Goal: Information Seeking & Learning: Learn about a topic

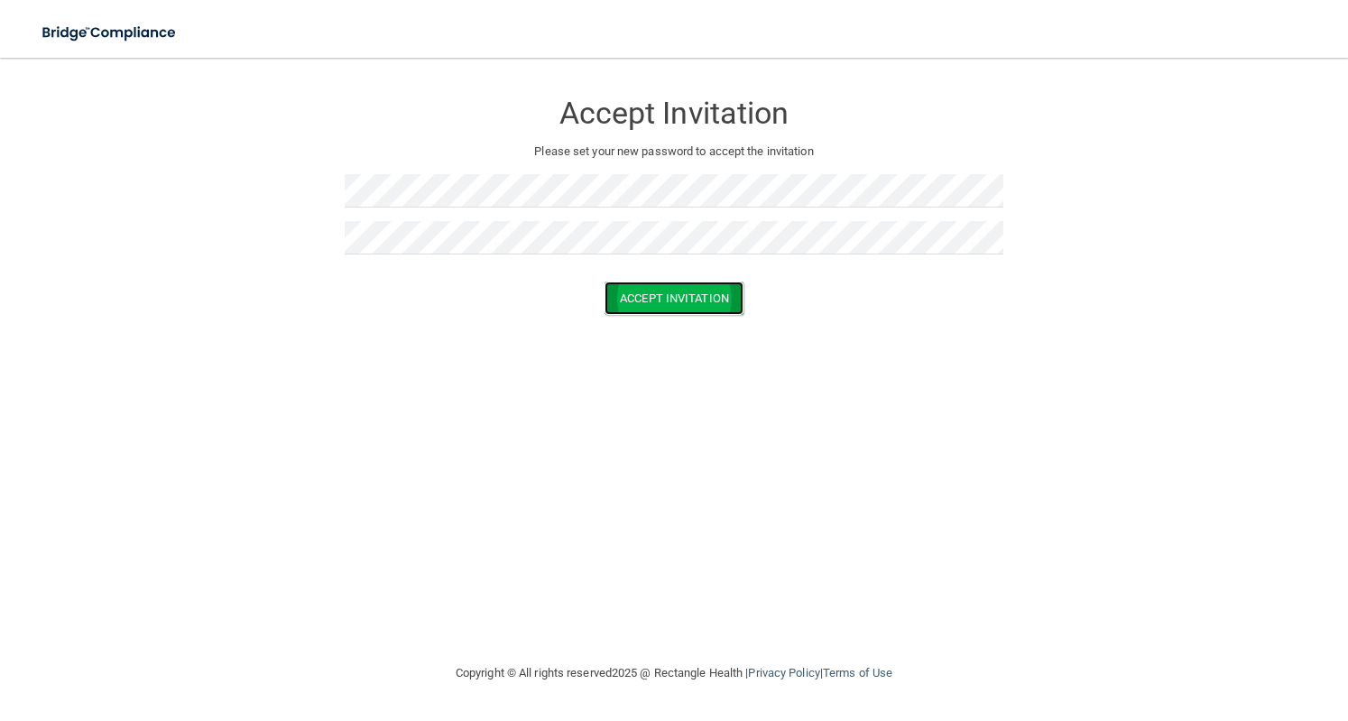
click at [682, 290] on button "Accept Invitation" at bounding box center [674, 298] width 139 height 33
click at [700, 324] on button "Accept Invitation" at bounding box center [674, 324] width 139 height 33
click at [686, 315] on button "Accept Invitation" at bounding box center [674, 324] width 139 height 33
click at [673, 283] on button "Accept Invitation" at bounding box center [674, 298] width 139 height 33
click at [675, 326] on button "Accept Invitation" at bounding box center [674, 324] width 139 height 33
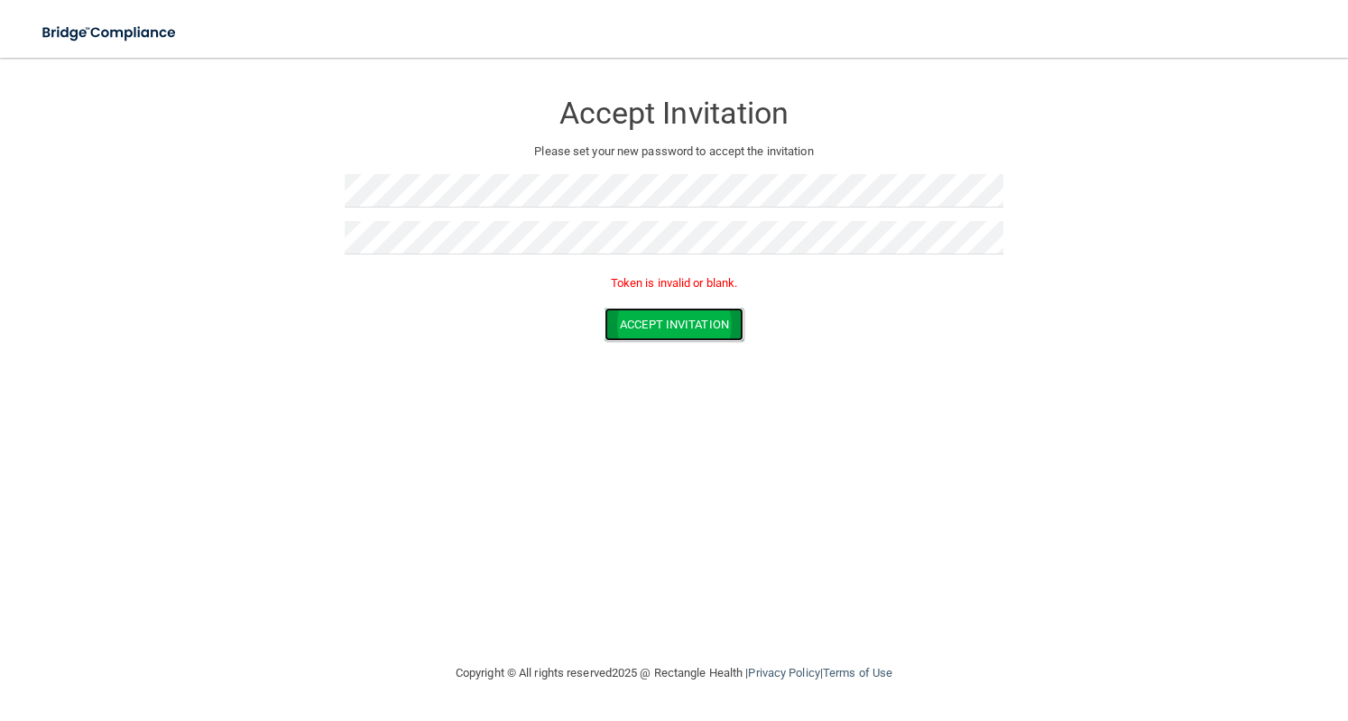
click at [654, 330] on button "Accept Invitation" at bounding box center [674, 324] width 139 height 33
click at [619, 292] on button "Accept Invitation" at bounding box center [674, 298] width 139 height 33
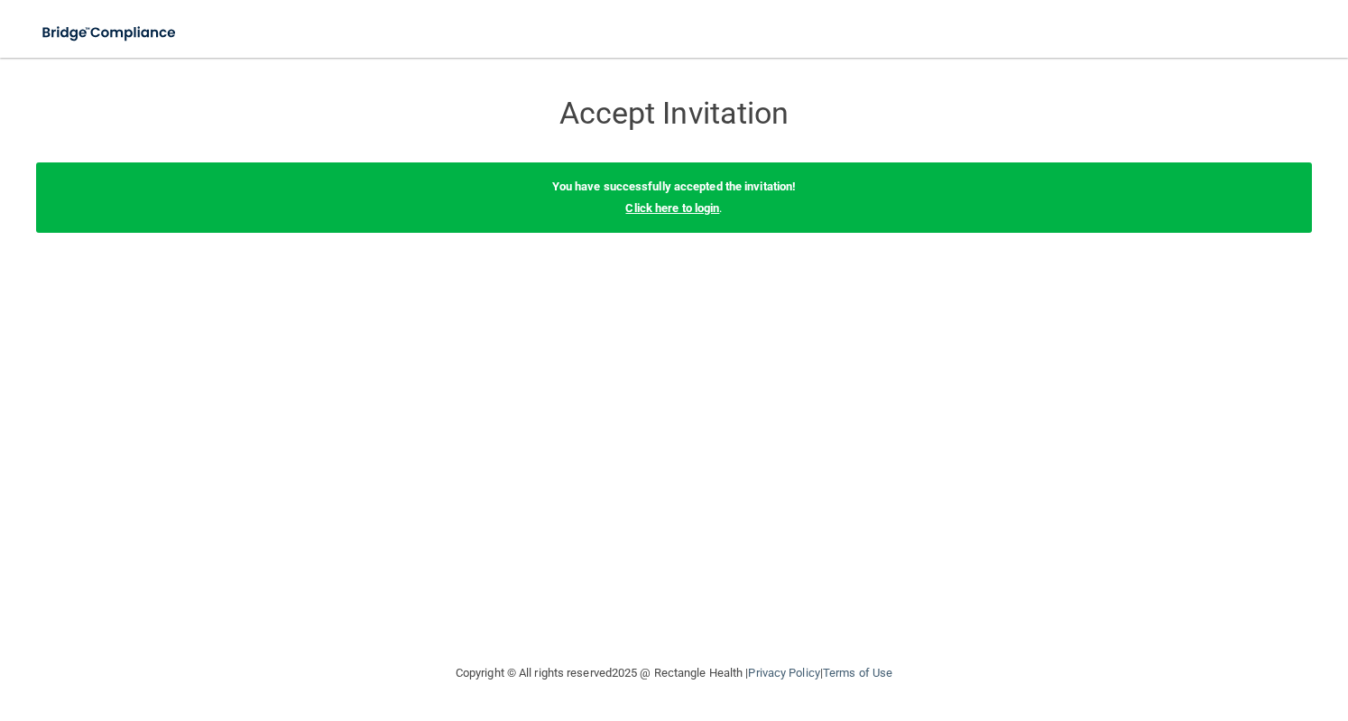
click at [679, 210] on link "Click here to login" at bounding box center [672, 208] width 94 height 14
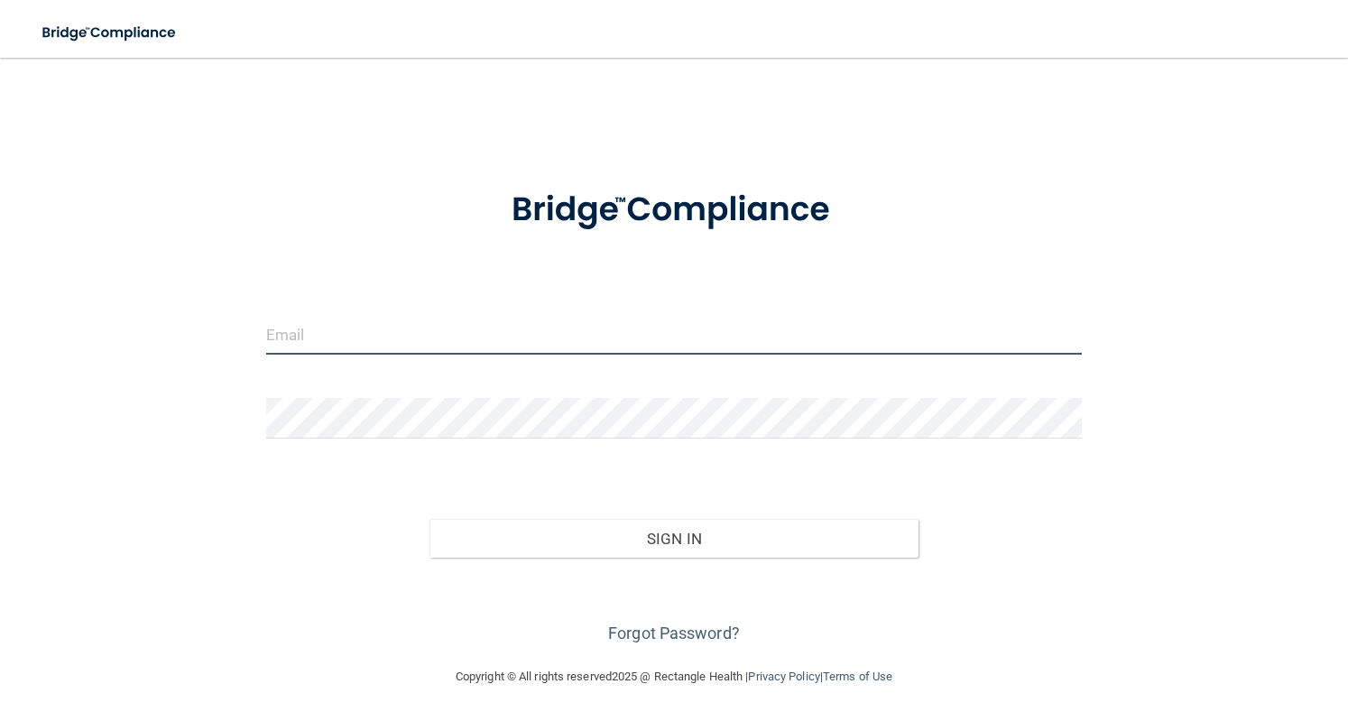
click at [504, 333] on input "email" at bounding box center [674, 334] width 817 height 41
type input "[EMAIL_ADDRESS][DOMAIN_NAME]"
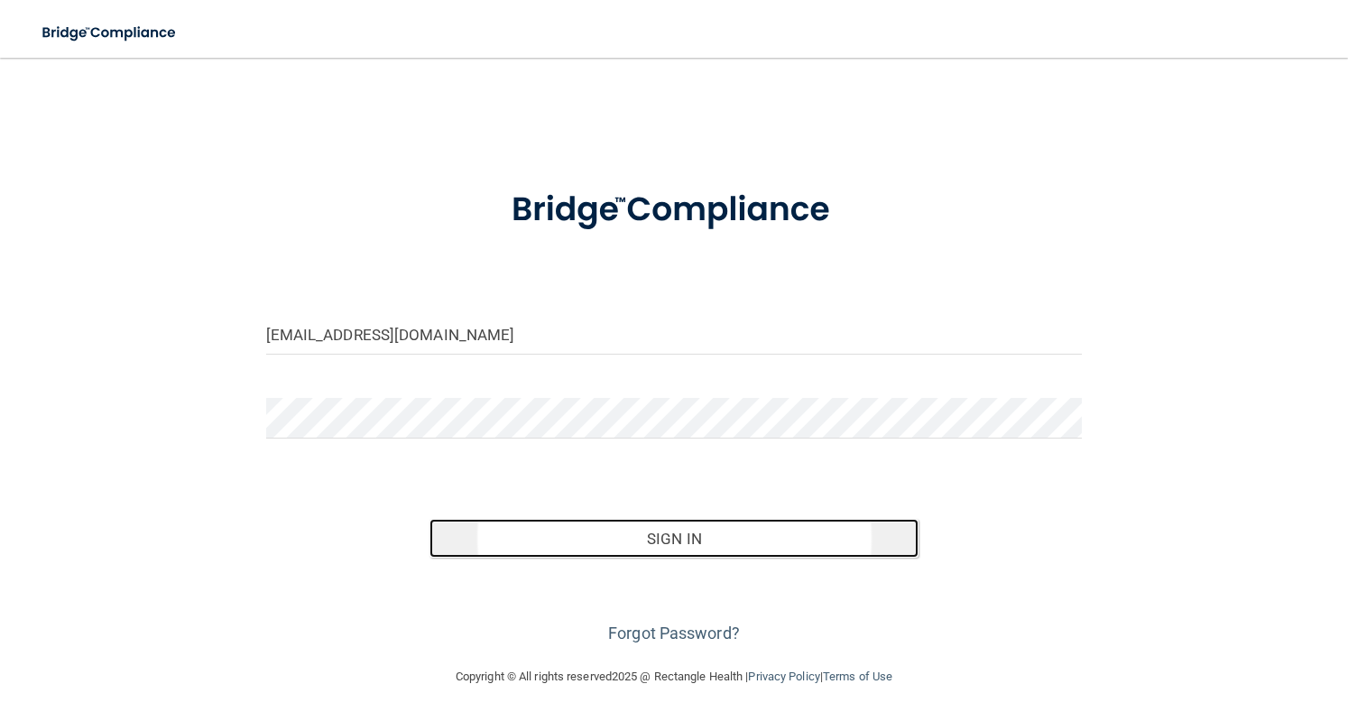
click at [586, 537] on button "Sign In" at bounding box center [675, 539] width 490 height 40
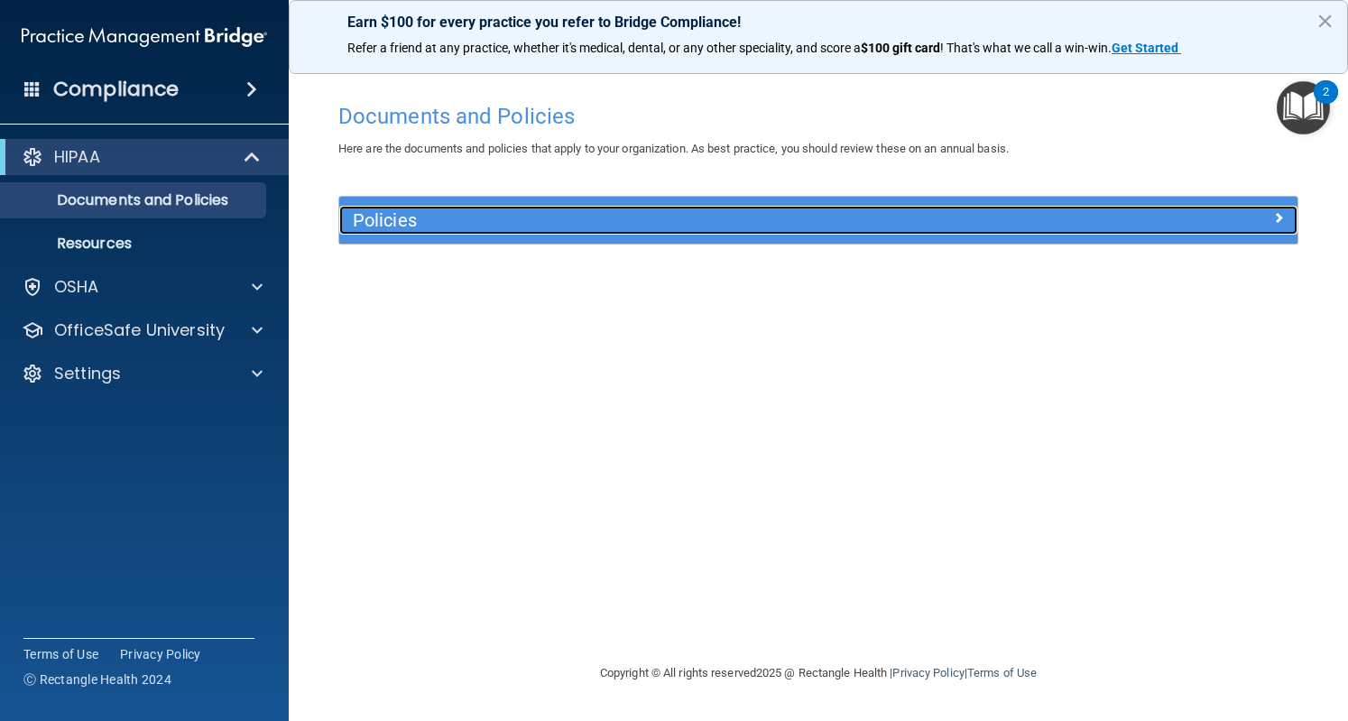
click at [767, 216] on h5 "Policies" at bounding box center [699, 220] width 692 height 20
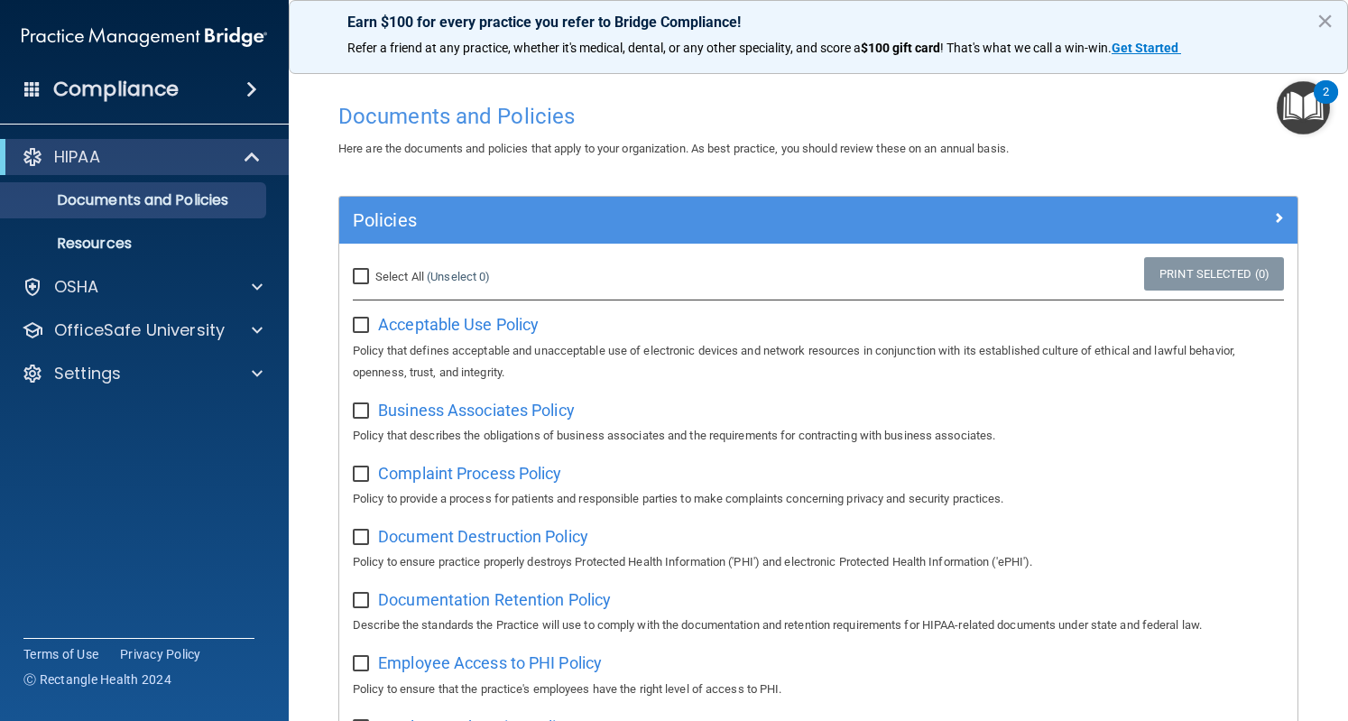
click at [361, 273] on input "Select All (Unselect 0) Unselect All" at bounding box center [363, 277] width 21 height 14
checkbox input "true"
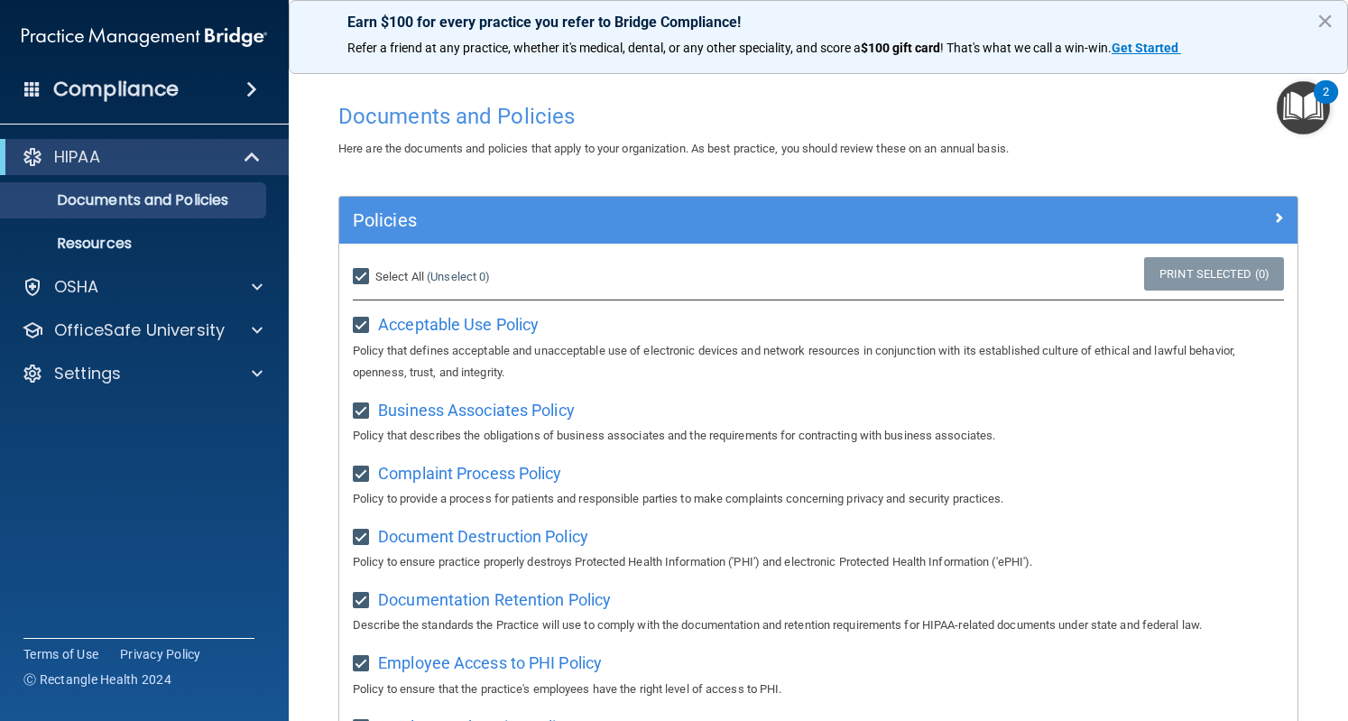
checkbox input "true"
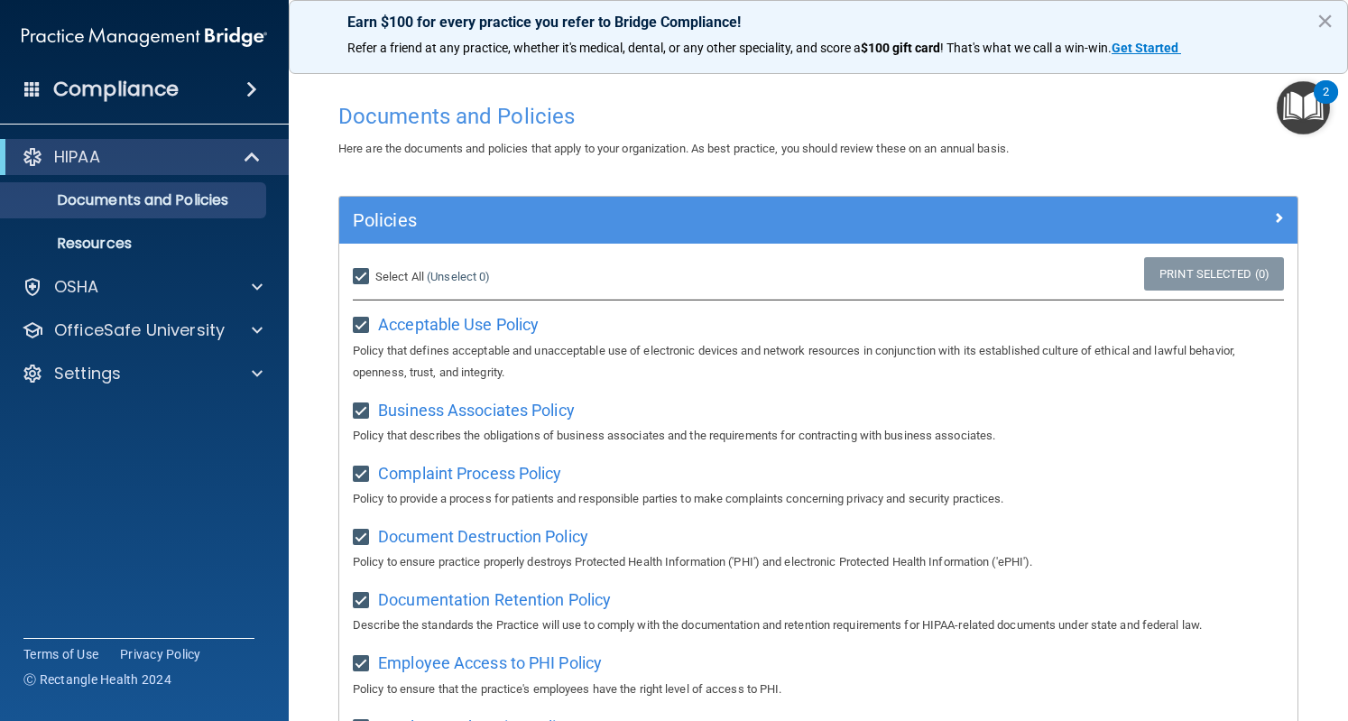
checkbox input "true"
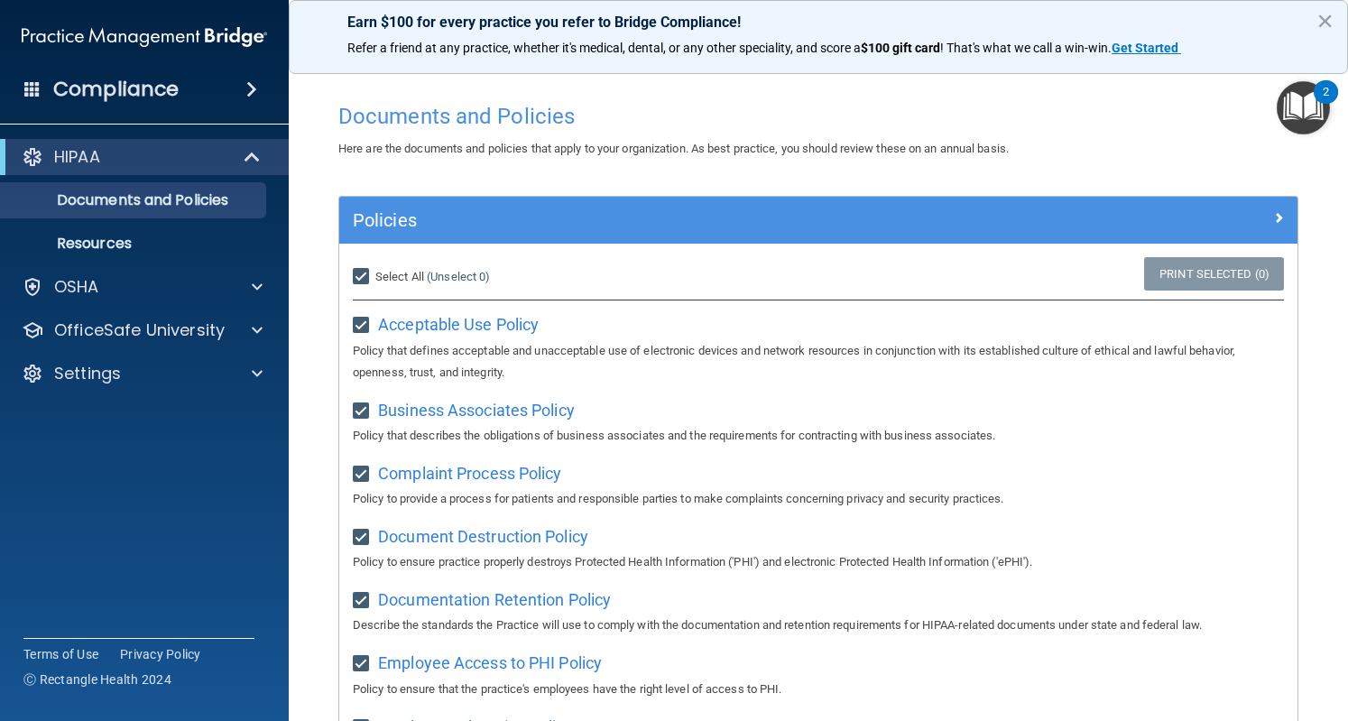
checkbox input "true"
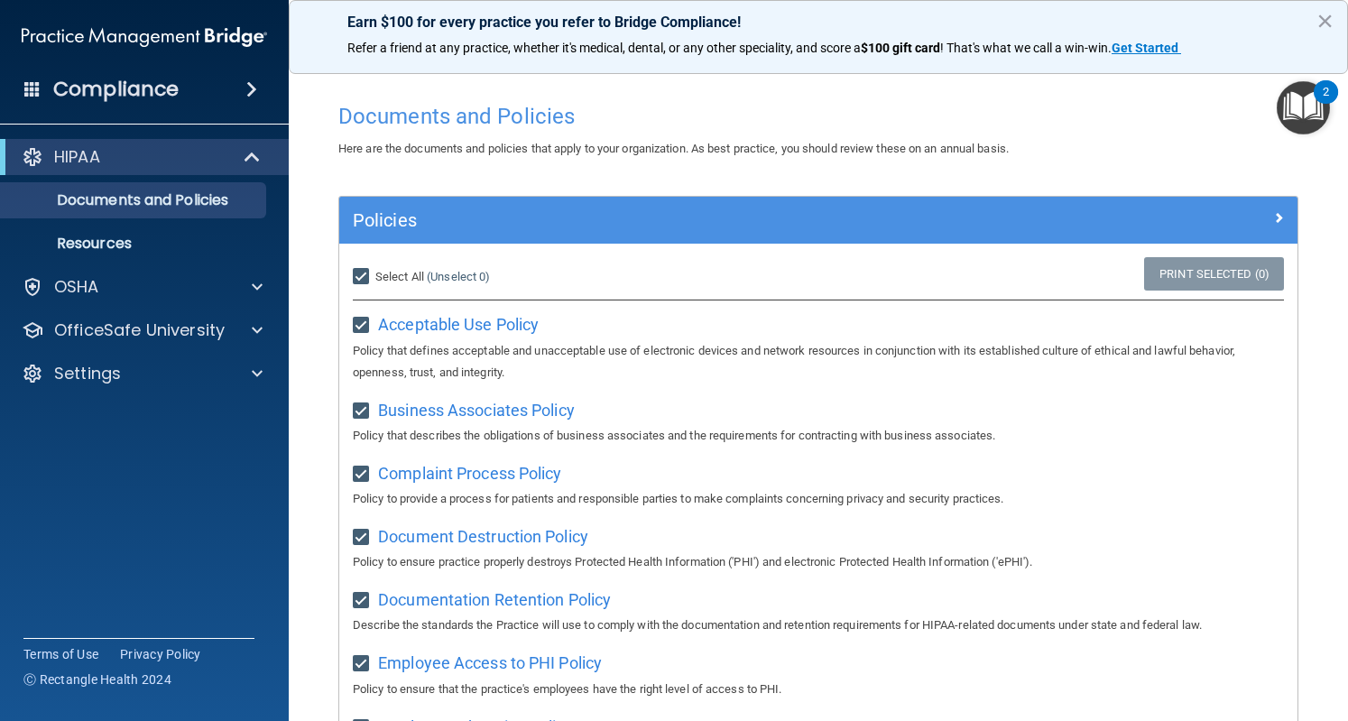
checkbox input "true"
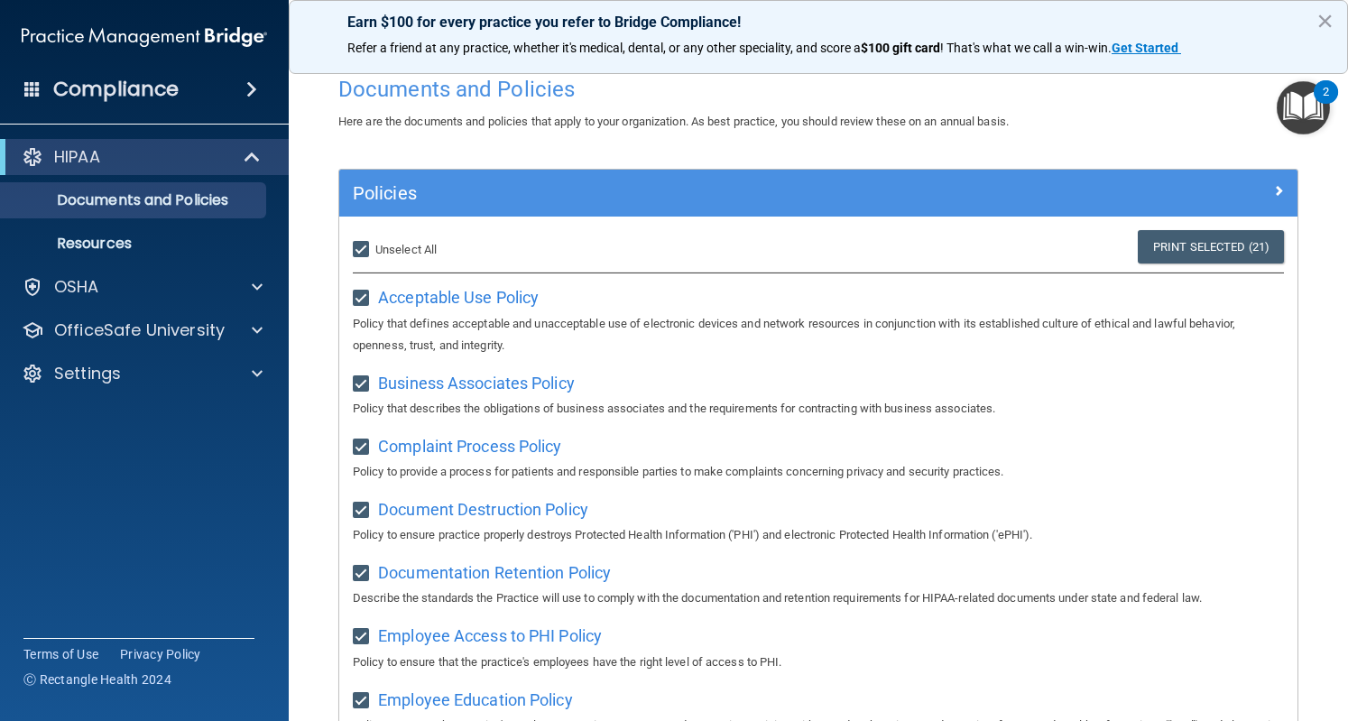
scroll to position [28, 0]
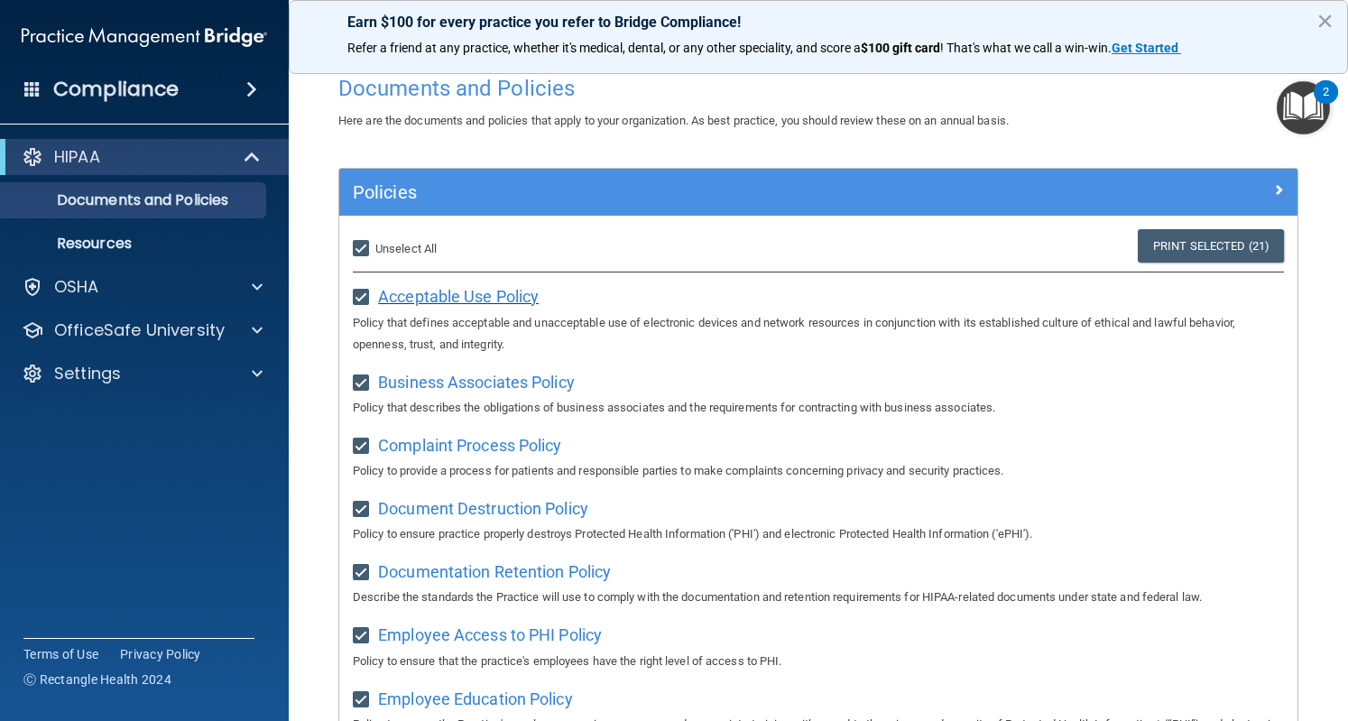
click at [458, 287] on span "Acceptable Use Policy" at bounding box center [458, 296] width 161 height 19
click at [356, 246] on input "Select All (Unselect 21) Unselect All" at bounding box center [363, 249] width 21 height 14
checkbox input "false"
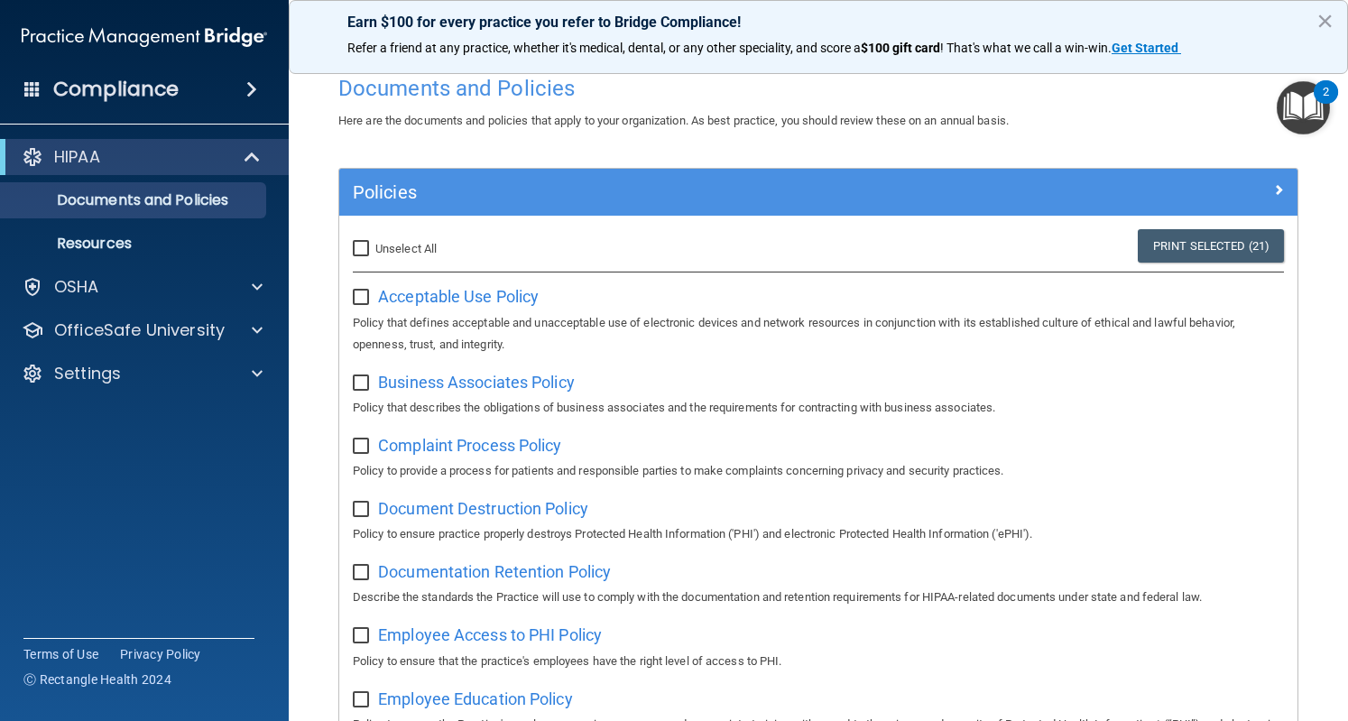
checkbox input "false"
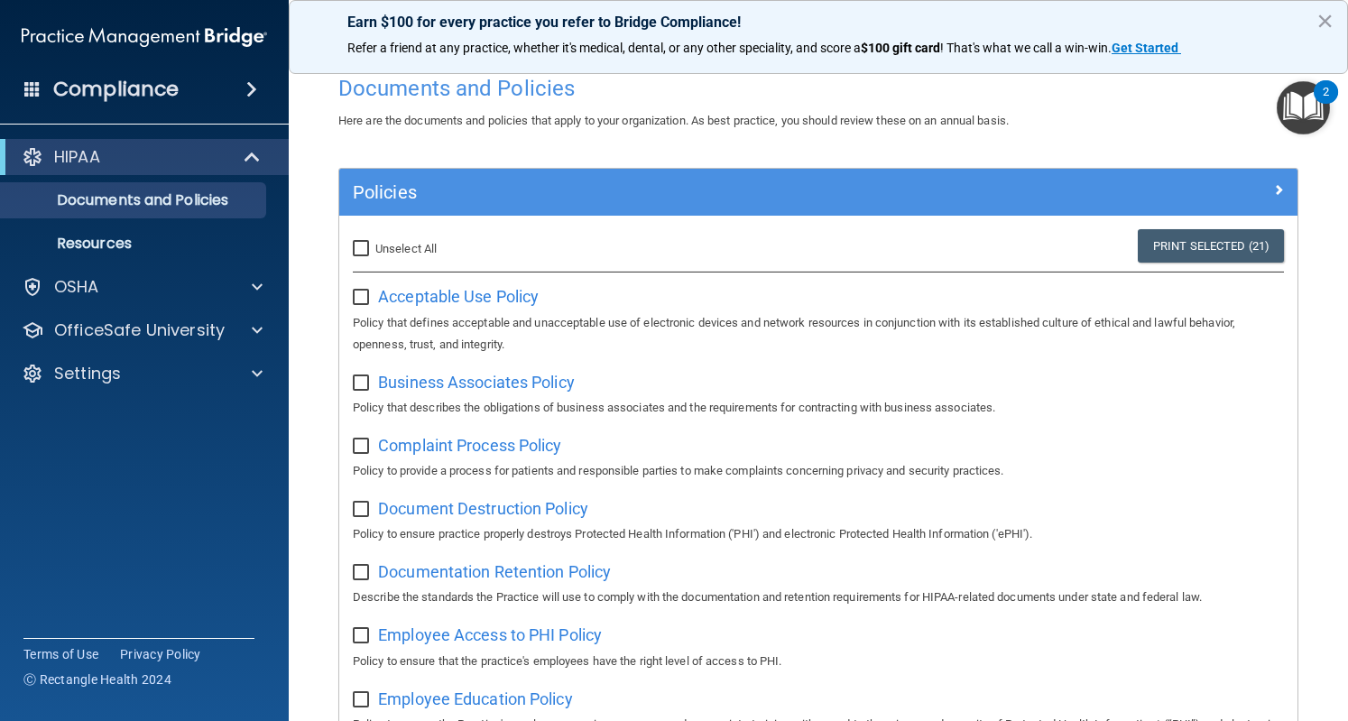
checkbox input "false"
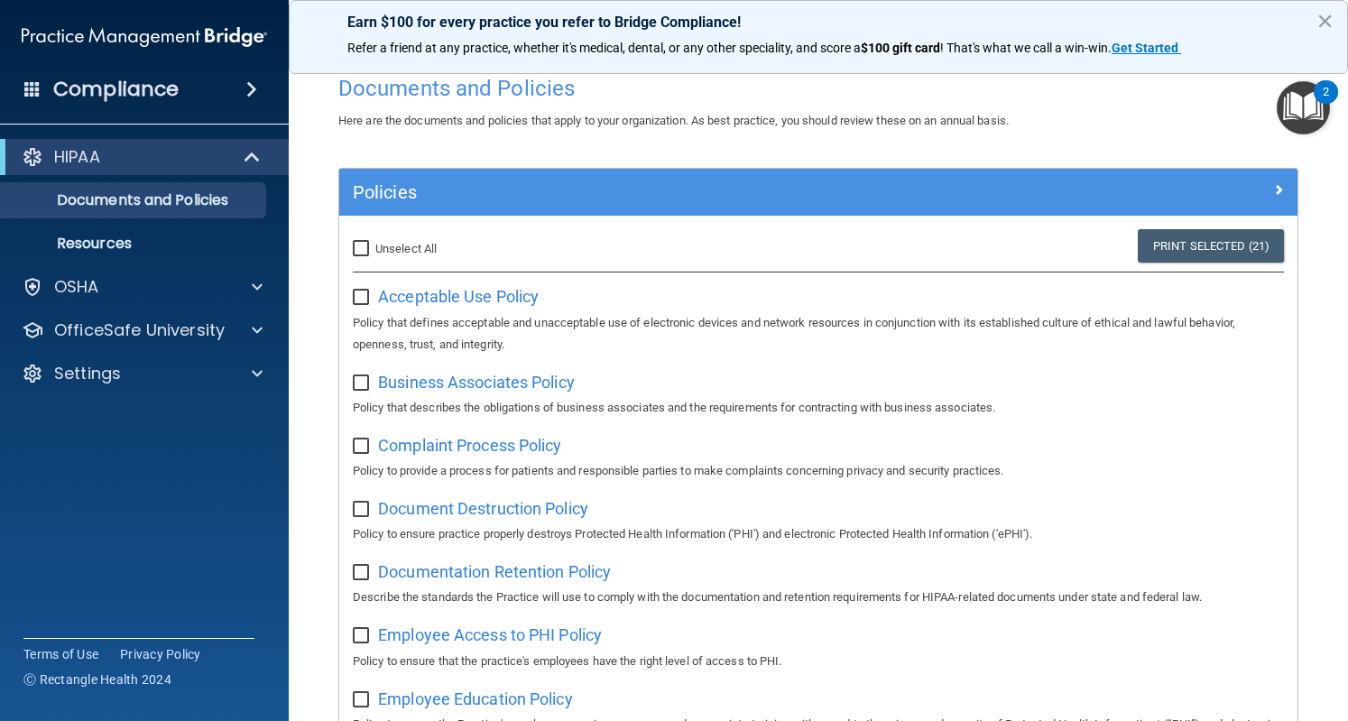
checkbox input "false"
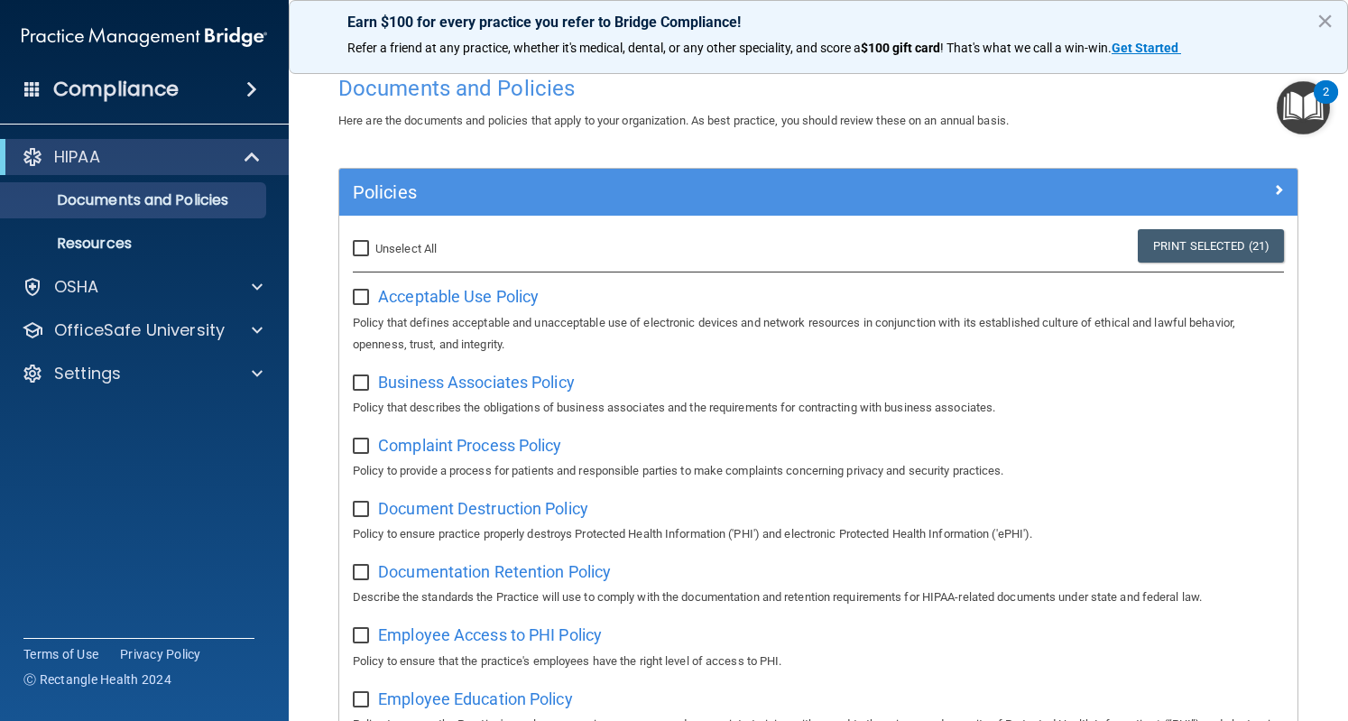
checkbox input "false"
click at [1308, 106] on img "Open Resource Center, 2 new notifications" at bounding box center [1303, 107] width 53 height 53
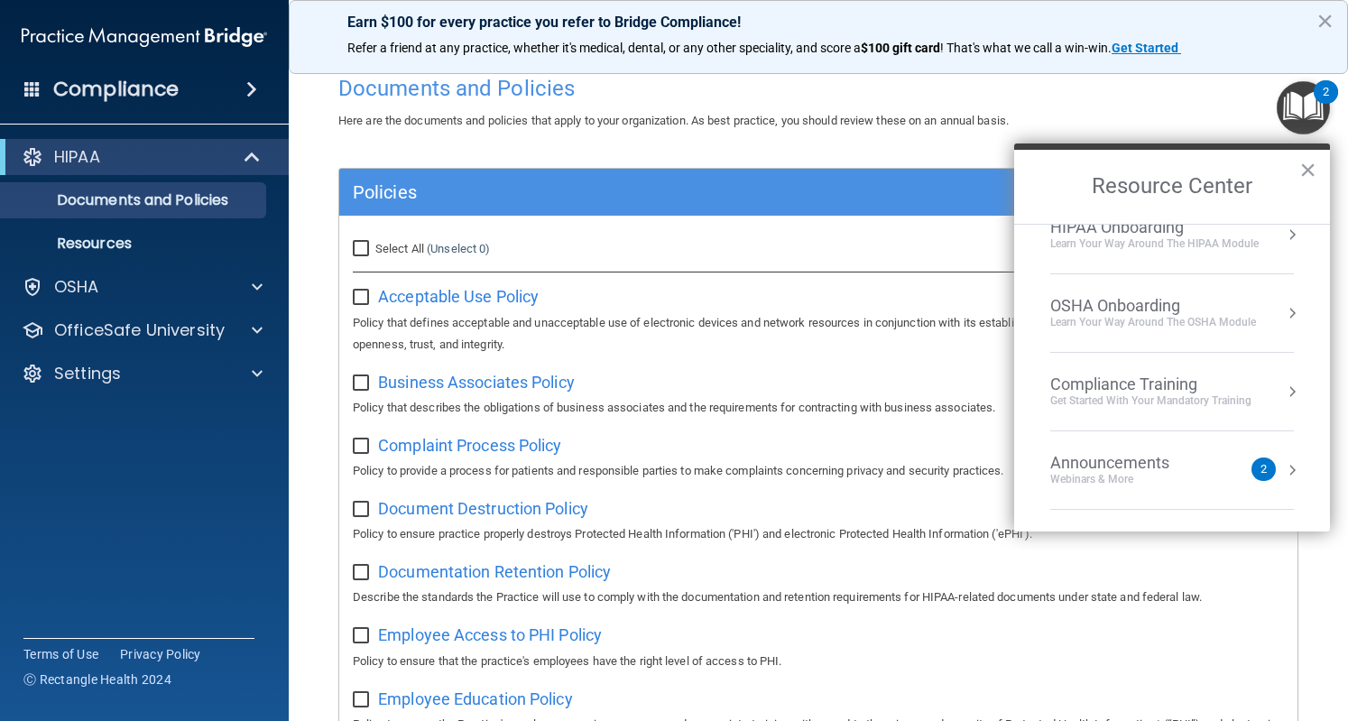
scroll to position [0, 0]
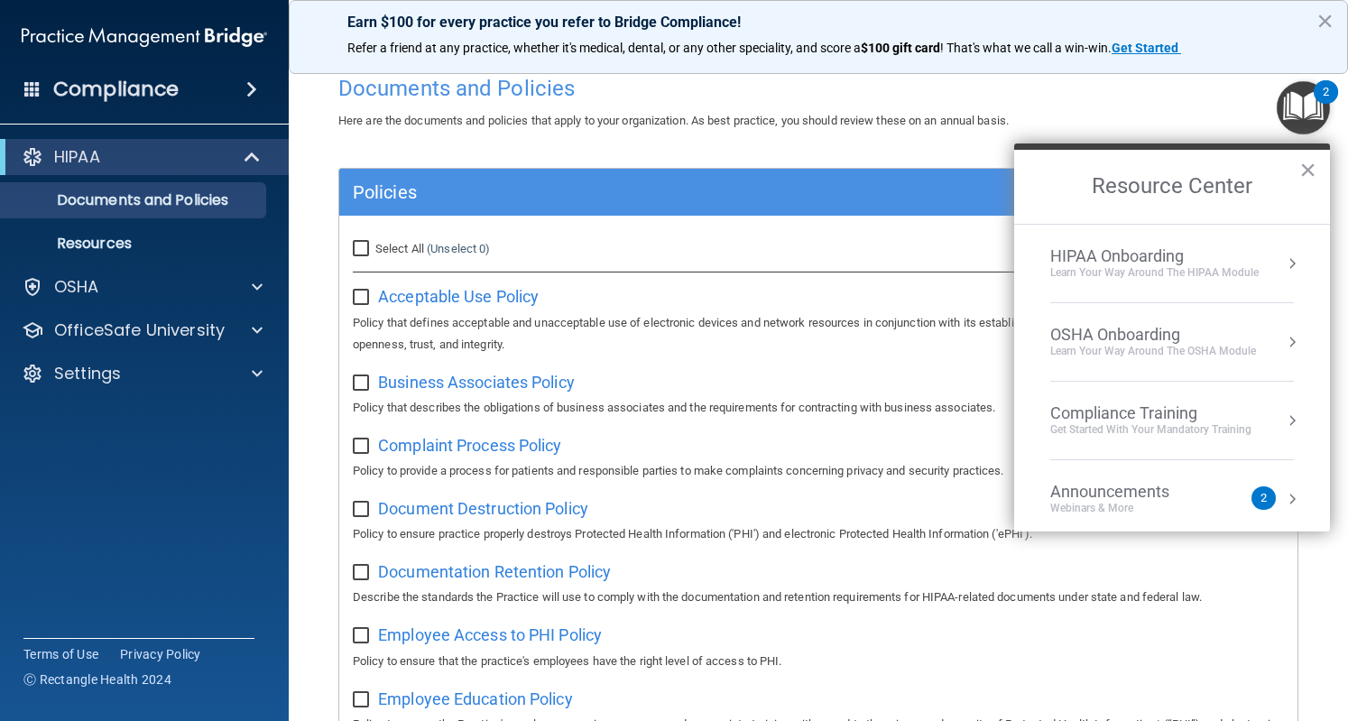
click at [1215, 278] on div "Learn Your Way around the HIPAA module" at bounding box center [1154, 272] width 208 height 15
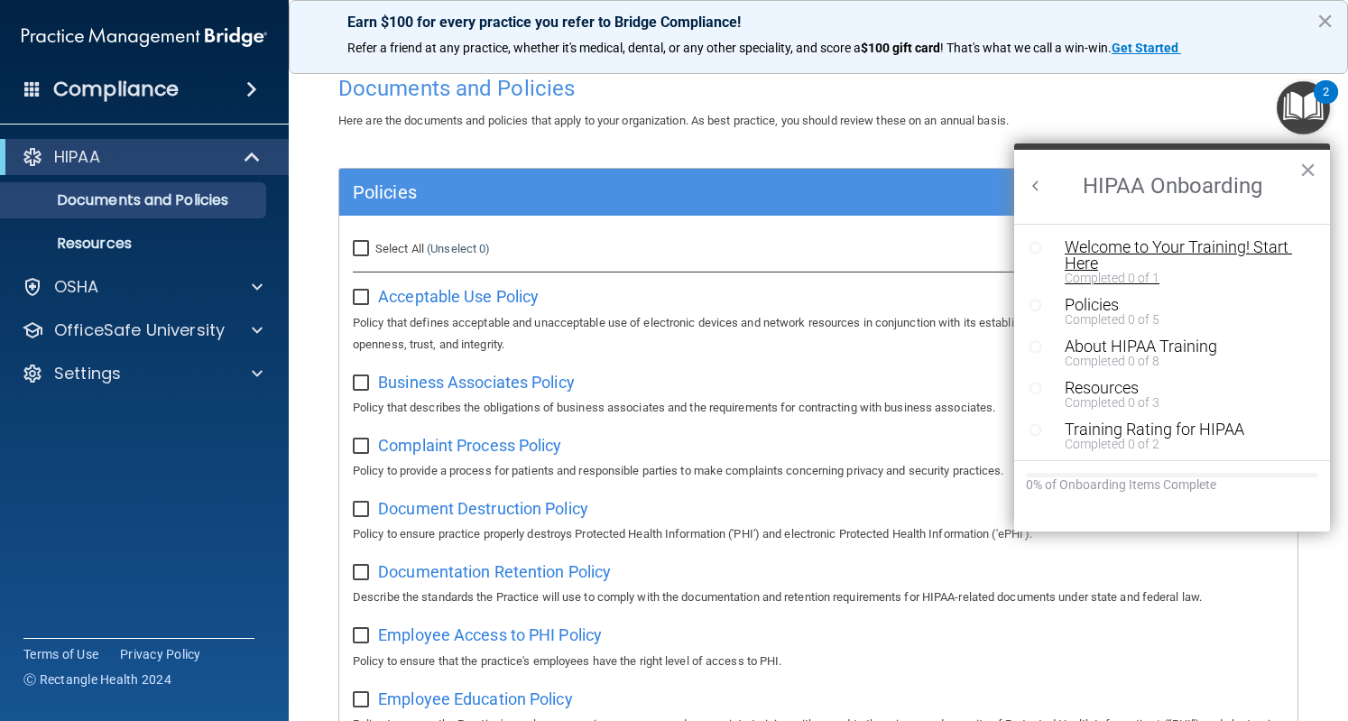
click at [1163, 246] on div "Welcome to Your Training! Start Here" at bounding box center [1178, 255] width 227 height 32
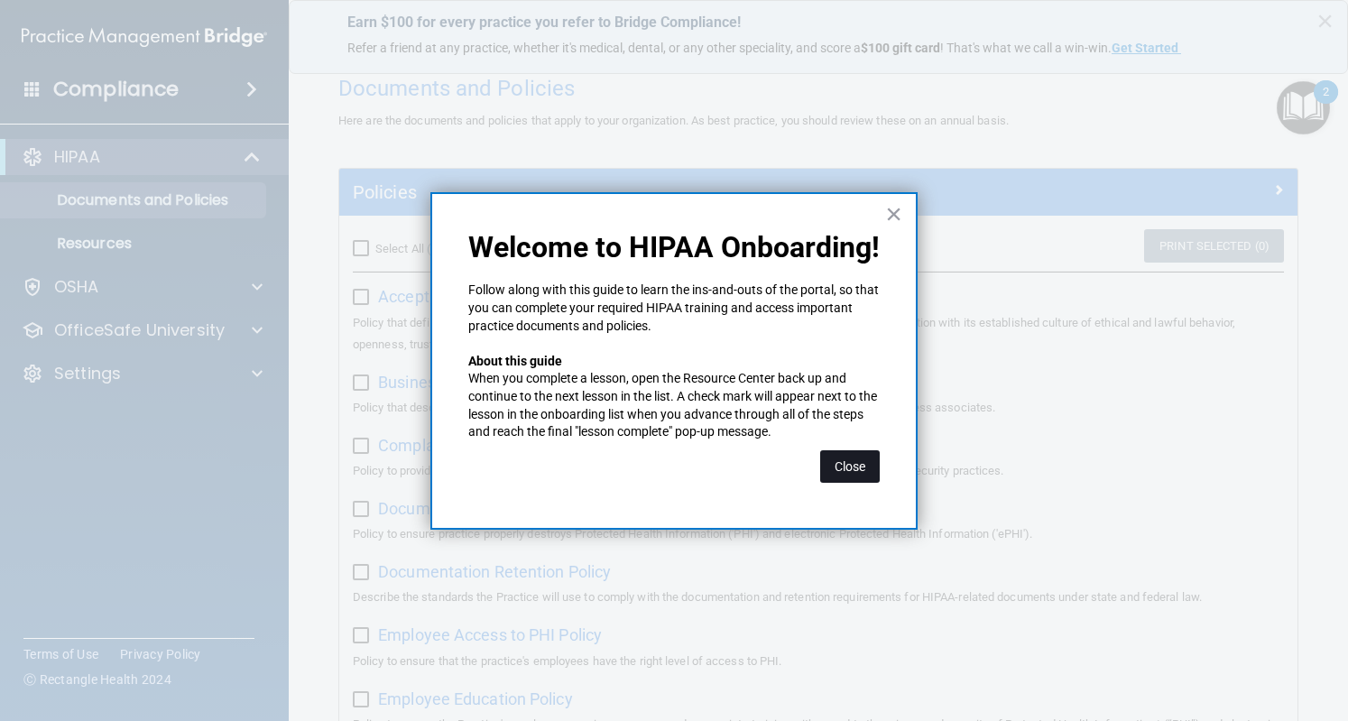
click at [851, 467] on button "Close" at bounding box center [850, 466] width 60 height 32
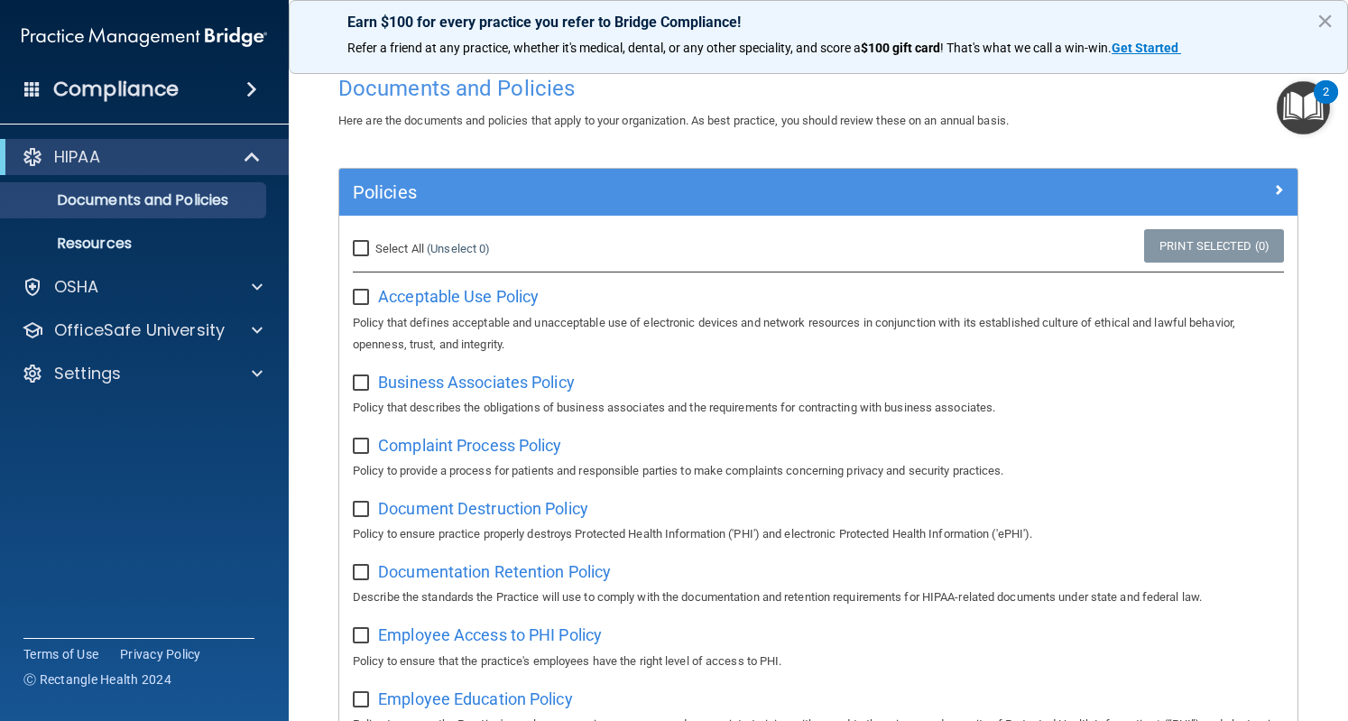
click at [1296, 103] on img "Open Resource Center, 2 new notifications" at bounding box center [1303, 107] width 53 height 53
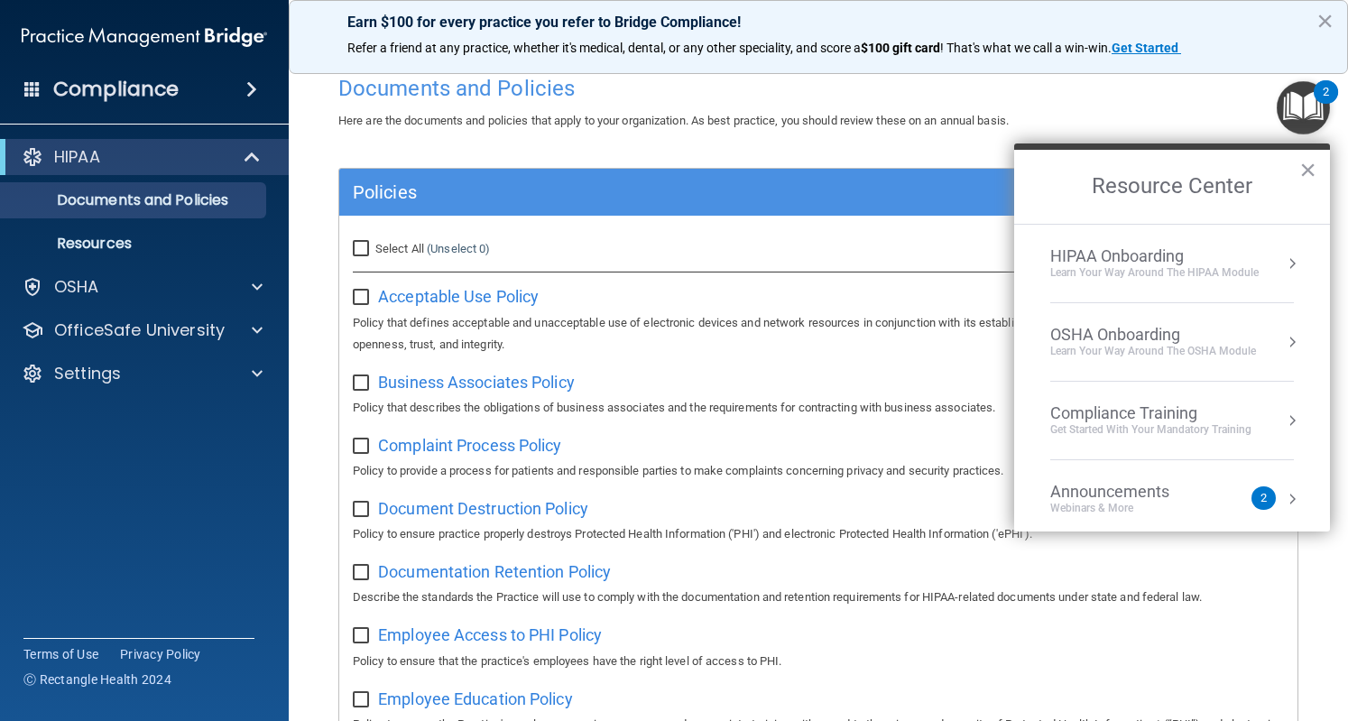
click at [1170, 250] on div "HIPAA Onboarding" at bounding box center [1154, 256] width 208 height 20
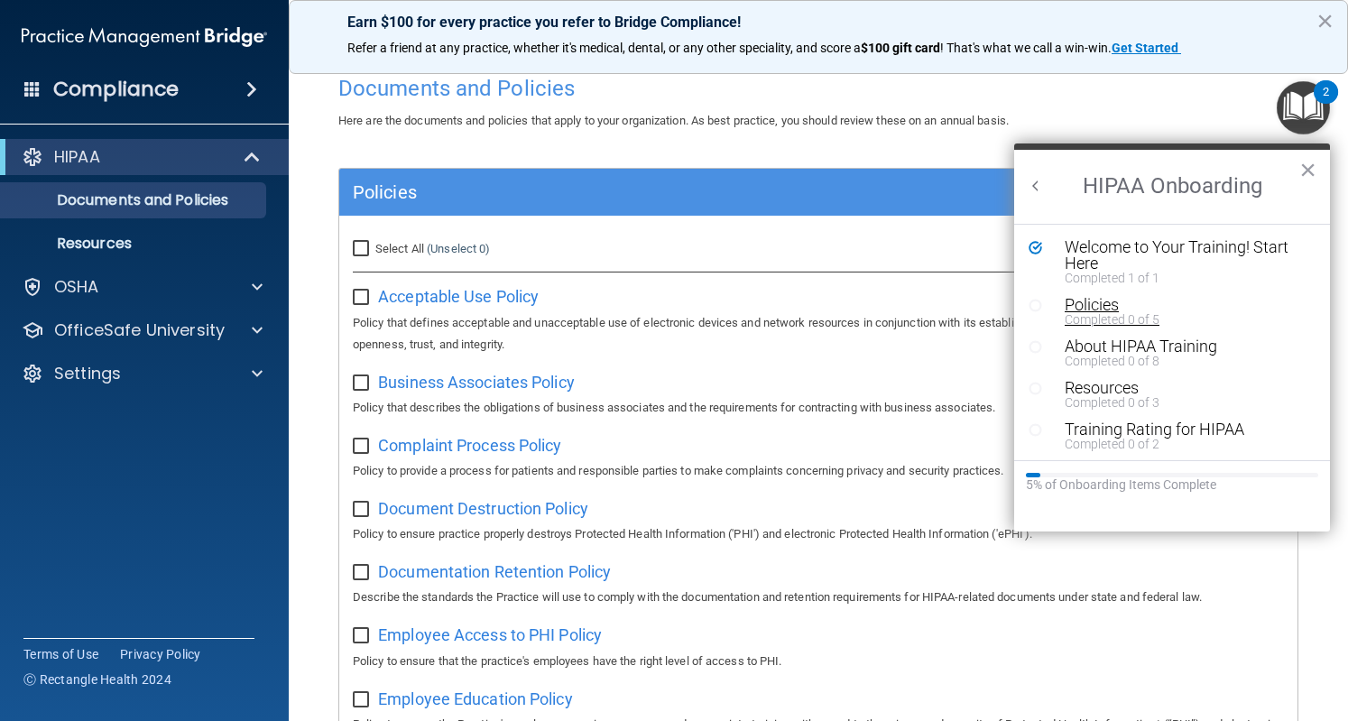
click at [1061, 299] on button "Policies Completed 0 of 5" at bounding box center [1174, 311] width 236 height 29
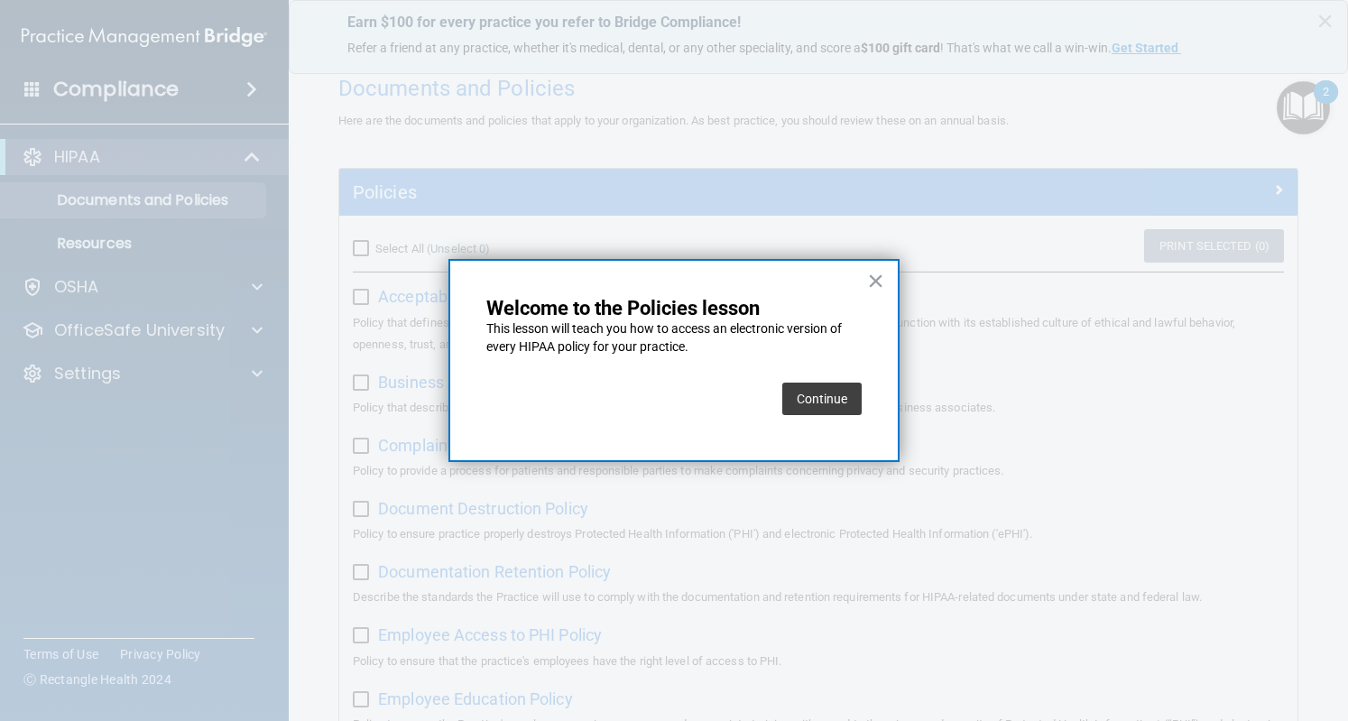
click at [817, 400] on button "Continue" at bounding box center [821, 399] width 79 height 32
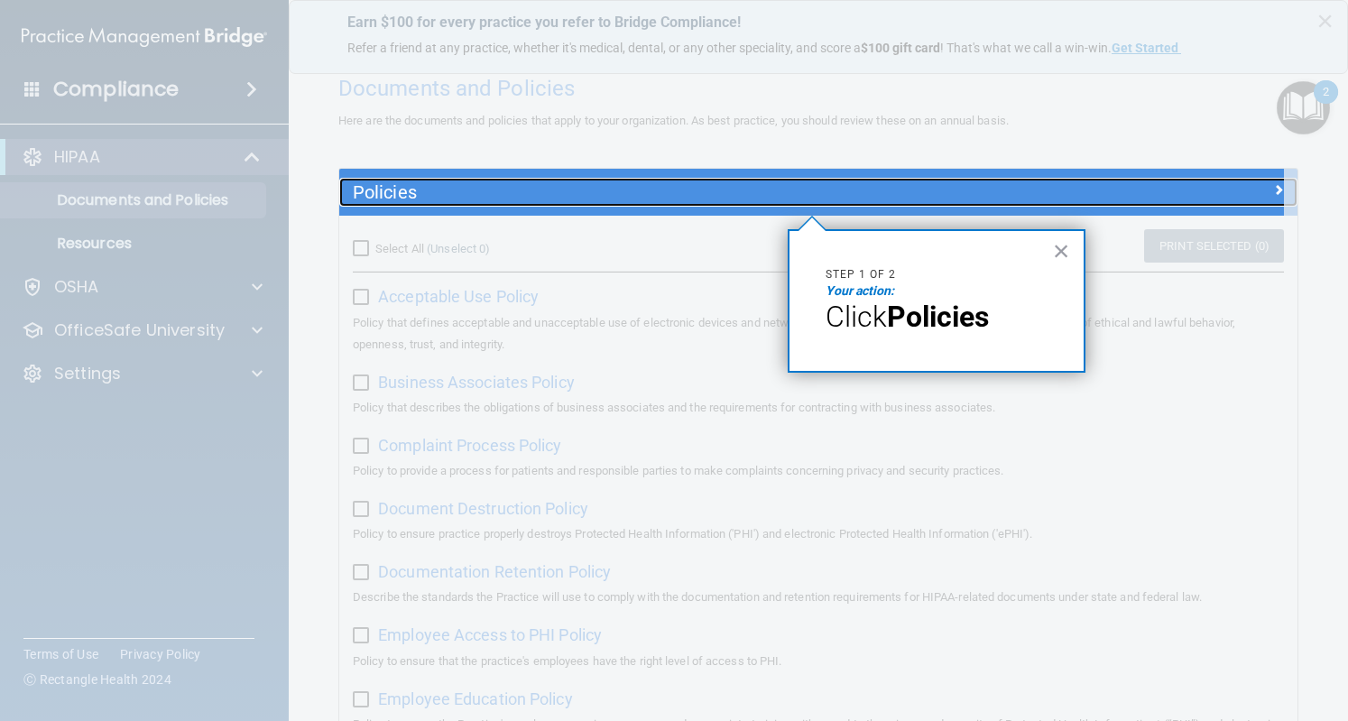
click at [839, 187] on h5 "Policies" at bounding box center [699, 192] width 692 height 20
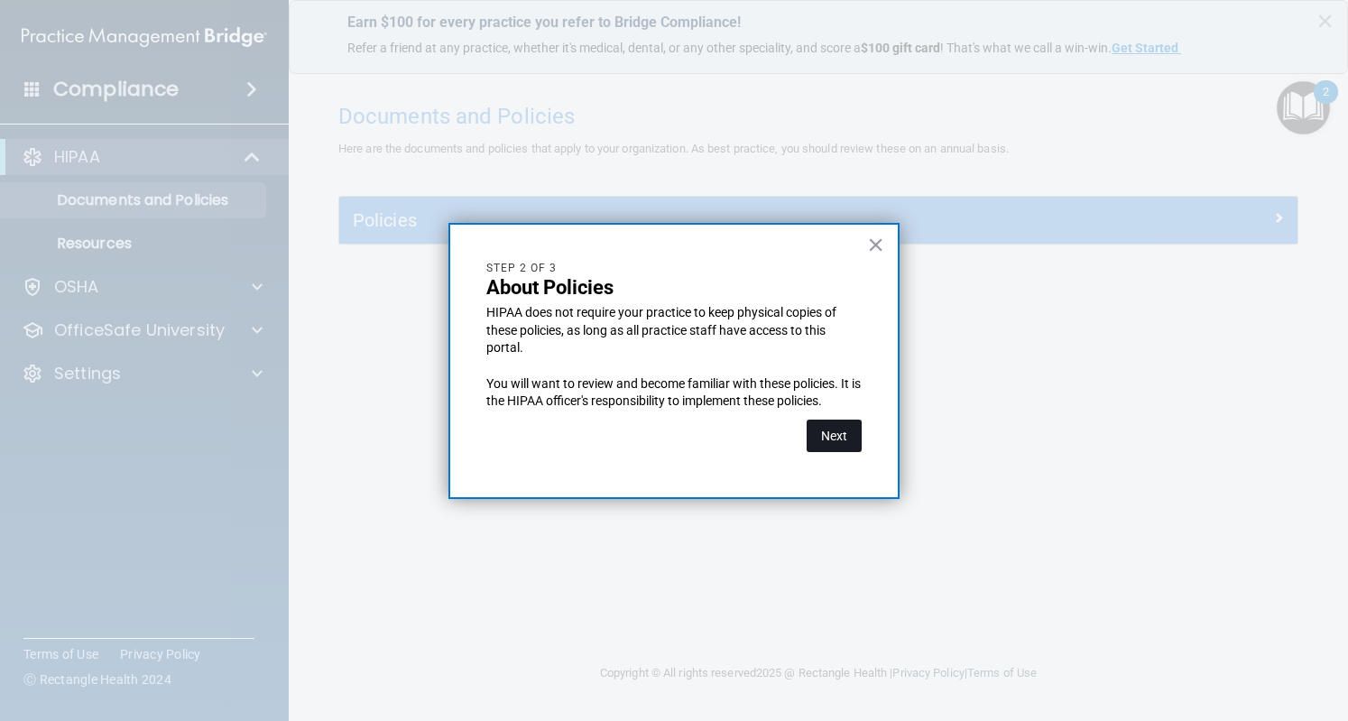
click at [830, 434] on button "Next" at bounding box center [834, 436] width 55 height 32
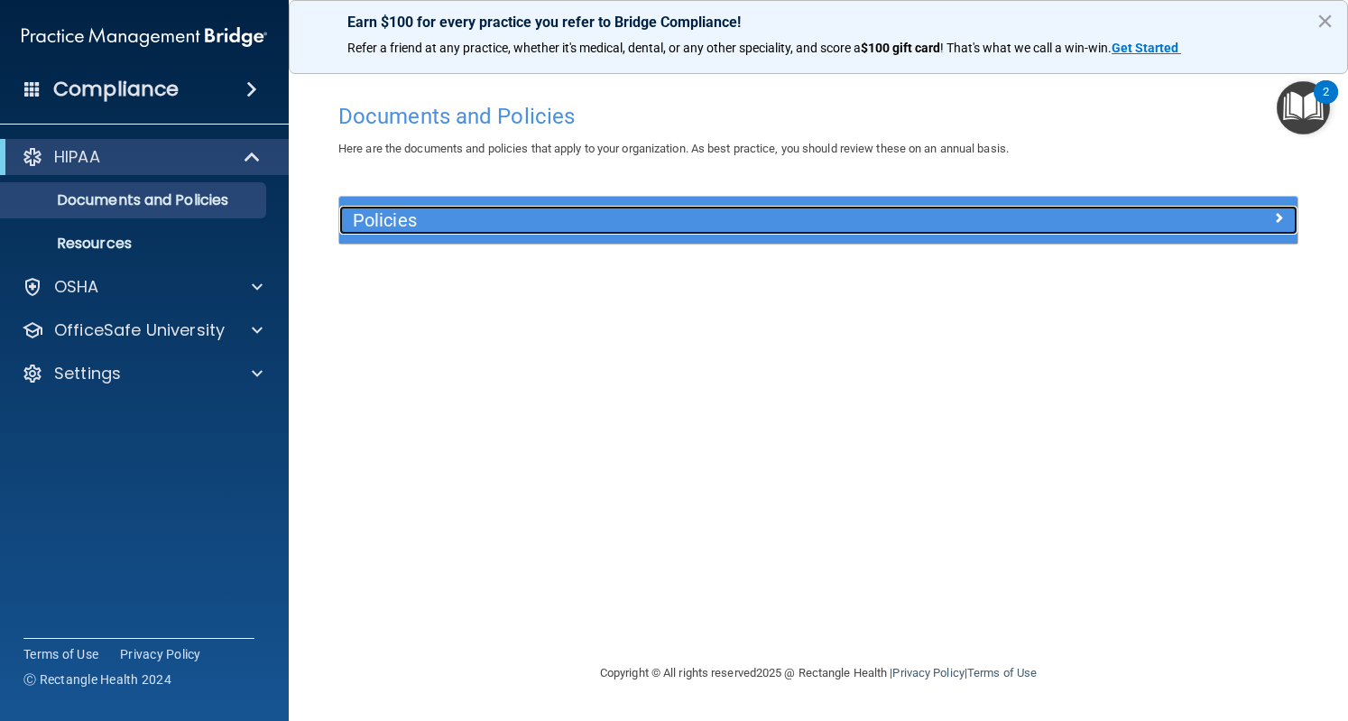
click at [1280, 217] on span at bounding box center [1278, 218] width 11 height 22
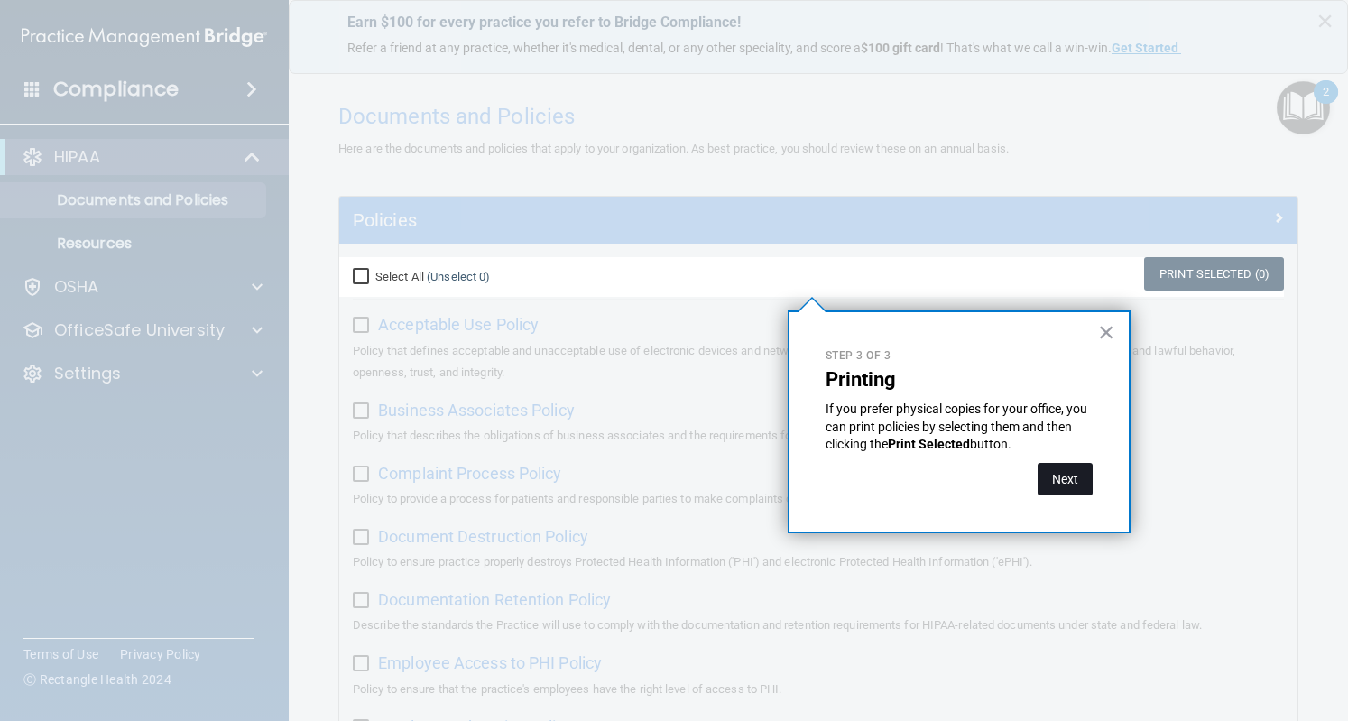
click at [1073, 477] on button "Next" at bounding box center [1065, 479] width 55 height 32
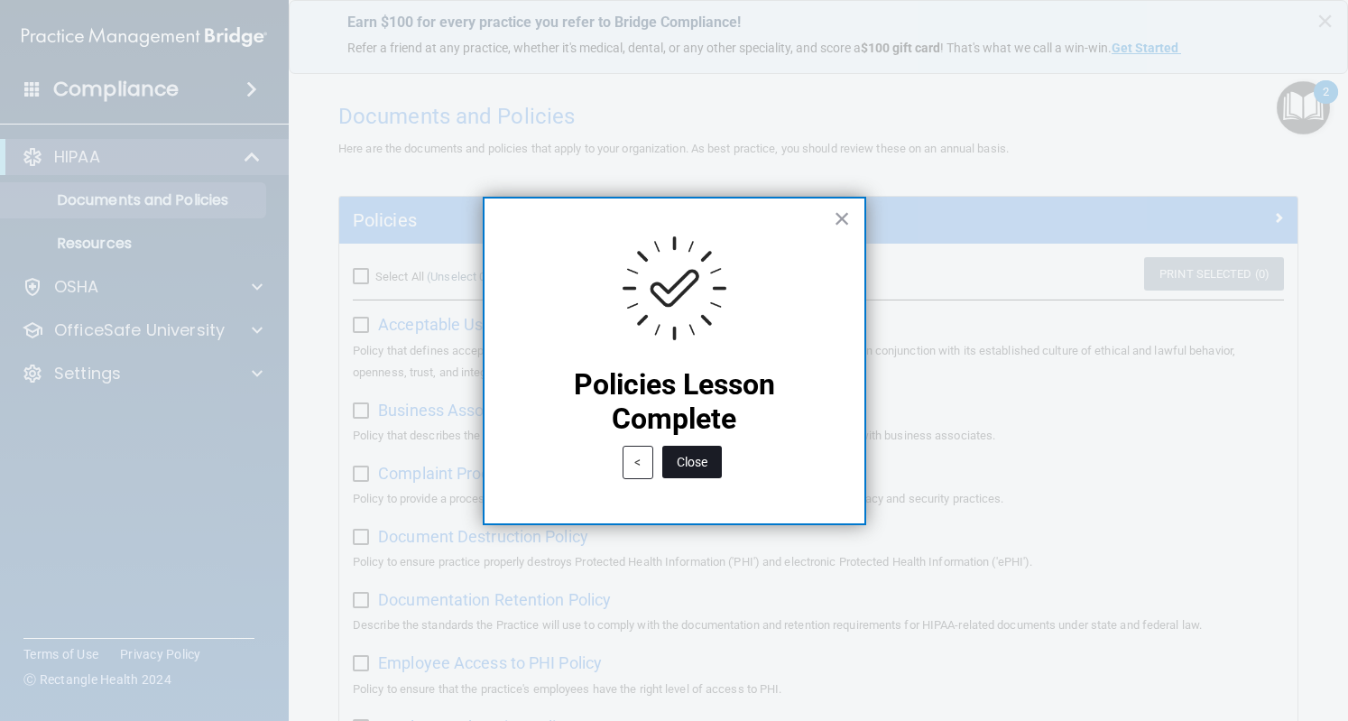
click at [695, 457] on button "Close" at bounding box center [692, 462] width 60 height 32
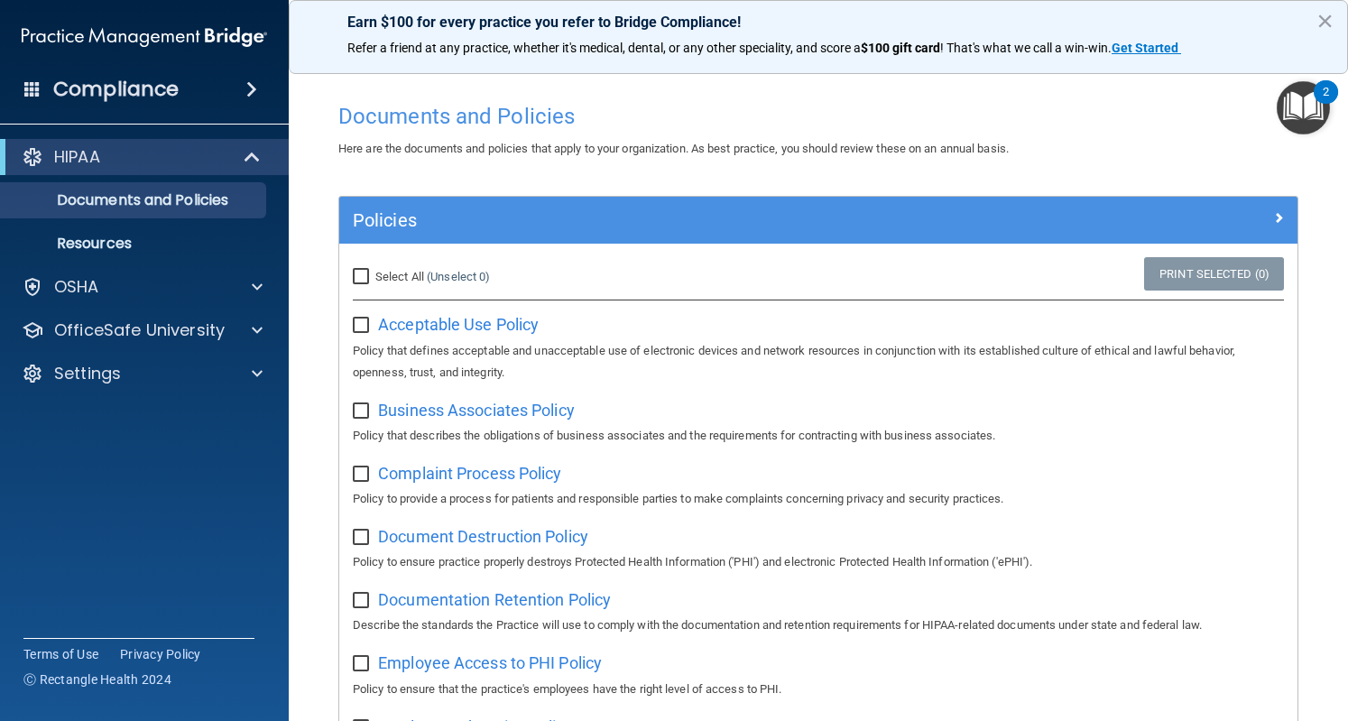
click at [1303, 107] on img "Open Resource Center, 2 new notifications" at bounding box center [1303, 107] width 53 height 53
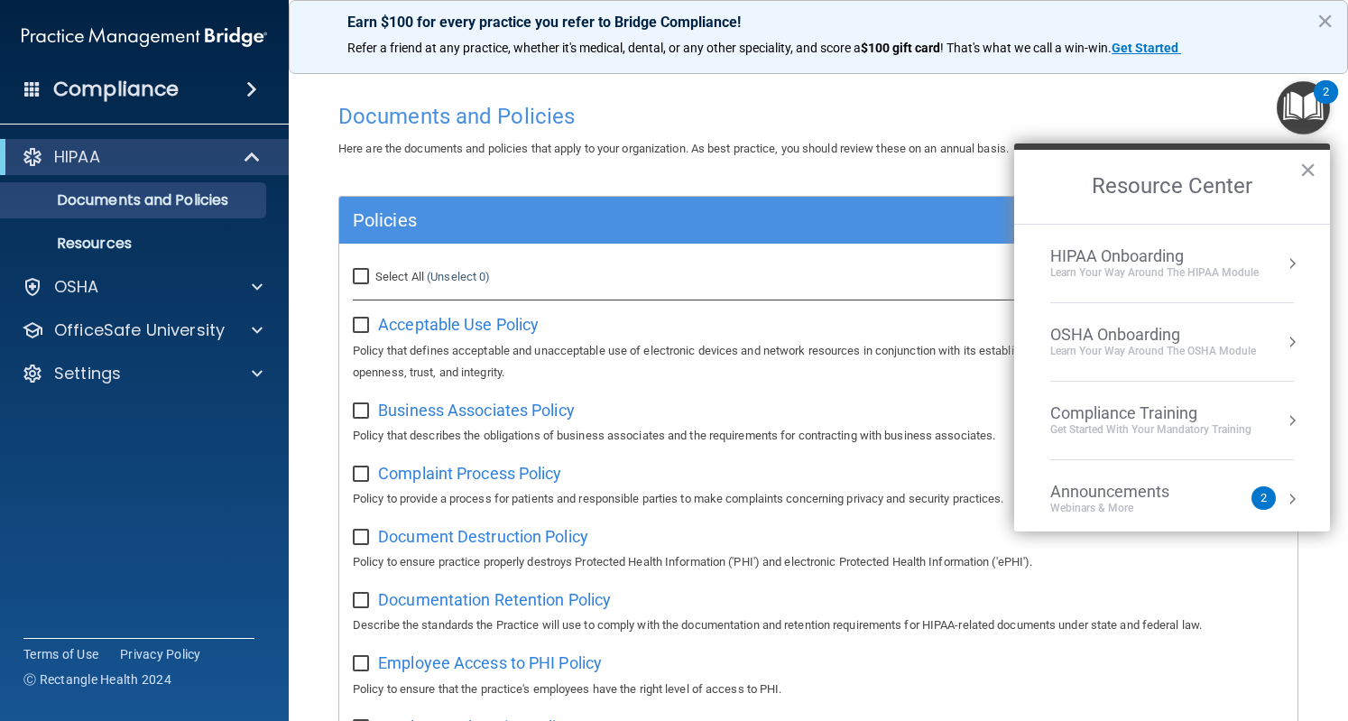
click at [1285, 265] on button "Resource Center" at bounding box center [1292, 264] width 18 height 18
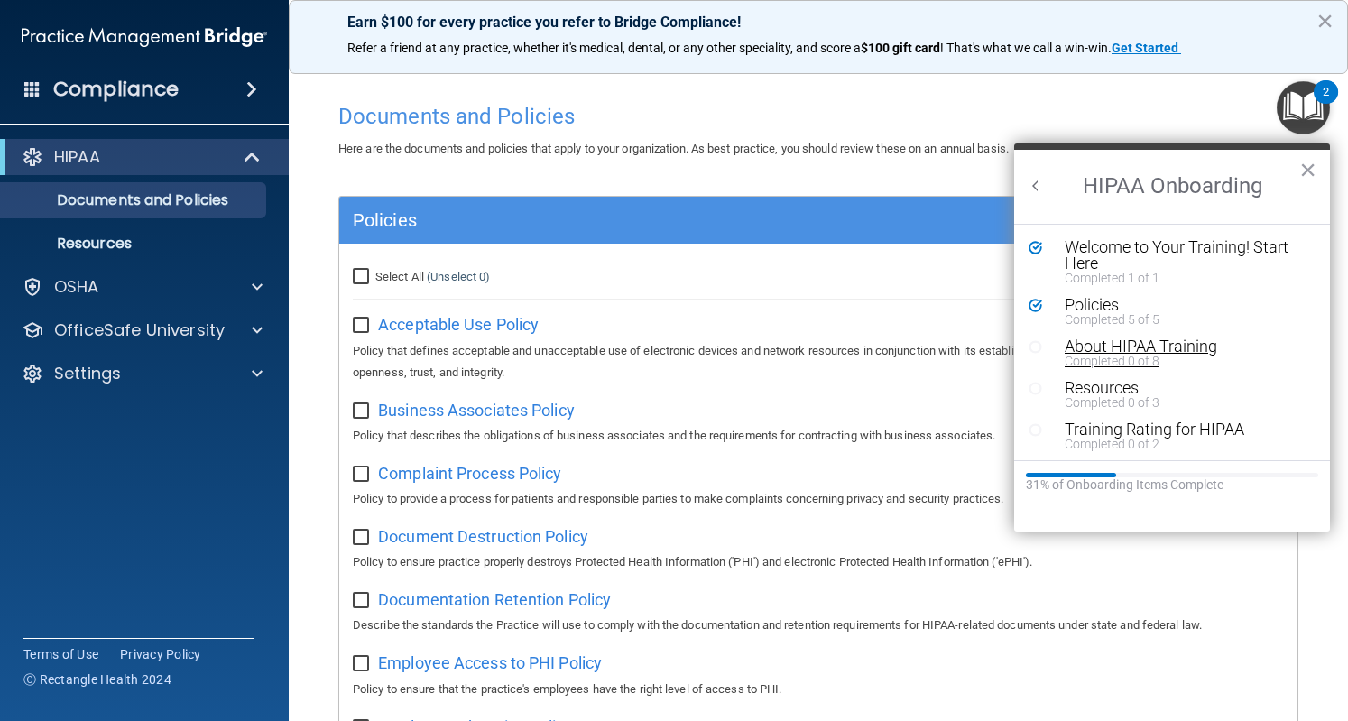
click at [1096, 355] on div "Completed 0 of 8" at bounding box center [1178, 361] width 227 height 13
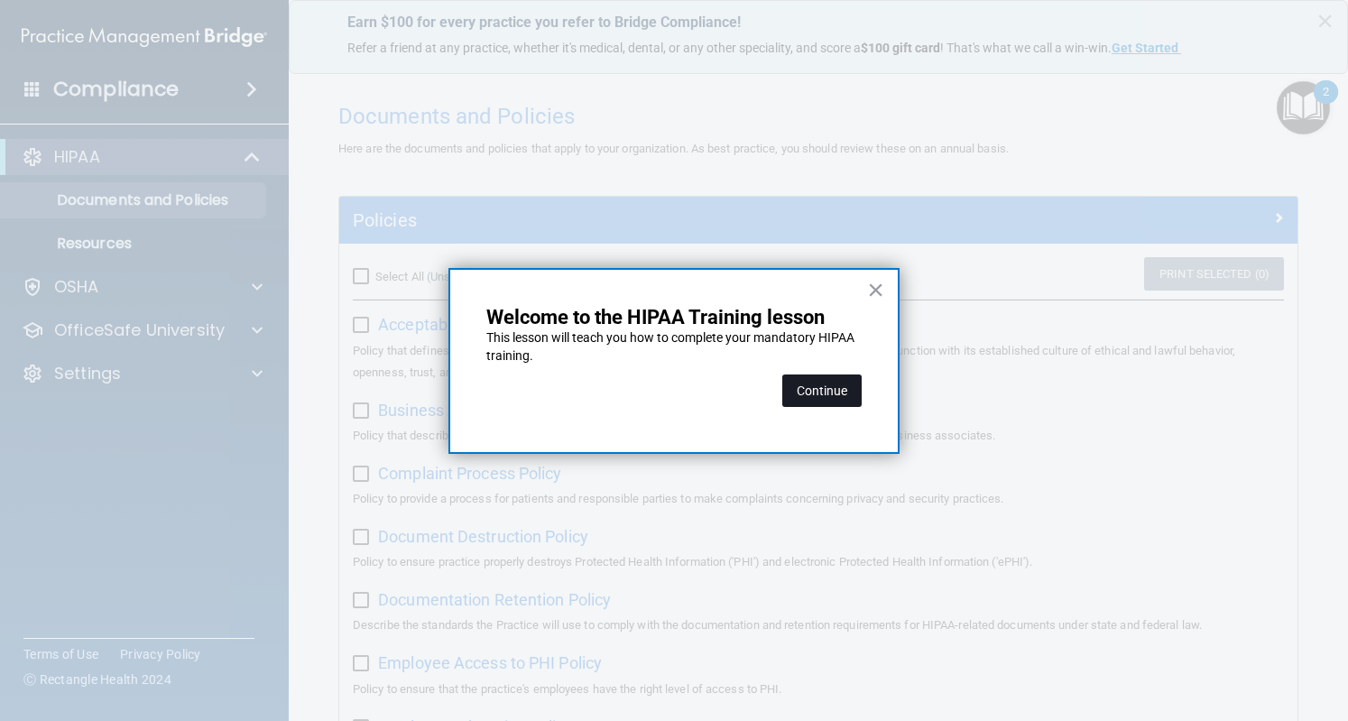
click at [833, 384] on button "Continue" at bounding box center [821, 391] width 79 height 32
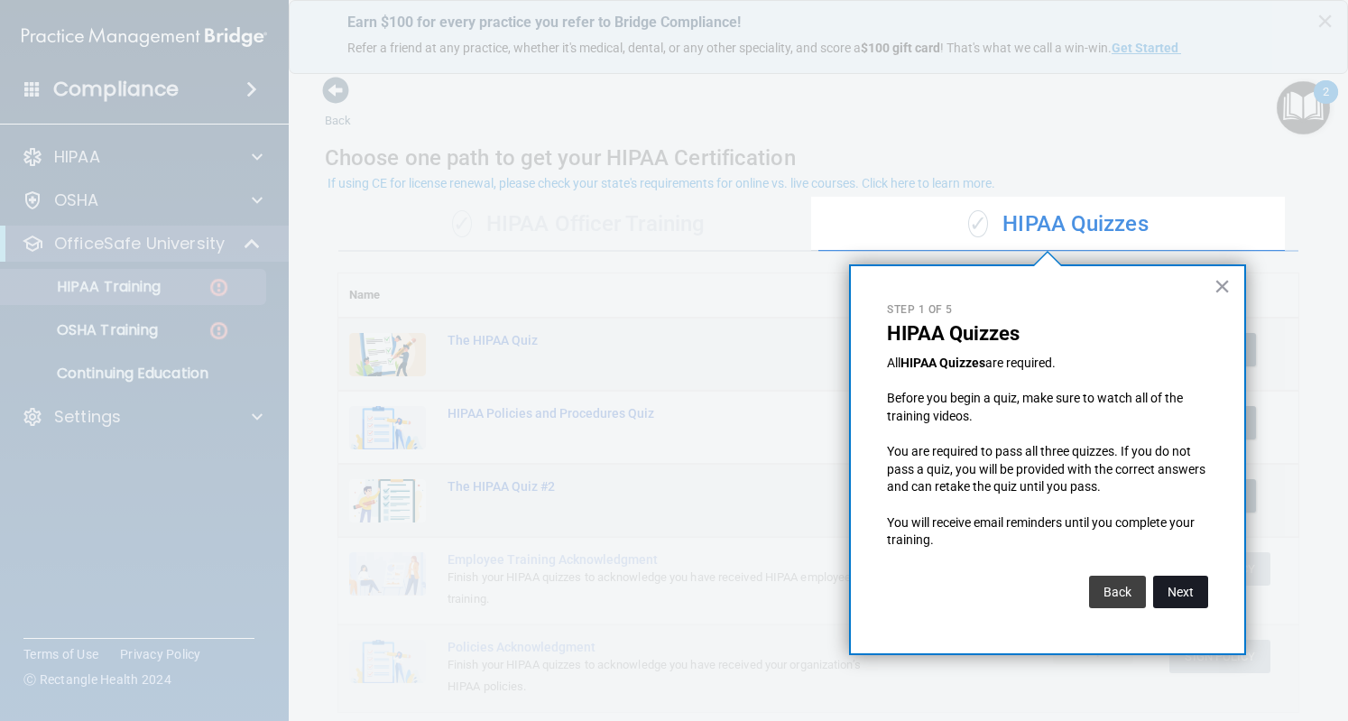
click at [1195, 588] on button "Next" at bounding box center [1180, 592] width 55 height 32
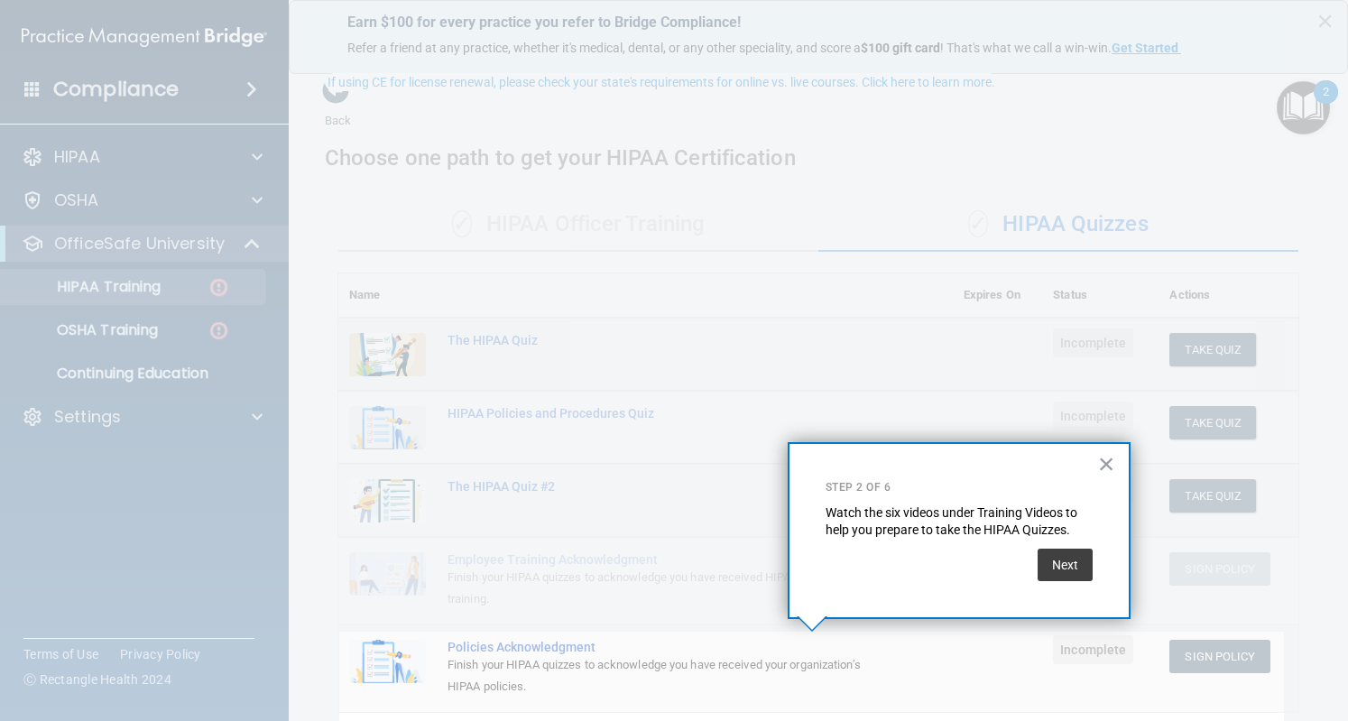
scroll to position [101, 0]
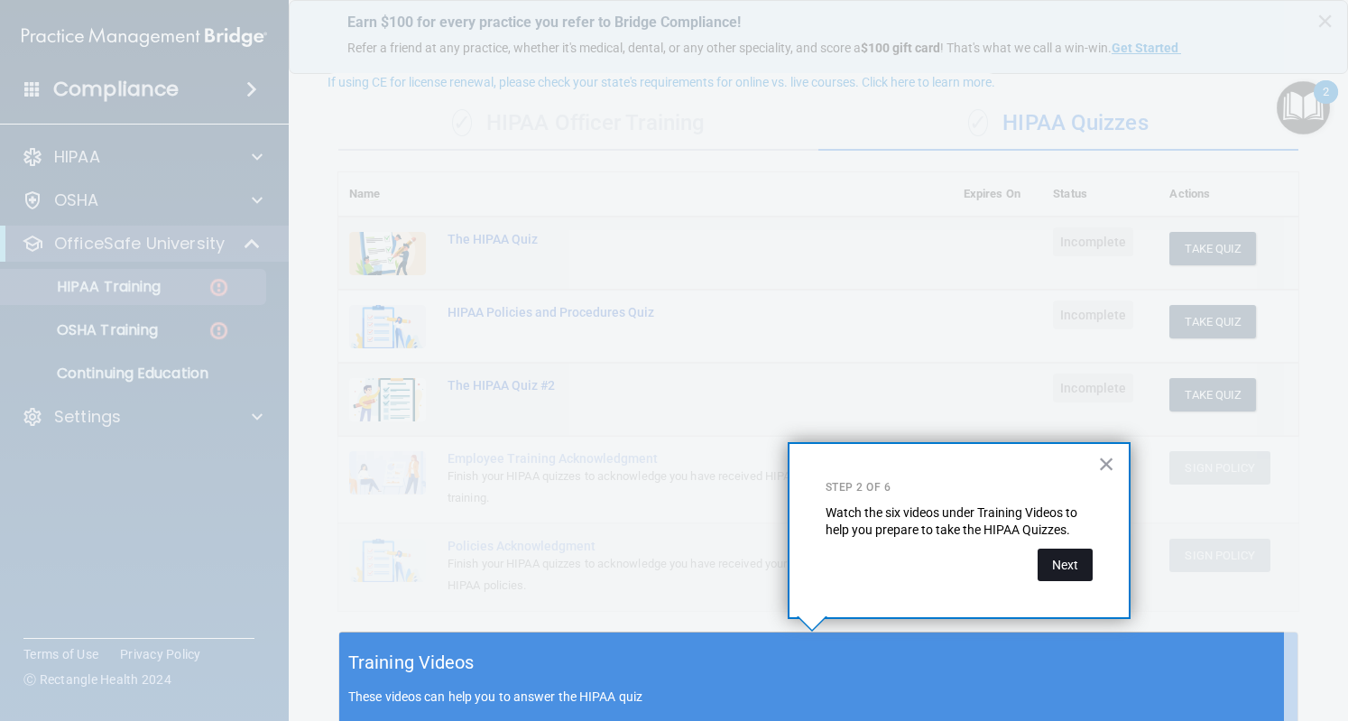
click at [1064, 564] on button "Next" at bounding box center [1065, 565] width 55 height 32
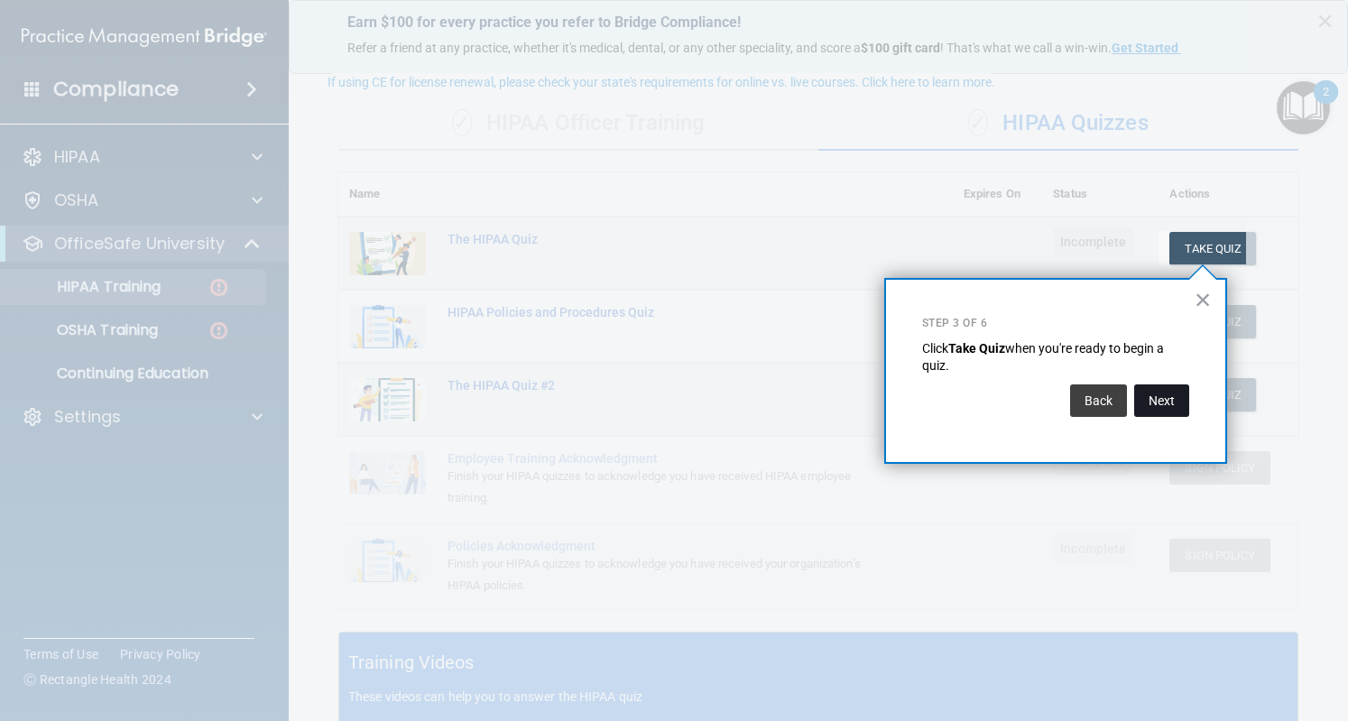
click at [1173, 404] on button "Next" at bounding box center [1161, 400] width 55 height 32
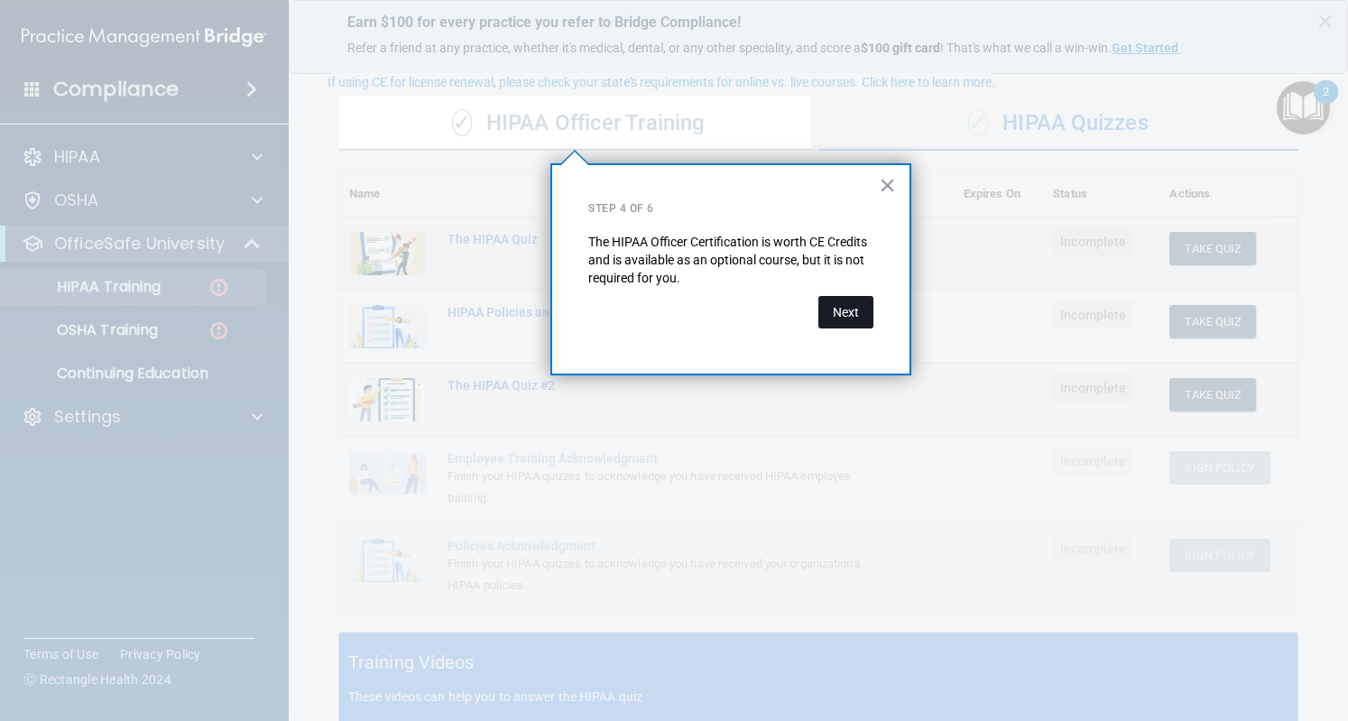
click at [850, 310] on button "Next" at bounding box center [846, 312] width 55 height 32
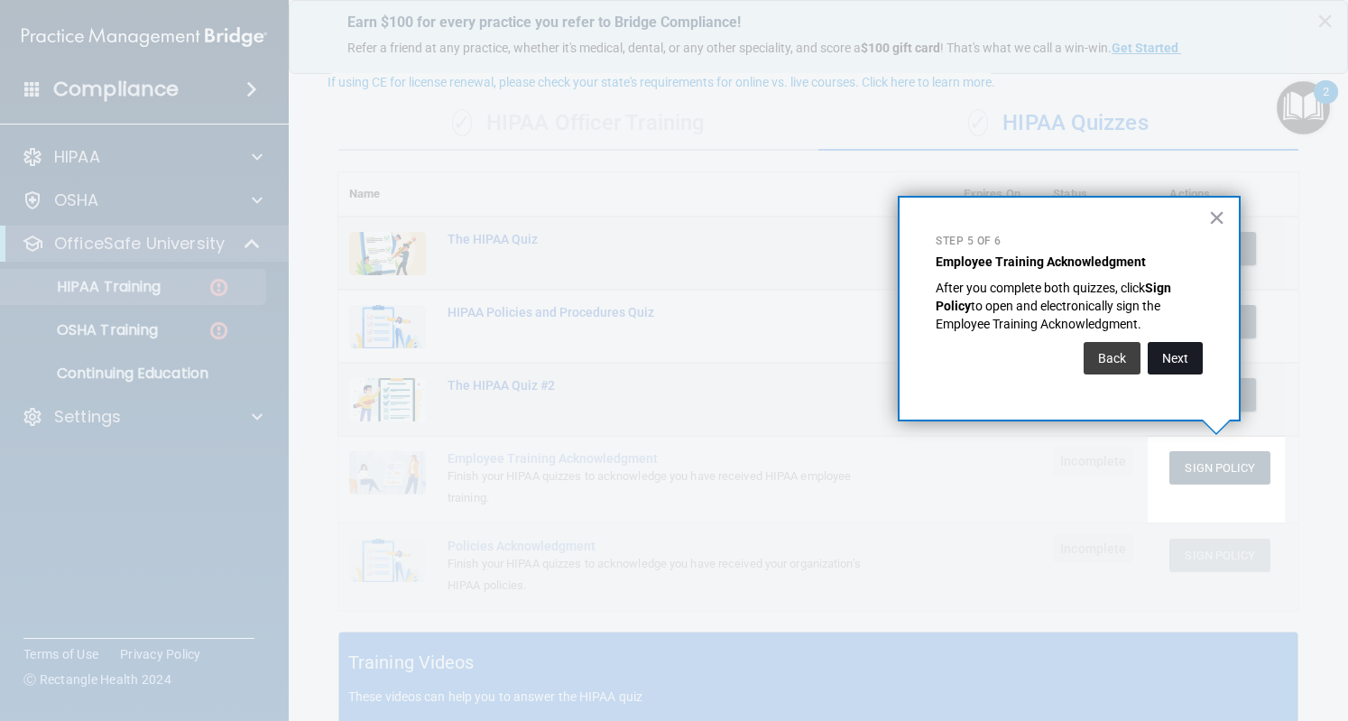
click at [1187, 359] on button "Next" at bounding box center [1175, 358] width 55 height 32
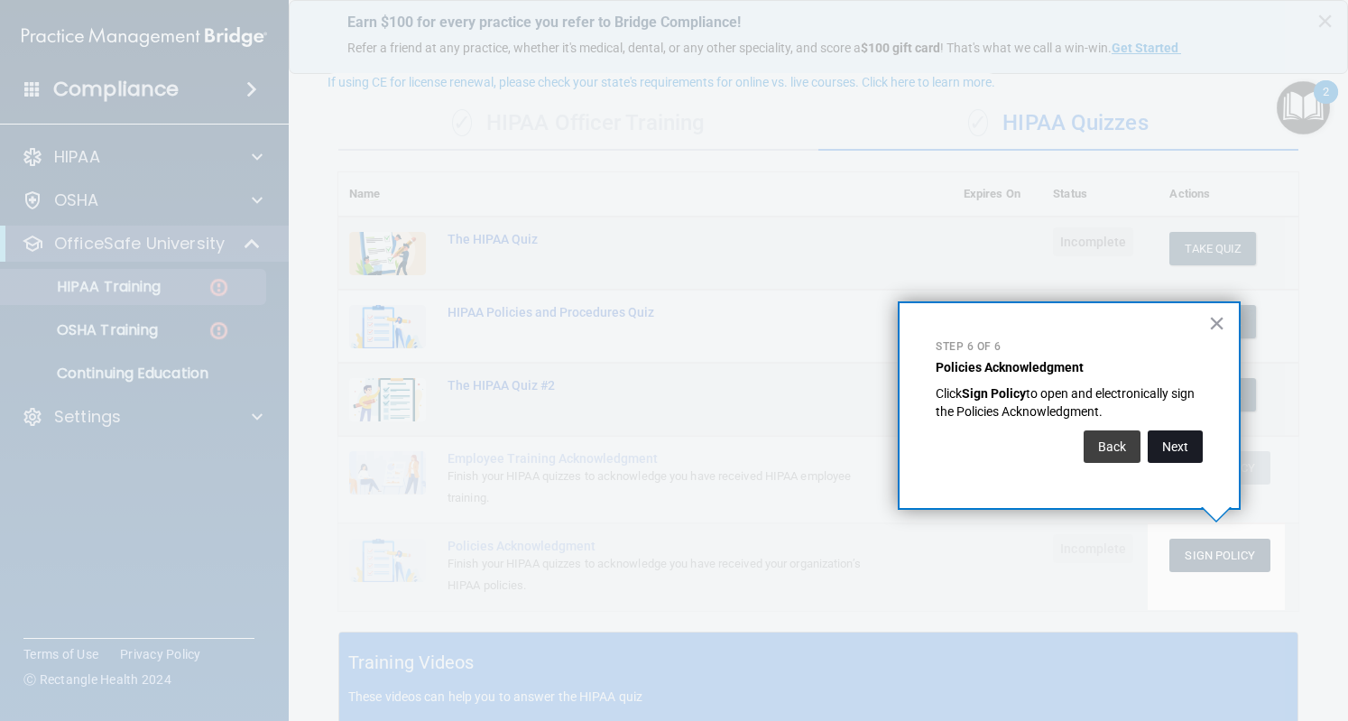
click at [1164, 448] on button "Next" at bounding box center [1175, 446] width 55 height 32
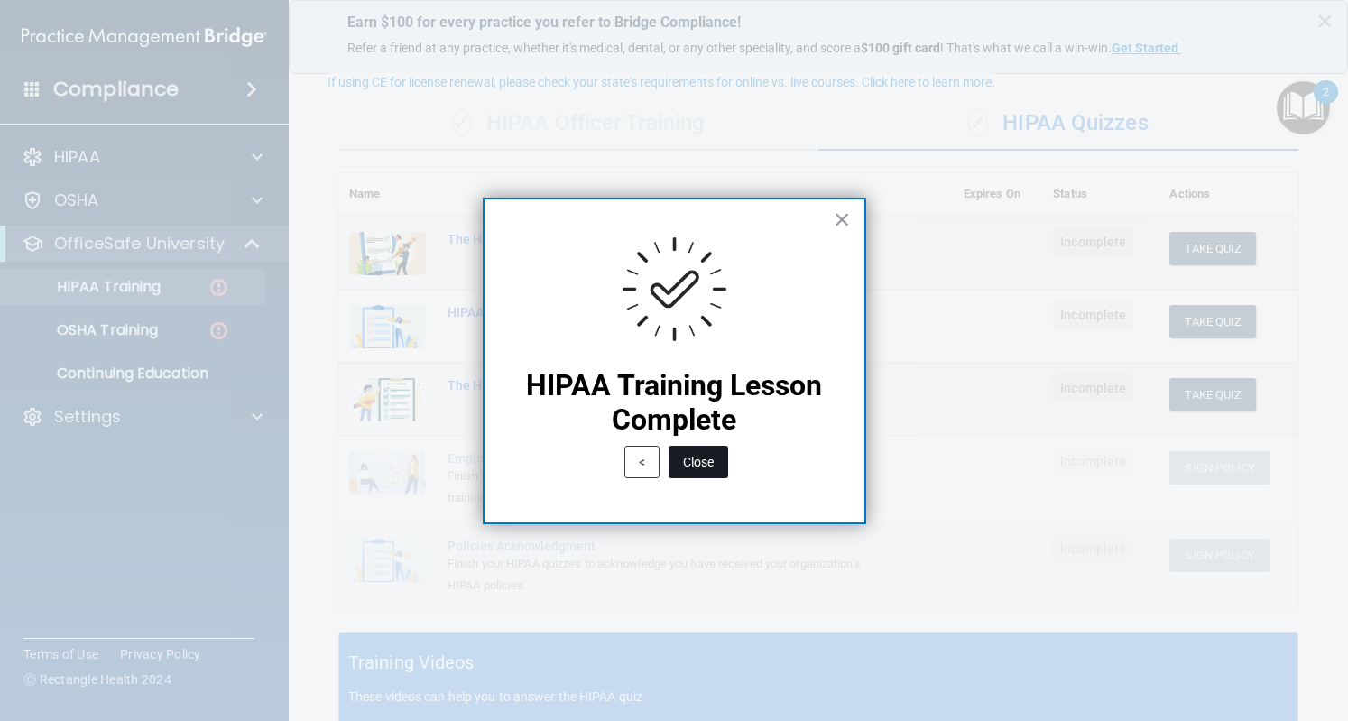
click at [702, 467] on button "Close" at bounding box center [699, 462] width 60 height 32
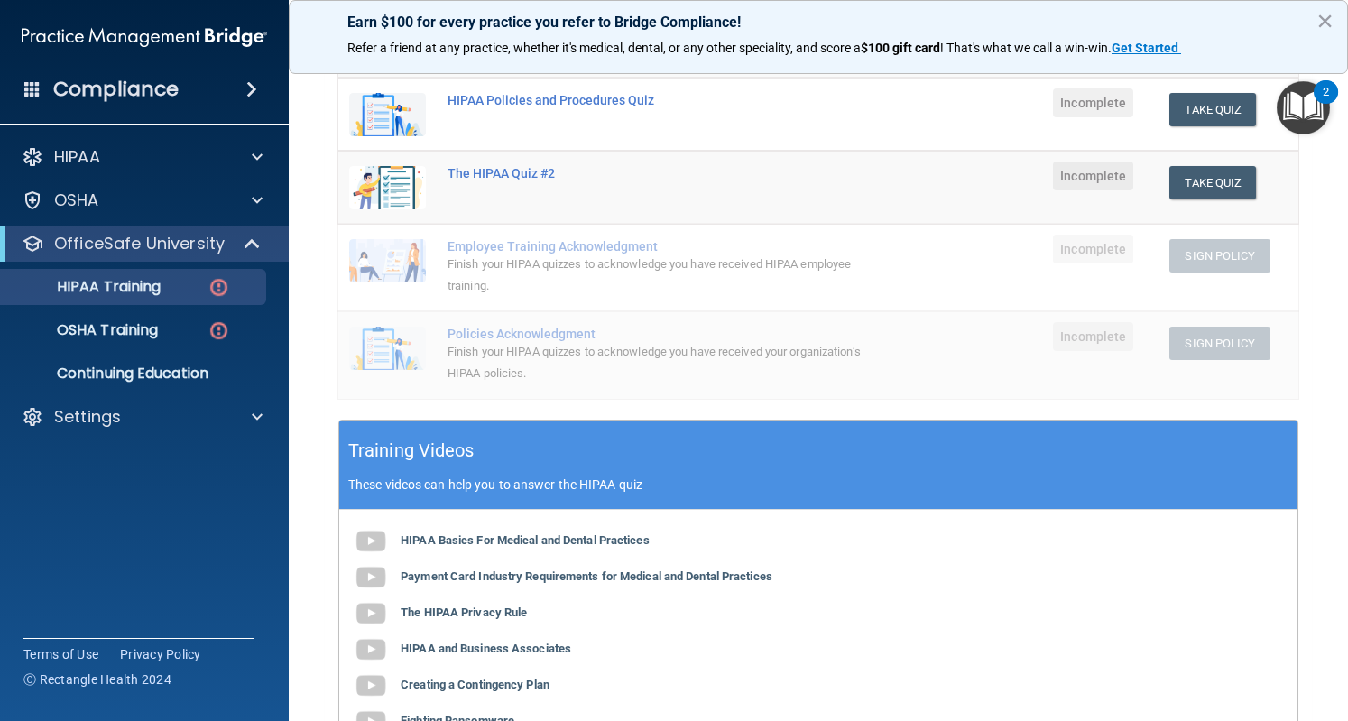
scroll to position [314, 0]
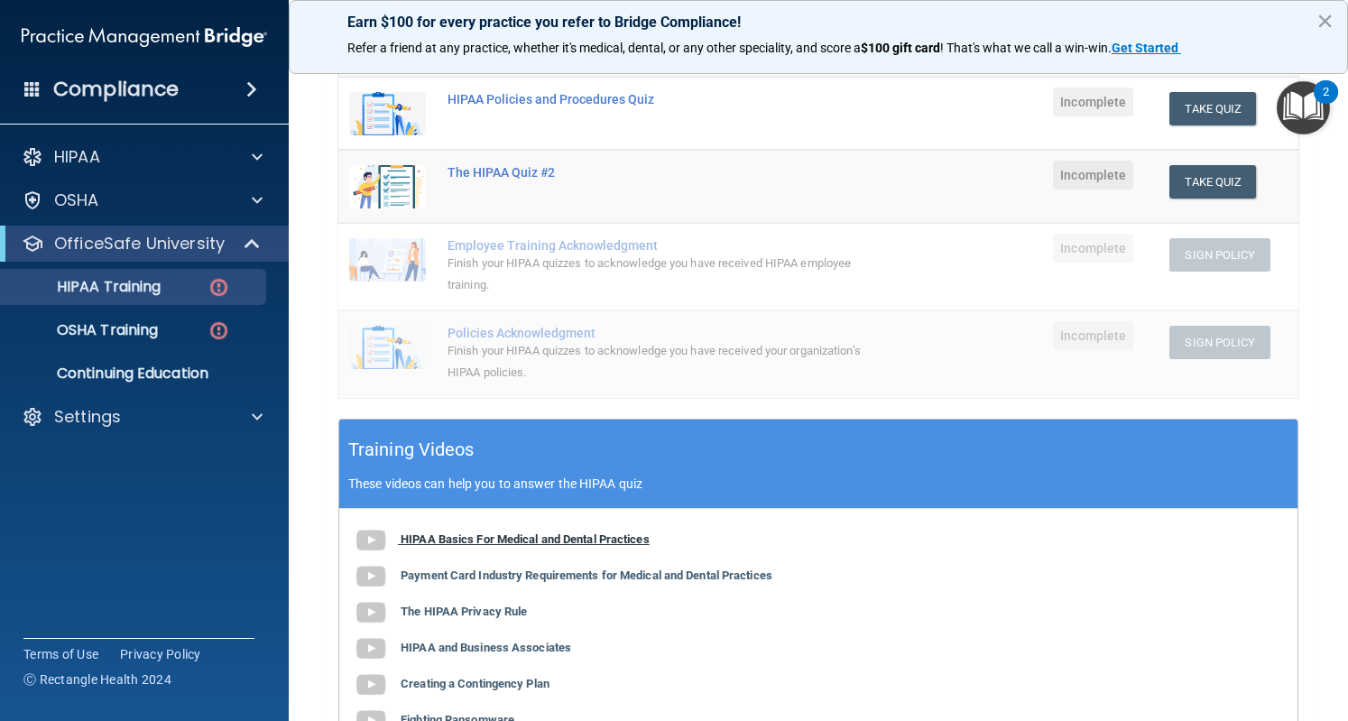
click at [606, 538] on b "HIPAA Basics For Medical and Dental Practices" at bounding box center [525, 539] width 249 height 14
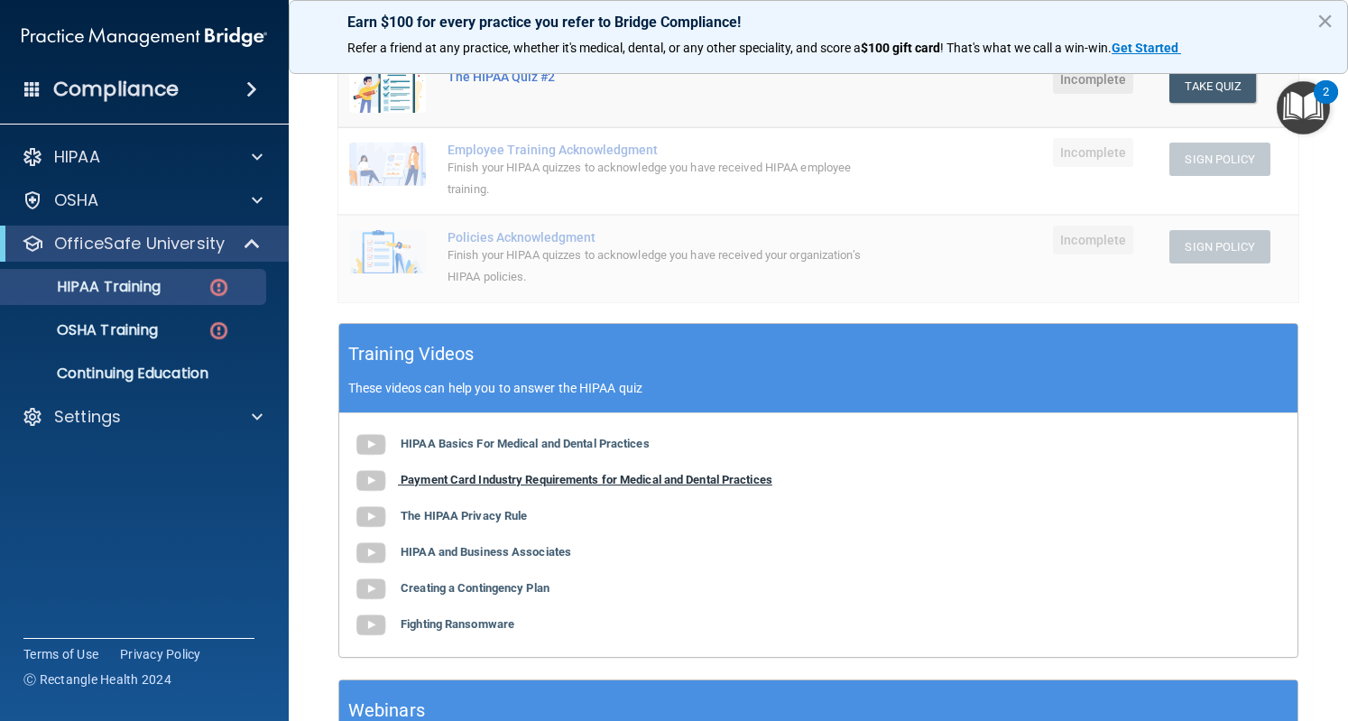
scroll to position [408, 0]
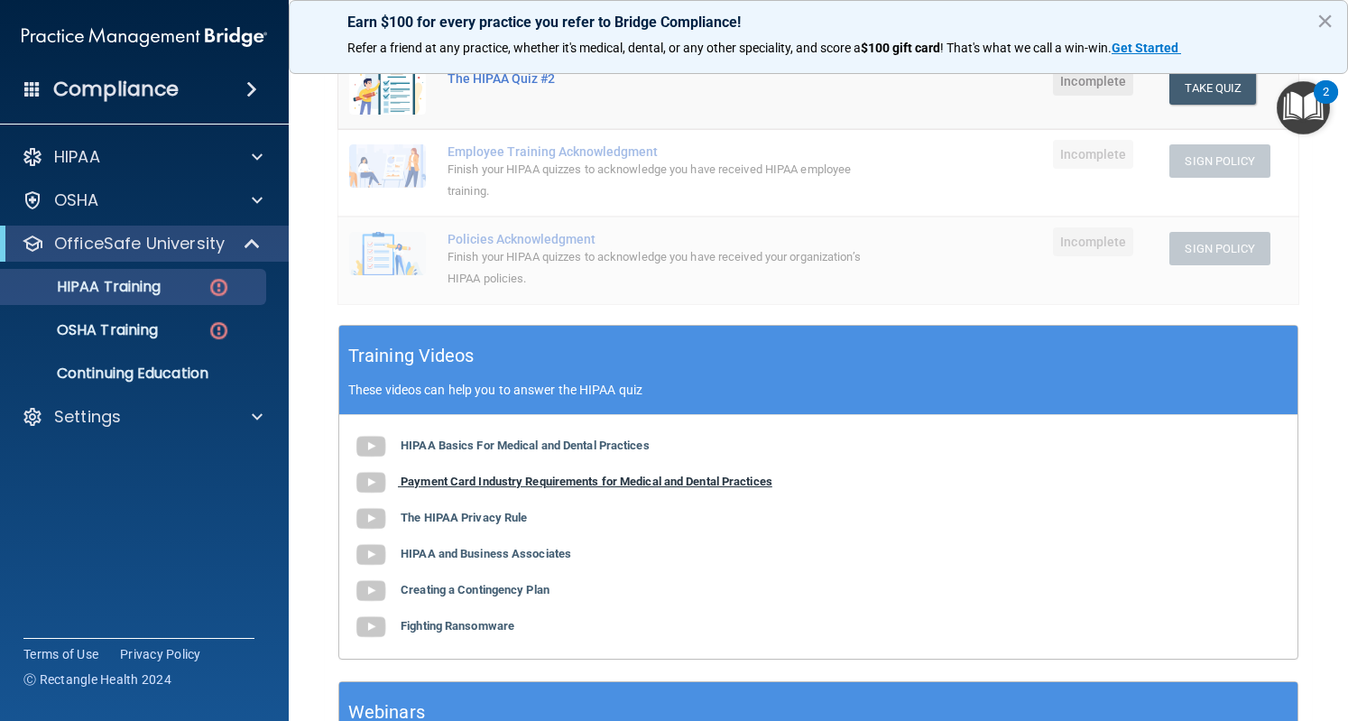
click at [603, 481] on b "Payment Card Industry Requirements for Medical and Dental Practices" at bounding box center [587, 482] width 372 height 14
click at [499, 517] on b "The HIPAA Privacy Rule" at bounding box center [464, 518] width 126 height 14
click at [521, 555] on b "HIPAA and Business Associates" at bounding box center [486, 554] width 171 height 14
click at [509, 599] on div "HIPAA Basics For Medical and Dental Practices Payment Card Industry Requirement…" at bounding box center [818, 537] width 958 height 244
click at [509, 588] on b "Creating a Contingency Plan" at bounding box center [475, 590] width 149 height 14
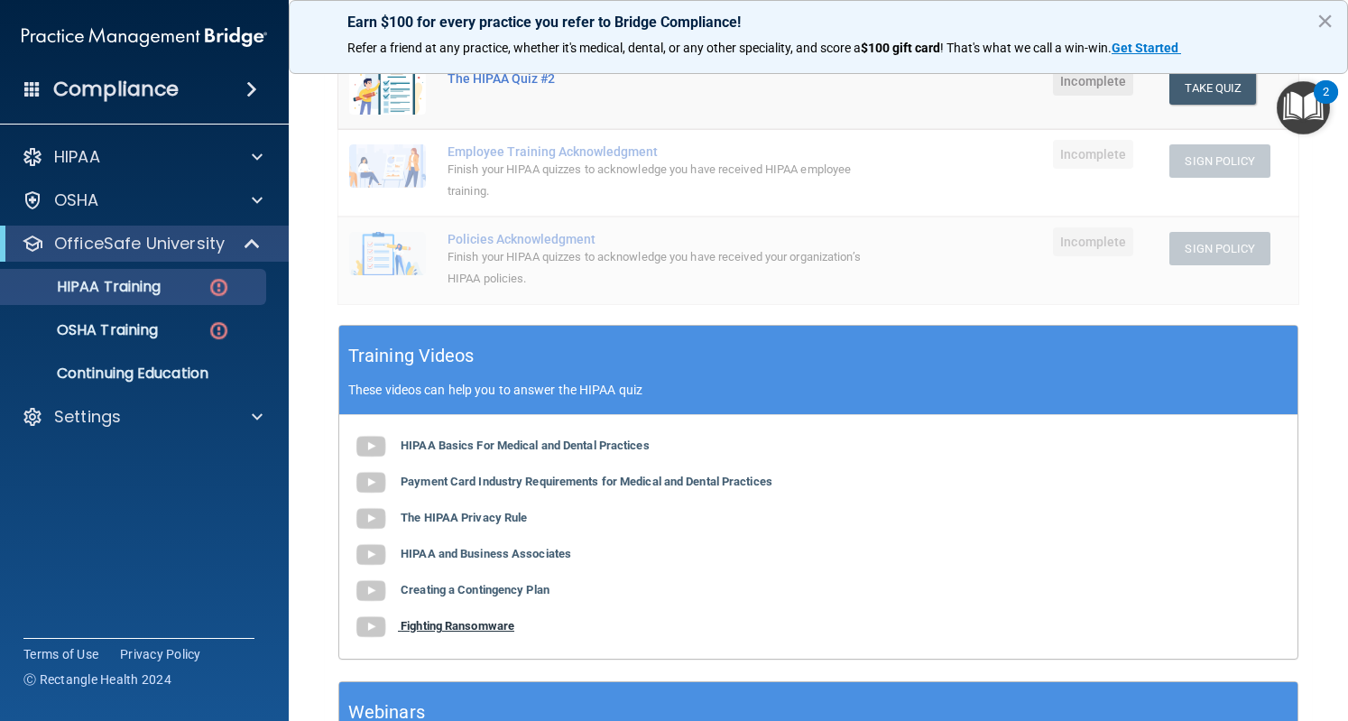
click at [480, 626] on b "Fighting Ransomware" at bounding box center [458, 626] width 114 height 14
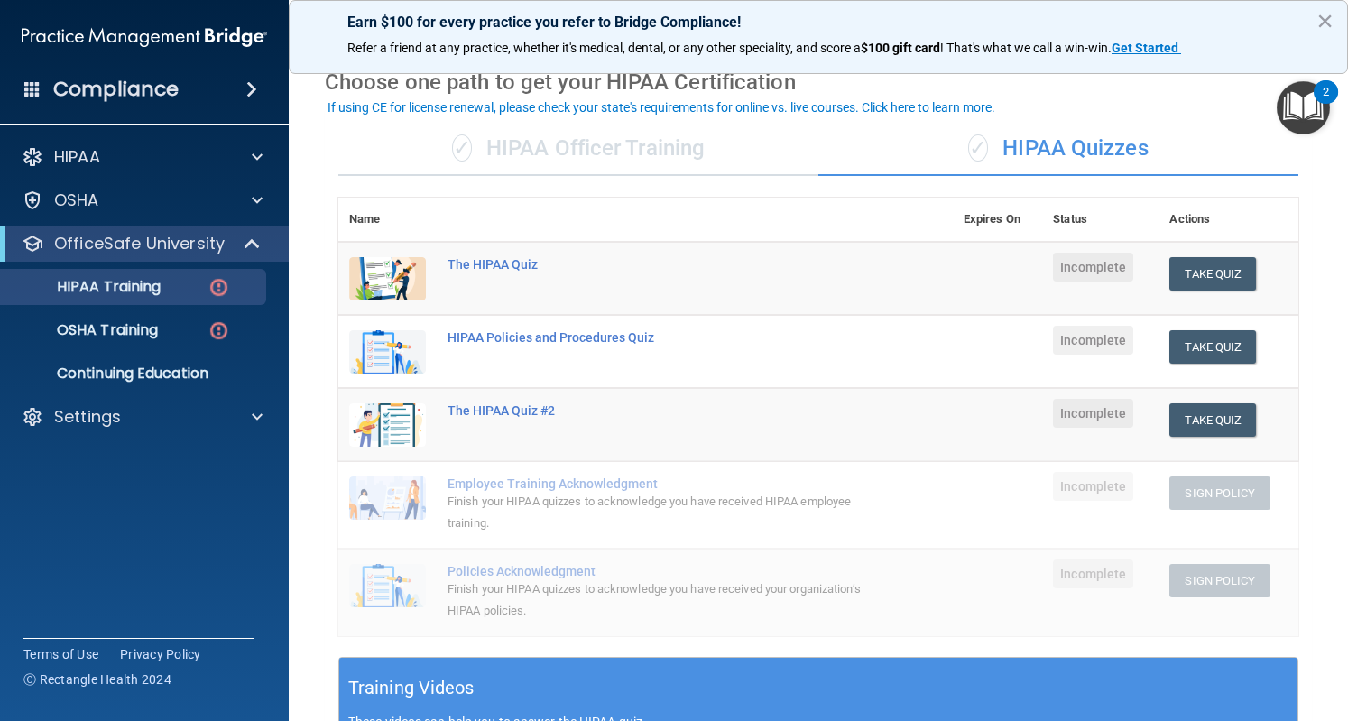
scroll to position [74, 0]
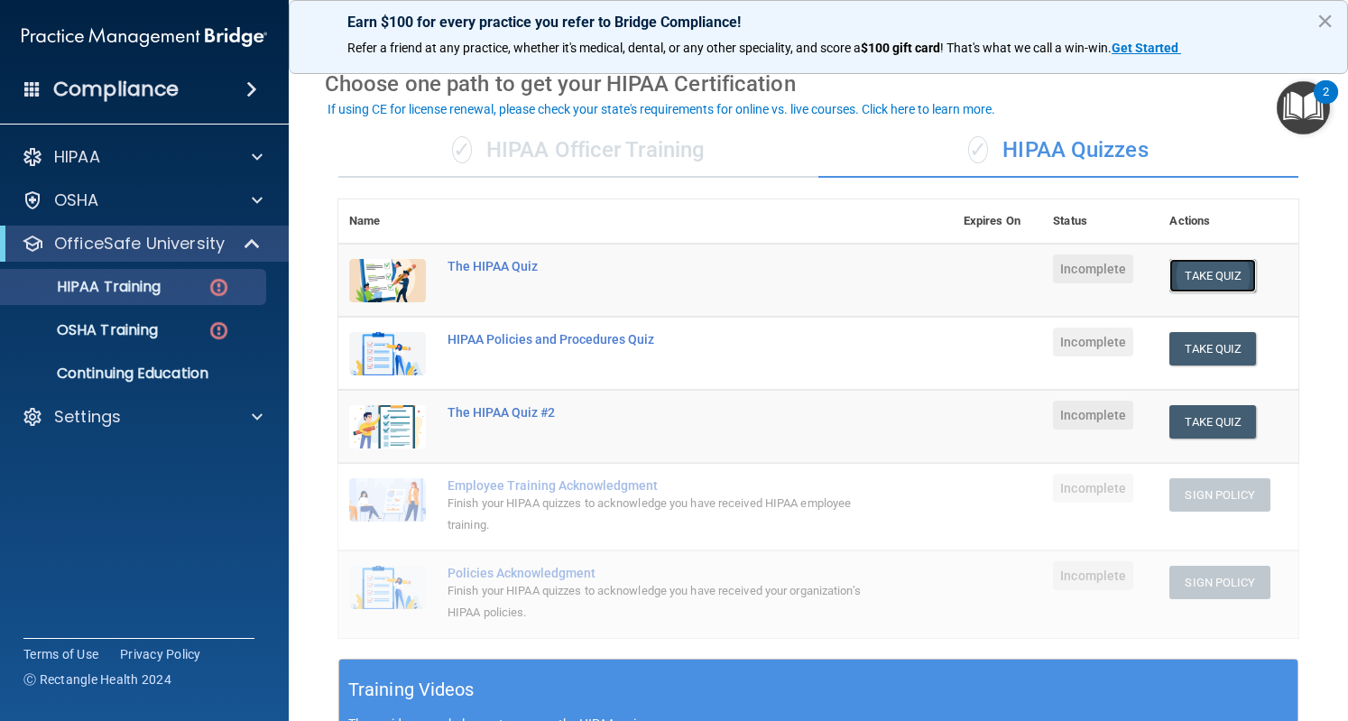
click at [1191, 268] on button "Take Quiz" at bounding box center [1213, 275] width 87 height 33
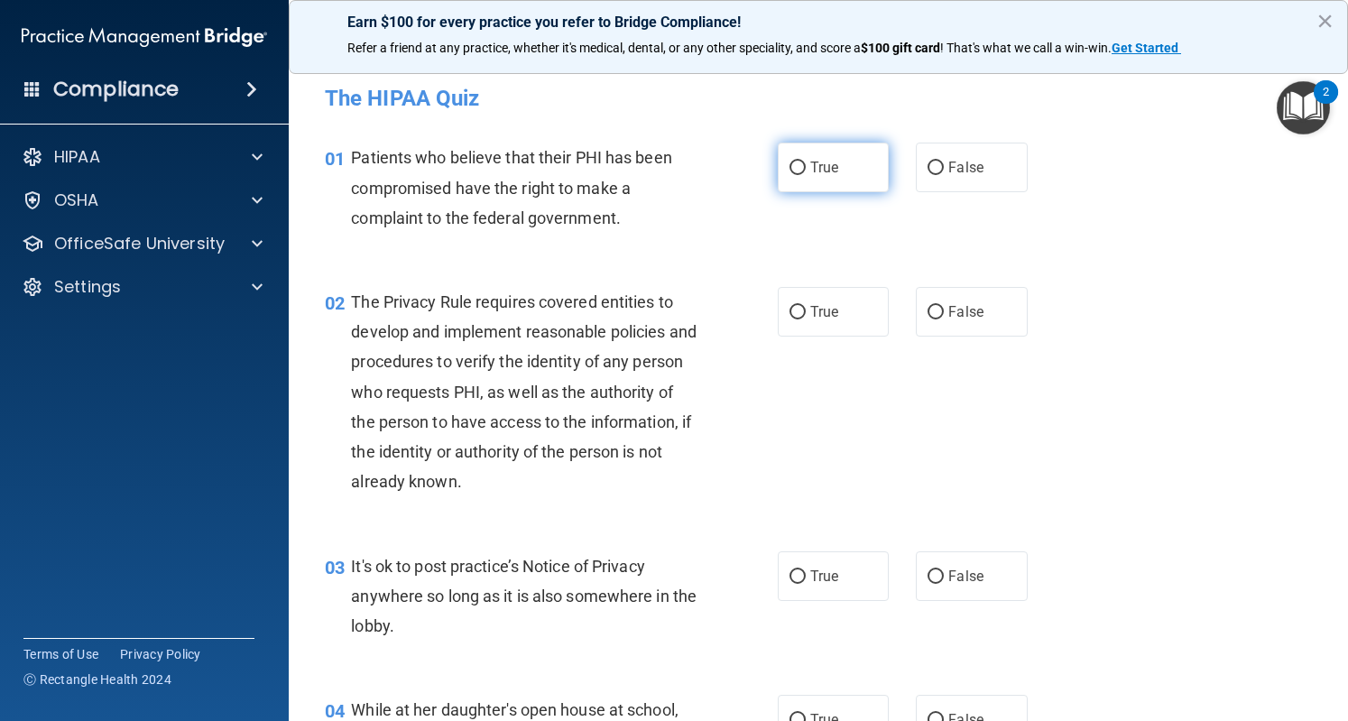
click at [792, 169] on input "True" at bounding box center [798, 169] width 16 height 14
radio input "true"
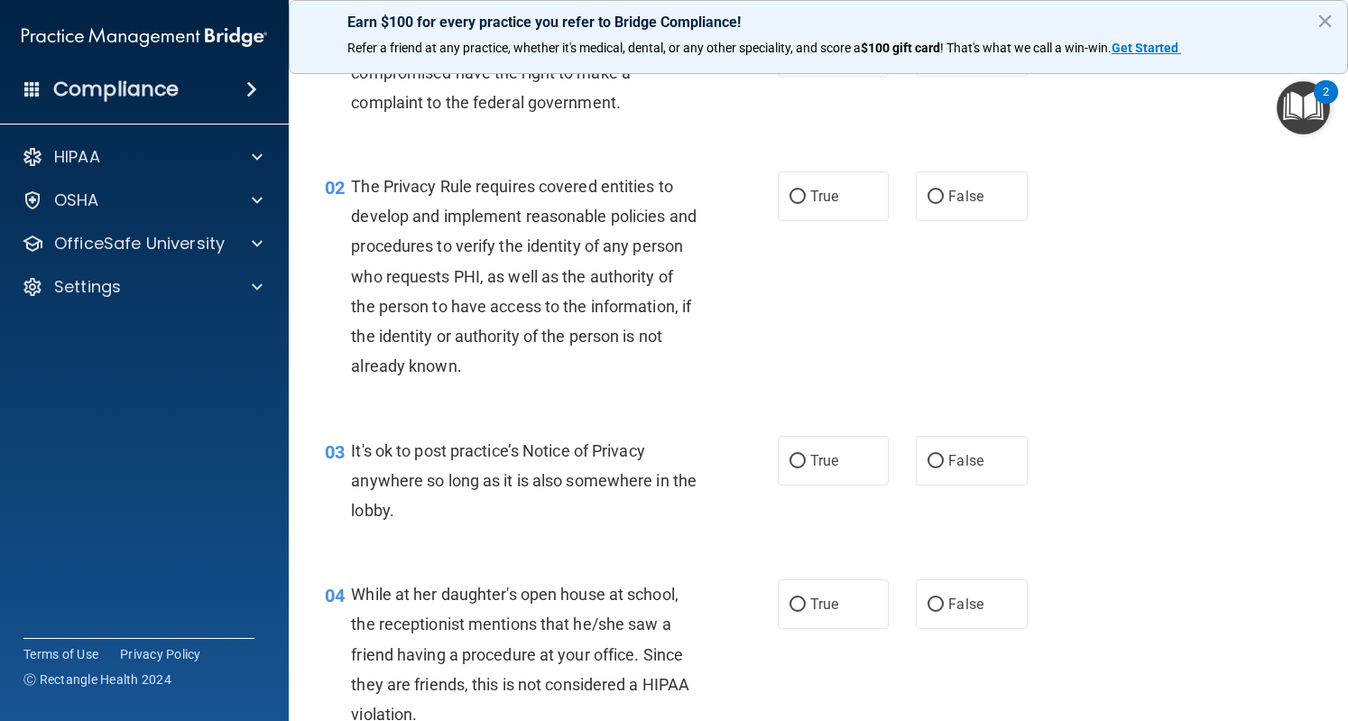
scroll to position [115, 0]
click at [1325, 23] on button "×" at bounding box center [1325, 20] width 17 height 29
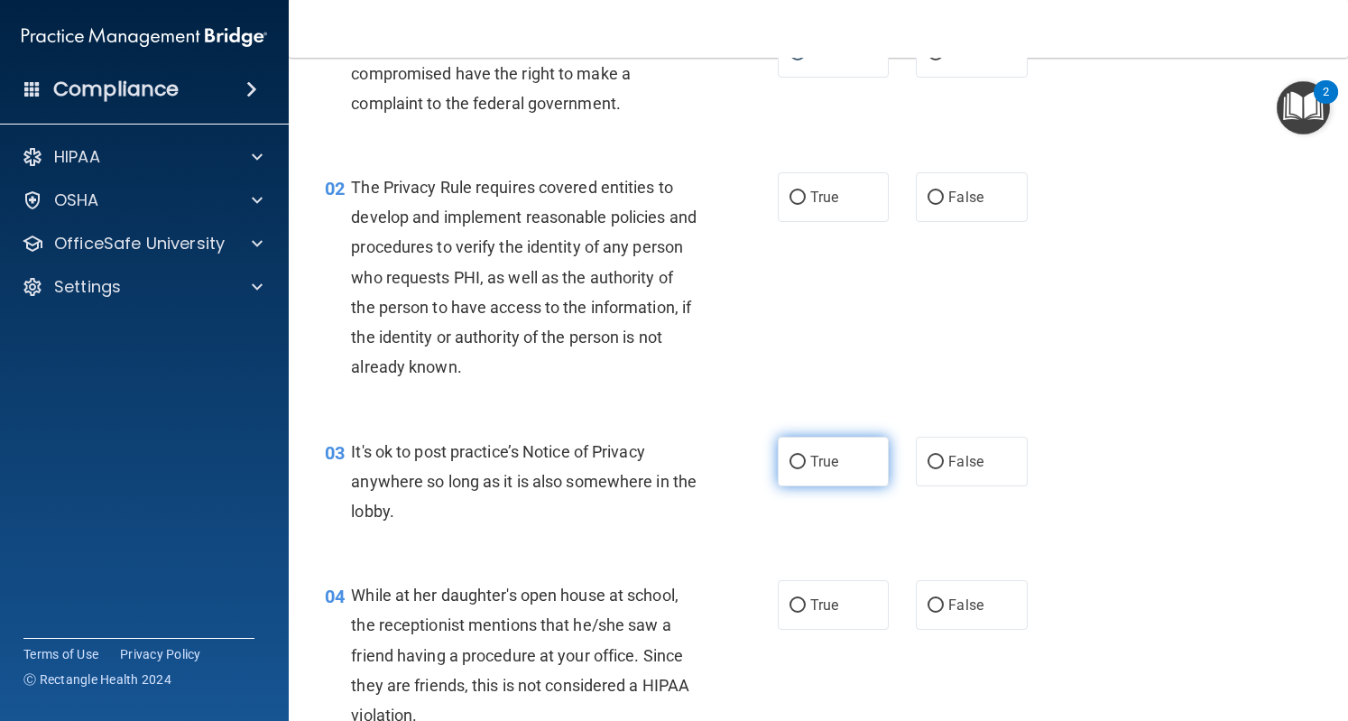
scroll to position [0, 0]
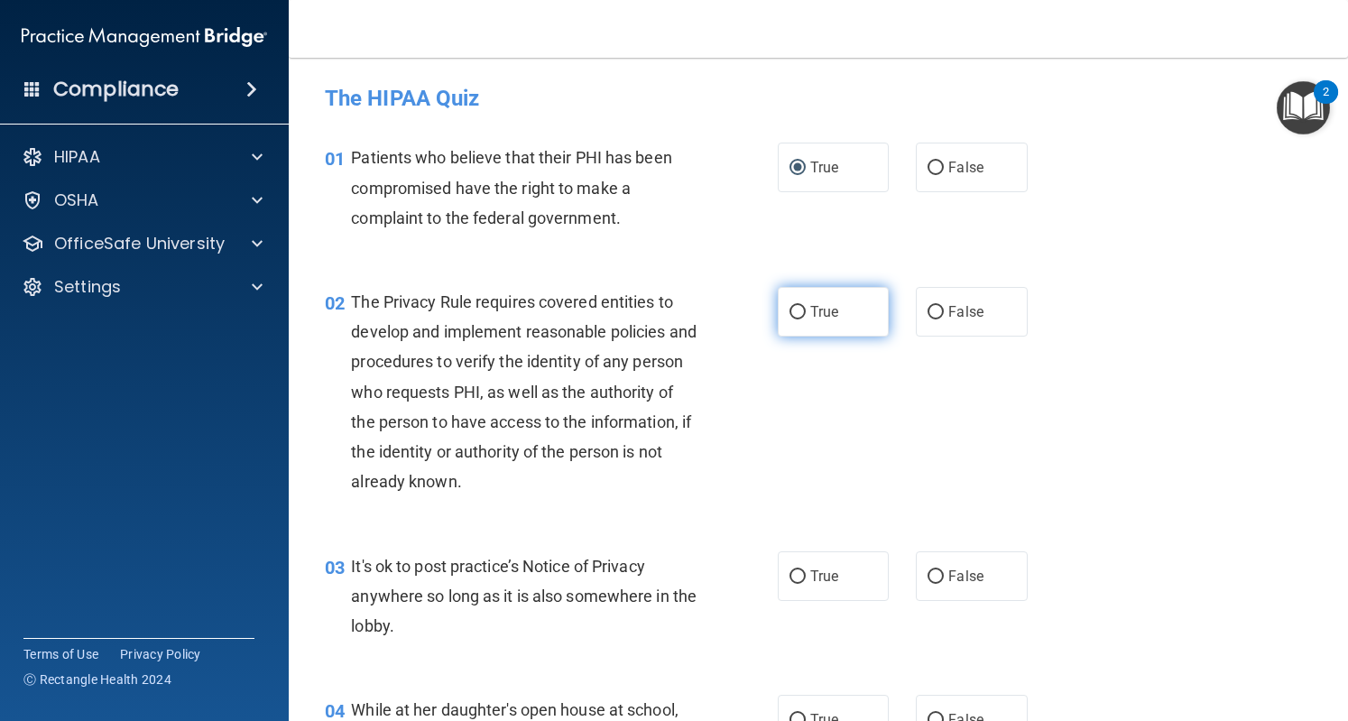
click at [802, 308] on label "True" at bounding box center [833, 312] width 111 height 50
click at [802, 308] on input "True" at bounding box center [798, 313] width 16 height 14
radio input "true"
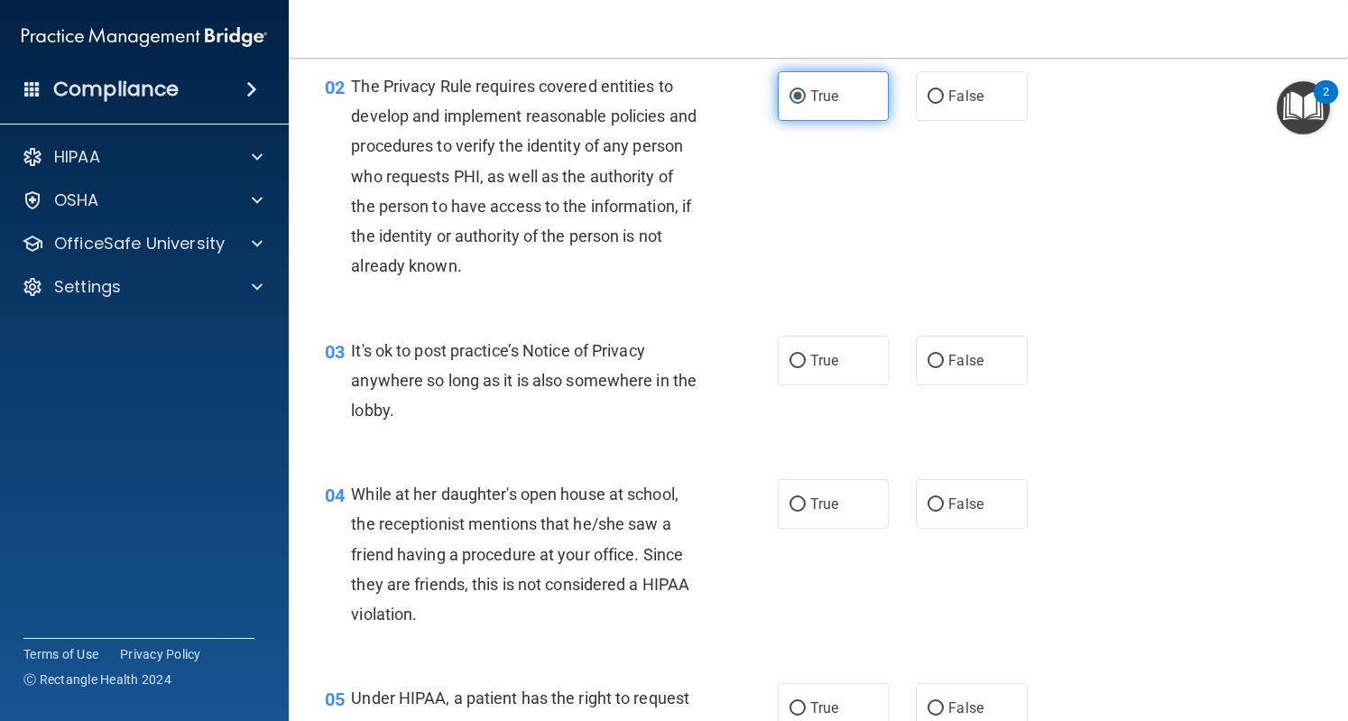
scroll to position [214, 0]
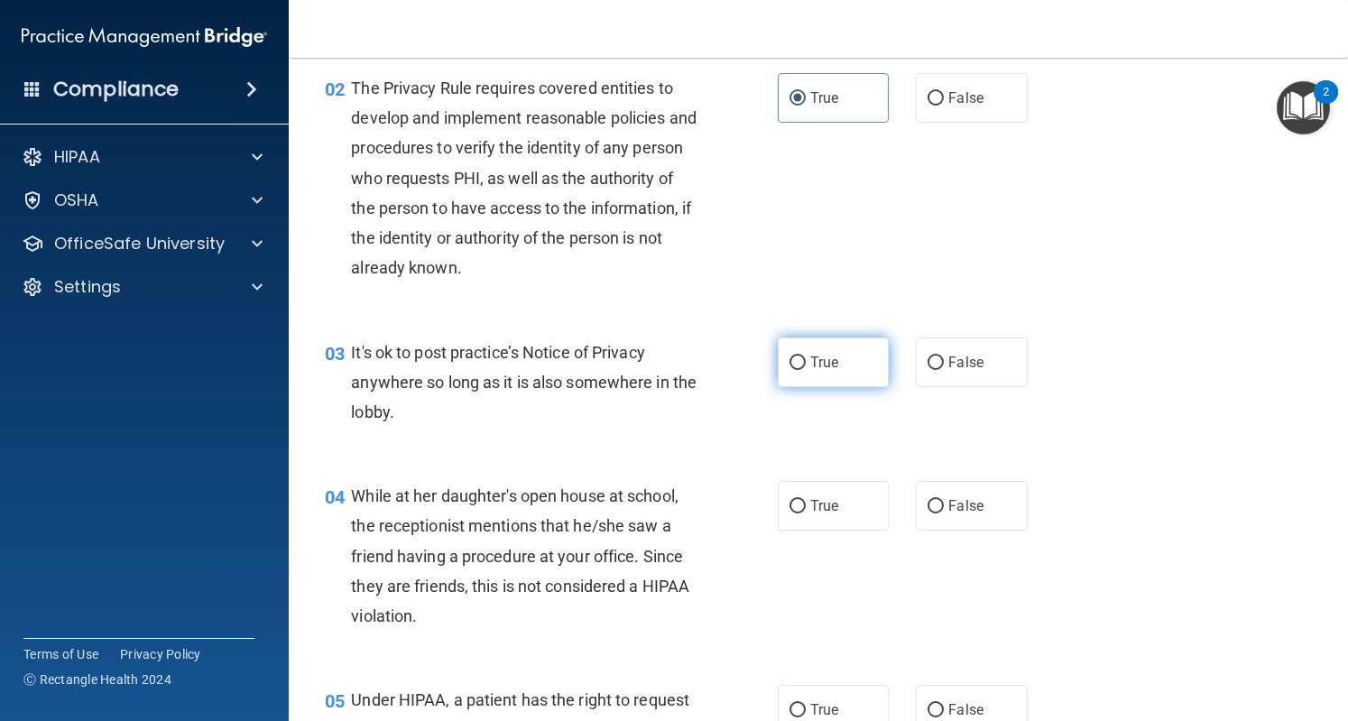
click at [814, 357] on span "True" at bounding box center [824, 362] width 28 height 17
click at [806, 357] on input "True" at bounding box center [798, 363] width 16 height 14
radio input "true"
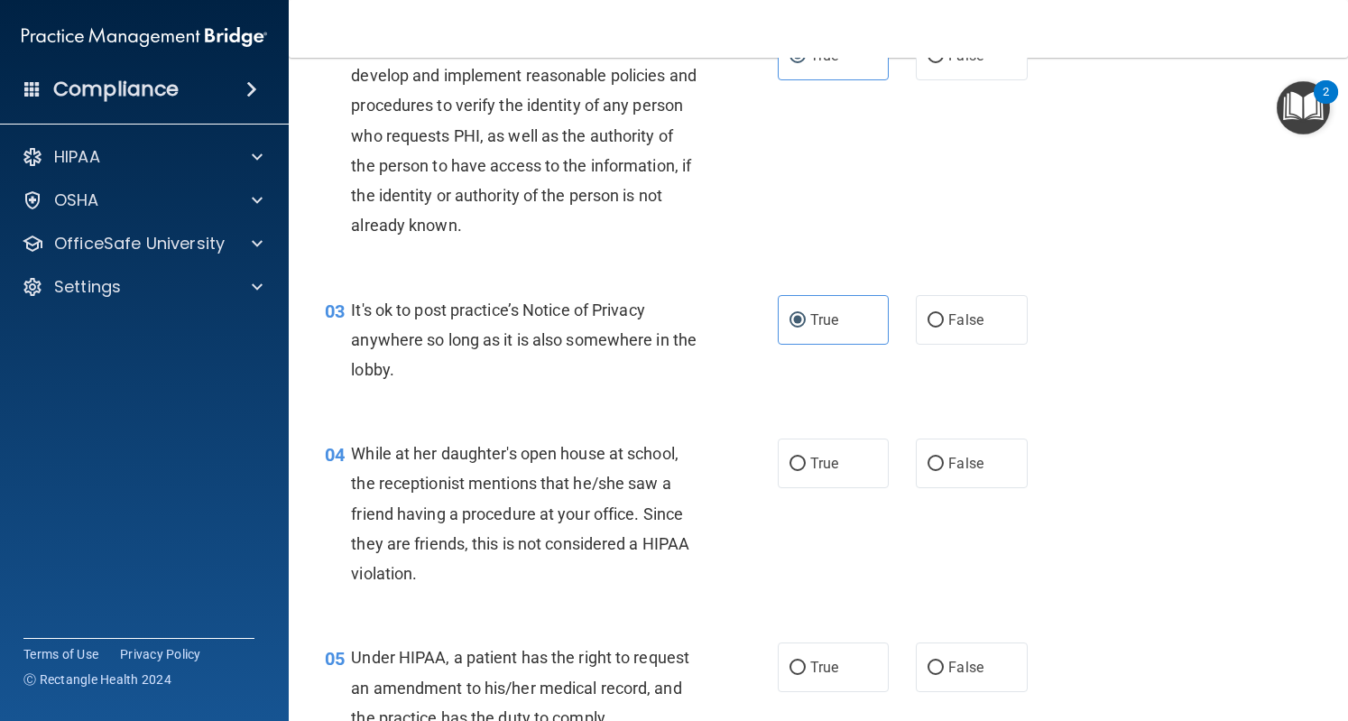
scroll to position [257, 0]
click at [939, 467] on label "False" at bounding box center [971, 463] width 111 height 50
click at [939, 467] on input "False" at bounding box center [936, 464] width 16 height 14
radio input "true"
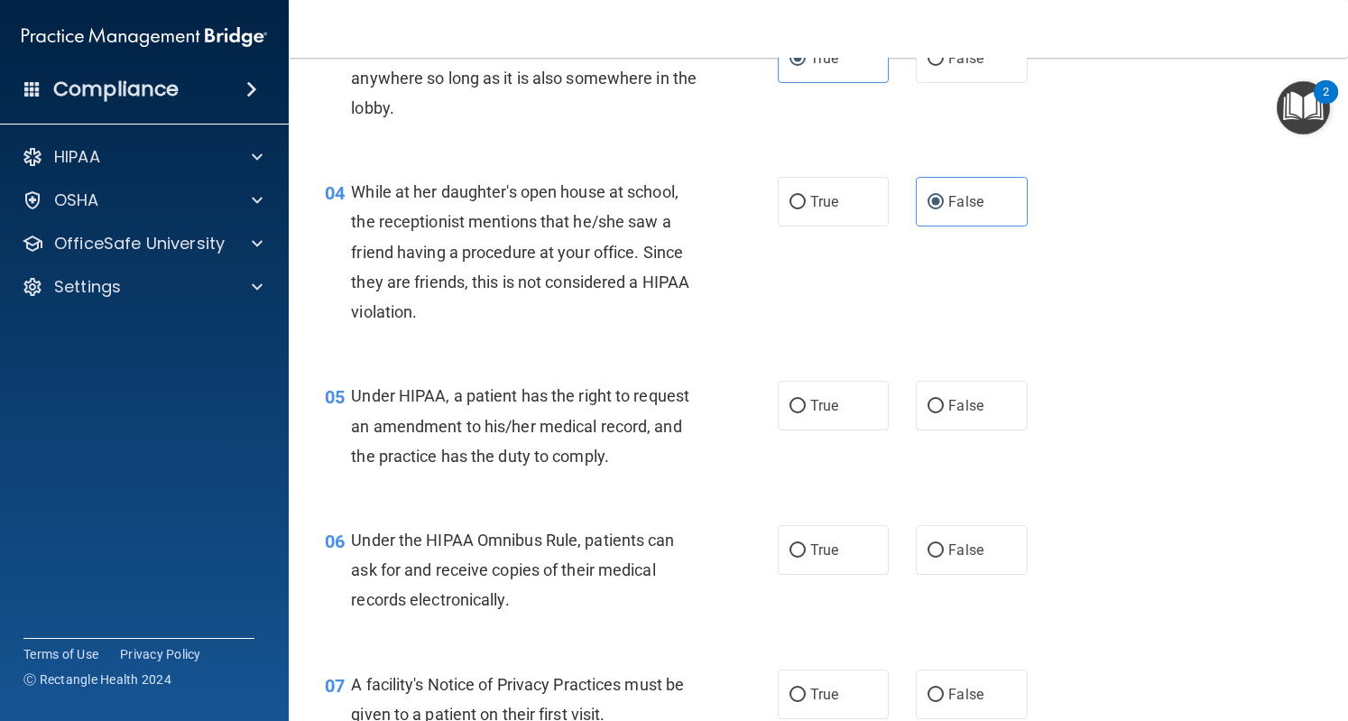
scroll to position [523, 0]
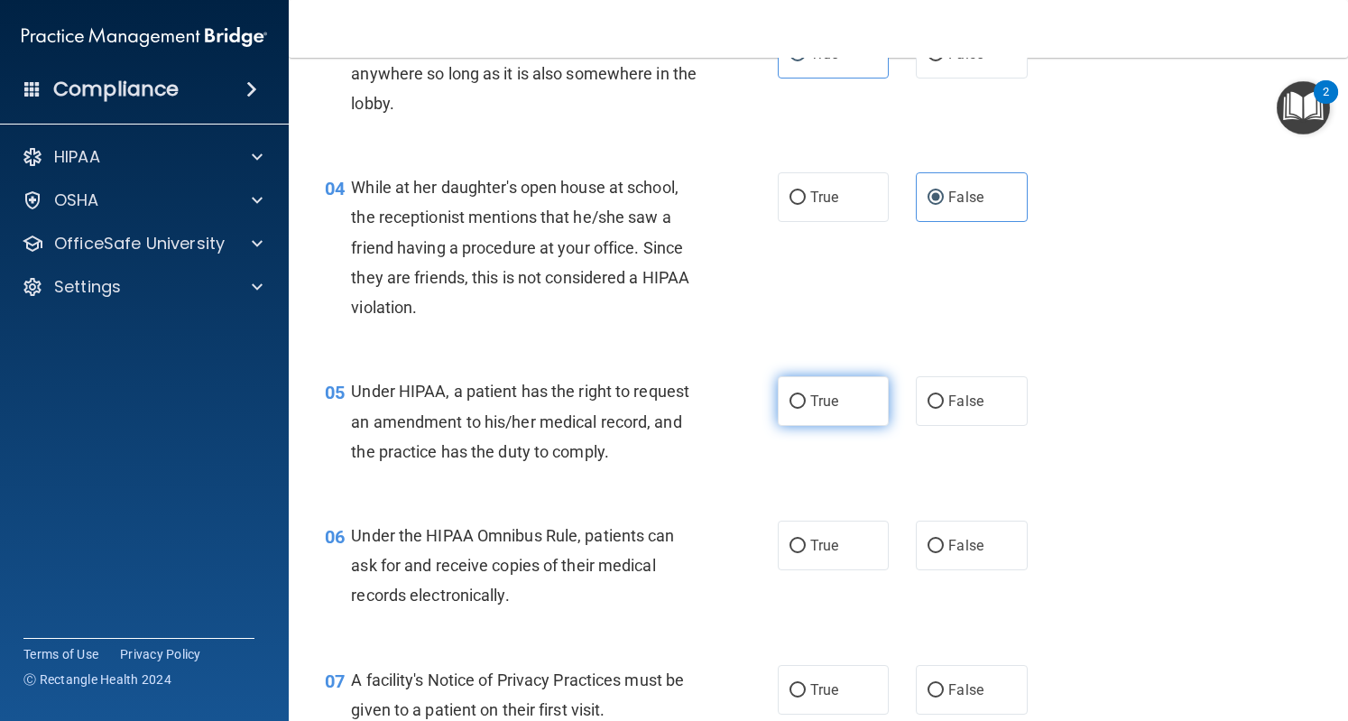
click at [823, 390] on label "True" at bounding box center [833, 401] width 111 height 50
click at [806, 395] on input "True" at bounding box center [798, 402] width 16 height 14
radio input "true"
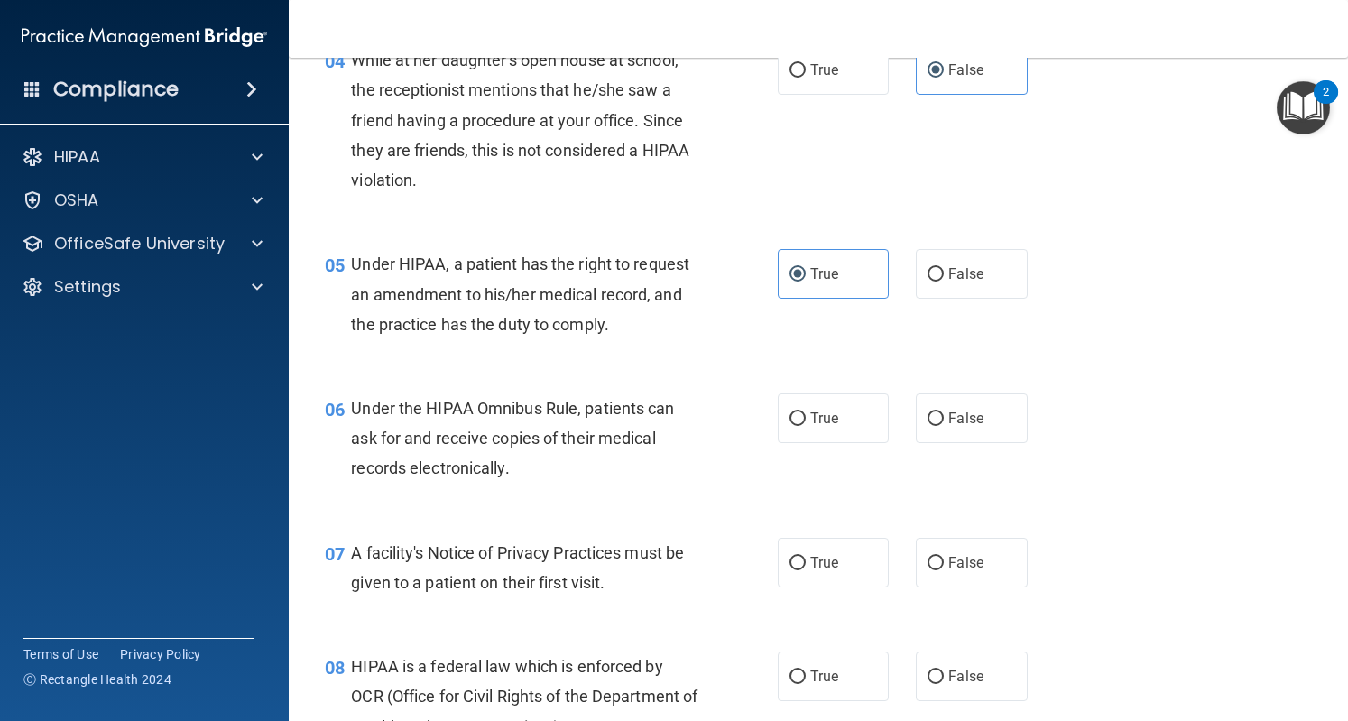
scroll to position [649, 0]
click at [793, 413] on input "True" at bounding box center [798, 420] width 16 height 14
radio input "true"
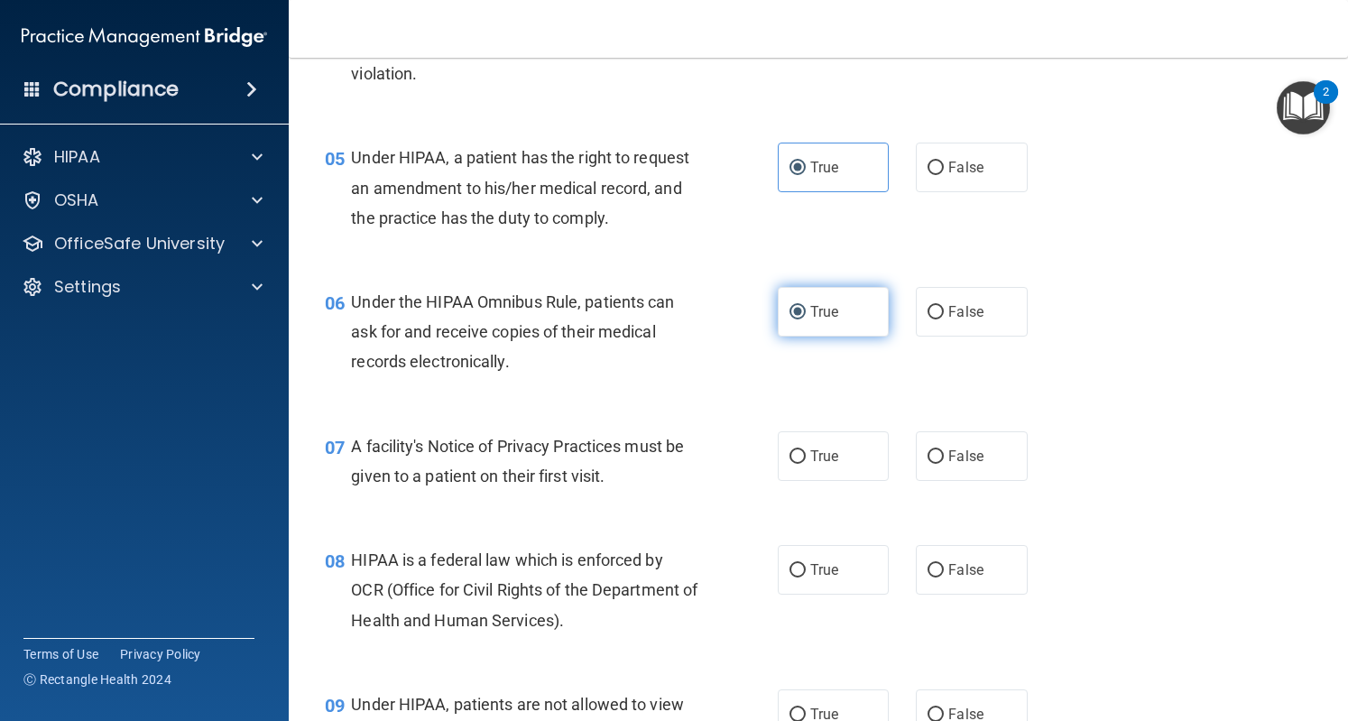
scroll to position [760, 0]
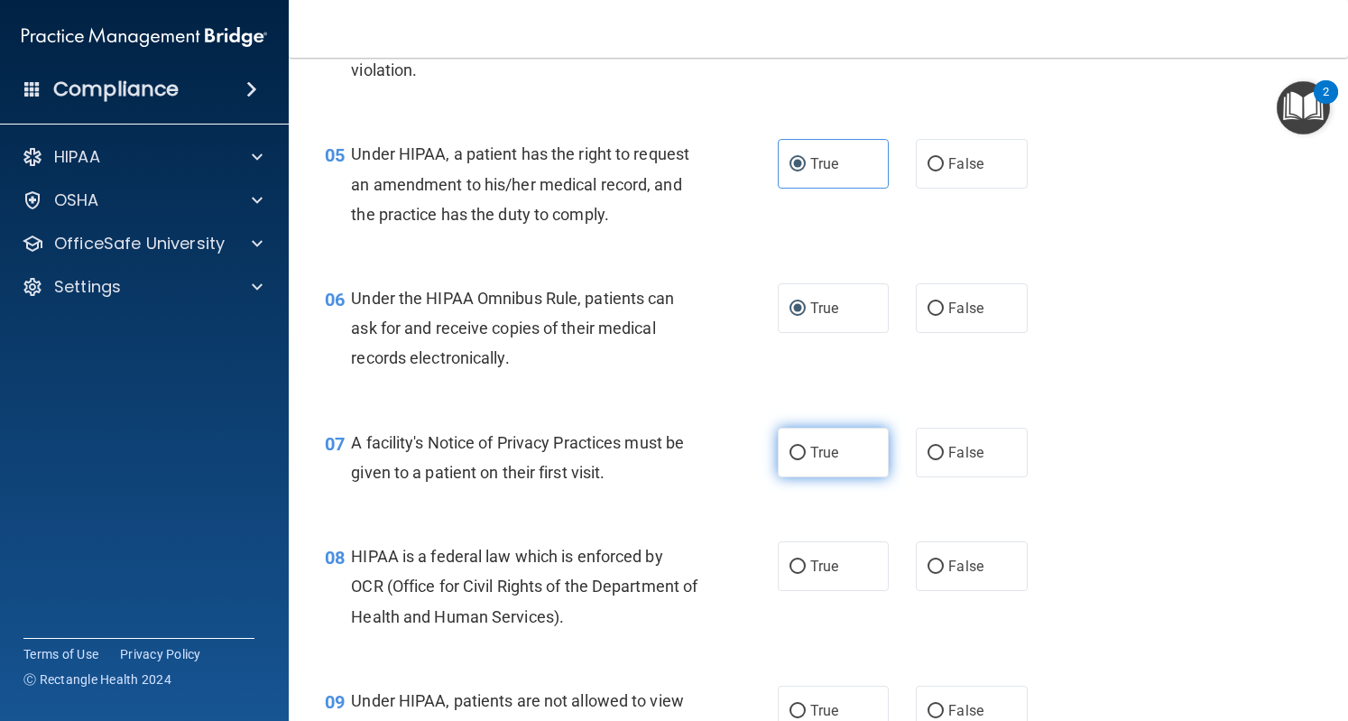
click at [791, 456] on input "True" at bounding box center [798, 454] width 16 height 14
radio input "true"
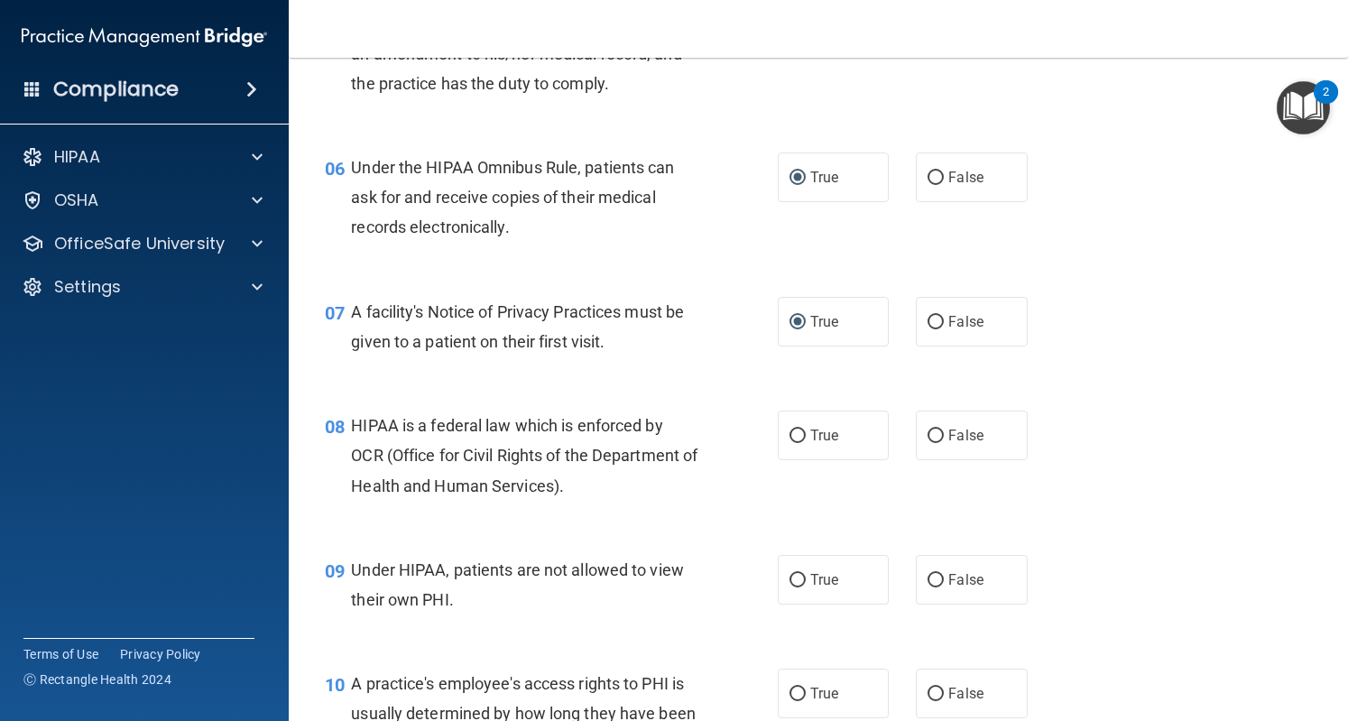
scroll to position [894, 0]
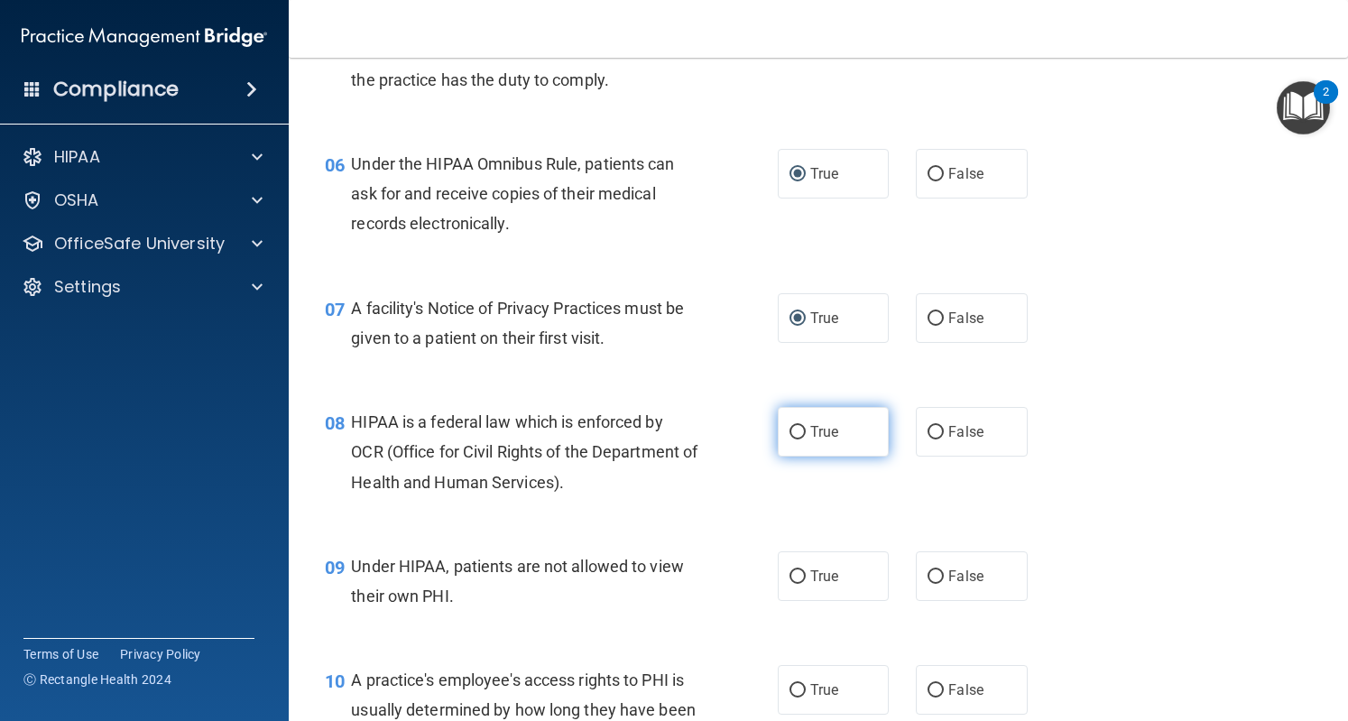
click at [798, 439] on input "True" at bounding box center [798, 433] width 16 height 14
radio input "true"
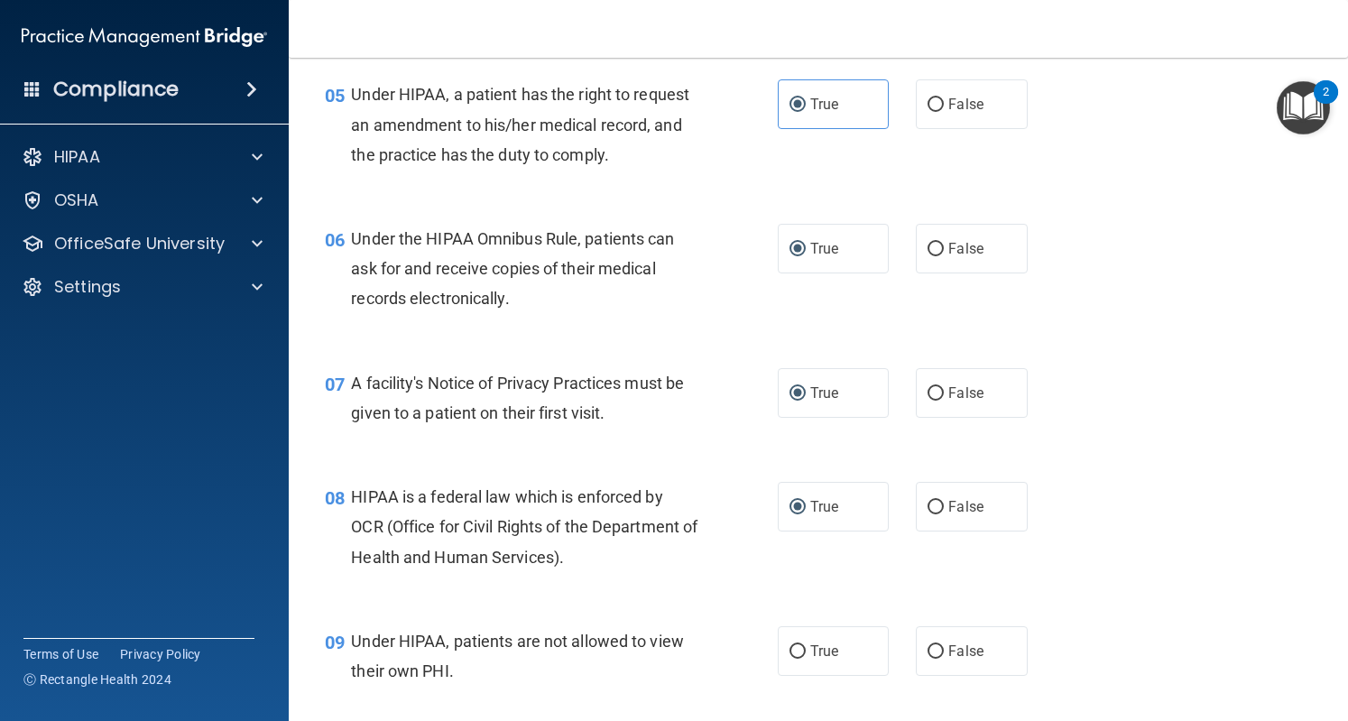
scroll to position [819, 0]
click at [928, 99] on input "False" at bounding box center [936, 106] width 16 height 14
radio input "true"
radio input "false"
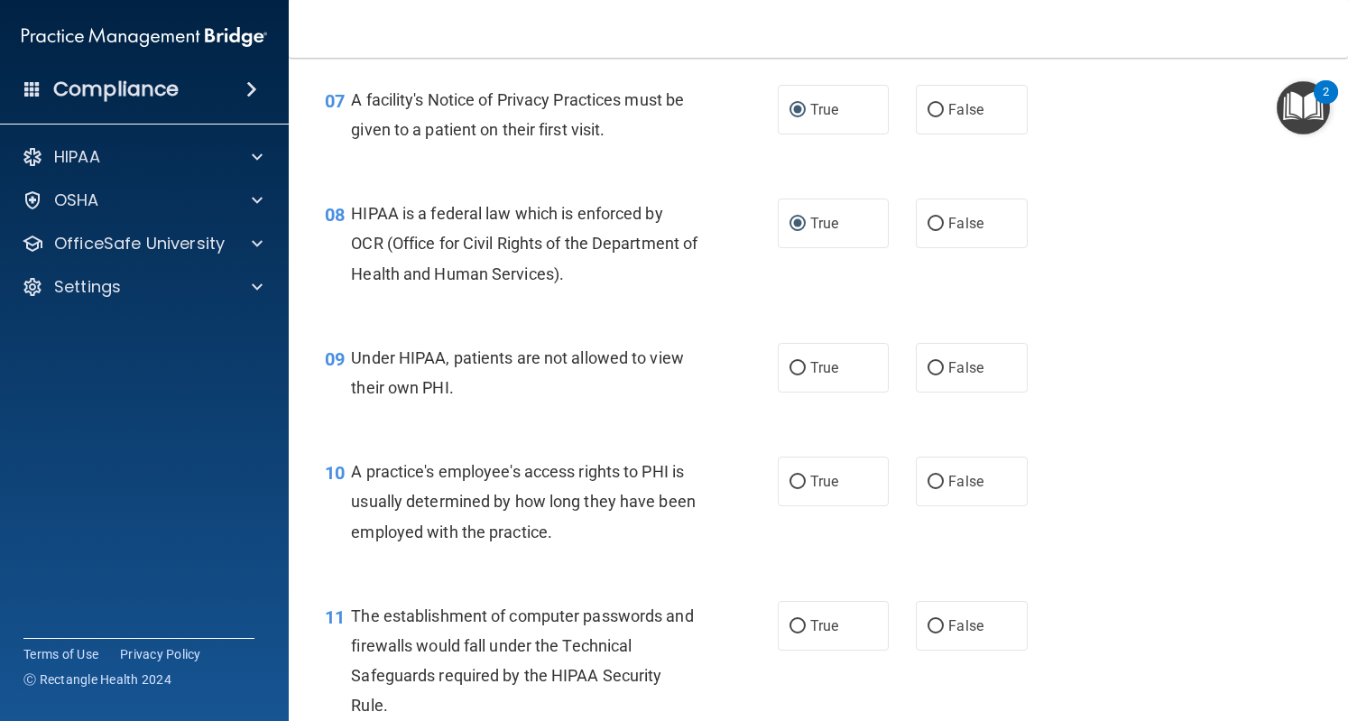
scroll to position [1104, 0]
click at [928, 365] on input "False" at bounding box center [936, 368] width 16 height 14
radio input "true"
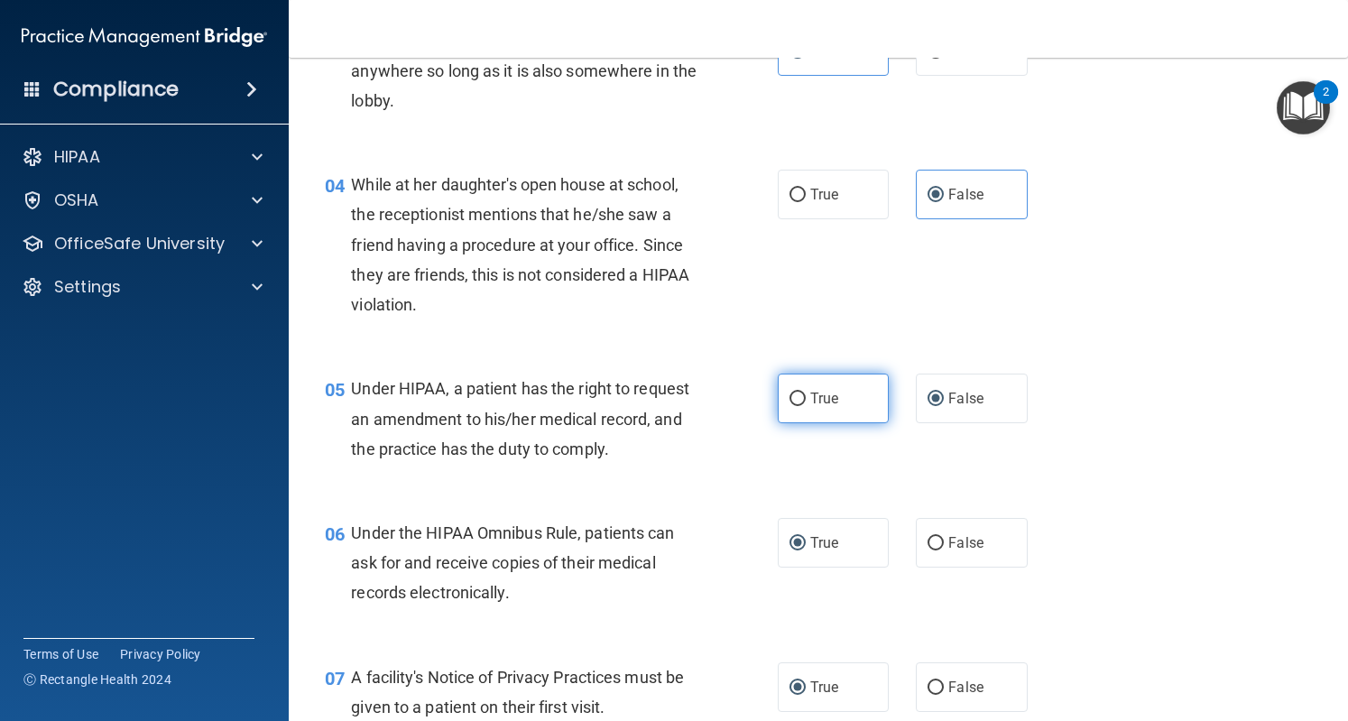
scroll to position [519, 0]
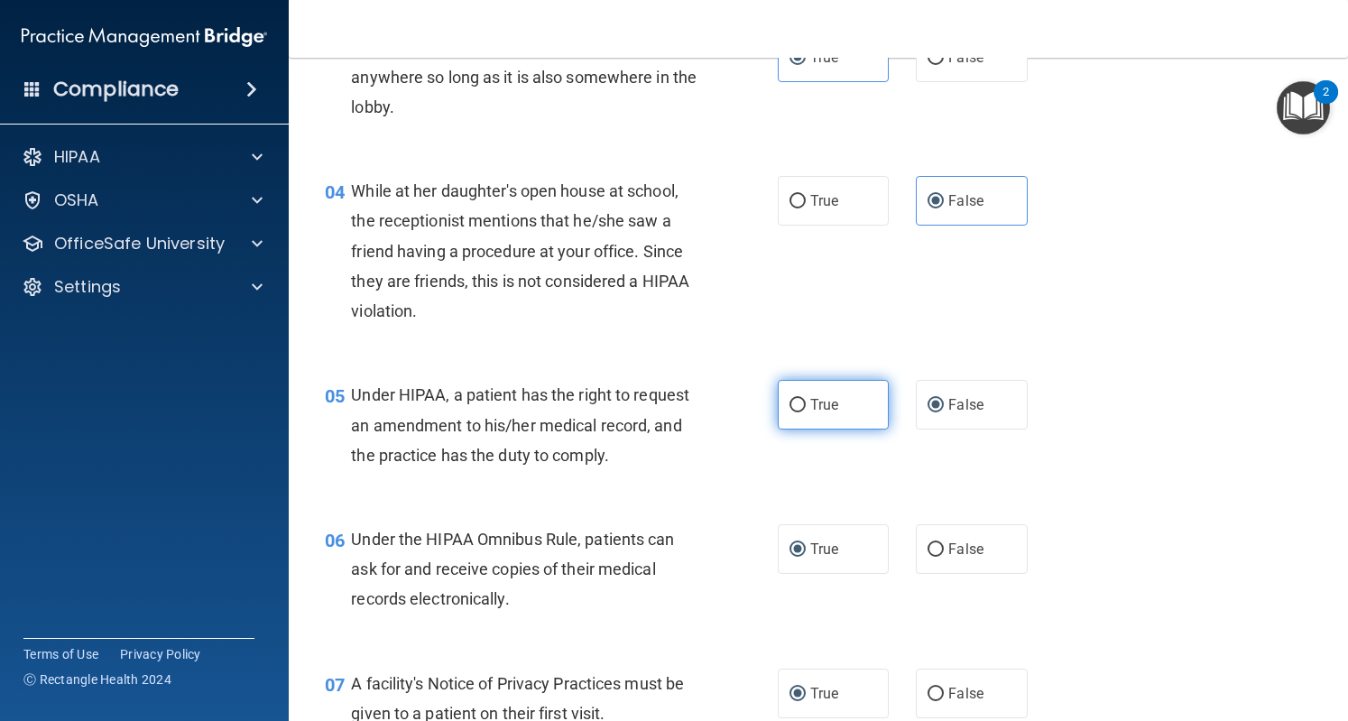
click at [798, 401] on input "True" at bounding box center [798, 406] width 16 height 14
radio input "true"
radio input "false"
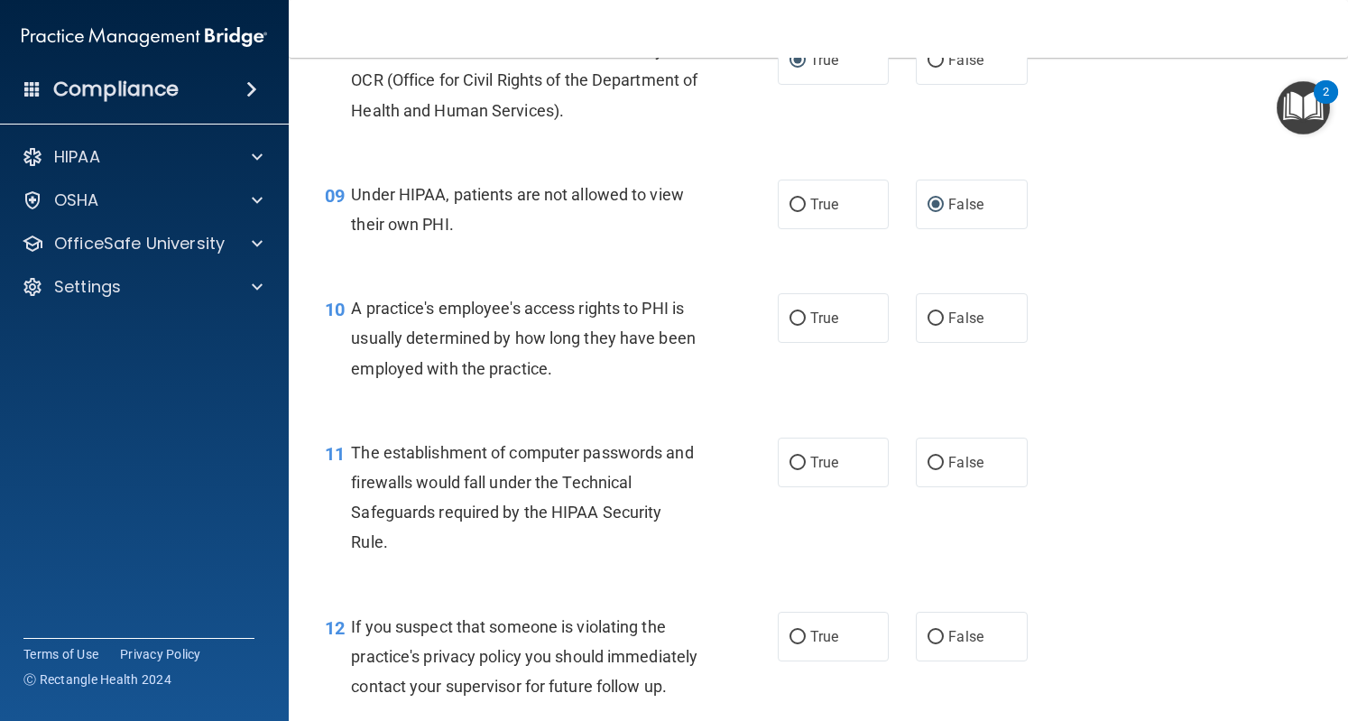
scroll to position [1267, 0]
click at [938, 320] on label "False" at bounding box center [971, 317] width 111 height 50
click at [938, 320] on input "False" at bounding box center [936, 318] width 16 height 14
radio input "true"
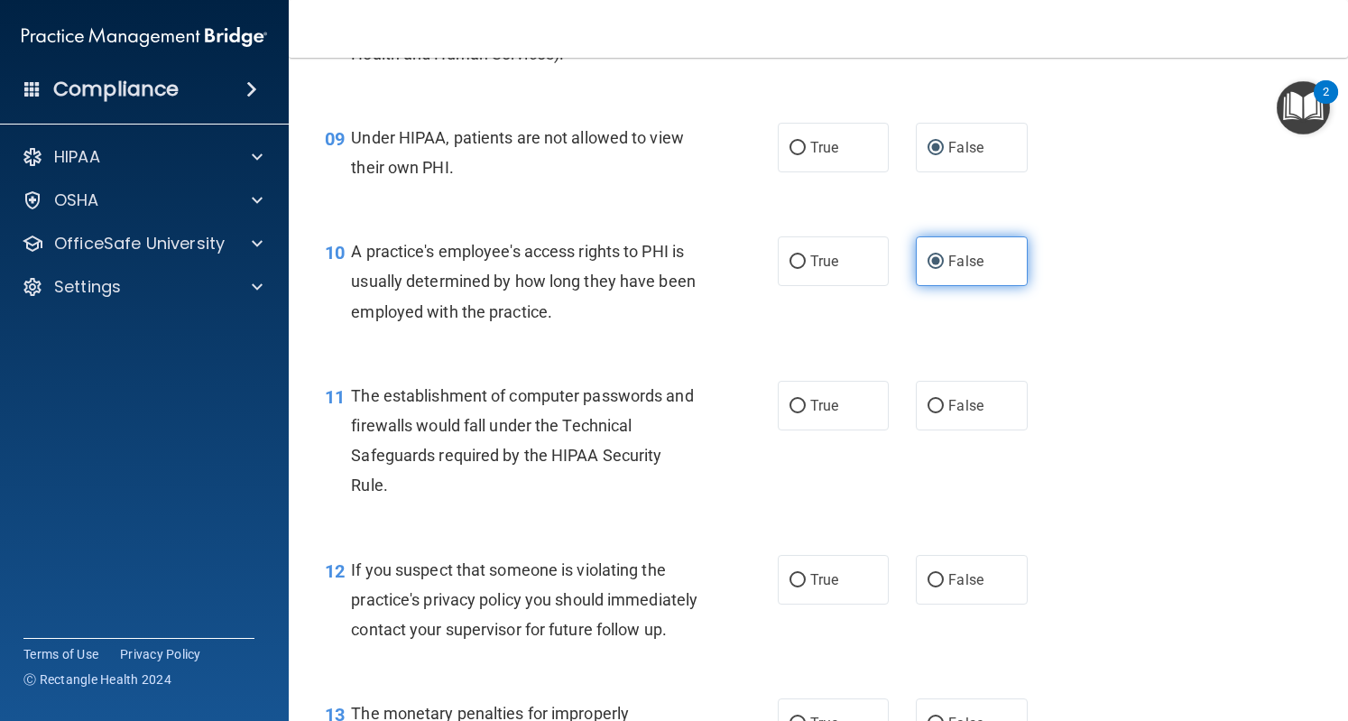
scroll to position [1332, 0]
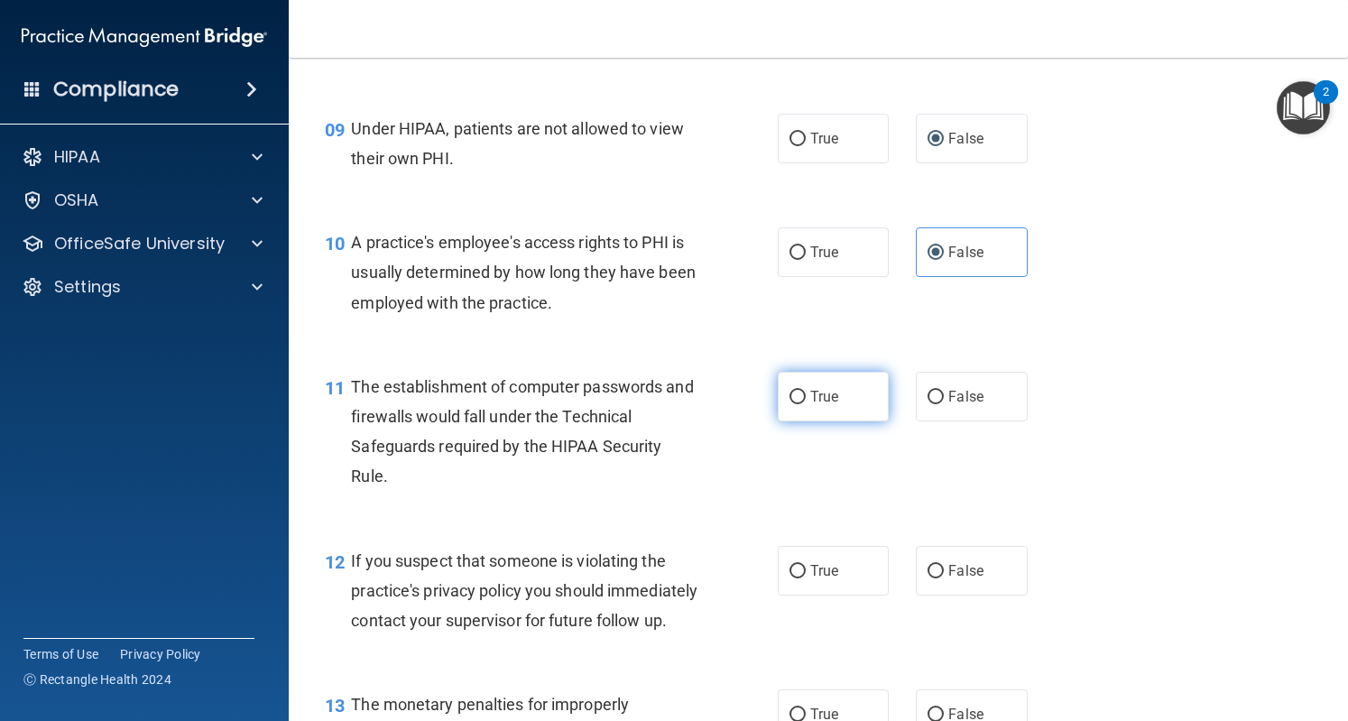
click at [828, 393] on span "True" at bounding box center [824, 396] width 28 height 17
click at [806, 393] on input "True" at bounding box center [798, 398] width 16 height 14
radio input "true"
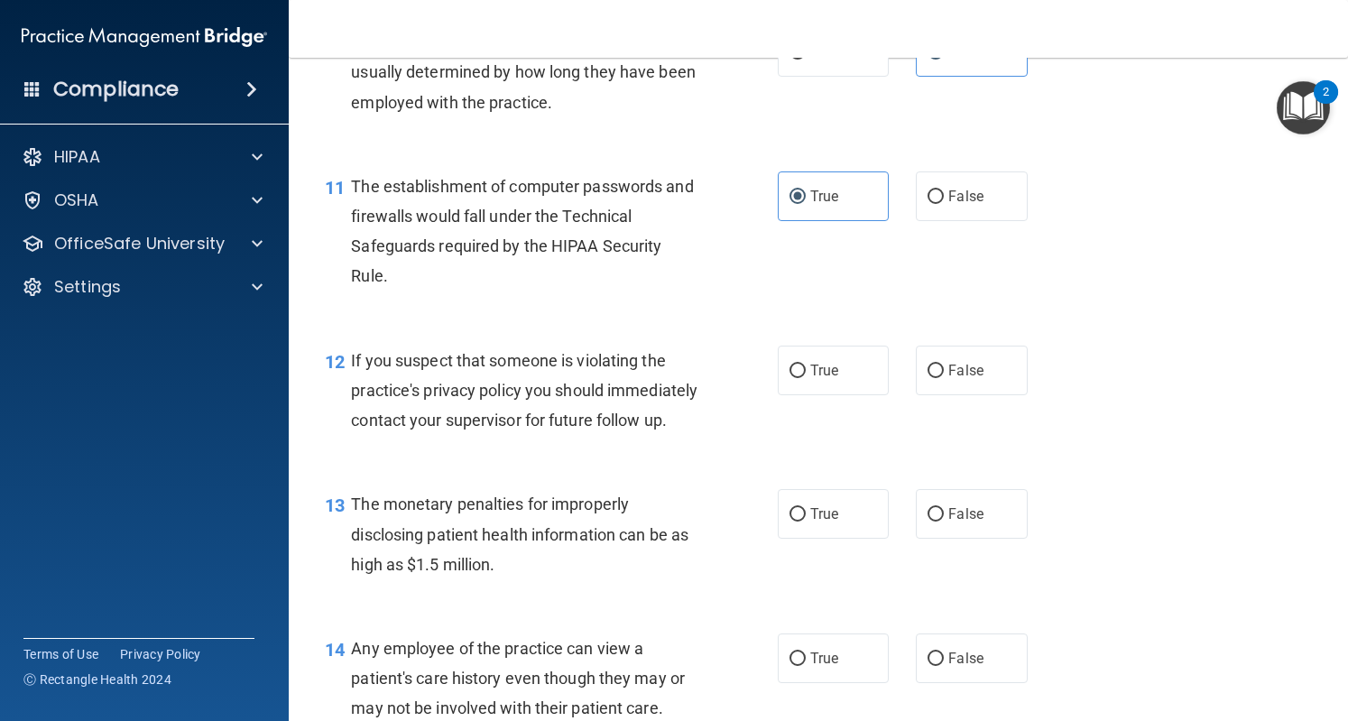
scroll to position [1533, 0]
click at [810, 372] on span "True" at bounding box center [824, 369] width 28 height 17
click at [803, 372] on input "True" at bounding box center [798, 371] width 16 height 14
radio input "true"
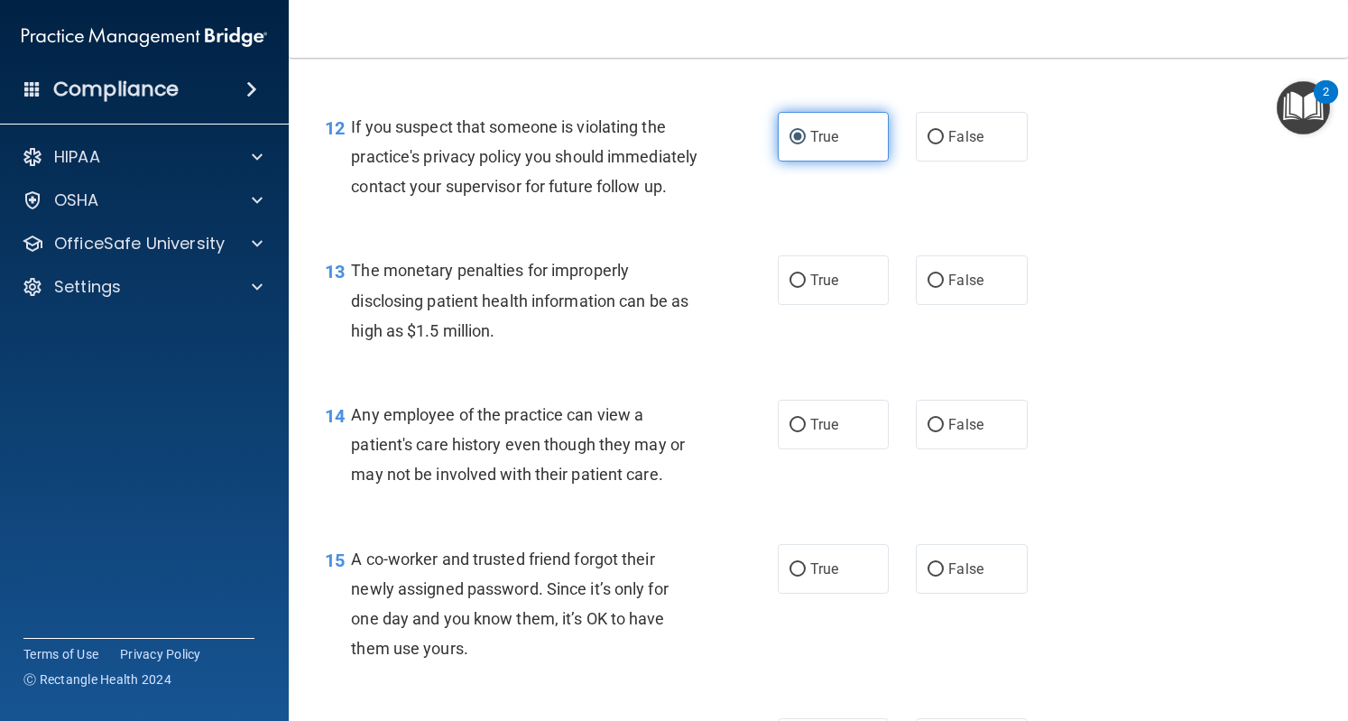
scroll to position [1766, 0]
click at [843, 305] on label "True" at bounding box center [833, 280] width 111 height 50
click at [806, 288] on input "True" at bounding box center [798, 281] width 16 height 14
radio input "true"
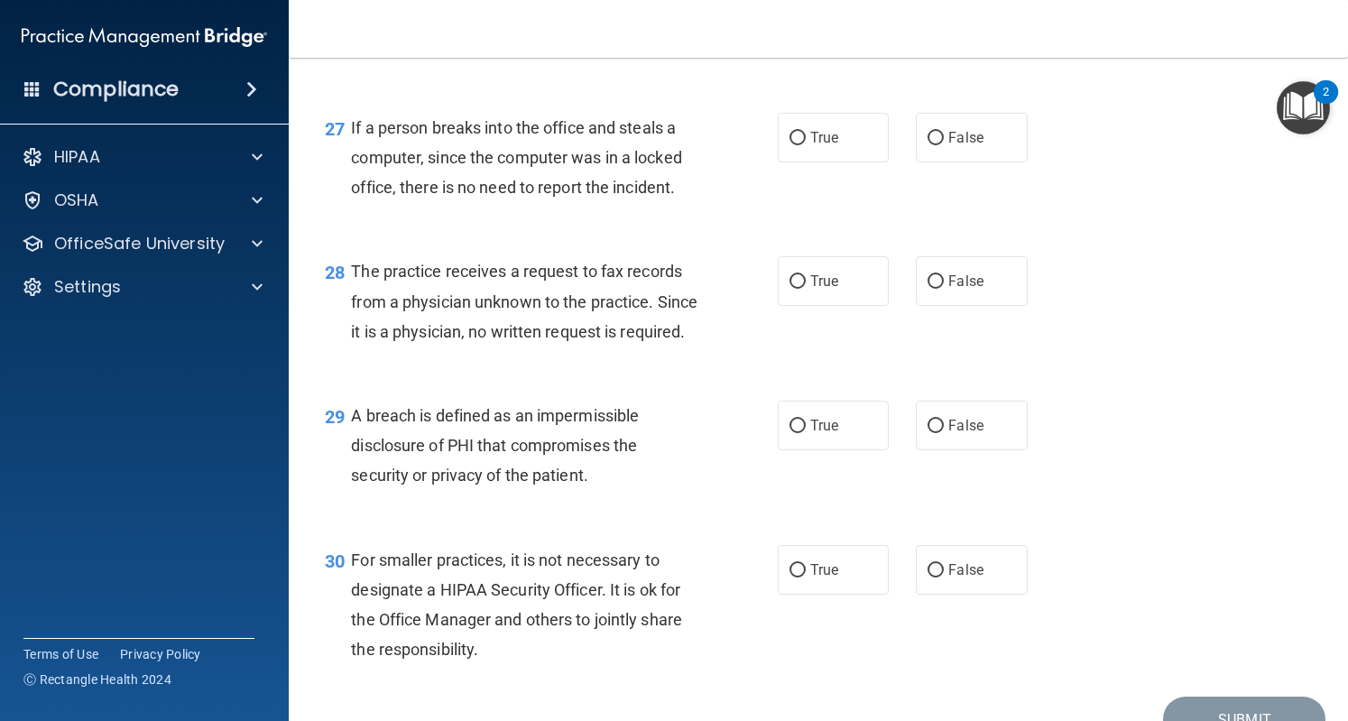
scroll to position [4379, 0]
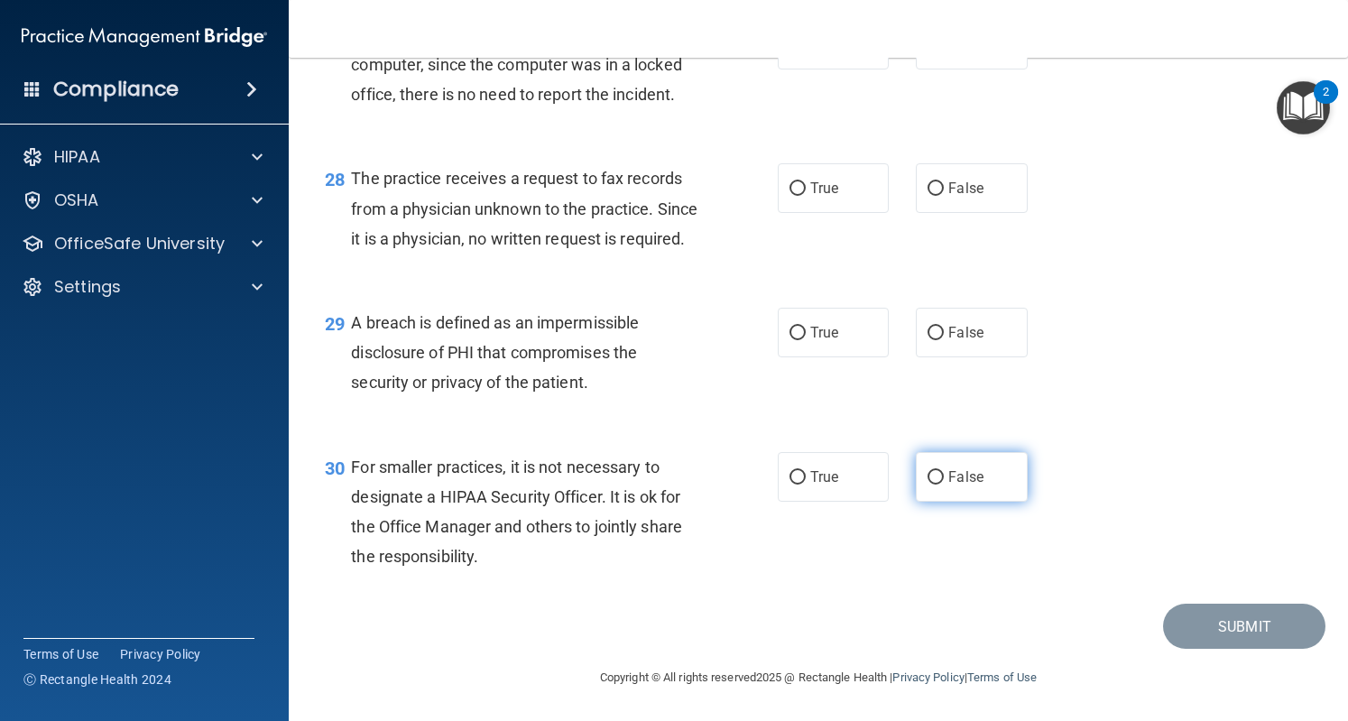
click at [928, 476] on input "False" at bounding box center [936, 478] width 16 height 14
radio input "true"
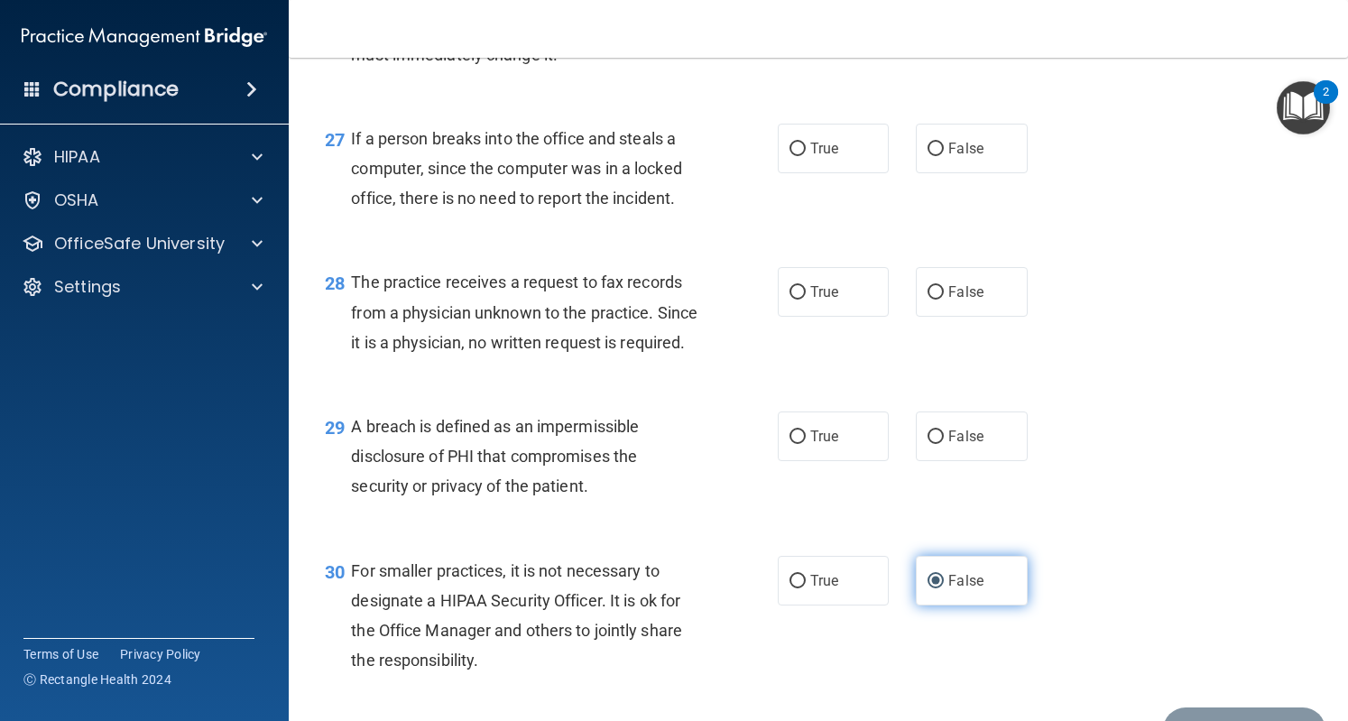
scroll to position [4213, 0]
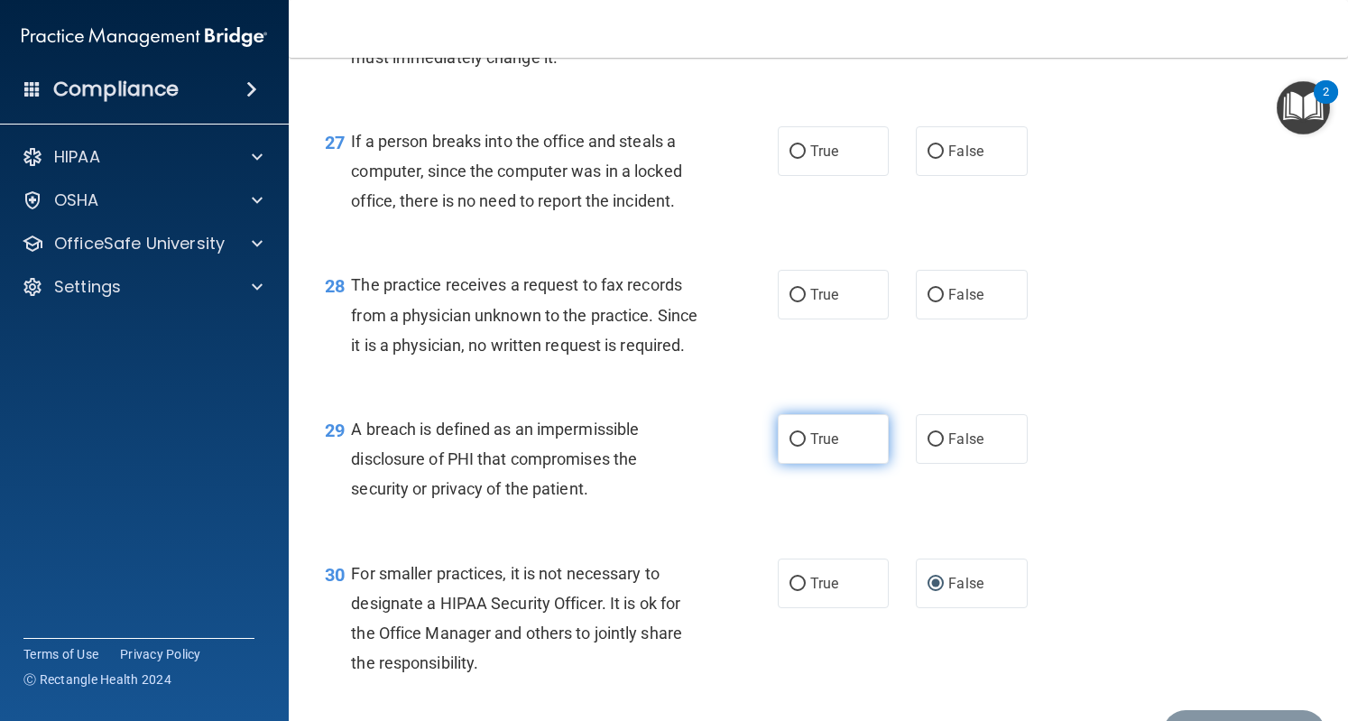
click at [794, 447] on input "True" at bounding box center [798, 440] width 16 height 14
radio input "true"
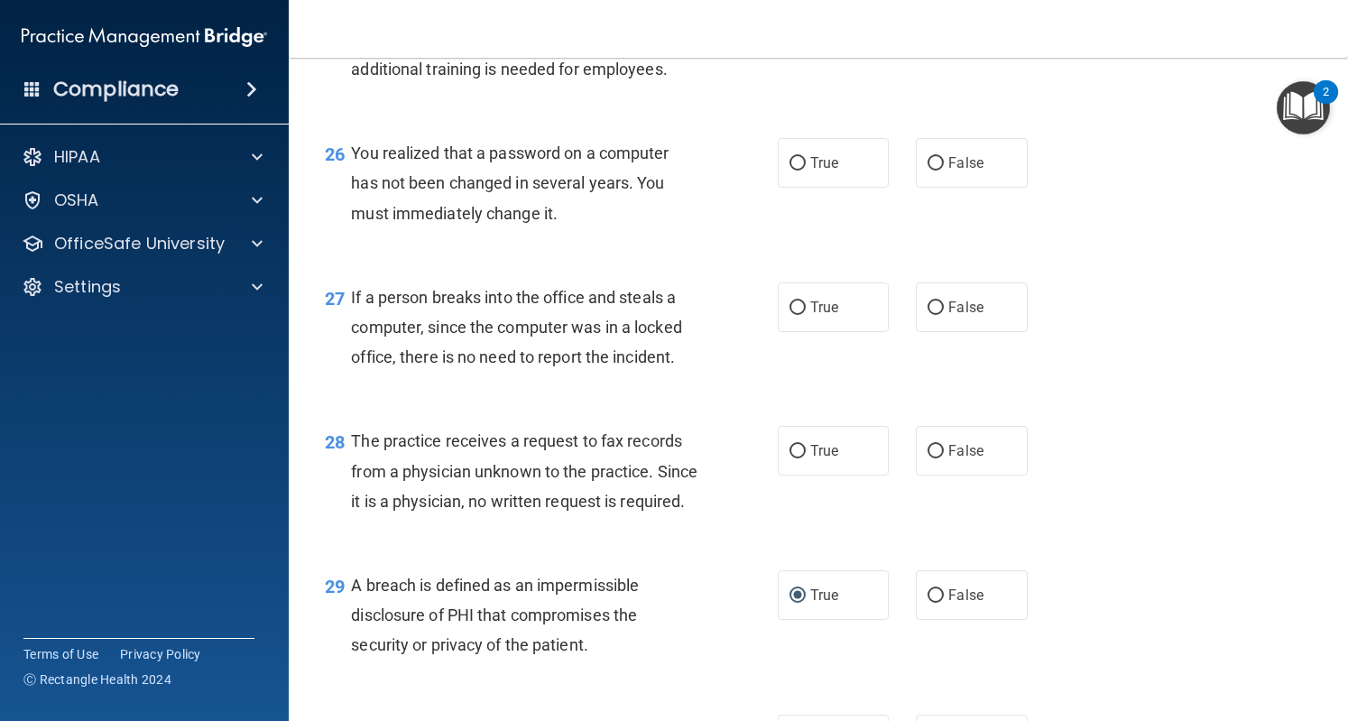
scroll to position [4055, 0]
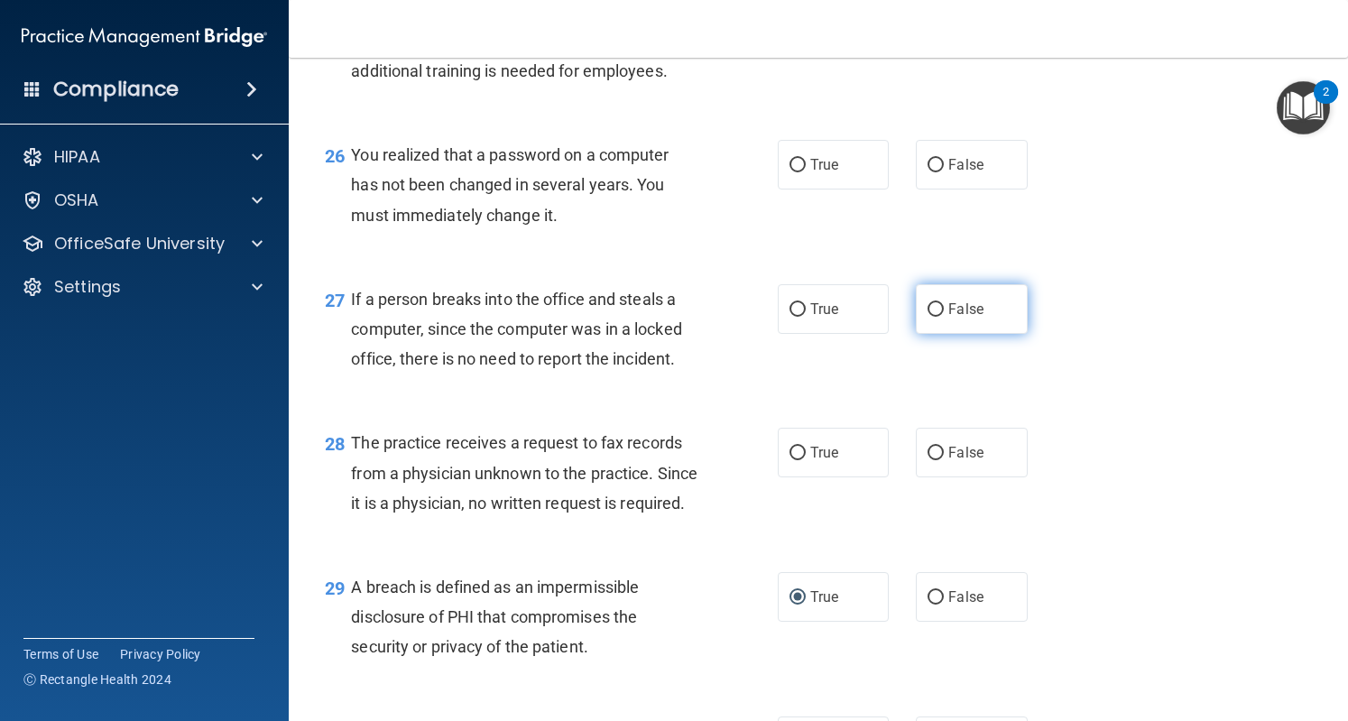
click at [949, 318] on span "False" at bounding box center [966, 309] width 35 height 17
click at [943, 317] on input "False" at bounding box center [936, 310] width 16 height 14
radio input "true"
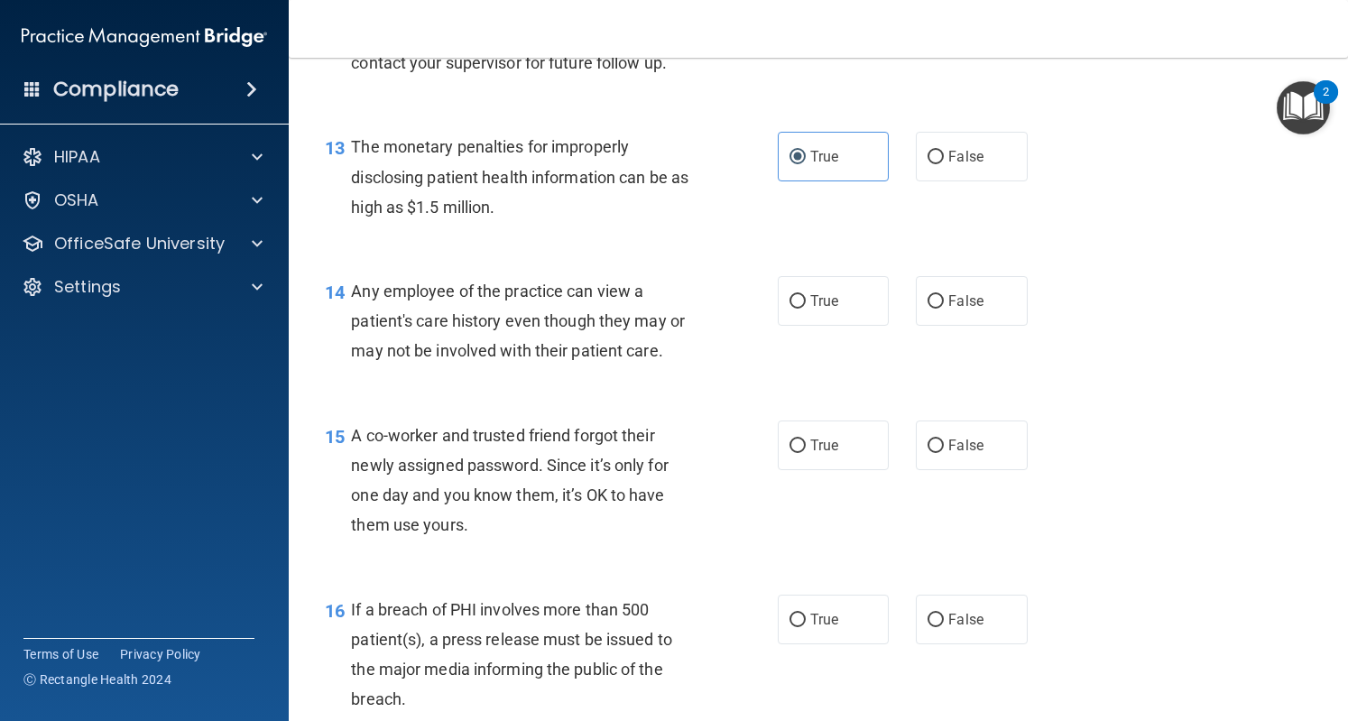
scroll to position [1889, 0]
click at [794, 310] on input "True" at bounding box center [798, 303] width 16 height 14
radio input "true"
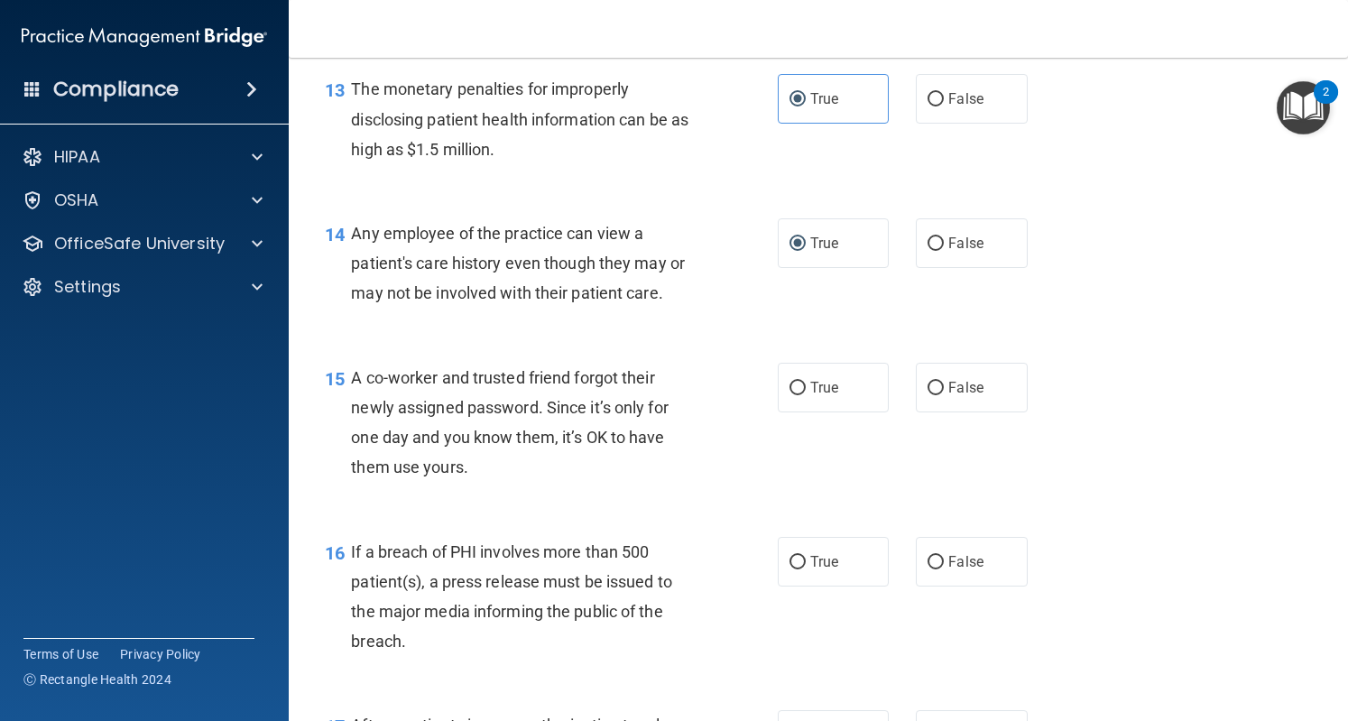
scroll to position [1948, 0]
click at [949, 395] on span "False" at bounding box center [966, 386] width 35 height 17
click at [944, 394] on input "False" at bounding box center [936, 388] width 16 height 14
radio input "true"
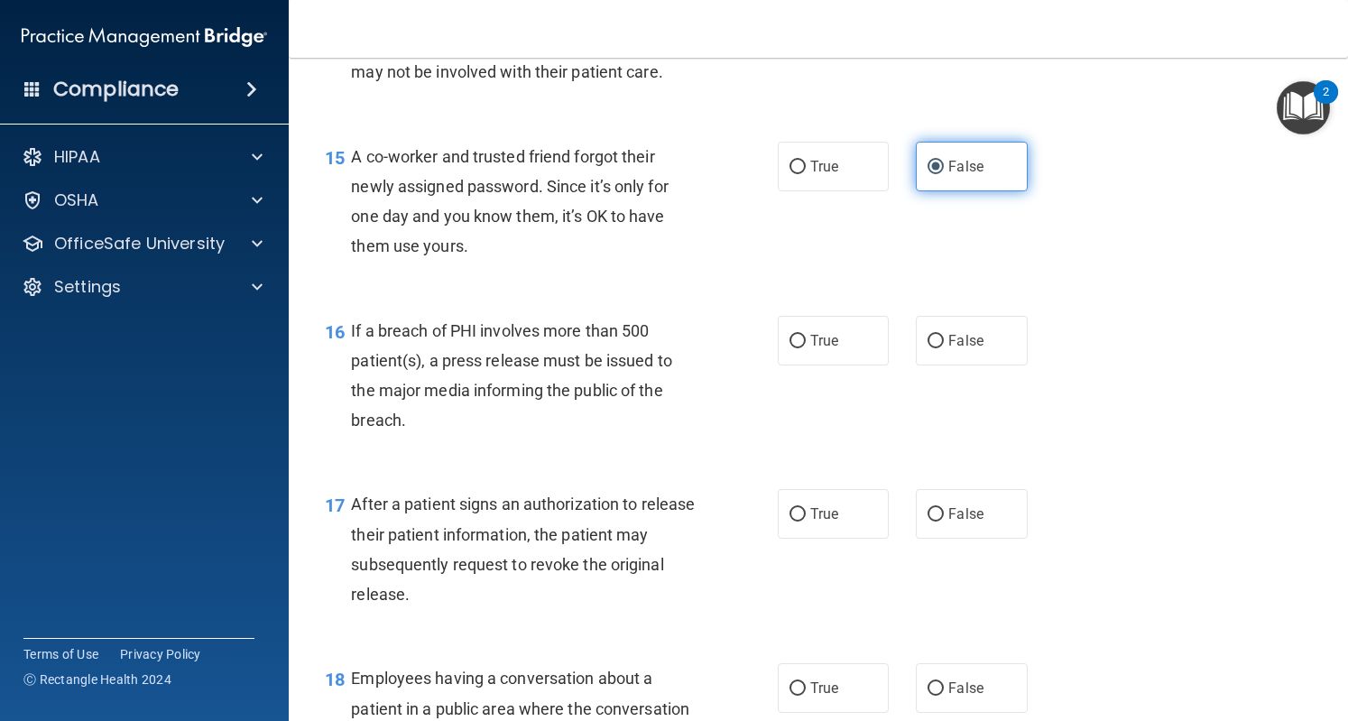
scroll to position [2169, 0]
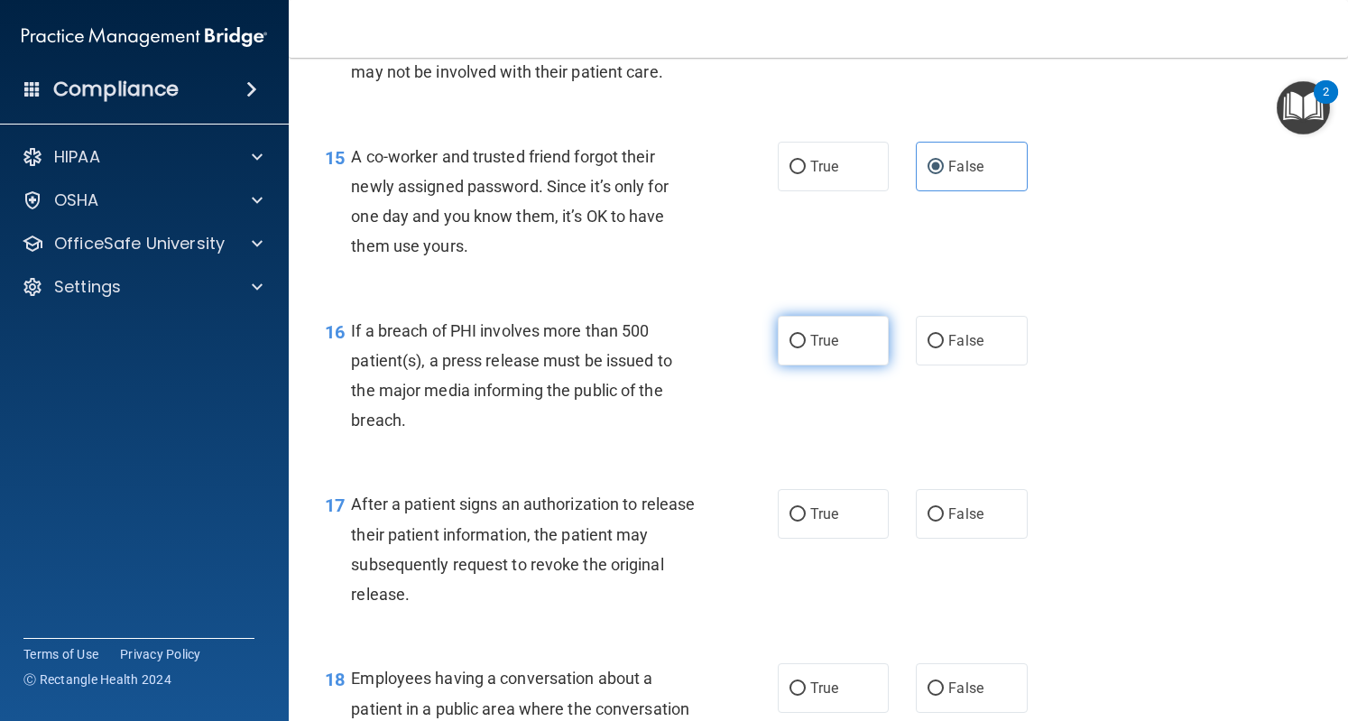
click at [847, 366] on label "True" at bounding box center [833, 341] width 111 height 50
click at [806, 348] on input "True" at bounding box center [798, 342] width 16 height 14
radio input "true"
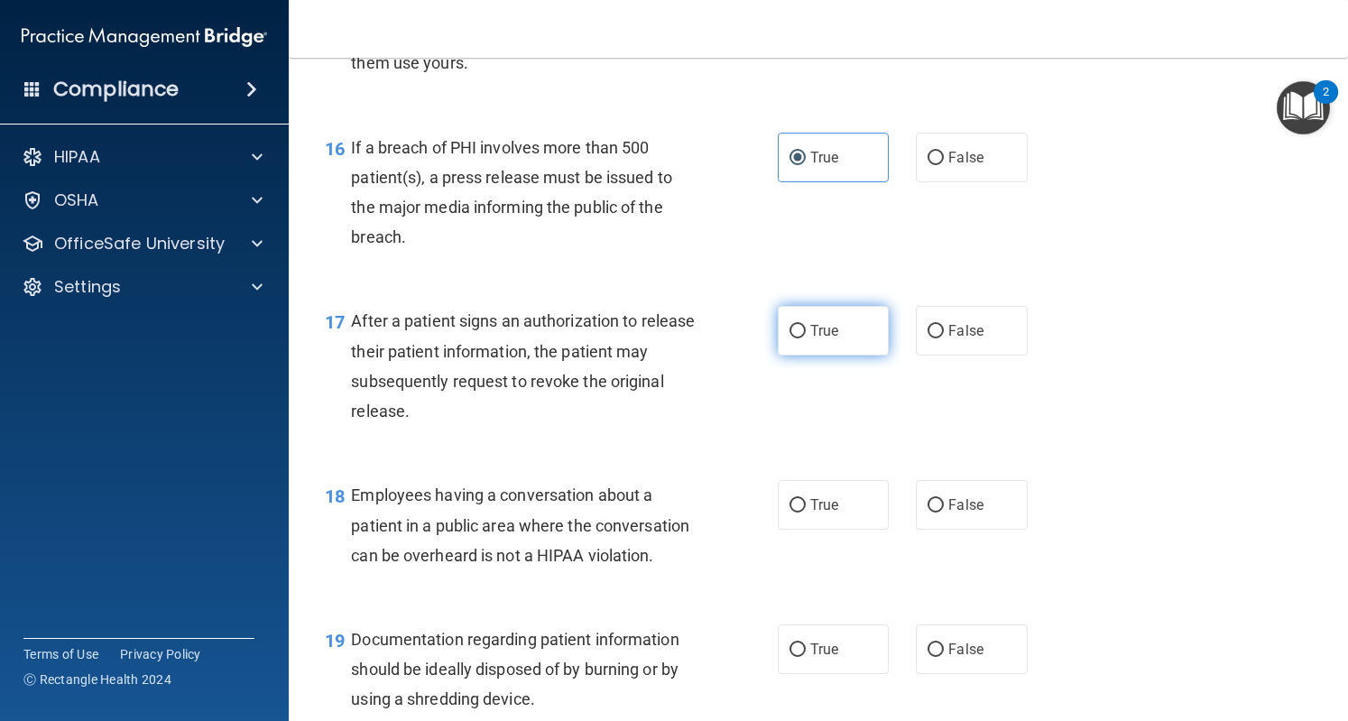
scroll to position [2346, 0]
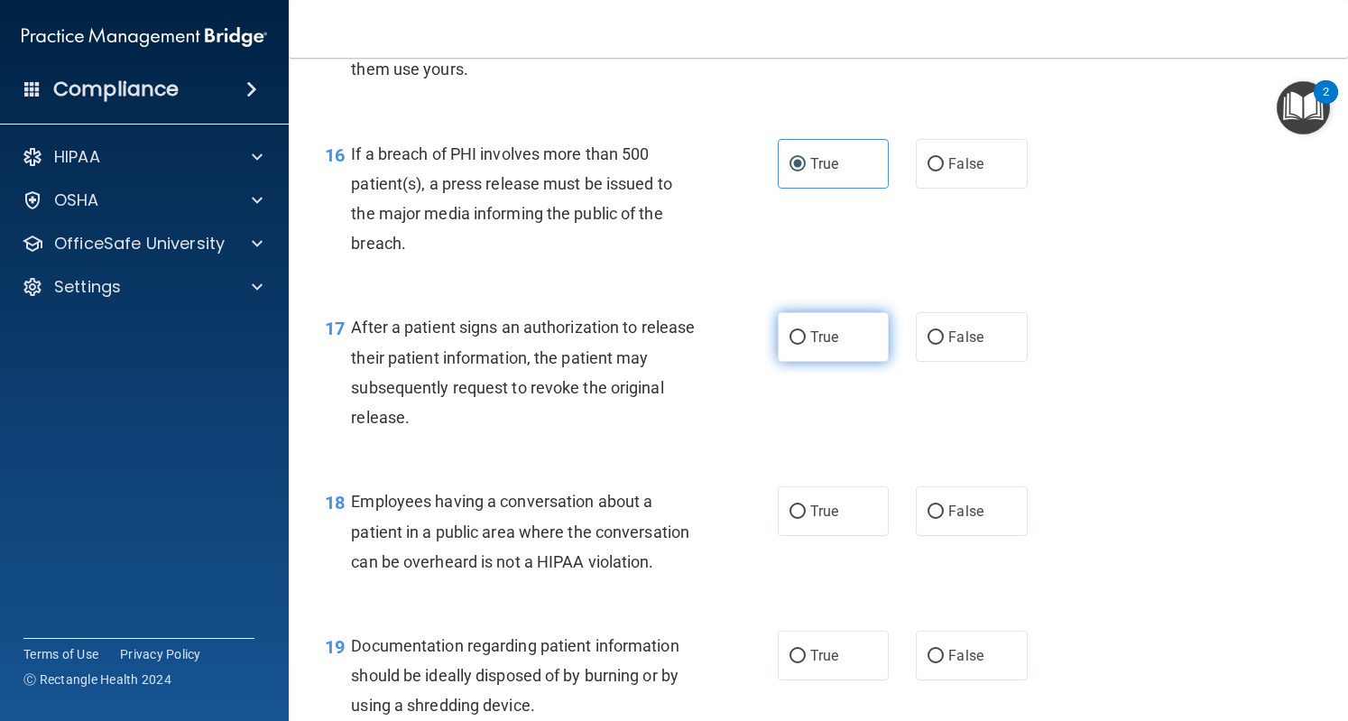
click at [819, 346] on span "True" at bounding box center [824, 337] width 28 height 17
click at [806, 345] on input "True" at bounding box center [798, 338] width 16 height 14
radio input "true"
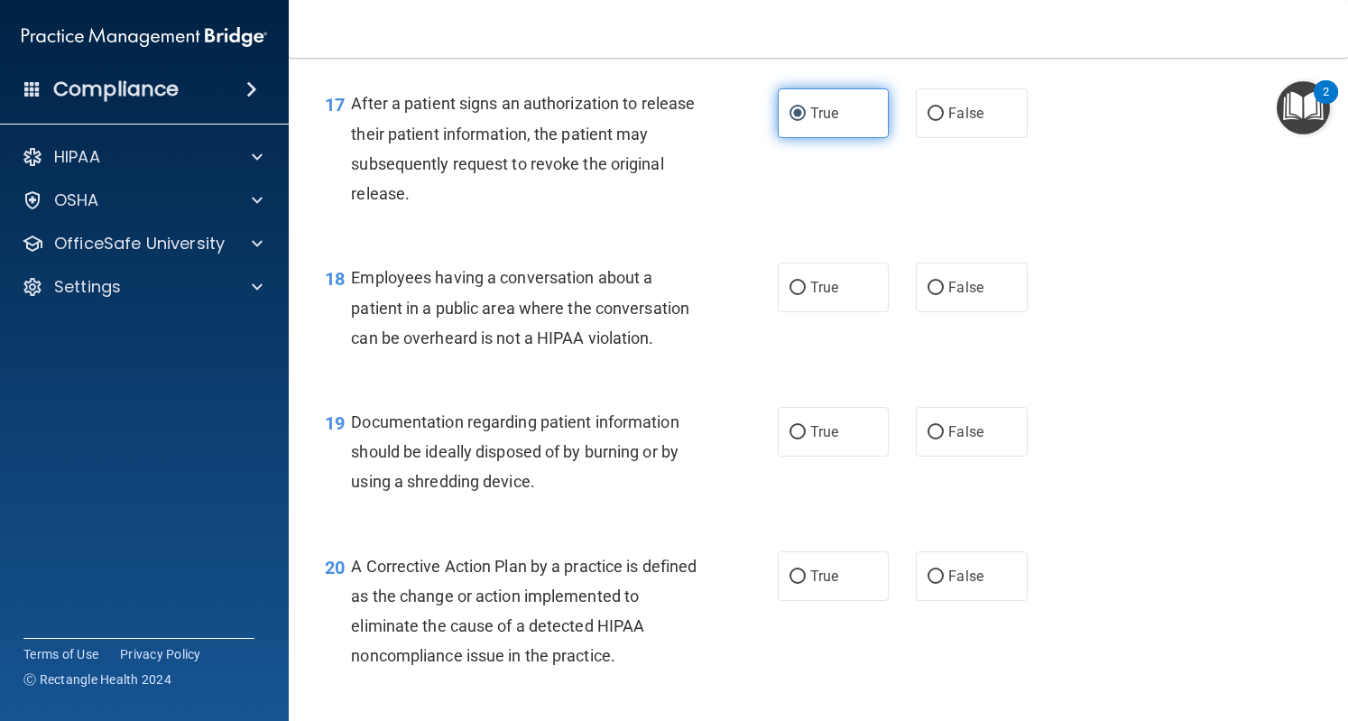
scroll to position [2577, 0]
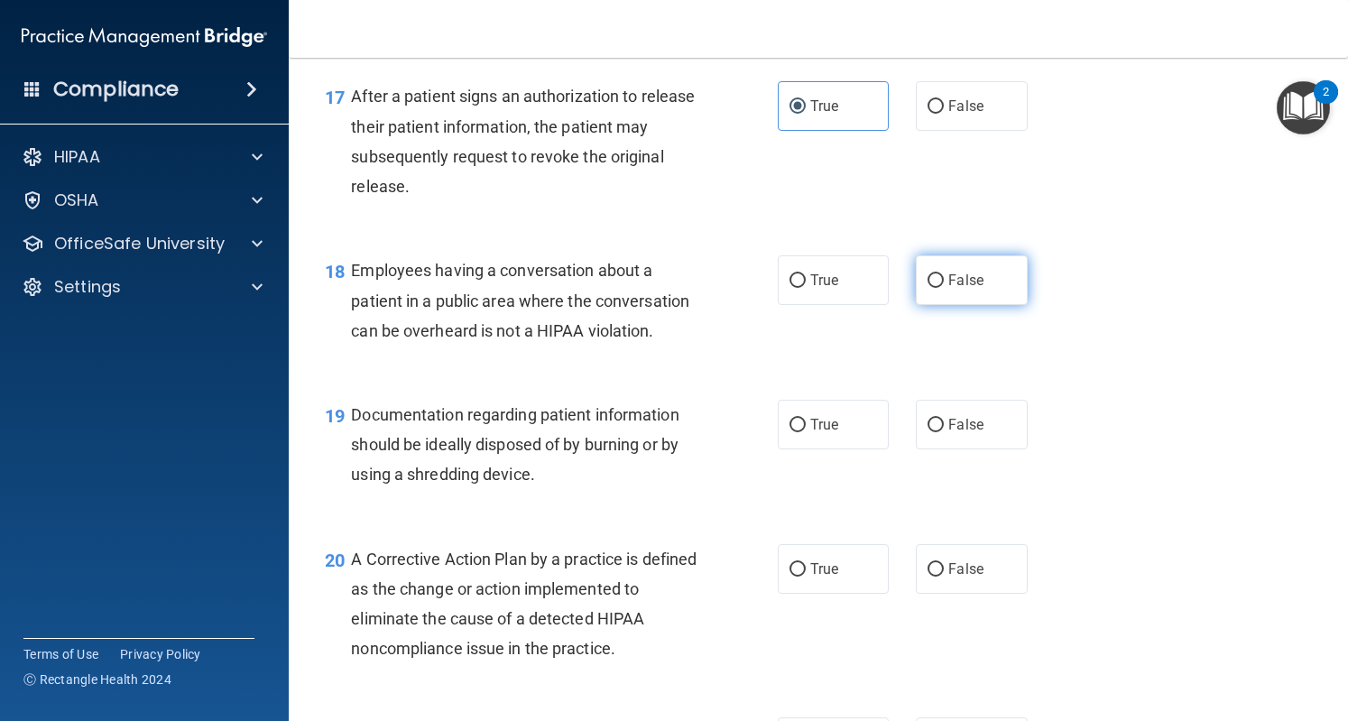
click at [931, 305] on label "False" at bounding box center [971, 280] width 111 height 50
click at [931, 288] on input "False" at bounding box center [936, 281] width 16 height 14
radio input "true"
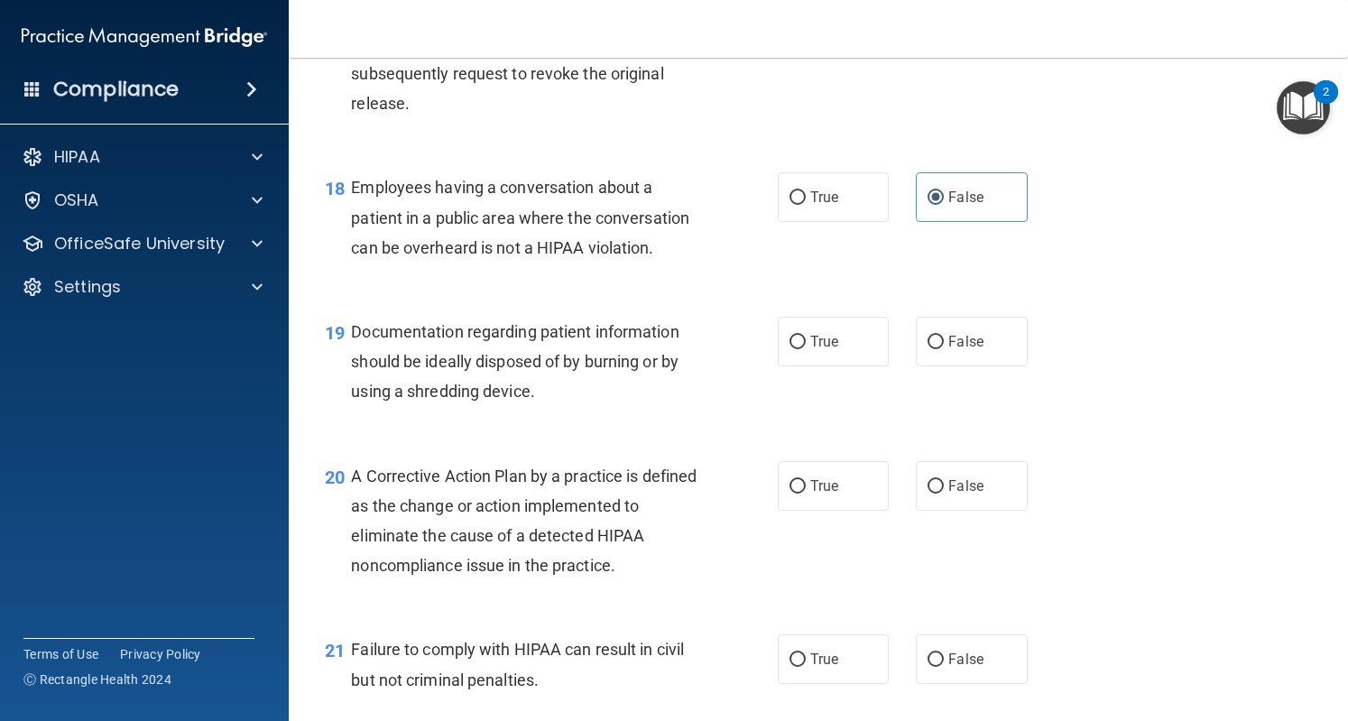
scroll to position [2659, 0]
click at [814, 367] on label "True" at bounding box center [833, 343] width 111 height 50
click at [806, 350] on input "True" at bounding box center [798, 344] width 16 height 14
radio input "true"
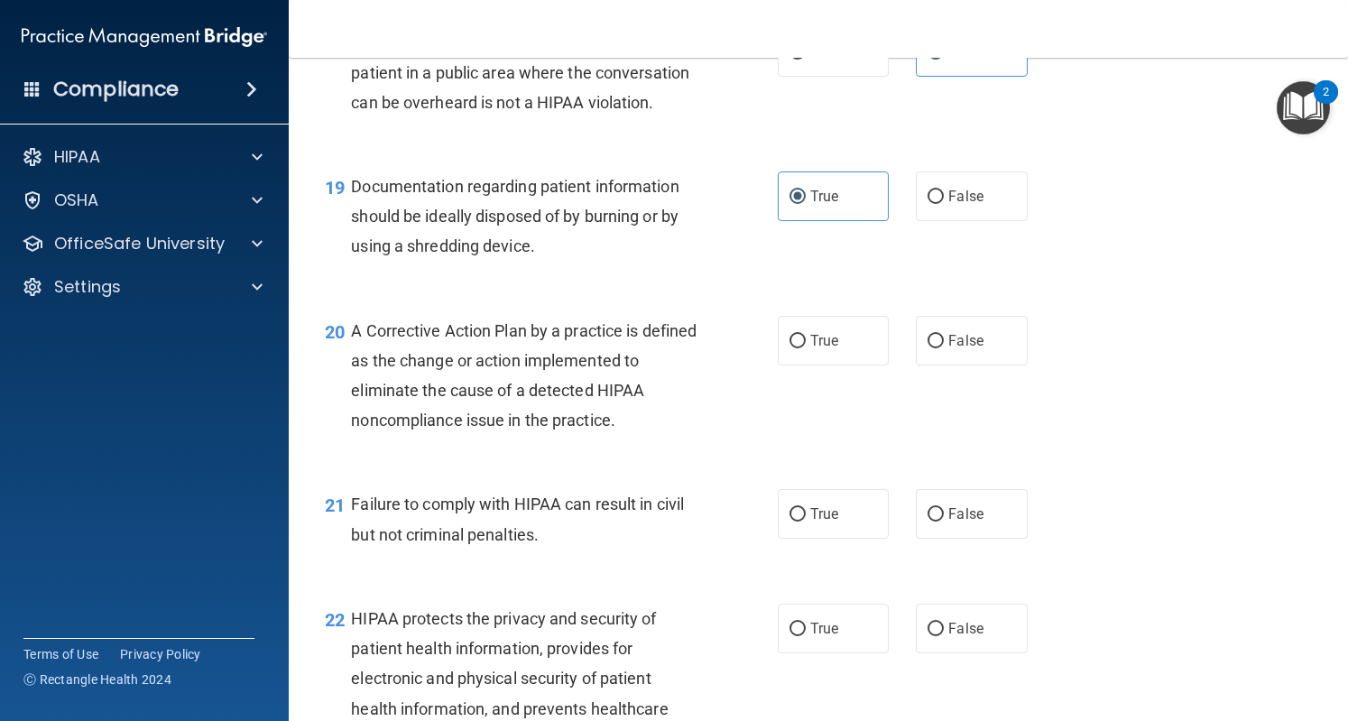
scroll to position [2812, 0]
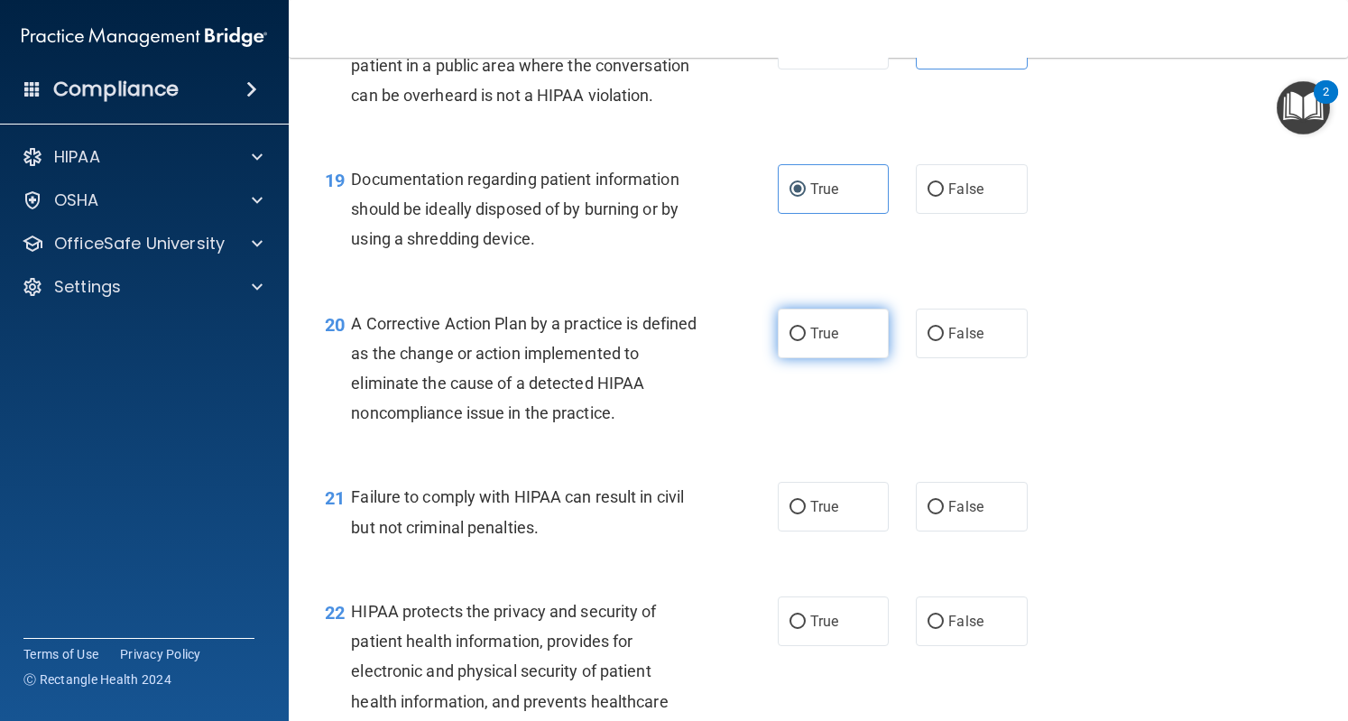
click at [812, 342] on span "True" at bounding box center [824, 333] width 28 height 17
click at [806, 341] on input "True" at bounding box center [798, 335] width 16 height 14
radio input "true"
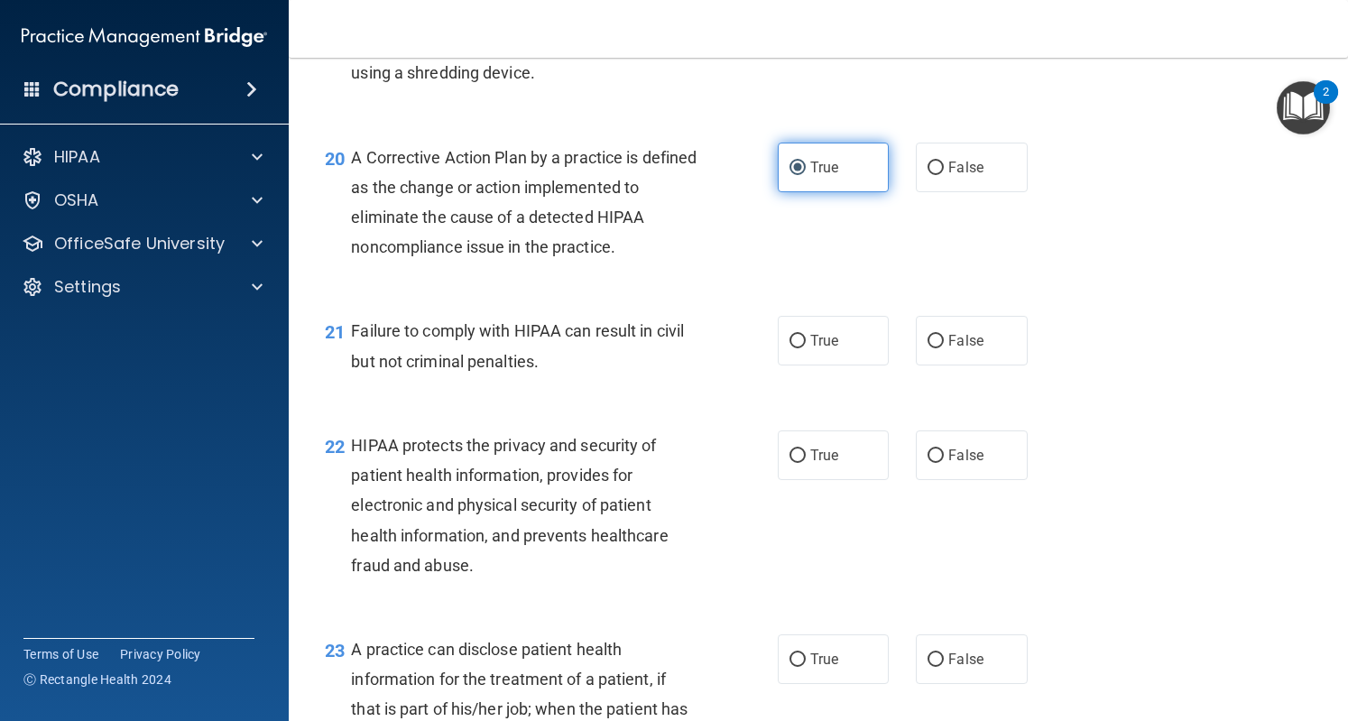
scroll to position [2980, 0]
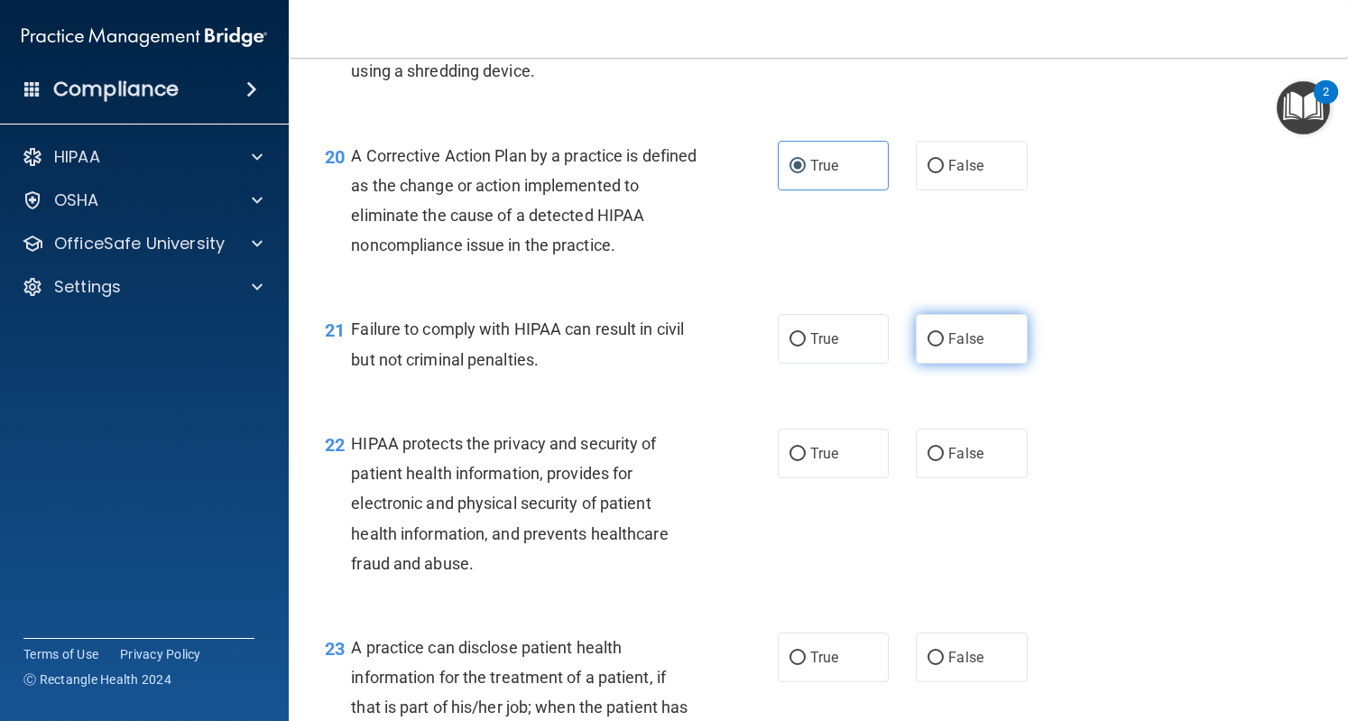
click at [952, 358] on label "False" at bounding box center [971, 339] width 111 height 50
click at [944, 347] on input "False" at bounding box center [936, 340] width 16 height 14
radio input "true"
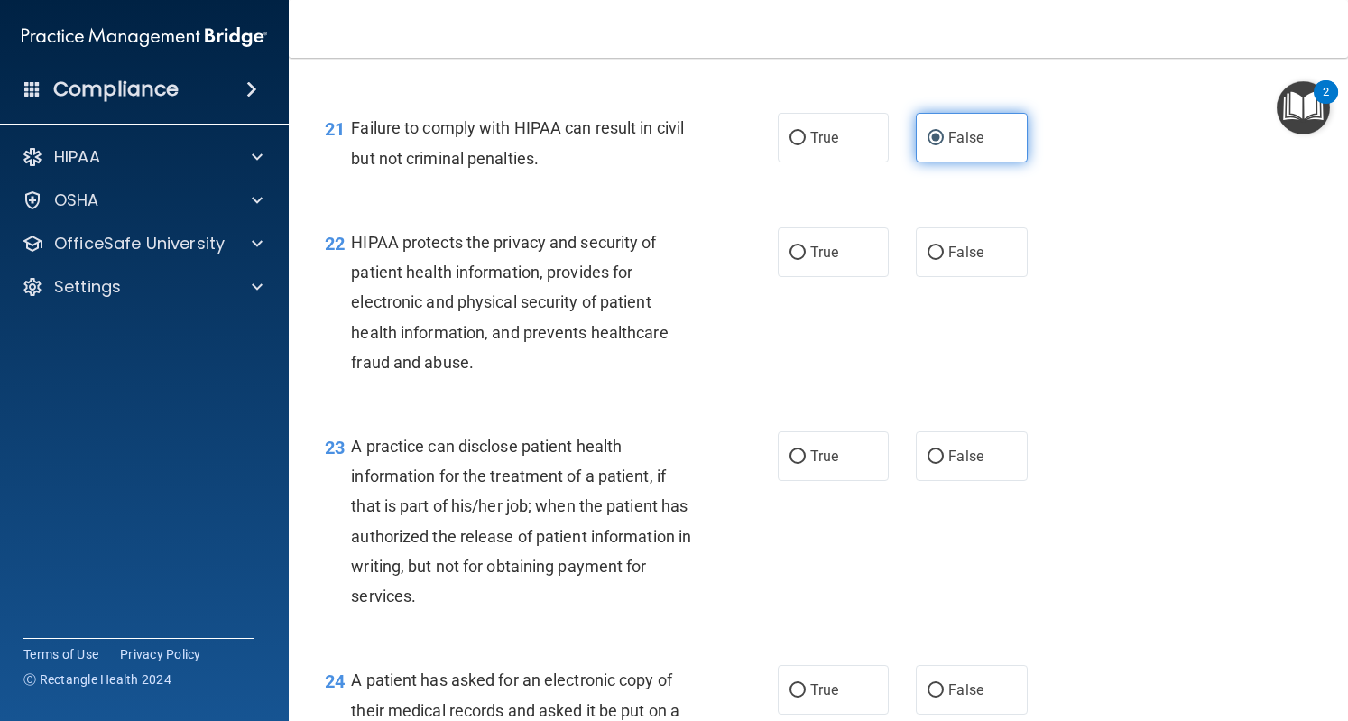
scroll to position [3184, 0]
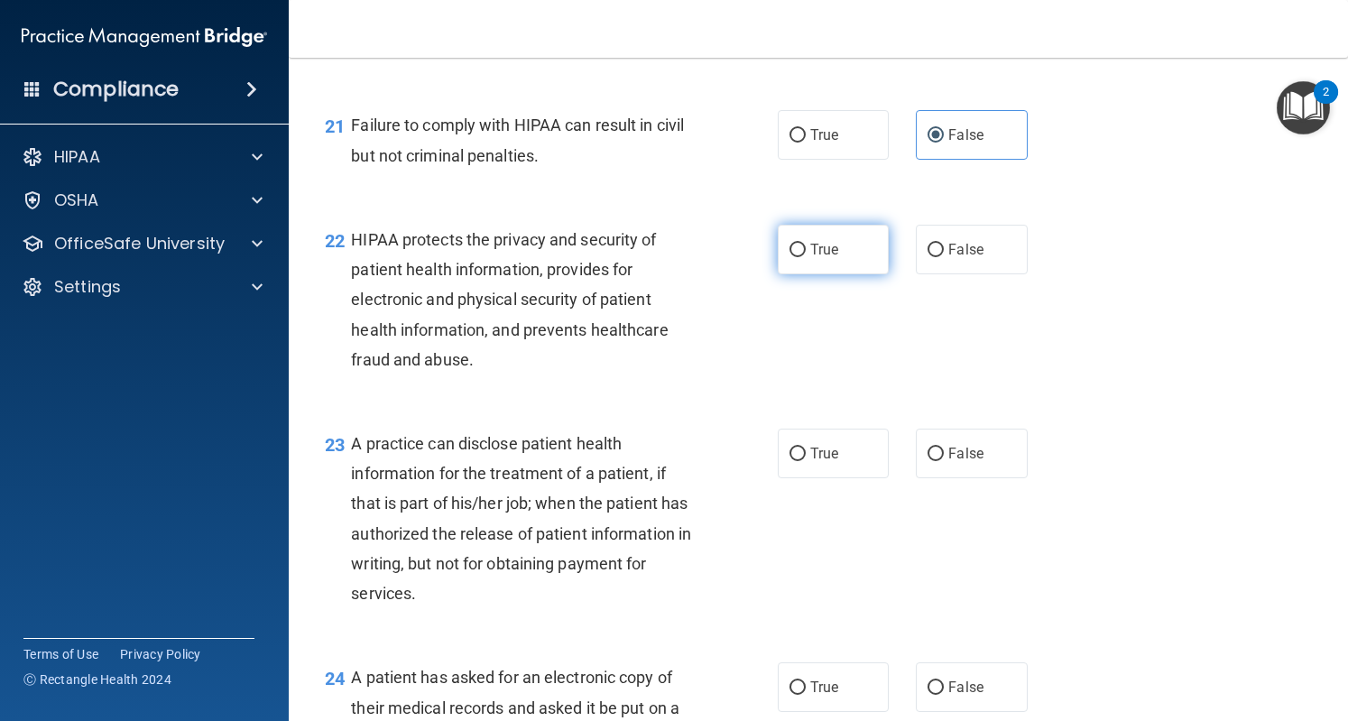
click at [810, 258] on span "True" at bounding box center [824, 249] width 28 height 17
click at [806, 257] on input "True" at bounding box center [798, 251] width 16 height 14
radio input "true"
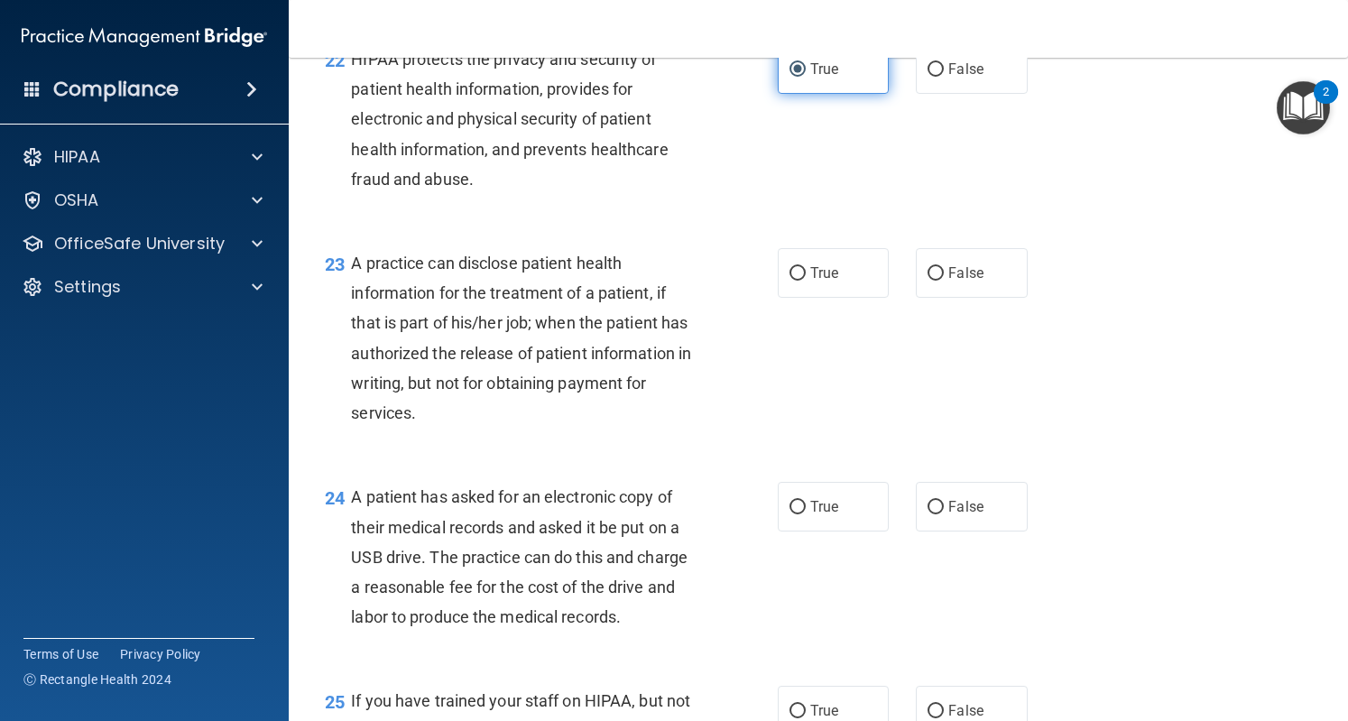
scroll to position [3364, 0]
click at [811, 298] on label "True" at bounding box center [833, 273] width 111 height 50
click at [806, 281] on input "True" at bounding box center [798, 274] width 16 height 14
radio input "true"
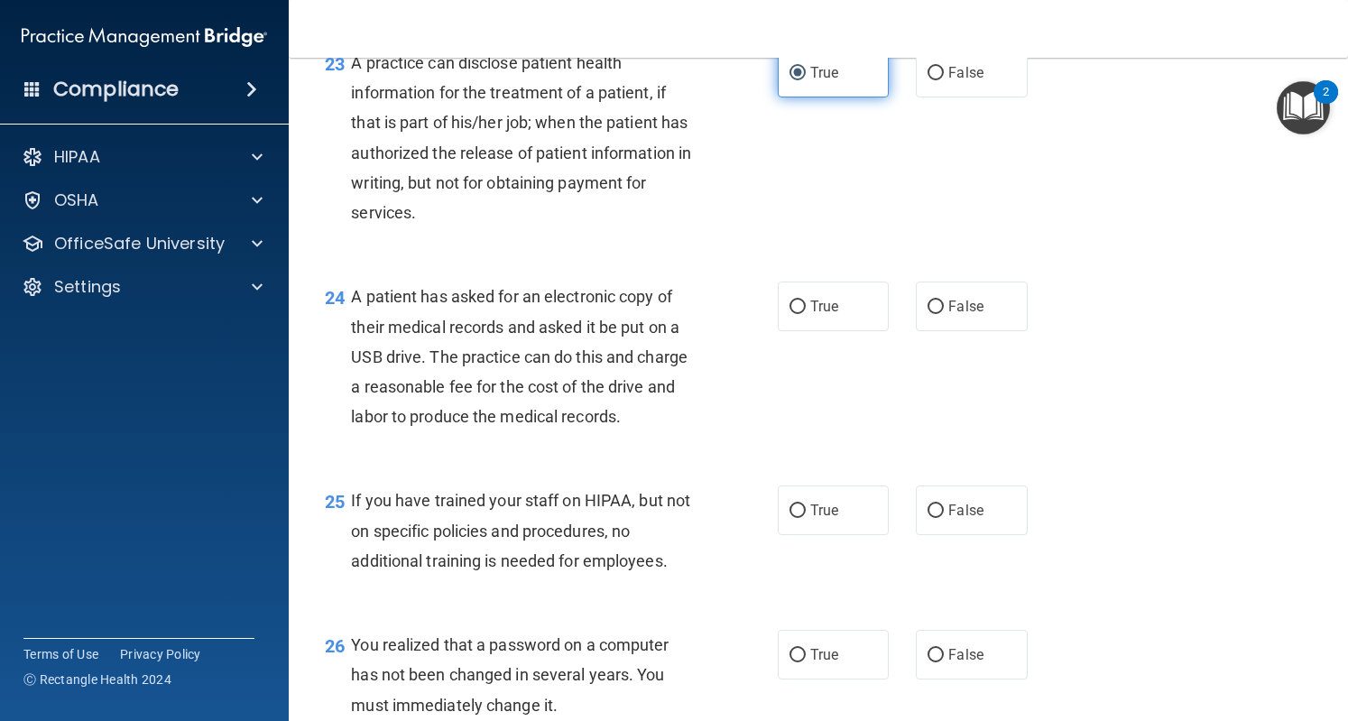
scroll to position [3575, 0]
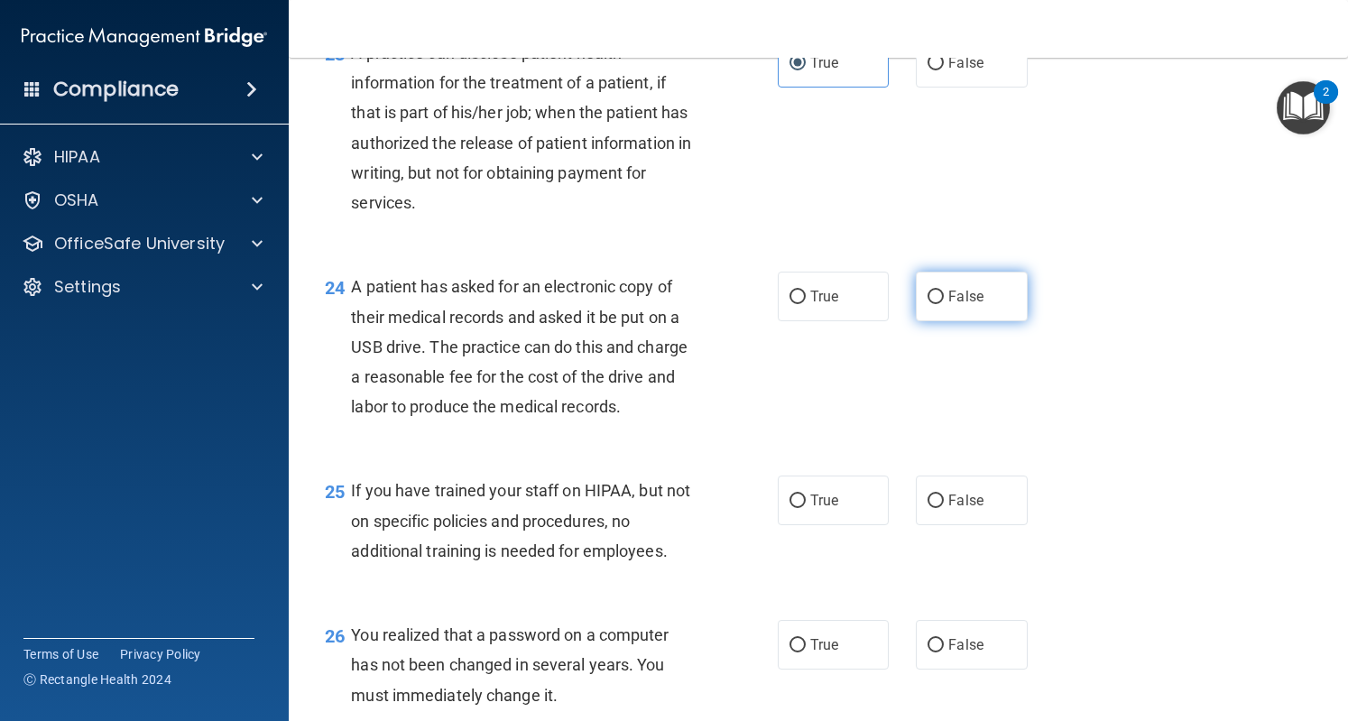
click at [924, 321] on label "False" at bounding box center [971, 297] width 111 height 50
click at [928, 304] on input "False" at bounding box center [936, 298] width 16 height 14
radio input "true"
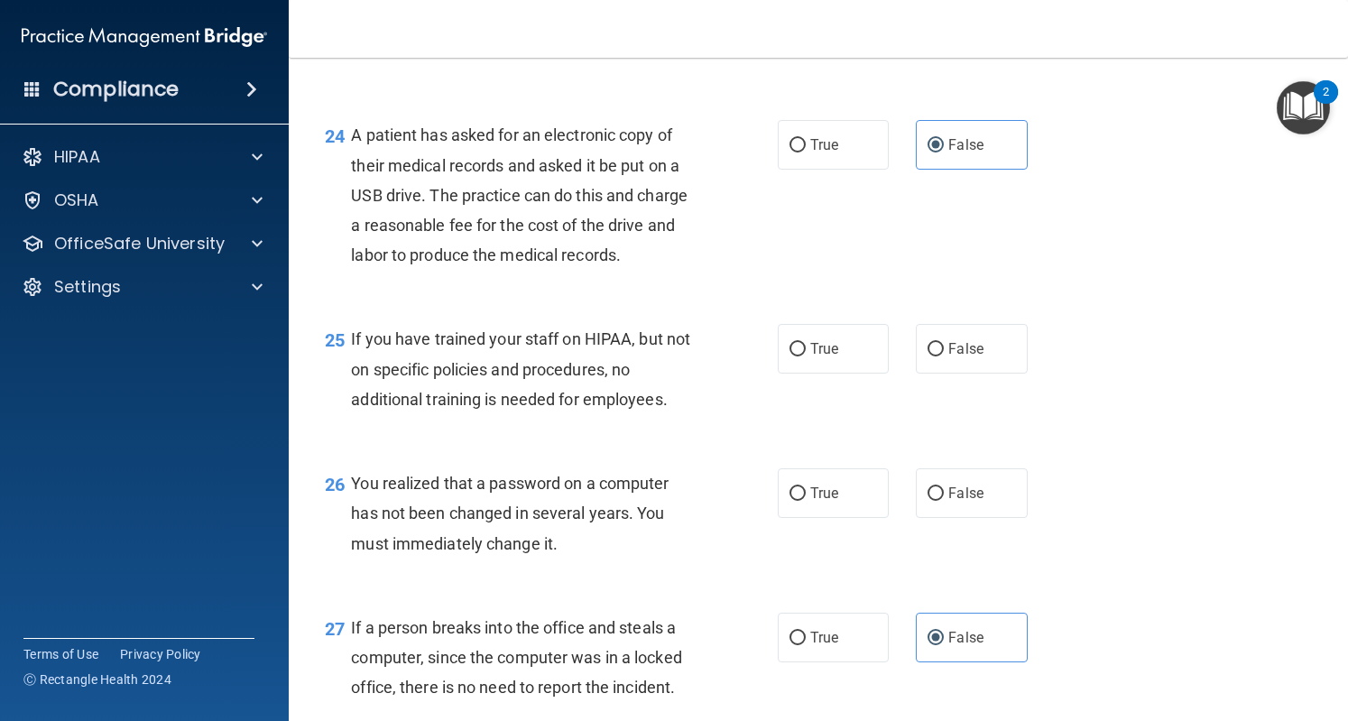
scroll to position [3728, 0]
click at [949, 356] on span "False" at bounding box center [966, 346] width 35 height 17
click at [944, 355] on input "False" at bounding box center [936, 348] width 16 height 14
radio input "true"
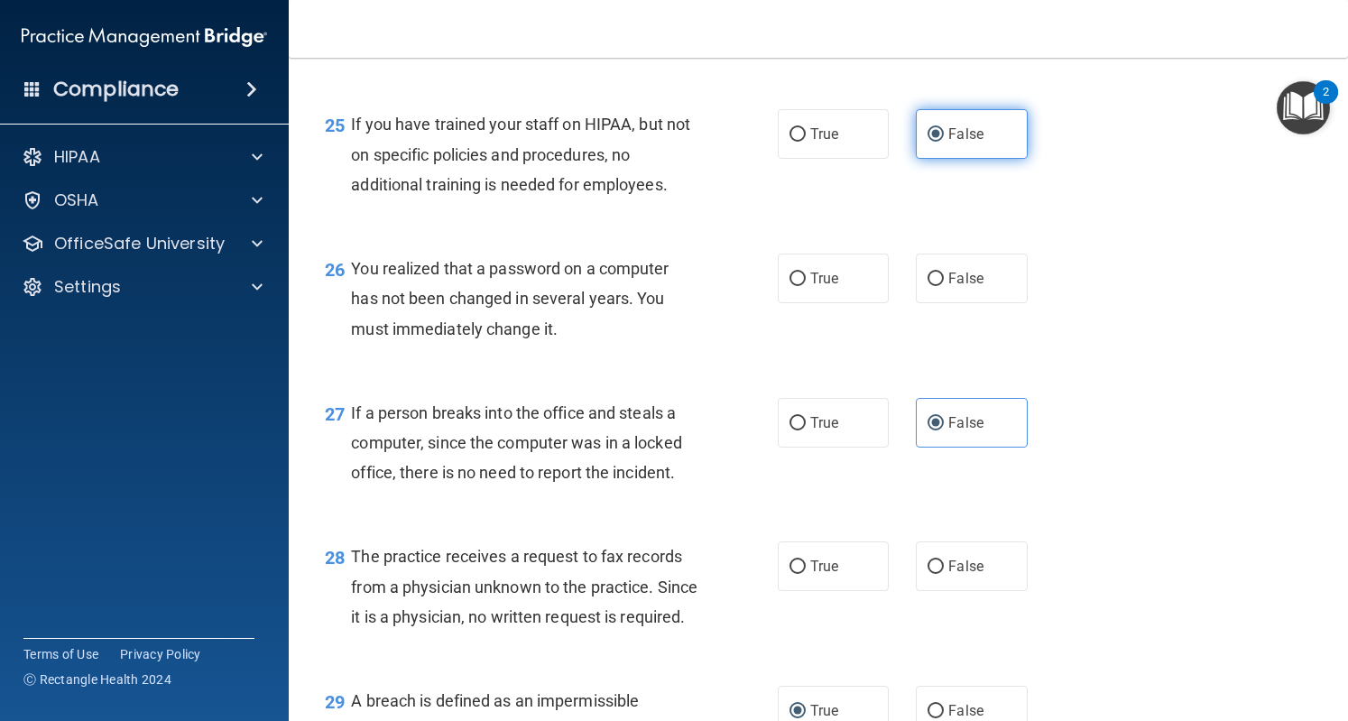
scroll to position [3943, 0]
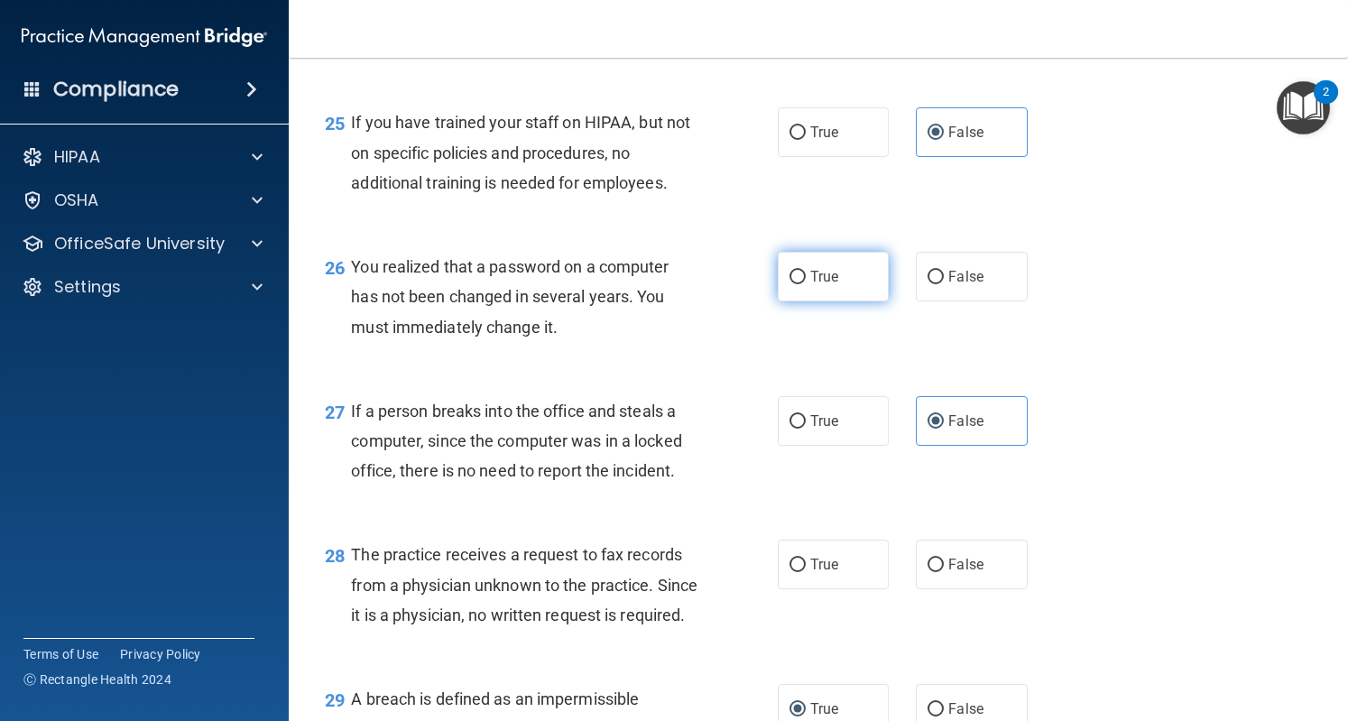
click at [823, 285] on span "True" at bounding box center [824, 276] width 28 height 17
click at [806, 284] on input "True" at bounding box center [798, 278] width 16 height 14
radio input "true"
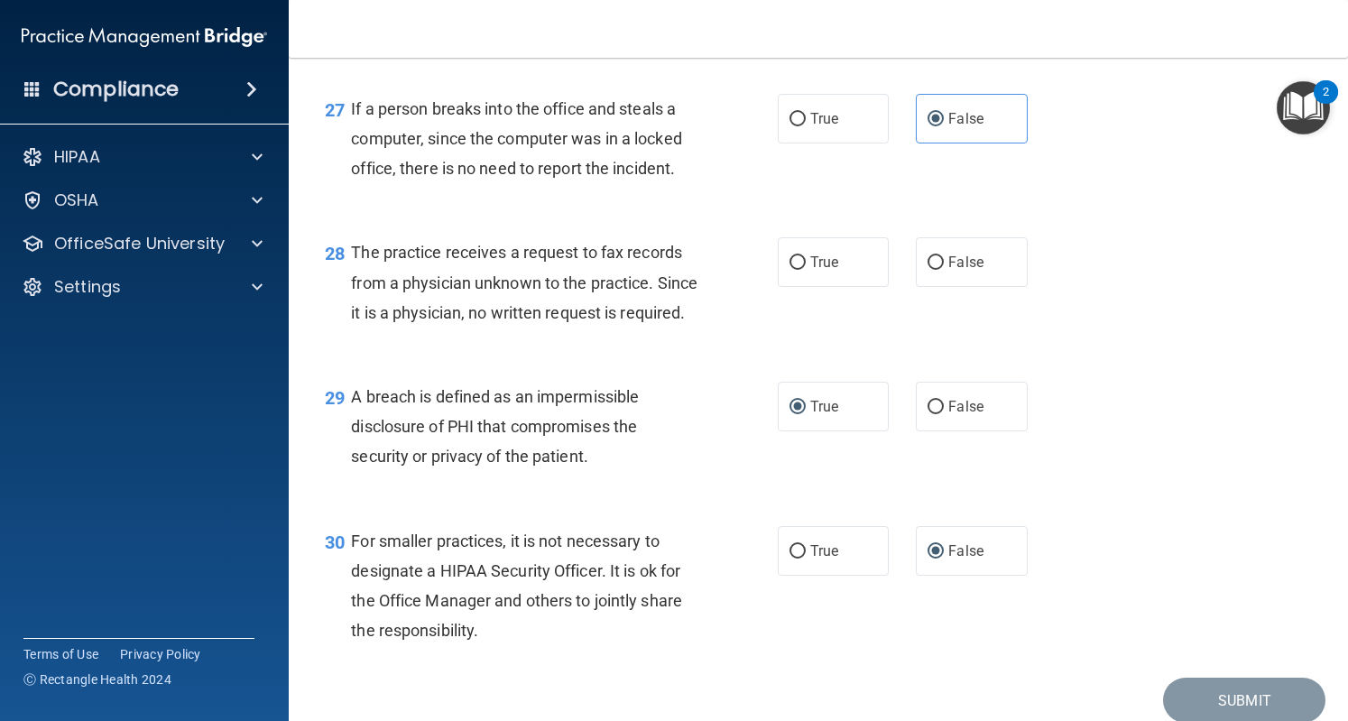
scroll to position [4243, 0]
click at [954, 289] on label "False" at bounding box center [971, 264] width 111 height 50
click at [944, 272] on input "False" at bounding box center [936, 265] width 16 height 14
radio input "true"
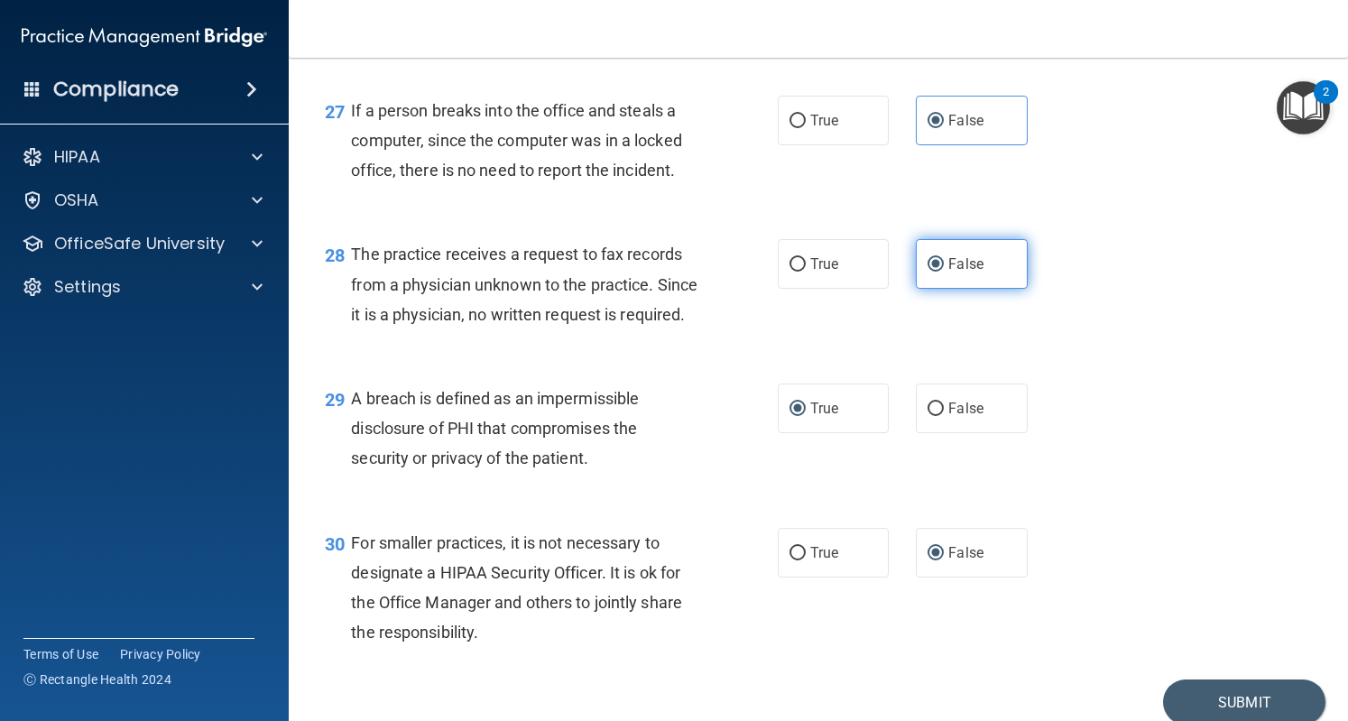
scroll to position [4379, 0]
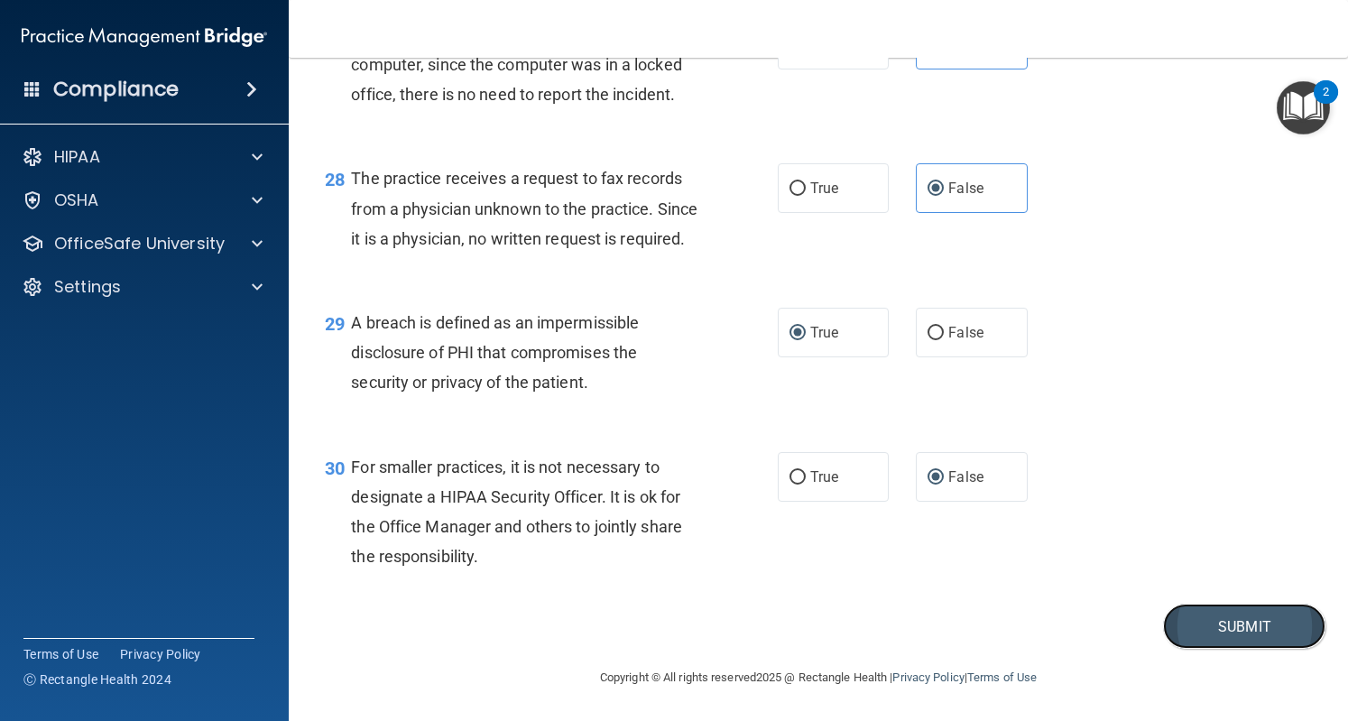
click at [1241, 610] on button "Submit" at bounding box center [1244, 627] width 162 height 46
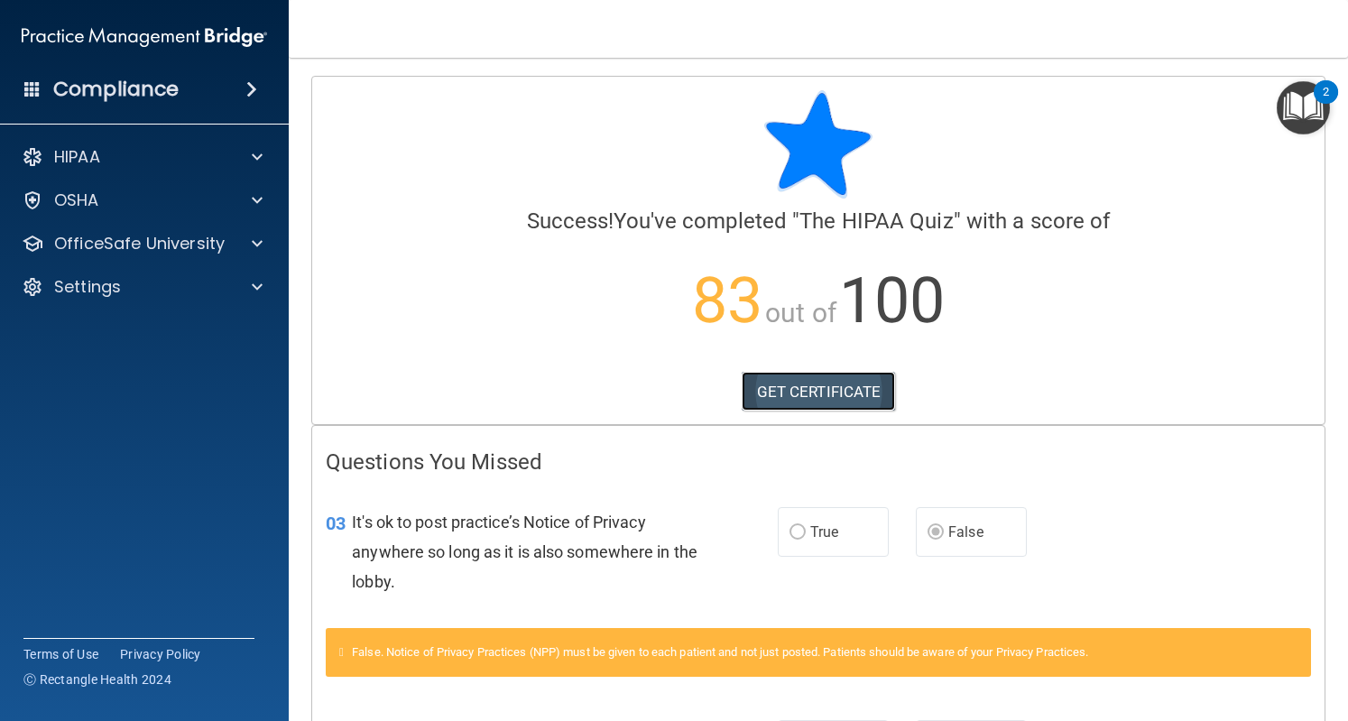
click at [790, 399] on link "GET CERTIFICATE" at bounding box center [819, 392] width 154 height 40
click at [1294, 112] on img "Open Resource Center, 2 new notifications" at bounding box center [1303, 107] width 53 height 53
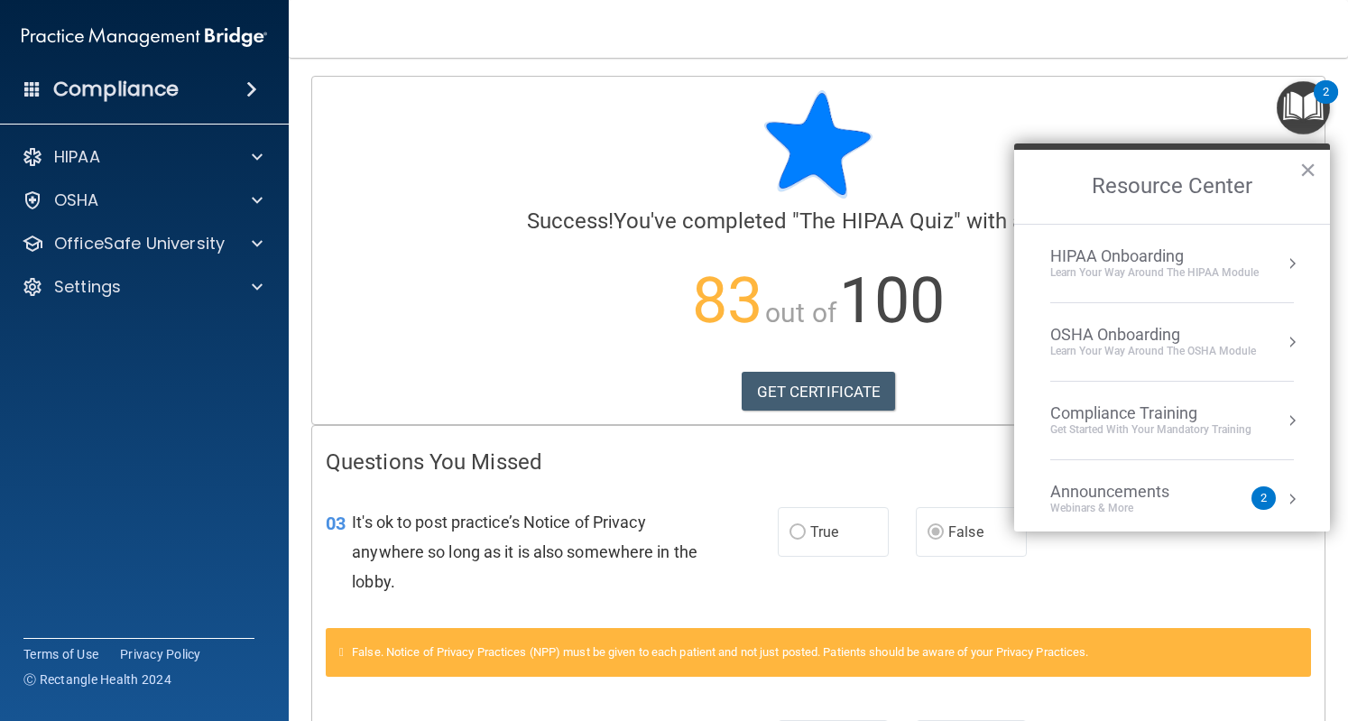
click at [1167, 249] on div "HIPAA Onboarding" at bounding box center [1154, 256] width 208 height 20
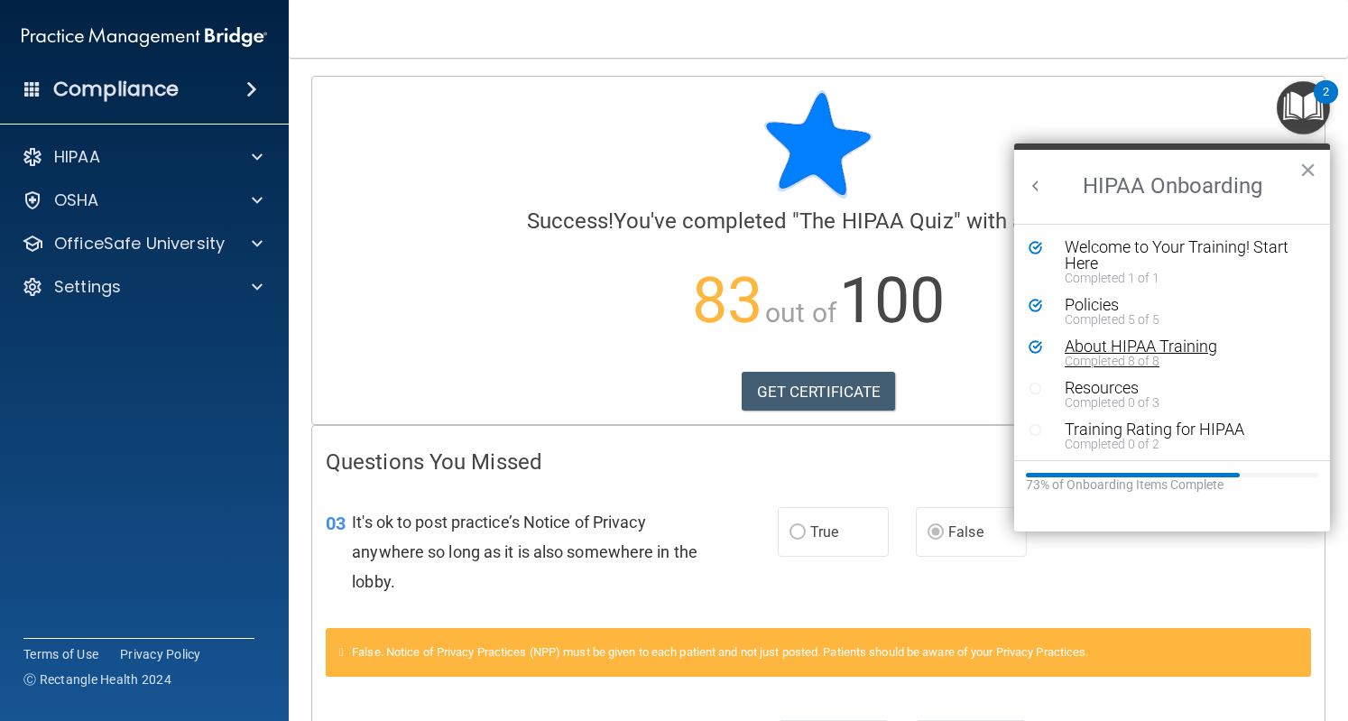
click at [1073, 346] on div "About HIPAA Training" at bounding box center [1178, 346] width 227 height 16
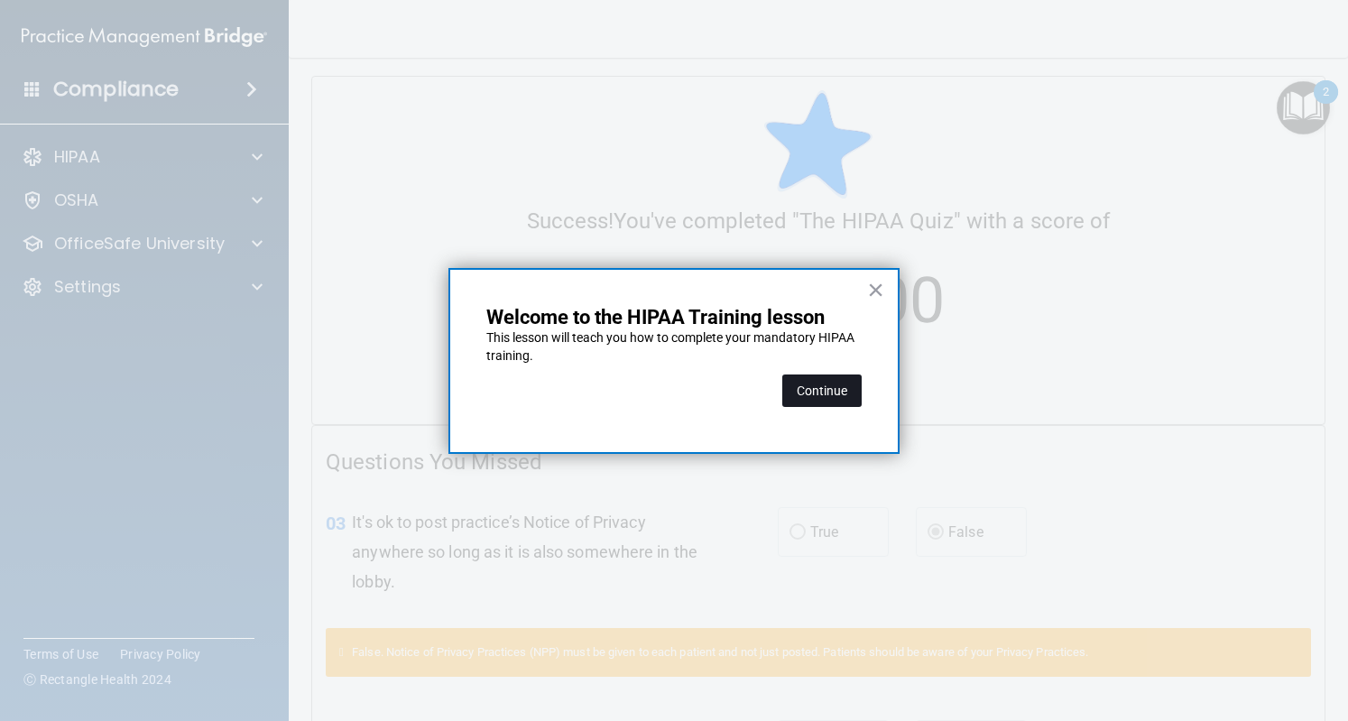
click at [830, 385] on button "Continue" at bounding box center [821, 391] width 79 height 32
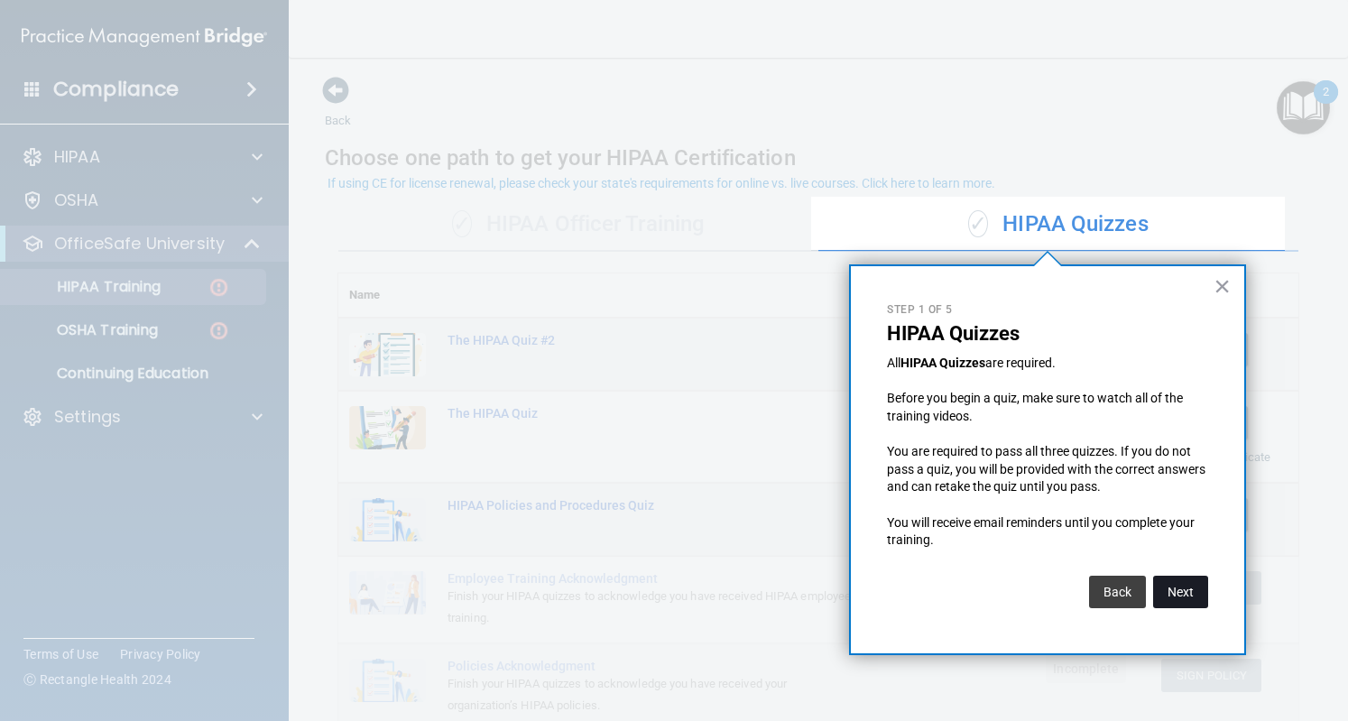
click at [1171, 583] on button "Next" at bounding box center [1180, 592] width 55 height 32
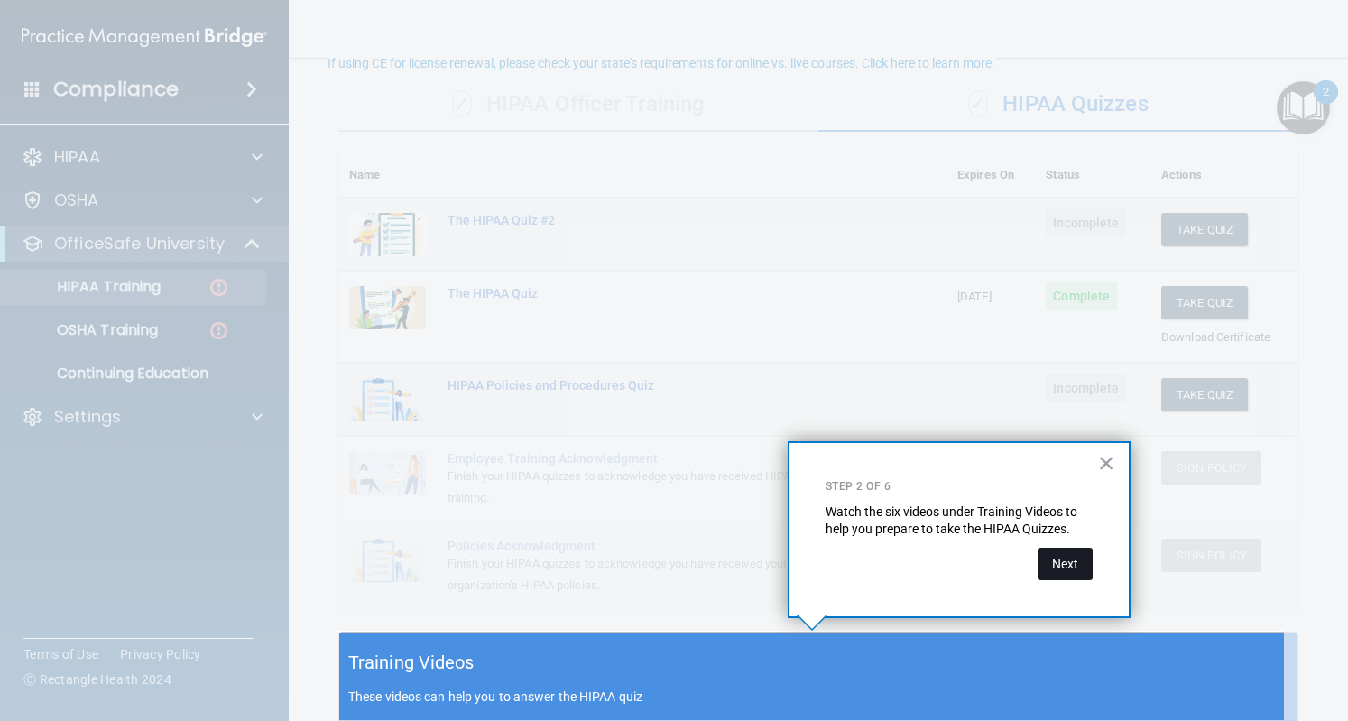
click at [1072, 556] on button "Next" at bounding box center [1065, 564] width 55 height 32
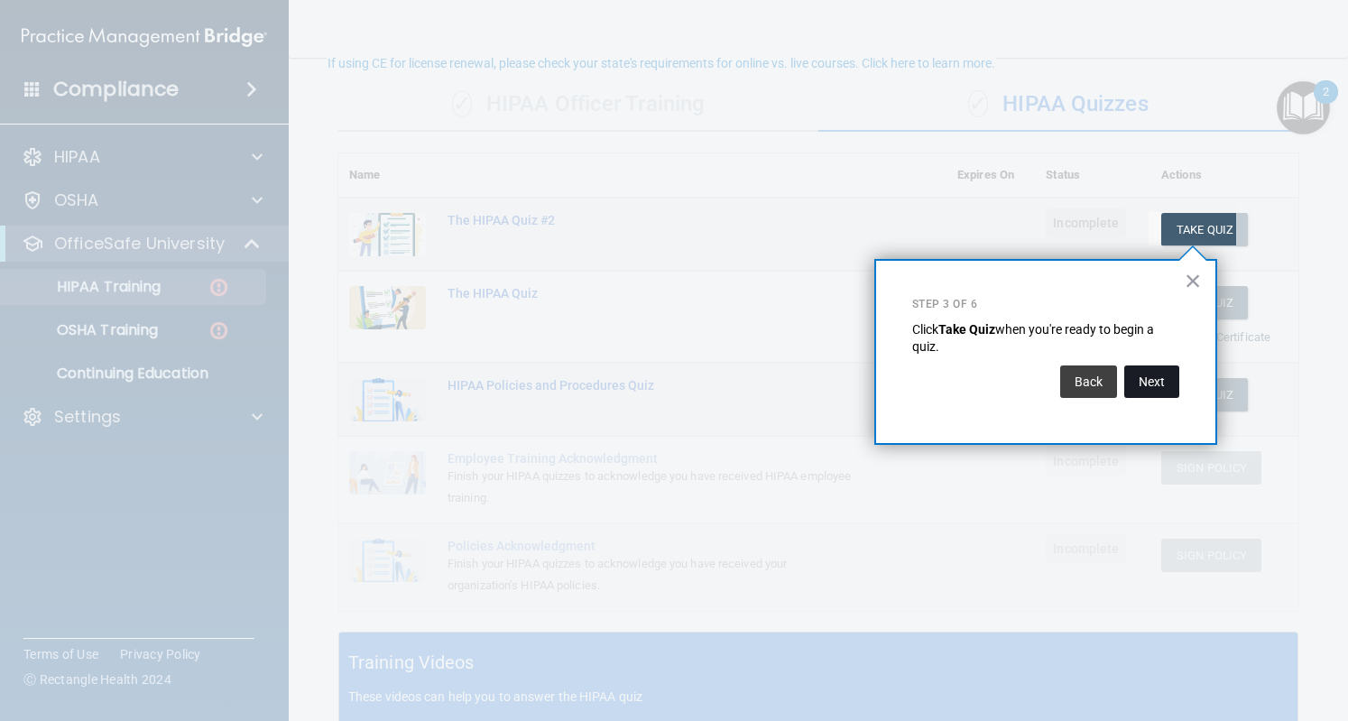
click at [1154, 387] on button "Next" at bounding box center [1151, 382] width 55 height 32
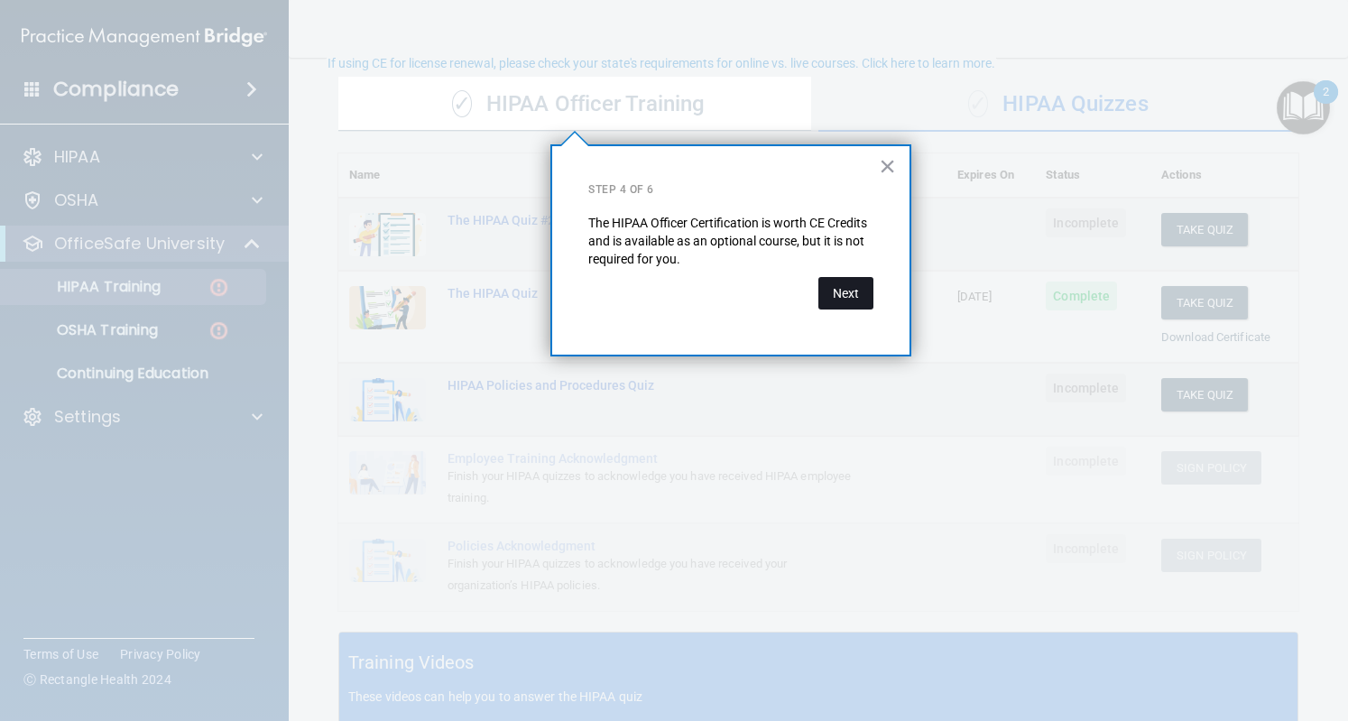
click at [838, 292] on button "Next" at bounding box center [846, 293] width 55 height 32
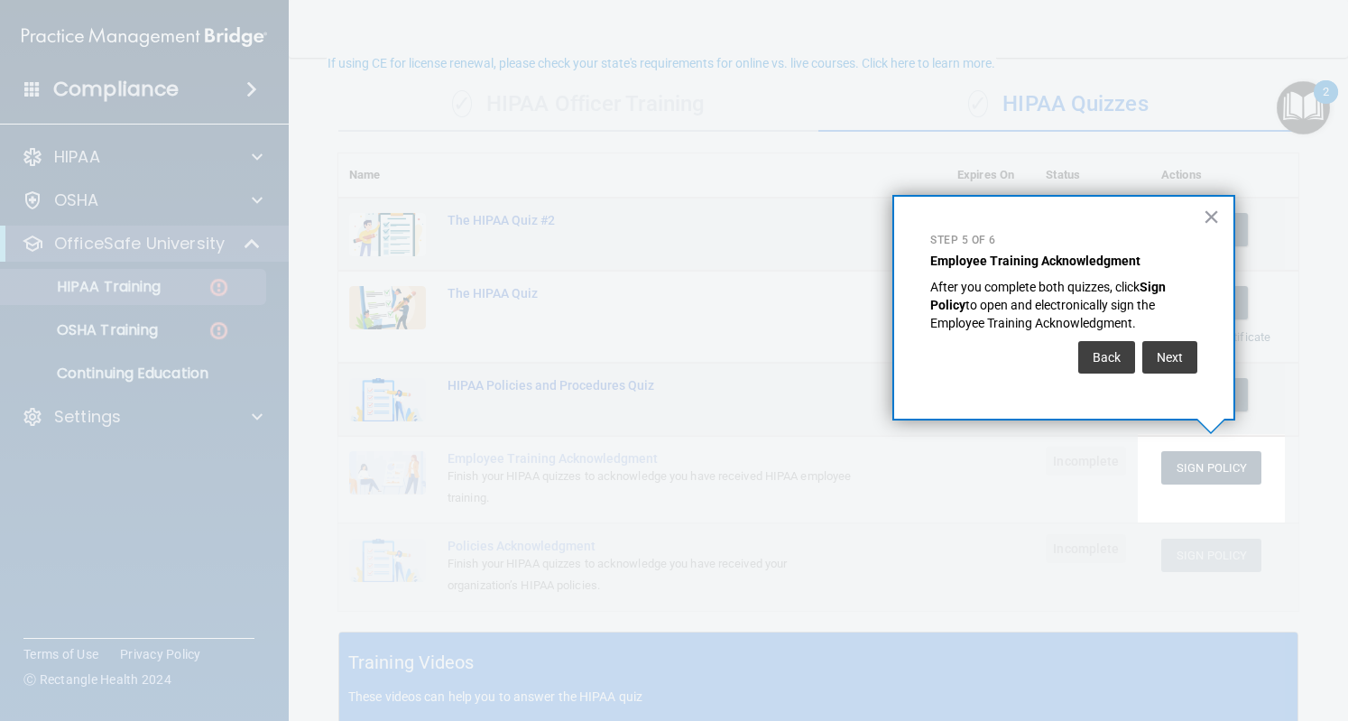
click at [1180, 374] on div "Back Next" at bounding box center [1063, 357] width 267 height 51
click at [1176, 353] on button "Next" at bounding box center [1170, 357] width 55 height 32
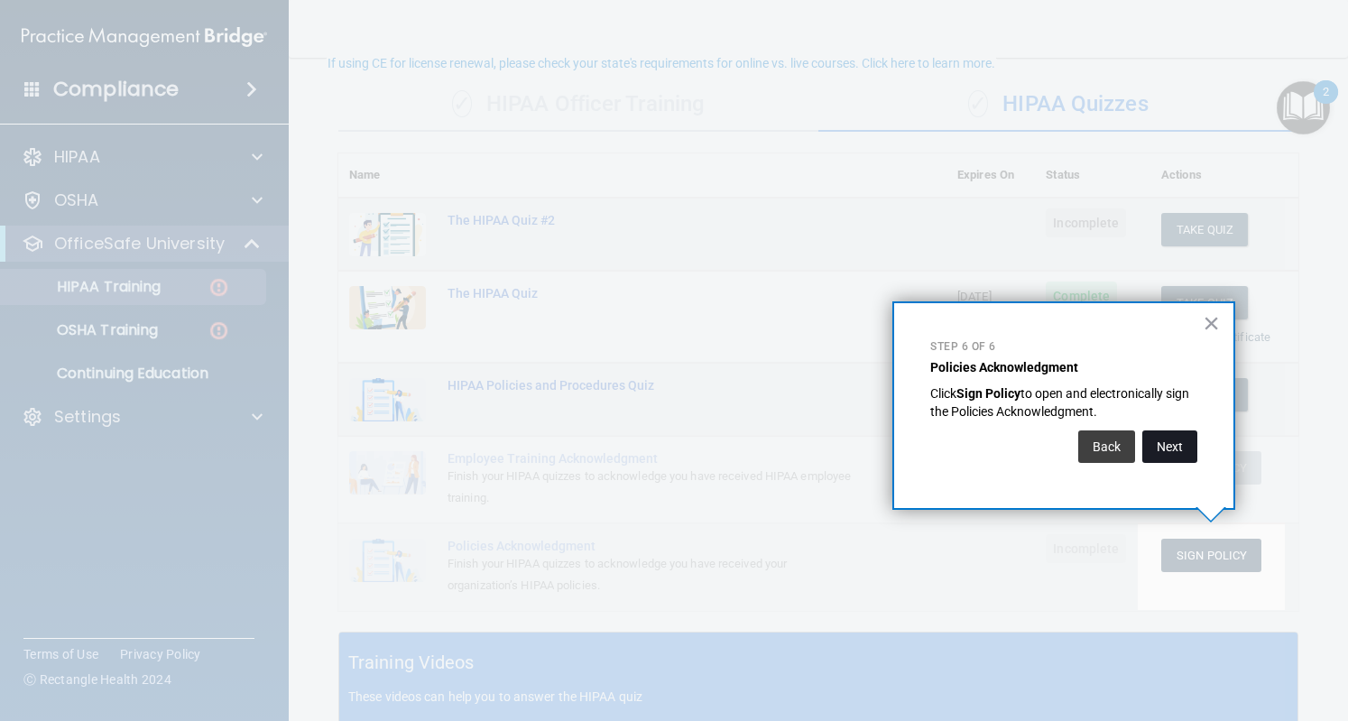
click at [1184, 449] on button "Next" at bounding box center [1170, 446] width 55 height 32
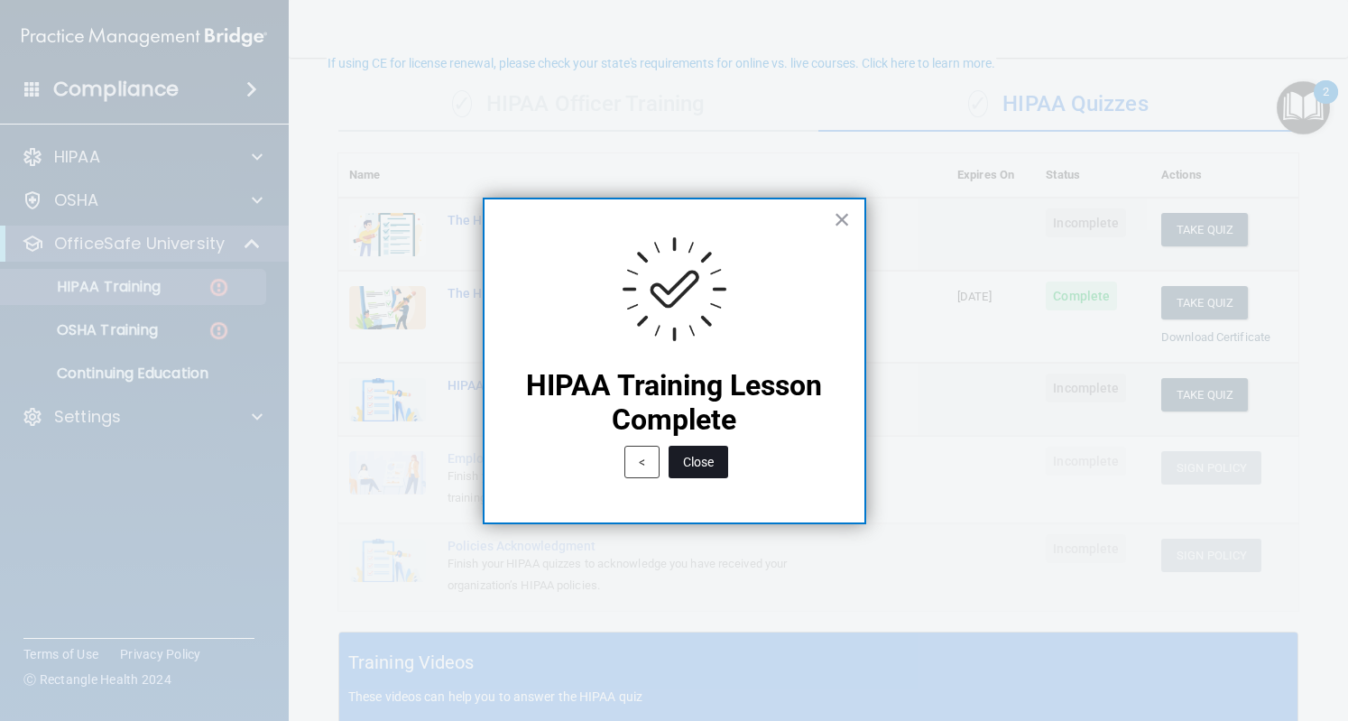
click at [705, 459] on button "Close" at bounding box center [699, 462] width 60 height 32
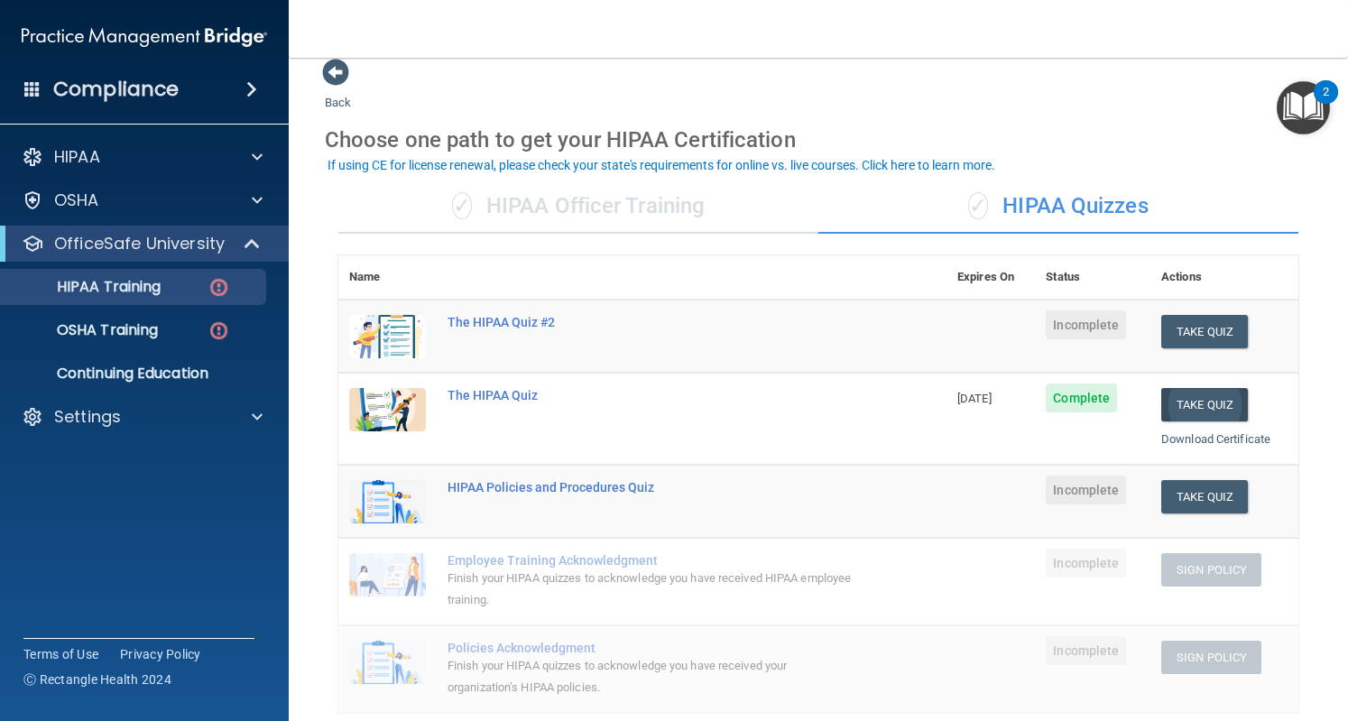
scroll to position [17, 0]
click at [1183, 326] on button "Take Quiz" at bounding box center [1204, 332] width 87 height 33
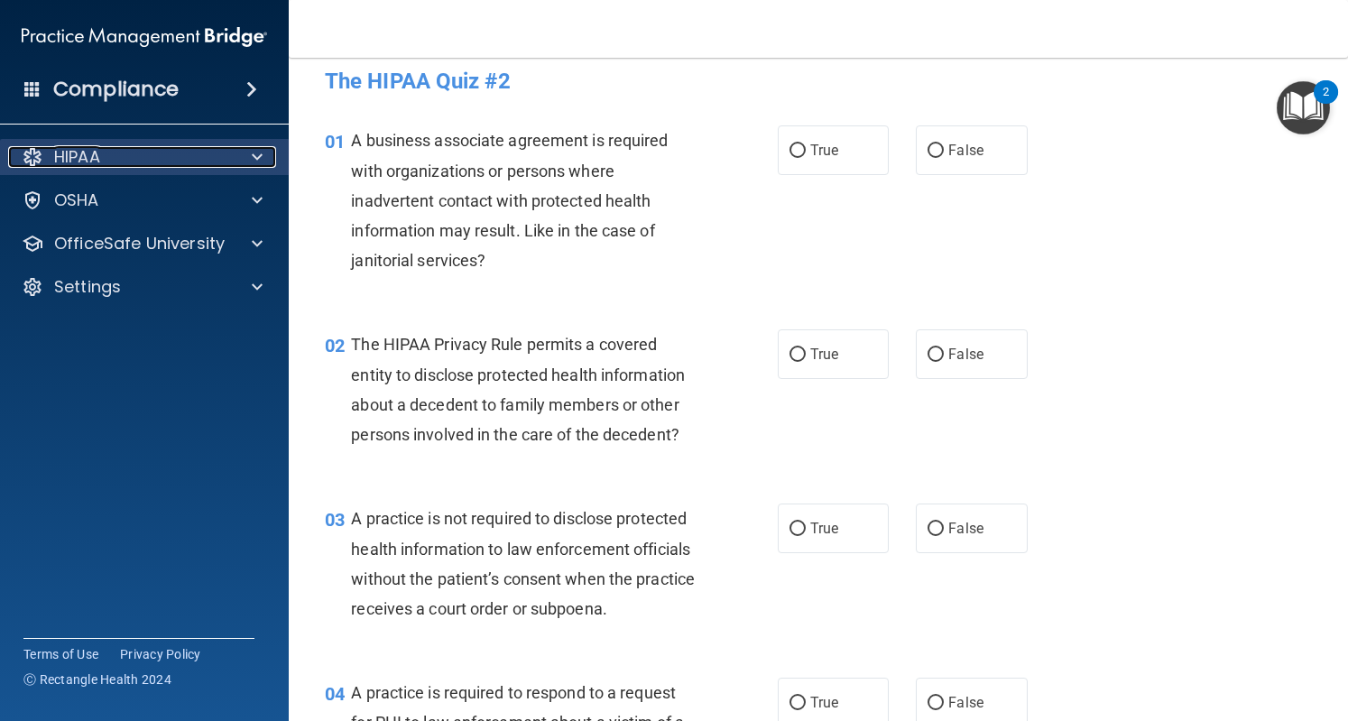
click at [253, 147] on span at bounding box center [257, 157] width 11 height 22
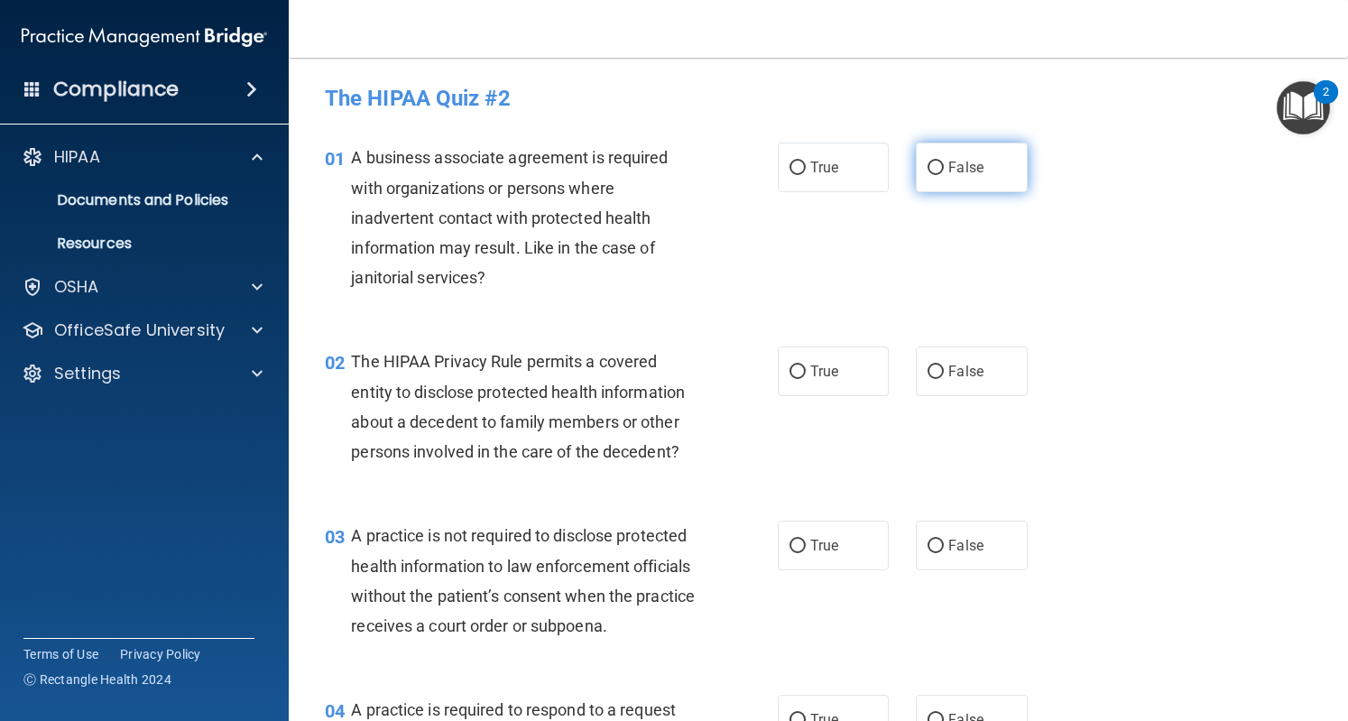
click at [928, 166] on input "False" at bounding box center [936, 169] width 16 height 14
radio input "true"
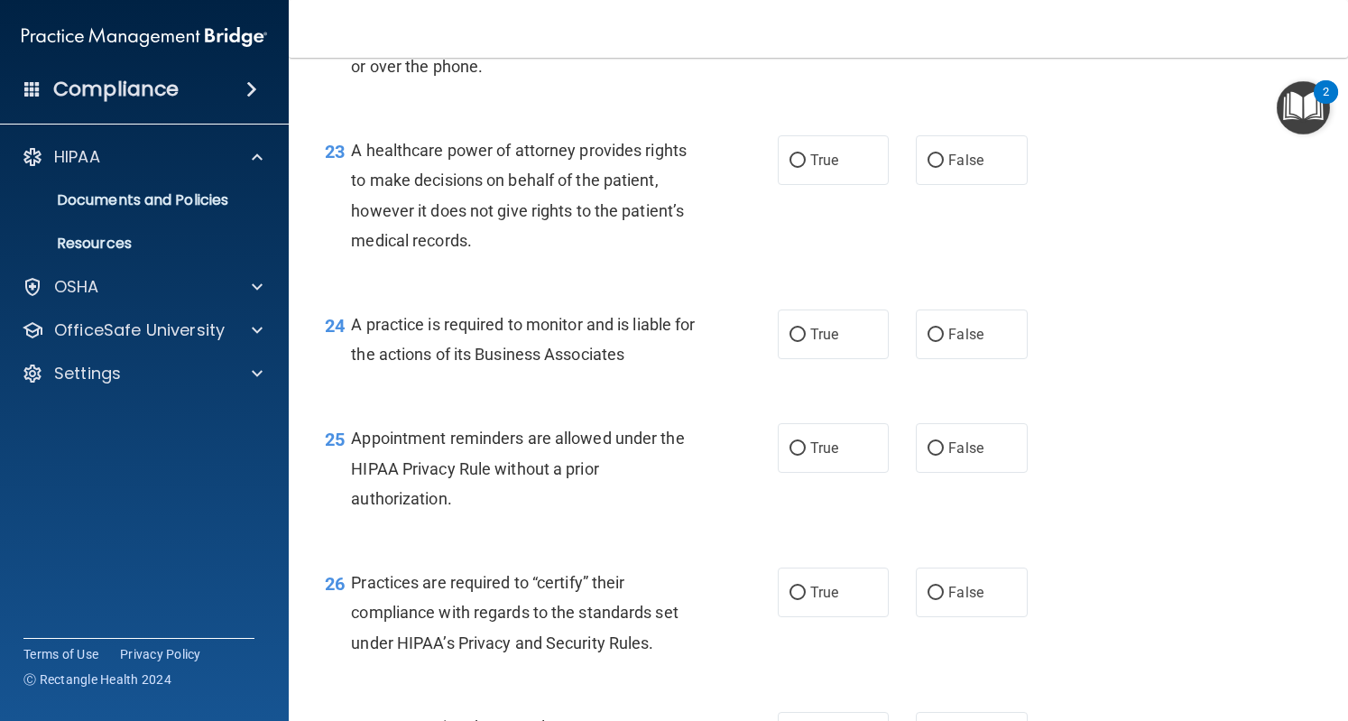
scroll to position [4348, 0]
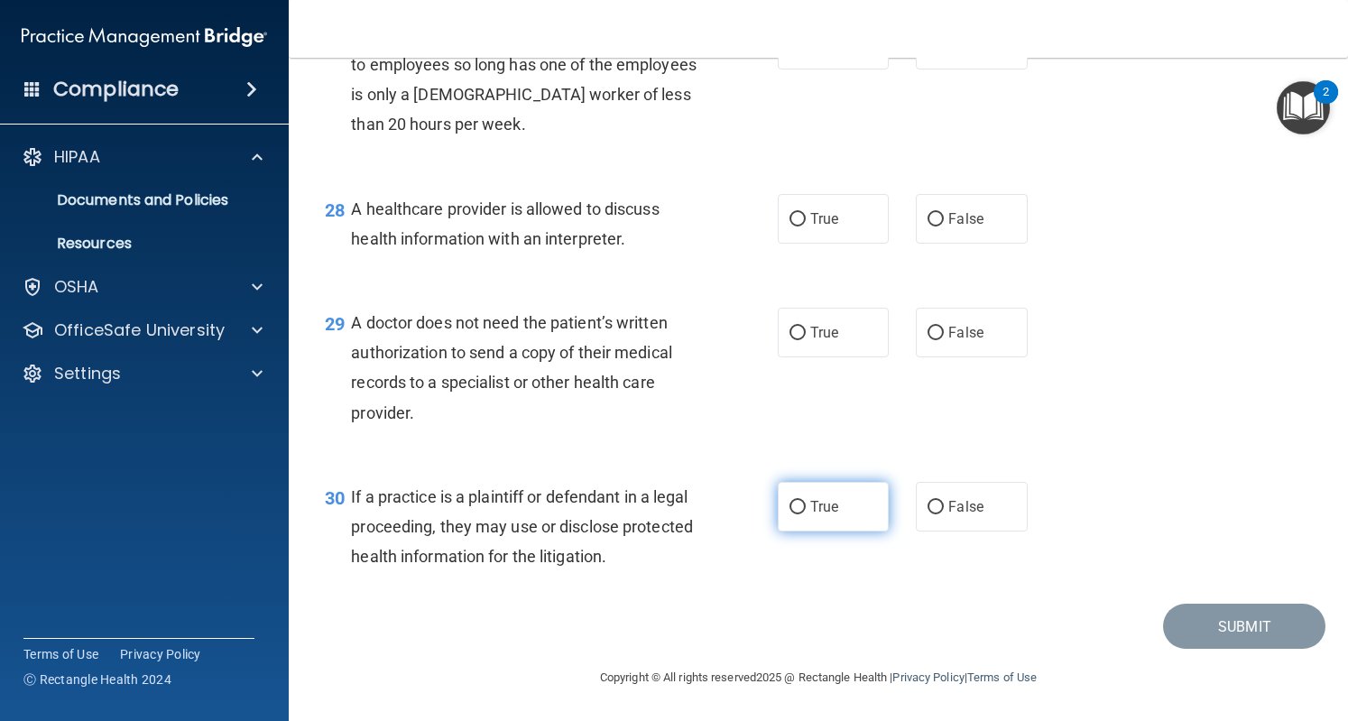
click at [783, 524] on label "True" at bounding box center [833, 507] width 111 height 50
click at [790, 514] on input "True" at bounding box center [798, 508] width 16 height 14
radio input "true"
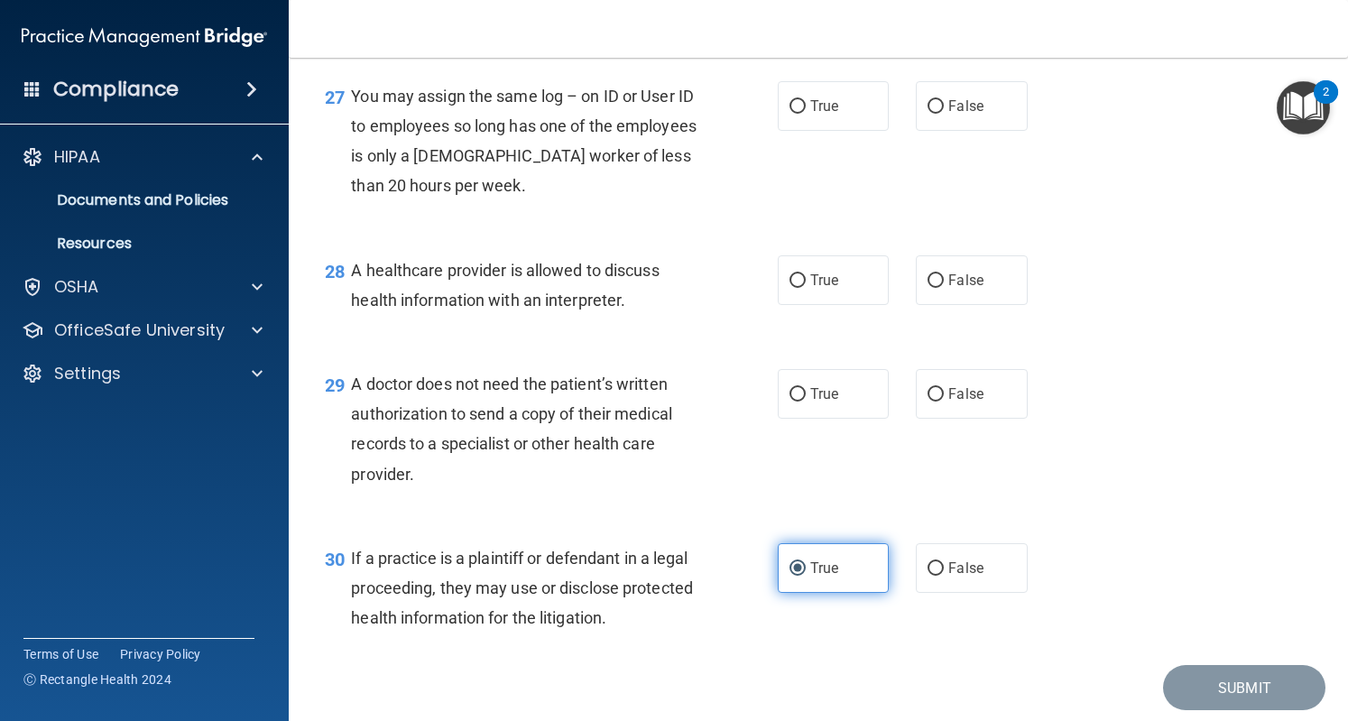
scroll to position [4256, 0]
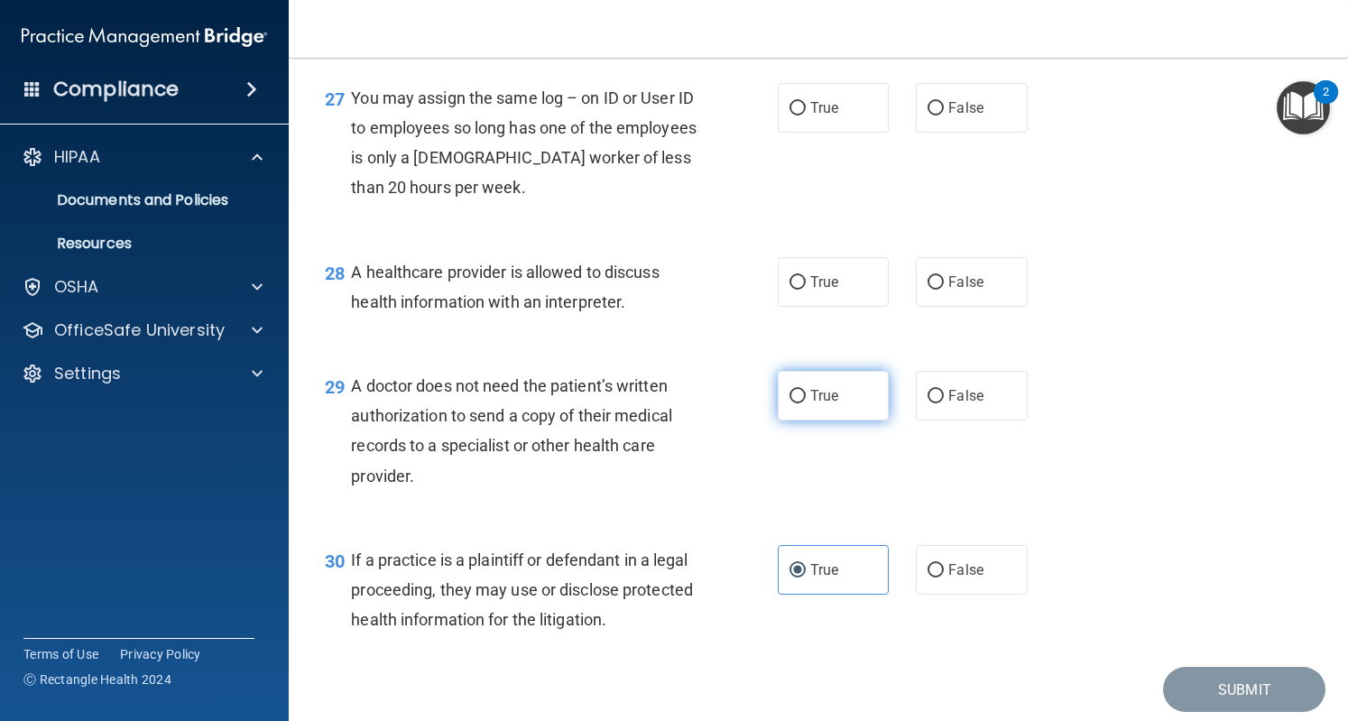
click at [810, 404] on span "True" at bounding box center [824, 395] width 28 height 17
click at [806, 403] on input "True" at bounding box center [798, 397] width 16 height 14
radio input "true"
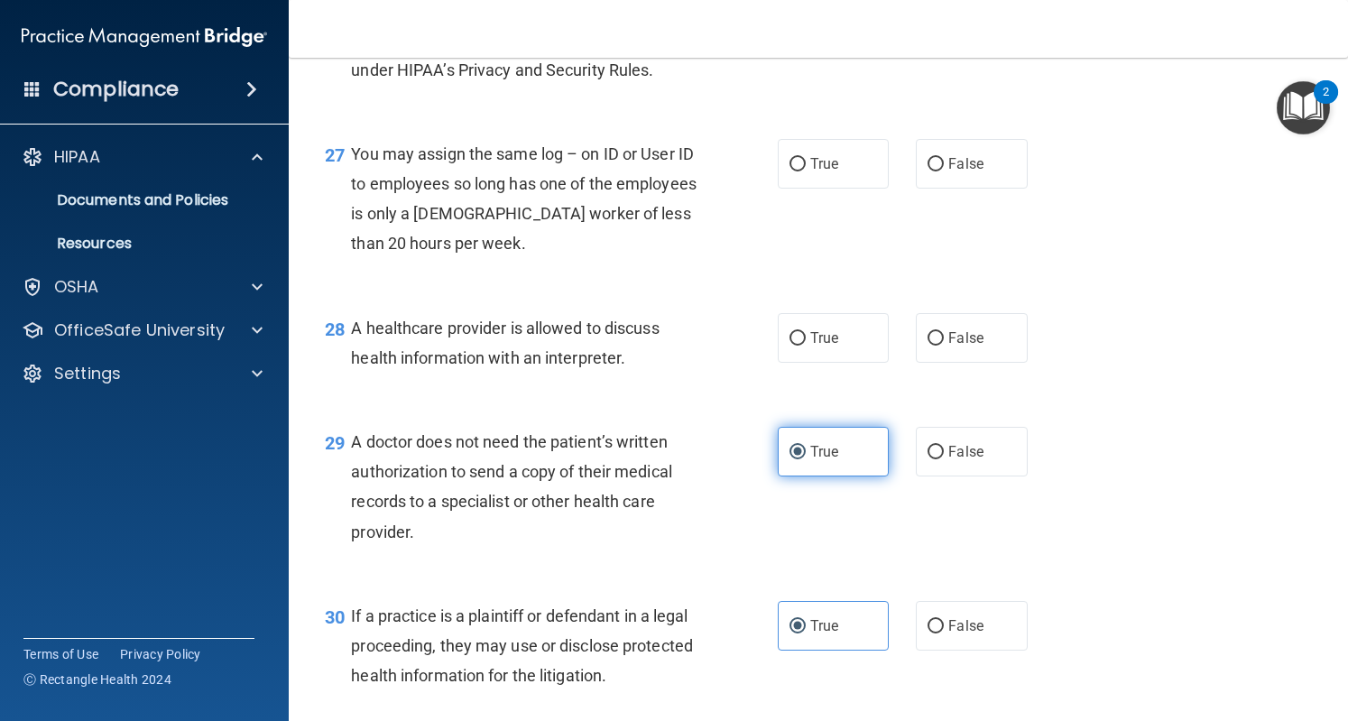
scroll to position [4197, 0]
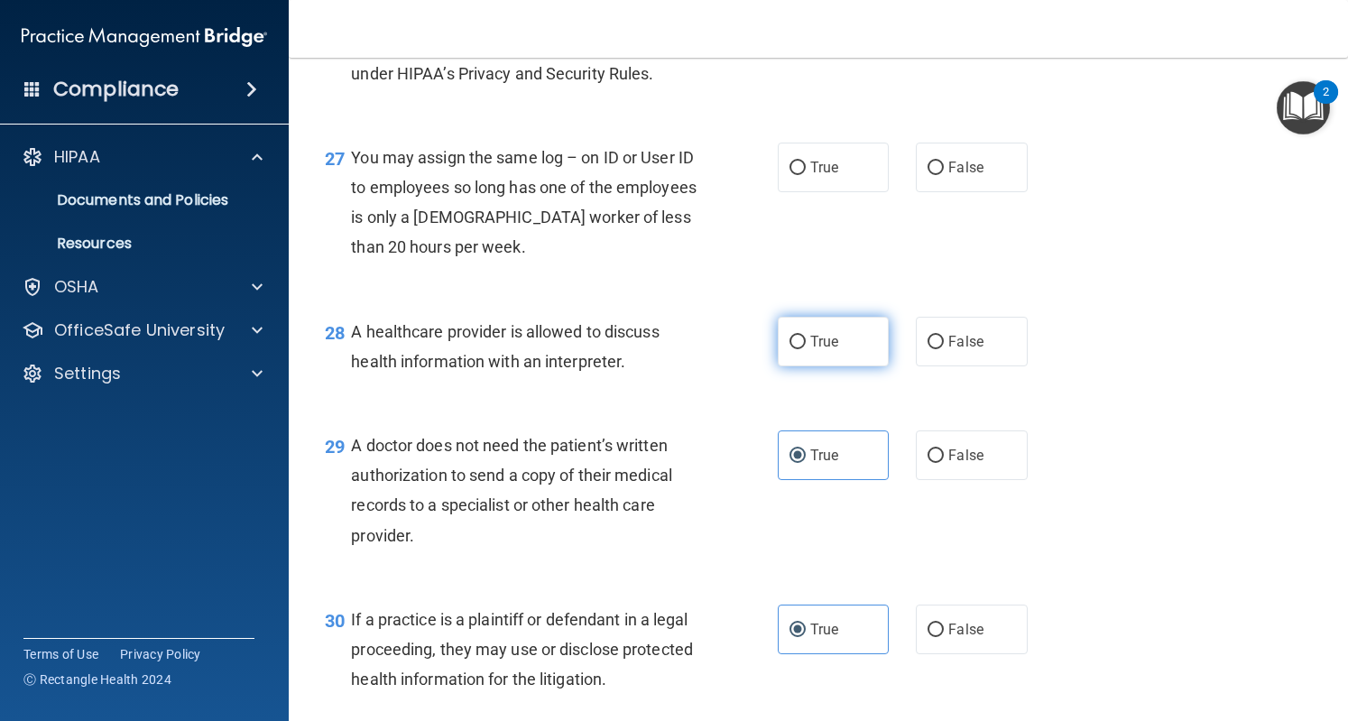
click at [819, 350] on span "True" at bounding box center [824, 341] width 28 height 17
click at [806, 349] on input "True" at bounding box center [798, 343] width 16 height 14
radio input "true"
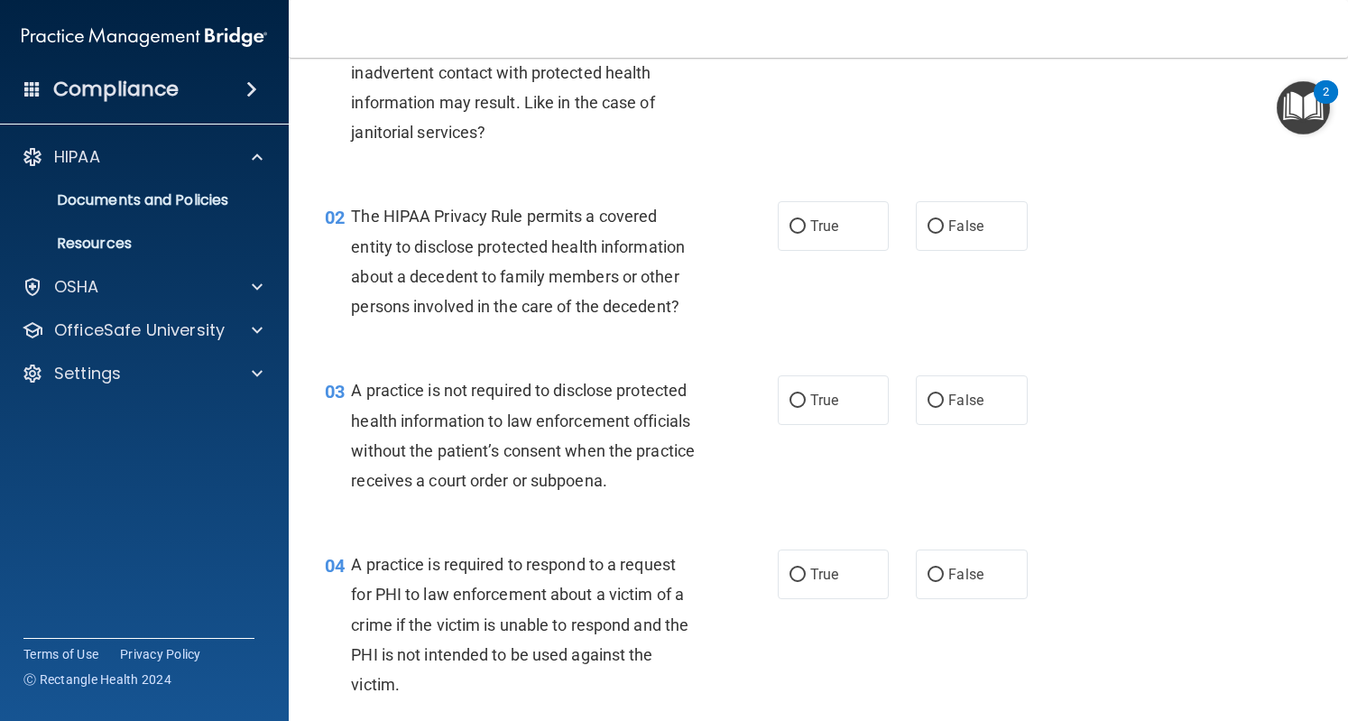
scroll to position [144, 0]
click at [800, 225] on label "True" at bounding box center [833, 227] width 111 height 50
click at [800, 225] on input "True" at bounding box center [798, 228] width 16 height 14
radio input "true"
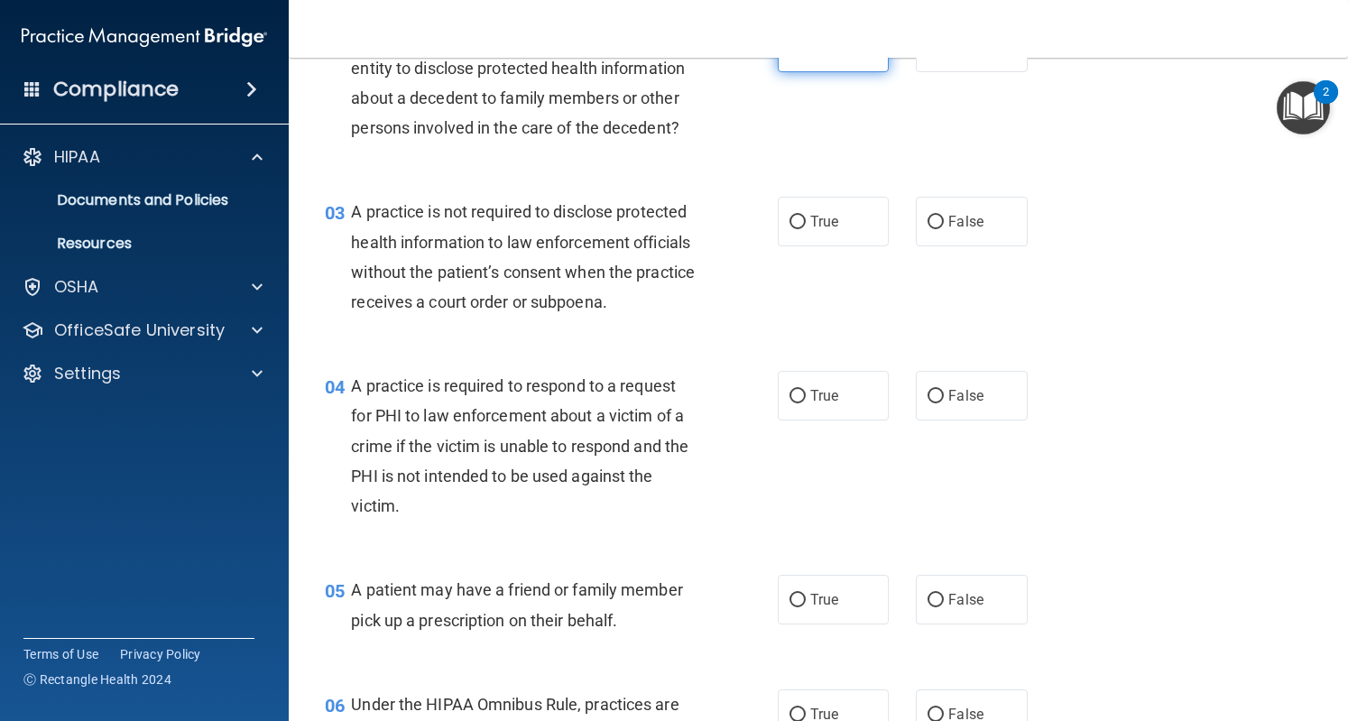
scroll to position [332, 0]
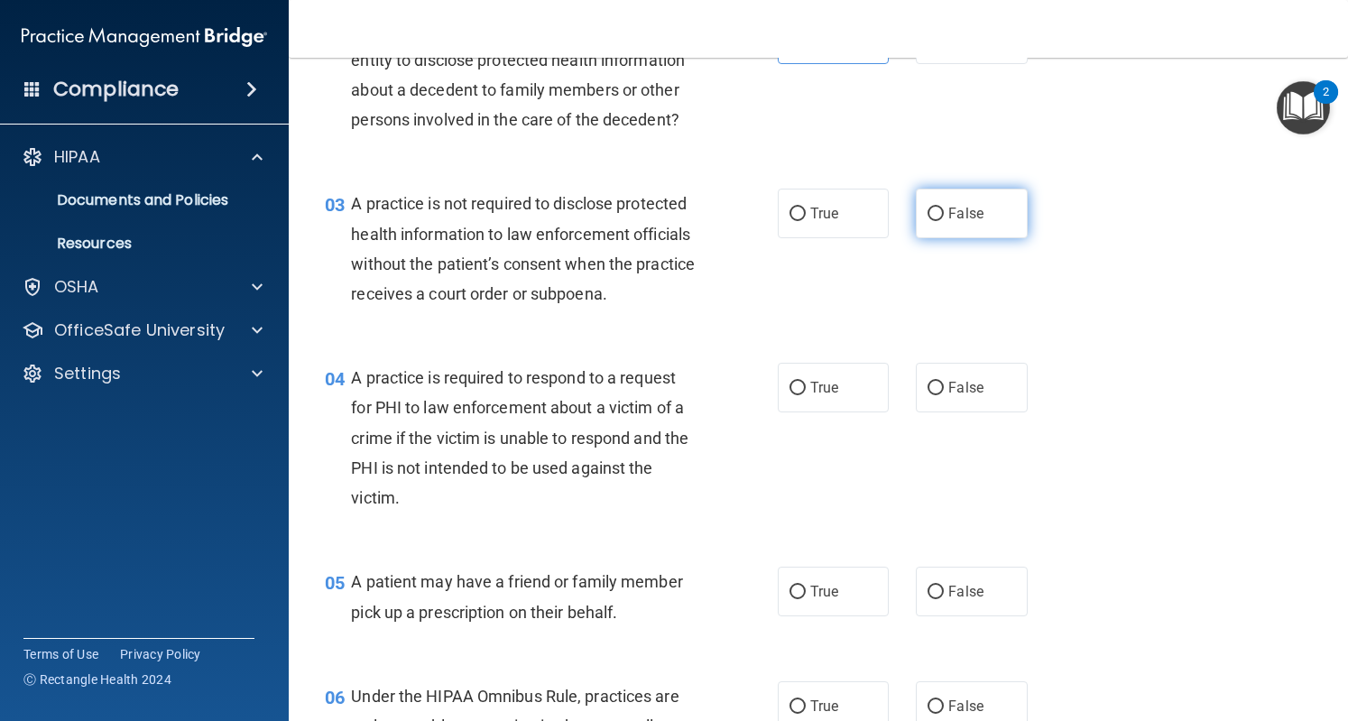
click at [949, 219] on span "False" at bounding box center [966, 213] width 35 height 17
click at [940, 219] on input "False" at bounding box center [936, 215] width 16 height 14
radio input "true"
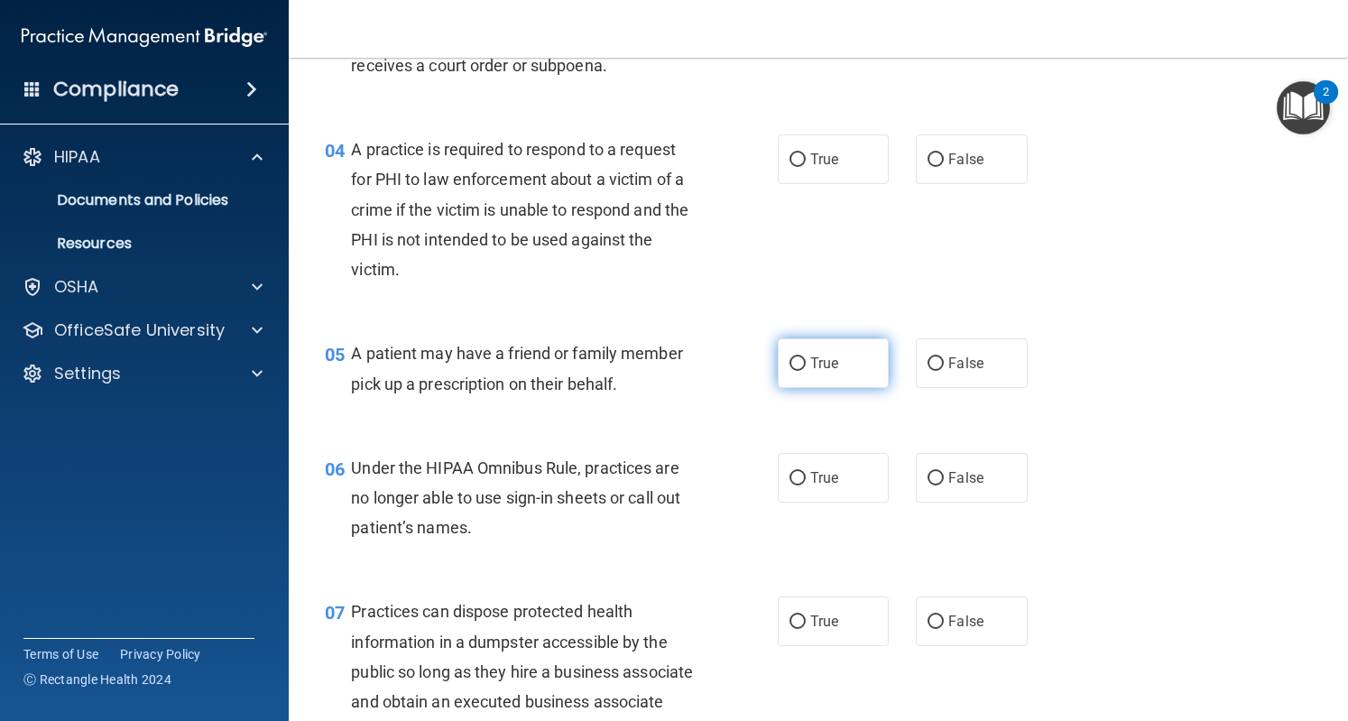
scroll to position [558, 0]
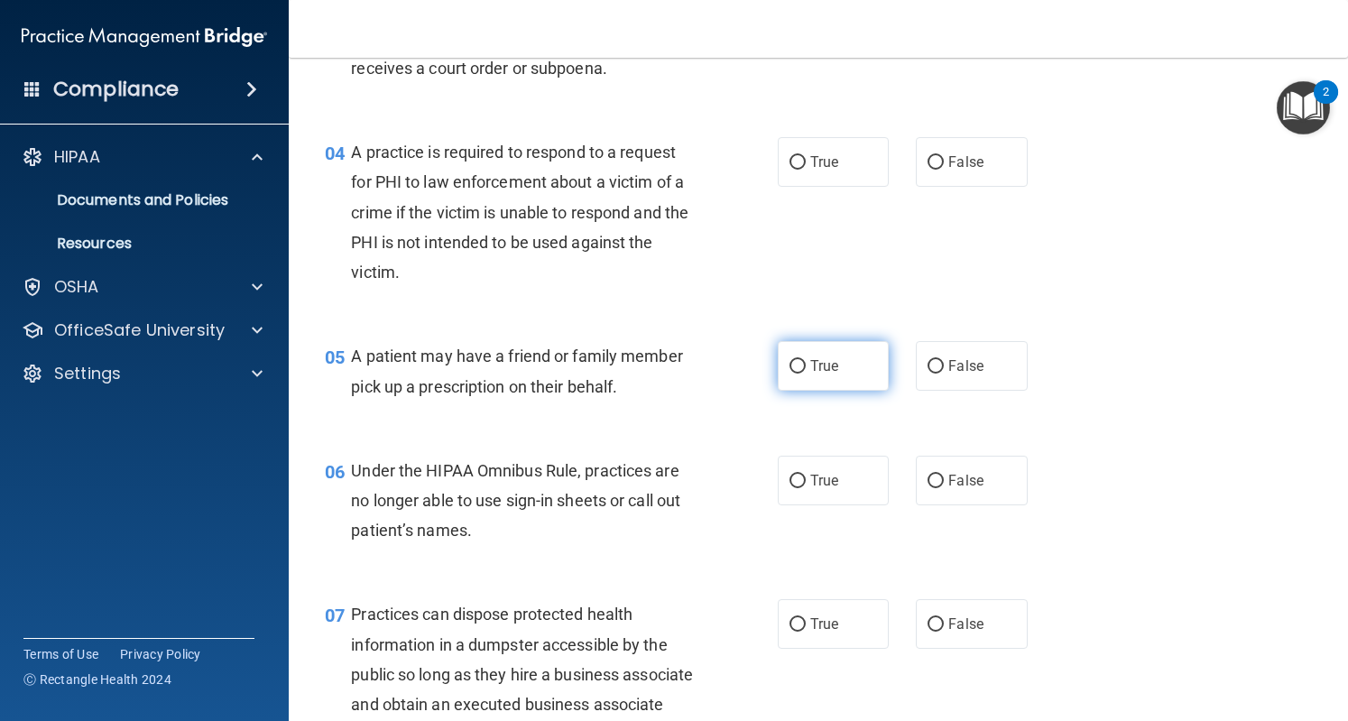
click at [795, 374] on input "True" at bounding box center [798, 367] width 16 height 14
radio input "true"
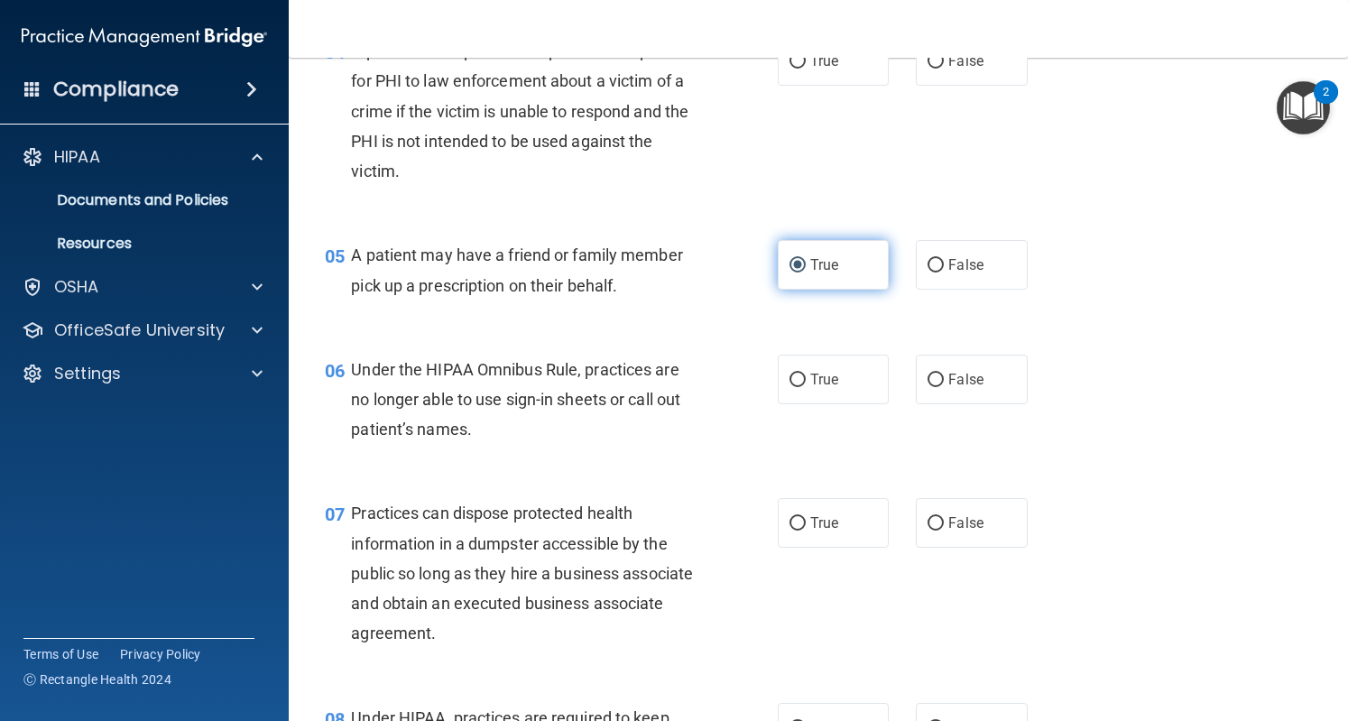
scroll to position [661, 0]
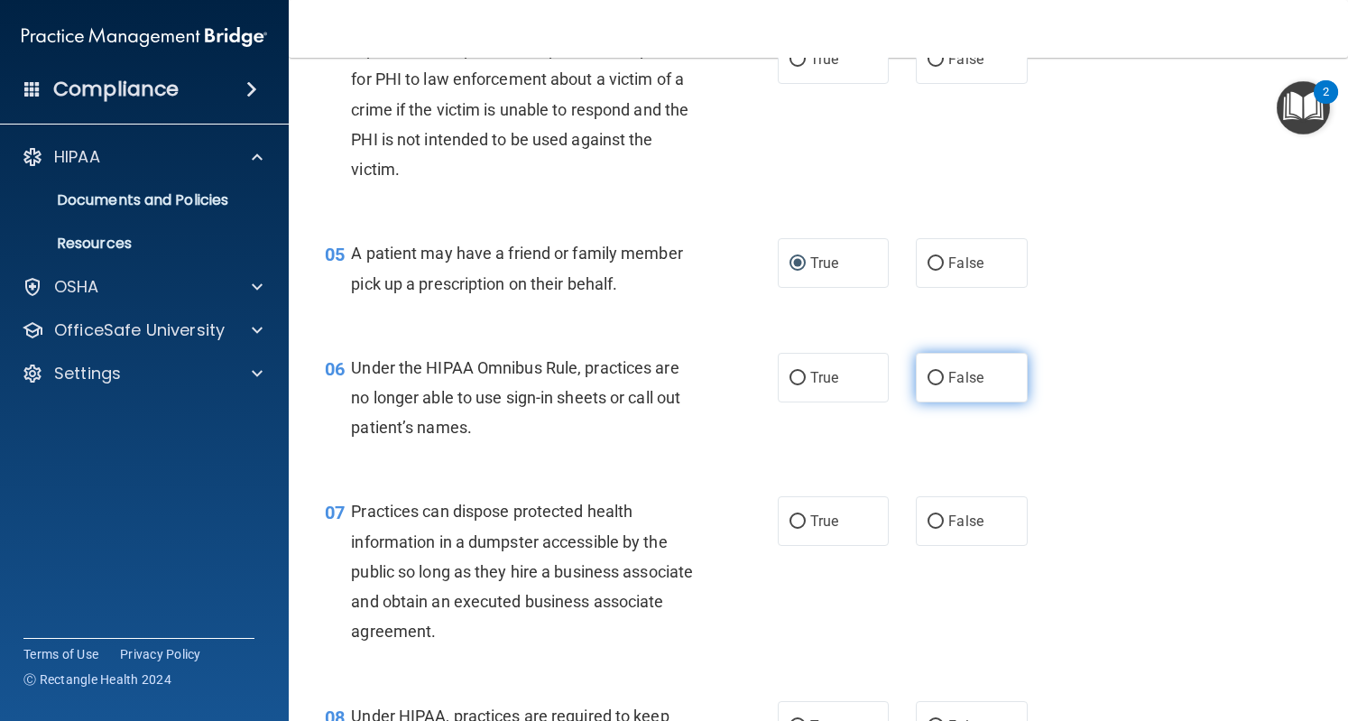
click at [931, 385] on input "False" at bounding box center [936, 379] width 16 height 14
radio input "true"
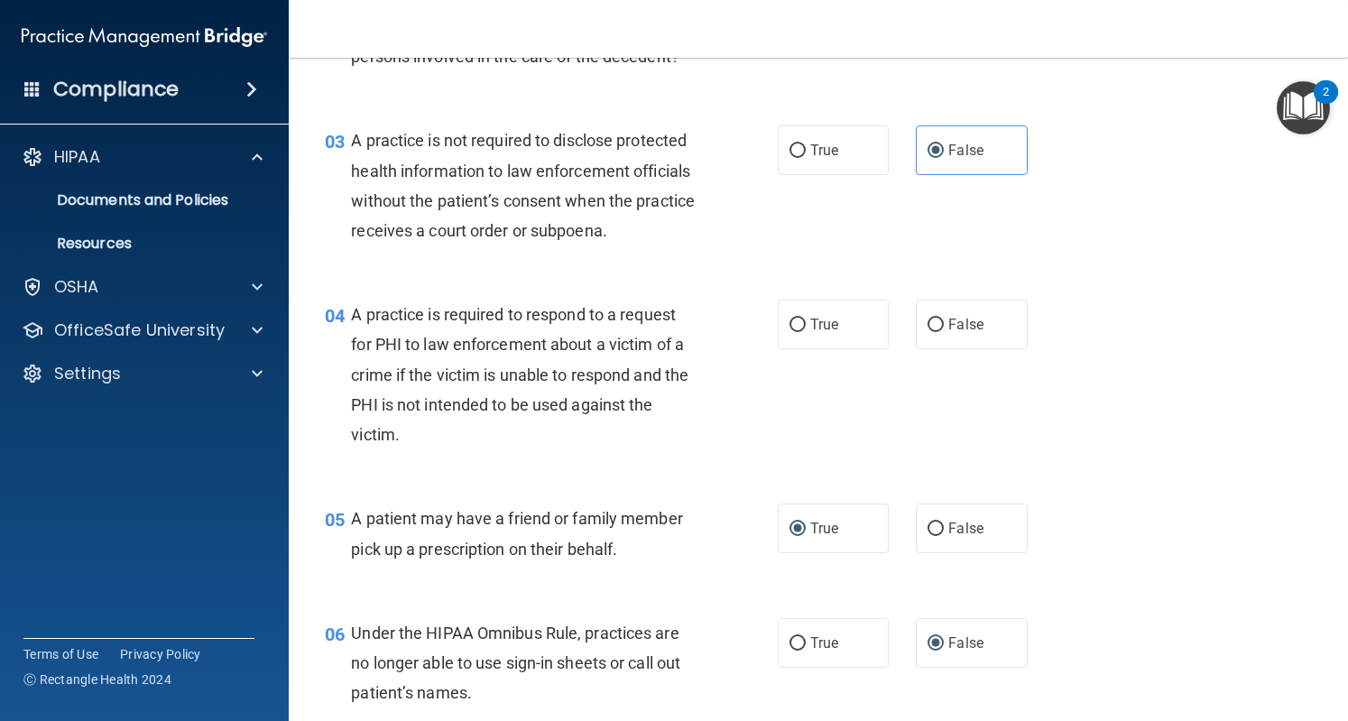
scroll to position [396, 0]
click at [812, 332] on span "True" at bounding box center [824, 323] width 28 height 17
click at [806, 331] on input "True" at bounding box center [798, 325] width 16 height 14
radio input "true"
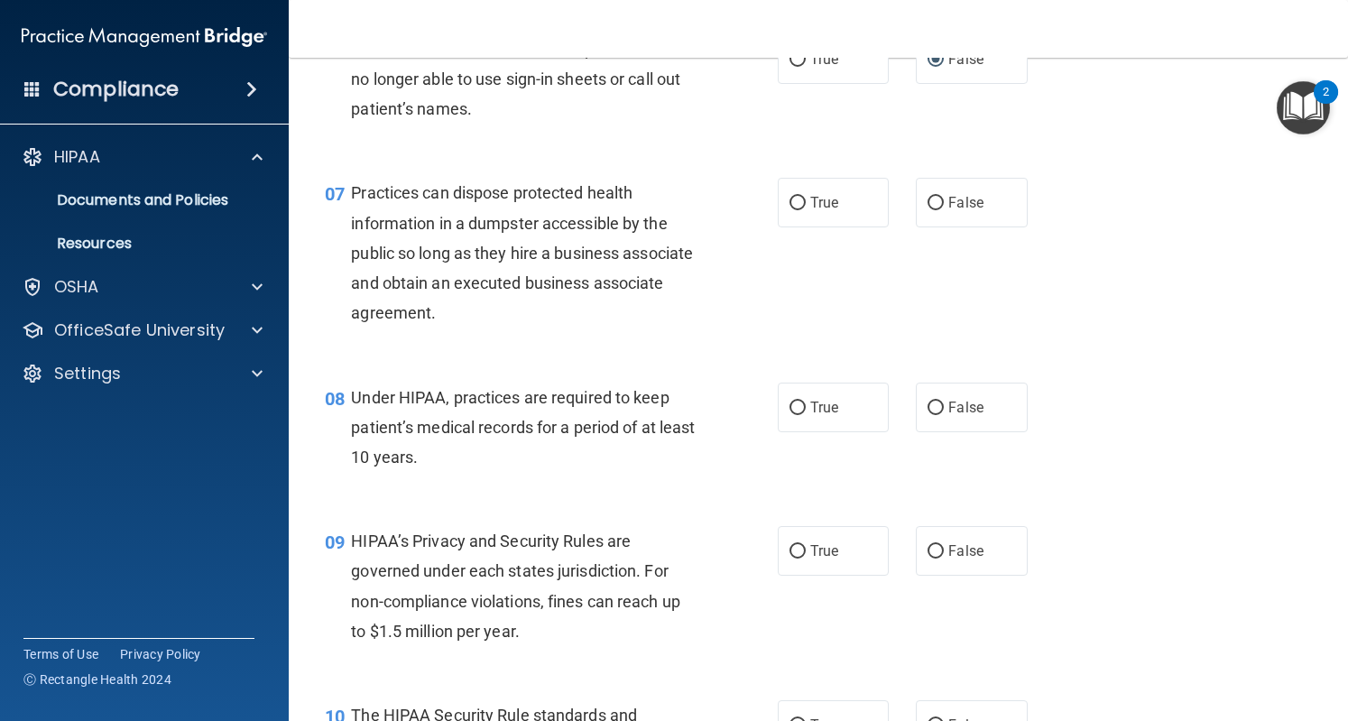
scroll to position [983, 0]
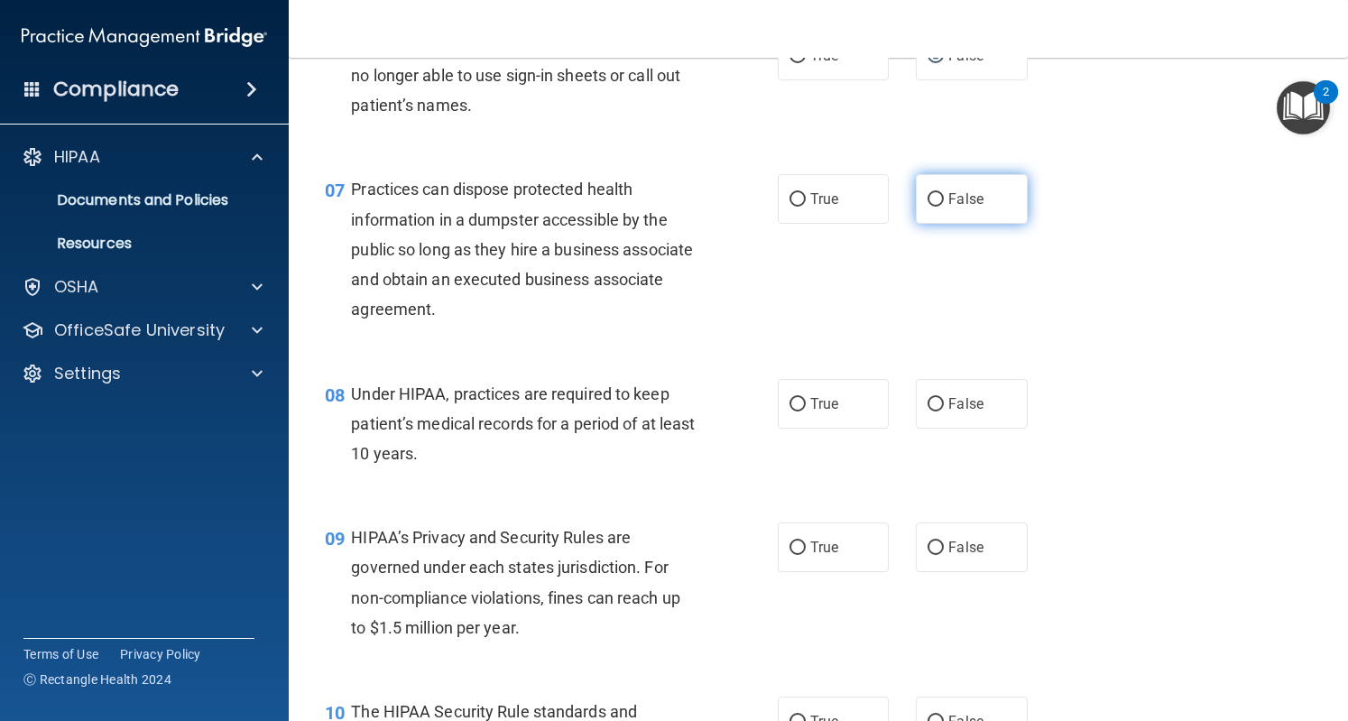
click at [973, 208] on label "False" at bounding box center [971, 199] width 111 height 50
click at [944, 207] on input "False" at bounding box center [936, 200] width 16 height 14
radio input "true"
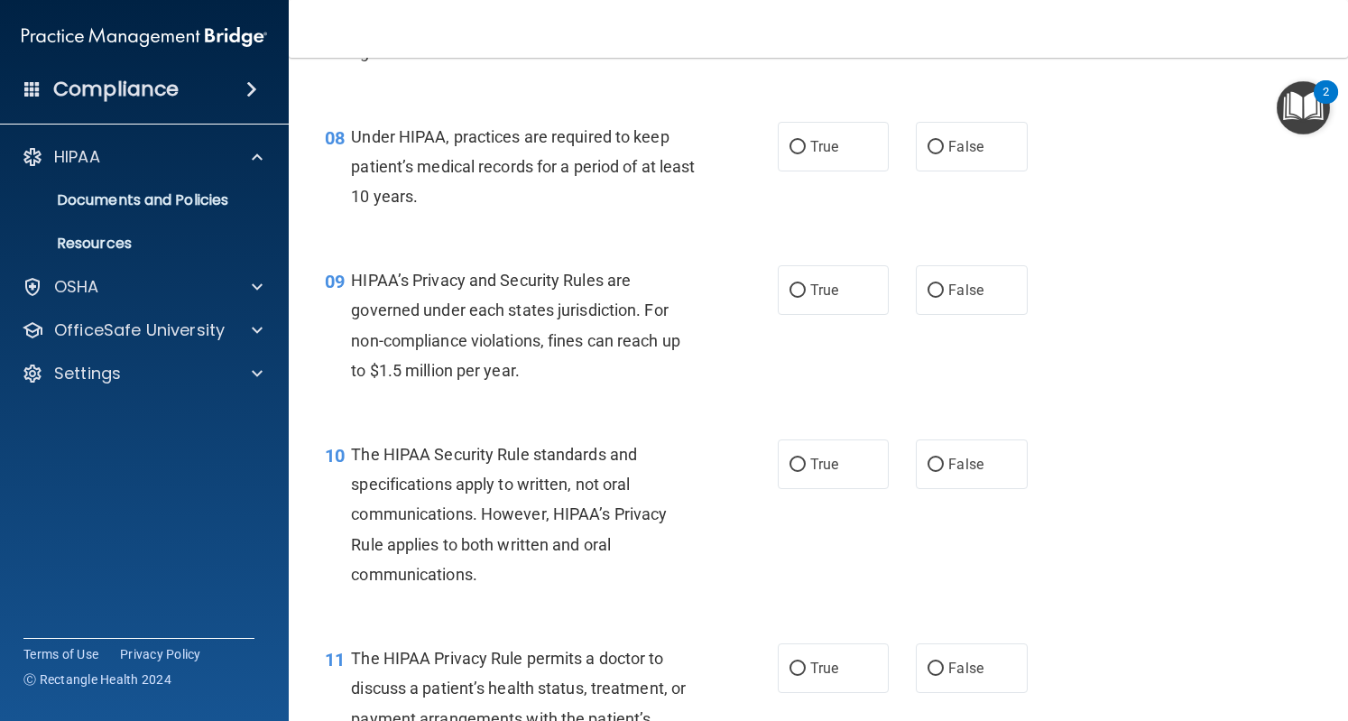
scroll to position [1241, 0]
click at [836, 171] on label "True" at bounding box center [833, 146] width 111 height 50
click at [806, 153] on input "True" at bounding box center [798, 147] width 16 height 14
radio input "true"
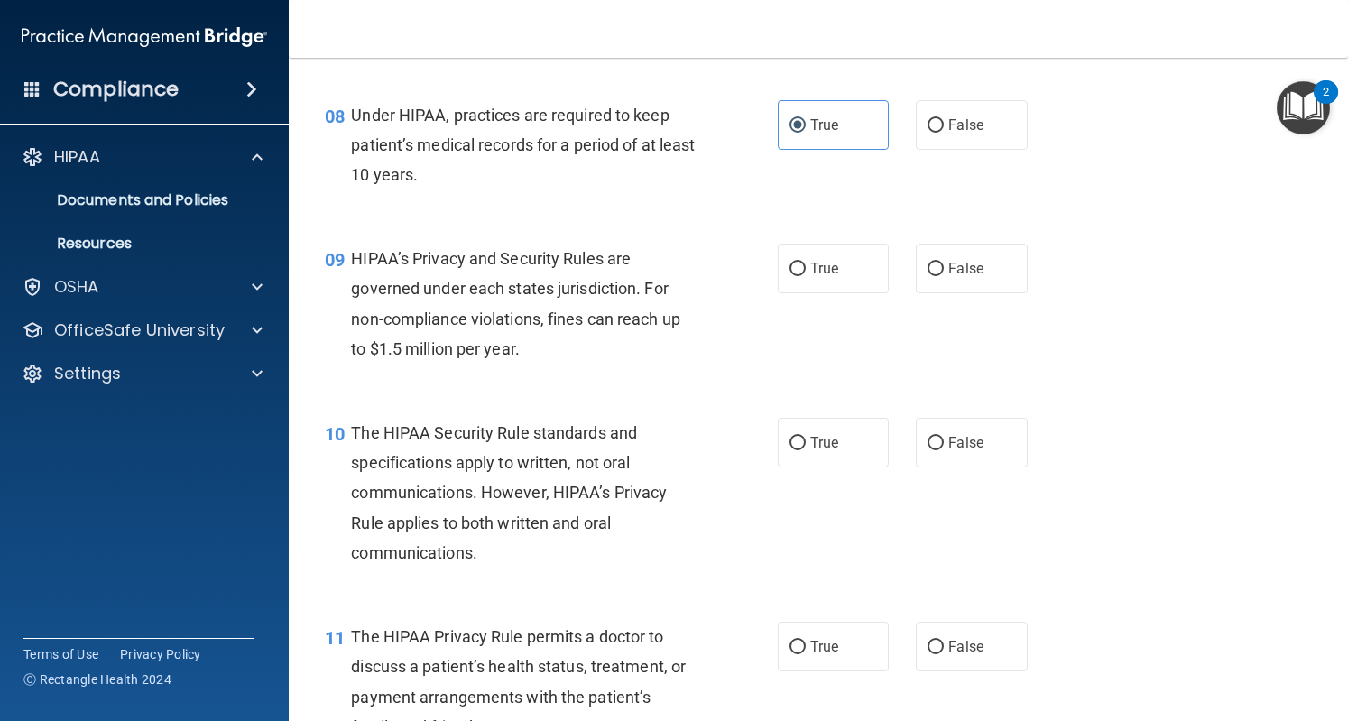
scroll to position [1259, 0]
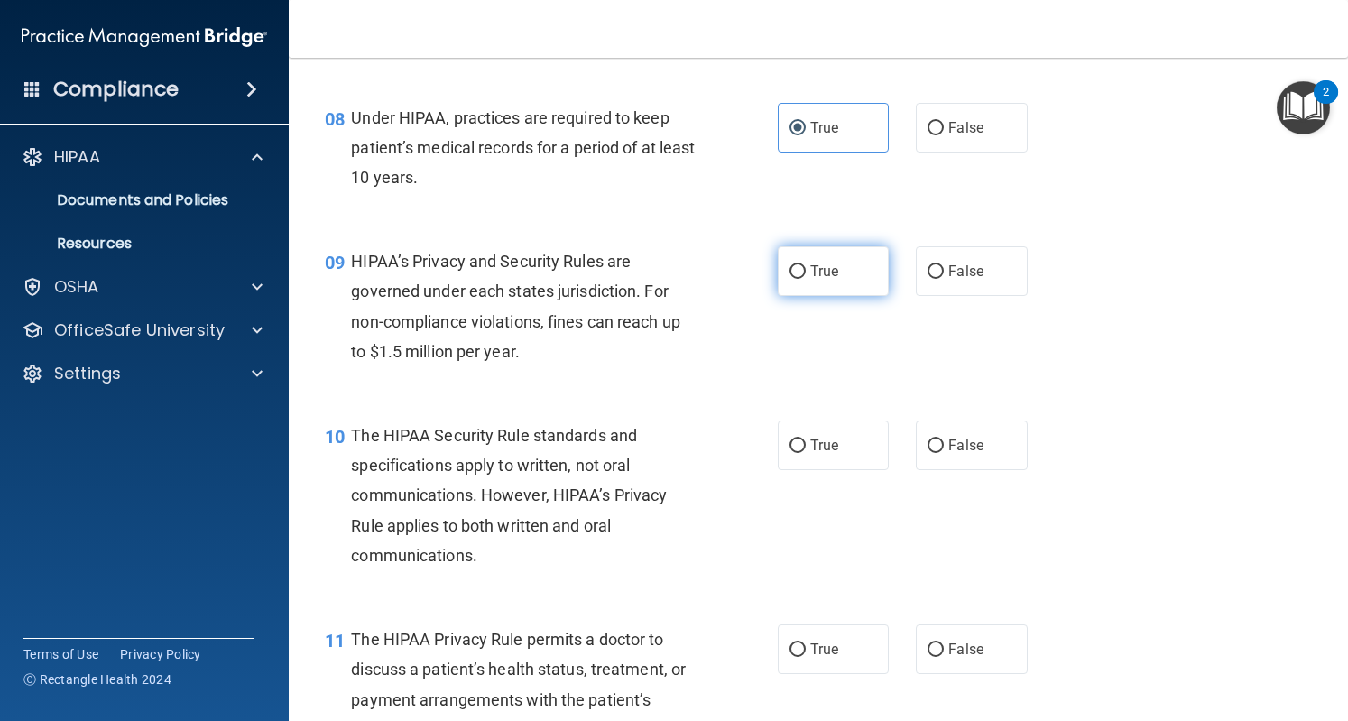
click at [791, 279] on input "True" at bounding box center [798, 272] width 16 height 14
radio input "true"
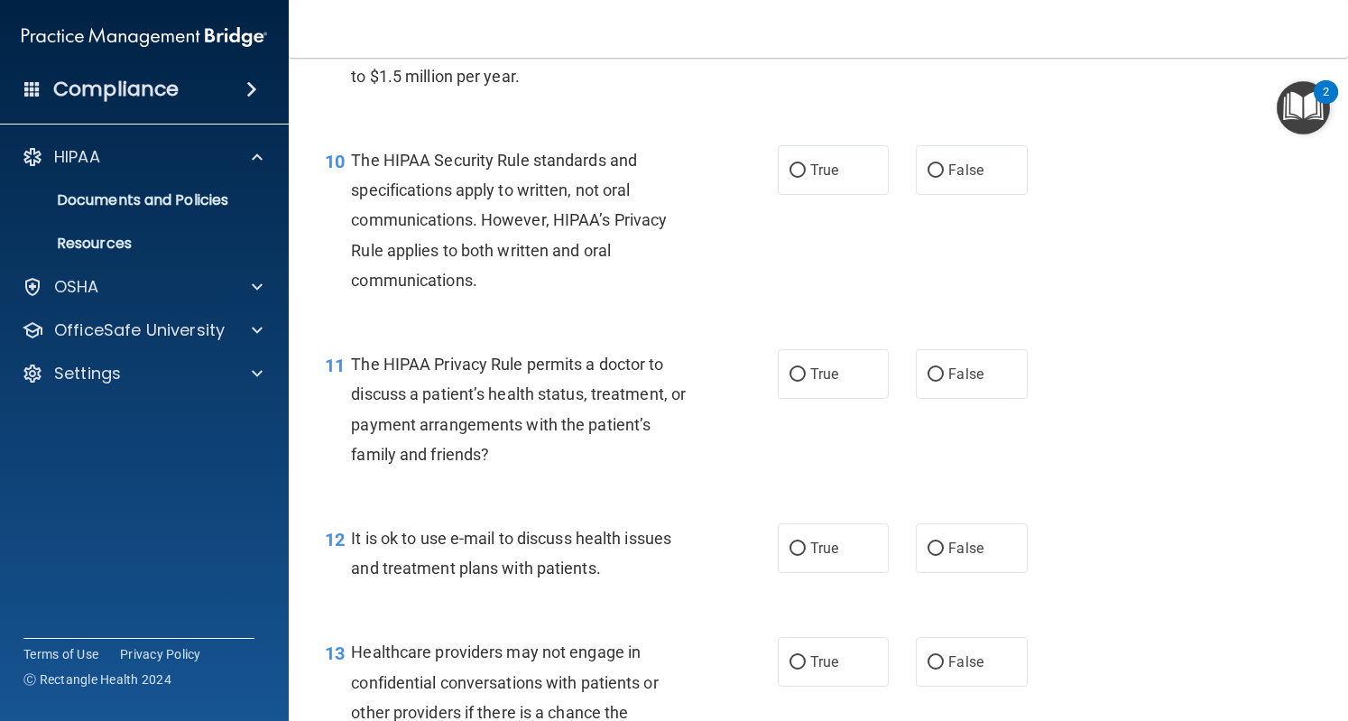
scroll to position [1536, 0]
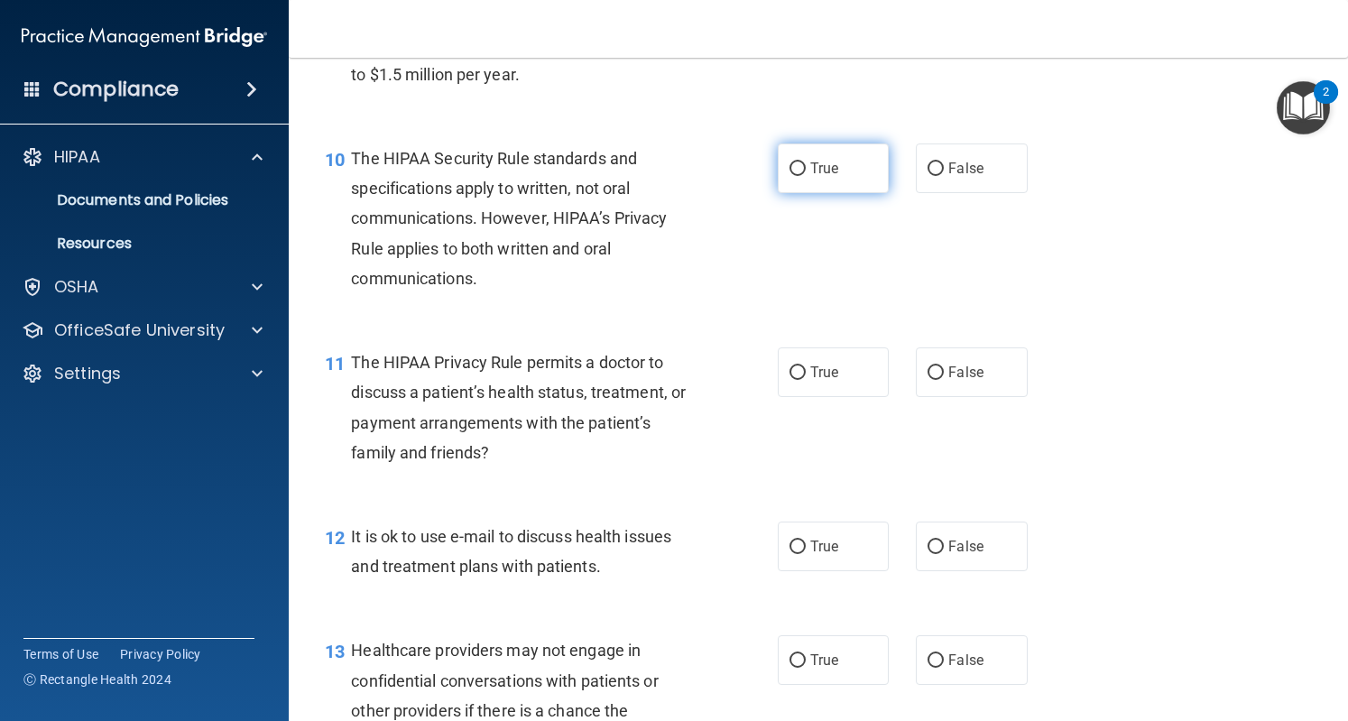
click at [780, 193] on label "True" at bounding box center [833, 168] width 111 height 50
click at [790, 176] on input "True" at bounding box center [798, 169] width 16 height 14
radio input "true"
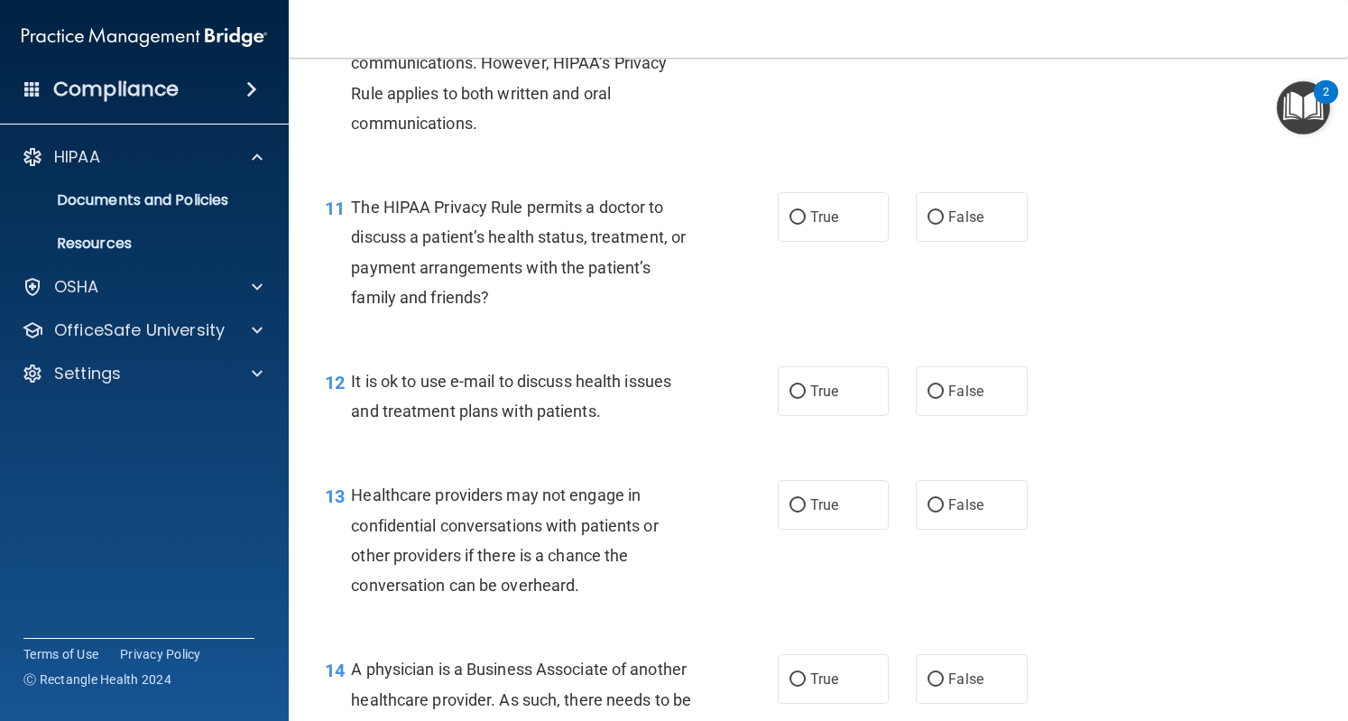
scroll to position [1692, 0]
click at [928, 241] on label "False" at bounding box center [971, 216] width 111 height 50
click at [928, 224] on input "False" at bounding box center [936, 217] width 16 height 14
radio input "true"
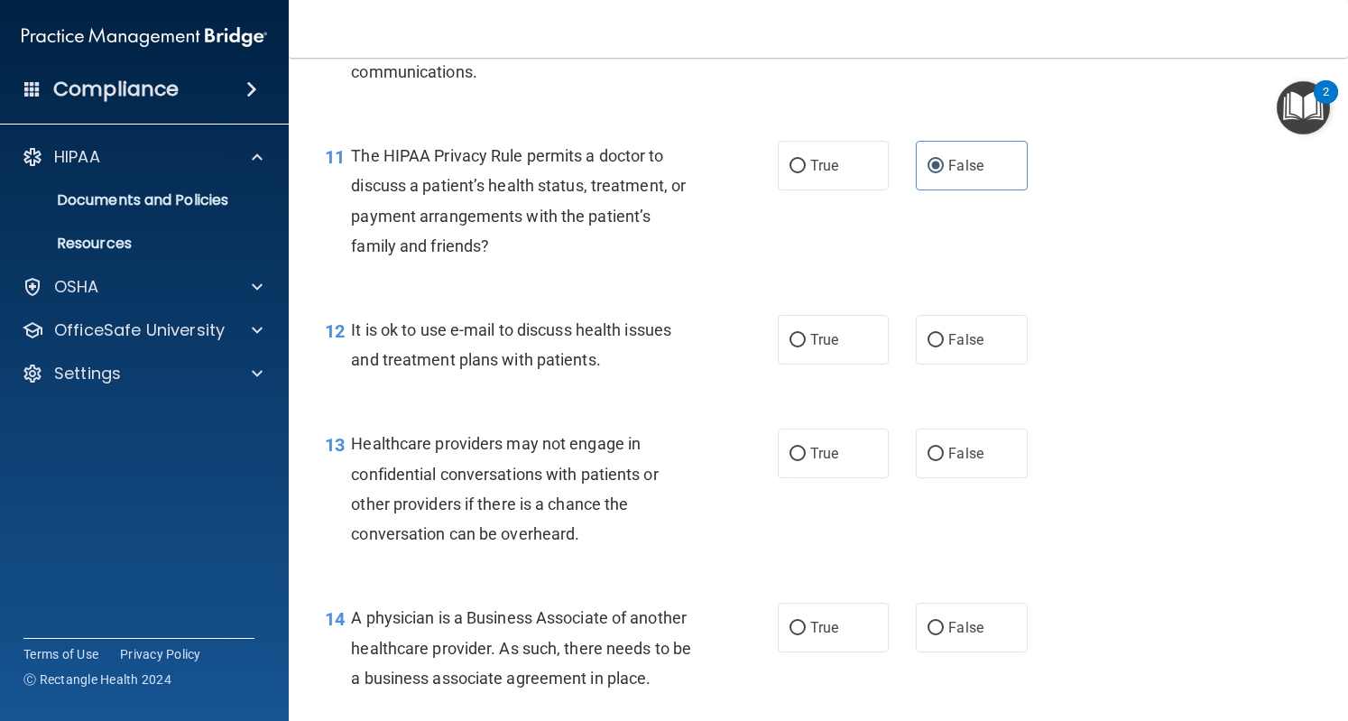
scroll to position [1744, 0]
click at [822, 350] on label "True" at bounding box center [833, 339] width 111 height 50
click at [806, 347] on input "True" at bounding box center [798, 340] width 16 height 14
radio input "true"
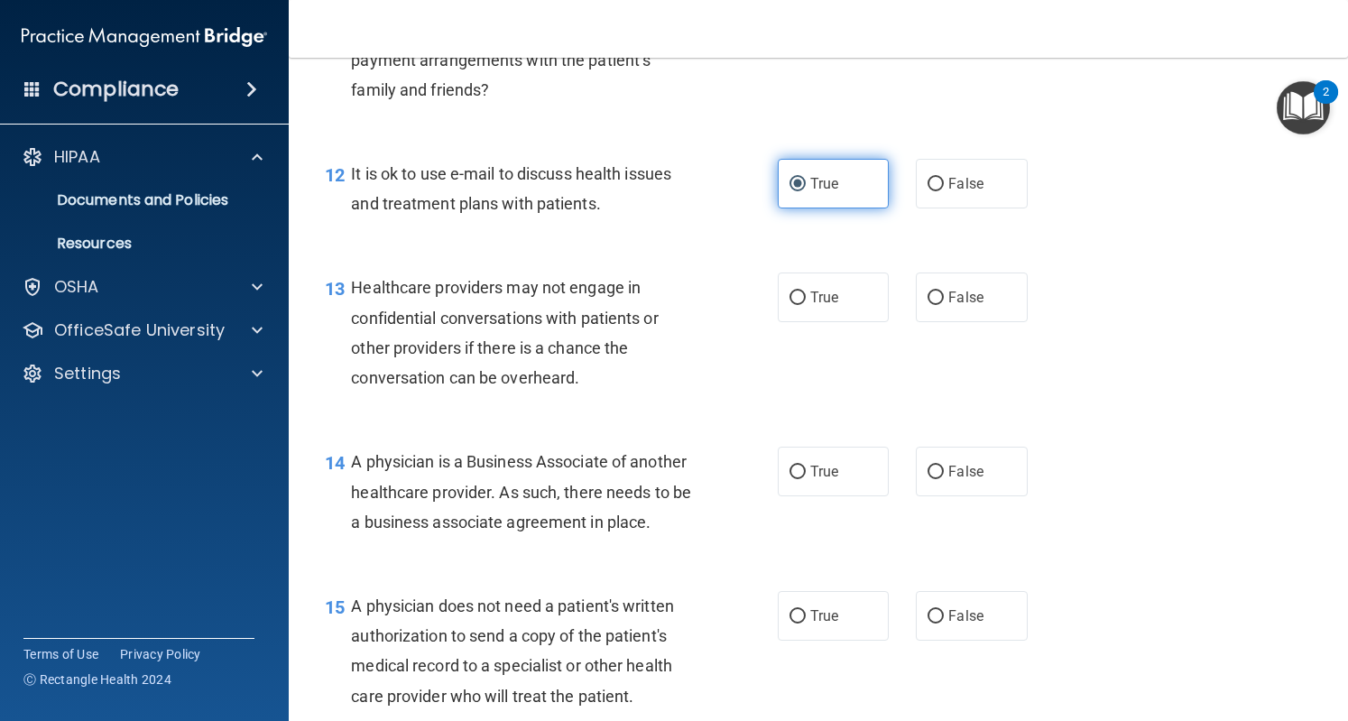
scroll to position [1902, 0]
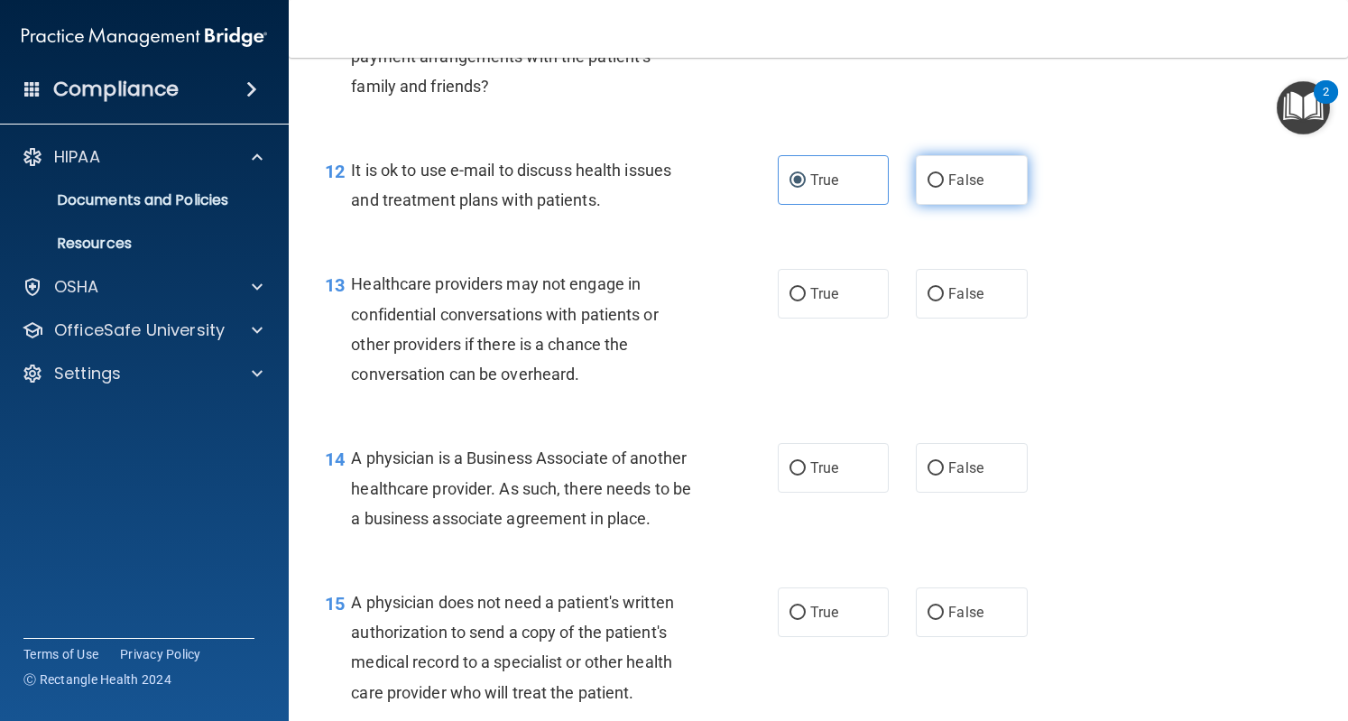
click at [929, 205] on label "False" at bounding box center [971, 180] width 111 height 50
click at [929, 188] on input "False" at bounding box center [936, 181] width 16 height 14
radio input "true"
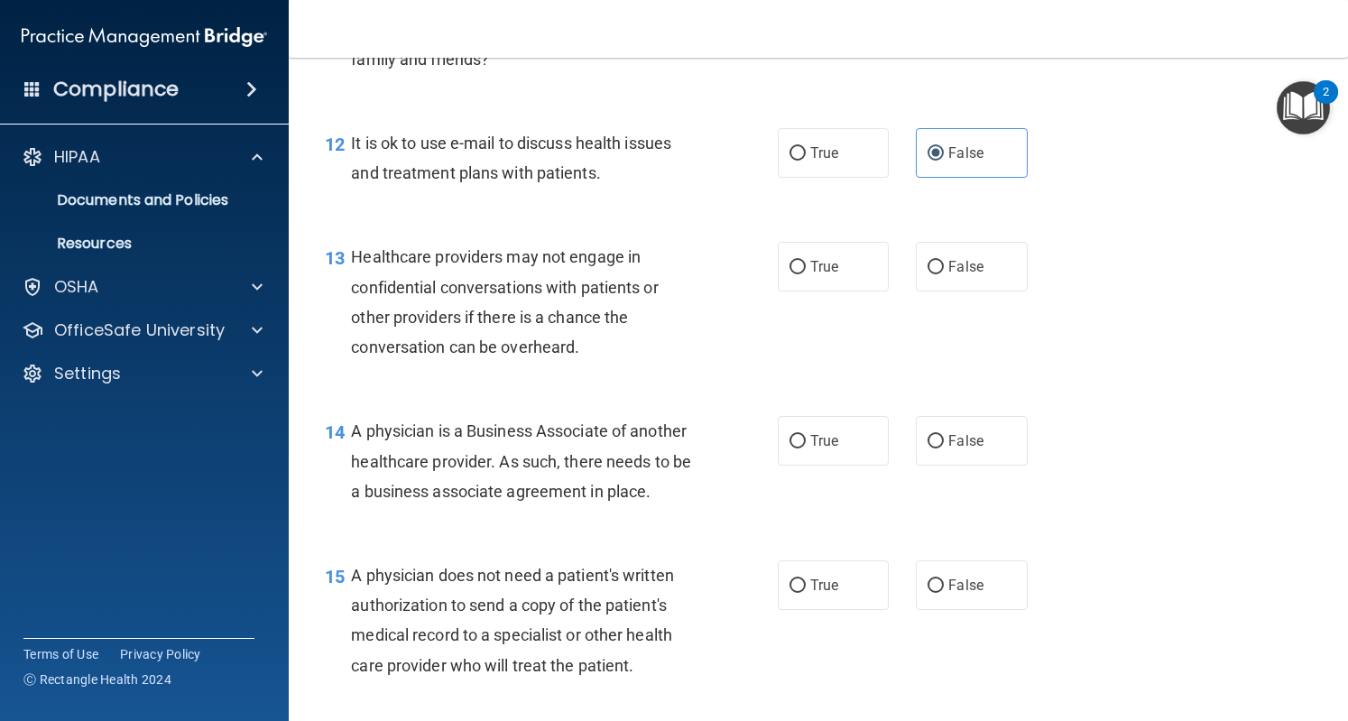
scroll to position [1931, 0]
click at [810, 160] on span "True" at bounding box center [824, 151] width 28 height 17
click at [806, 159] on input "True" at bounding box center [798, 152] width 16 height 14
radio input "true"
radio input "false"
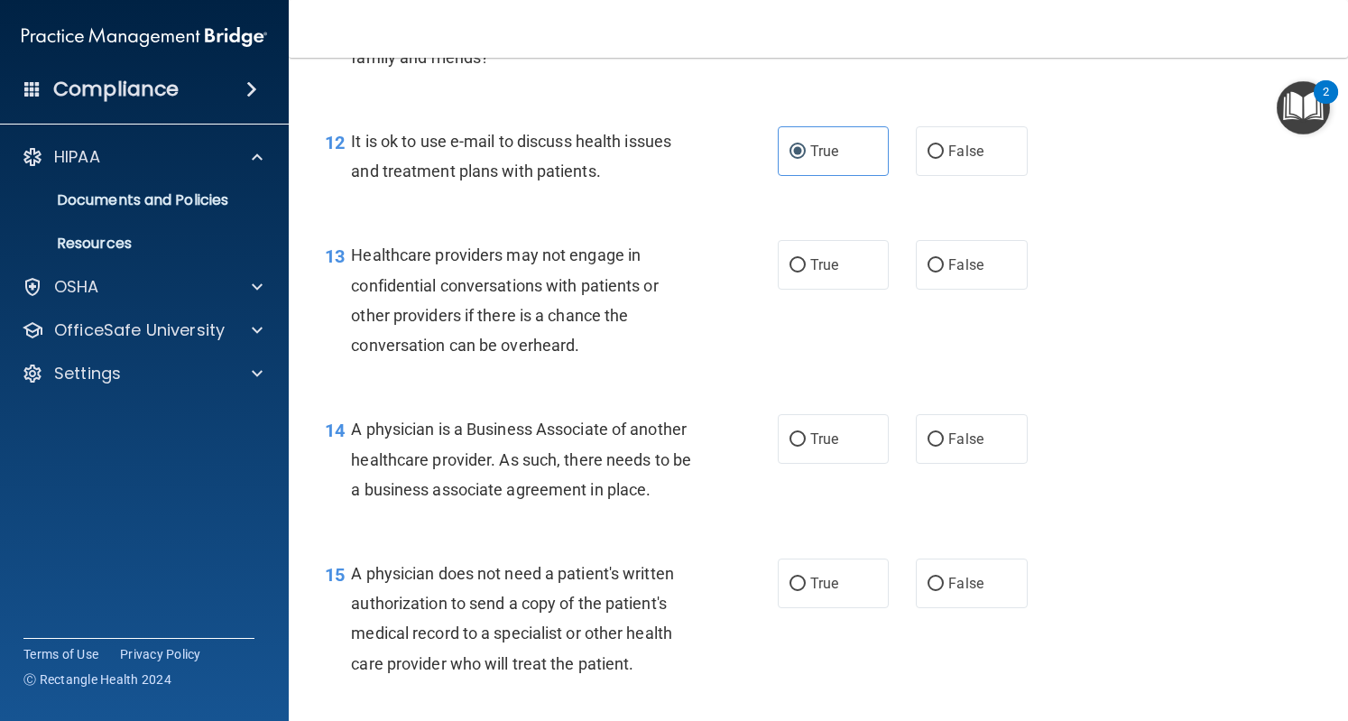
scroll to position [1935, 0]
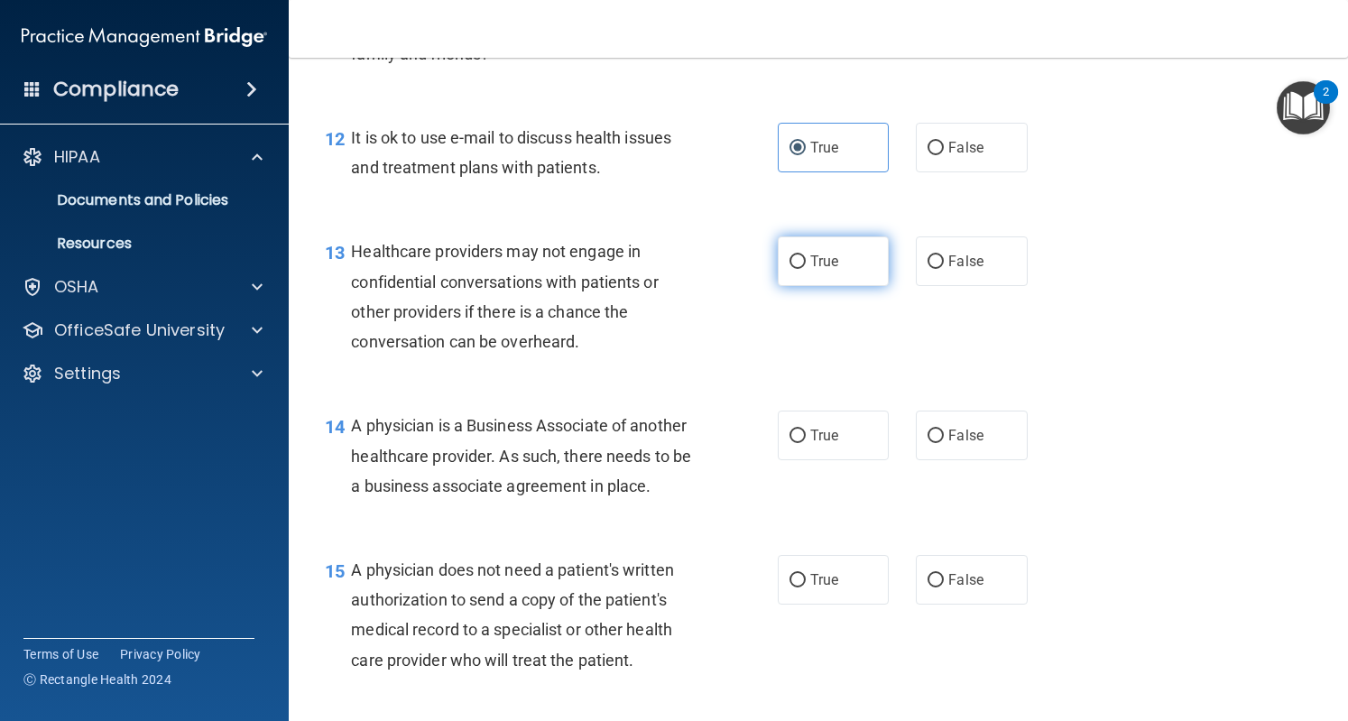
click at [823, 286] on label "True" at bounding box center [833, 261] width 111 height 50
click at [806, 269] on input "True" at bounding box center [798, 262] width 16 height 14
radio input "true"
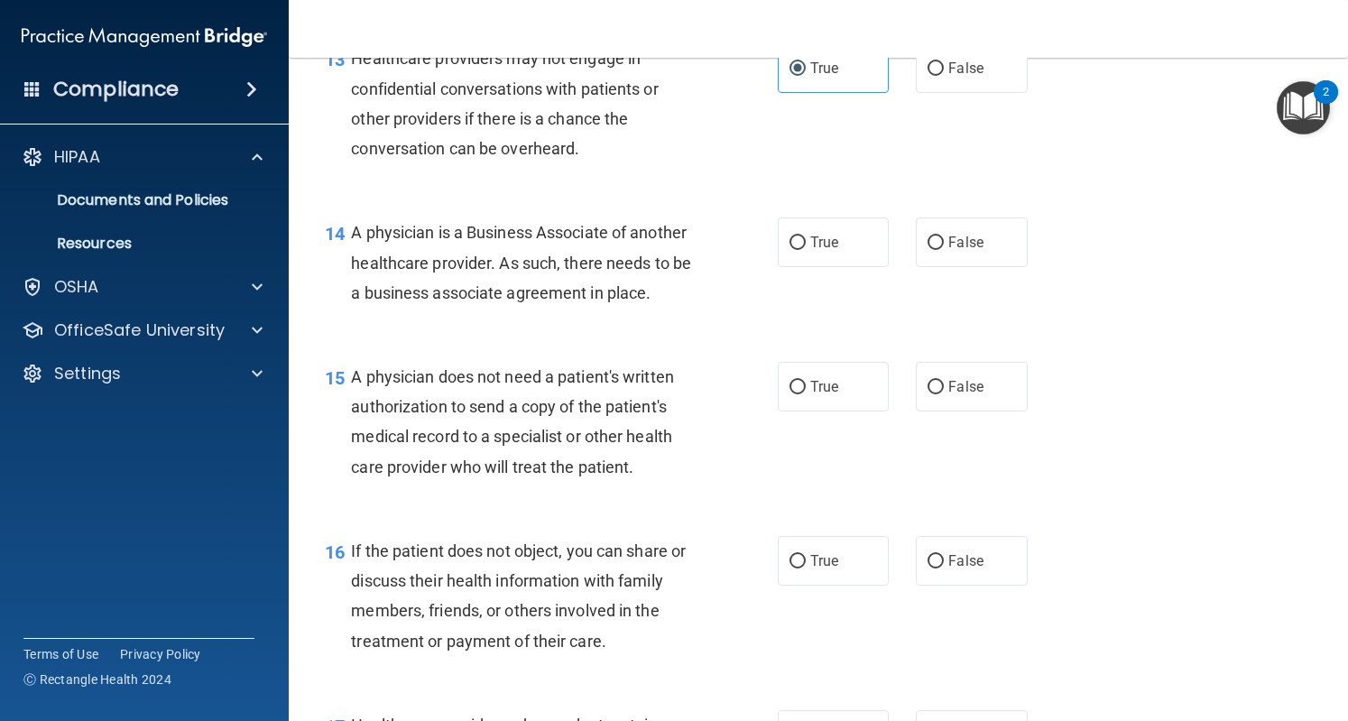
scroll to position [2124, 0]
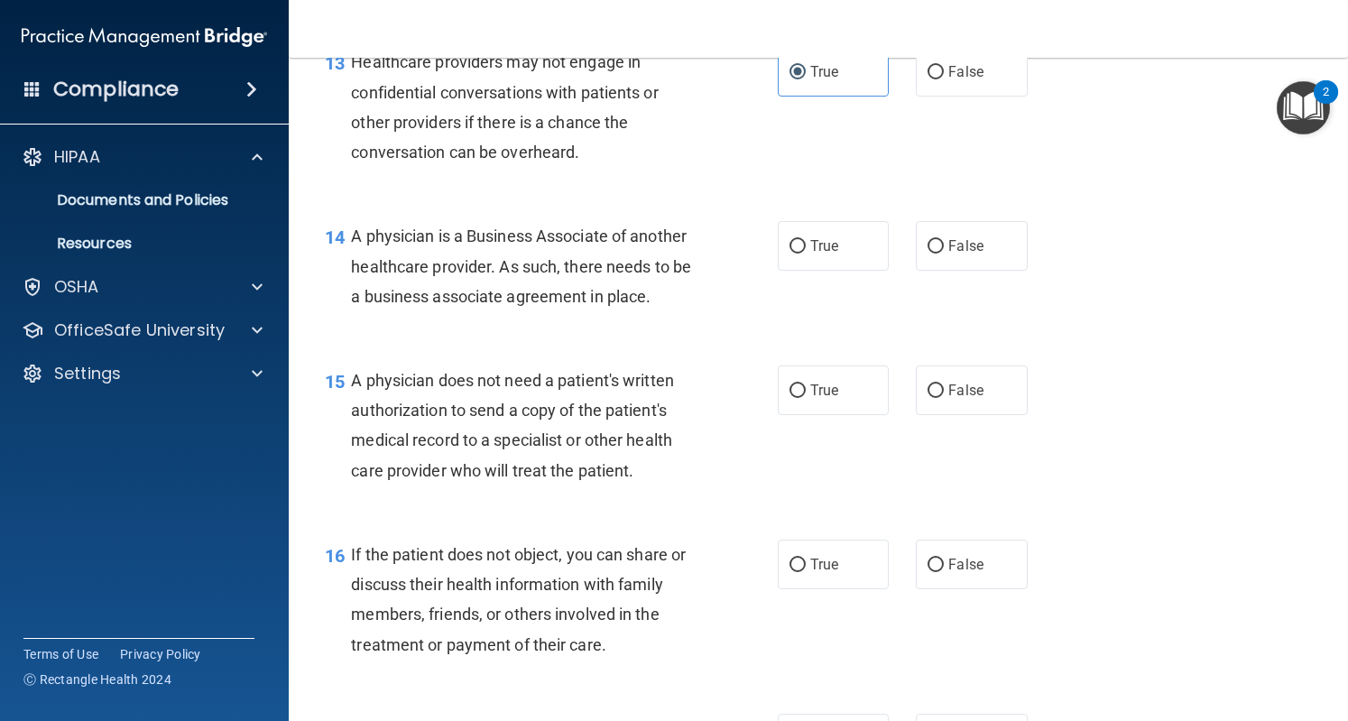
drag, startPoint x: 924, startPoint y: 293, endPoint x: 923, endPoint y: 245, distance: 48.7
click at [923, 245] on div "14 A physician is a Business Associate of another healthcare provider. As such,…" at bounding box center [818, 271] width 1014 height 144
click at [928, 254] on input "False" at bounding box center [936, 247] width 16 height 14
radio input "true"
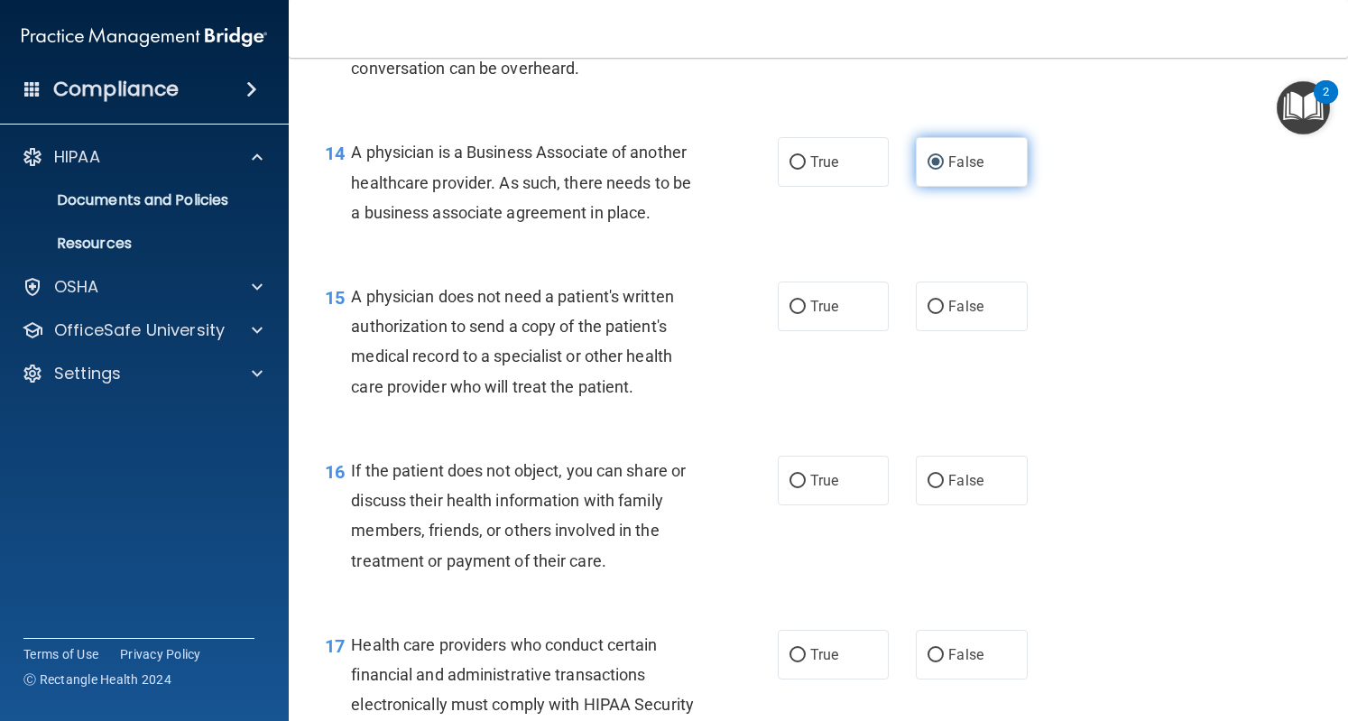
scroll to position [2209, 0]
click at [818, 170] on span "True" at bounding box center [824, 161] width 28 height 17
click at [806, 169] on input "True" at bounding box center [798, 162] width 16 height 14
radio input "true"
radio input "false"
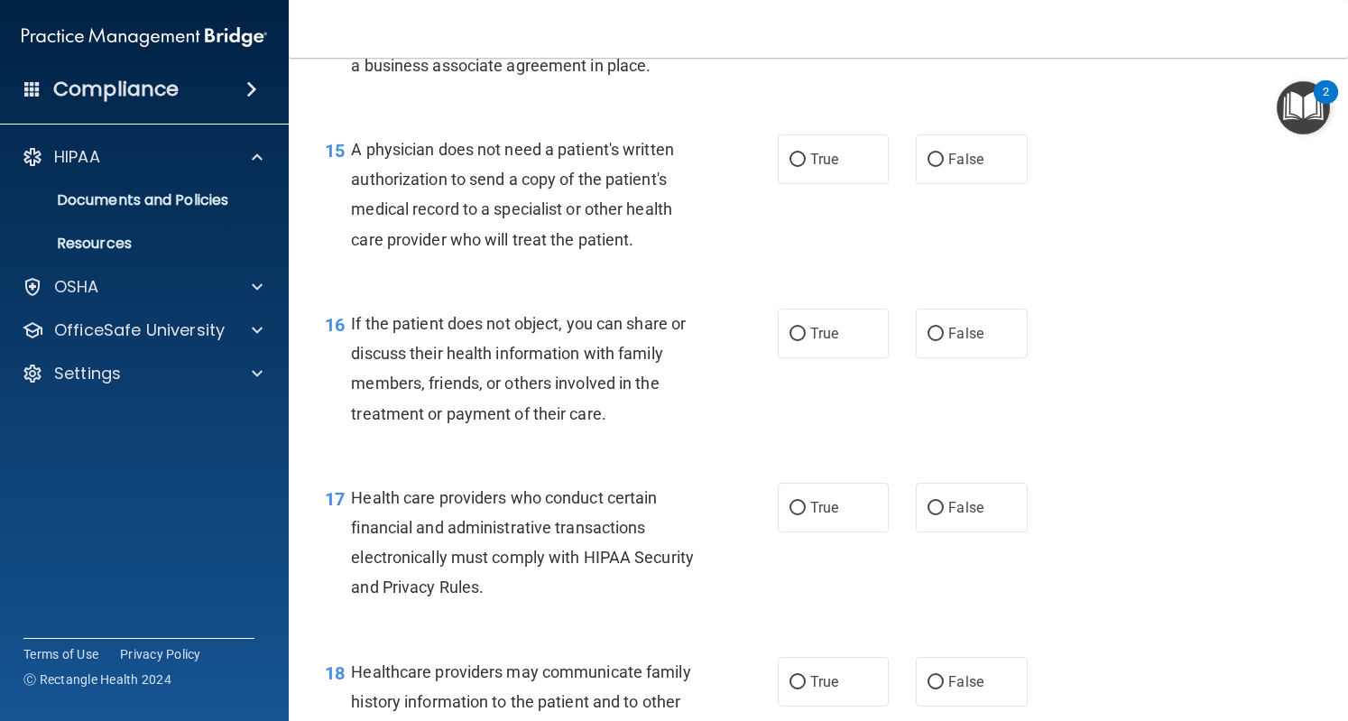
scroll to position [2356, 0]
click at [949, 167] on span "False" at bounding box center [966, 158] width 35 height 17
click at [940, 166] on input "False" at bounding box center [936, 160] width 16 height 14
radio input "true"
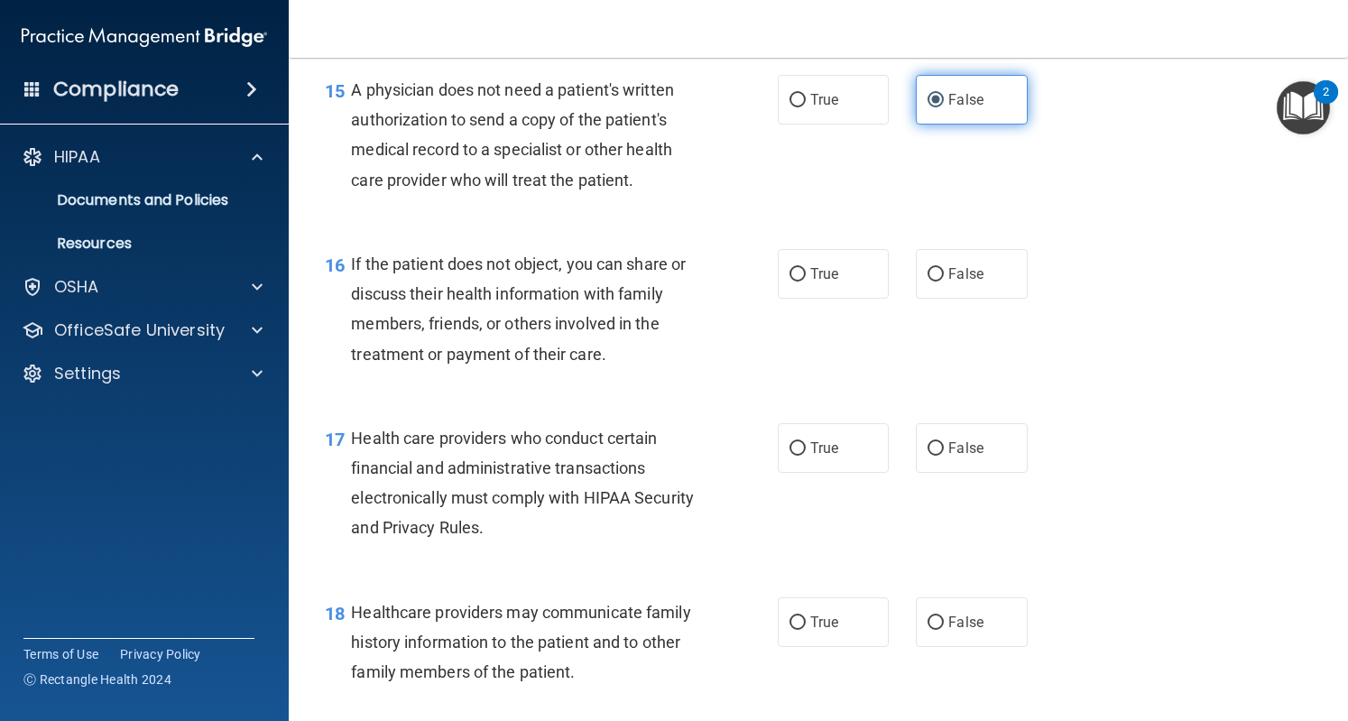
scroll to position [2418, 0]
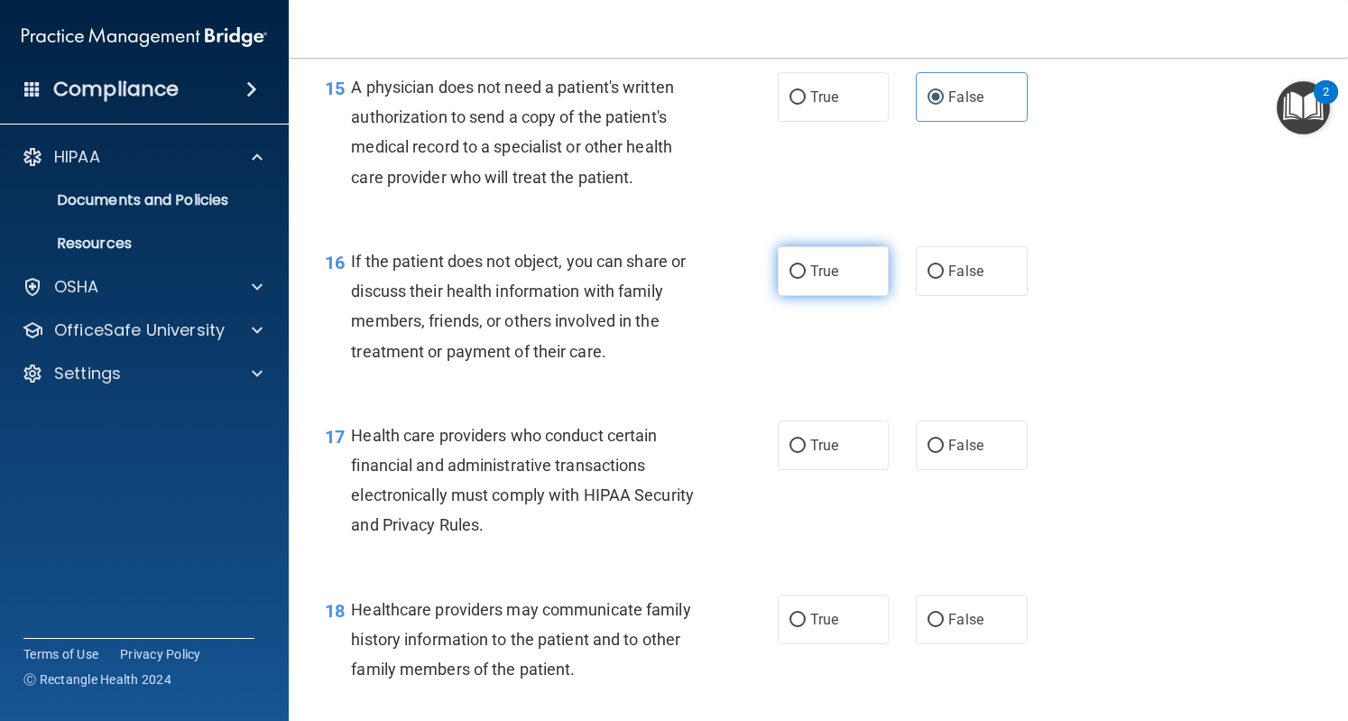
click at [799, 296] on label "True" at bounding box center [833, 271] width 111 height 50
click at [799, 279] on input "True" at bounding box center [798, 272] width 16 height 14
radio input "true"
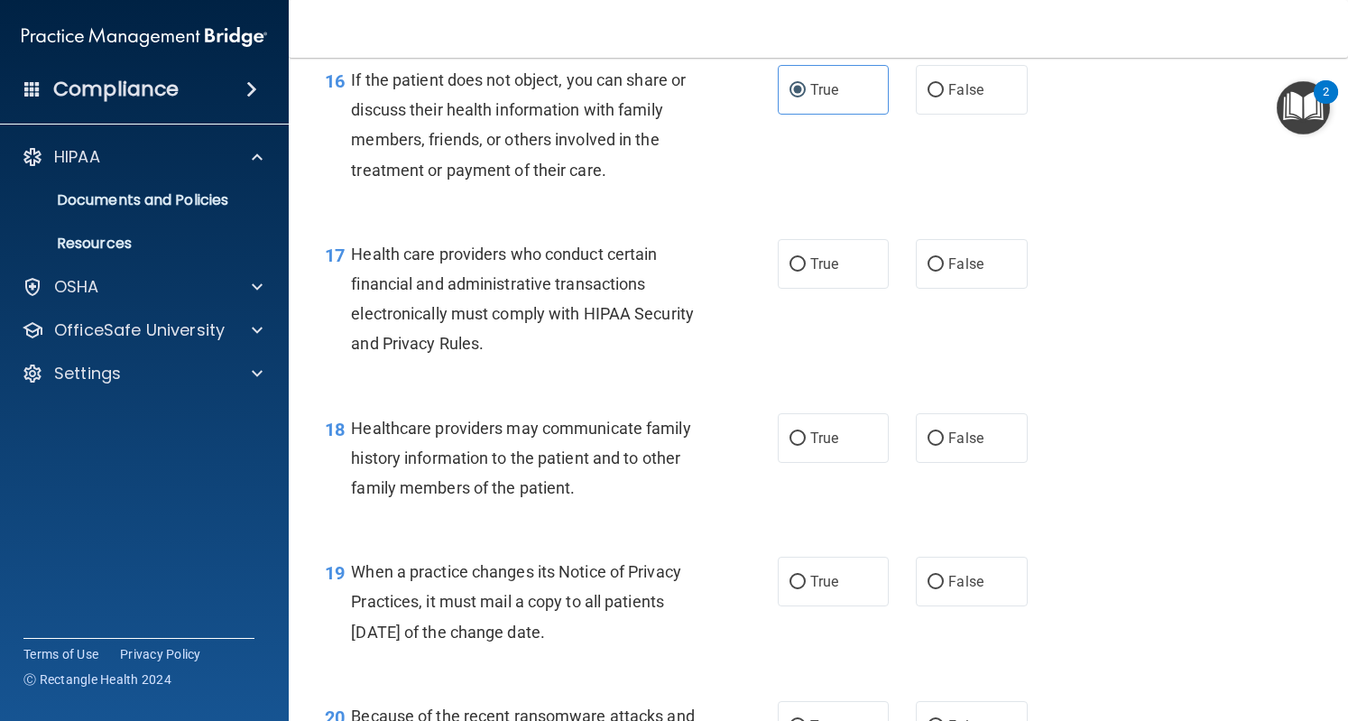
scroll to position [2600, 0]
click at [808, 288] on label "True" at bounding box center [833, 263] width 111 height 50
click at [806, 271] on input "True" at bounding box center [798, 264] width 16 height 14
radio input "true"
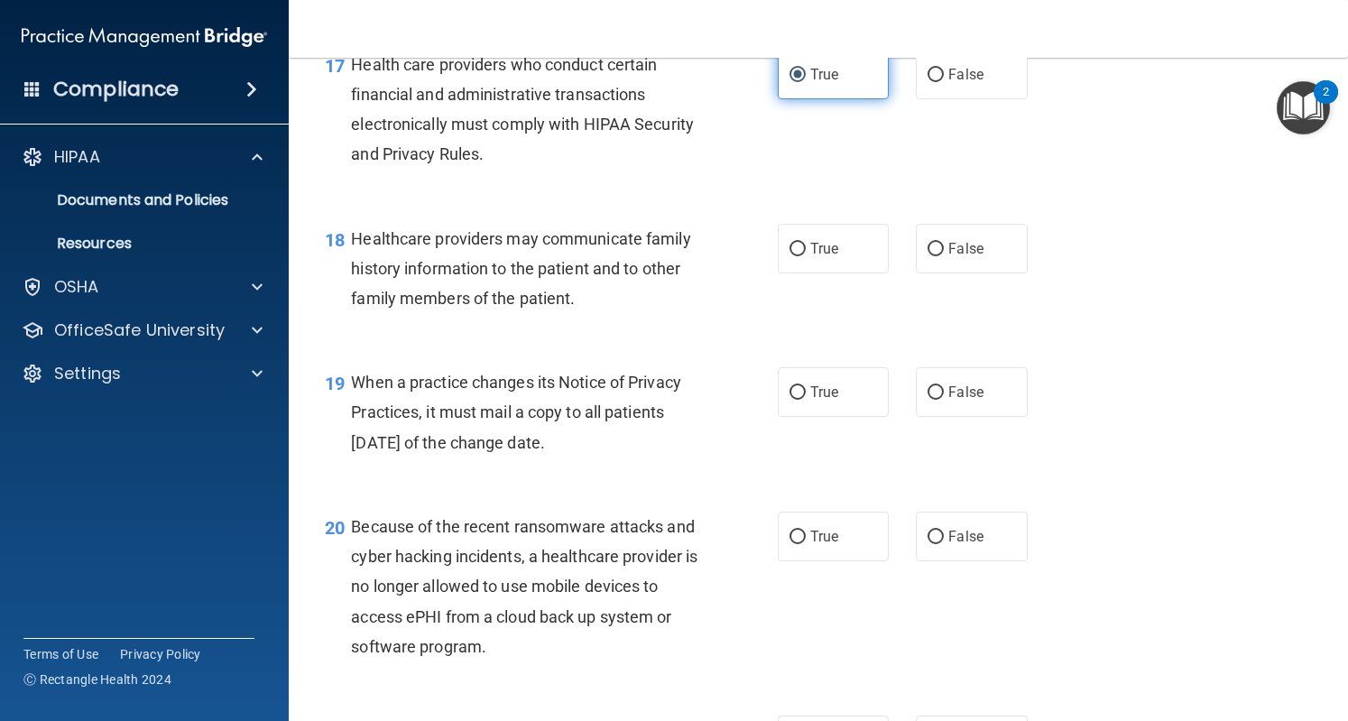
scroll to position [2790, 0]
click at [842, 273] on label "True" at bounding box center [833, 248] width 111 height 50
click at [806, 255] on input "True" at bounding box center [798, 249] width 16 height 14
radio input "true"
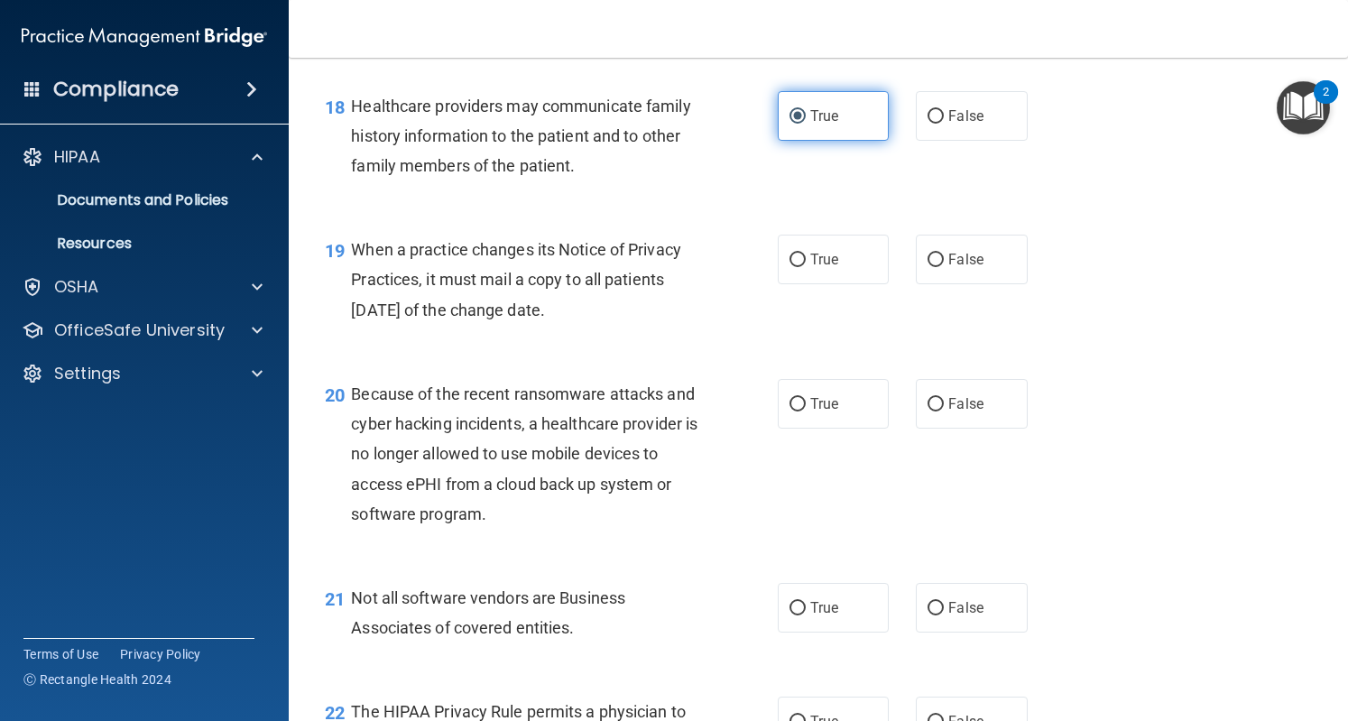
scroll to position [2922, 0]
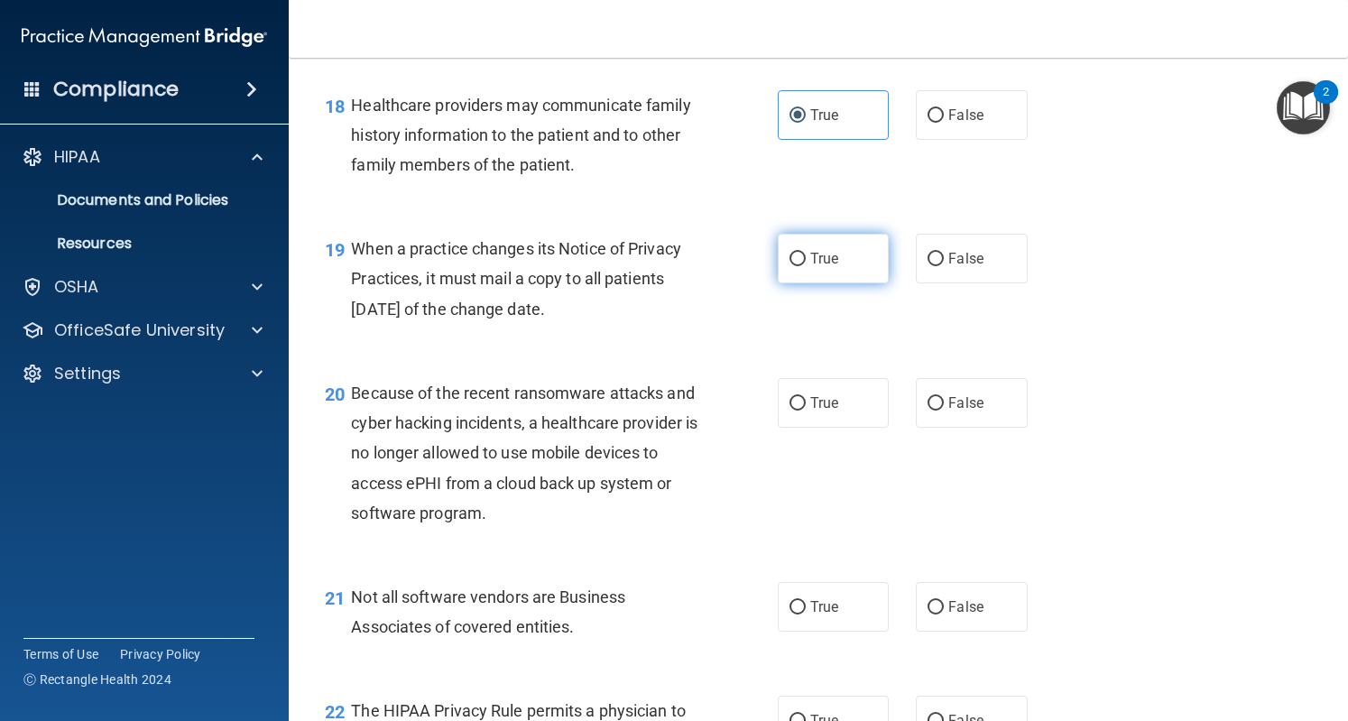
click at [793, 266] on input "True" at bounding box center [798, 260] width 16 height 14
radio input "true"
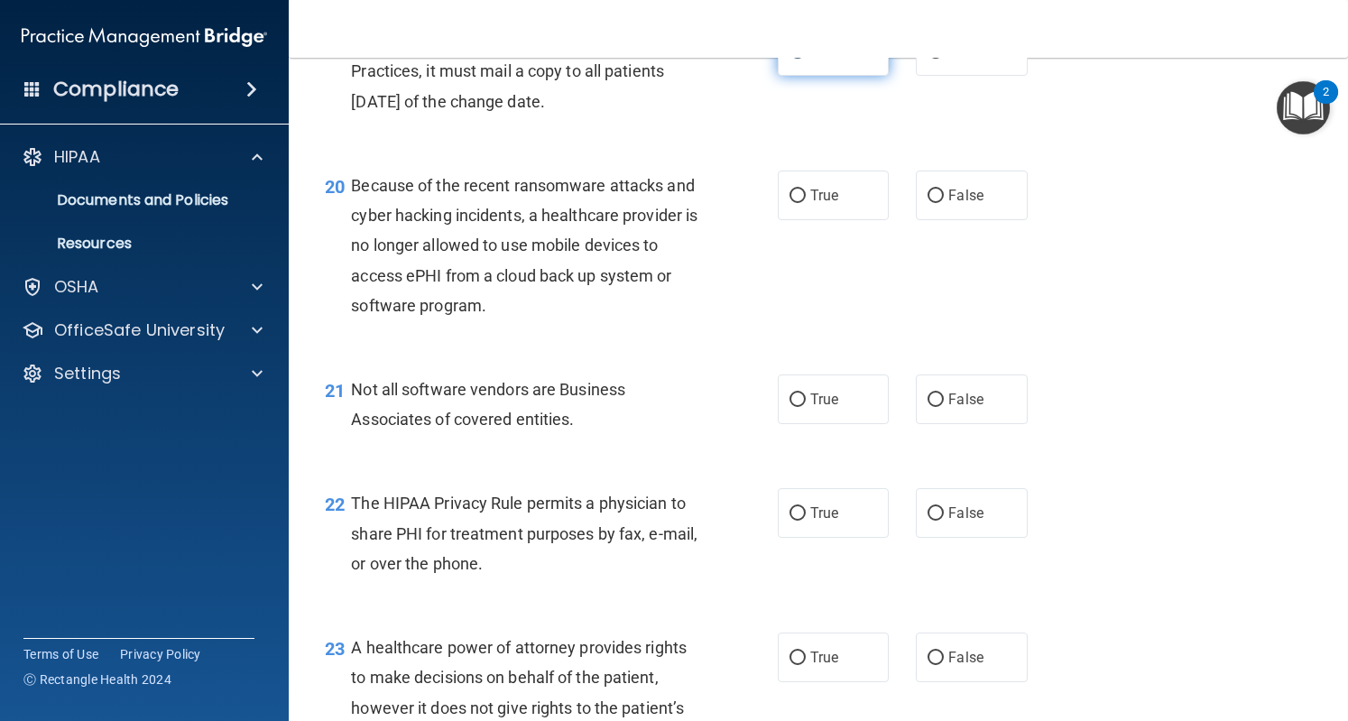
scroll to position [3130, 0]
click at [825, 212] on label "True" at bounding box center [833, 196] width 111 height 50
click at [806, 203] on input "True" at bounding box center [798, 197] width 16 height 14
radio input "true"
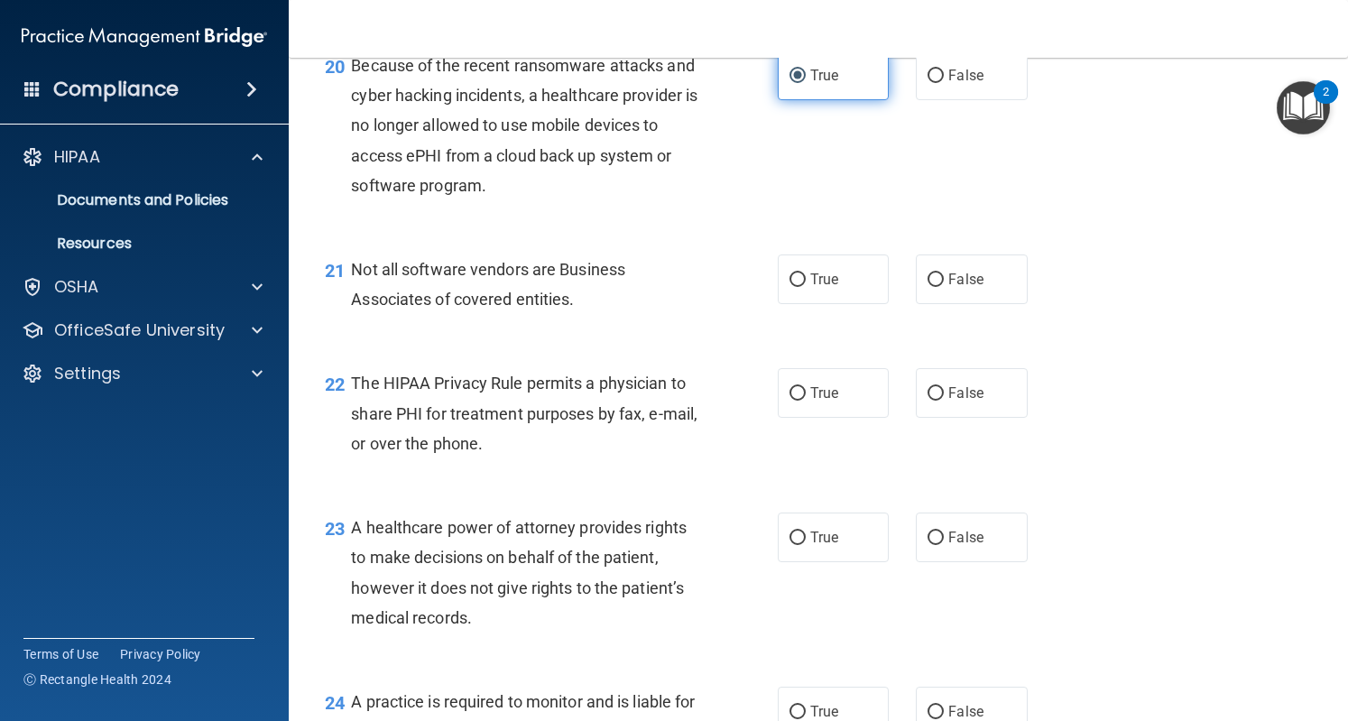
scroll to position [3253, 0]
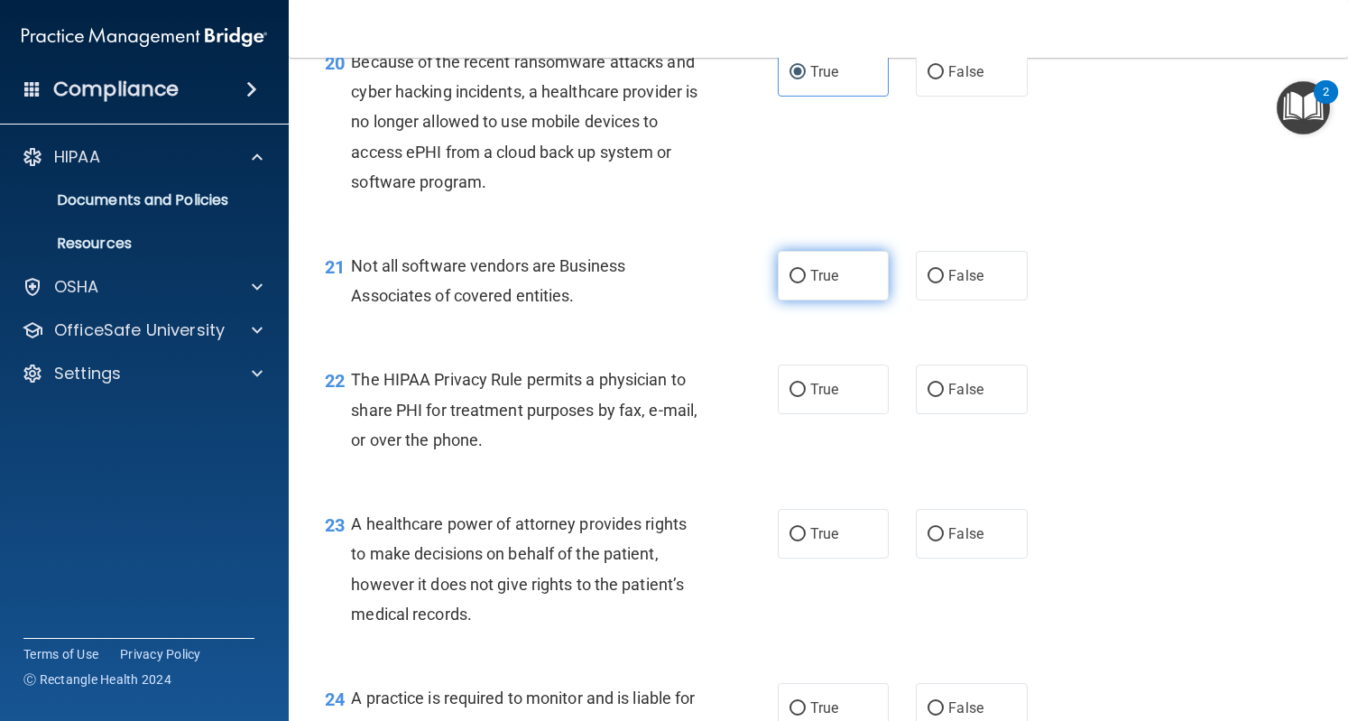
click at [800, 301] on label "True" at bounding box center [833, 276] width 111 height 50
click at [800, 283] on input "True" at bounding box center [798, 277] width 16 height 14
radio input "true"
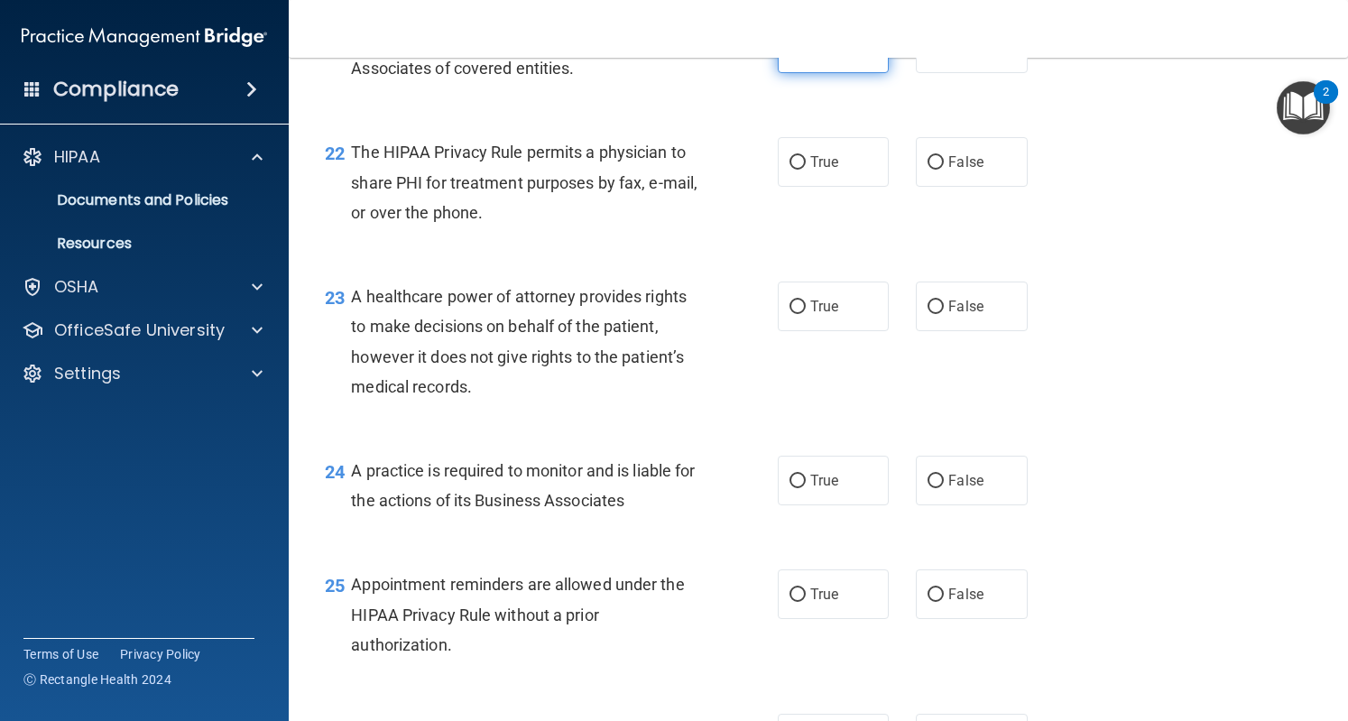
scroll to position [3482, 0]
click at [836, 186] on label "True" at bounding box center [833, 161] width 111 height 50
click at [806, 169] on input "True" at bounding box center [798, 162] width 16 height 14
radio input "true"
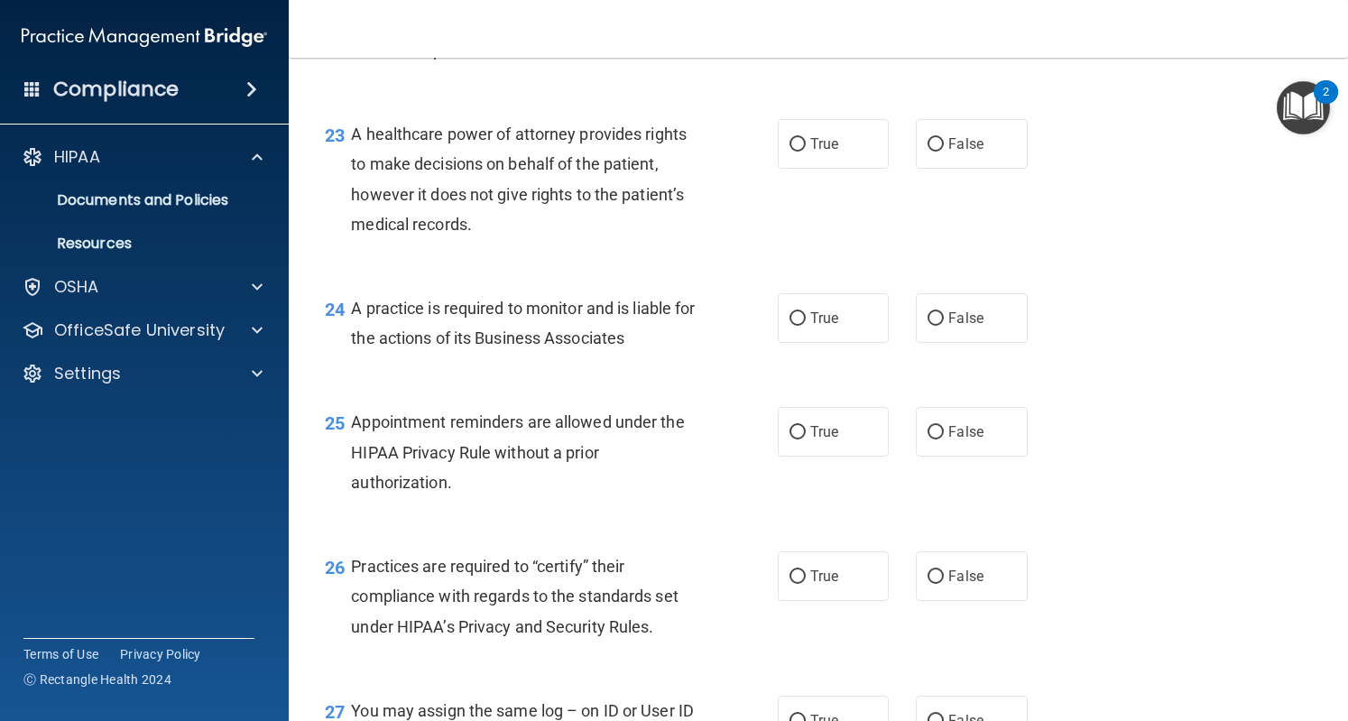
scroll to position [3645, 0]
click at [967, 151] on span "False" at bounding box center [966, 142] width 35 height 17
click at [944, 150] on input "False" at bounding box center [936, 143] width 16 height 14
radio input "true"
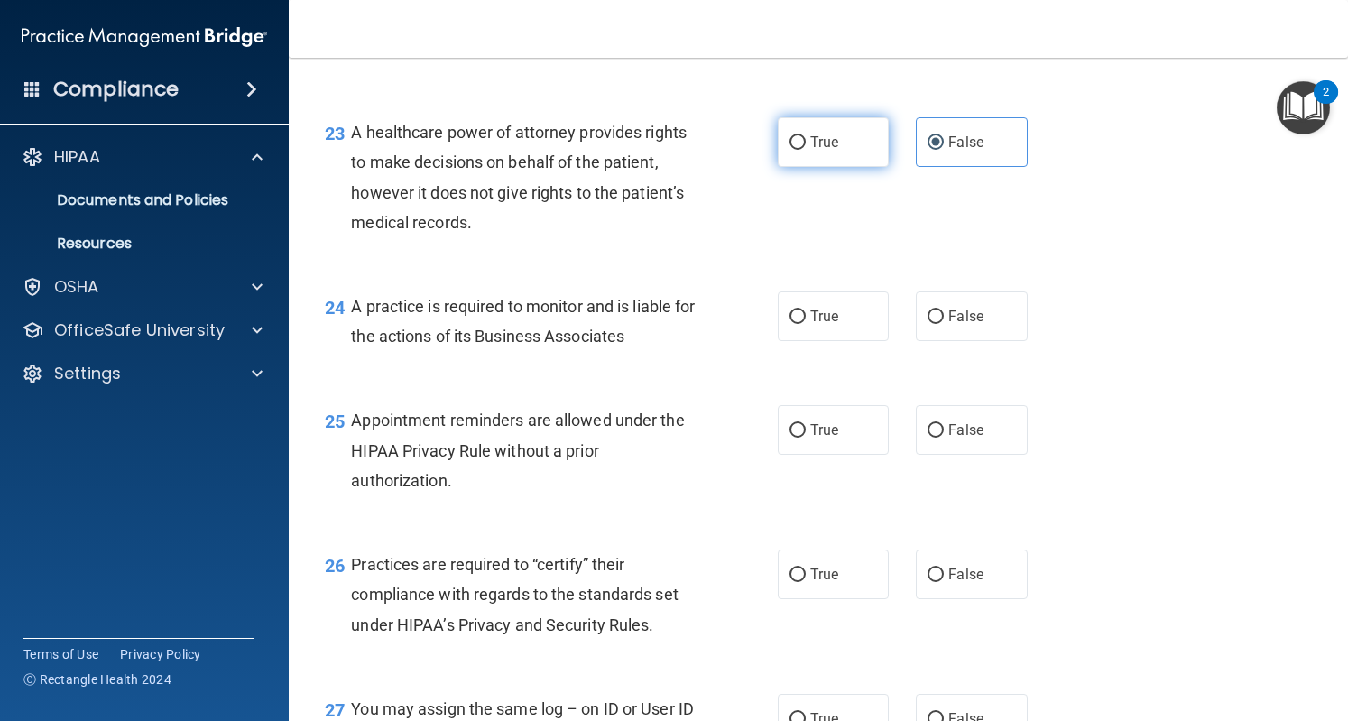
click at [834, 163] on label "True" at bounding box center [833, 142] width 111 height 50
click at [806, 150] on input "True" at bounding box center [798, 143] width 16 height 14
radio input "true"
radio input "false"
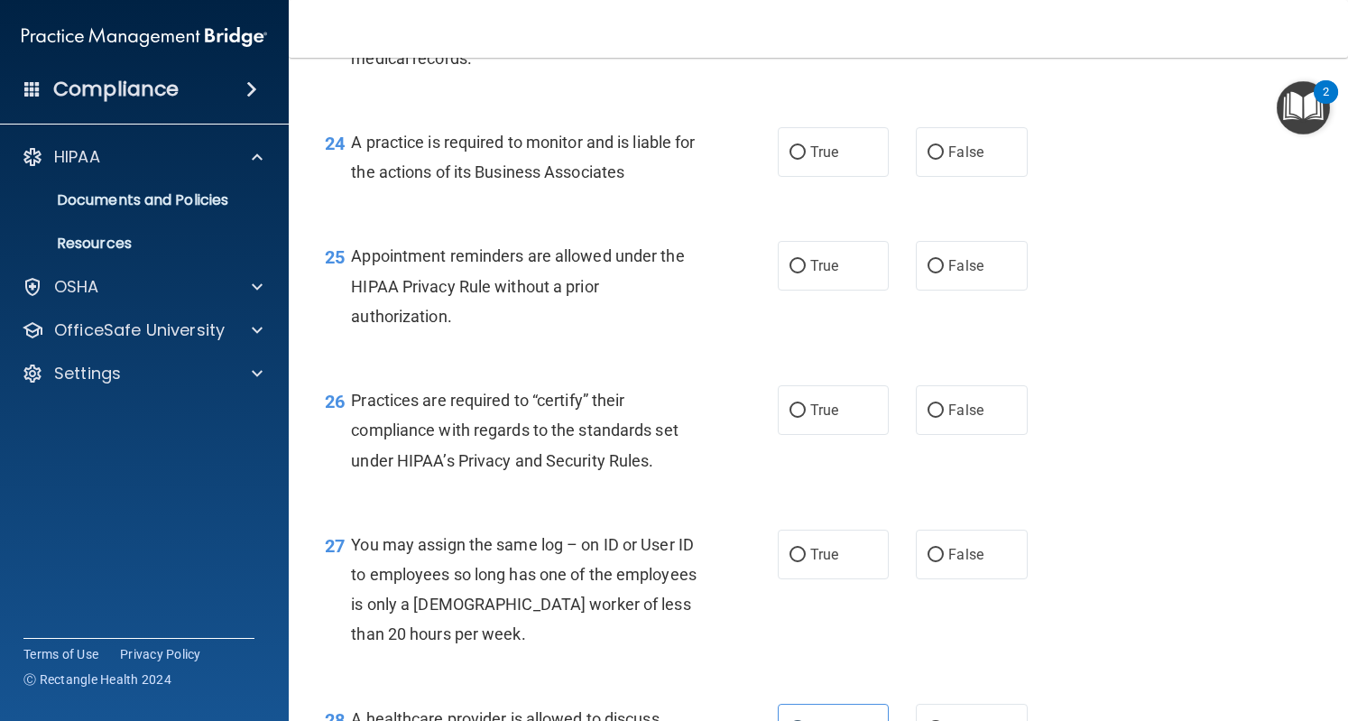
scroll to position [3809, 0]
click at [815, 177] on label "True" at bounding box center [833, 152] width 111 height 50
click at [806, 160] on input "True" at bounding box center [798, 153] width 16 height 14
radio input "true"
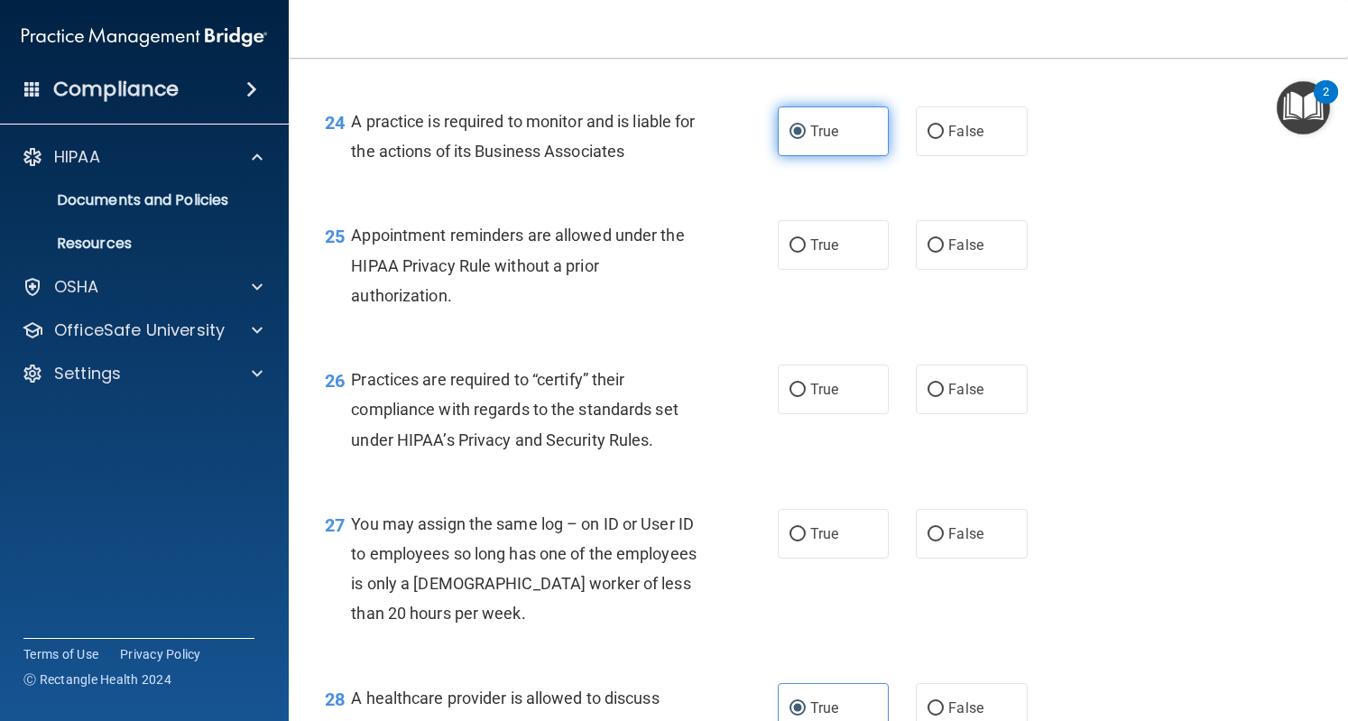
scroll to position [3886, 0]
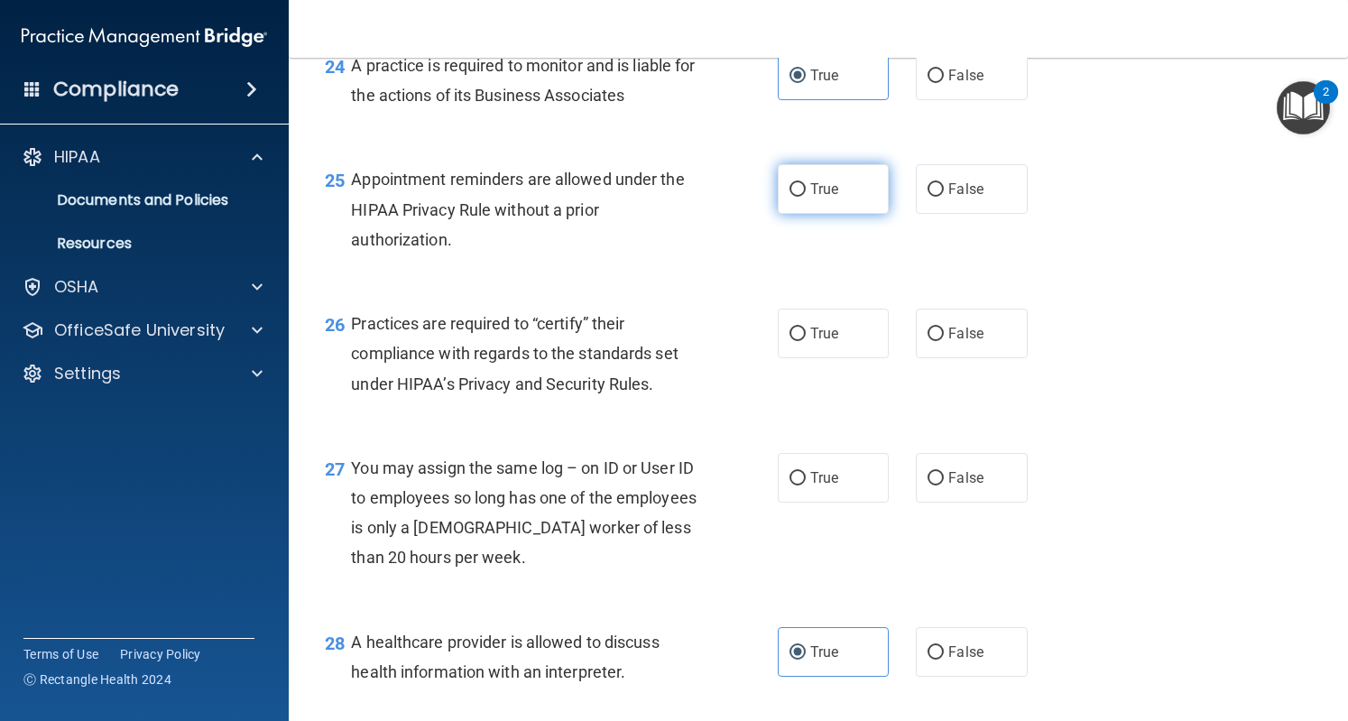
click at [826, 205] on label "True" at bounding box center [833, 189] width 111 height 50
click at [806, 197] on input "True" at bounding box center [798, 190] width 16 height 14
radio input "true"
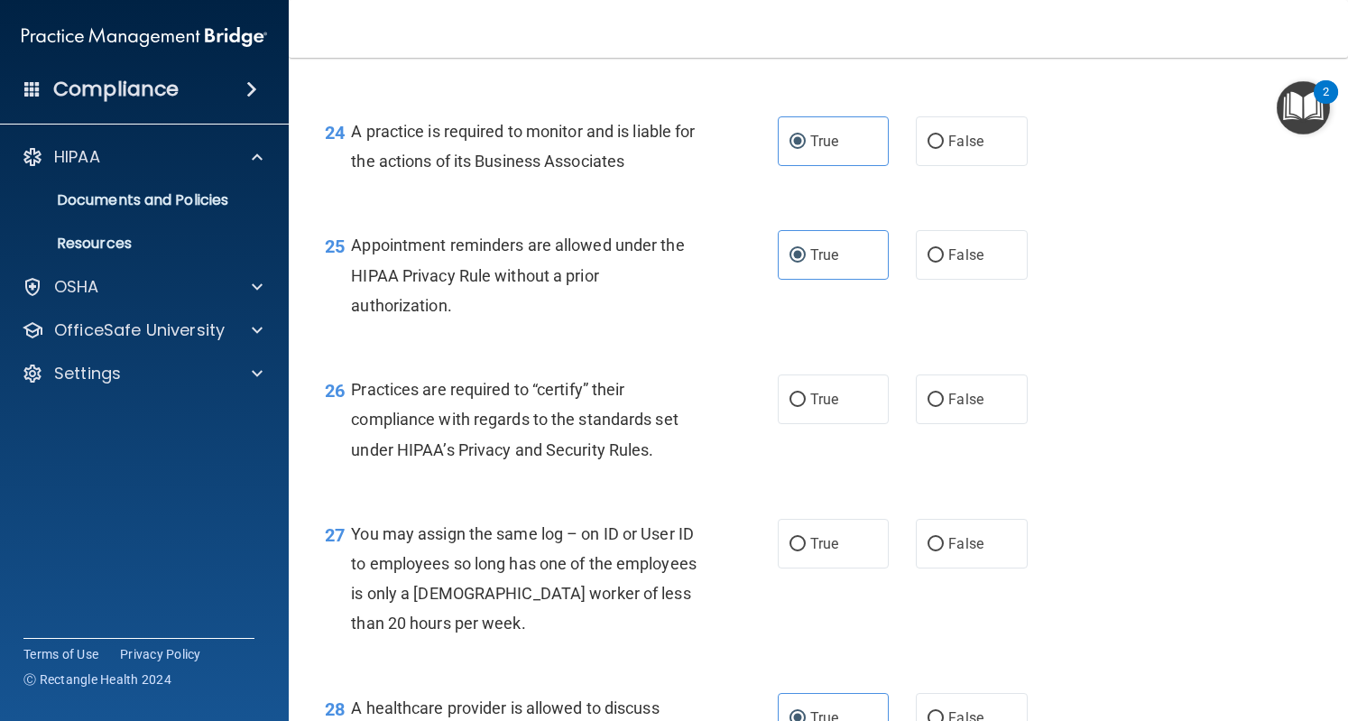
scroll to position [3821, 0]
click at [792, 423] on label "True" at bounding box center [833, 399] width 111 height 50
click at [792, 406] on input "True" at bounding box center [798, 400] width 16 height 14
radio input "true"
click at [928, 262] on input "False" at bounding box center [936, 255] width 16 height 14
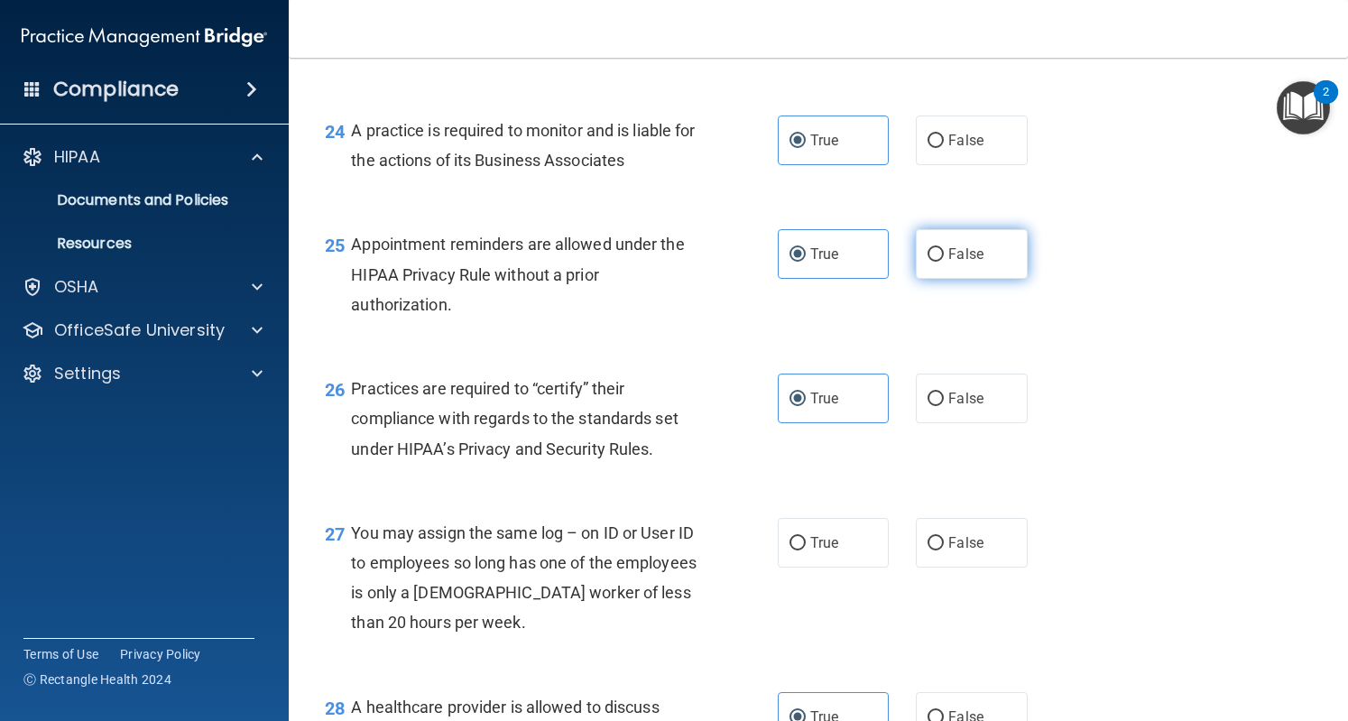
radio input "true"
radio input "false"
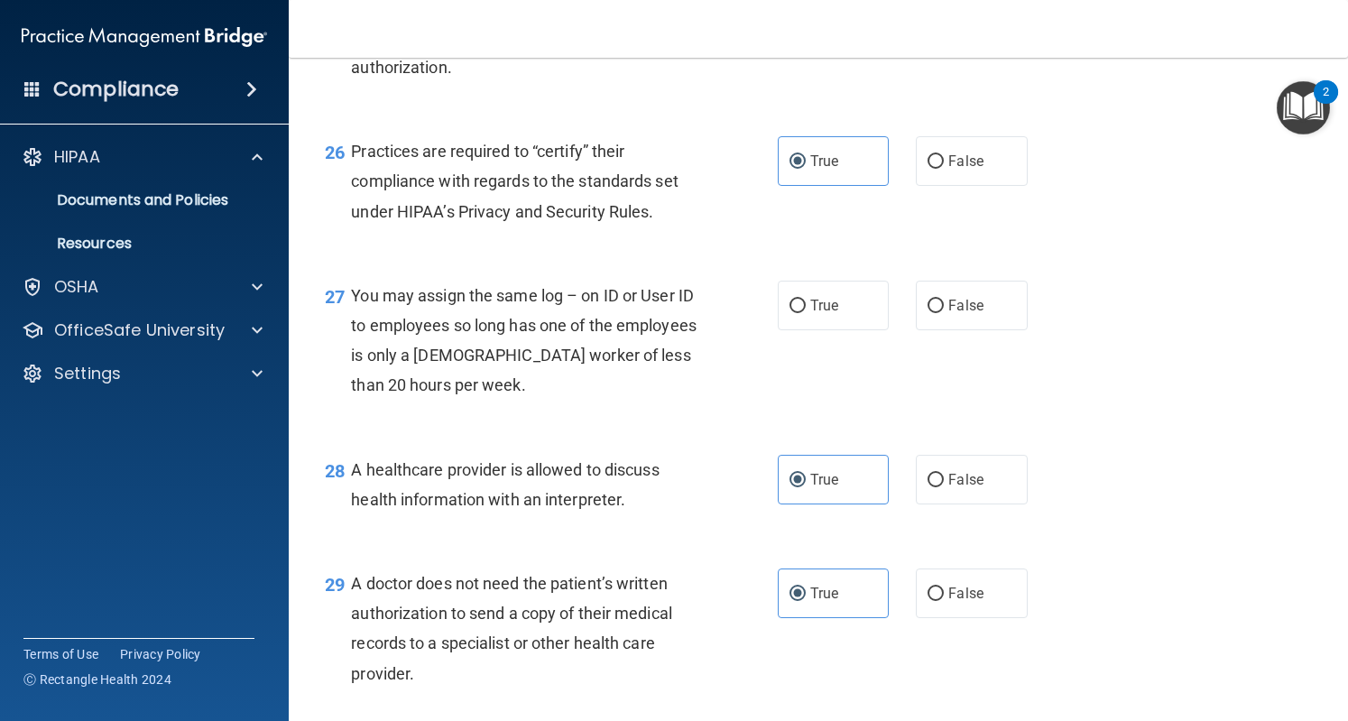
scroll to position [4059, 0]
click at [916, 327] on label "False" at bounding box center [971, 305] width 111 height 50
click at [928, 312] on input "False" at bounding box center [936, 306] width 16 height 14
radio input "true"
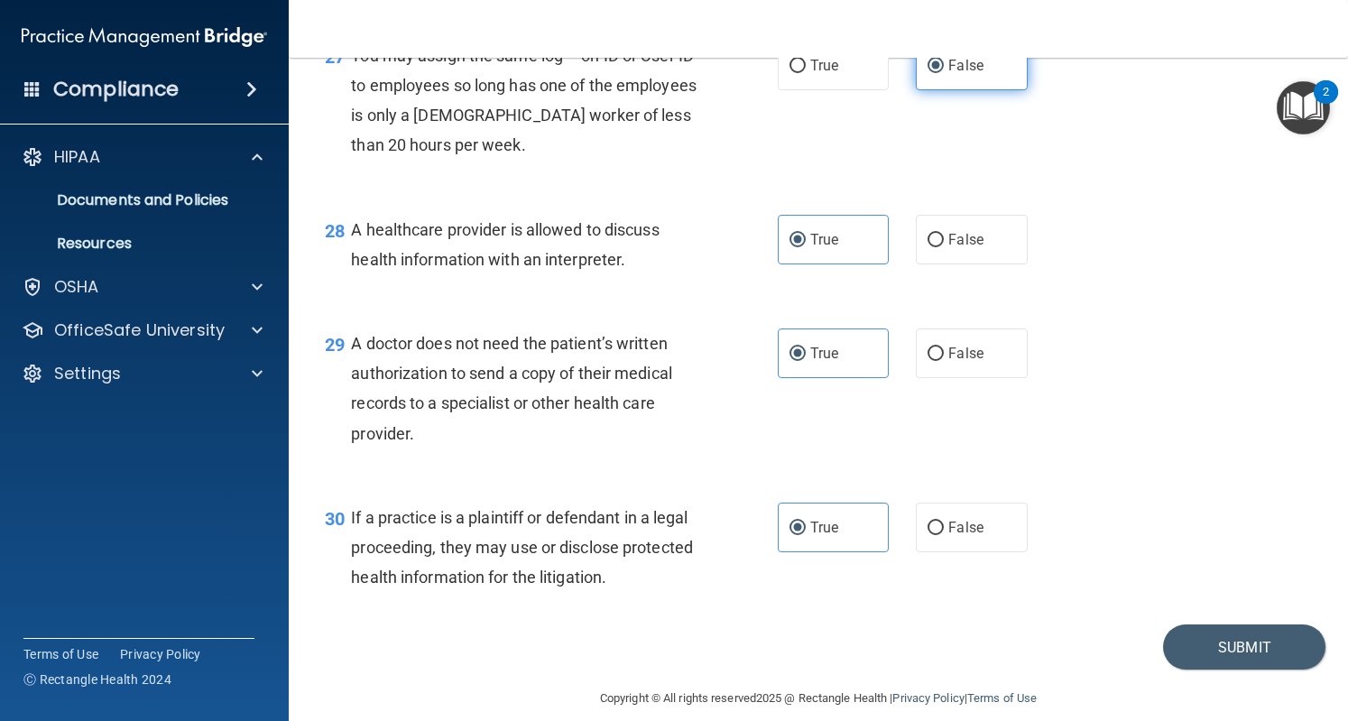
scroll to position [4348, 0]
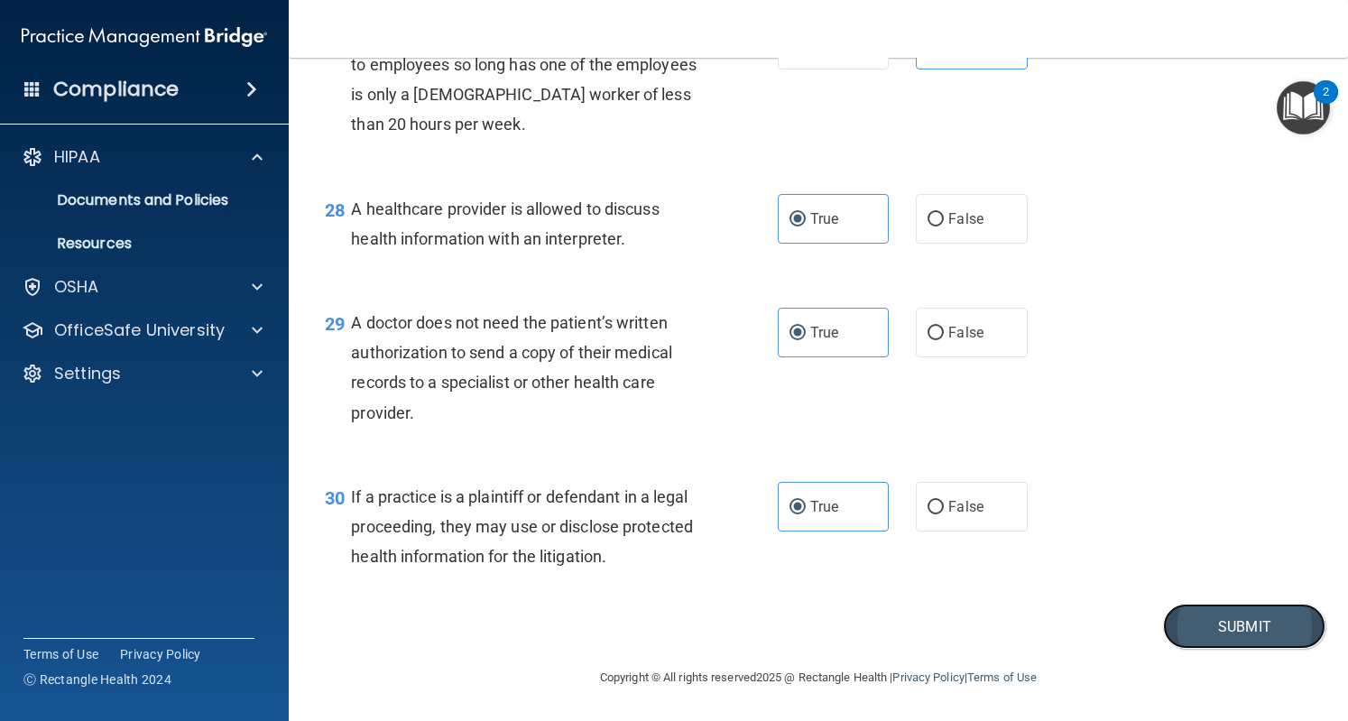
click at [1235, 632] on button "Submit" at bounding box center [1244, 627] width 162 height 46
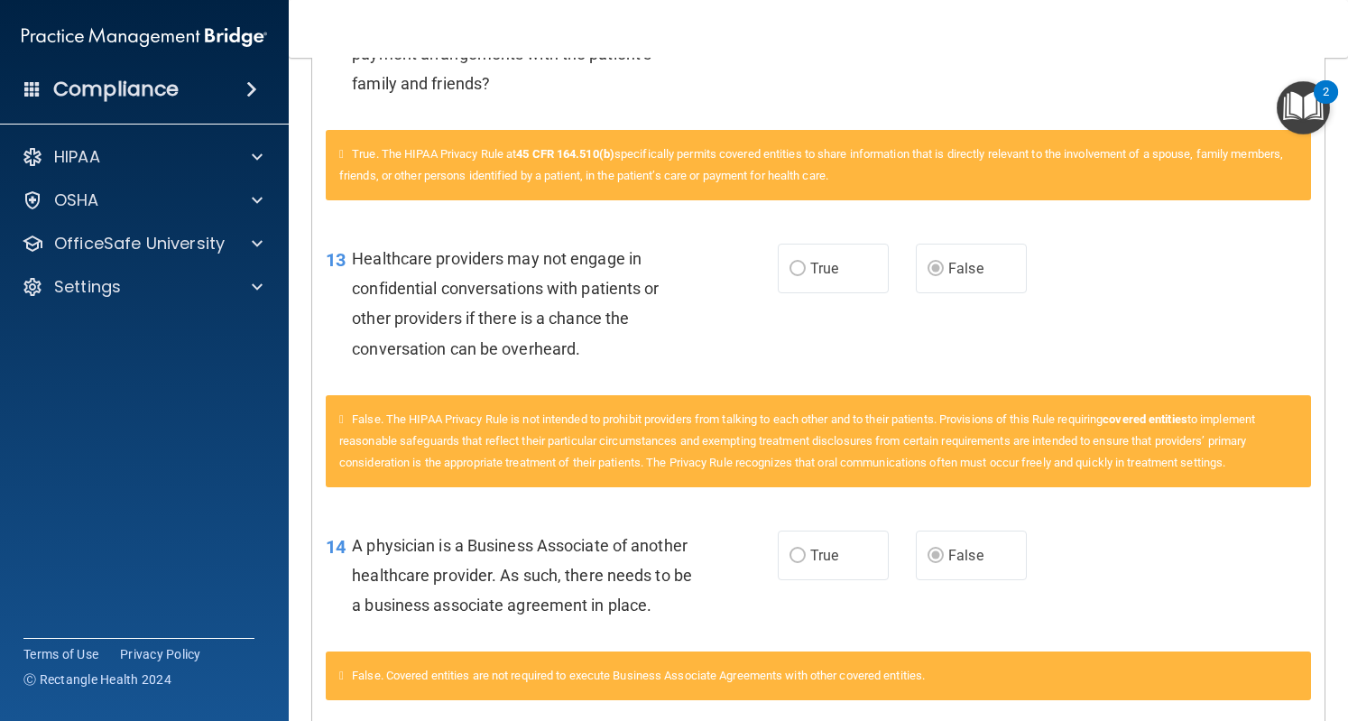
scroll to position [1030, 0]
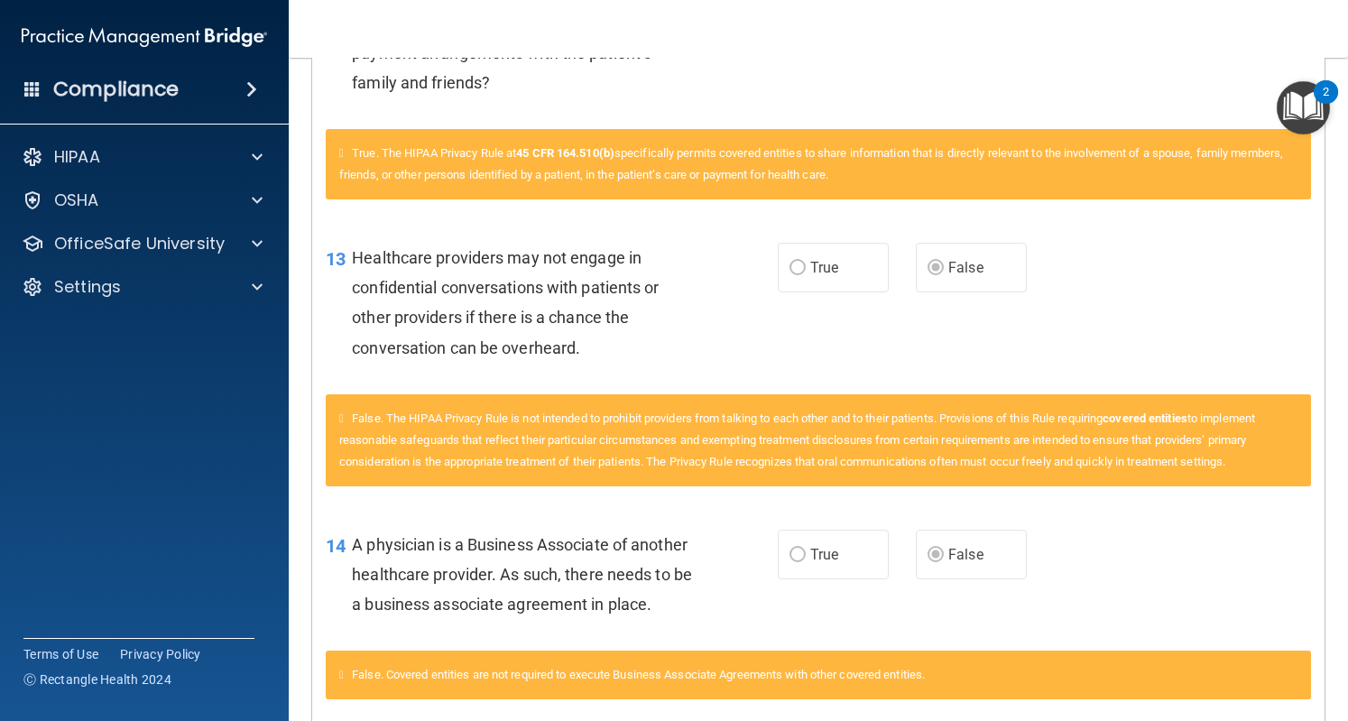
click at [0, 545] on div "Compliance HIPAA Documents and Policies Report an Incident Business Associates …" at bounding box center [144, 360] width 289 height 721
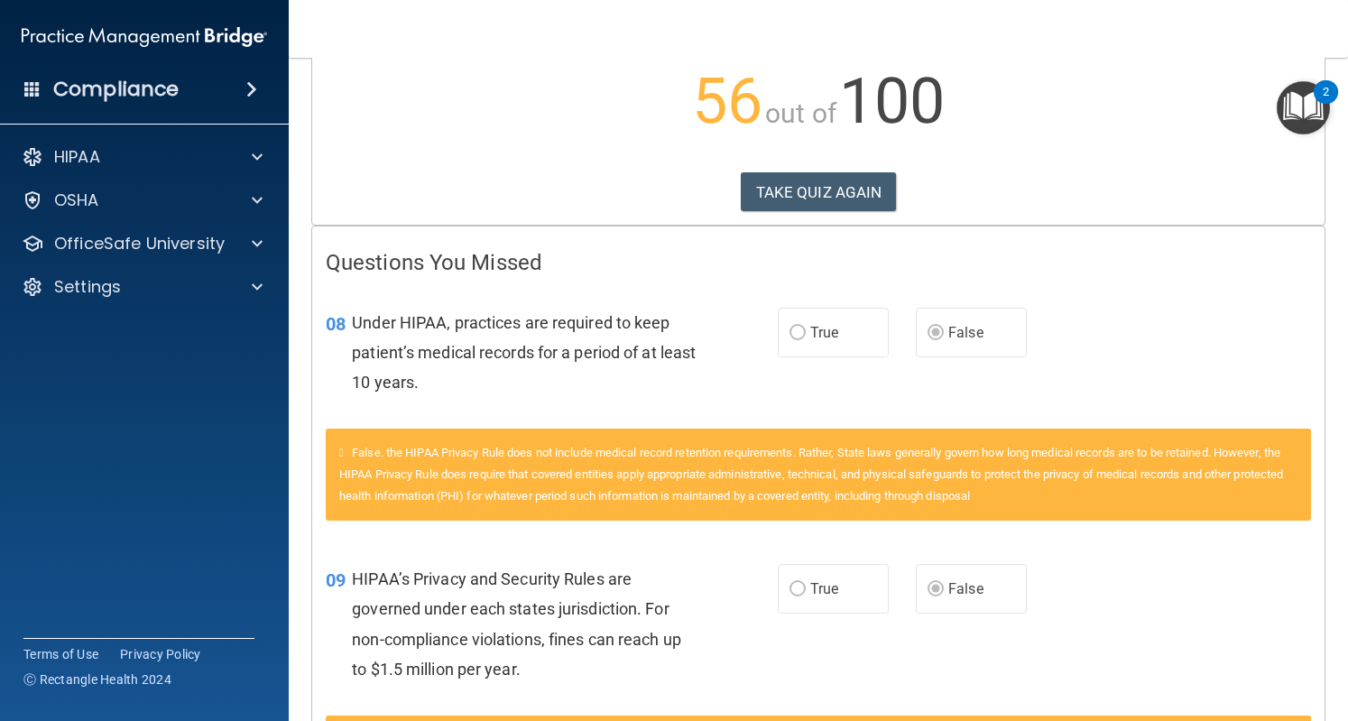
scroll to position [0, 0]
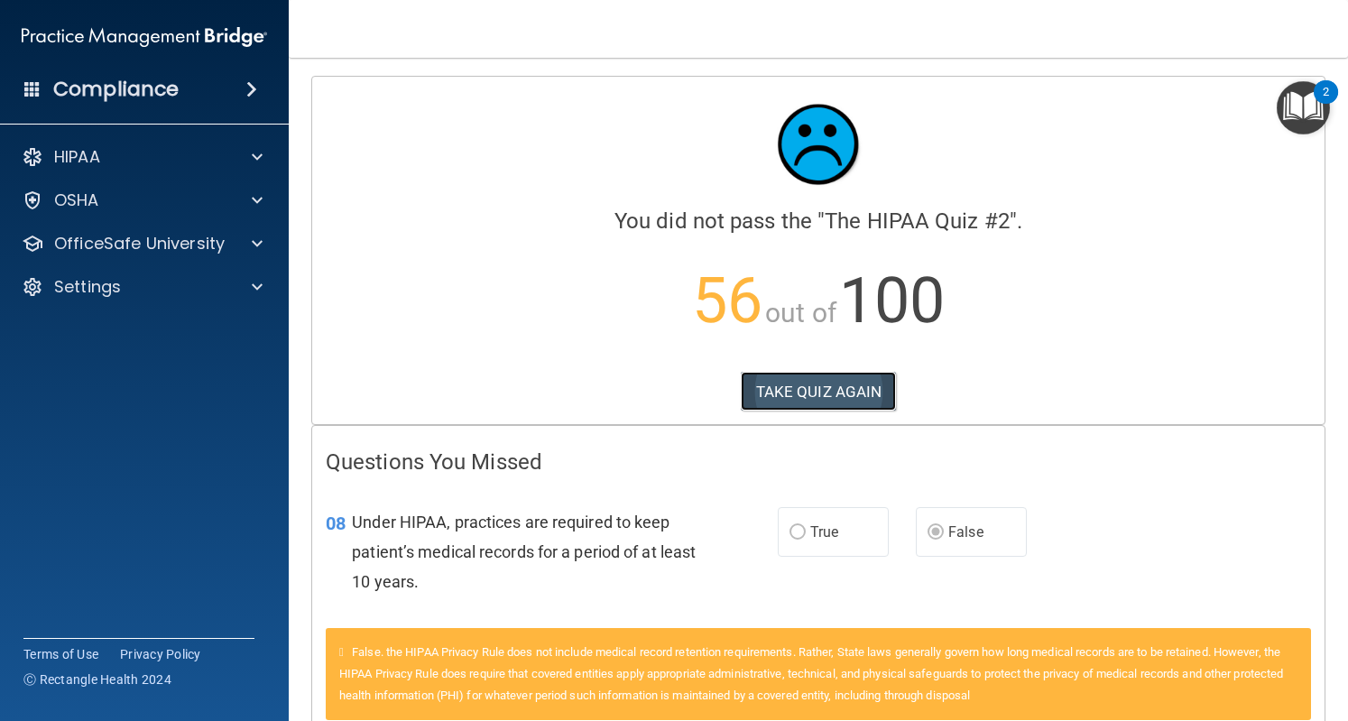
click at [843, 396] on button "TAKE QUIZ AGAIN" at bounding box center [819, 392] width 156 height 40
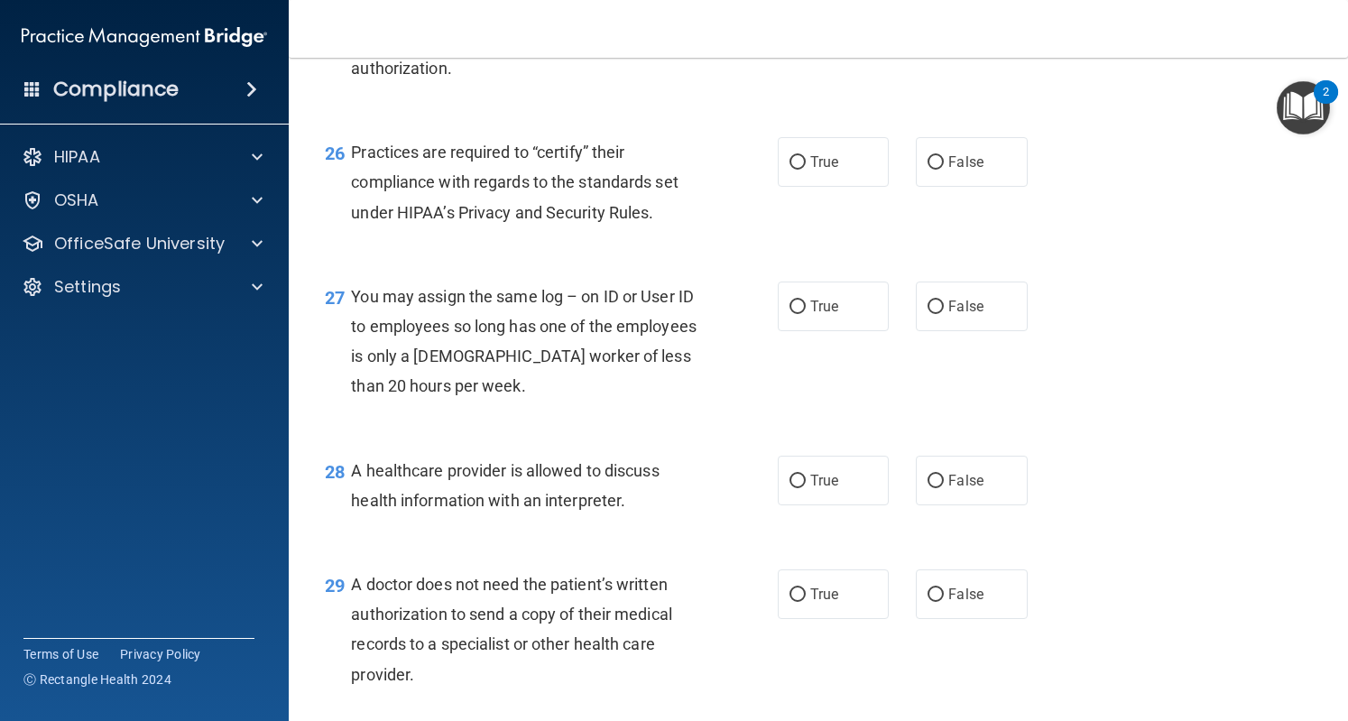
scroll to position [4050, 0]
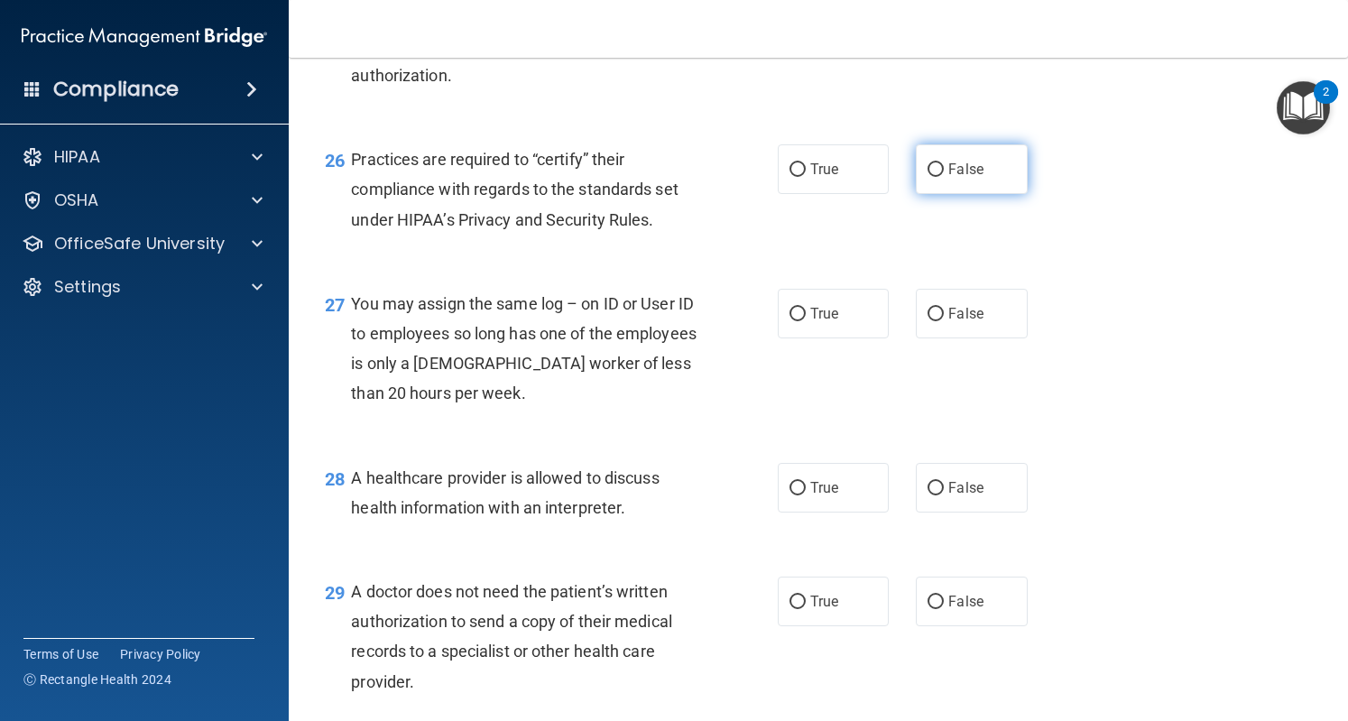
click at [928, 177] on input "False" at bounding box center [936, 170] width 16 height 14
radio input "true"
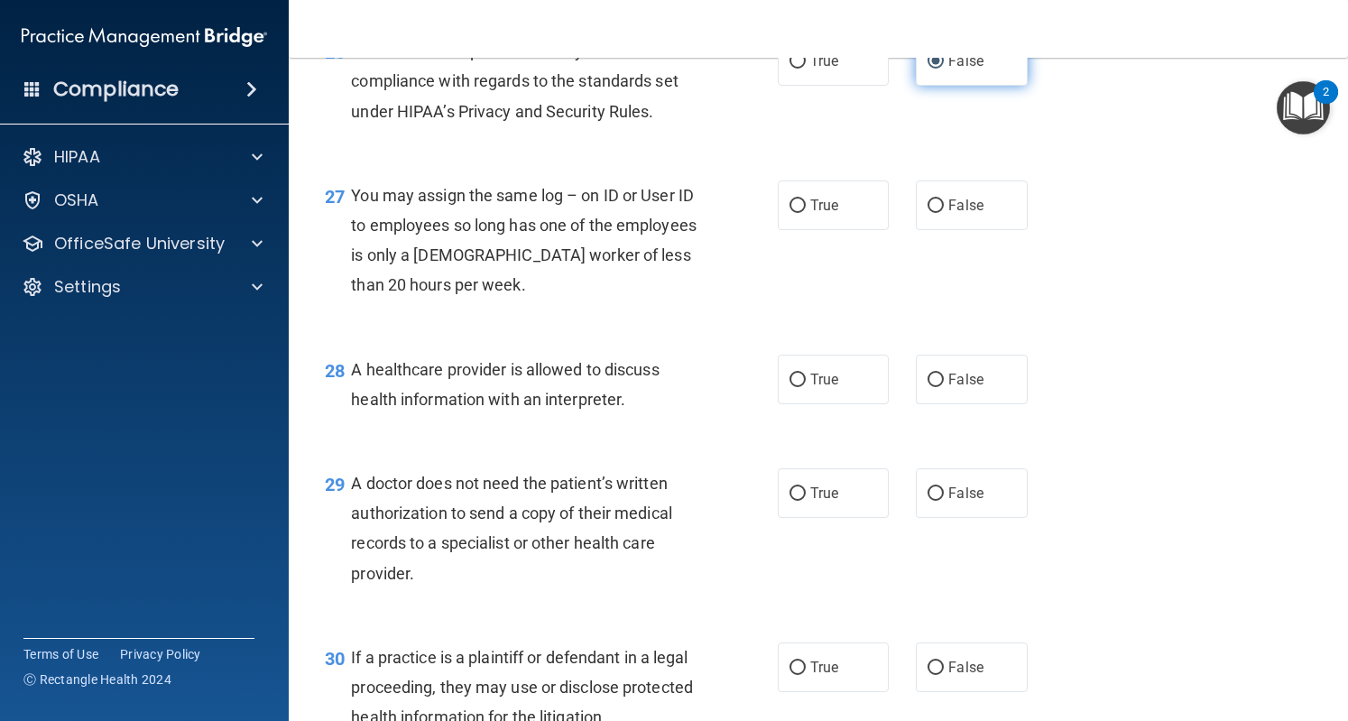
scroll to position [4160, 0]
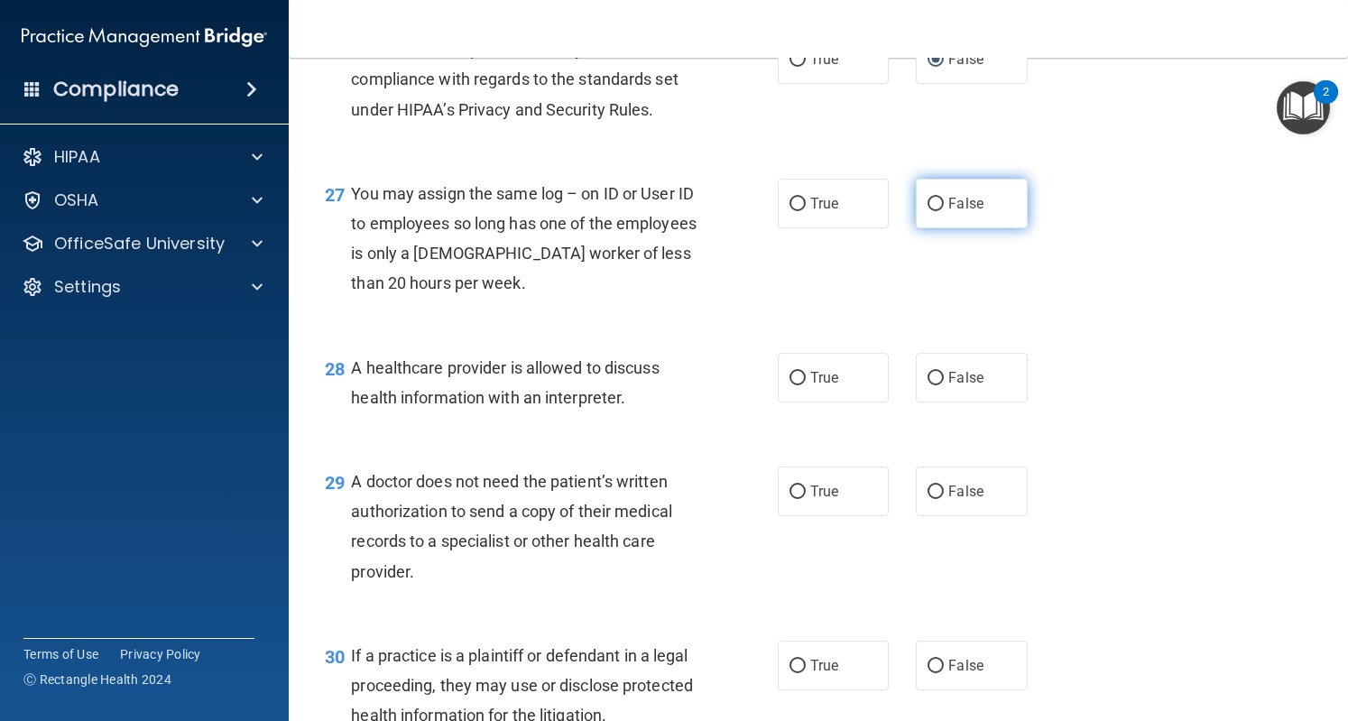
click at [928, 211] on input "False" at bounding box center [936, 205] width 16 height 14
radio input "true"
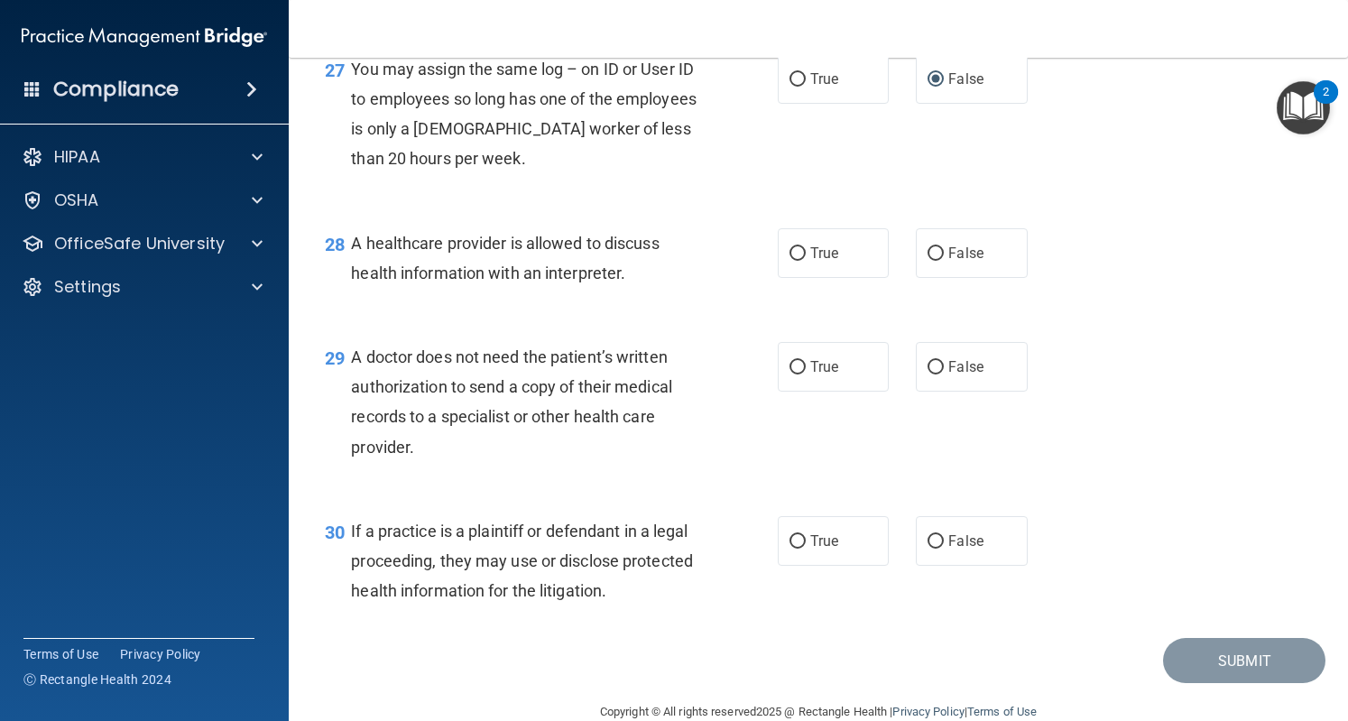
scroll to position [4287, 0]
click at [788, 276] on label "True" at bounding box center [833, 252] width 111 height 50
click at [790, 259] on input "True" at bounding box center [798, 252] width 16 height 14
radio input "true"
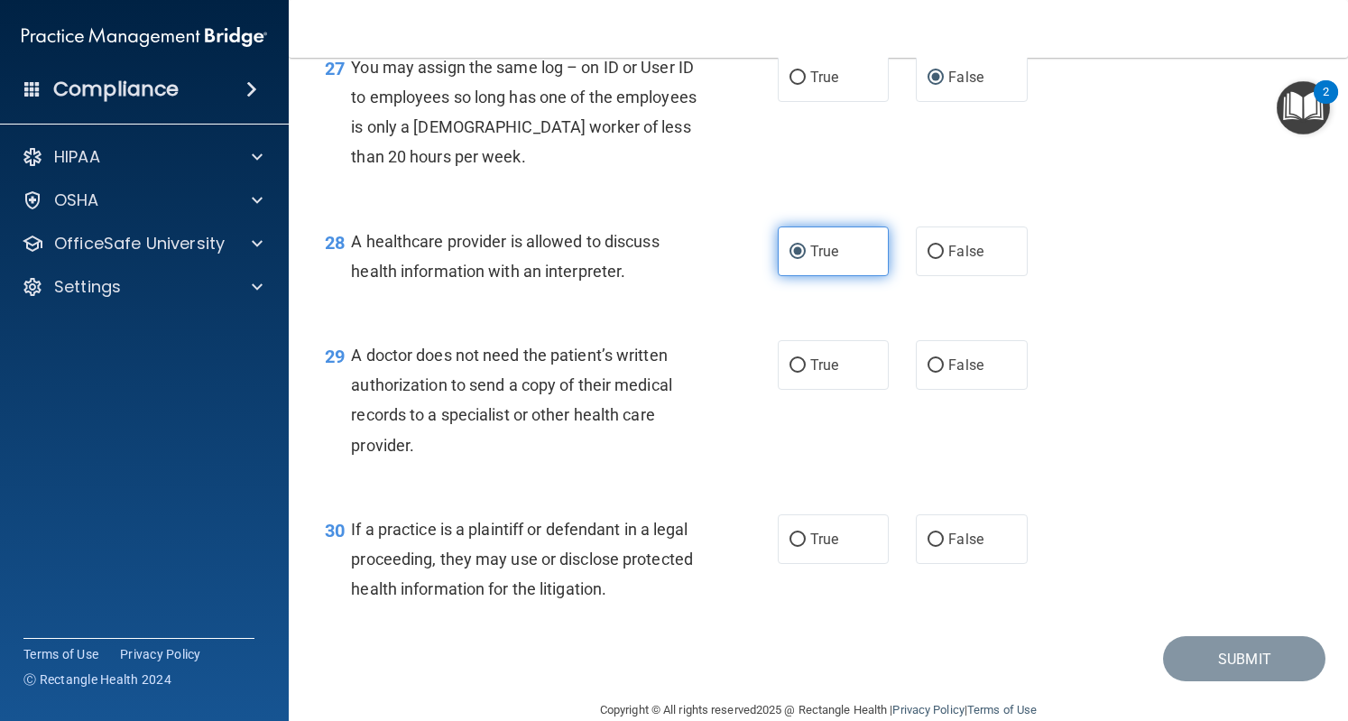
scroll to position [4348, 0]
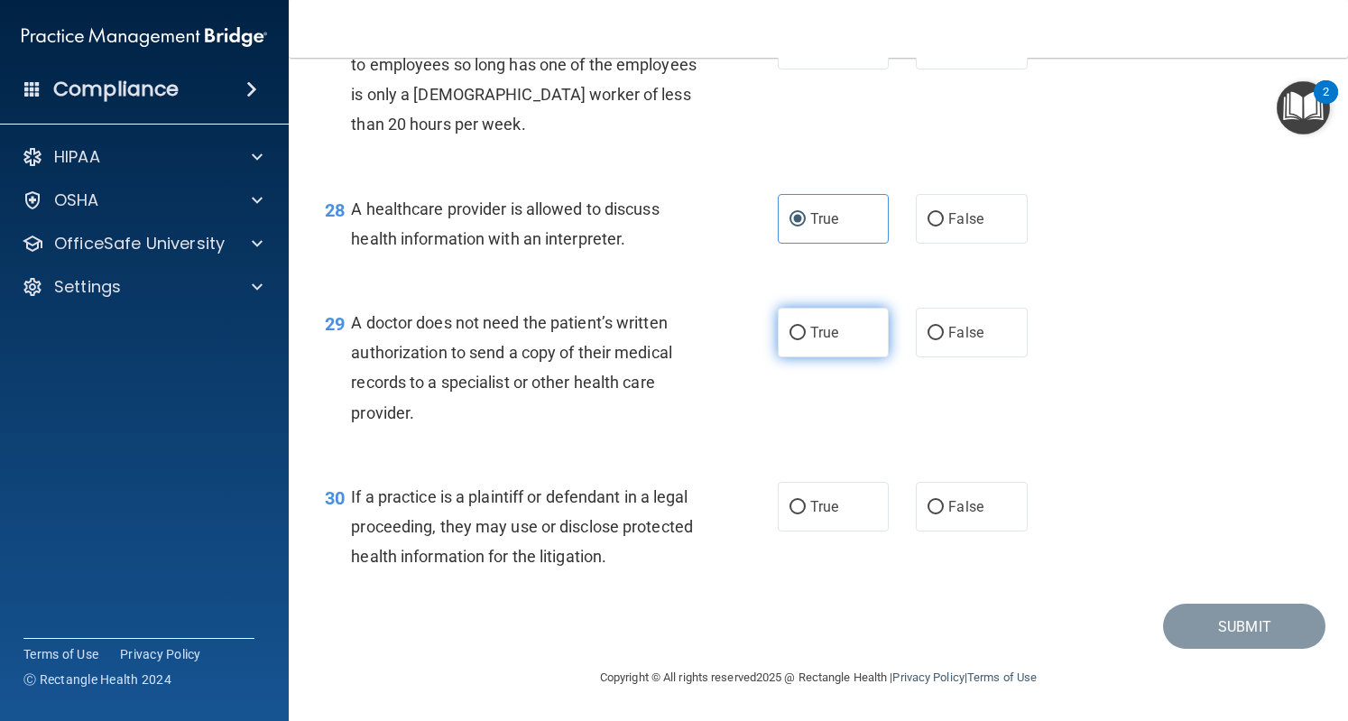
click at [791, 338] on input "True" at bounding box center [798, 334] width 16 height 14
radio input "true"
click at [815, 506] on span "True" at bounding box center [824, 506] width 28 height 17
click at [806, 506] on input "True" at bounding box center [798, 508] width 16 height 14
radio input "true"
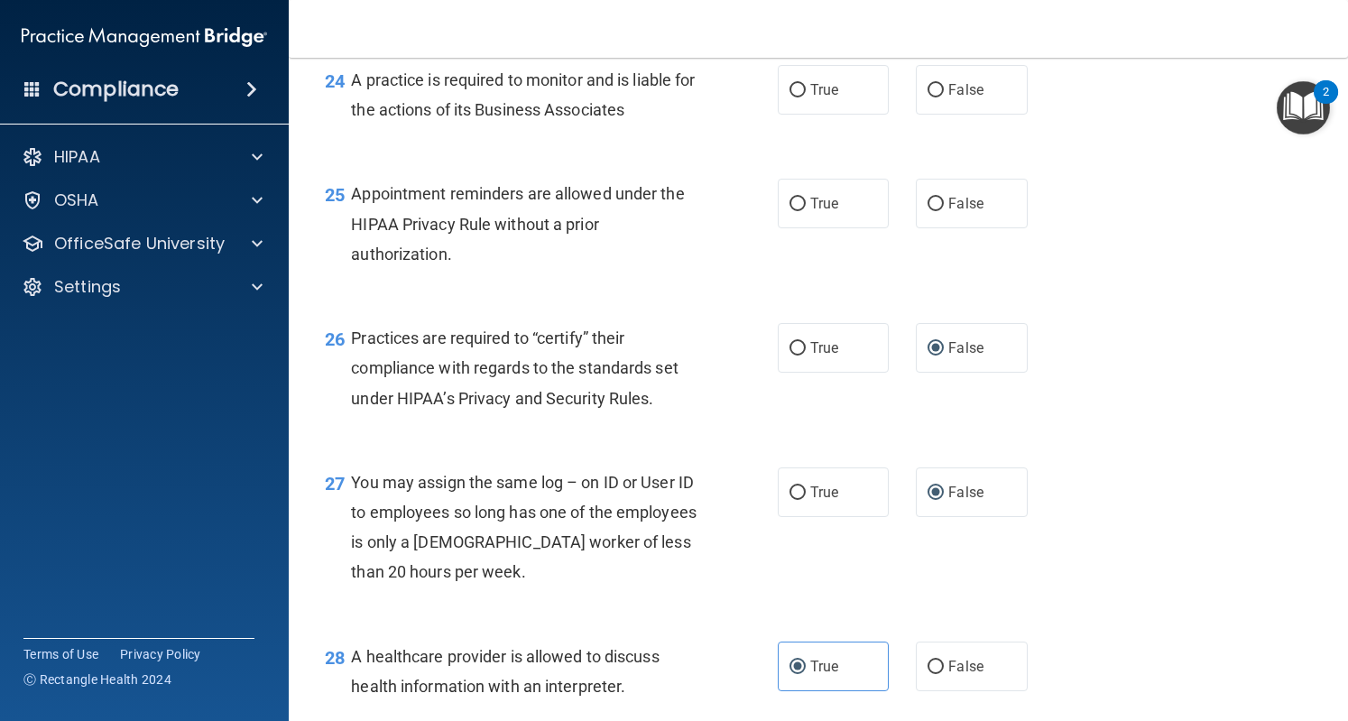
scroll to position [3872, 0]
click at [794, 211] on input "True" at bounding box center [798, 205] width 16 height 14
radio input "true"
click at [929, 97] on input "False" at bounding box center [936, 91] width 16 height 14
radio input "true"
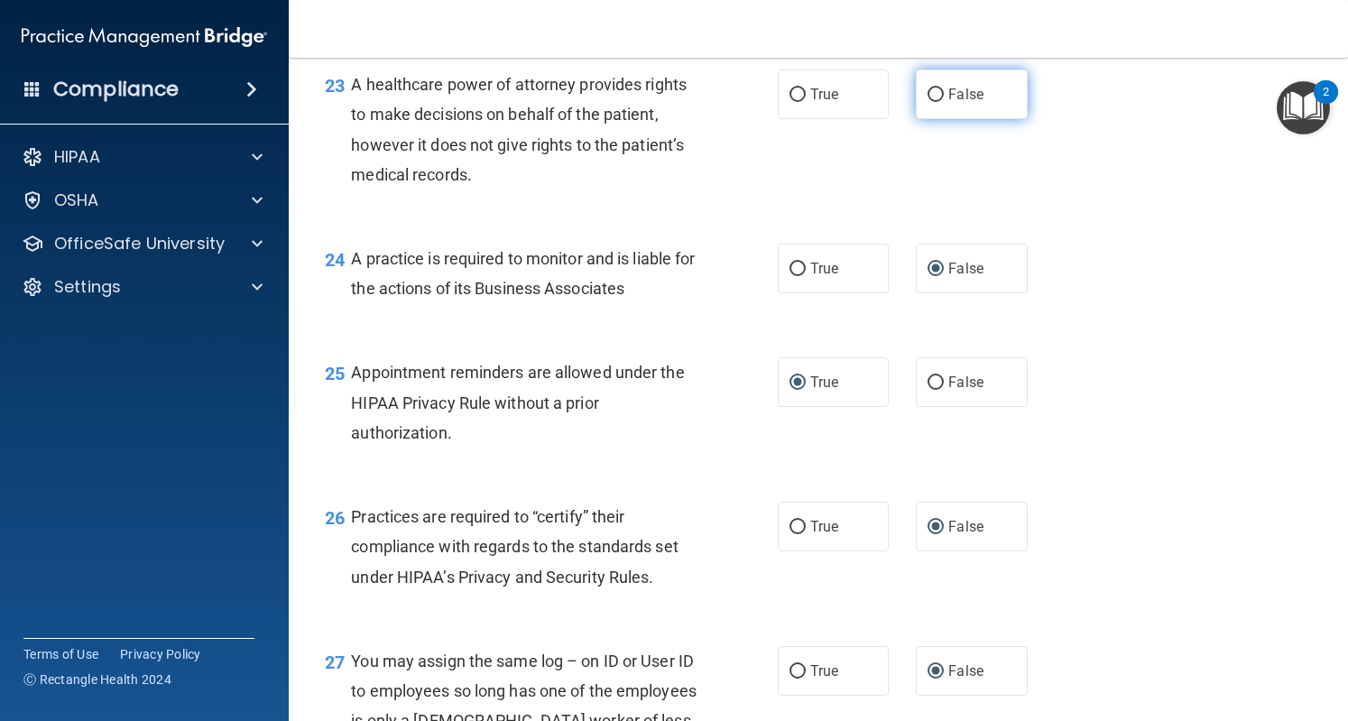
scroll to position [3693, 0]
click at [928, 102] on input "False" at bounding box center [936, 95] width 16 height 14
radio input "true"
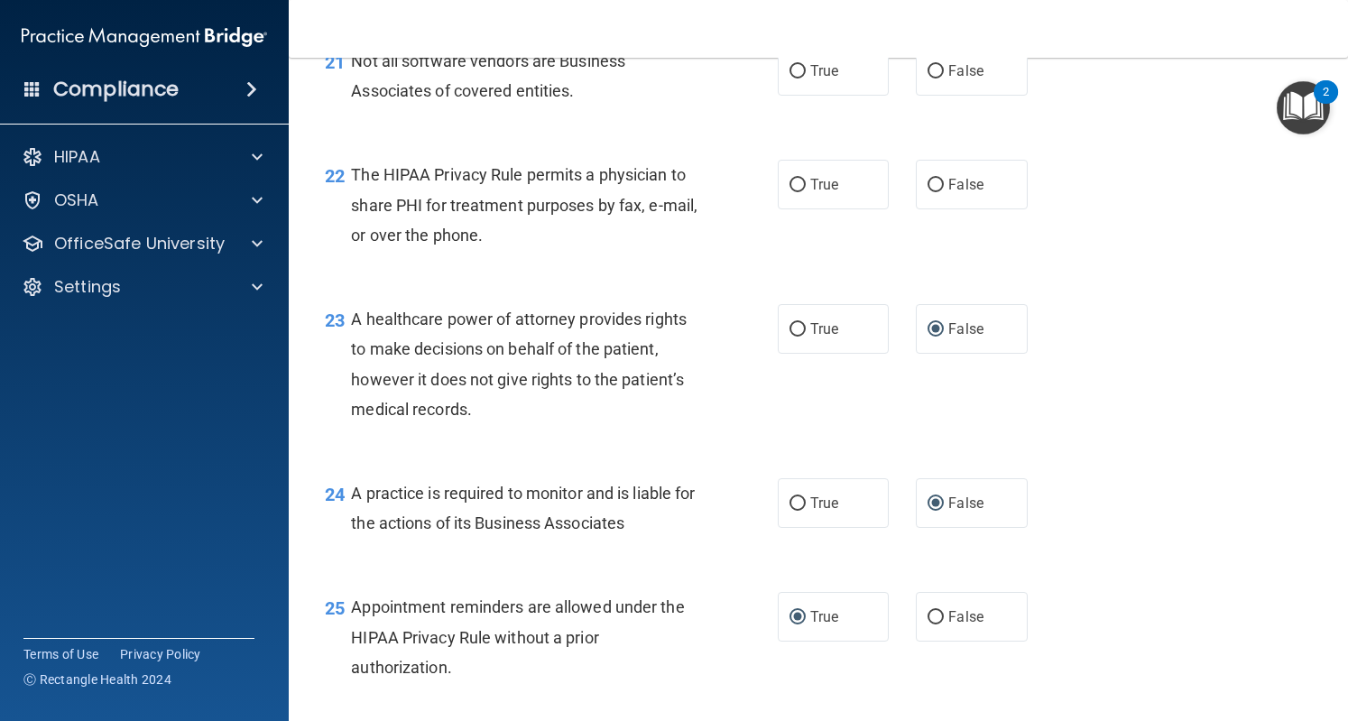
scroll to position [3458, 0]
click at [799, 209] on label "True" at bounding box center [833, 185] width 111 height 50
click at [799, 192] on input "True" at bounding box center [798, 186] width 16 height 14
radio input "true"
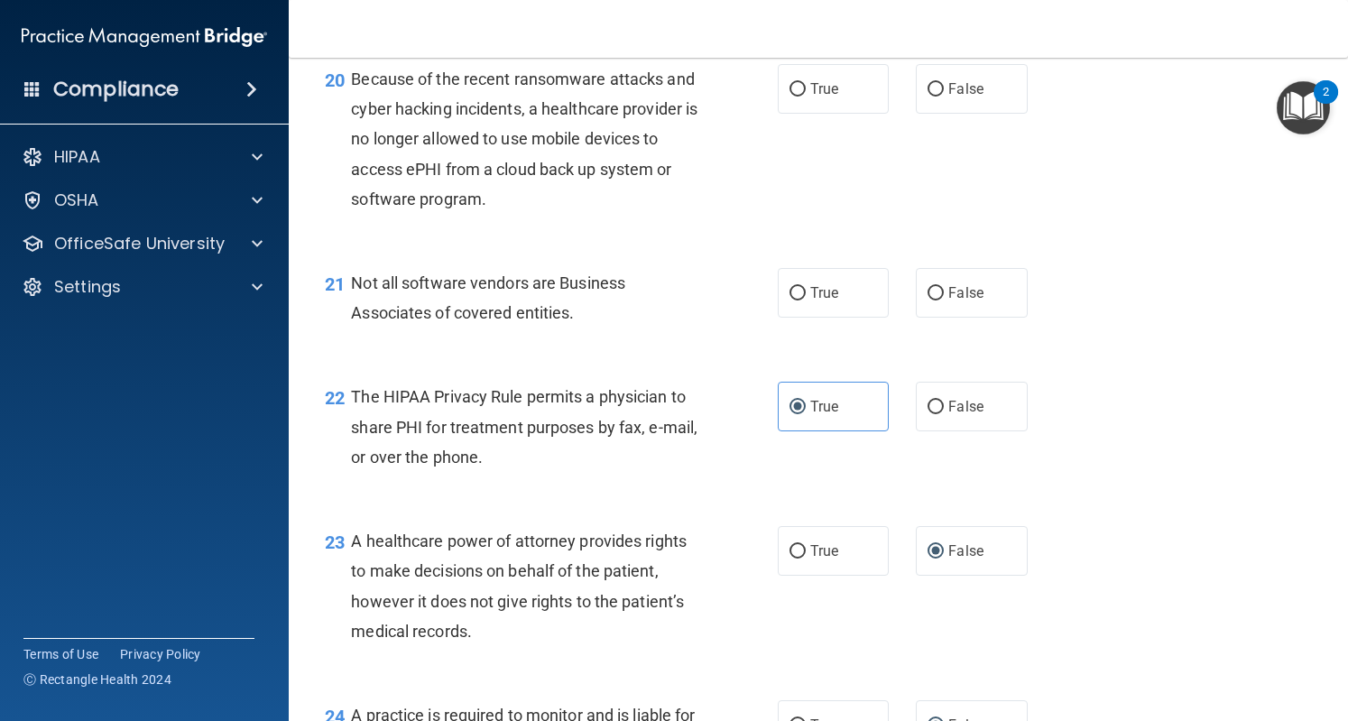
scroll to position [3236, 0]
click at [816, 318] on label "True" at bounding box center [833, 293] width 111 height 50
click at [806, 301] on input "True" at bounding box center [798, 294] width 16 height 14
radio input "true"
click at [934, 114] on label "False" at bounding box center [971, 89] width 111 height 50
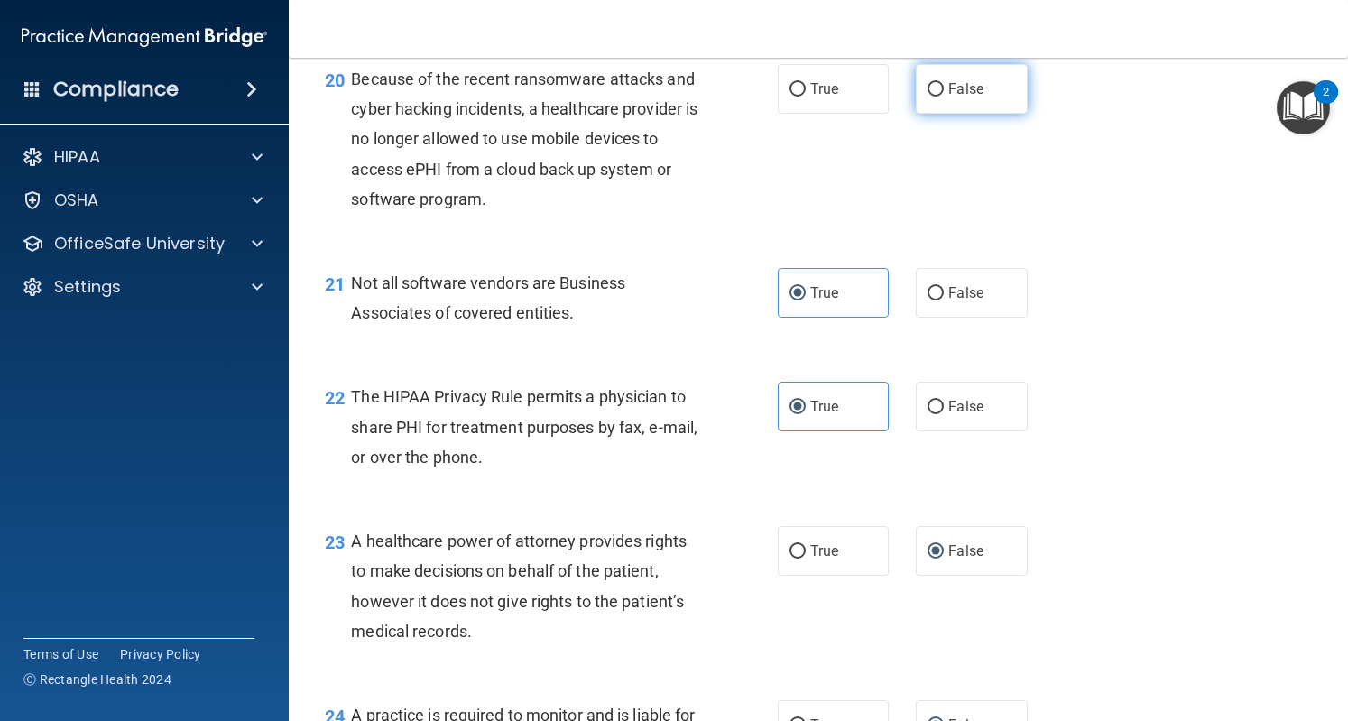
click at [934, 97] on input "False" at bounding box center [936, 90] width 16 height 14
radio input "true"
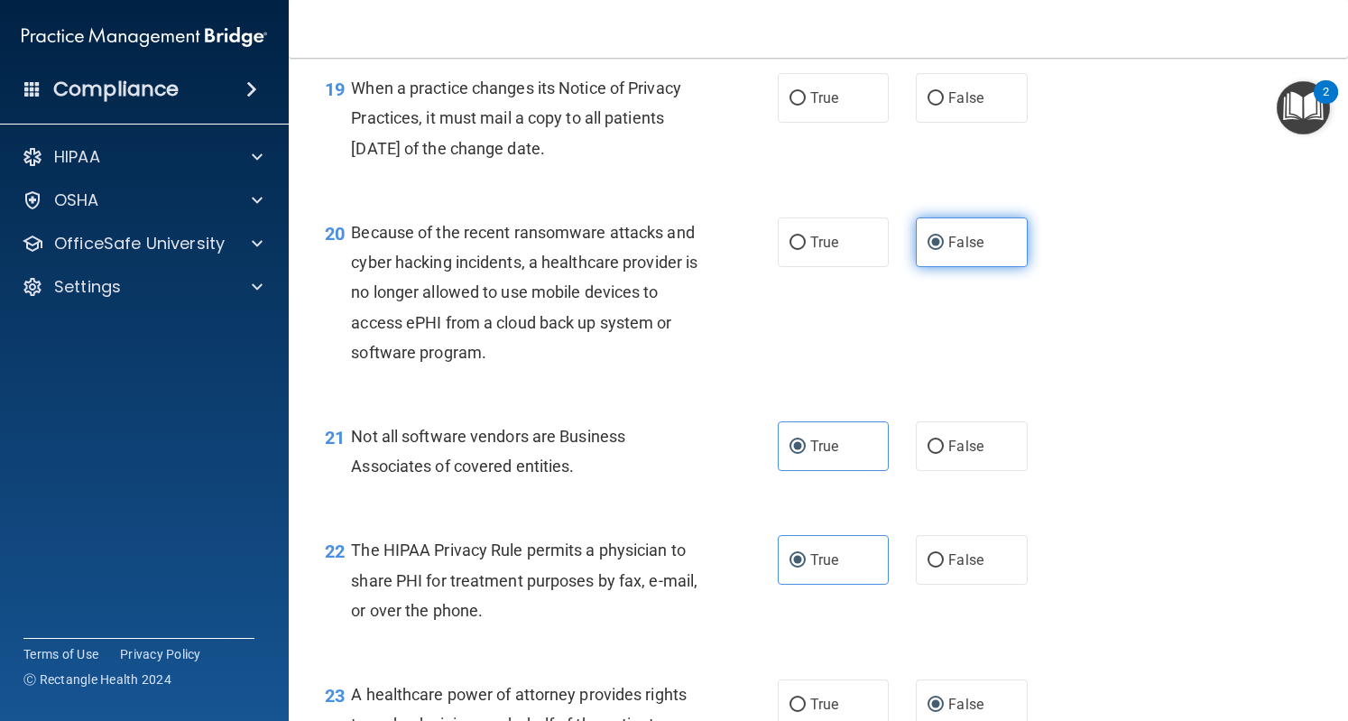
scroll to position [3083, 0]
click at [934, 106] on input "False" at bounding box center [936, 99] width 16 height 14
radio input "true"
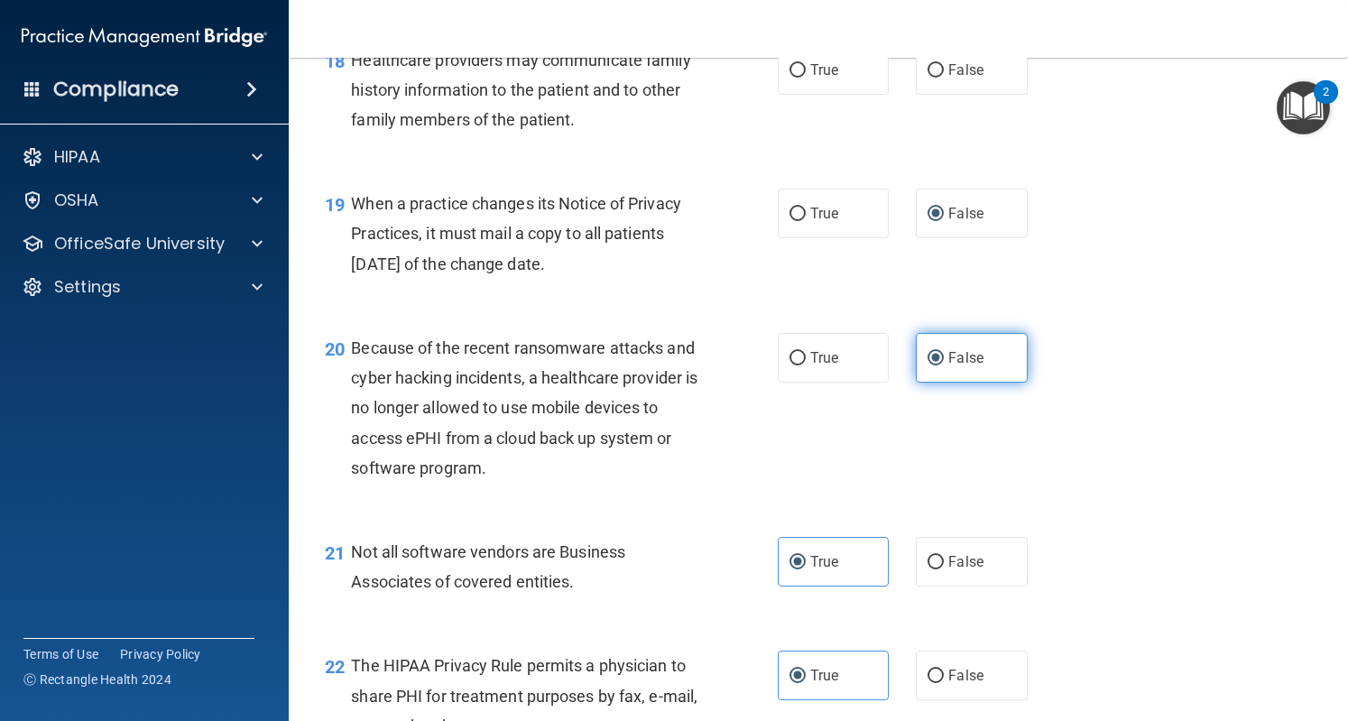
scroll to position [2917, 0]
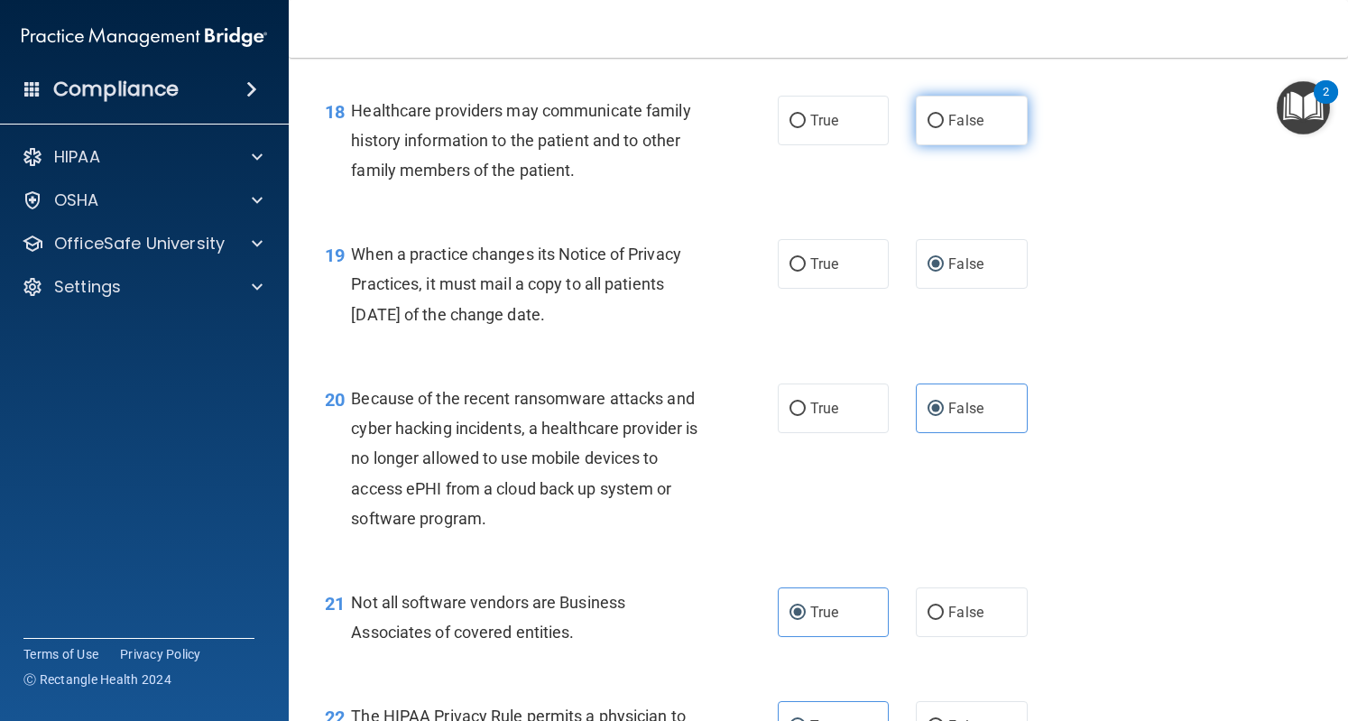
click at [928, 128] on input "False" at bounding box center [936, 122] width 16 height 14
radio input "true"
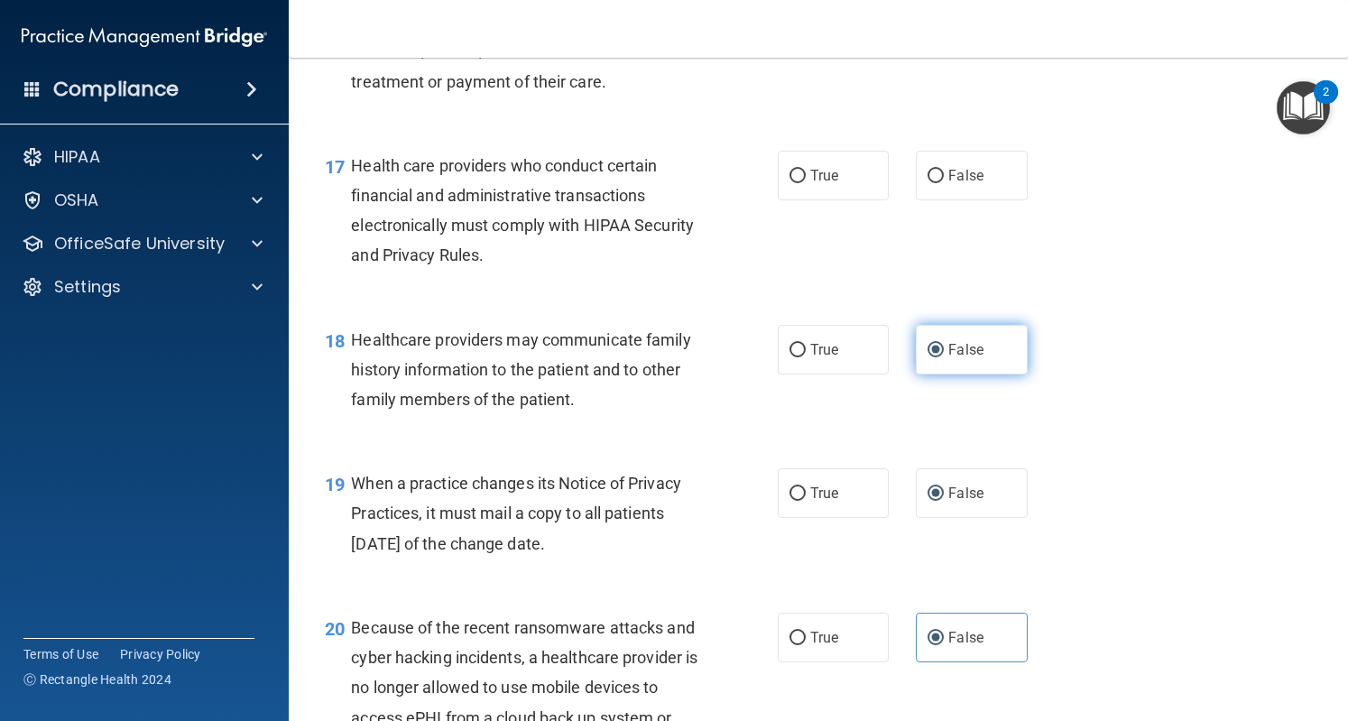
scroll to position [2682, 0]
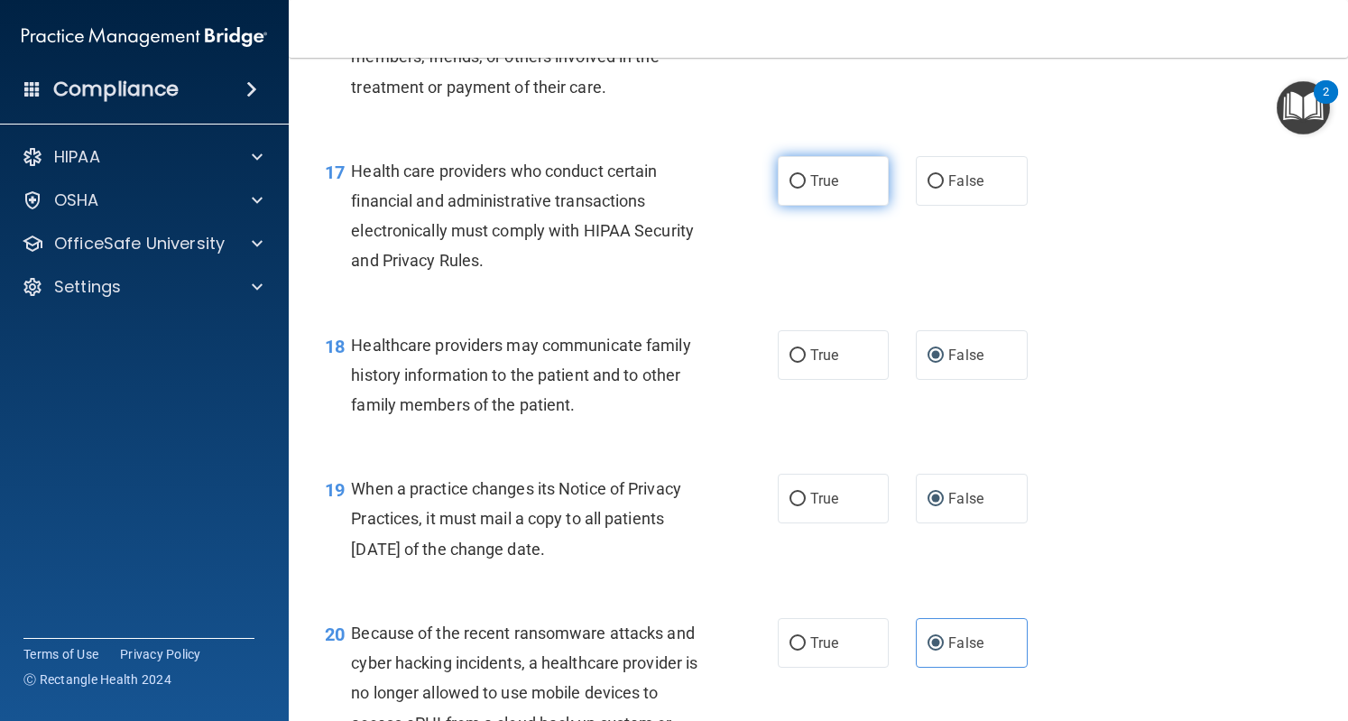
click at [810, 190] on span "True" at bounding box center [824, 180] width 28 height 17
click at [803, 189] on input "True" at bounding box center [798, 182] width 16 height 14
radio input "true"
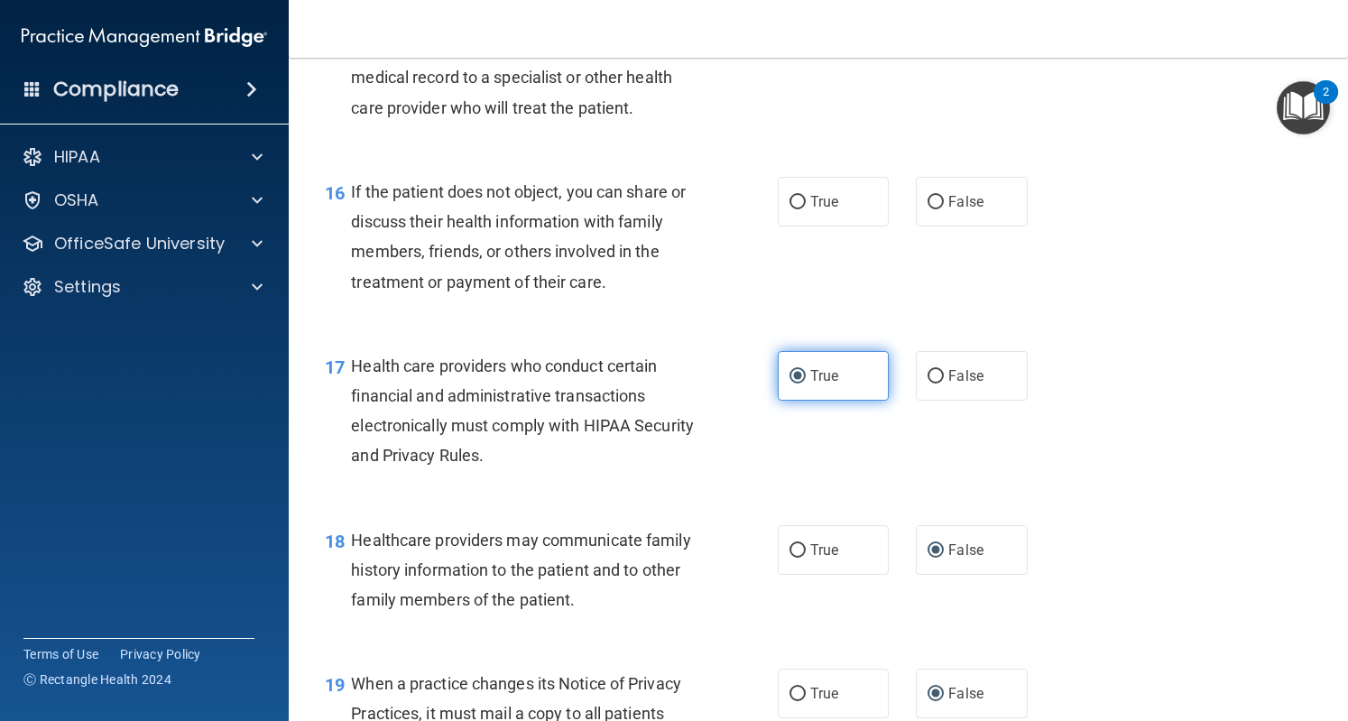
scroll to position [2487, 0]
click at [800, 227] on label "True" at bounding box center [833, 202] width 111 height 50
click at [800, 209] on input "True" at bounding box center [798, 203] width 16 height 14
radio input "true"
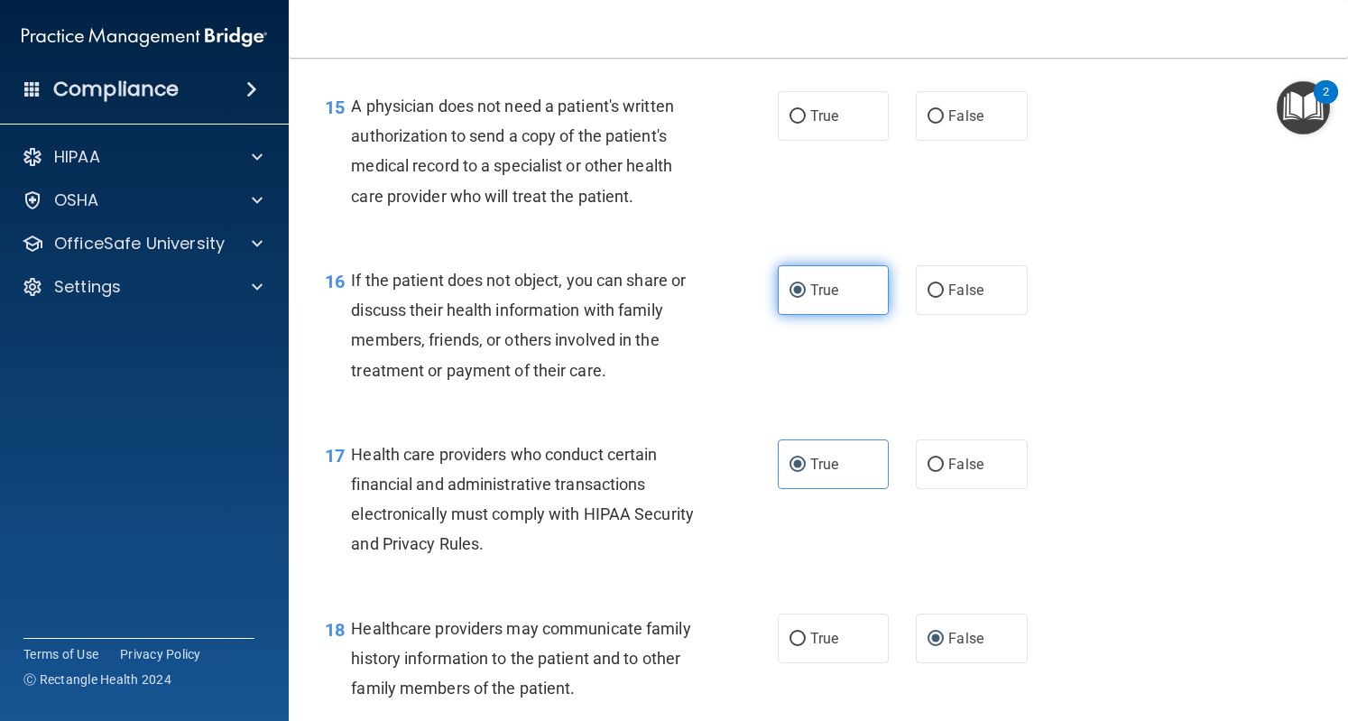
scroll to position [2397, 0]
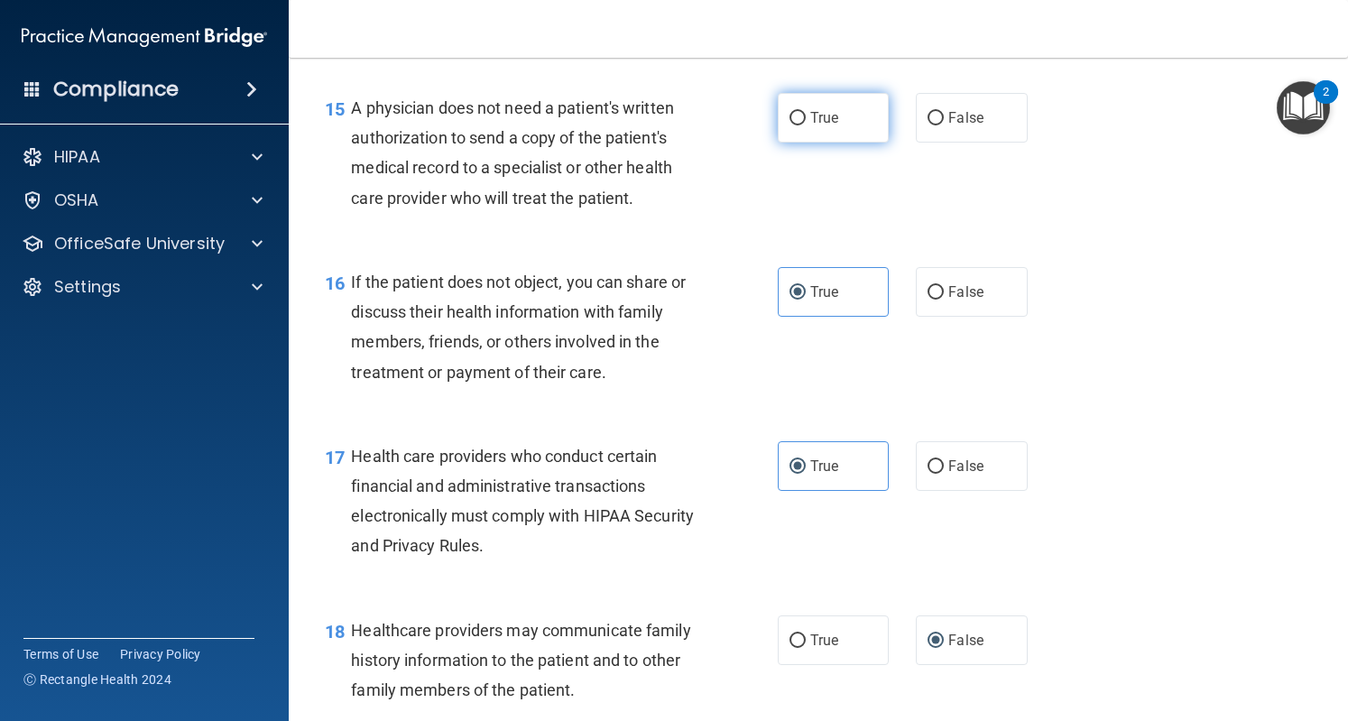
click at [793, 125] on input "True" at bounding box center [798, 119] width 16 height 14
radio input "true"
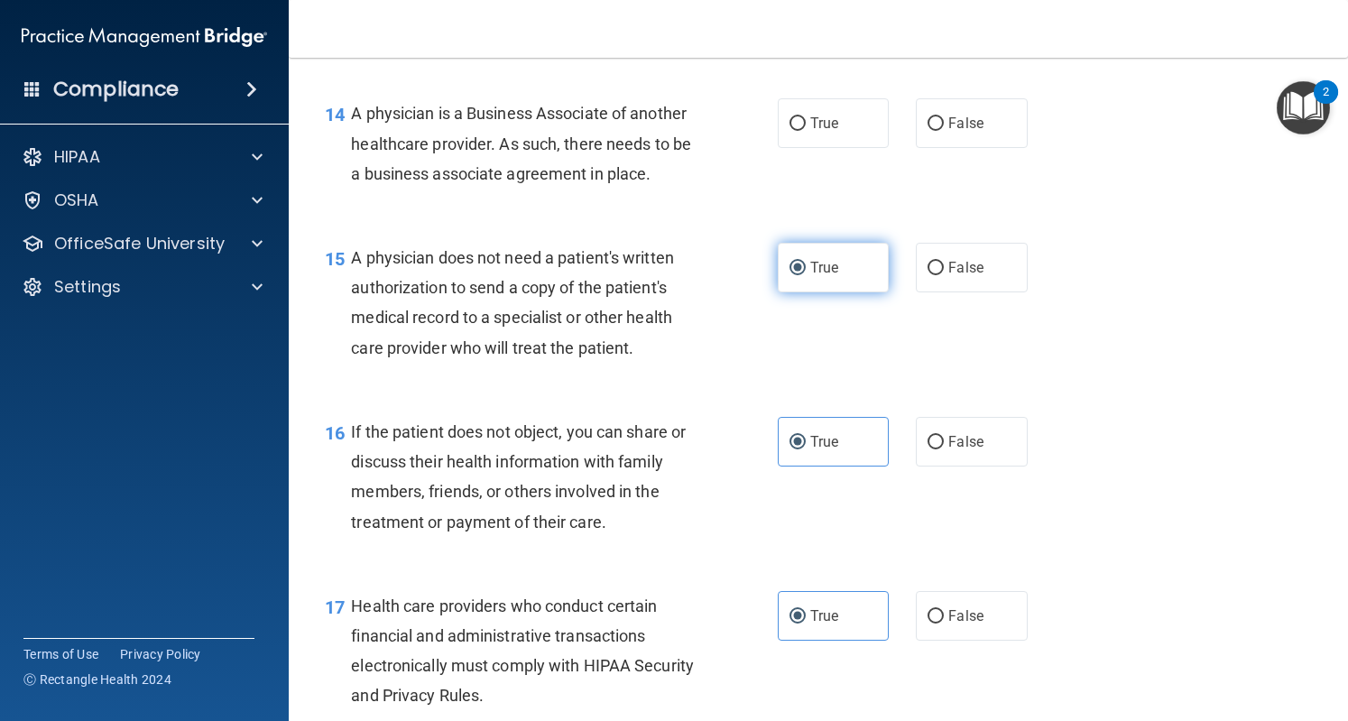
scroll to position [2238, 0]
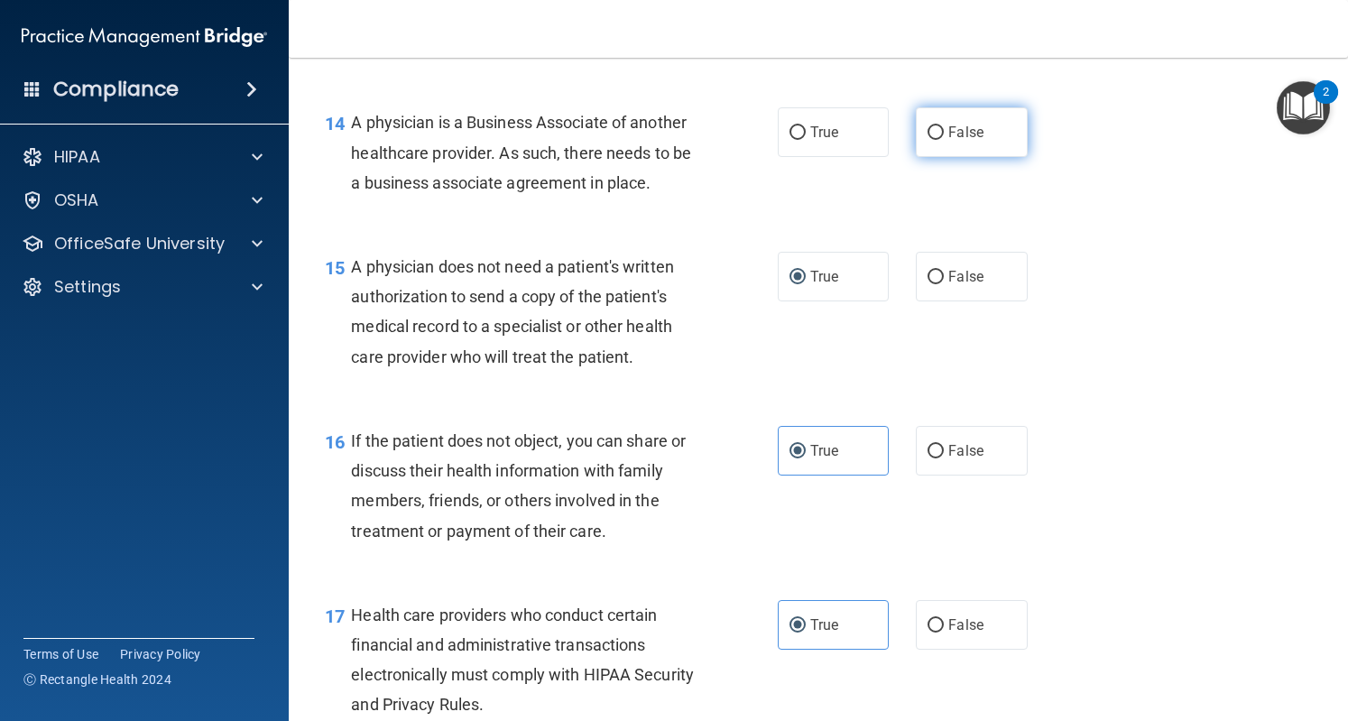
click at [916, 157] on label "False" at bounding box center [971, 132] width 111 height 50
click at [928, 140] on input "False" at bounding box center [936, 133] width 16 height 14
radio input "true"
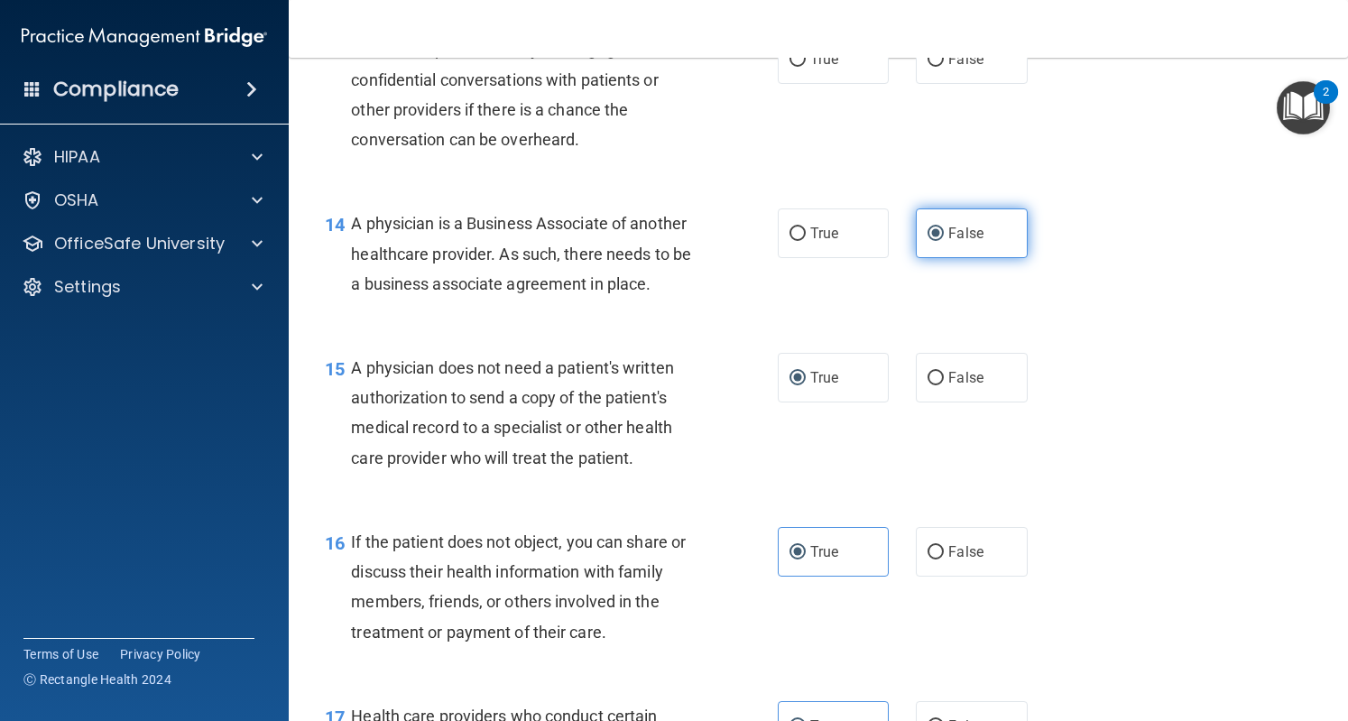
scroll to position [2135, 0]
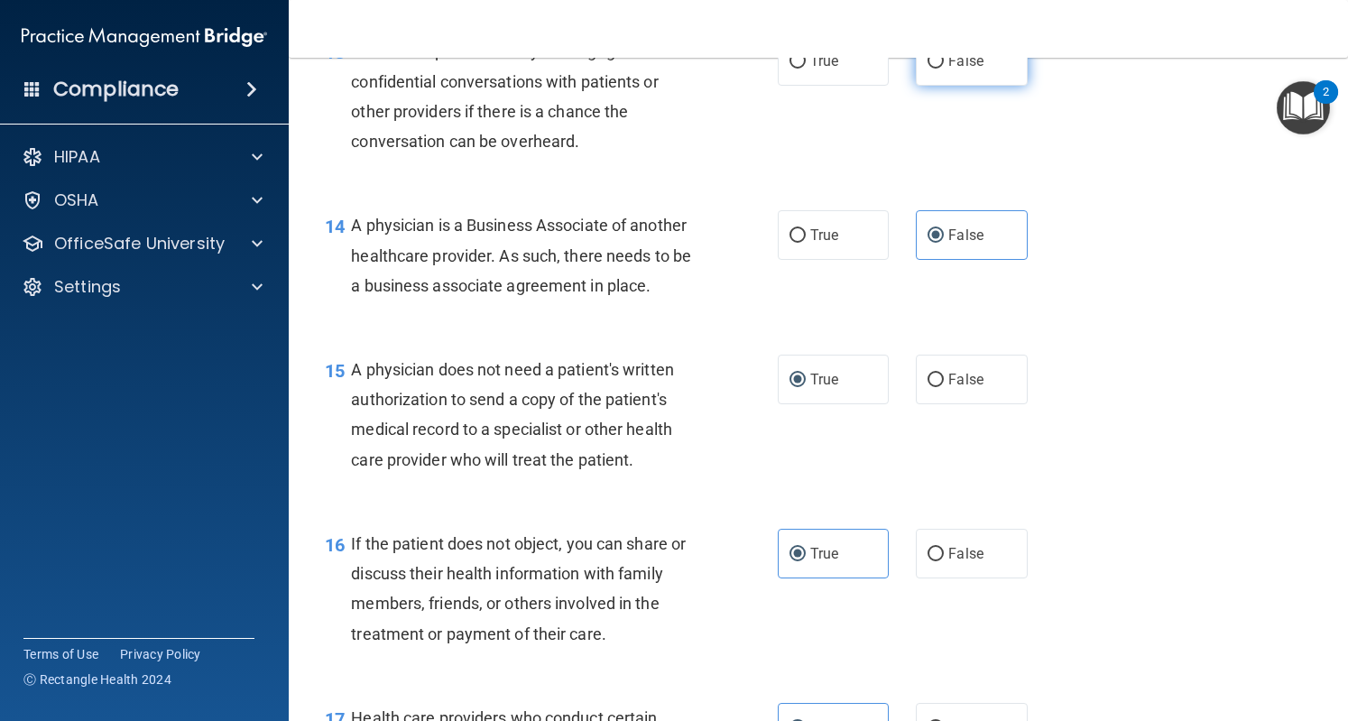
click at [931, 69] on input "False" at bounding box center [936, 62] width 16 height 14
radio input "true"
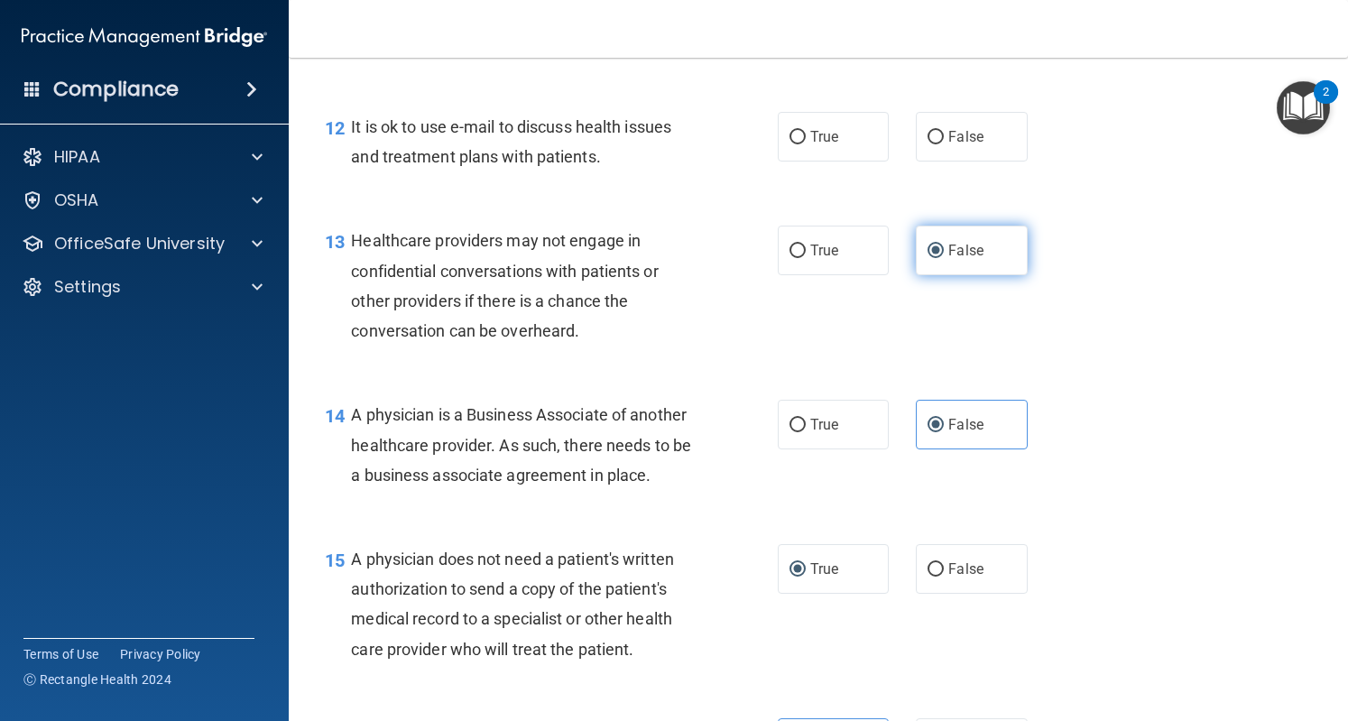
scroll to position [1944, 0]
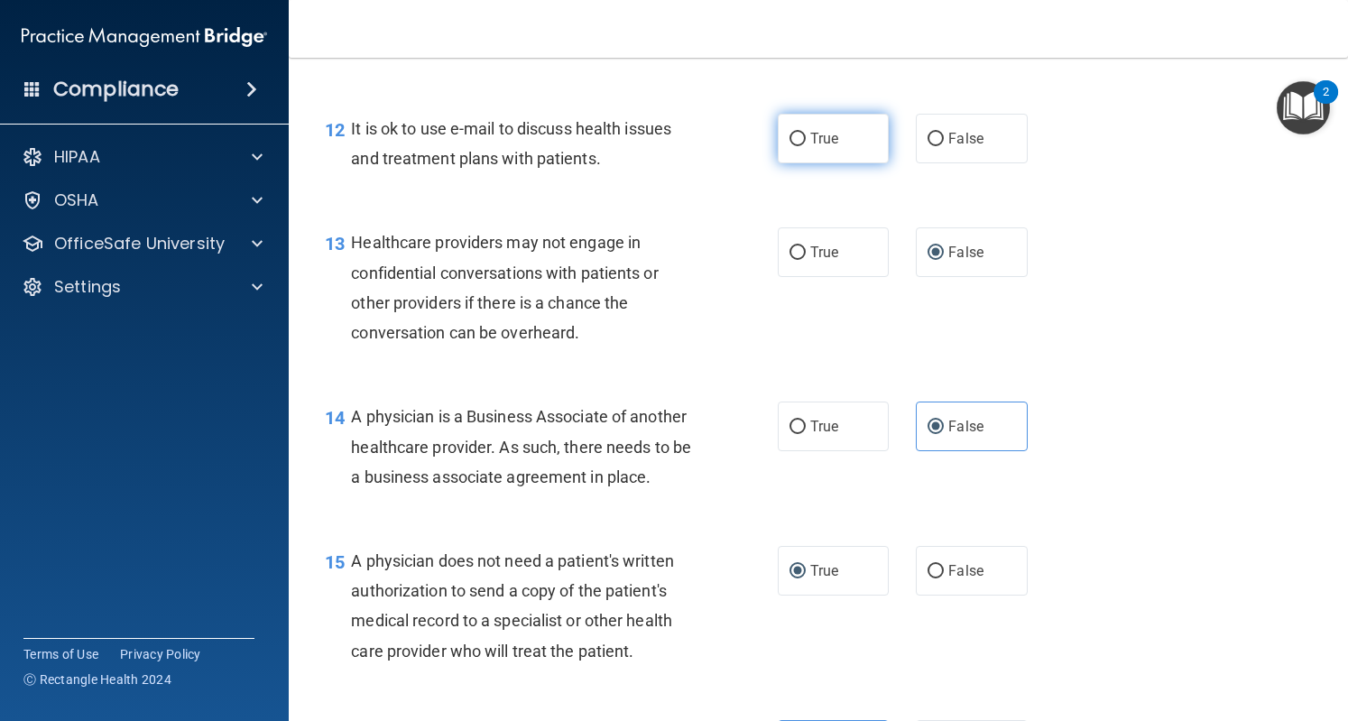
click at [799, 163] on label "True" at bounding box center [833, 139] width 111 height 50
click at [799, 146] on input "True" at bounding box center [798, 140] width 16 height 14
radio input "true"
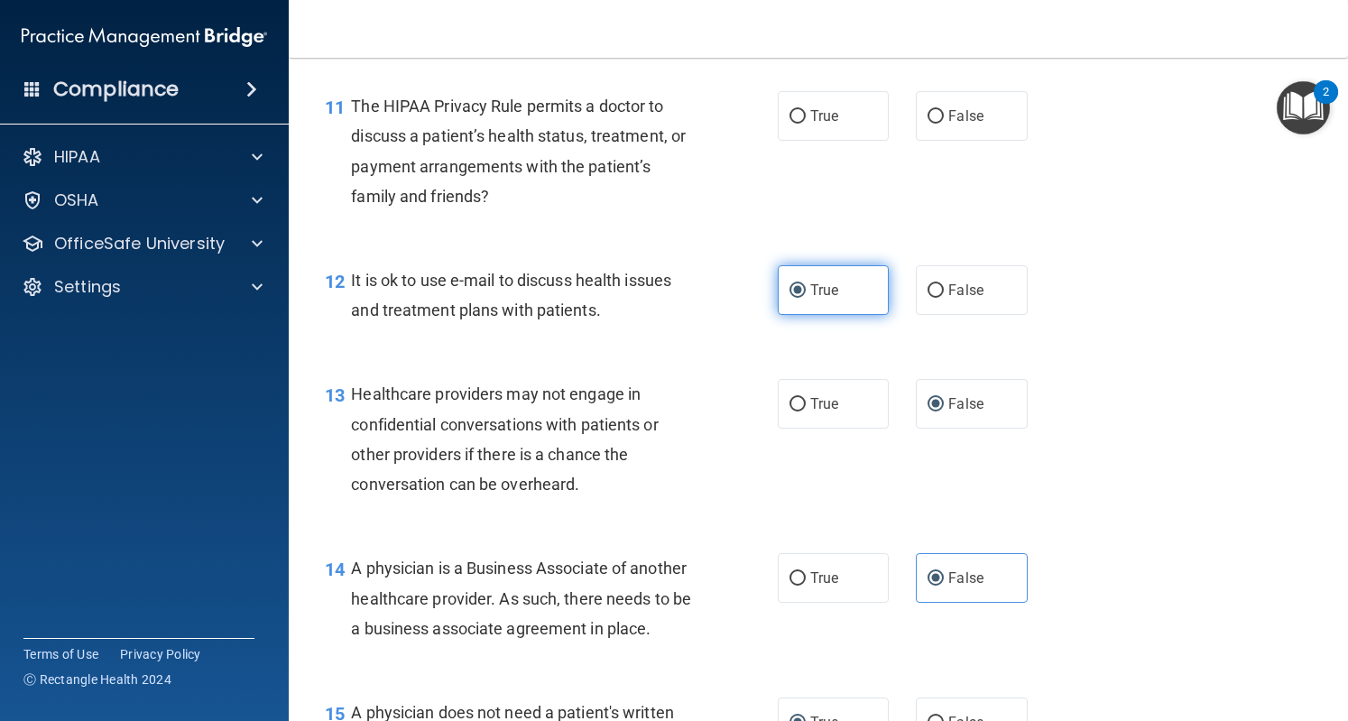
scroll to position [1785, 0]
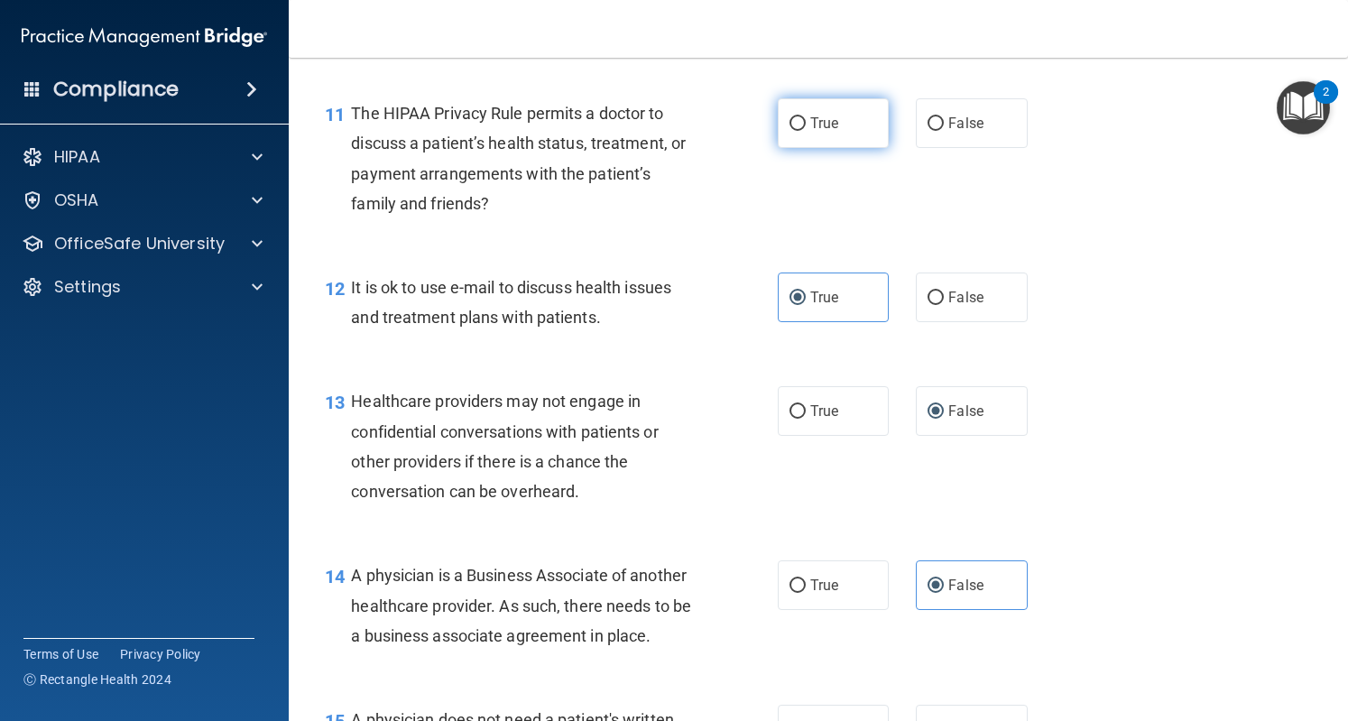
click at [778, 148] on label "True" at bounding box center [833, 123] width 111 height 50
click at [790, 131] on input "True" at bounding box center [798, 124] width 16 height 14
radio input "true"
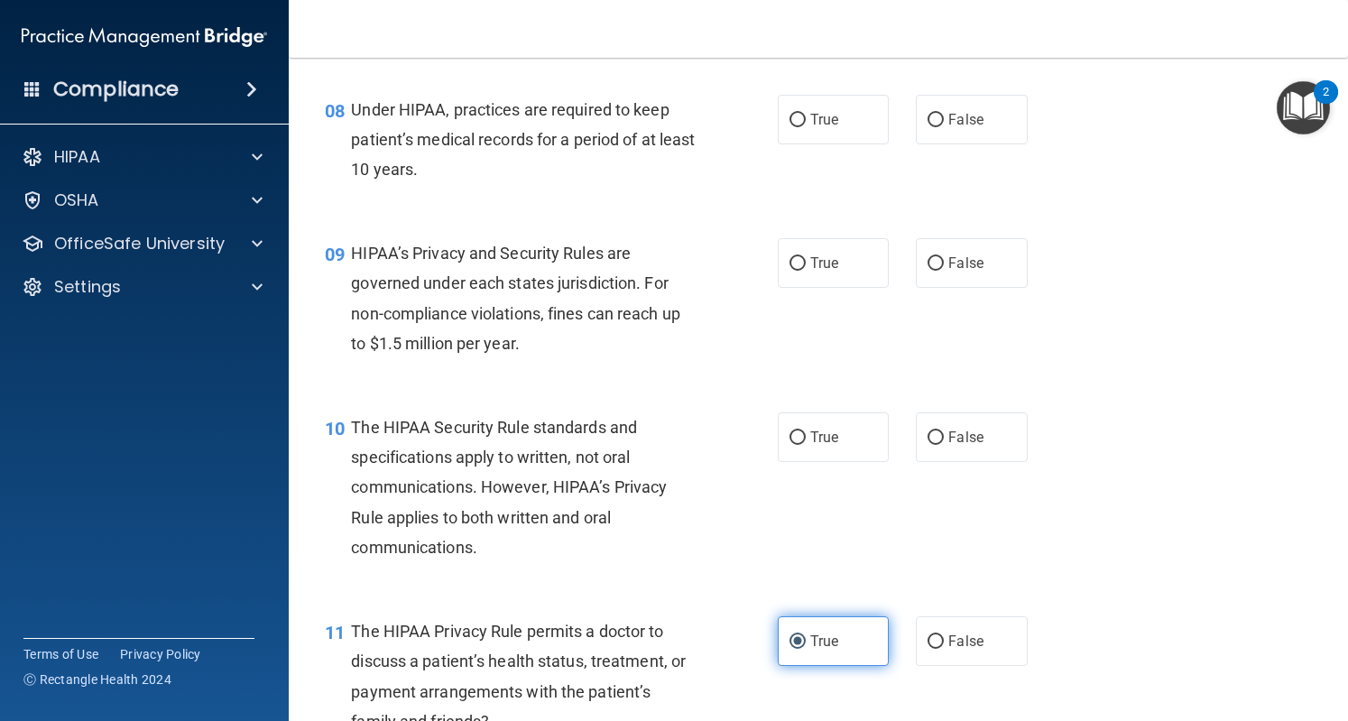
scroll to position [1258, 0]
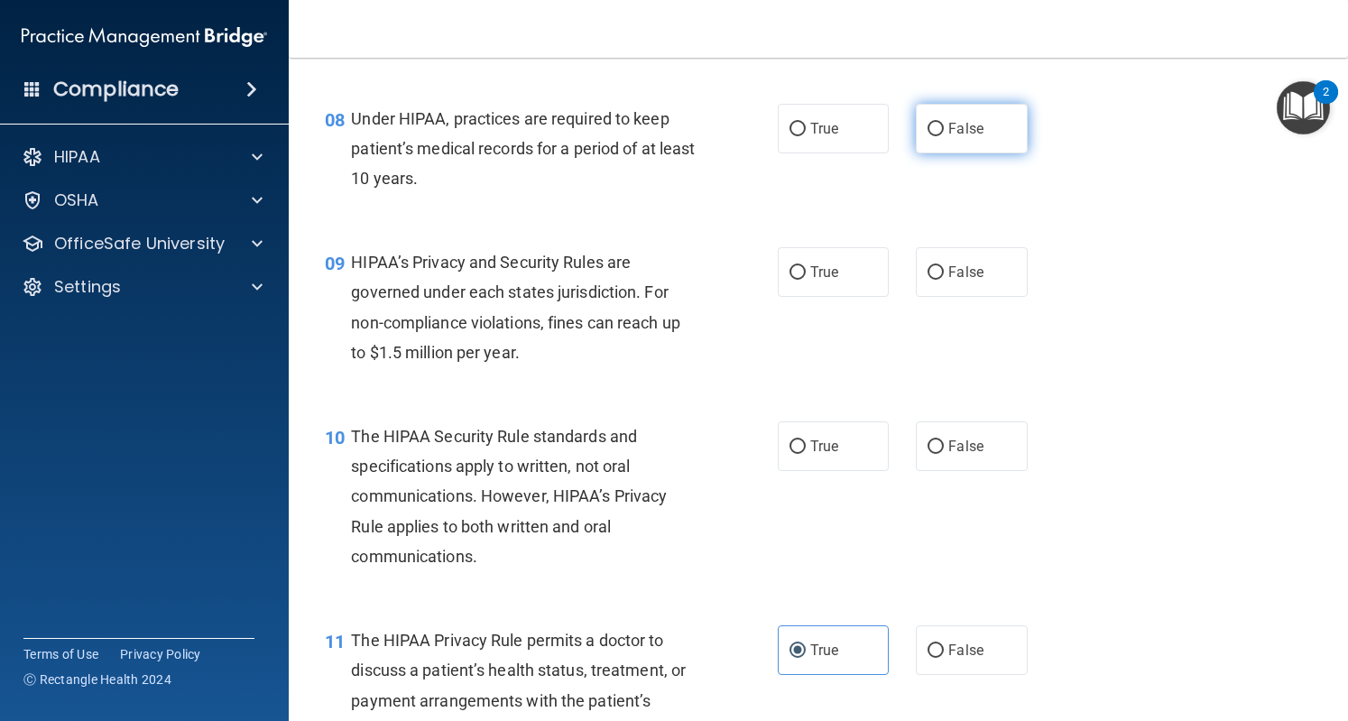
click at [949, 137] on span "False" at bounding box center [966, 128] width 35 height 17
click at [940, 136] on input "False" at bounding box center [936, 130] width 16 height 14
radio input "true"
click at [928, 280] on input "False" at bounding box center [936, 273] width 16 height 14
radio input "true"
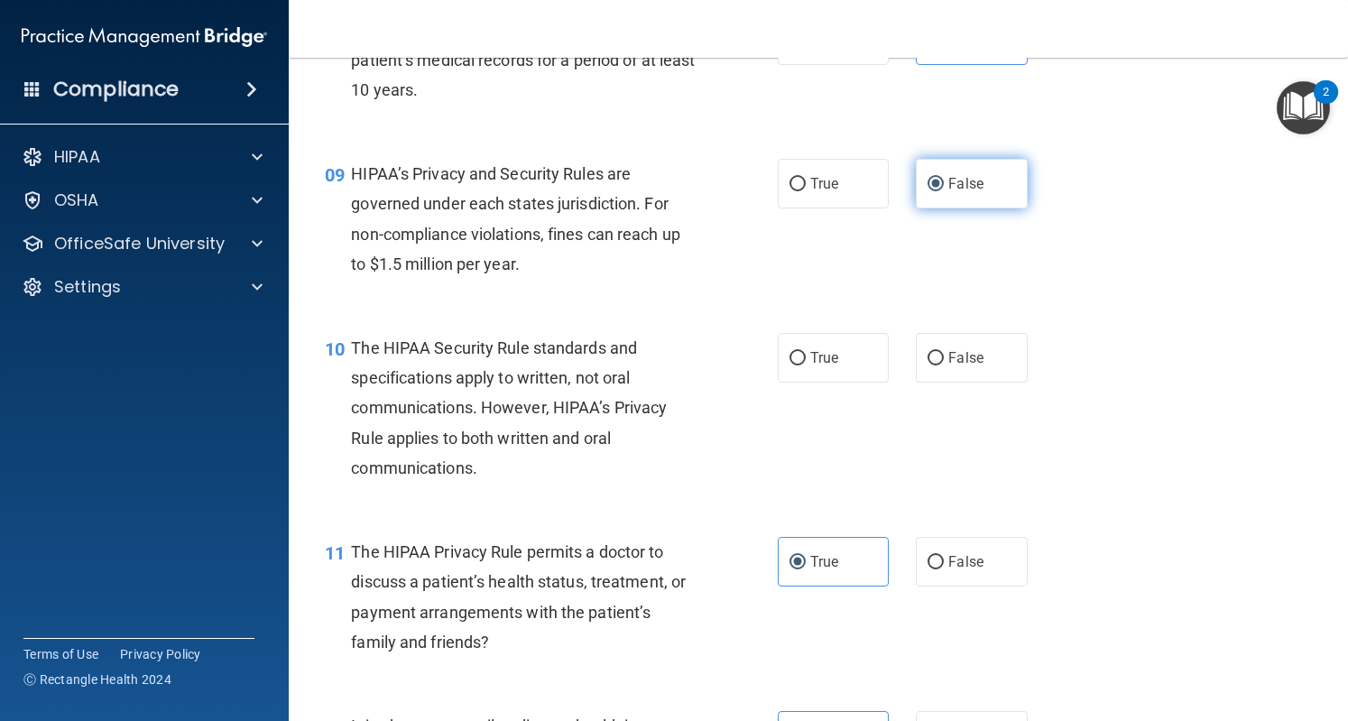
scroll to position [1348, 0]
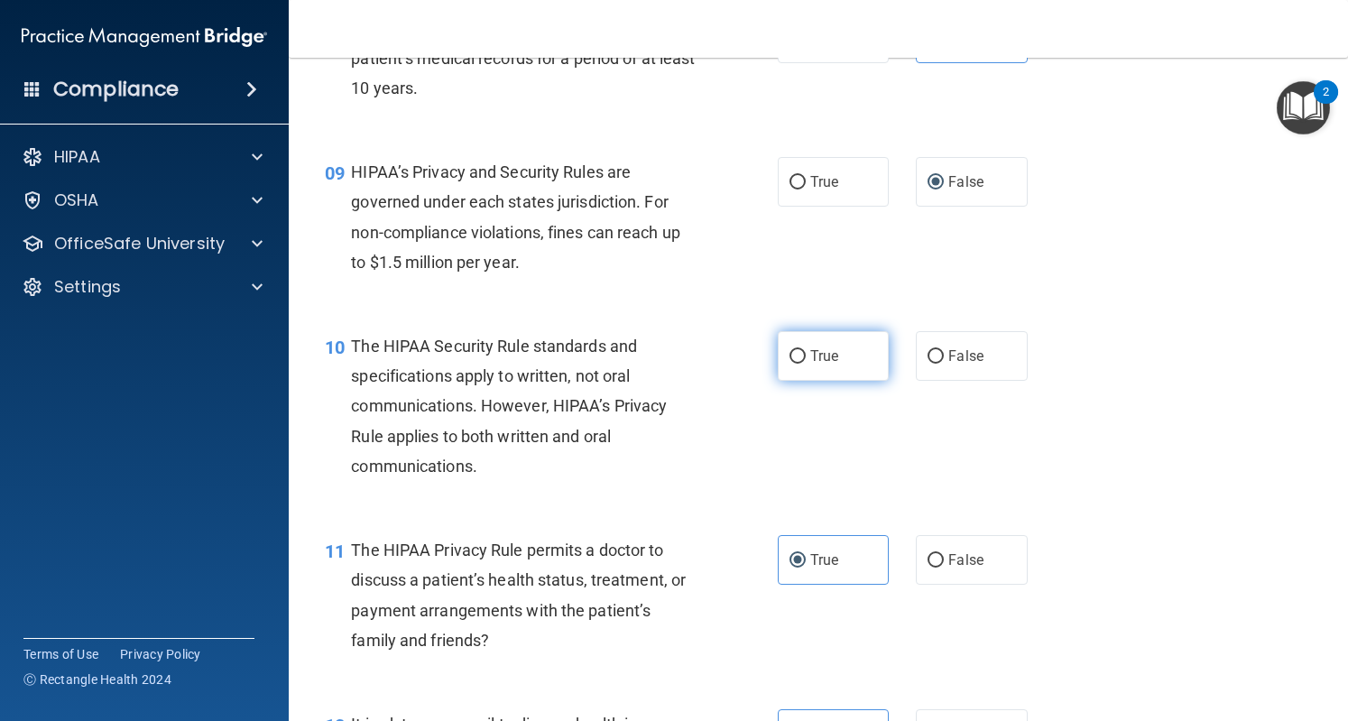
click at [801, 381] on label "True" at bounding box center [833, 356] width 111 height 50
click at [801, 364] on input "True" at bounding box center [798, 357] width 16 height 14
radio input "true"
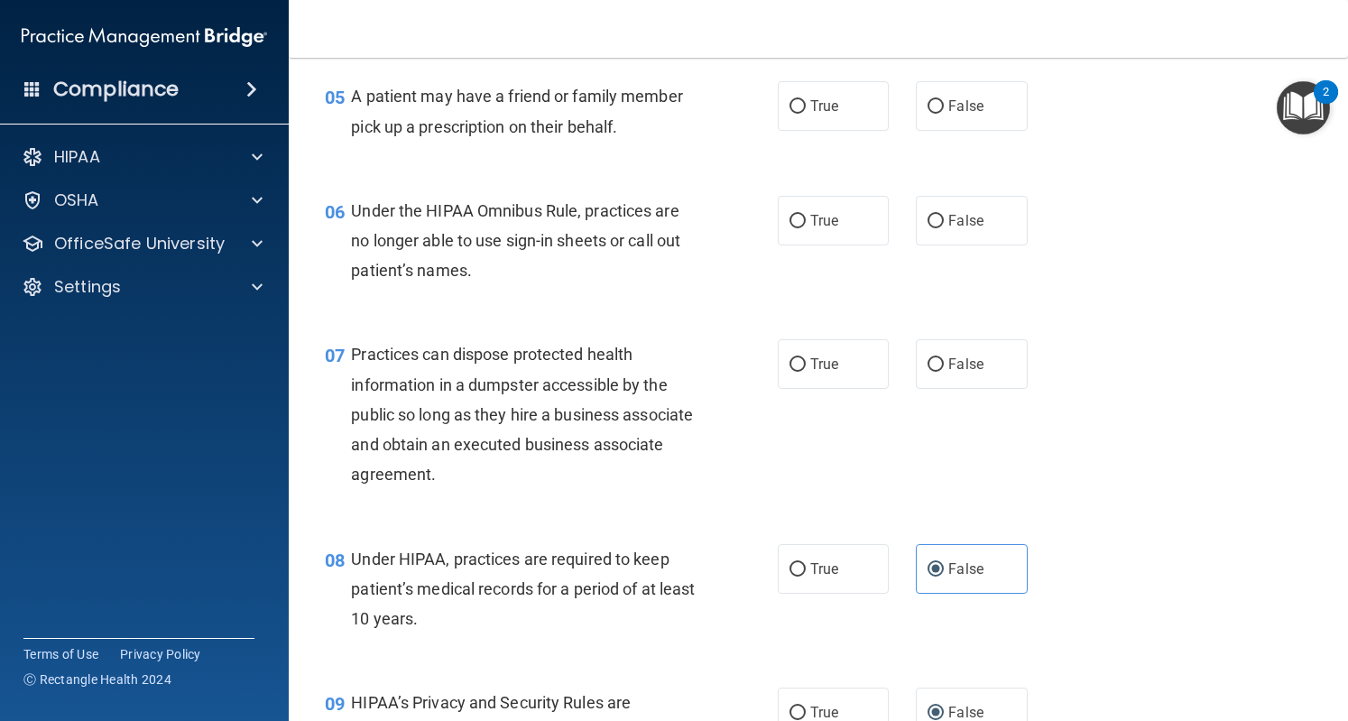
scroll to position [818, 0]
click at [949, 373] on span "False" at bounding box center [966, 364] width 35 height 17
click at [940, 372] on input "False" at bounding box center [936, 365] width 16 height 14
radio input "true"
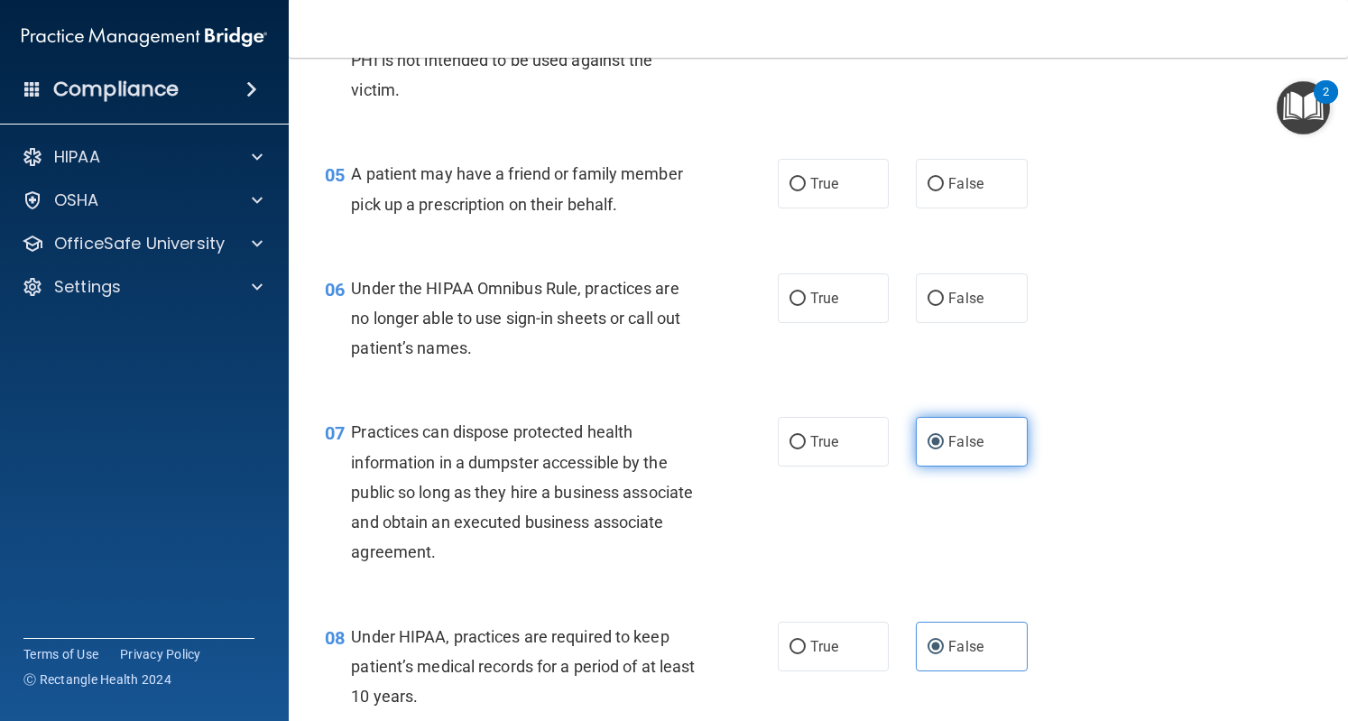
scroll to position [738, 0]
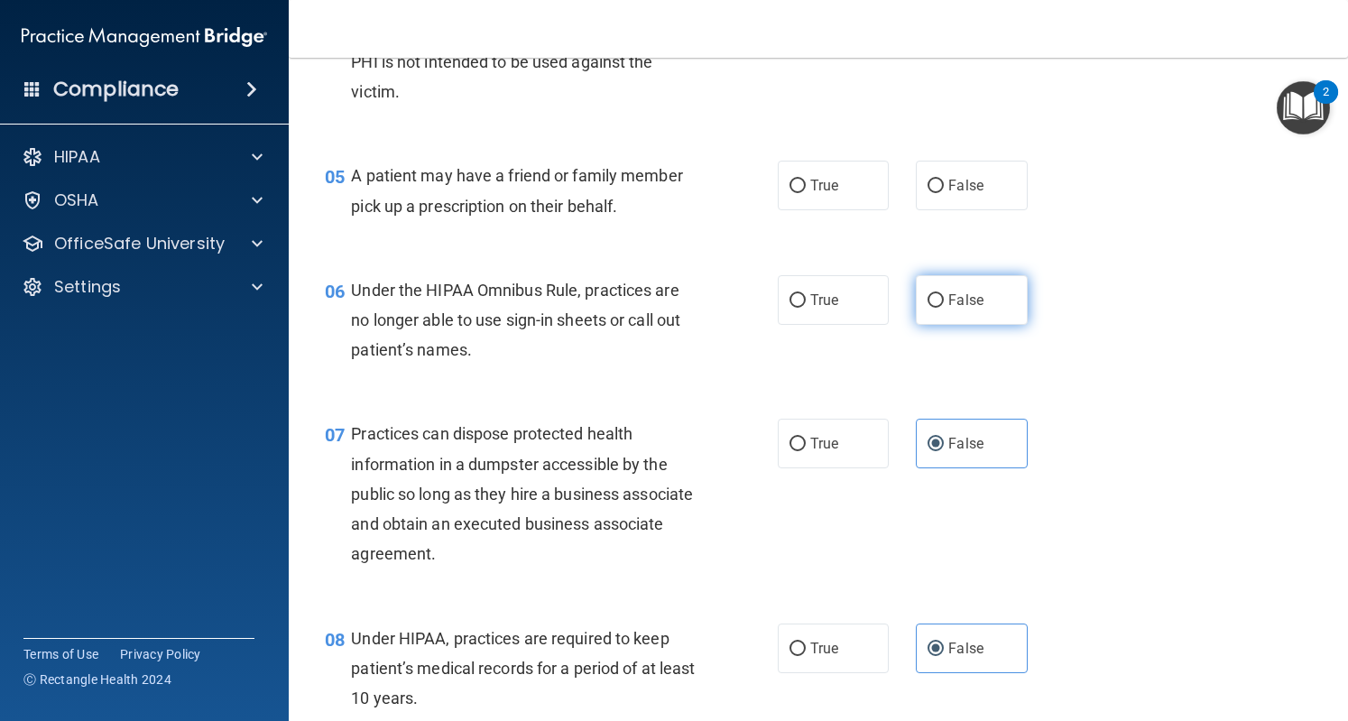
click at [966, 309] on span "False" at bounding box center [966, 300] width 35 height 17
click at [944, 308] on input "False" at bounding box center [936, 301] width 16 height 14
radio input "true"
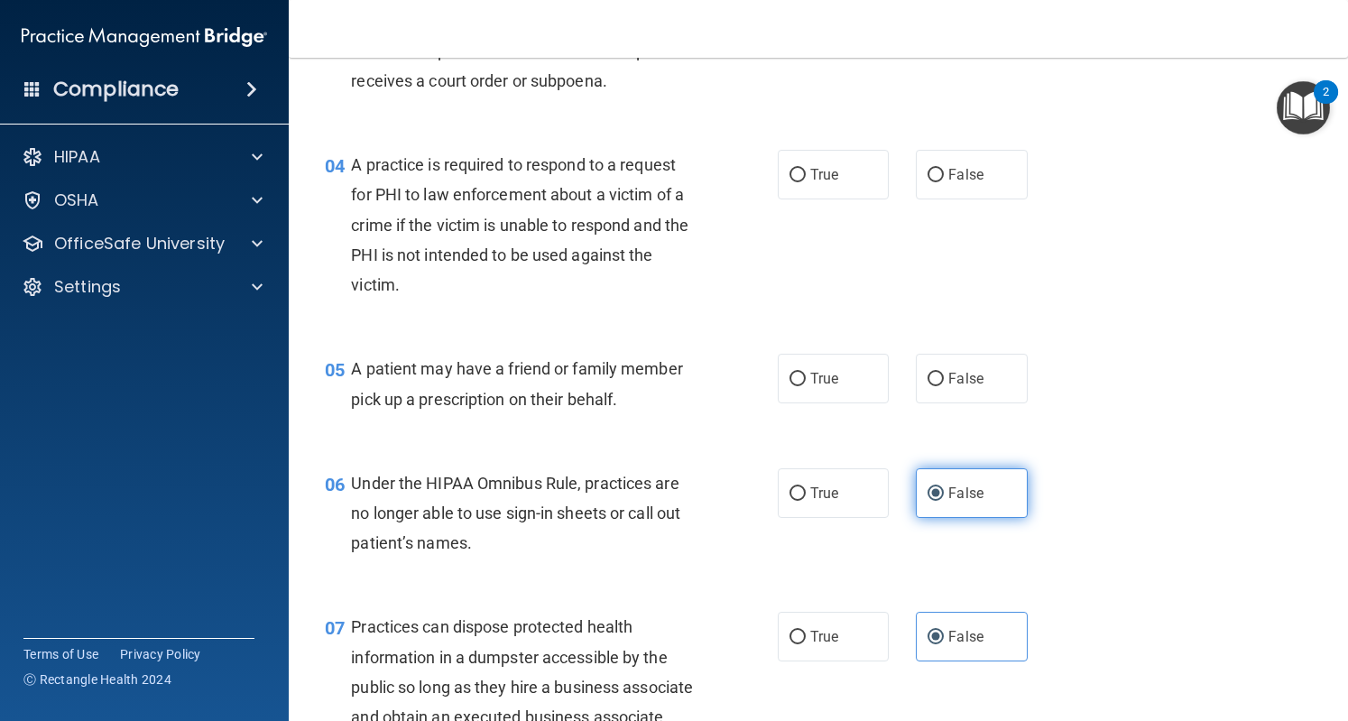
scroll to position [536, 0]
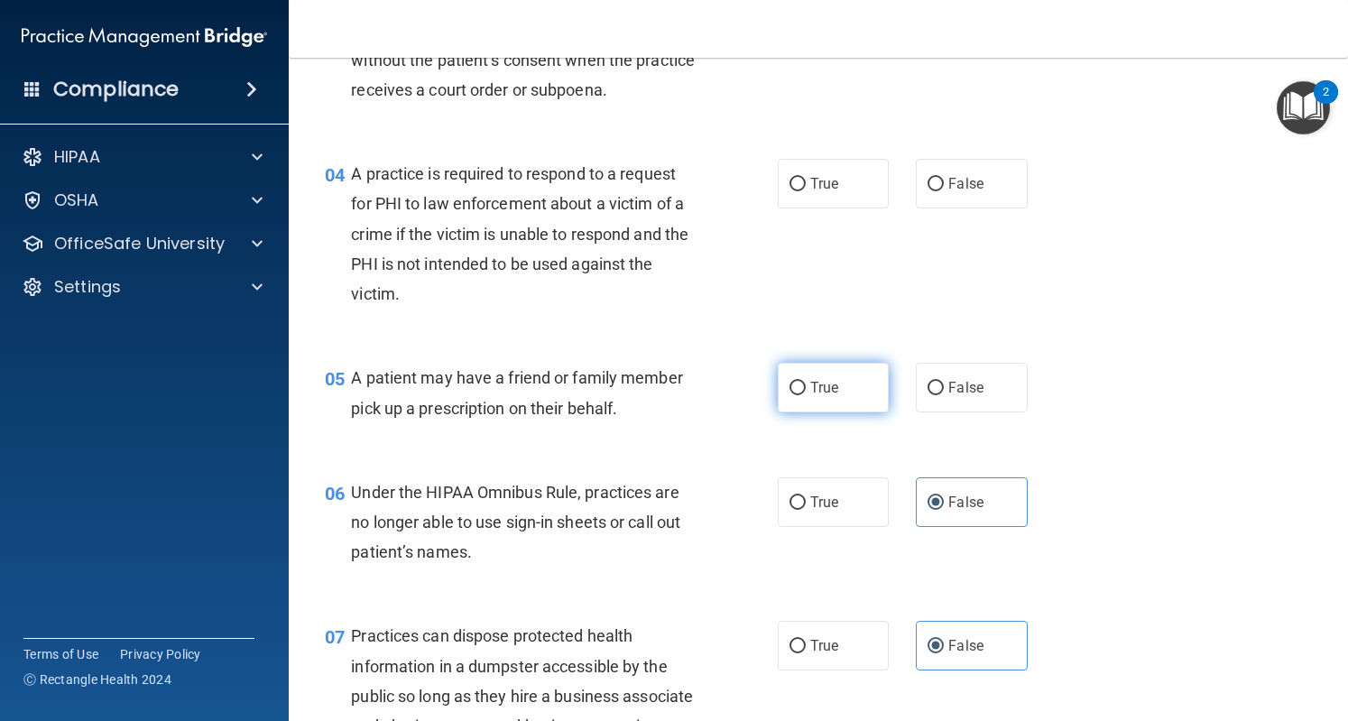
click at [782, 406] on label "True" at bounding box center [833, 388] width 111 height 50
click at [790, 395] on input "True" at bounding box center [798, 389] width 16 height 14
radio input "true"
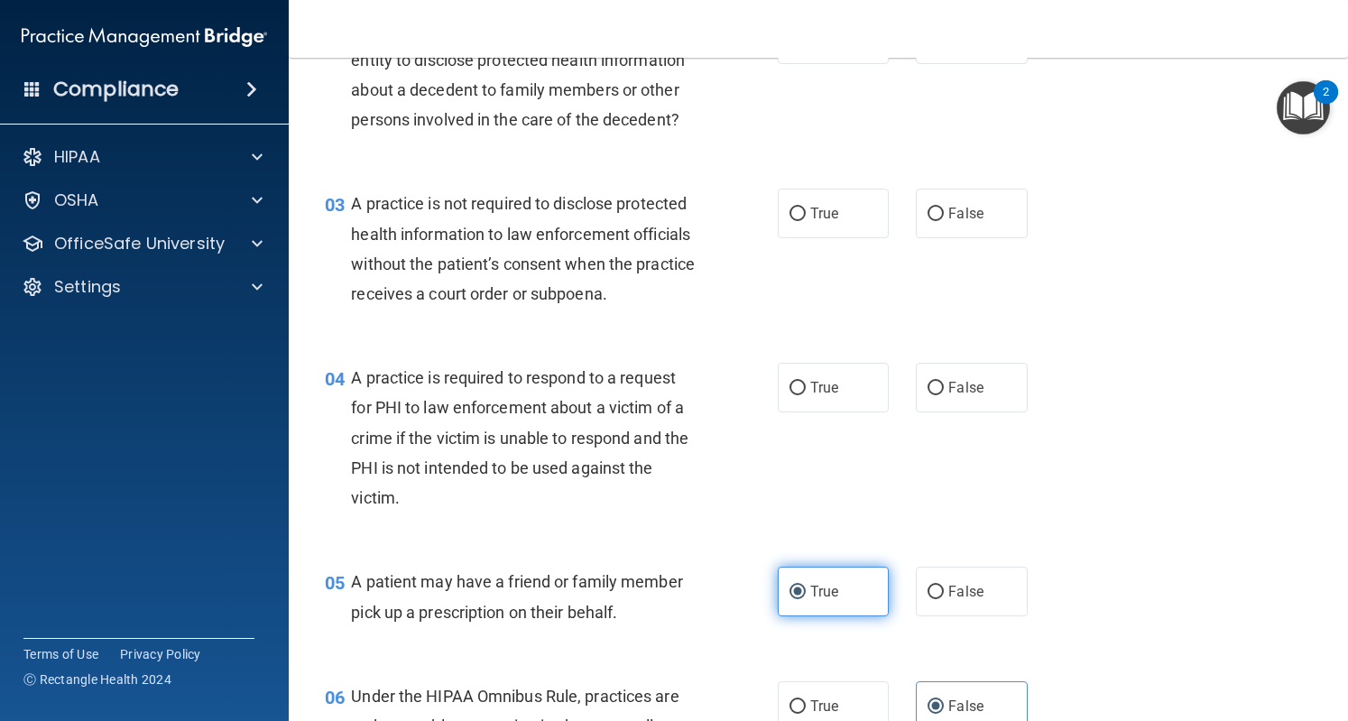
scroll to position [325, 0]
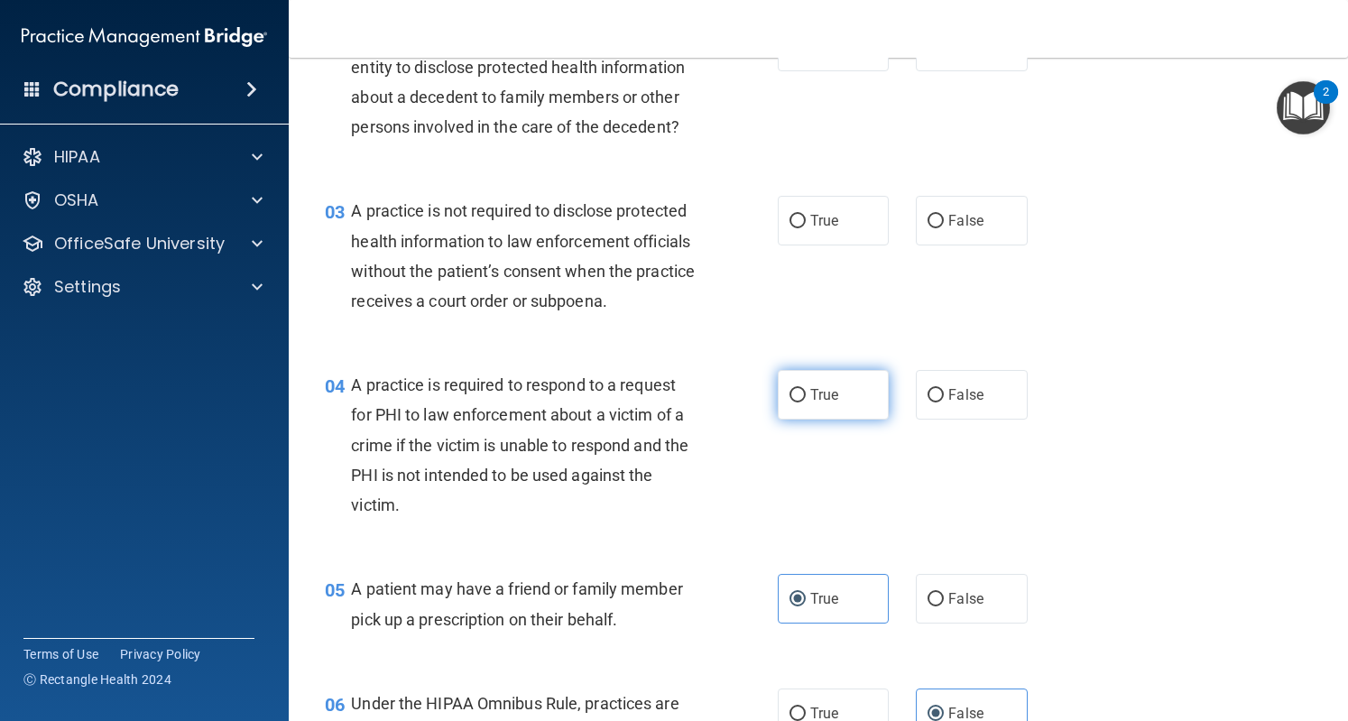
click at [800, 420] on label "True" at bounding box center [833, 395] width 111 height 50
click at [800, 403] on input "True" at bounding box center [798, 396] width 16 height 14
radio input "true"
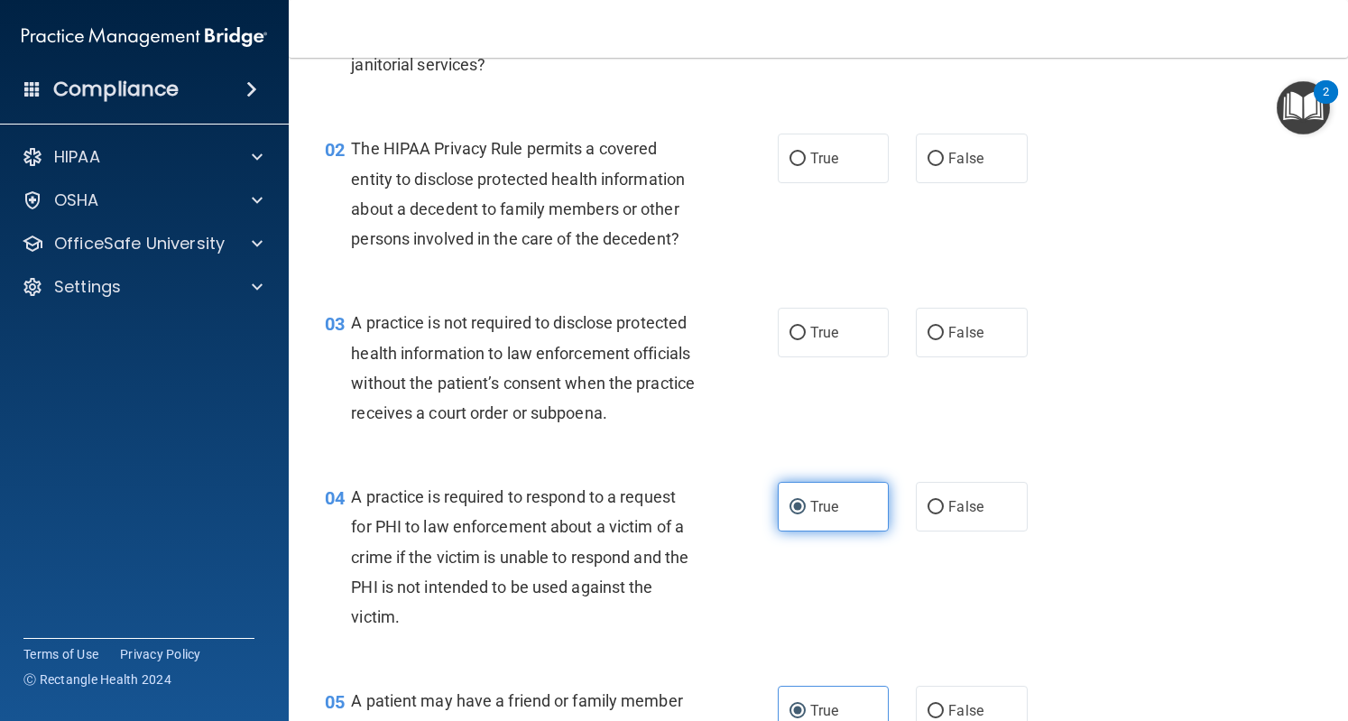
scroll to position [211, 0]
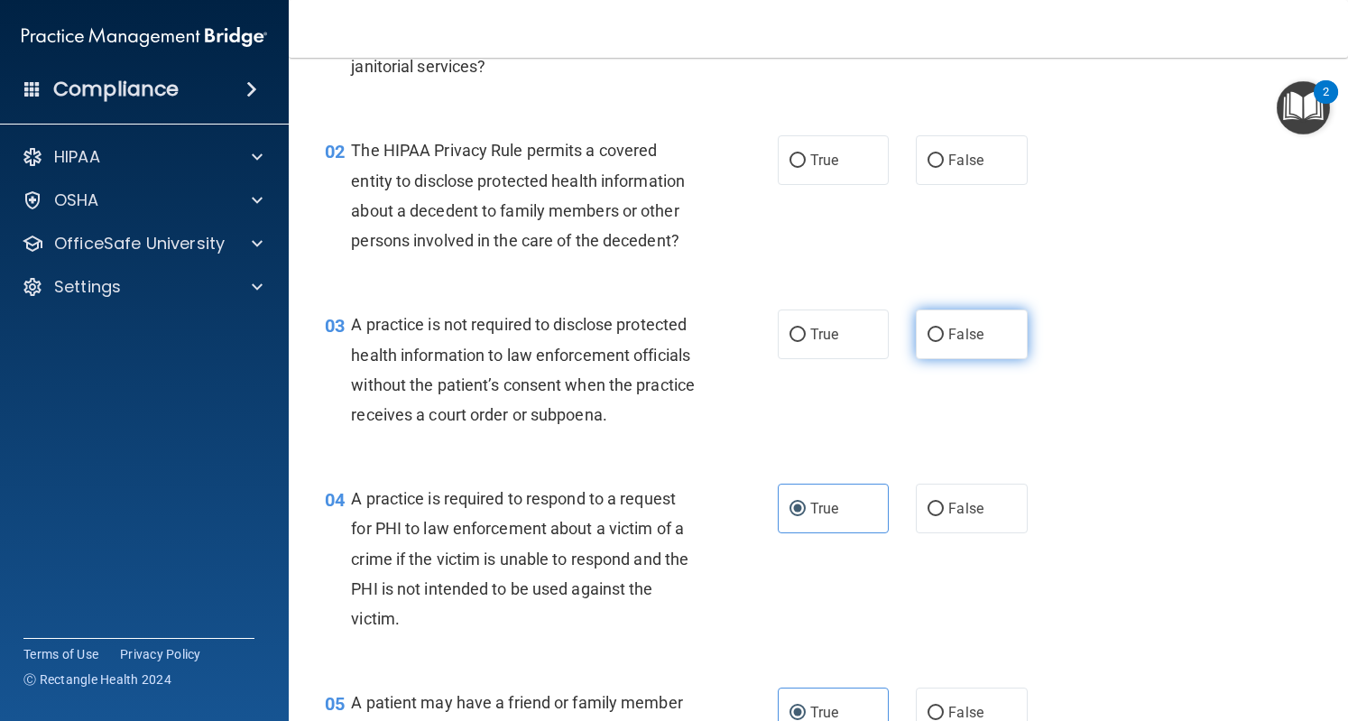
click at [952, 317] on label "False" at bounding box center [971, 335] width 111 height 50
click at [944, 329] on input "False" at bounding box center [936, 336] width 16 height 14
radio input "true"
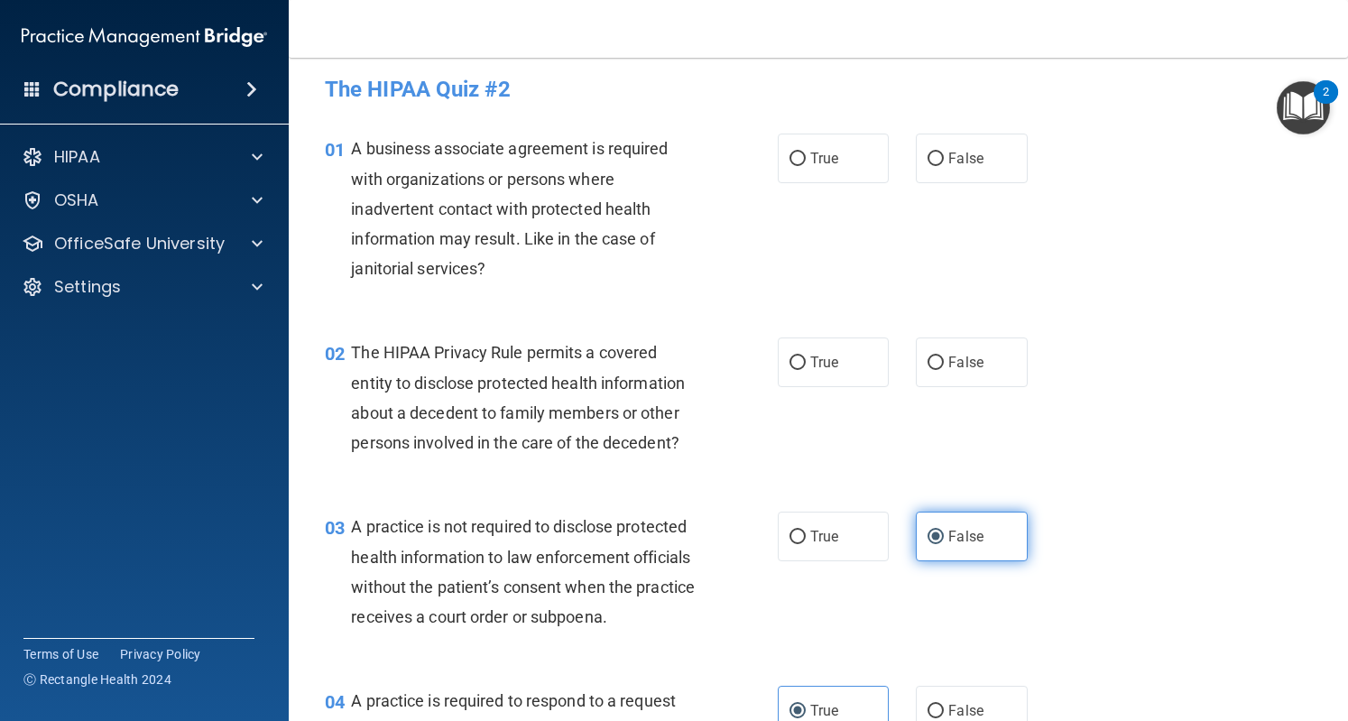
scroll to position [0, 0]
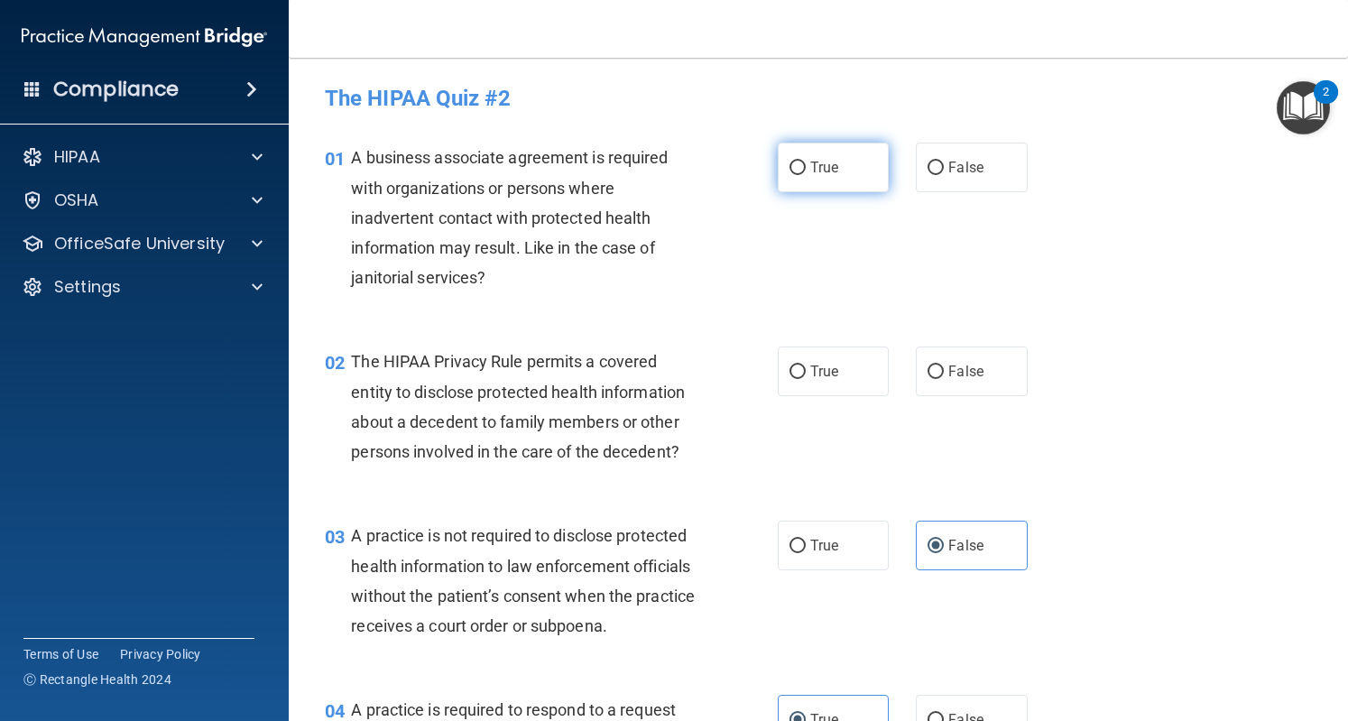
click at [828, 180] on label "True" at bounding box center [833, 168] width 111 height 50
click at [806, 175] on input "True" at bounding box center [798, 169] width 16 height 14
radio input "true"
click at [781, 381] on label "True" at bounding box center [833, 372] width 111 height 50
click at [790, 379] on input "True" at bounding box center [798, 373] width 16 height 14
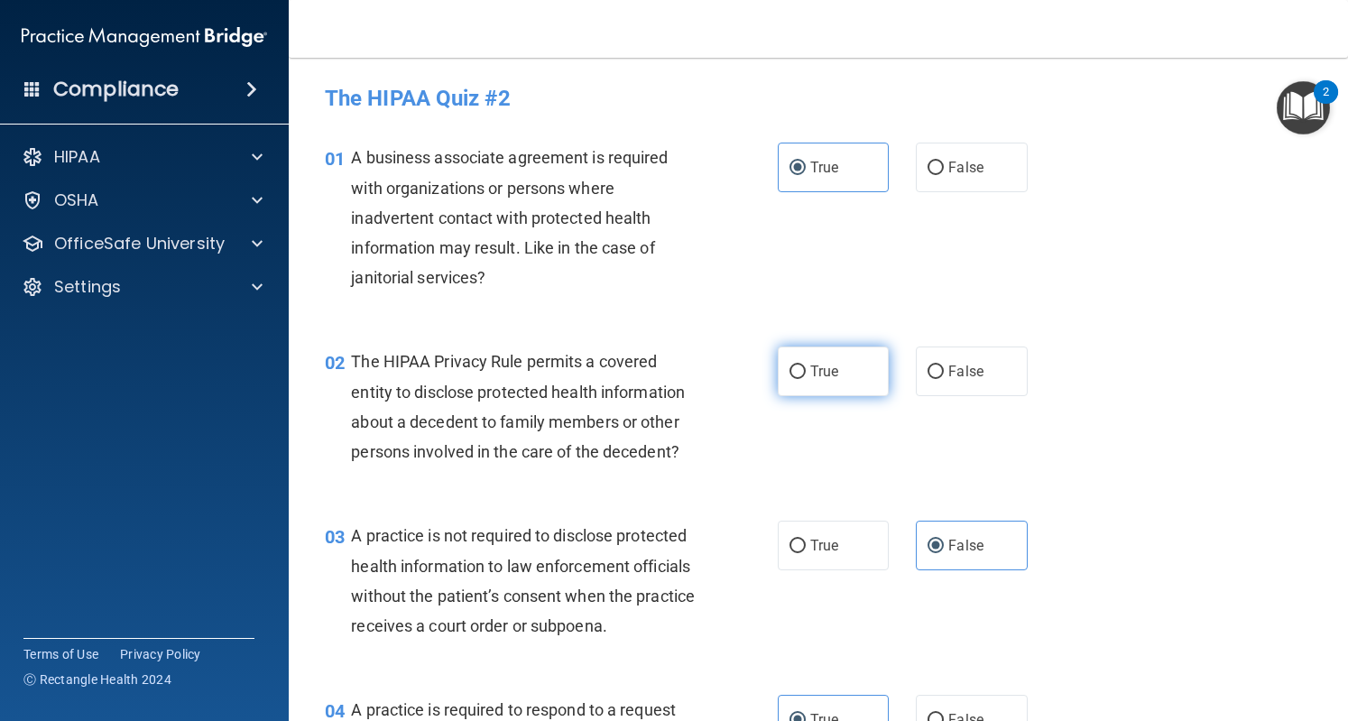
radio input "true"
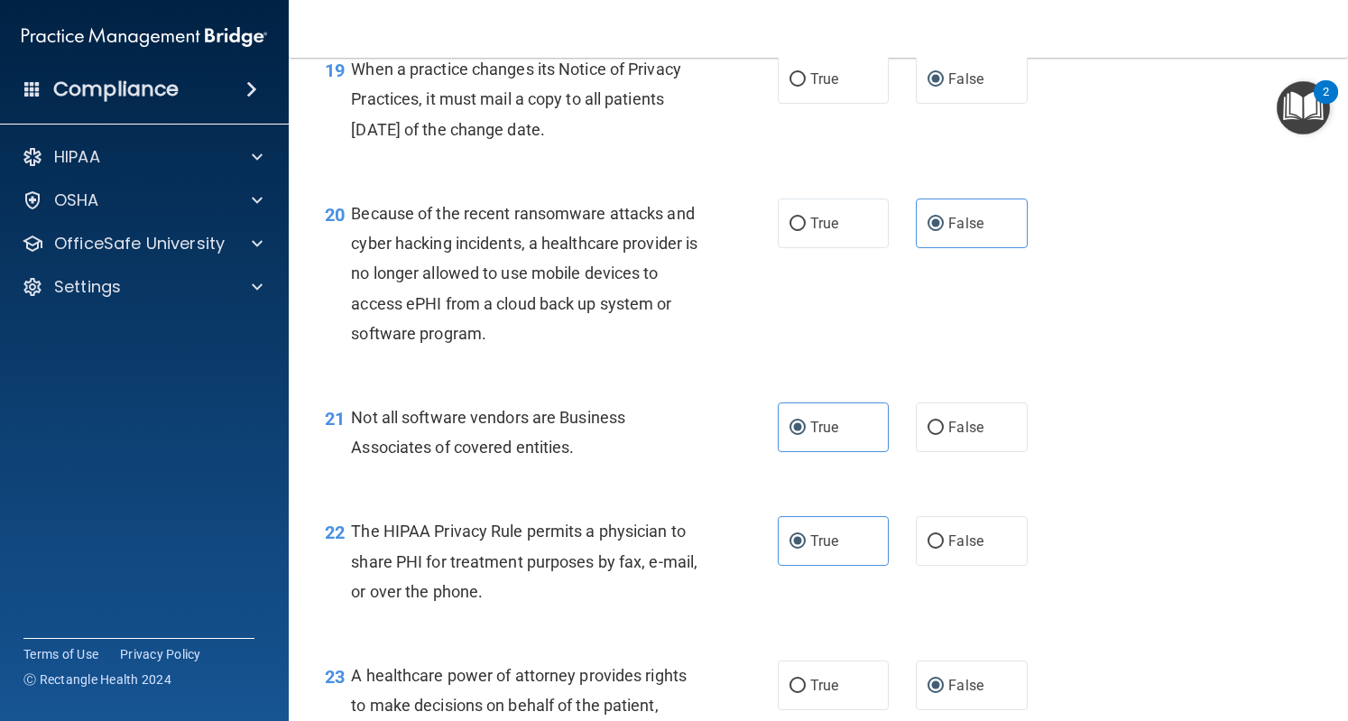
scroll to position [4348, 0]
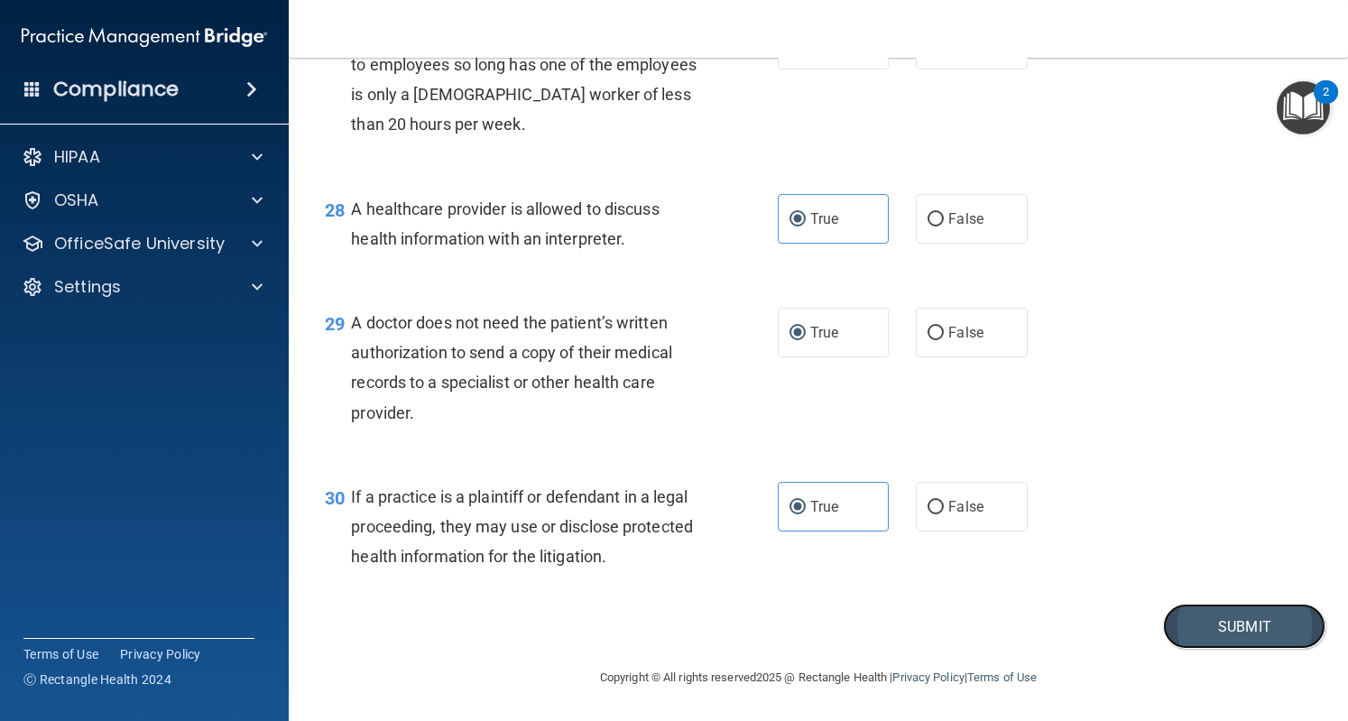
click at [1235, 613] on button "Submit" at bounding box center [1244, 627] width 162 height 46
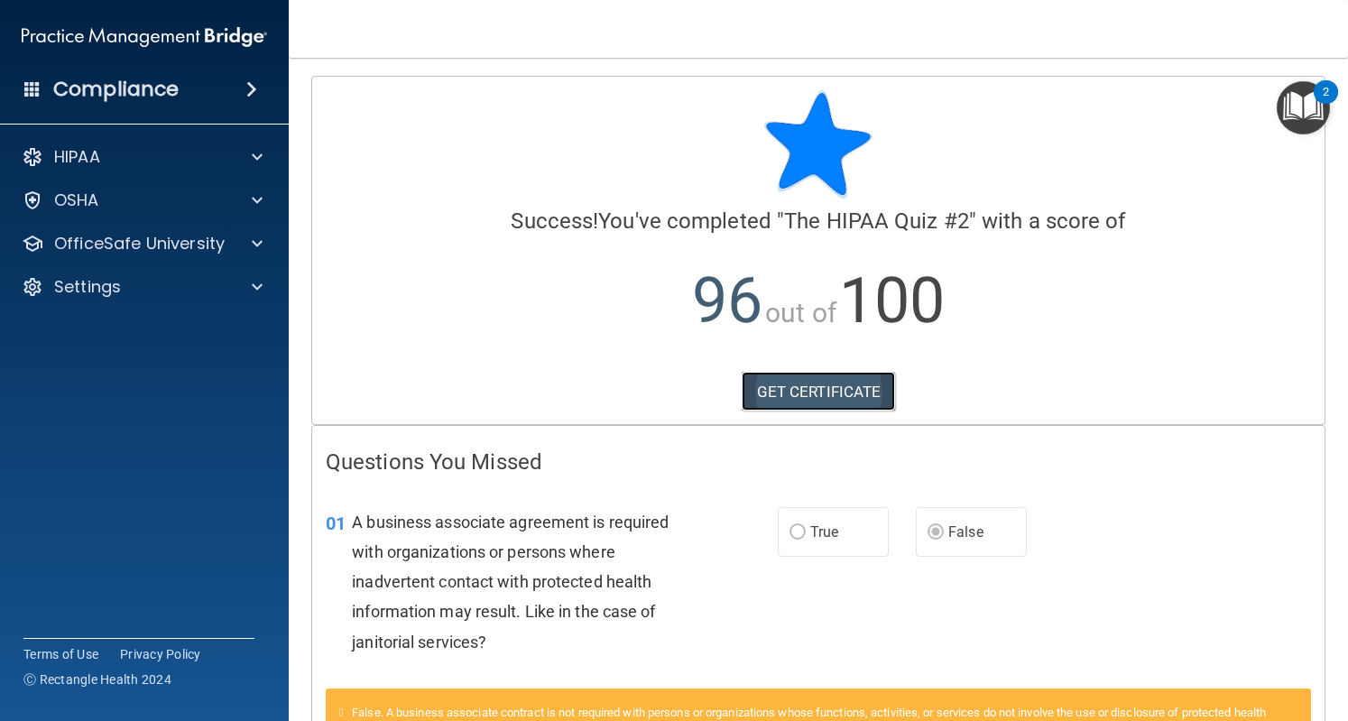
click at [847, 391] on link "GET CERTIFICATE" at bounding box center [819, 392] width 154 height 40
click at [1308, 105] on img "Open Resource Center, 2 new notifications" at bounding box center [1303, 107] width 53 height 53
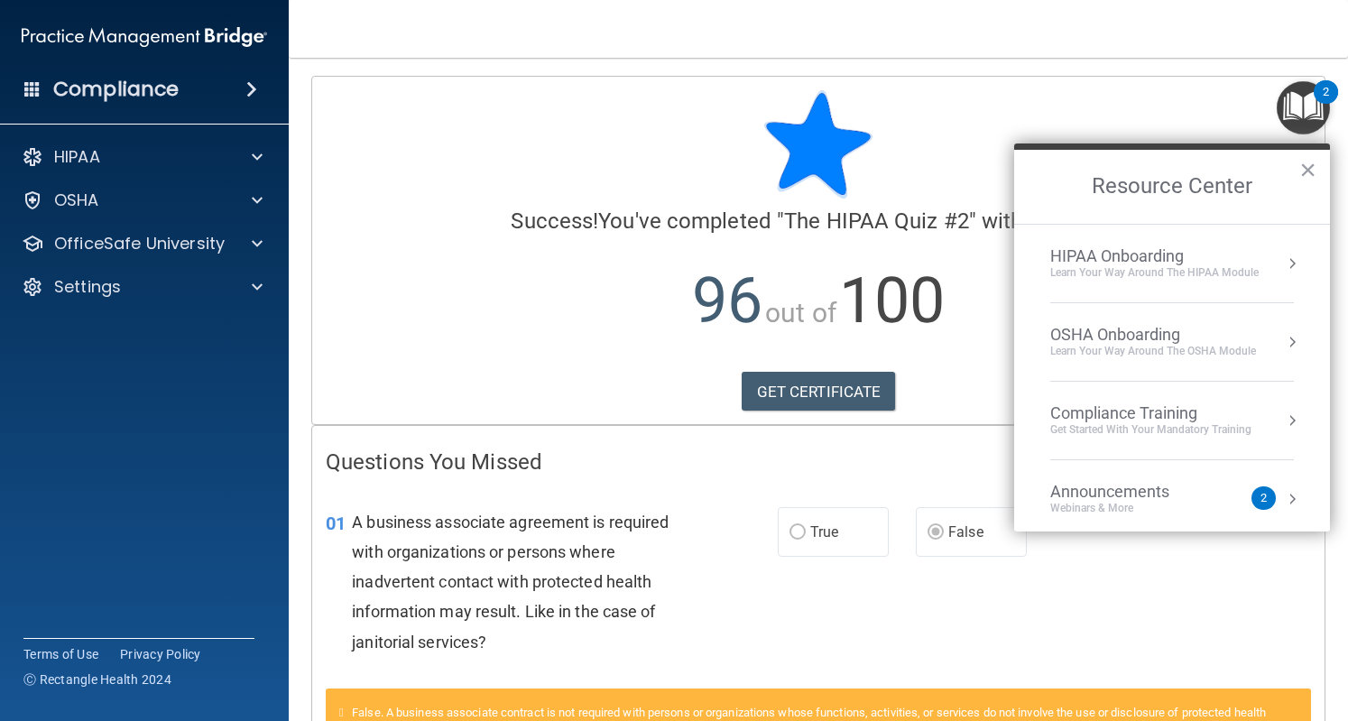
click at [1153, 262] on div "HIPAA Onboarding" at bounding box center [1154, 256] width 208 height 20
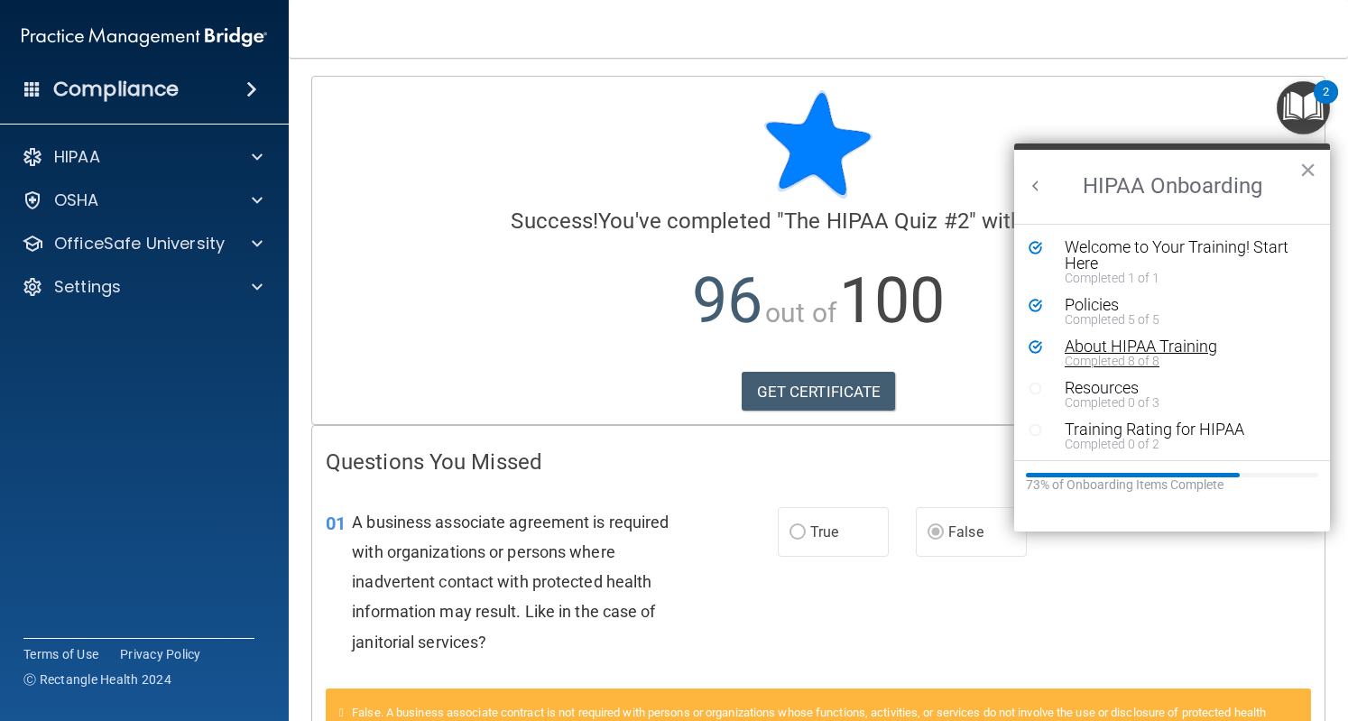
click at [1117, 342] on div "About HIPAA Training" at bounding box center [1178, 346] width 227 height 16
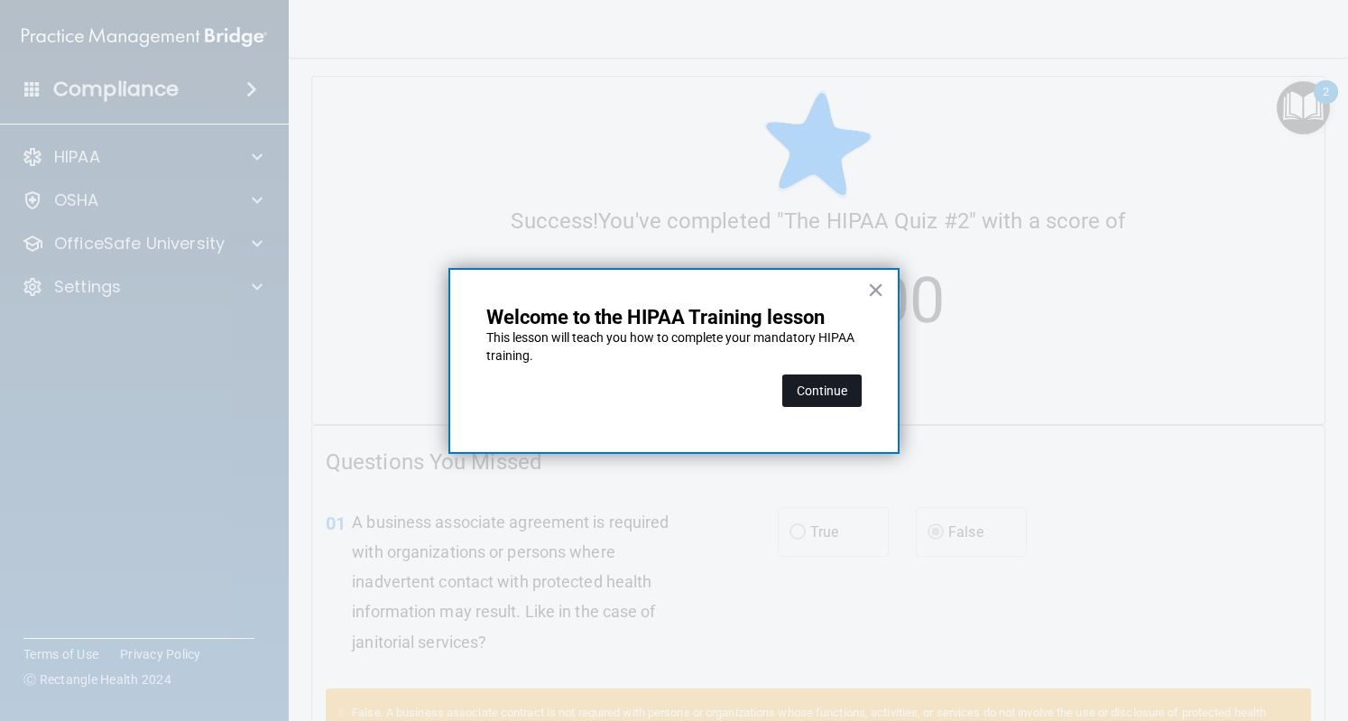
click at [825, 396] on button "Continue" at bounding box center [821, 391] width 79 height 32
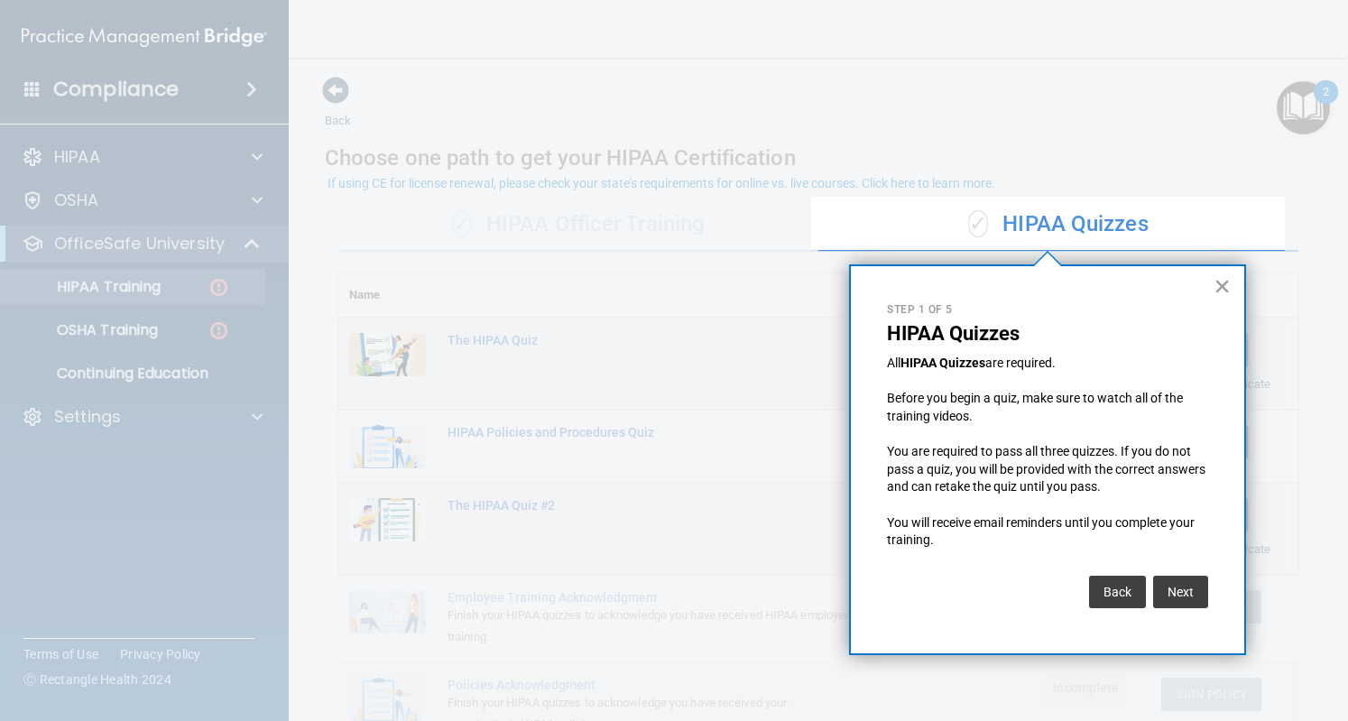
click at [1229, 277] on button "×" at bounding box center [1222, 286] width 17 height 29
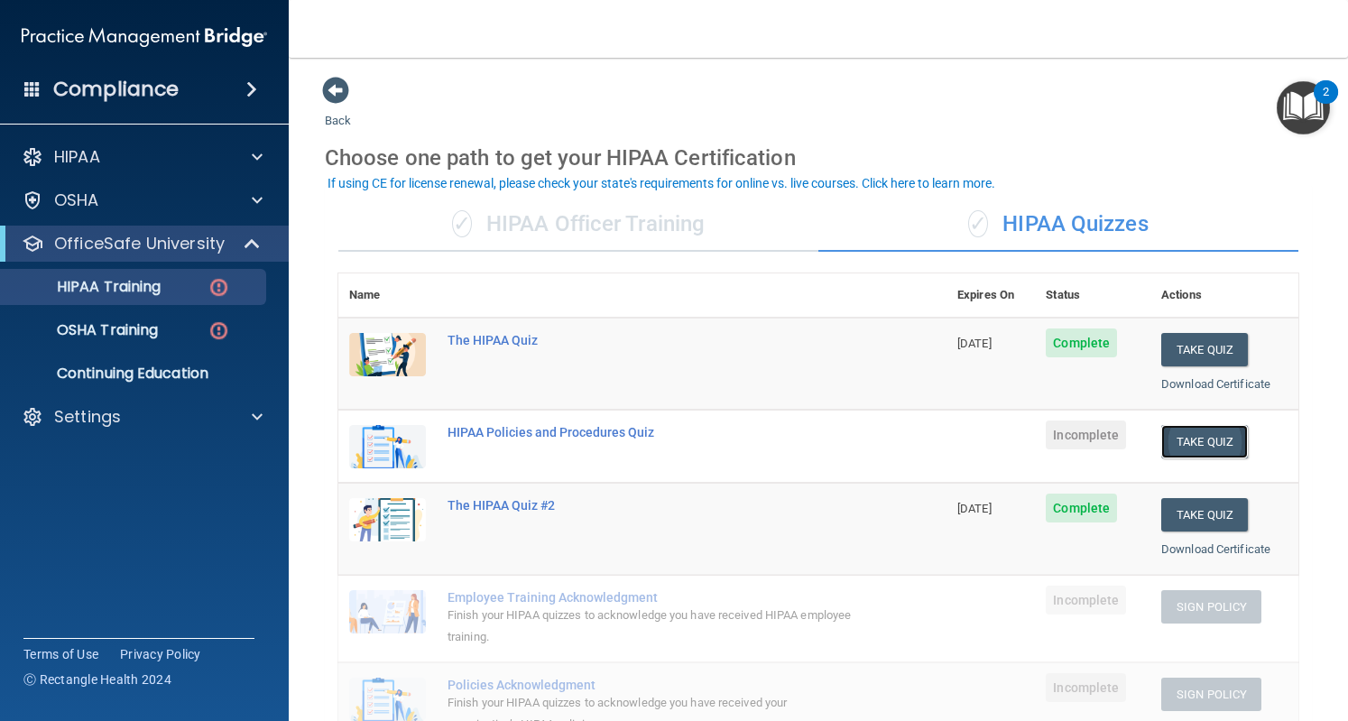
click at [1198, 435] on button "Take Quiz" at bounding box center [1204, 441] width 87 height 33
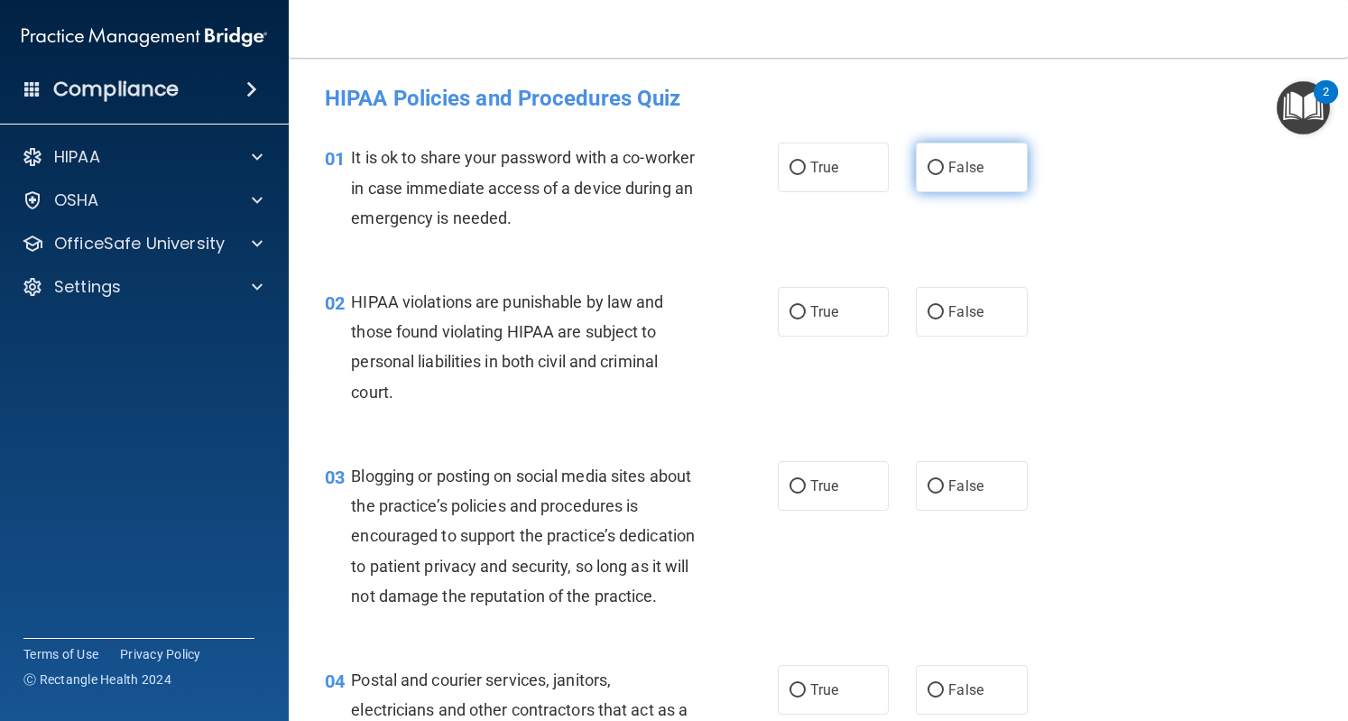
click at [949, 173] on span "False" at bounding box center [966, 167] width 35 height 17
click at [944, 173] on input "False" at bounding box center [936, 169] width 16 height 14
radio input "true"
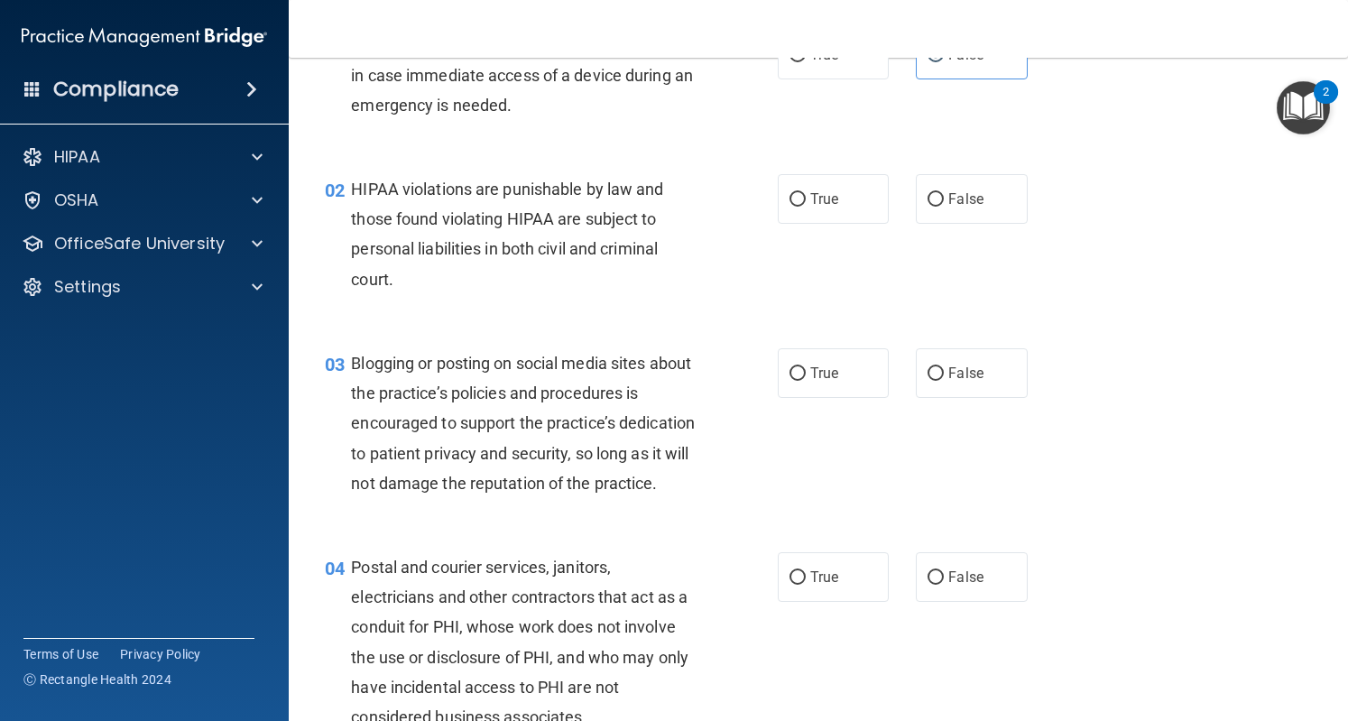
scroll to position [114, 0]
click at [810, 190] on span "True" at bounding box center [824, 198] width 28 height 17
click at [806, 192] on input "True" at bounding box center [798, 199] width 16 height 14
radio input "true"
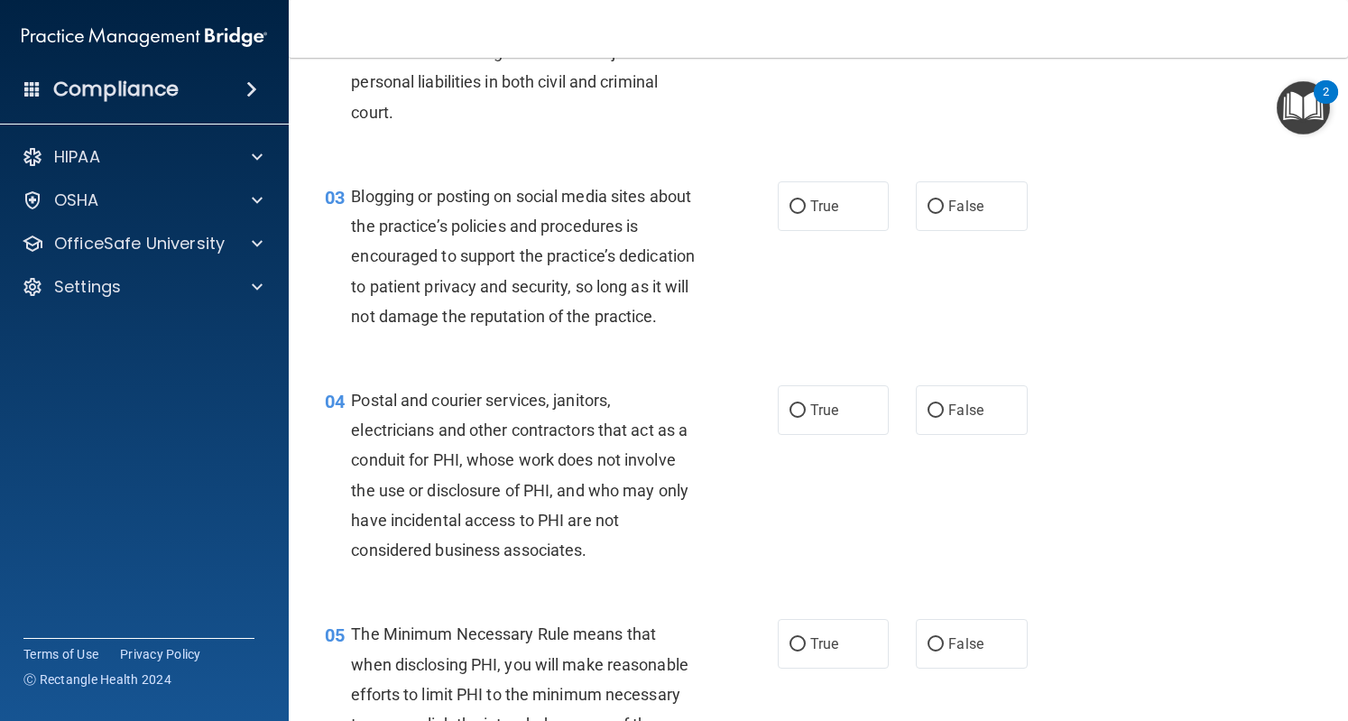
scroll to position [282, 0]
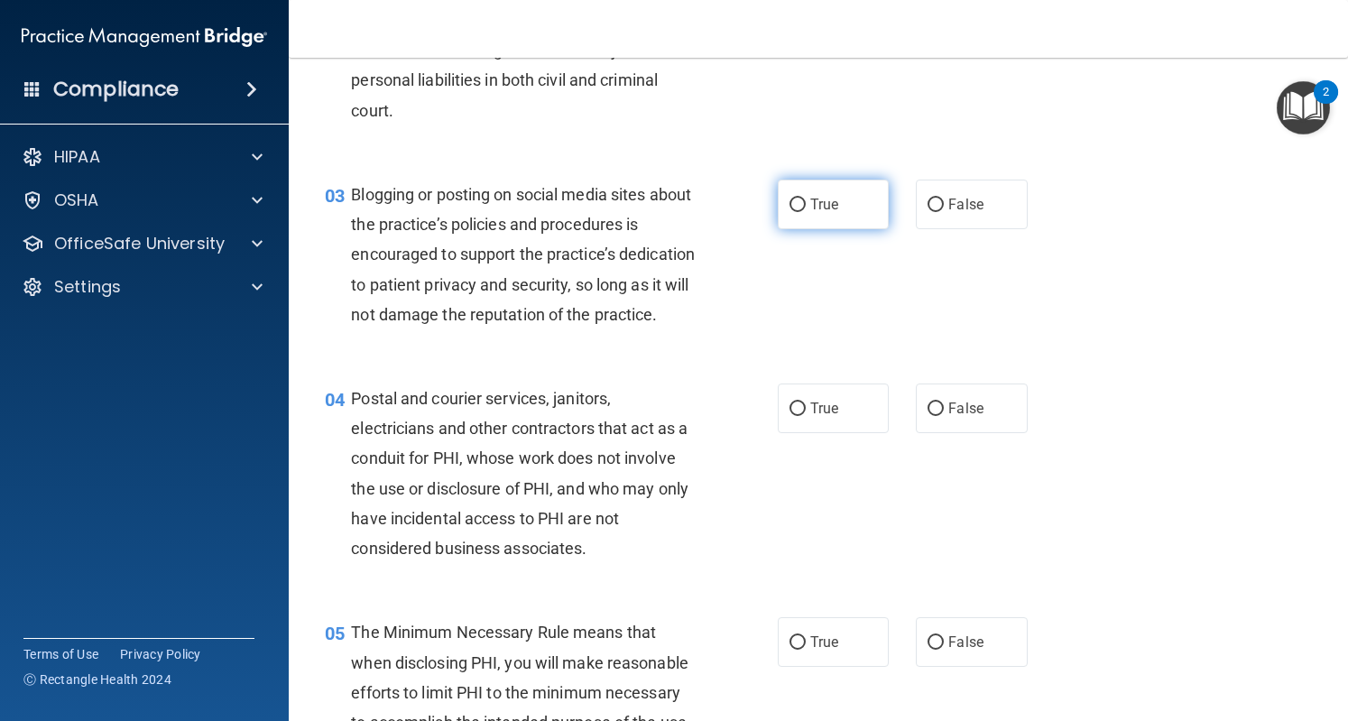
click at [778, 205] on label "True" at bounding box center [833, 205] width 111 height 50
click at [790, 205] on input "True" at bounding box center [798, 206] width 16 height 14
radio input "true"
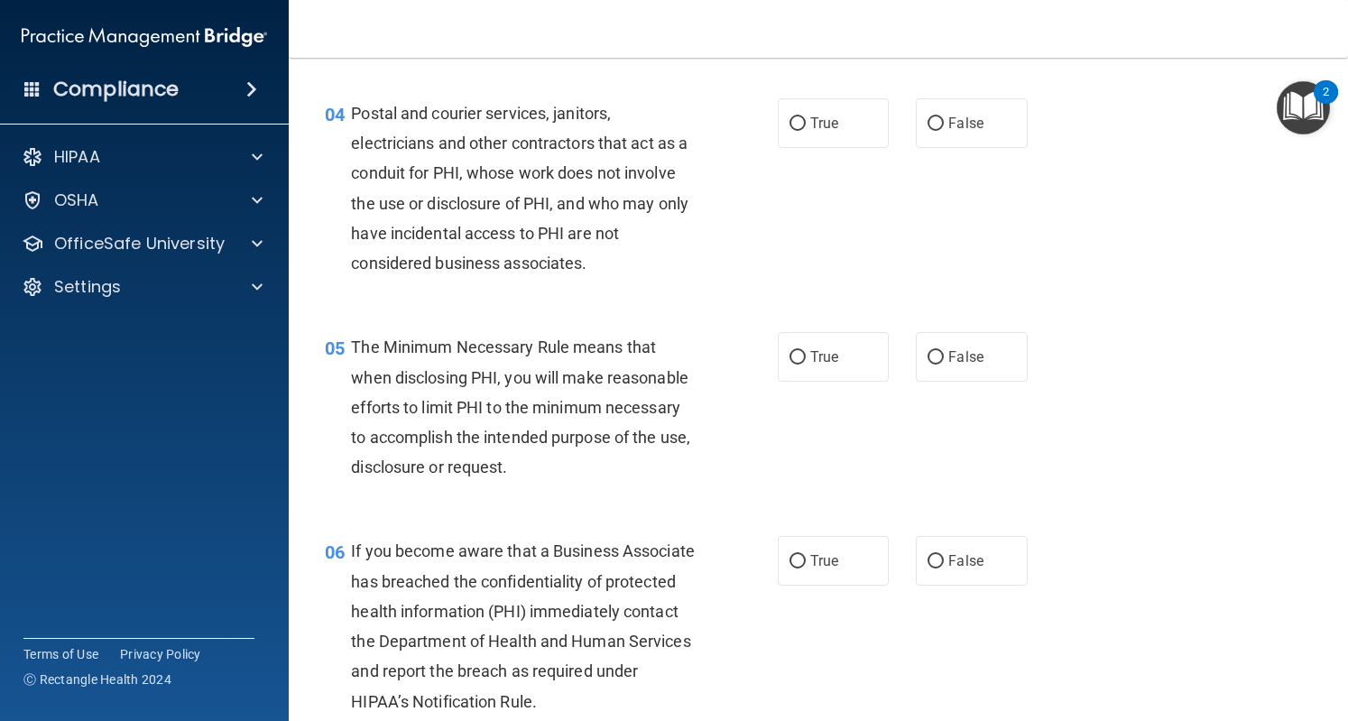
scroll to position [569, 0]
click at [963, 130] on span "False" at bounding box center [966, 121] width 35 height 17
click at [944, 129] on input "False" at bounding box center [936, 123] width 16 height 14
radio input "true"
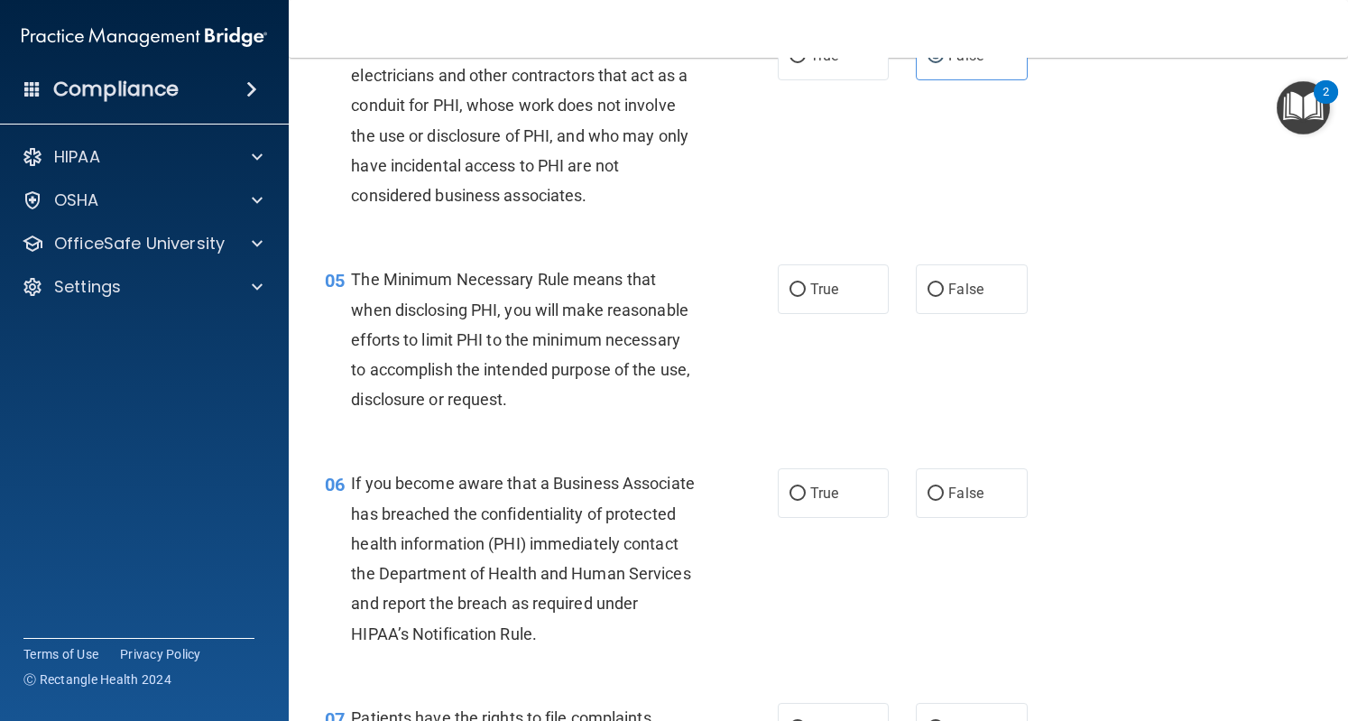
scroll to position [638, 0]
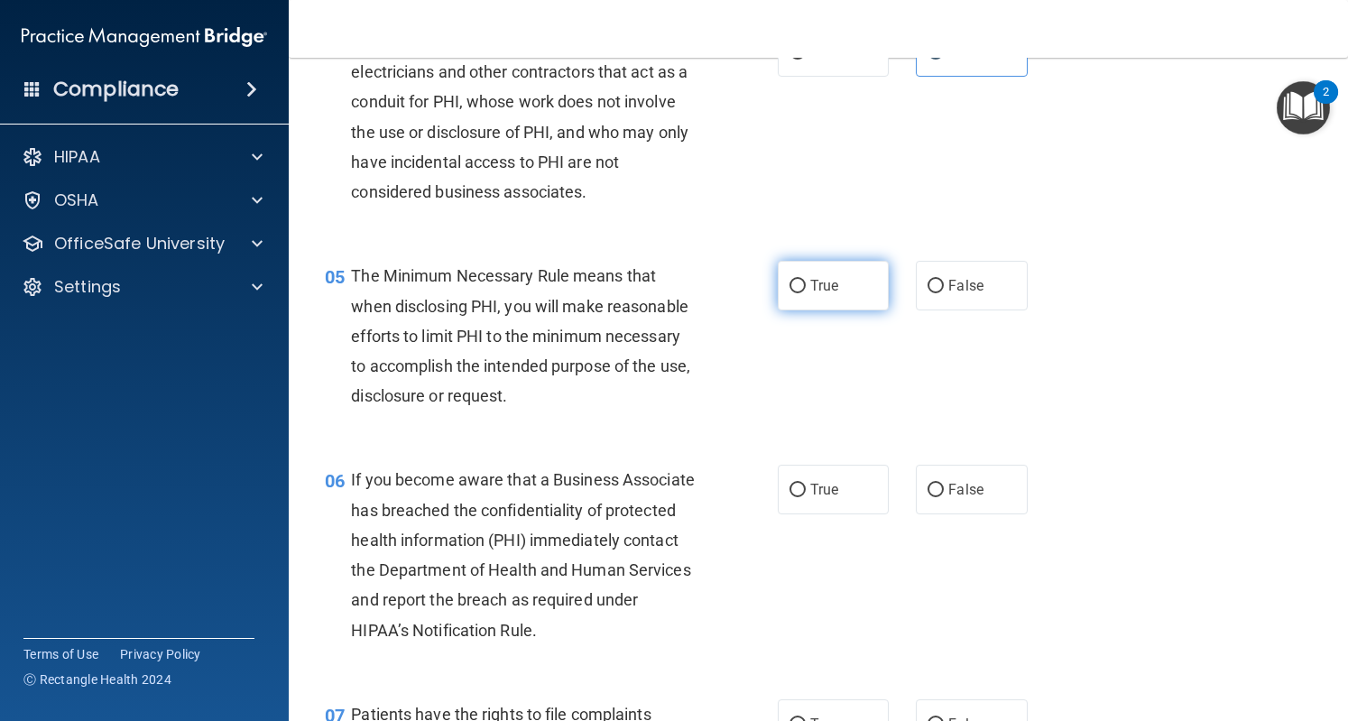
click at [810, 294] on span "True" at bounding box center [824, 285] width 28 height 17
click at [804, 293] on input "True" at bounding box center [798, 287] width 16 height 14
radio input "true"
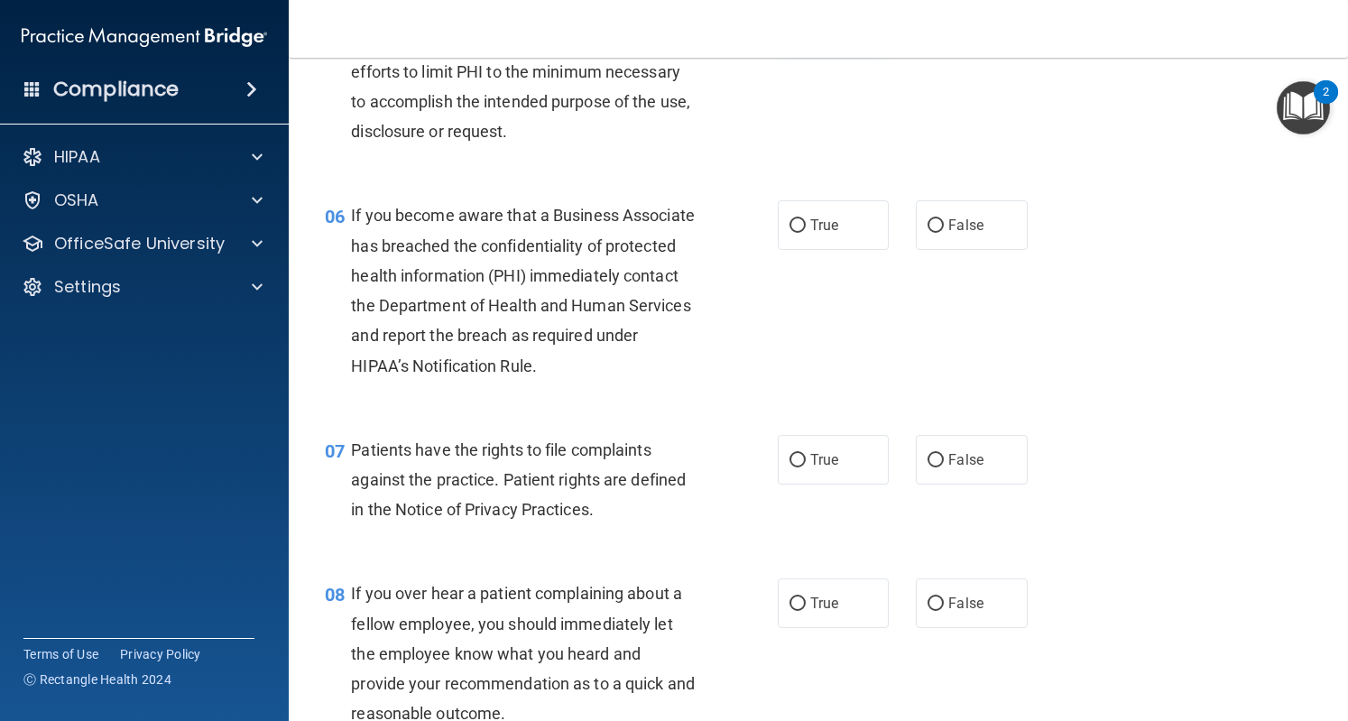
scroll to position [904, 0]
click at [800, 248] on label "True" at bounding box center [833, 224] width 111 height 50
click at [800, 231] on input "True" at bounding box center [798, 224] width 16 height 14
radio input "true"
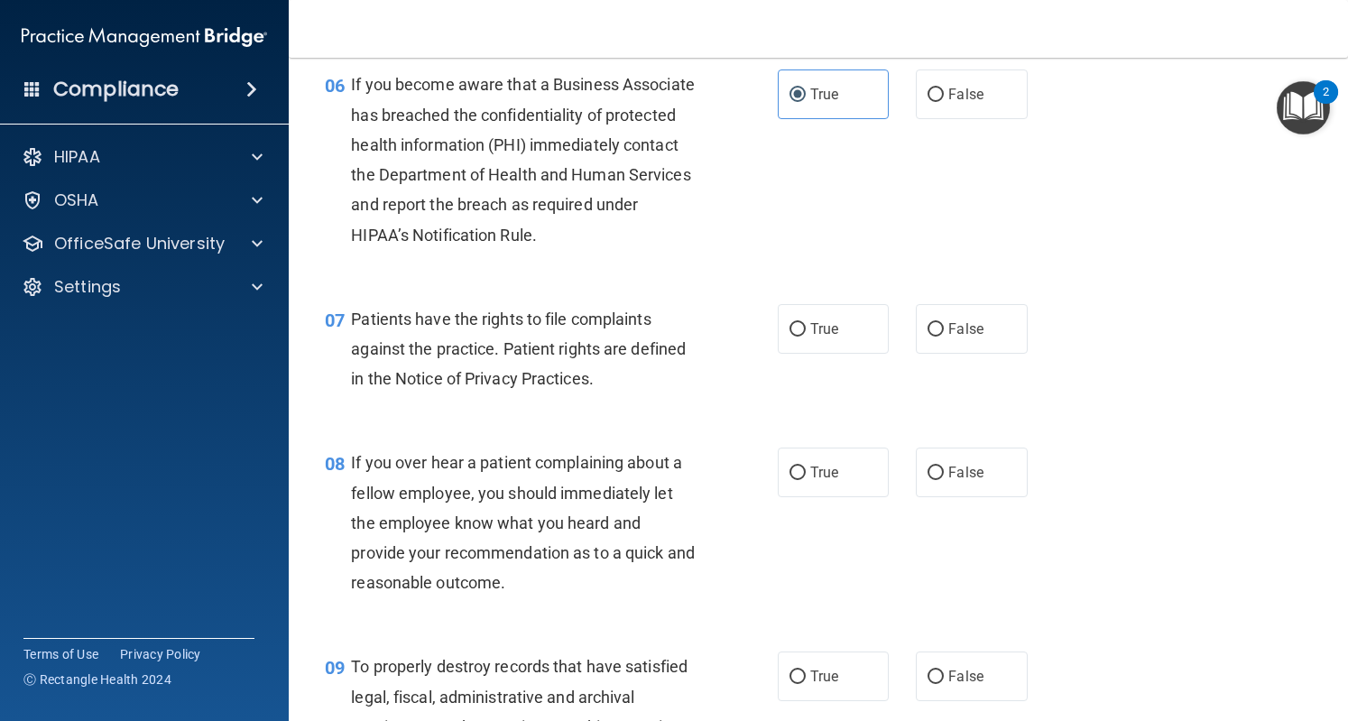
scroll to position [1025, 0]
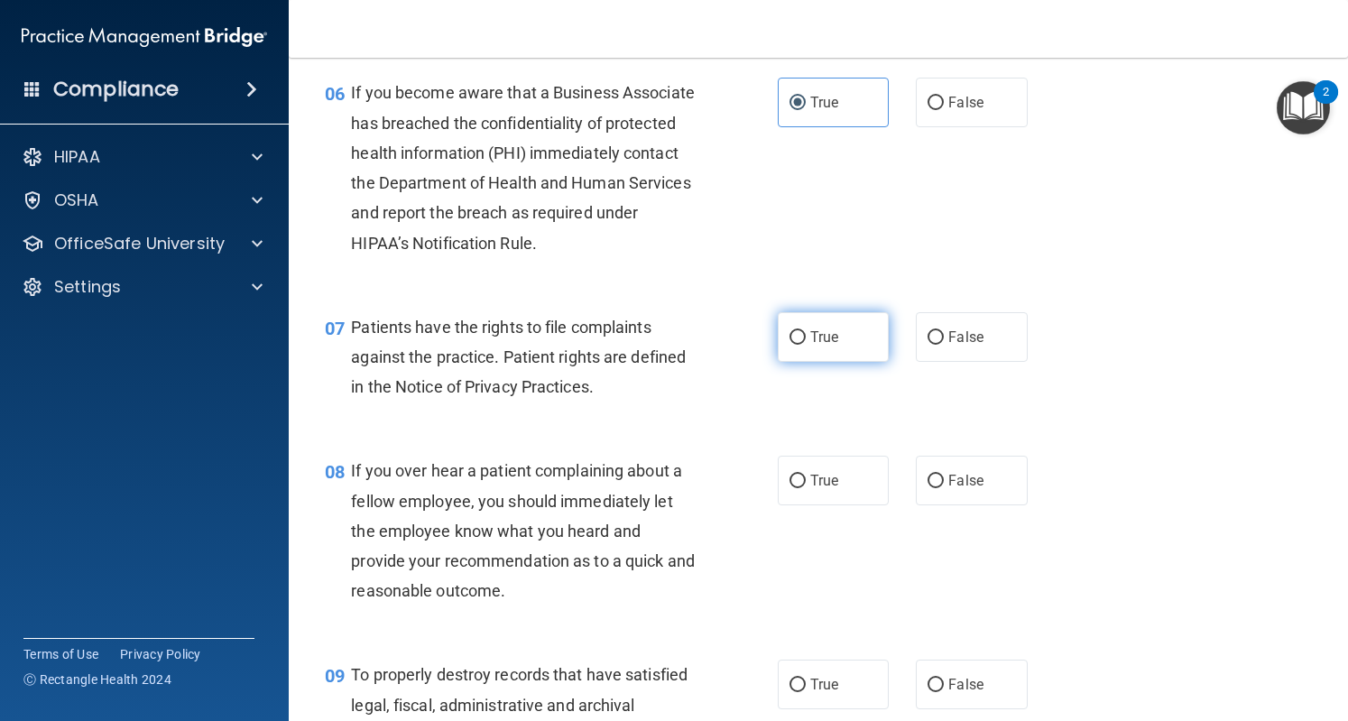
click at [810, 346] on span "True" at bounding box center [824, 337] width 28 height 17
click at [806, 345] on input "True" at bounding box center [798, 338] width 16 height 14
radio input "true"
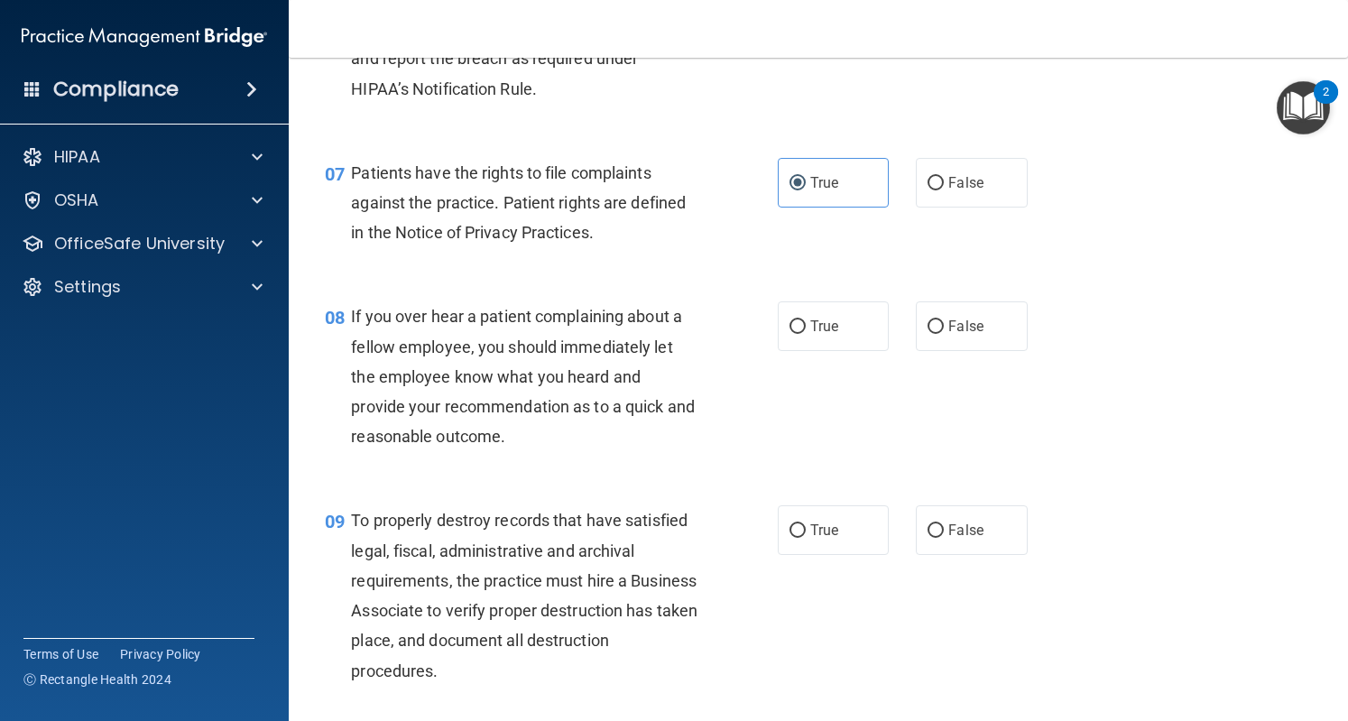
scroll to position [1189, 0]
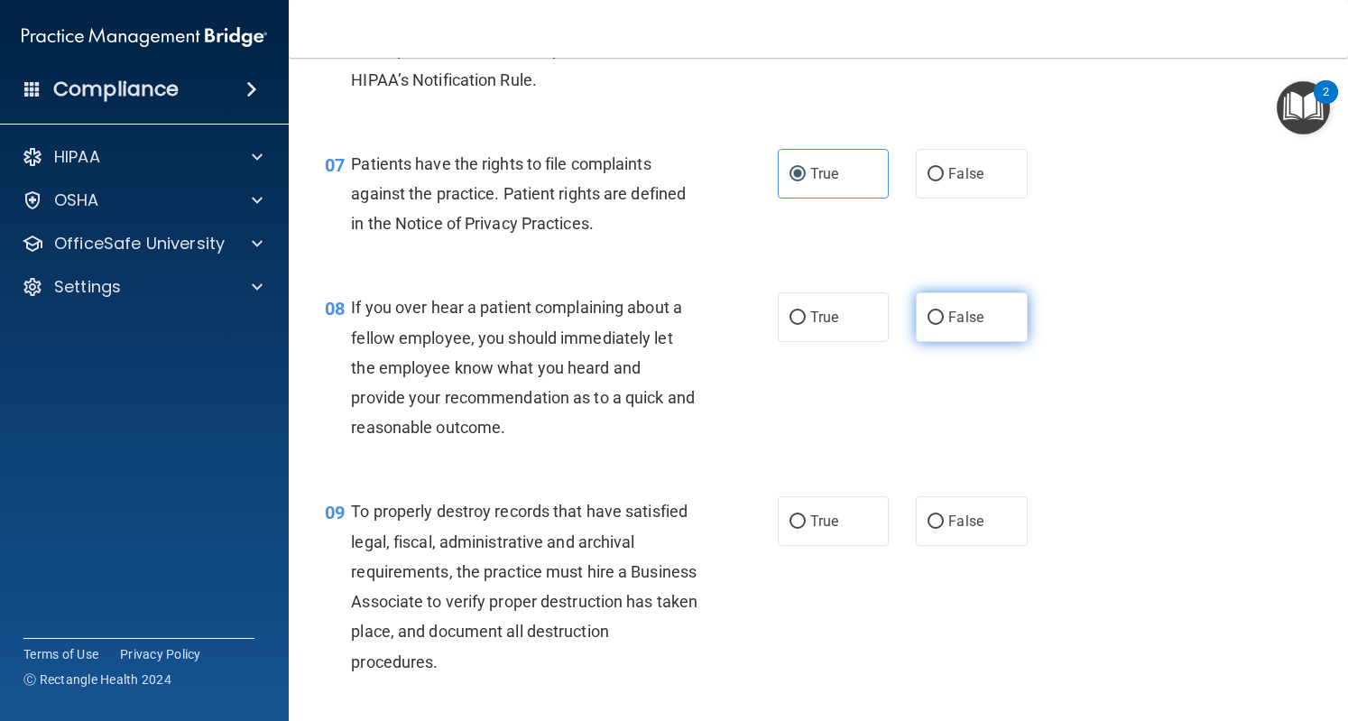
click at [928, 325] on input "False" at bounding box center [936, 318] width 16 height 14
radio input "true"
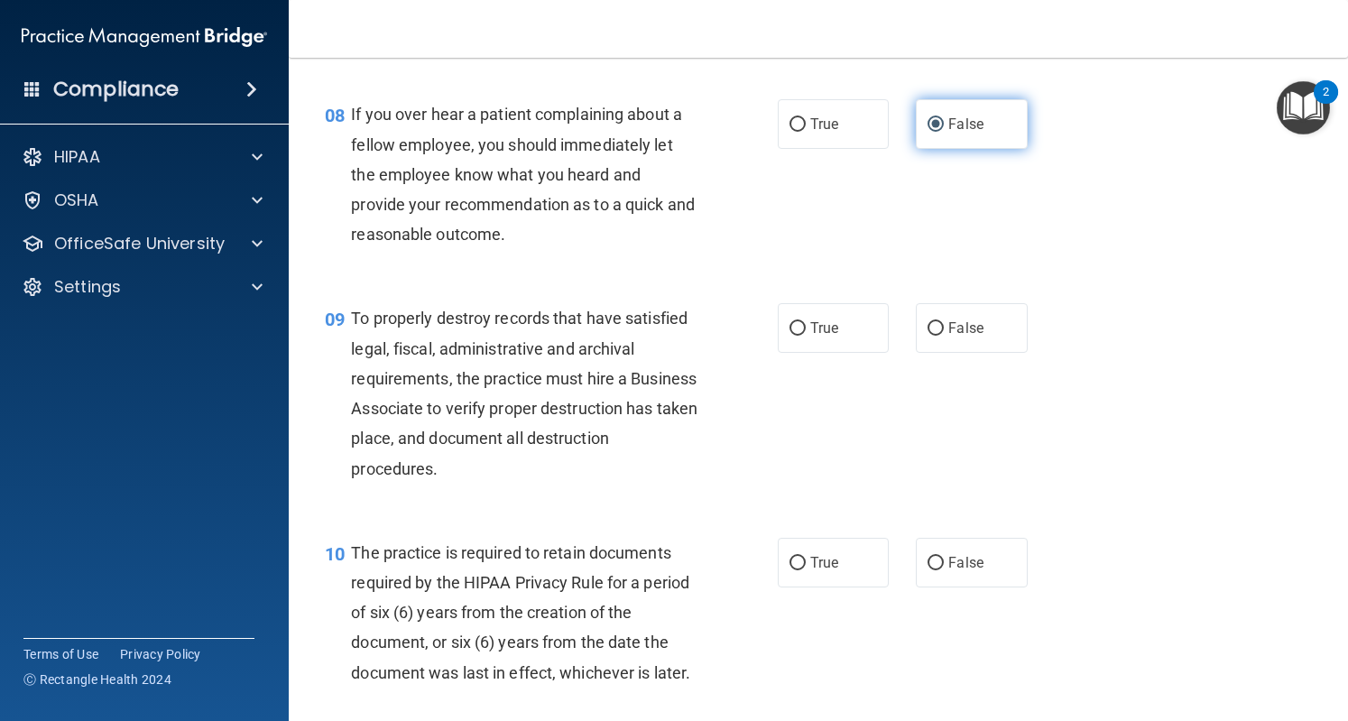
scroll to position [1385, 0]
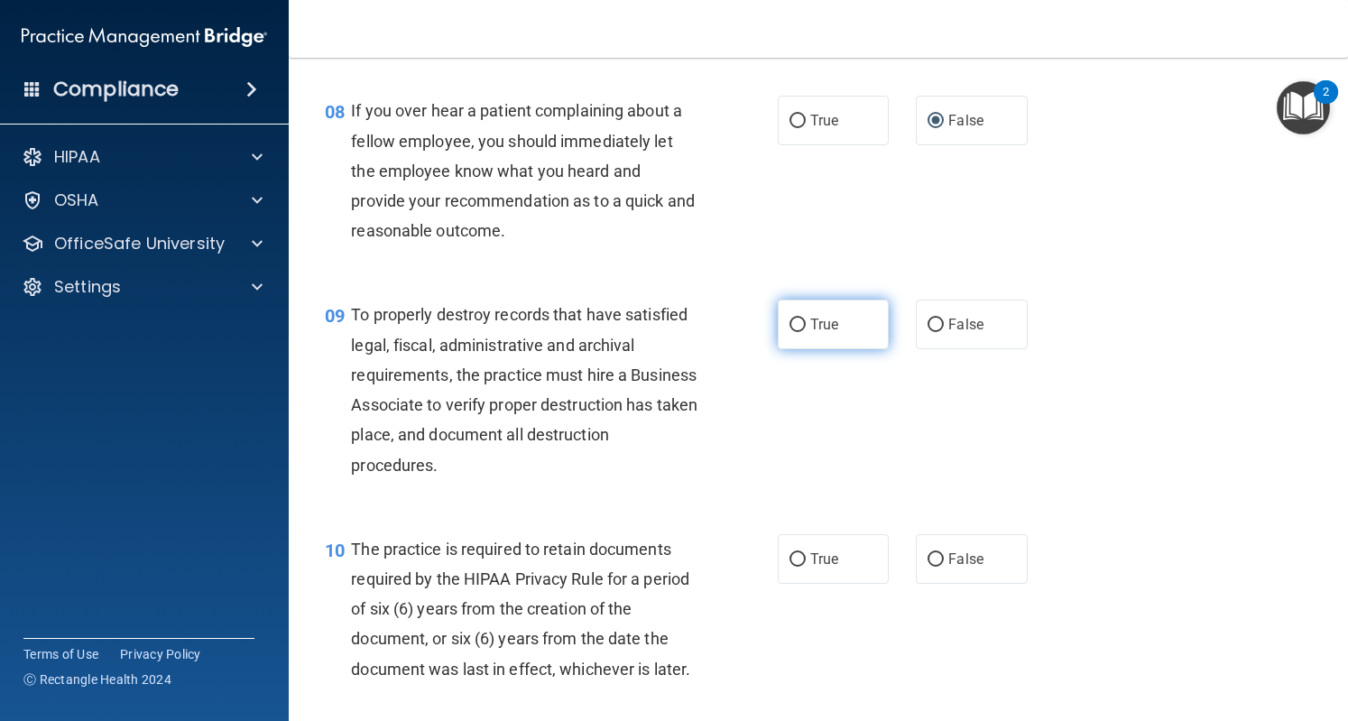
click at [810, 333] on span "True" at bounding box center [824, 324] width 28 height 17
click at [806, 332] on input "True" at bounding box center [798, 326] width 16 height 14
radio input "true"
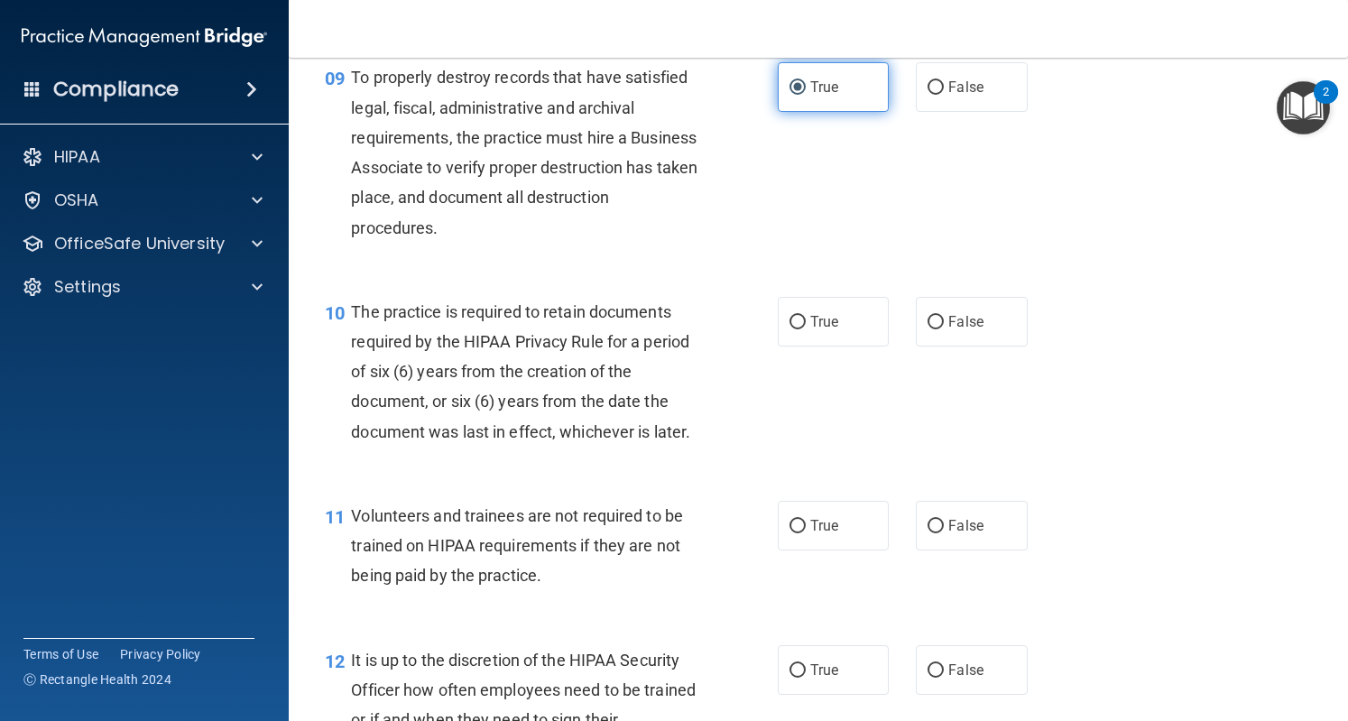
scroll to position [1625, 0]
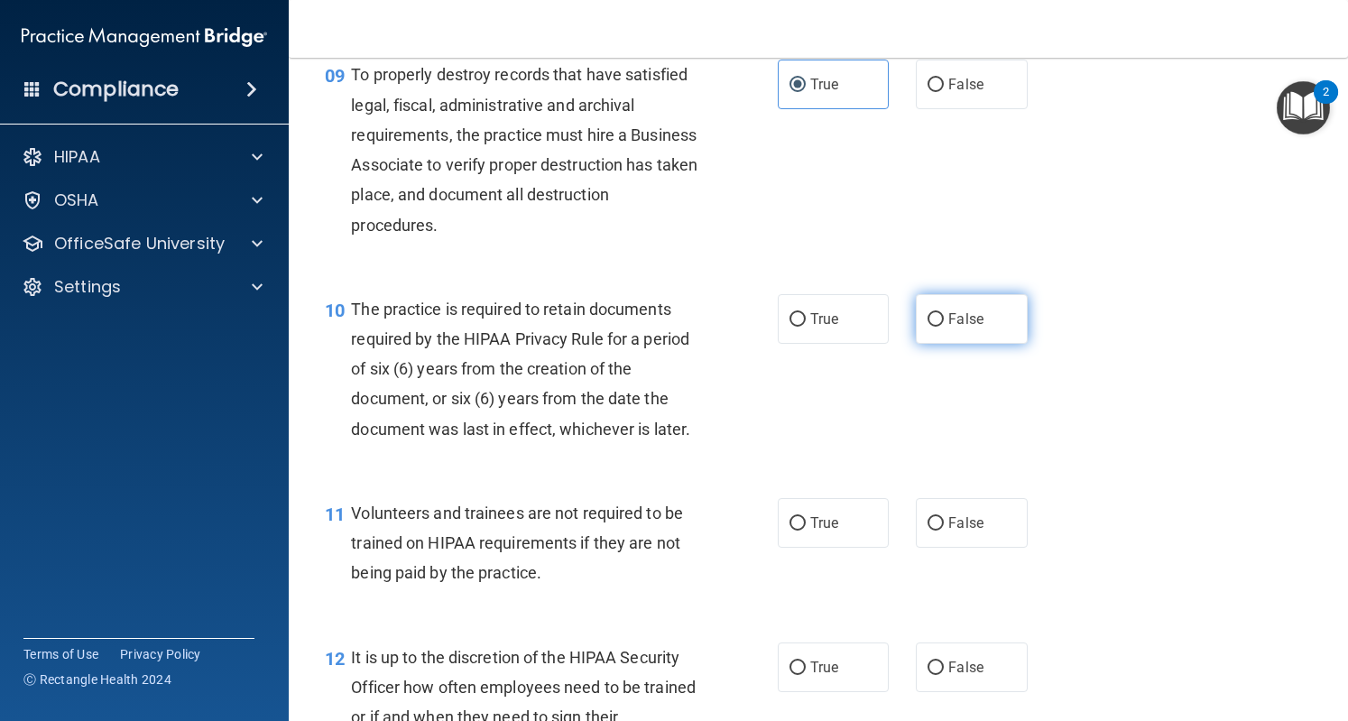
click at [958, 332] on label "False" at bounding box center [971, 319] width 111 height 50
click at [944, 327] on input "False" at bounding box center [936, 320] width 16 height 14
radio input "true"
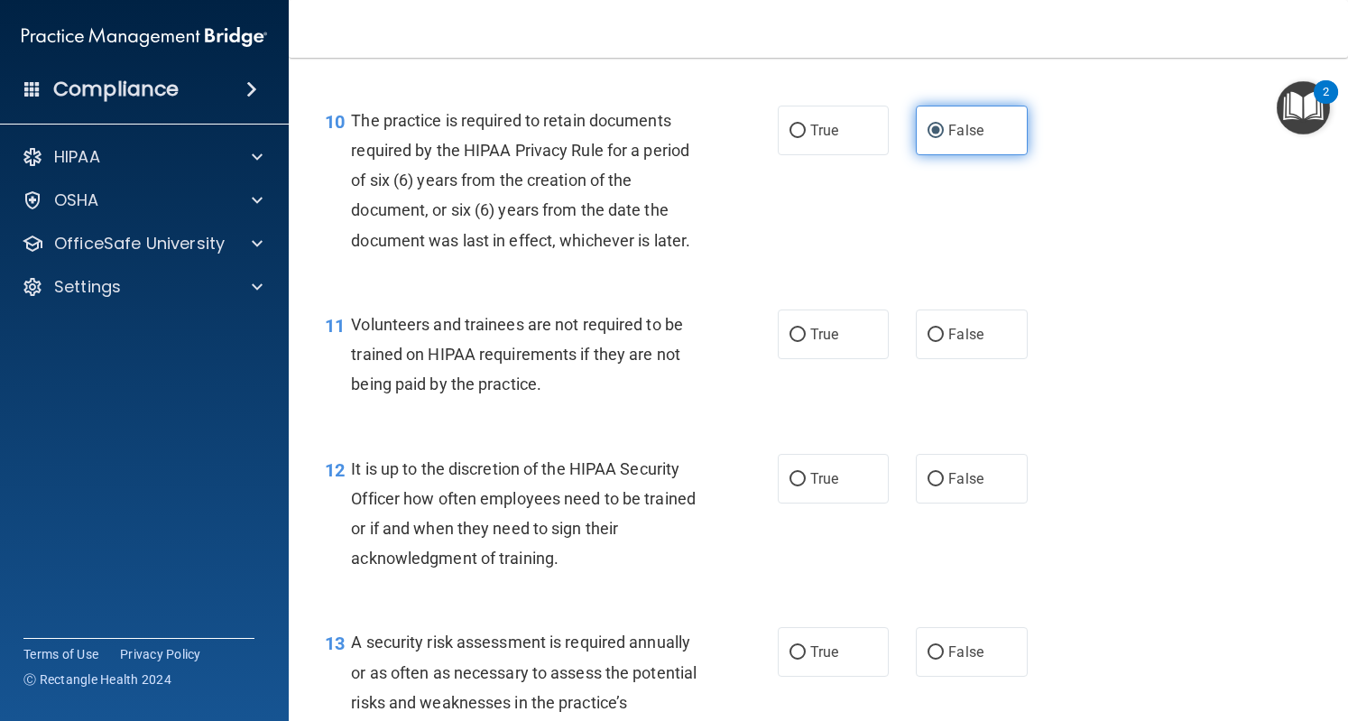
scroll to position [1815, 0]
click at [949, 342] on span "False" at bounding box center [966, 333] width 35 height 17
click at [940, 341] on input "False" at bounding box center [936, 335] width 16 height 14
radio input "true"
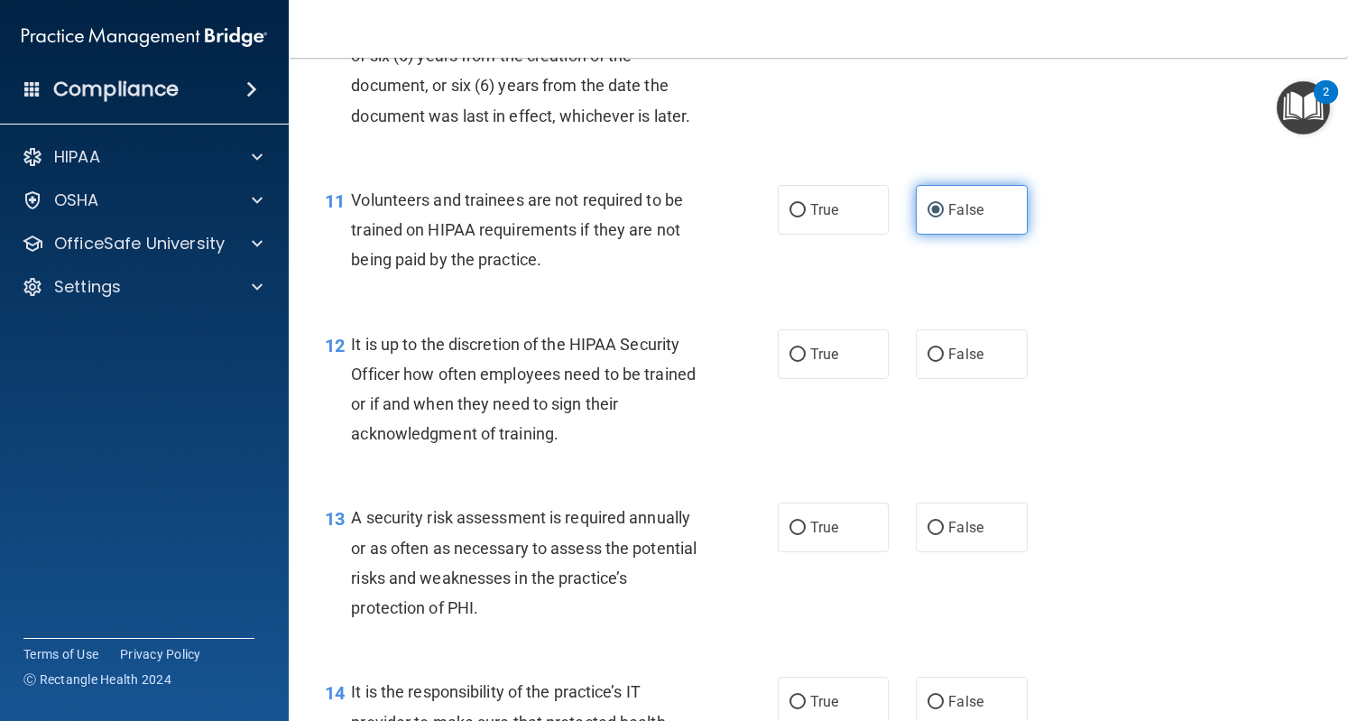
scroll to position [1941, 0]
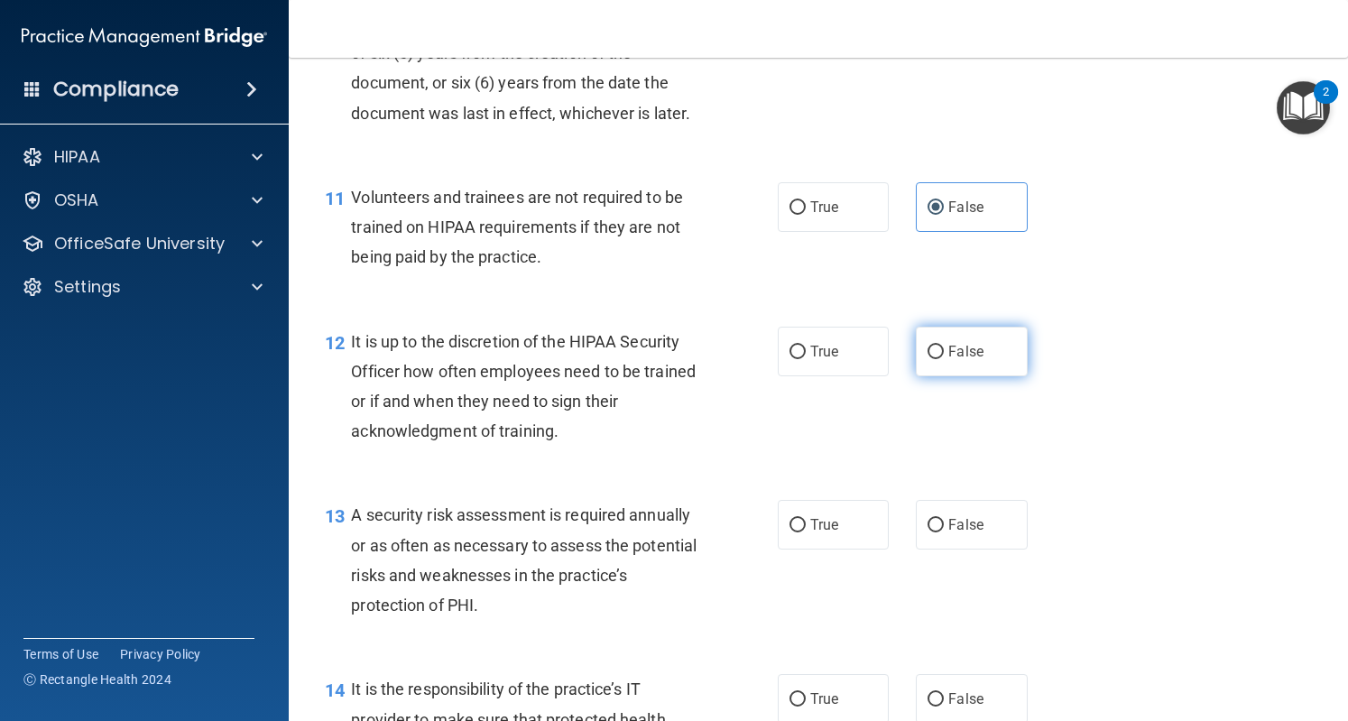
click at [937, 376] on label "False" at bounding box center [971, 352] width 111 height 50
click at [937, 359] on input "False" at bounding box center [936, 353] width 16 height 14
radio input "true"
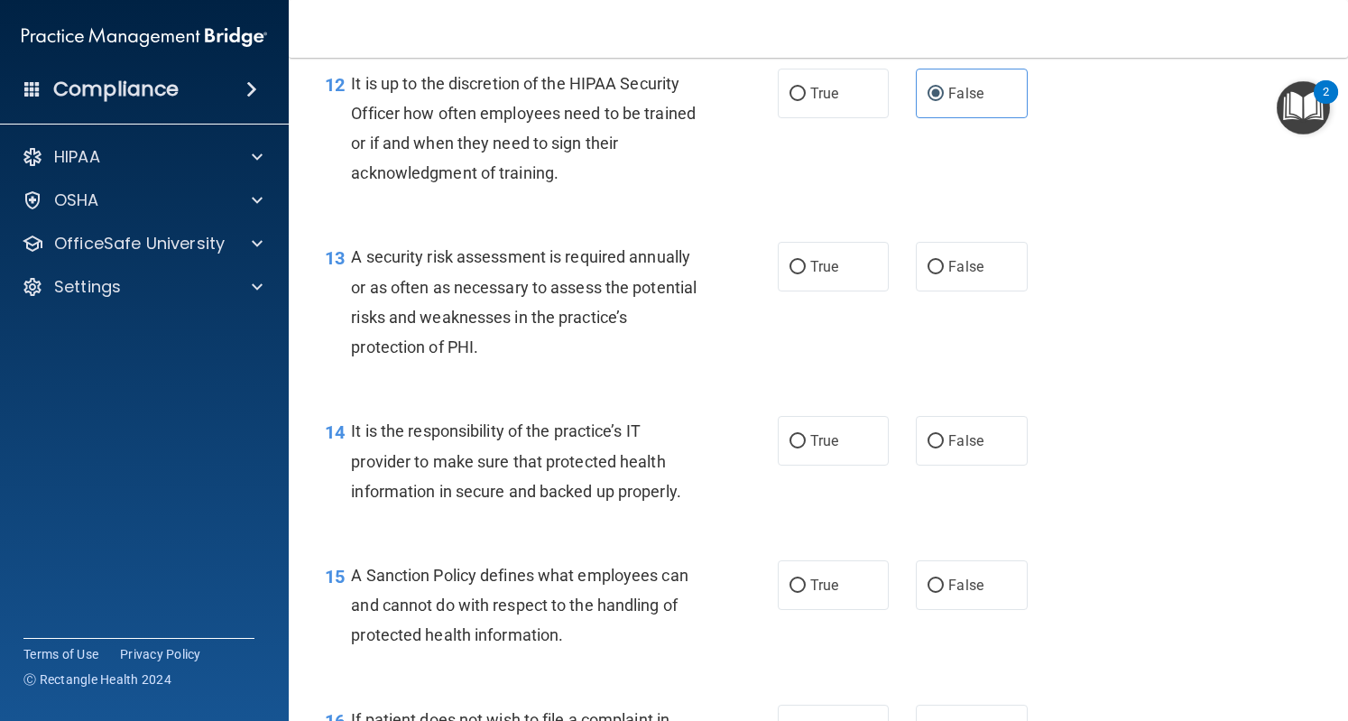
scroll to position [2201, 0]
click at [790, 273] on input "True" at bounding box center [798, 266] width 16 height 14
radio input "true"
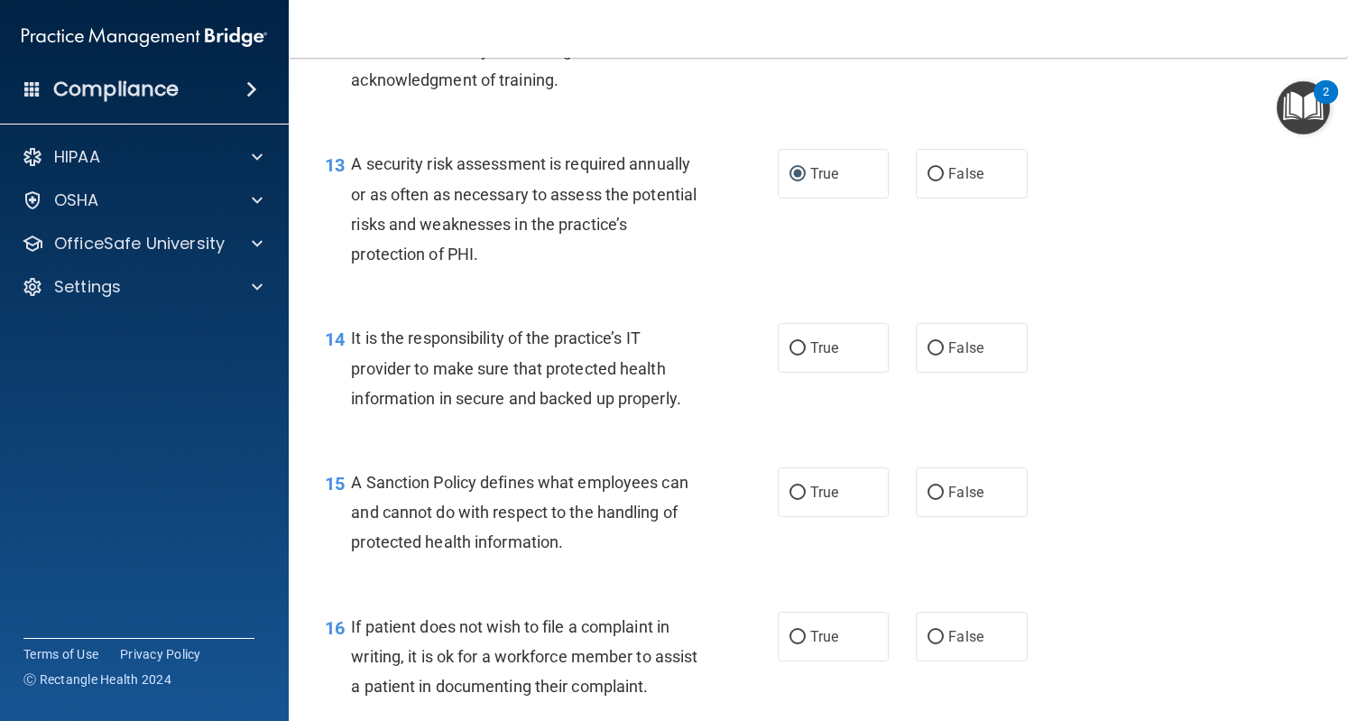
scroll to position [2291, 0]
click at [796, 374] on label "True" at bounding box center [833, 349] width 111 height 50
click at [796, 356] on input "True" at bounding box center [798, 350] width 16 height 14
radio input "true"
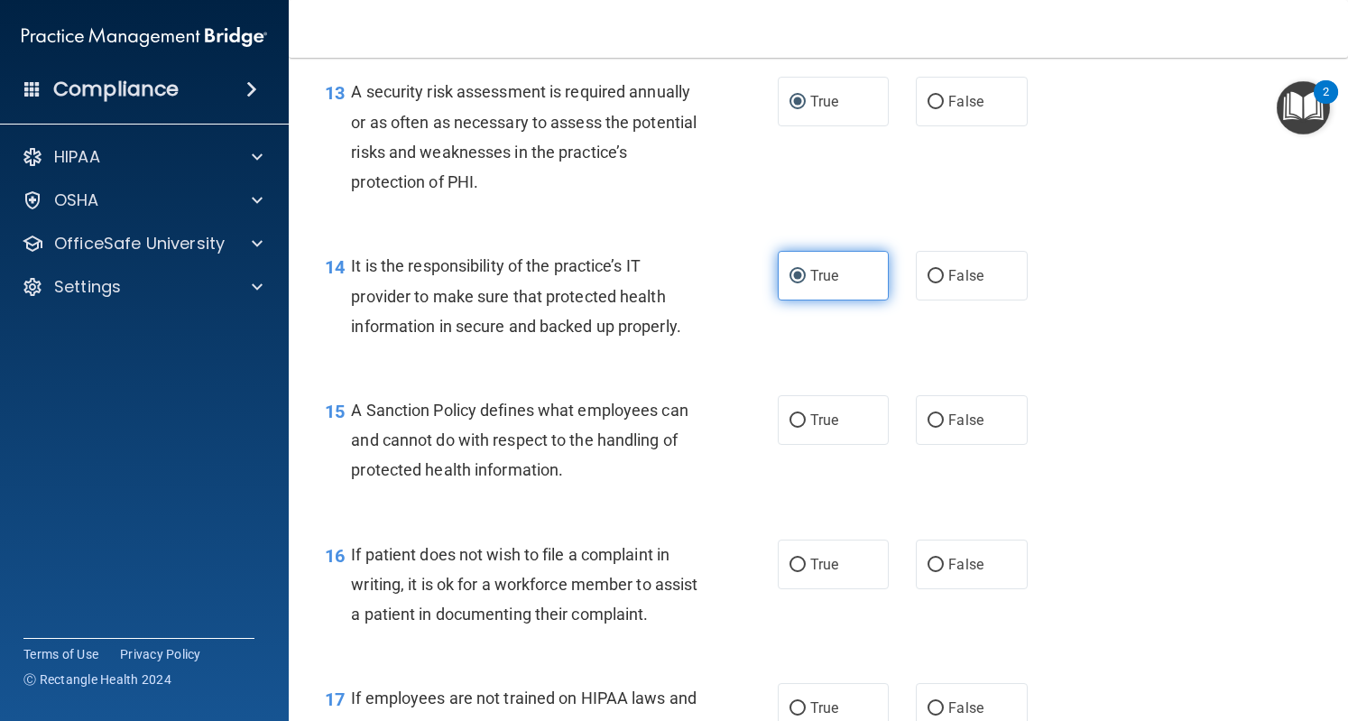
scroll to position [2365, 0]
click at [797, 436] on label "True" at bounding box center [833, 420] width 111 height 50
click at [797, 428] on input "True" at bounding box center [798, 421] width 16 height 14
radio input "true"
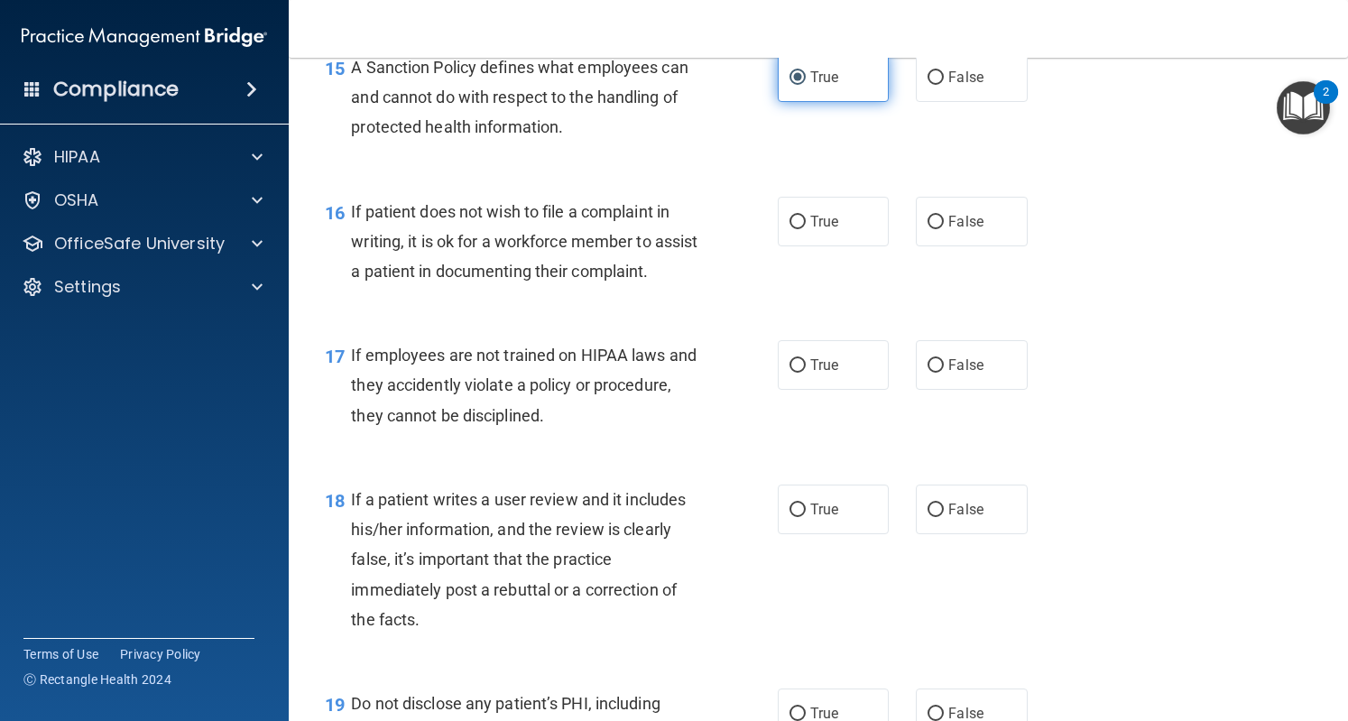
scroll to position [2709, 0]
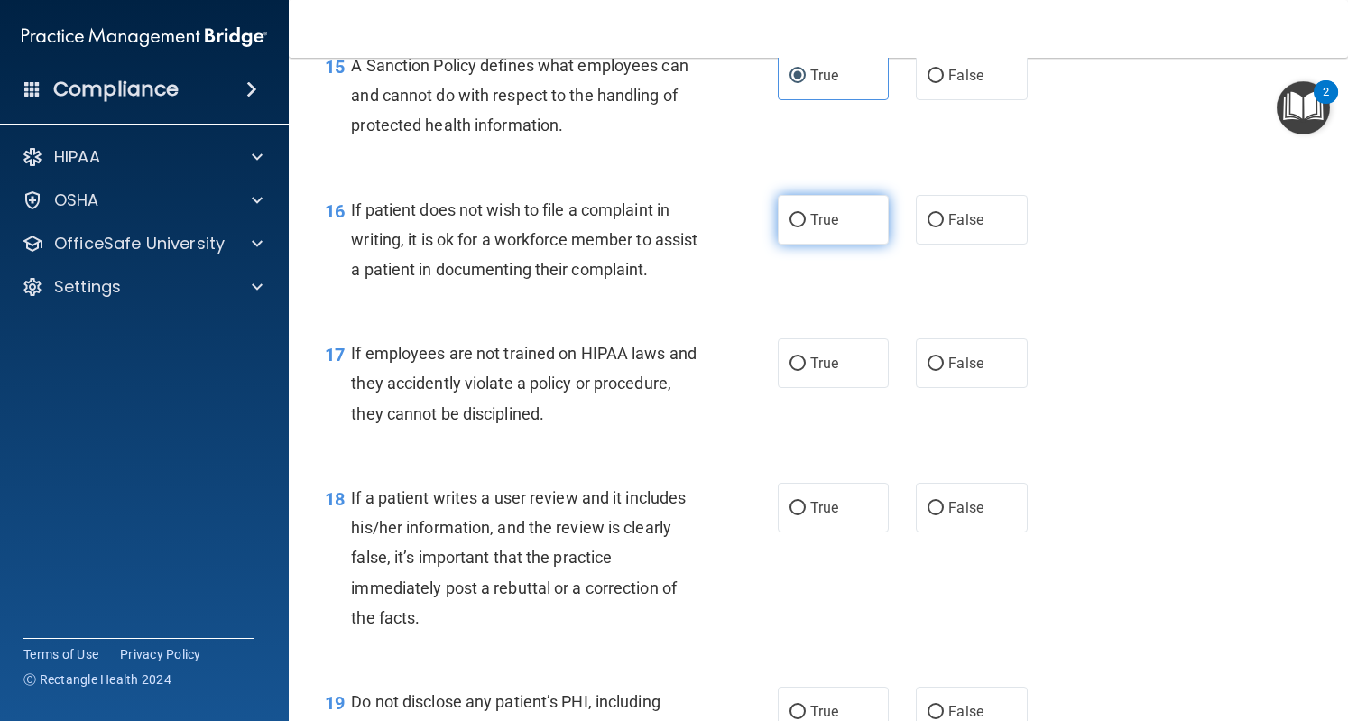
click at [802, 245] on label "True" at bounding box center [833, 220] width 111 height 50
click at [802, 227] on input "True" at bounding box center [798, 221] width 16 height 14
radio input "true"
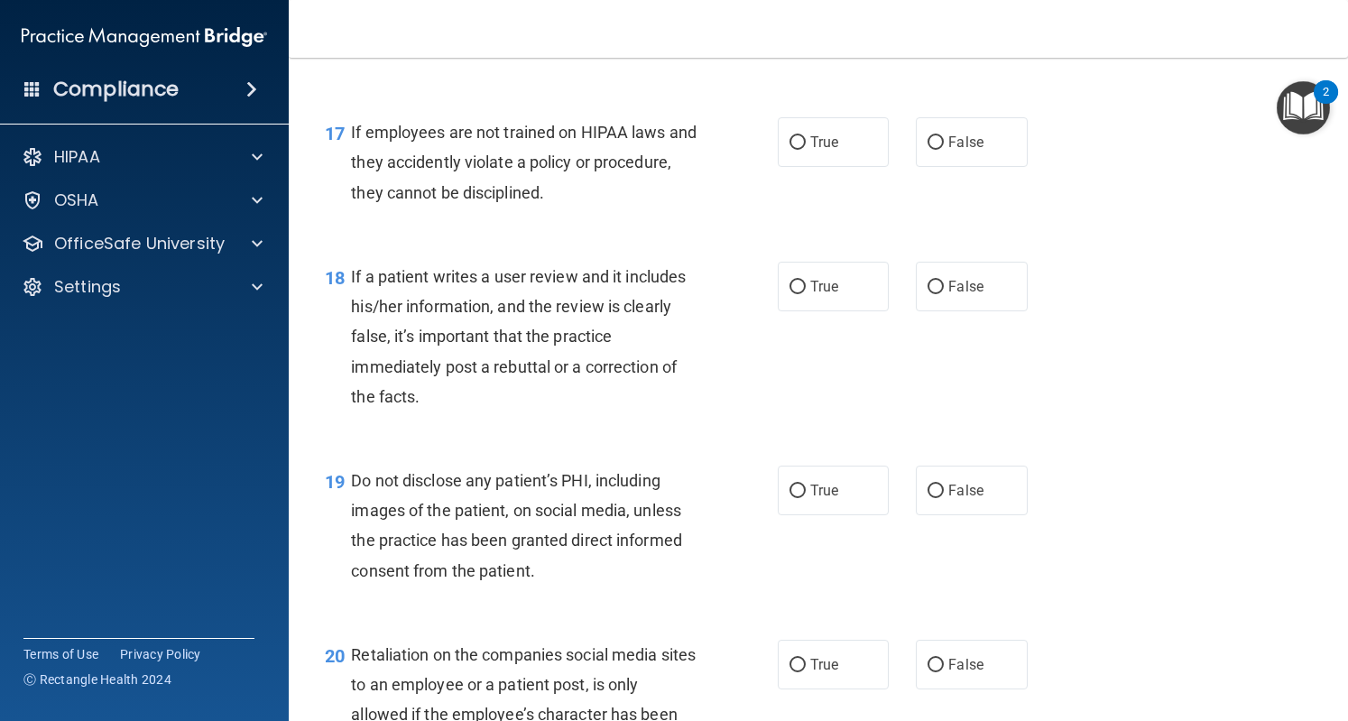
scroll to position [2931, 0]
click at [800, 166] on label "True" at bounding box center [833, 141] width 111 height 50
click at [800, 149] on input "True" at bounding box center [798, 142] width 16 height 14
radio input "true"
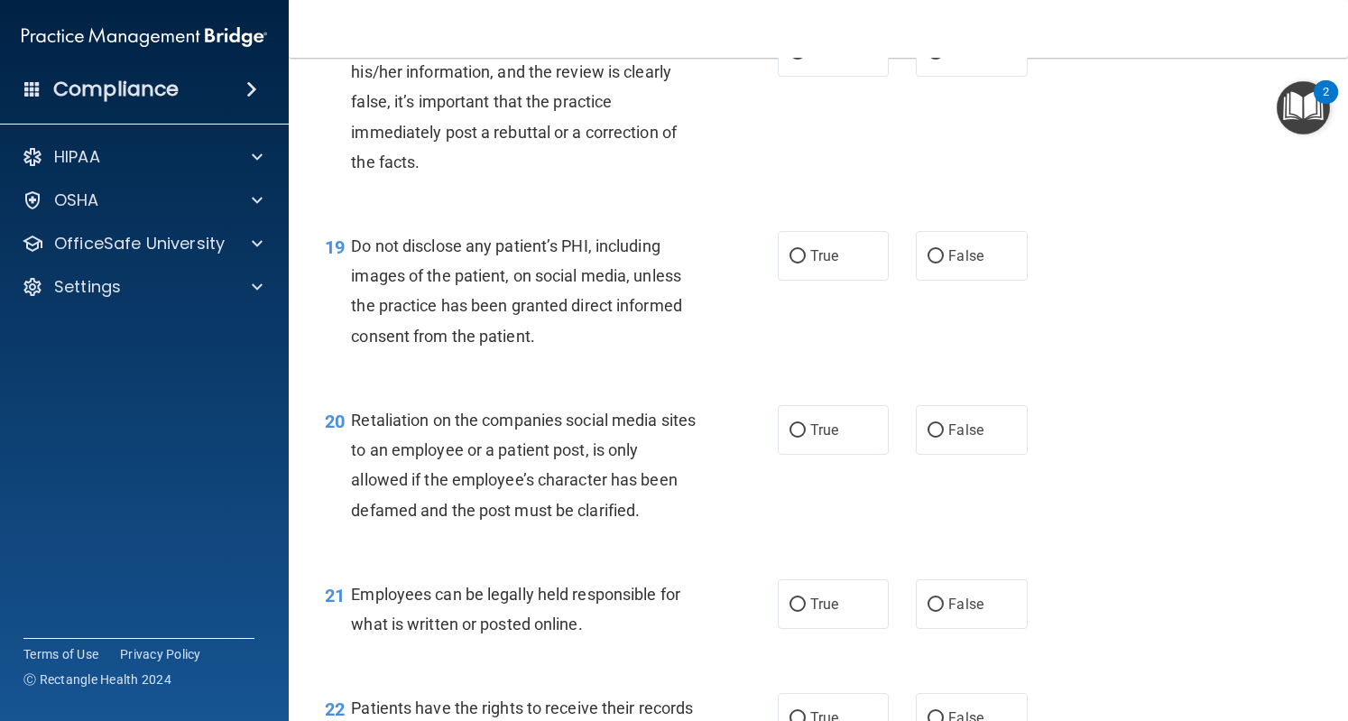
scroll to position [3164, 0]
click at [836, 78] on label "True" at bounding box center [833, 53] width 111 height 50
click at [806, 60] on input "True" at bounding box center [798, 54] width 16 height 14
radio input "true"
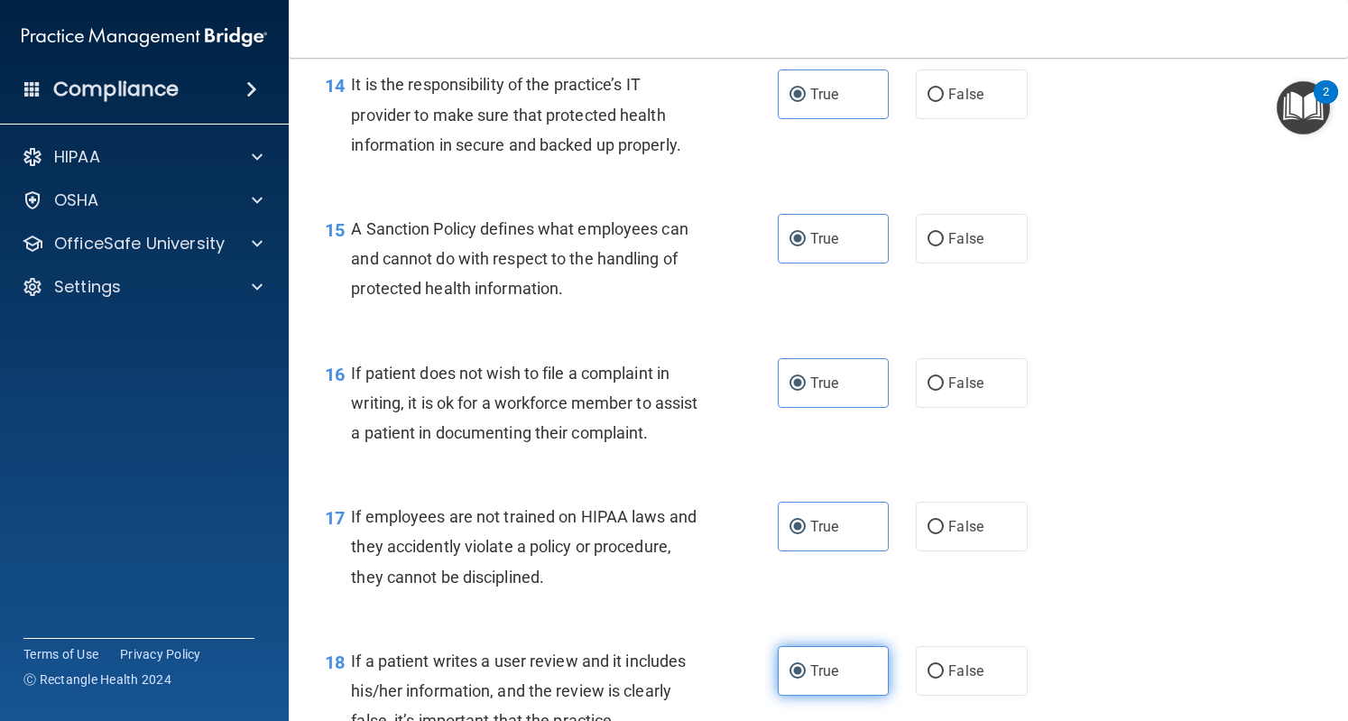
scroll to position [2545, 0]
click at [919, 409] on label "False" at bounding box center [971, 384] width 111 height 50
click at [928, 392] on input "False" at bounding box center [936, 385] width 16 height 14
radio input "true"
radio input "false"
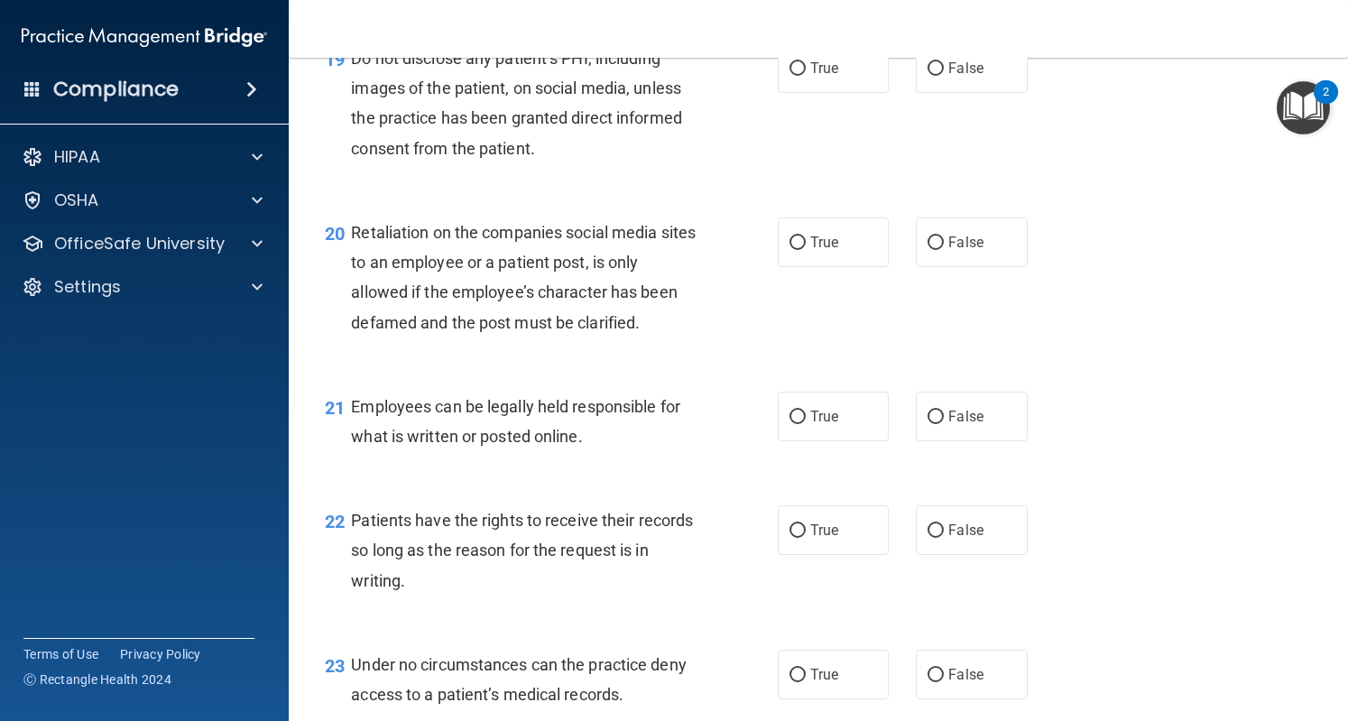
scroll to position [3354, 0]
click at [799, 92] on label "True" at bounding box center [833, 67] width 111 height 50
click at [799, 75] on input "True" at bounding box center [798, 68] width 16 height 14
radio input "true"
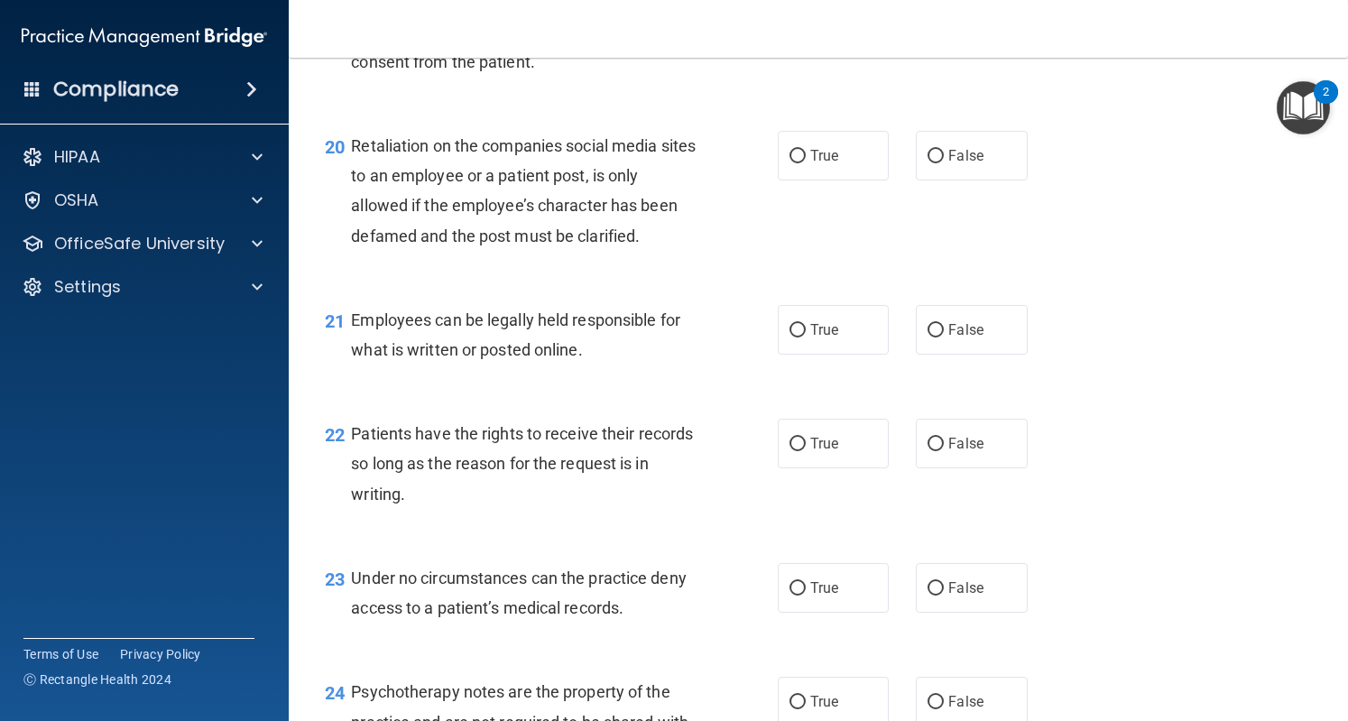
scroll to position [3449, 0]
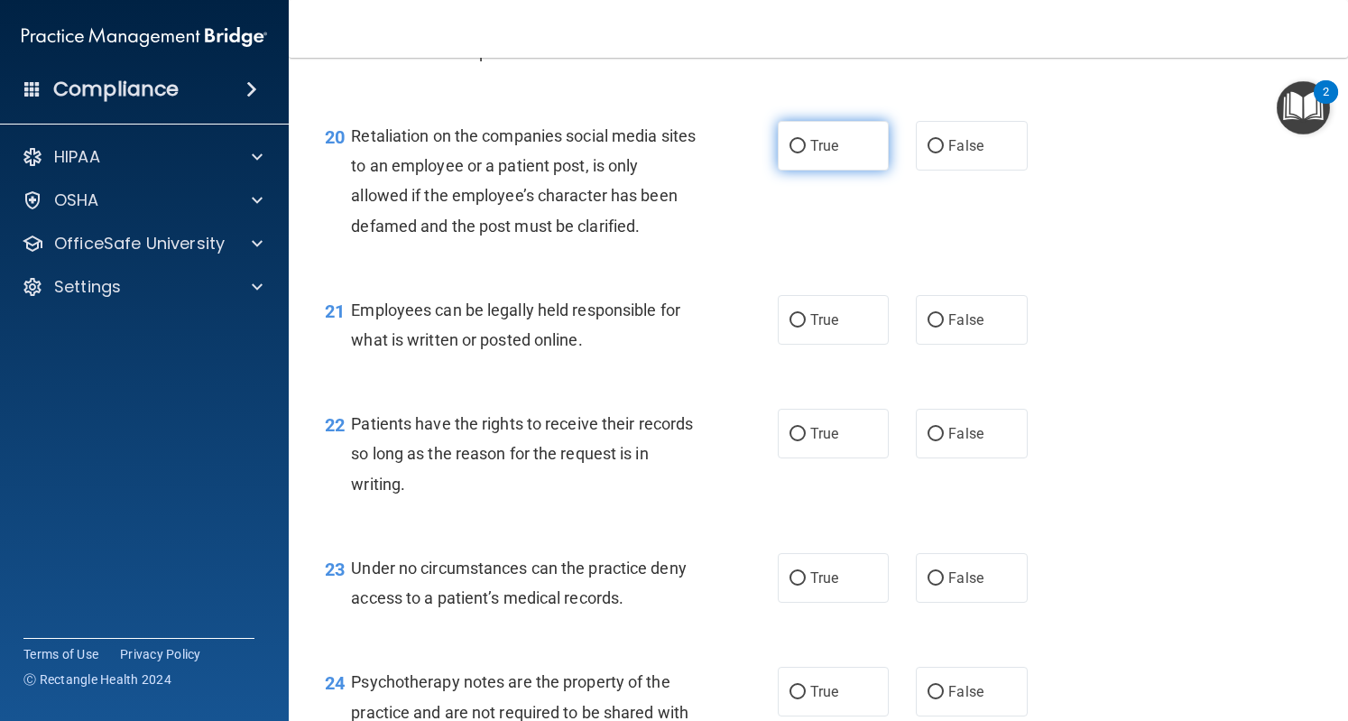
click at [851, 171] on label "True" at bounding box center [833, 146] width 111 height 50
click at [806, 153] on input "True" at bounding box center [798, 147] width 16 height 14
radio input "true"
click at [838, 345] on label "True" at bounding box center [833, 320] width 111 height 50
click at [806, 328] on input "True" at bounding box center [798, 321] width 16 height 14
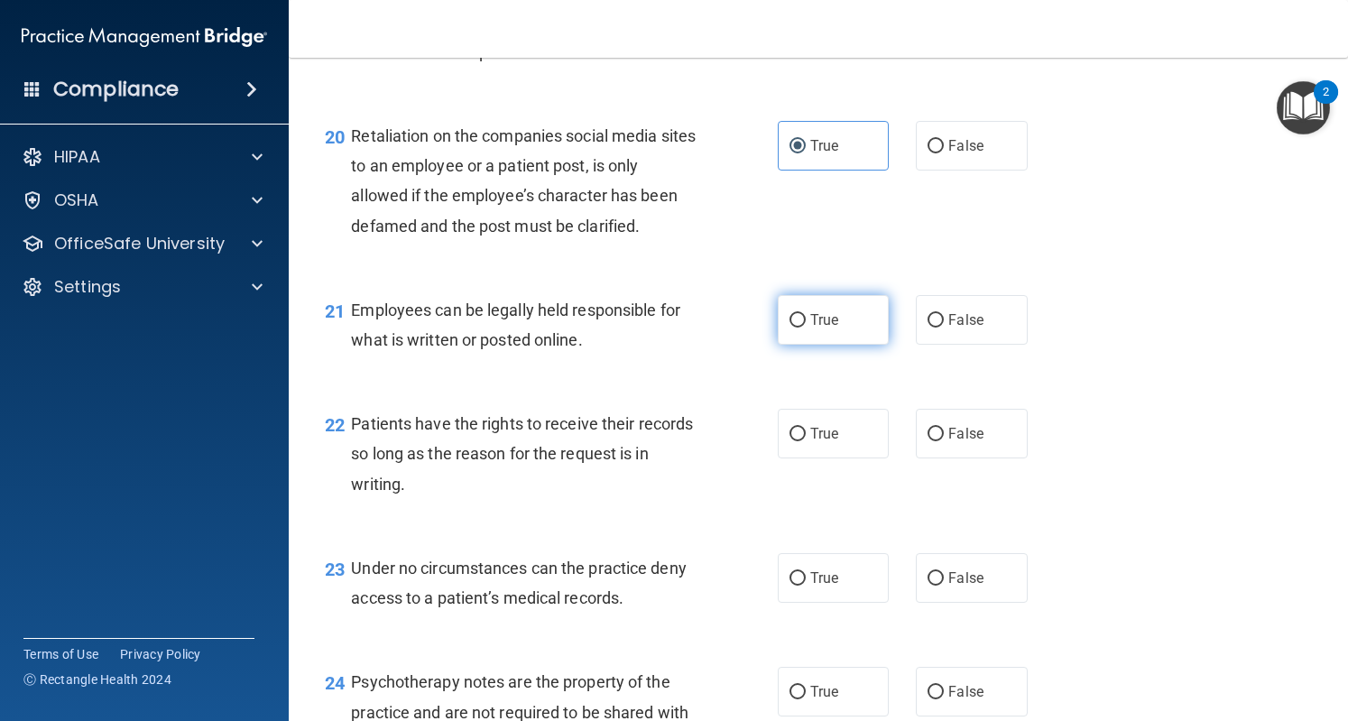
radio input "true"
click at [932, 153] on input "False" at bounding box center [936, 147] width 16 height 14
radio input "true"
radio input "false"
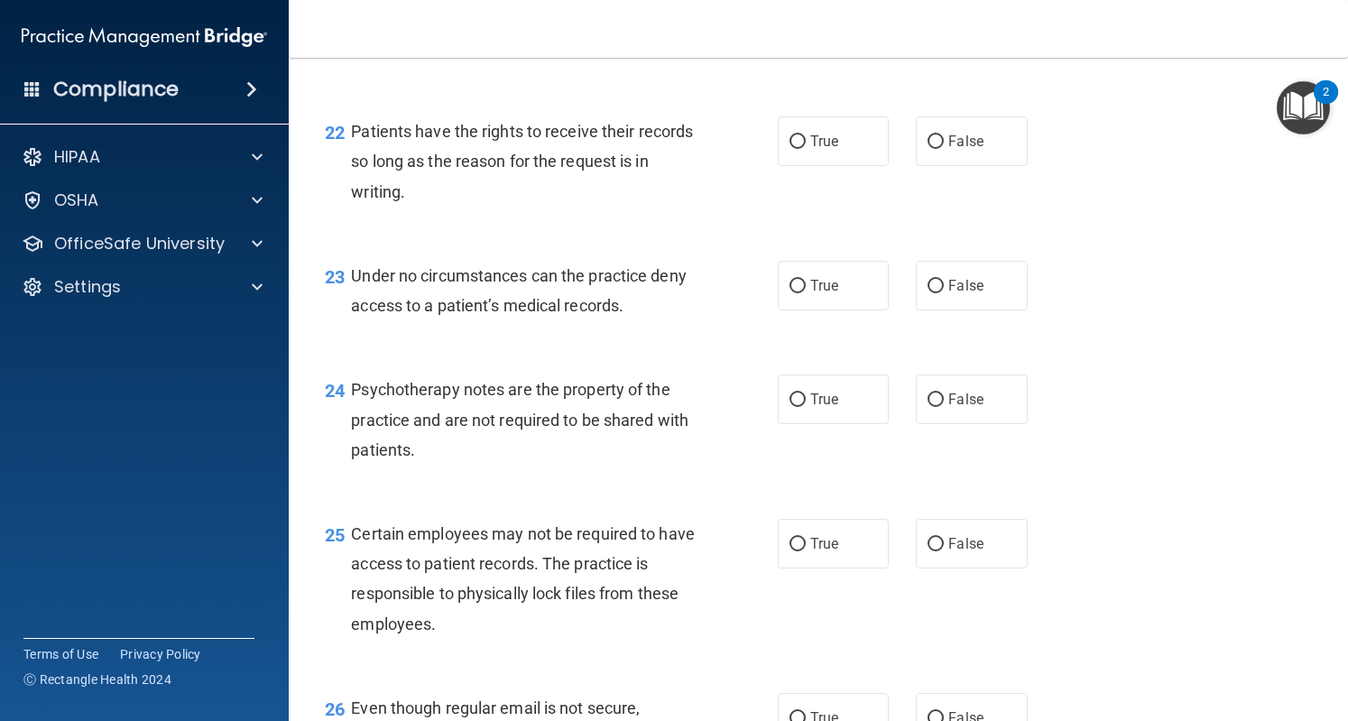
scroll to position [3744, 0]
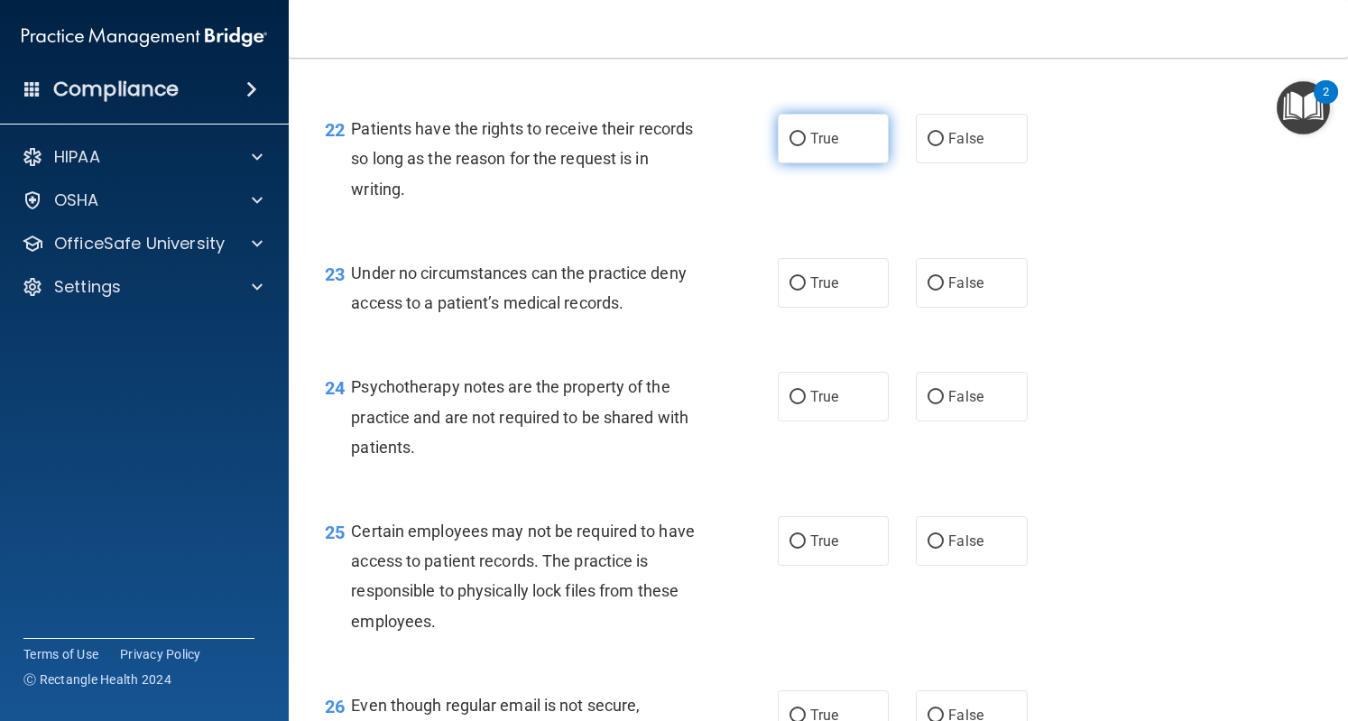
click at [800, 163] on label "True" at bounding box center [833, 139] width 111 height 50
click at [800, 146] on input "True" at bounding box center [798, 140] width 16 height 14
radio input "true"
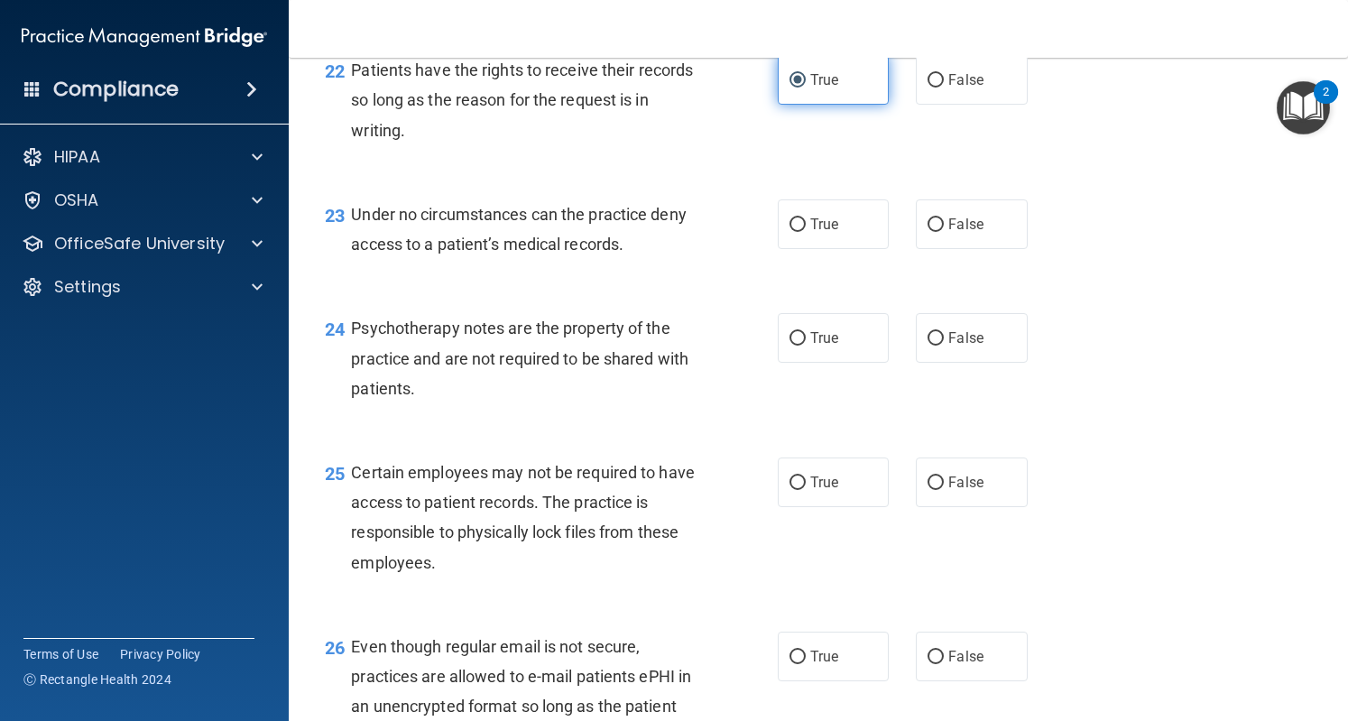
scroll to position [3811, 0]
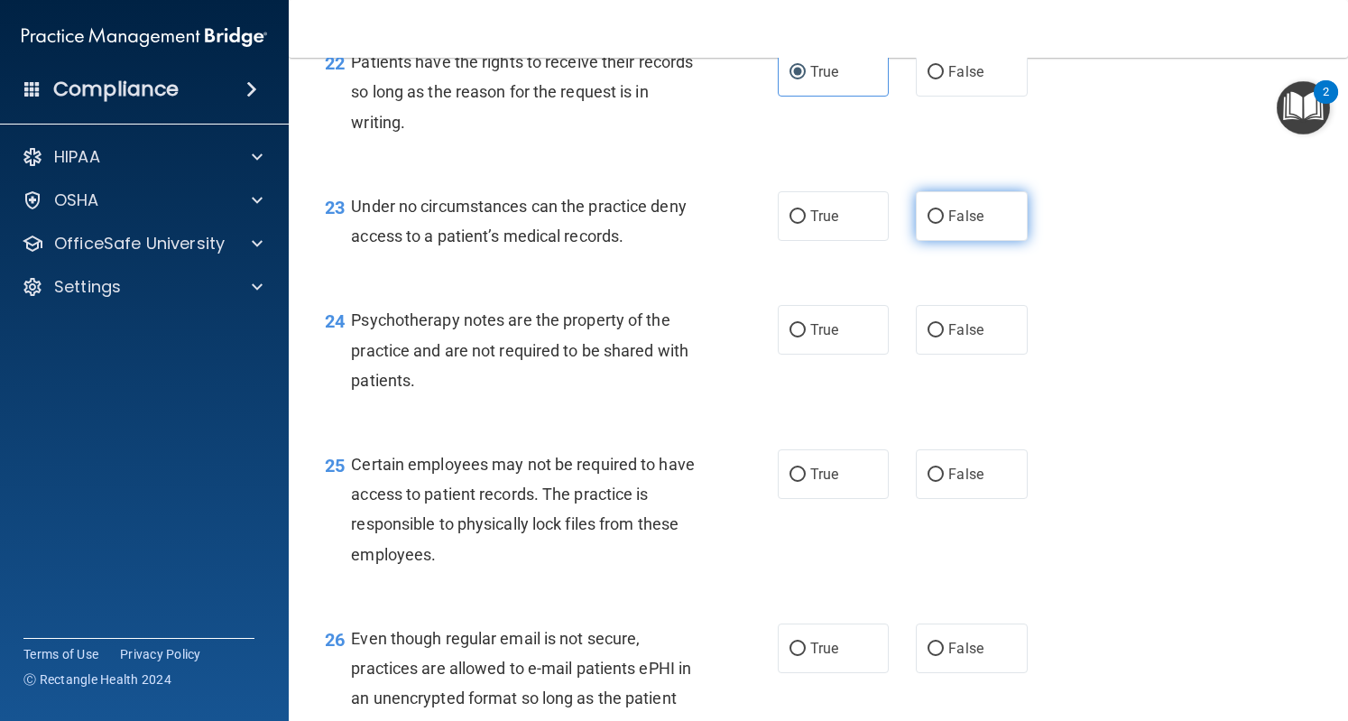
click at [934, 224] on input "False" at bounding box center [936, 217] width 16 height 14
radio input "true"
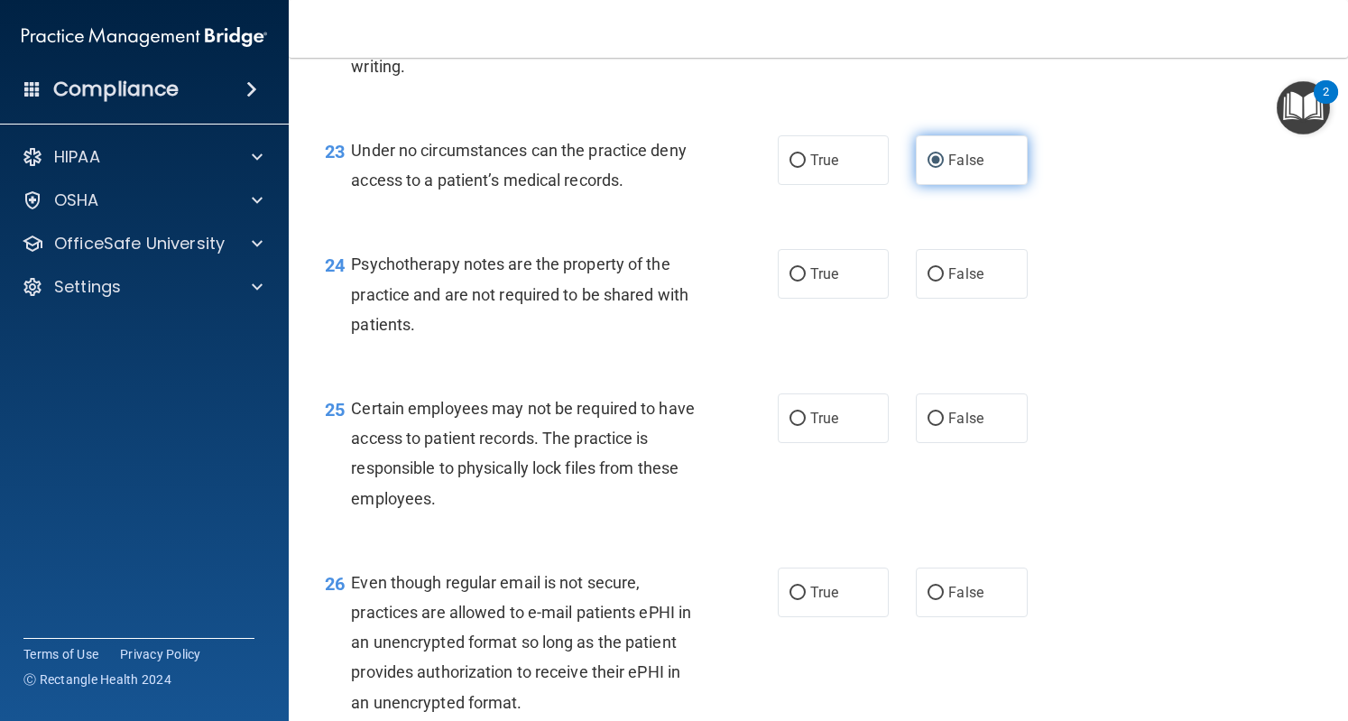
scroll to position [3868, 0]
click at [933, 281] on input "False" at bounding box center [936, 274] width 16 height 14
radio input "true"
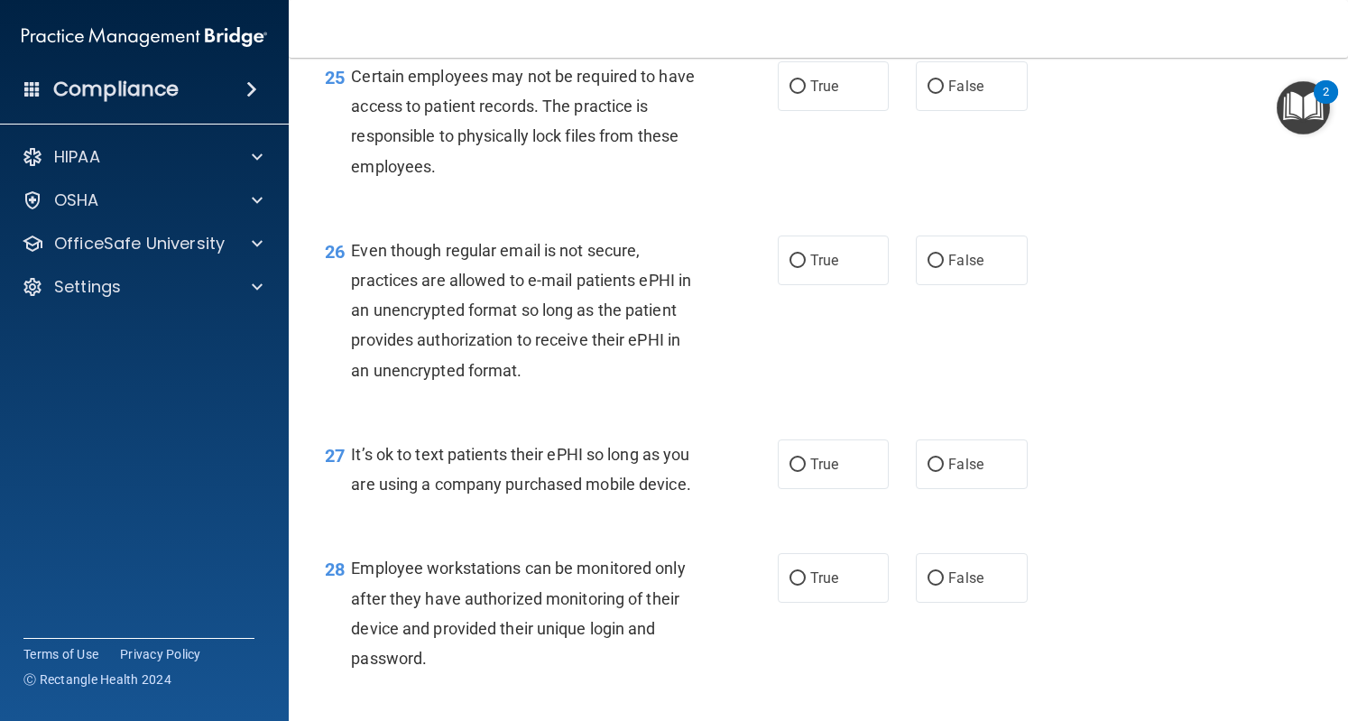
scroll to position [4198, 0]
click at [797, 95] on input "True" at bounding box center [798, 88] width 16 height 14
radio input "true"
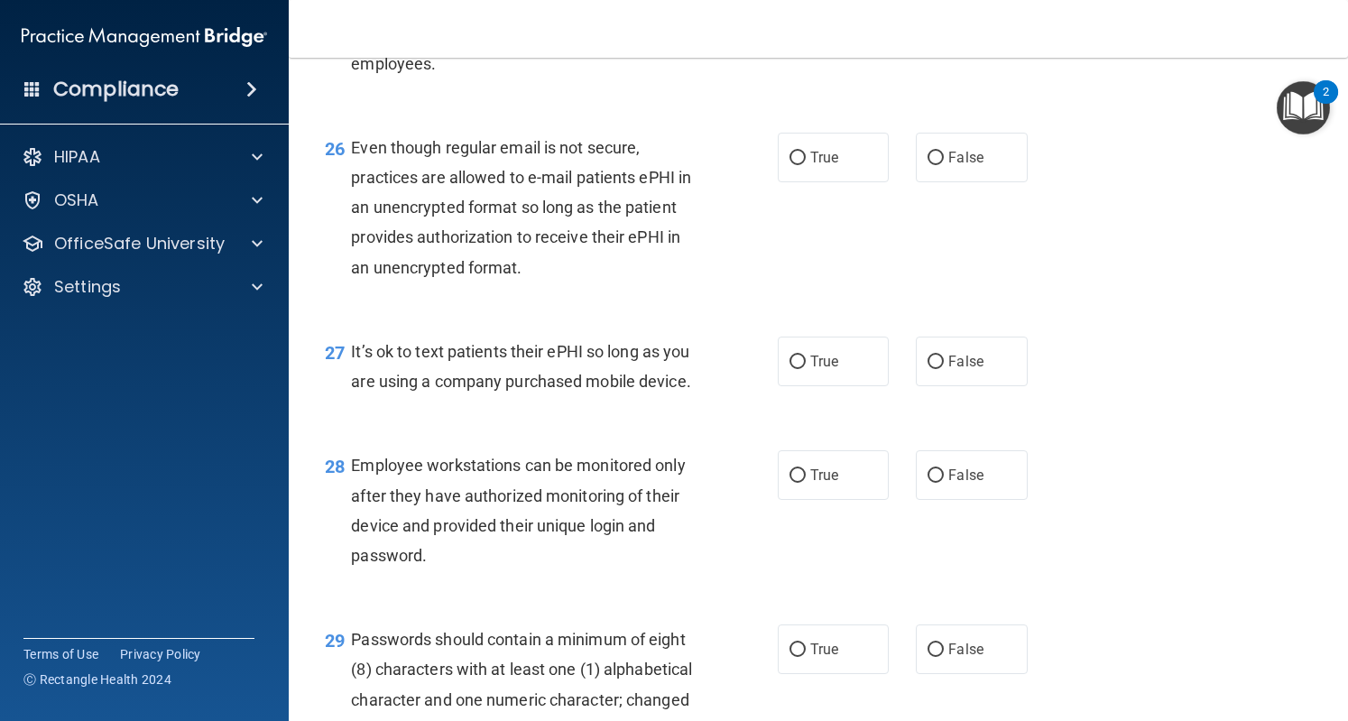
scroll to position [4311, 0]
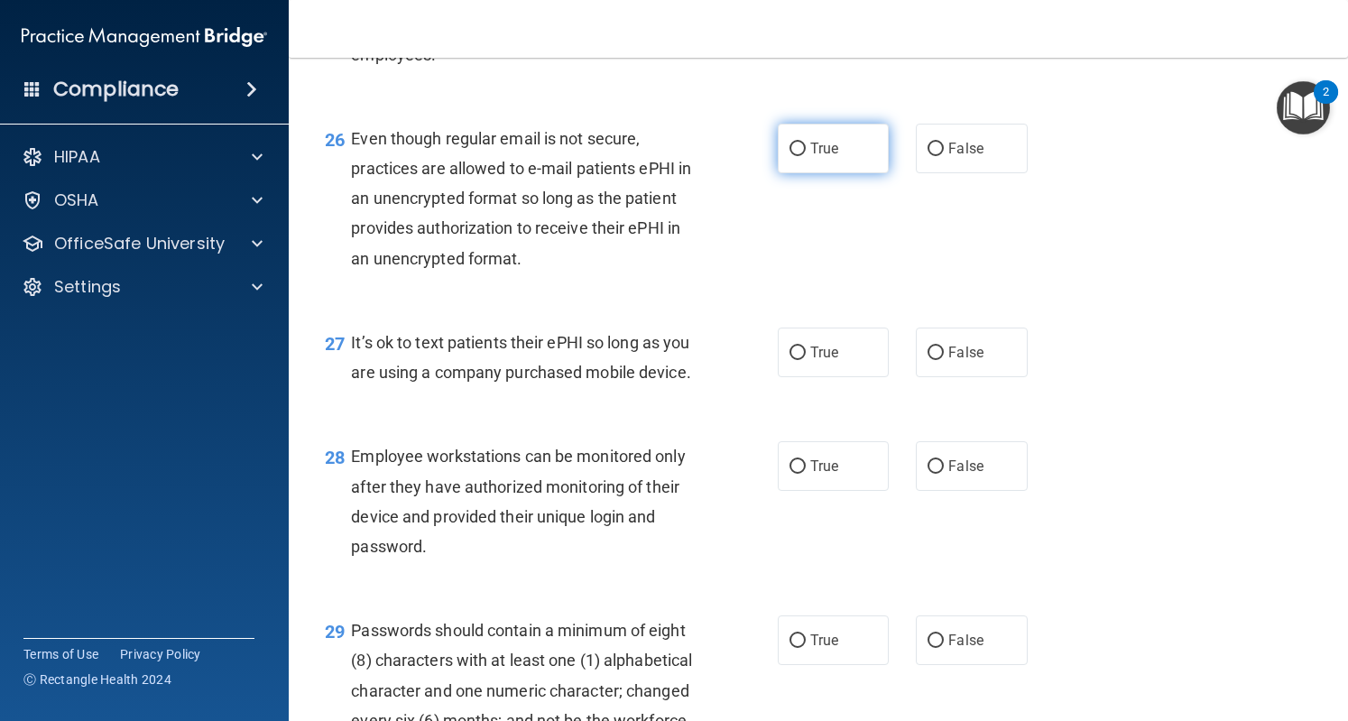
click at [797, 156] on input "True" at bounding box center [798, 150] width 16 height 14
radio input "true"
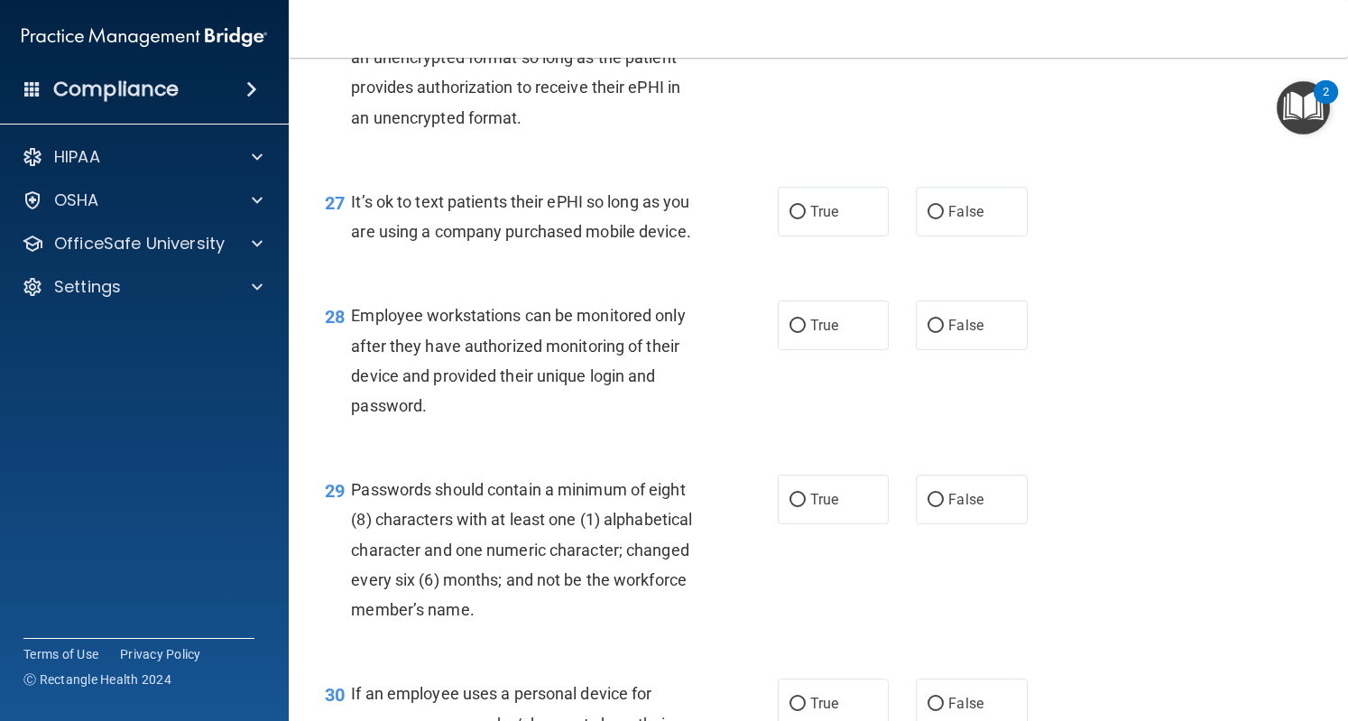
scroll to position [4452, 0]
click at [810, 220] on span "True" at bounding box center [824, 211] width 28 height 17
click at [806, 219] on input "True" at bounding box center [798, 213] width 16 height 14
radio input "true"
click at [928, 219] on input "False" at bounding box center [936, 213] width 16 height 14
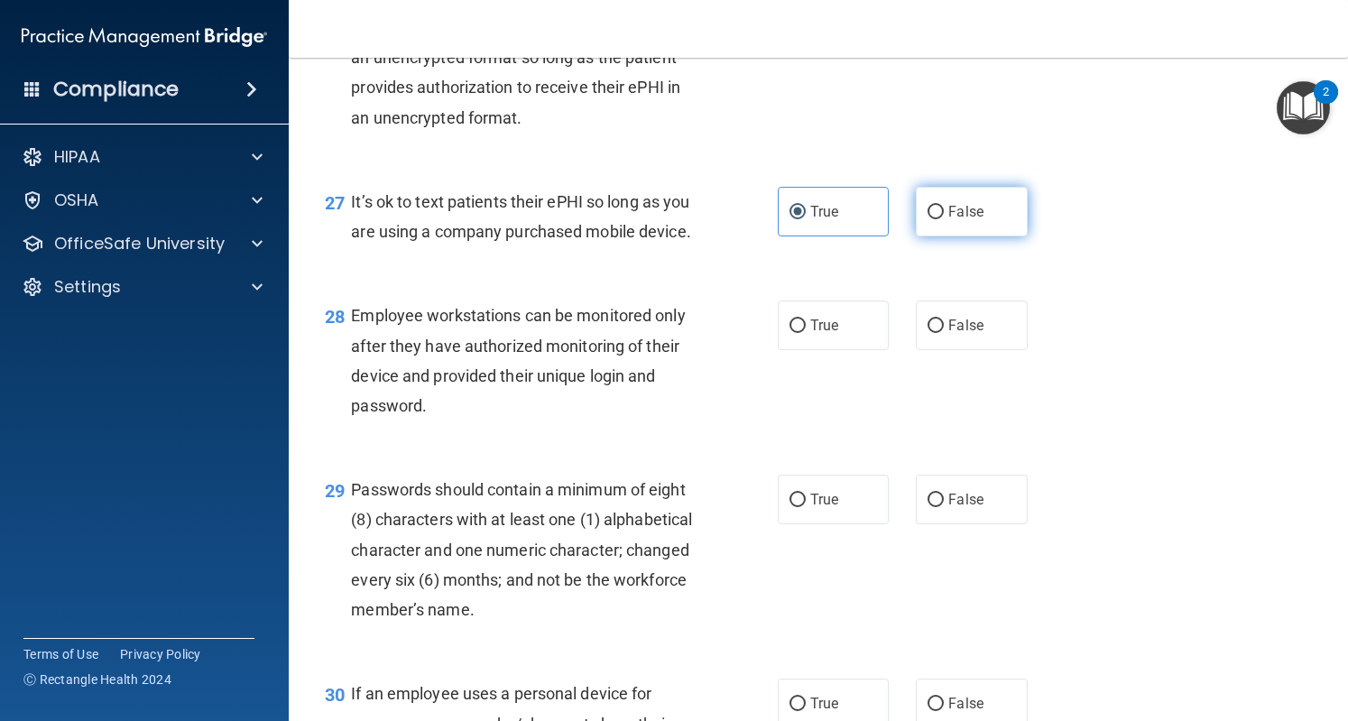
radio input "true"
radio input "false"
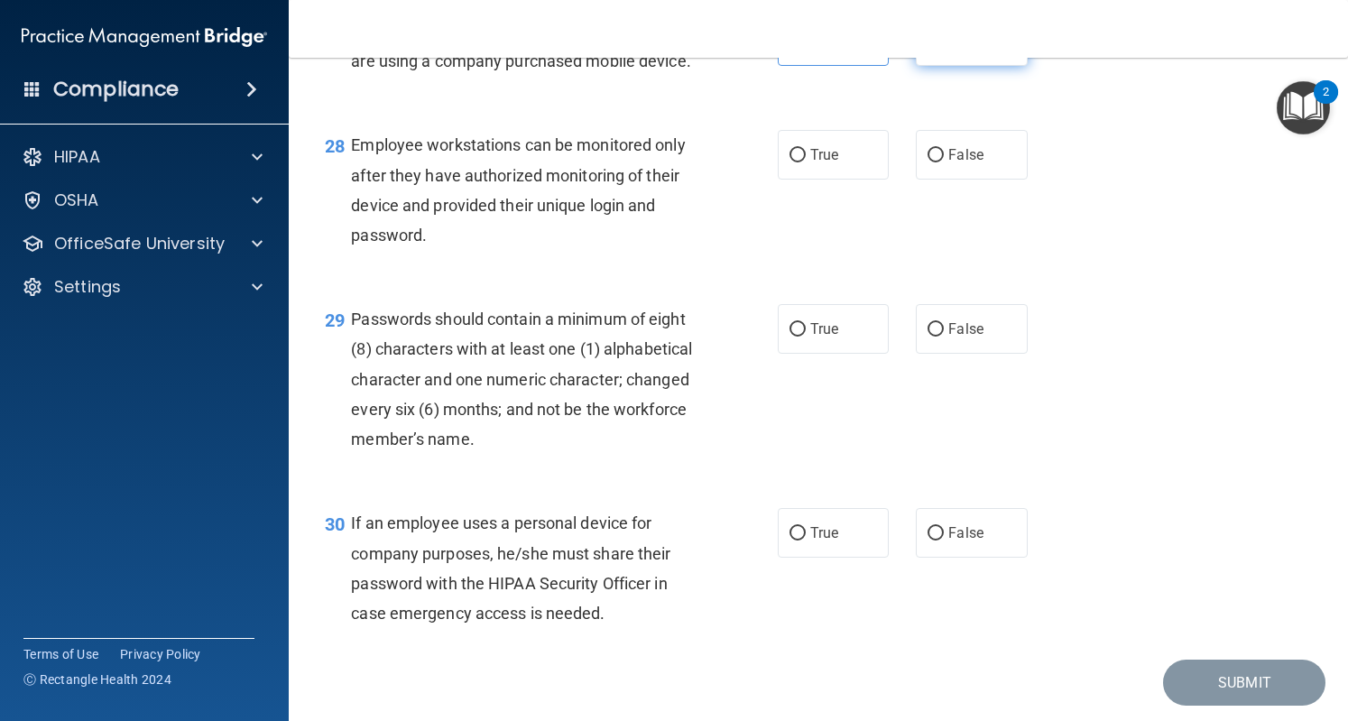
scroll to position [4635, 0]
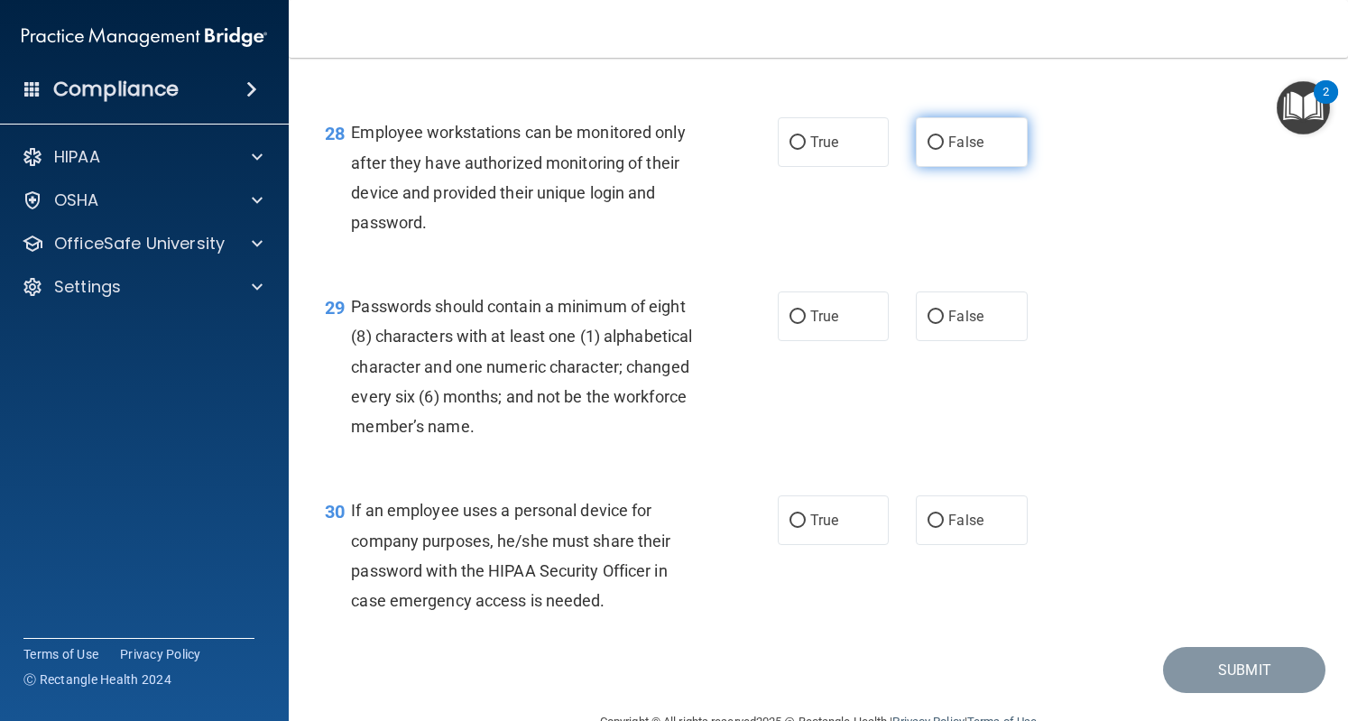
click at [931, 150] on input "False" at bounding box center [936, 143] width 16 height 14
radio input "true"
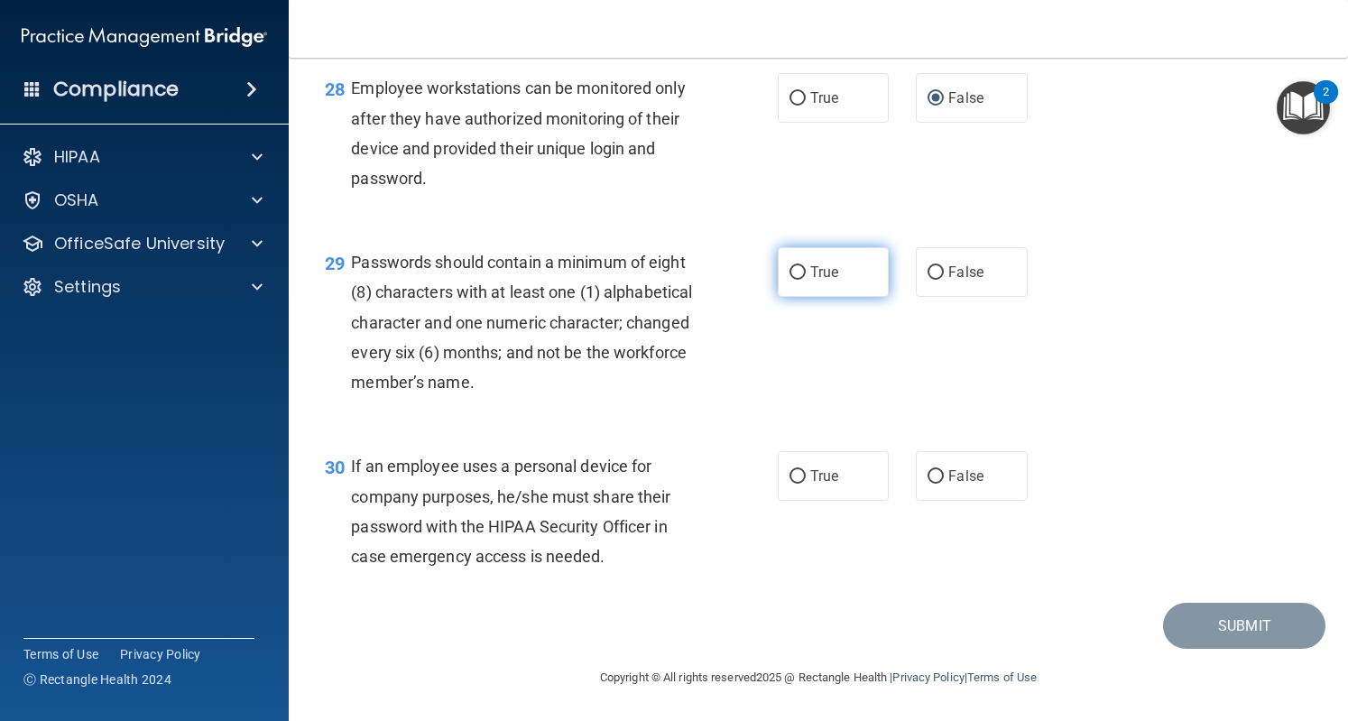
scroll to position [4751, 0]
click at [779, 297] on label "True" at bounding box center [833, 272] width 111 height 50
click at [790, 280] on input "True" at bounding box center [798, 273] width 16 height 14
radio input "true"
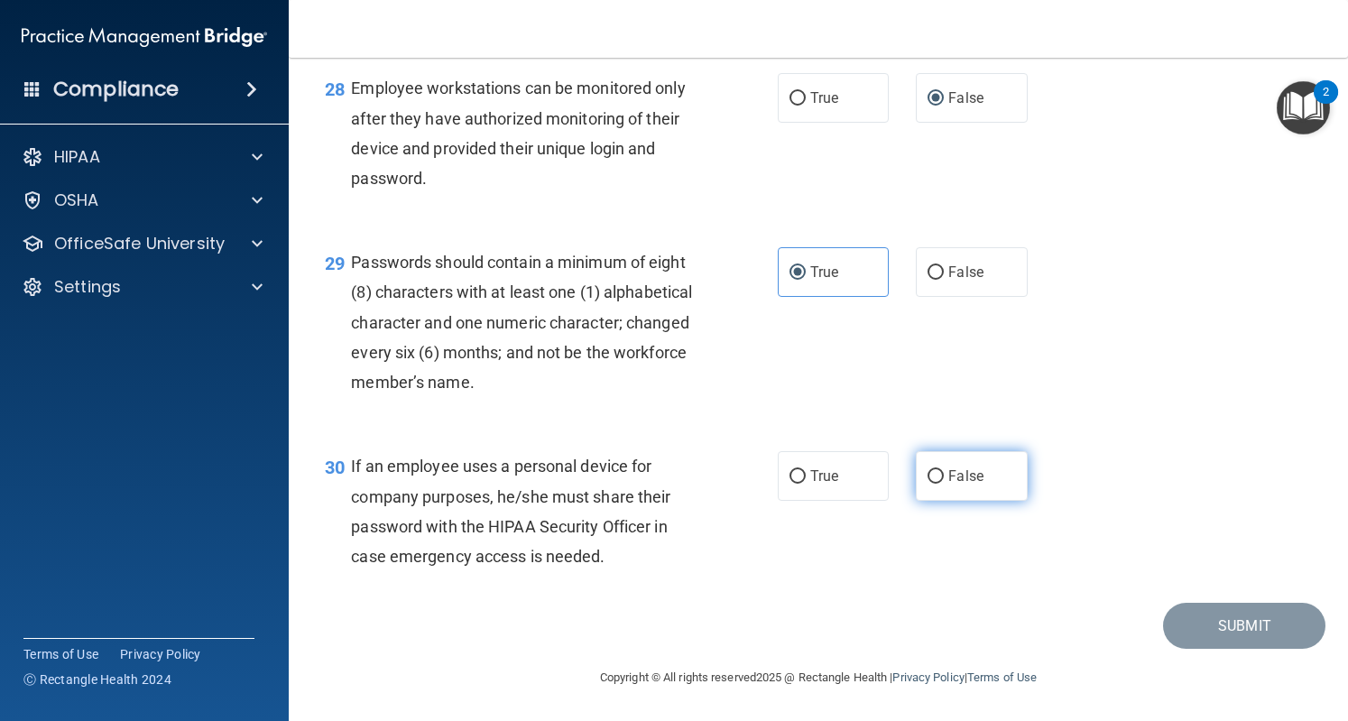
click at [944, 495] on label "False" at bounding box center [971, 476] width 111 height 50
click at [944, 484] on input "False" at bounding box center [936, 477] width 16 height 14
radio input "true"
click at [1242, 626] on button "Submit" at bounding box center [1244, 626] width 162 height 46
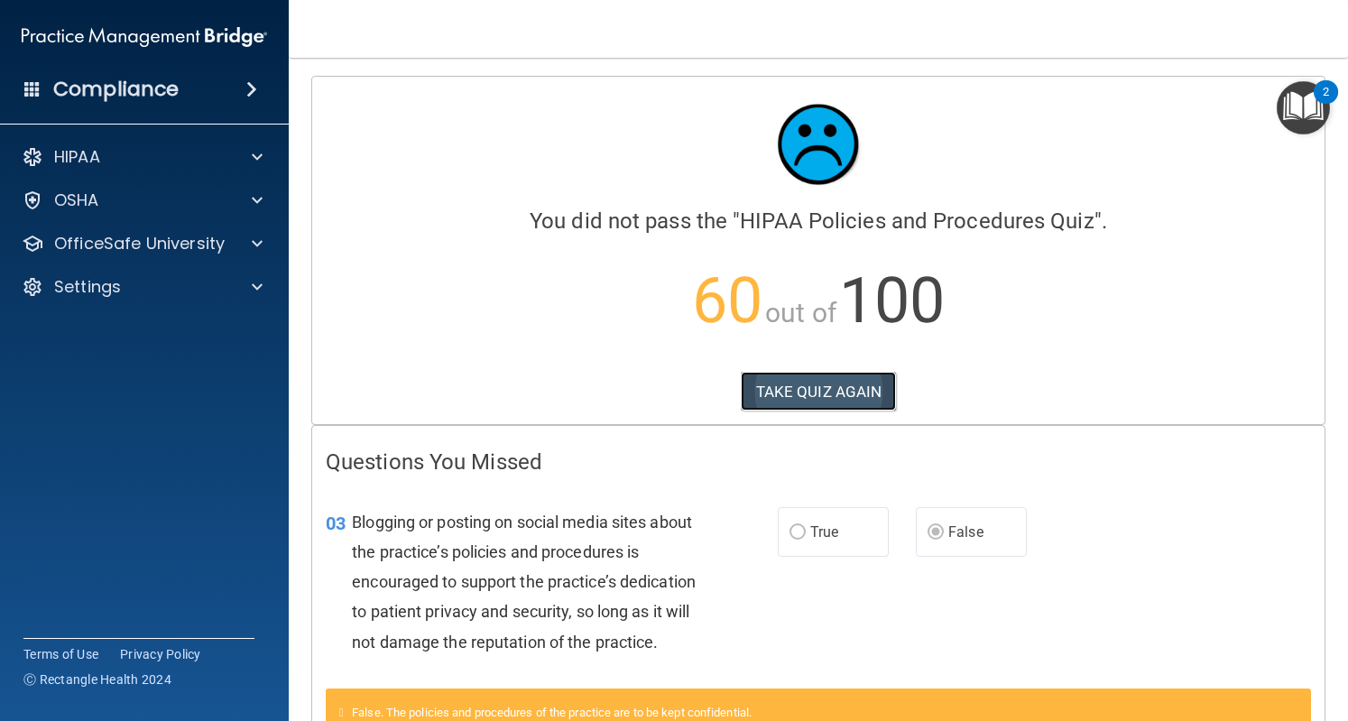
click at [793, 396] on button "TAKE QUIZ AGAIN" at bounding box center [819, 392] width 156 height 40
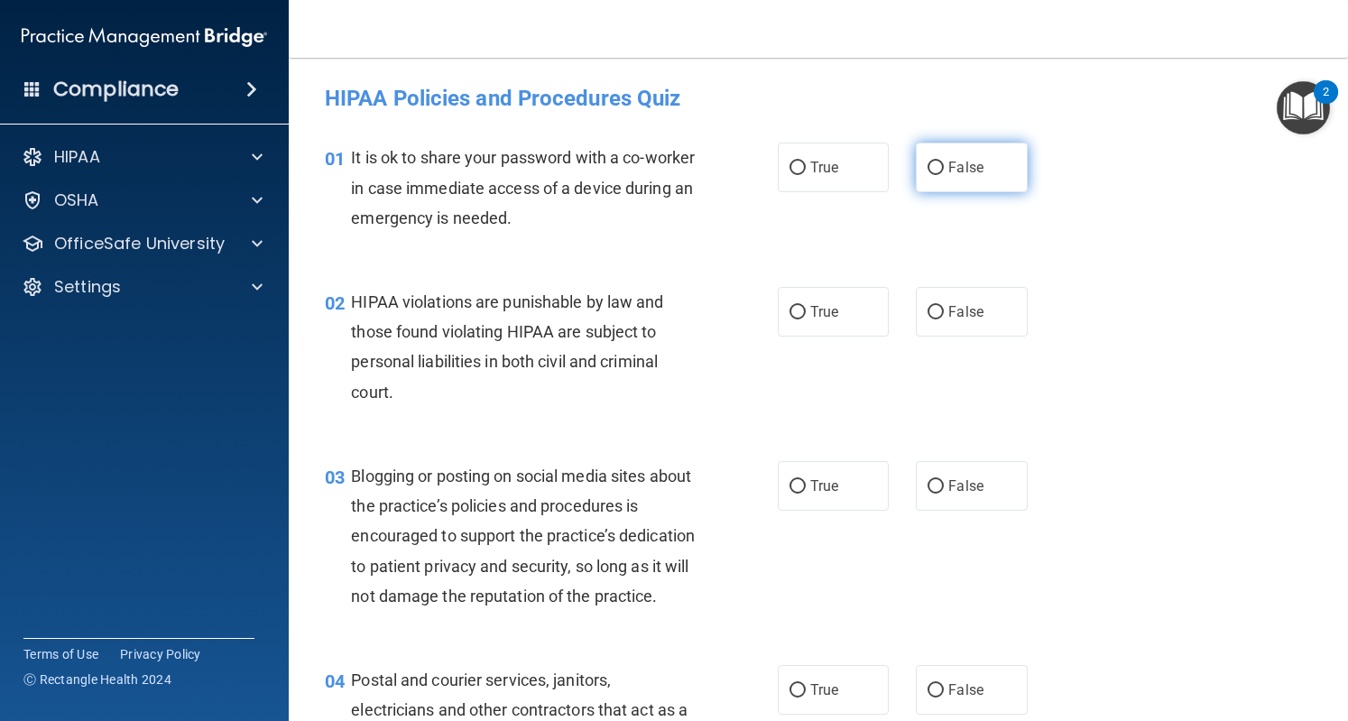
click at [928, 163] on input "False" at bounding box center [936, 169] width 16 height 14
radio input "true"
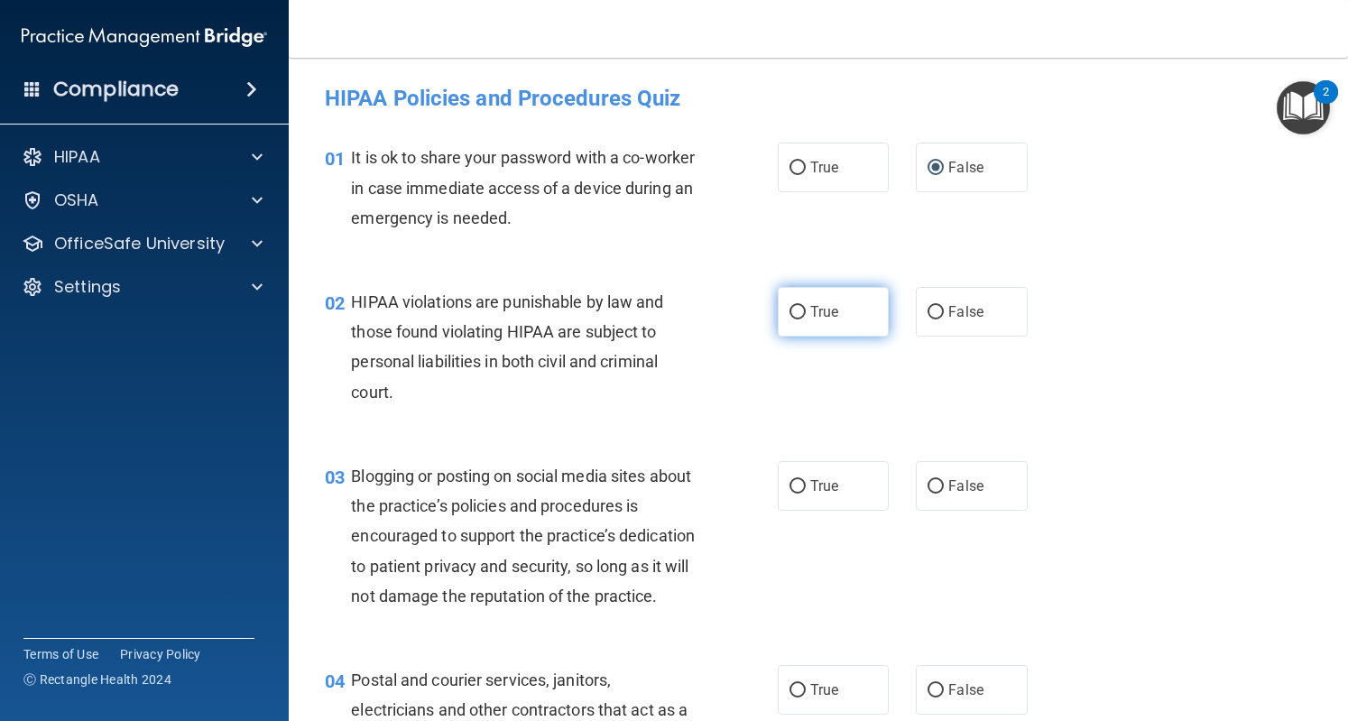
click at [804, 301] on label "True" at bounding box center [833, 312] width 111 height 50
click at [804, 306] on input "True" at bounding box center [798, 313] width 16 height 14
radio input "true"
click at [928, 480] on input "False" at bounding box center [936, 487] width 16 height 14
radio input "true"
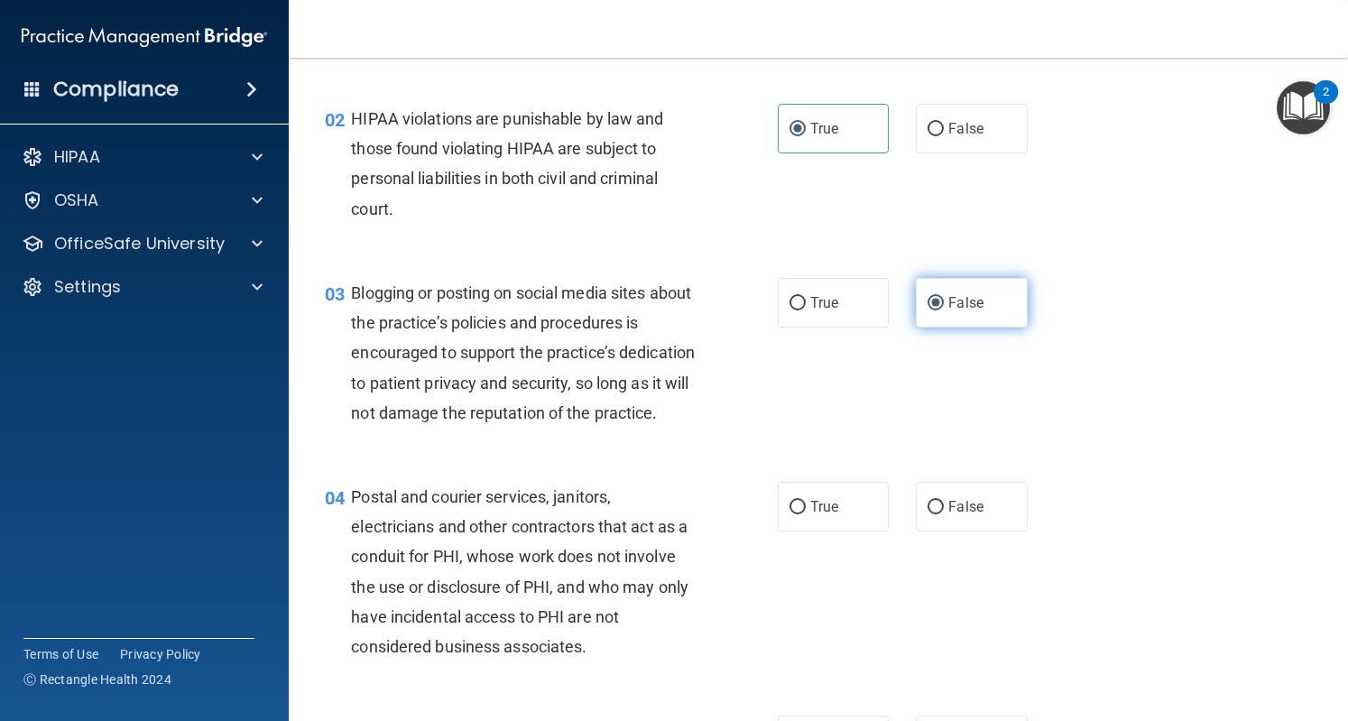
scroll to position [186, 0]
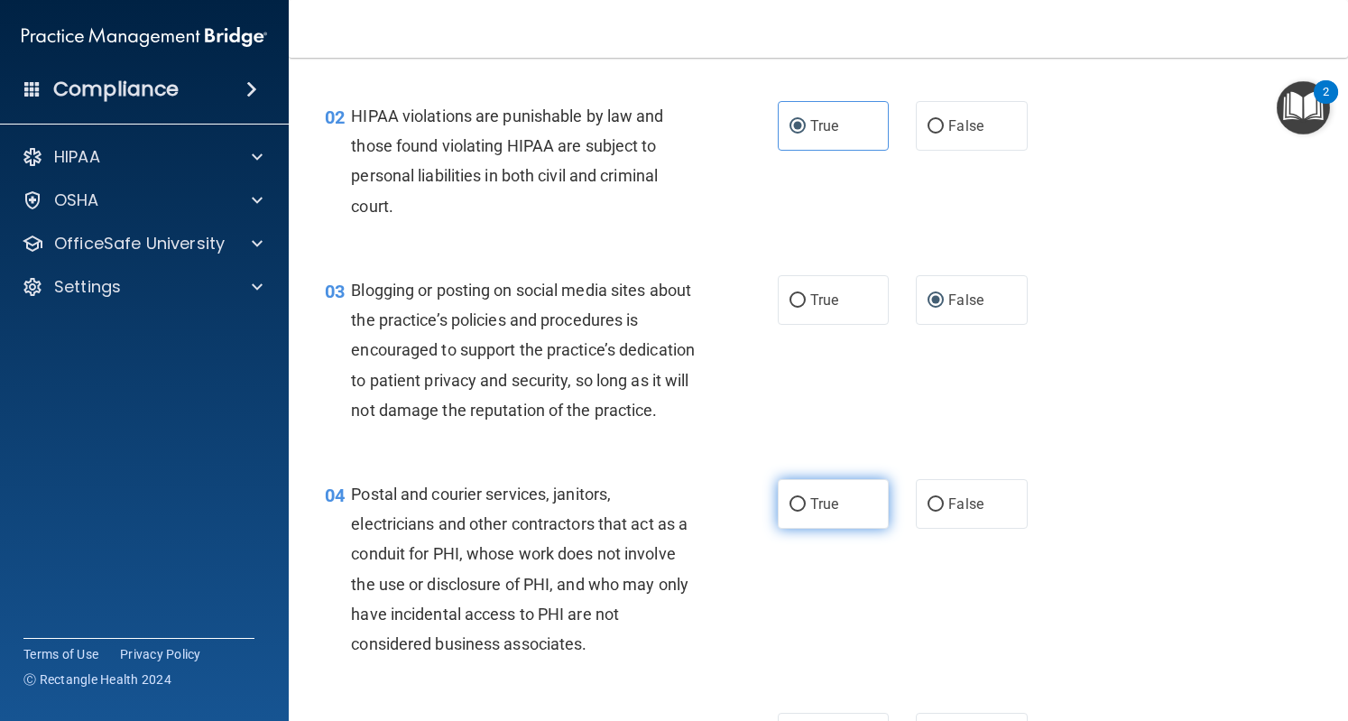
click at [781, 529] on label "True" at bounding box center [833, 504] width 111 height 50
click at [790, 512] on input "True" at bounding box center [798, 505] width 16 height 14
radio input "true"
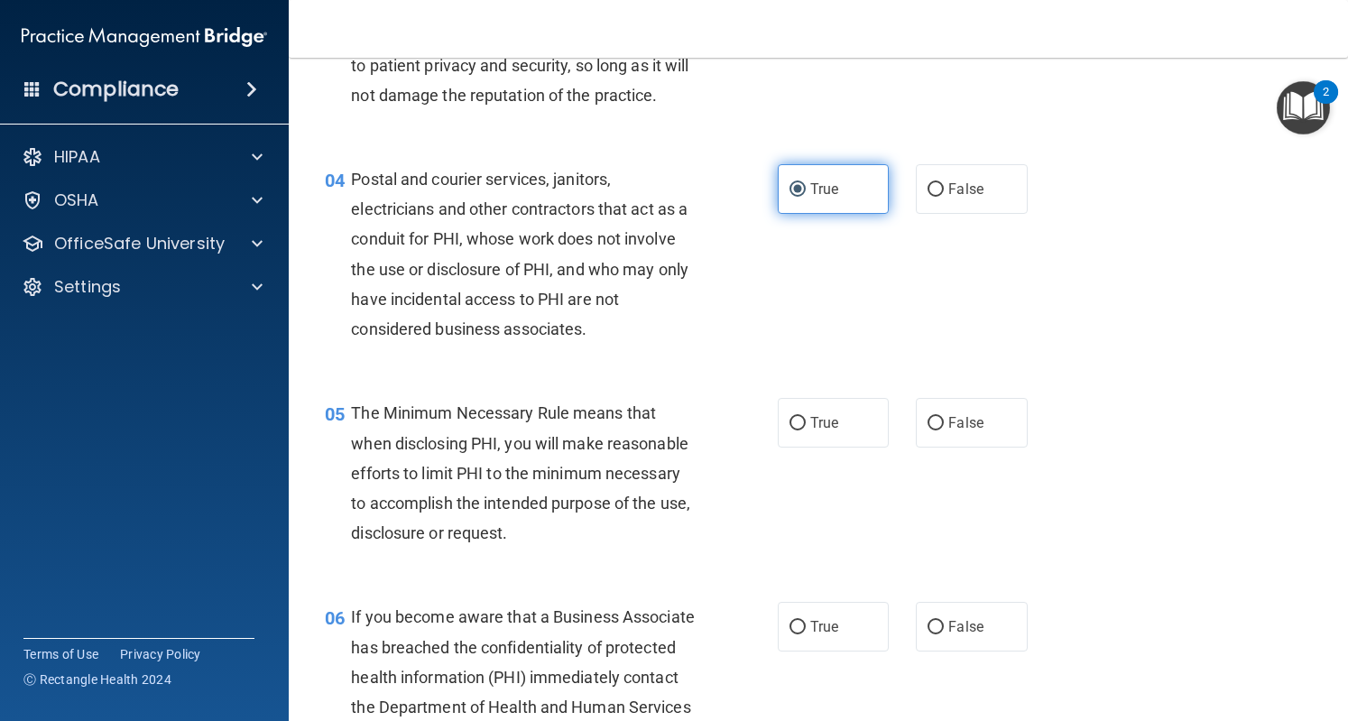
scroll to position [538, 0]
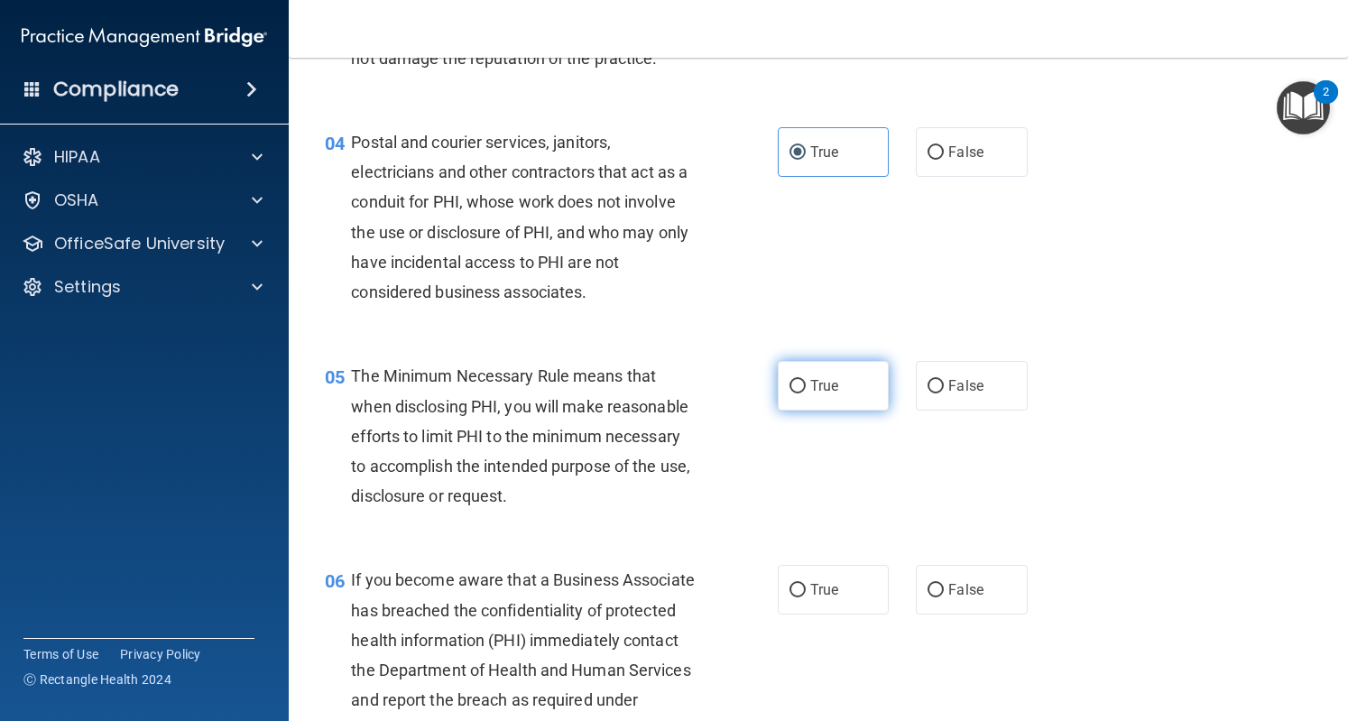
click at [790, 393] on input "True" at bounding box center [798, 387] width 16 height 14
radio input "true"
click at [919, 615] on label "False" at bounding box center [971, 590] width 111 height 50
click at [928, 597] on input "False" at bounding box center [936, 591] width 16 height 14
radio input "true"
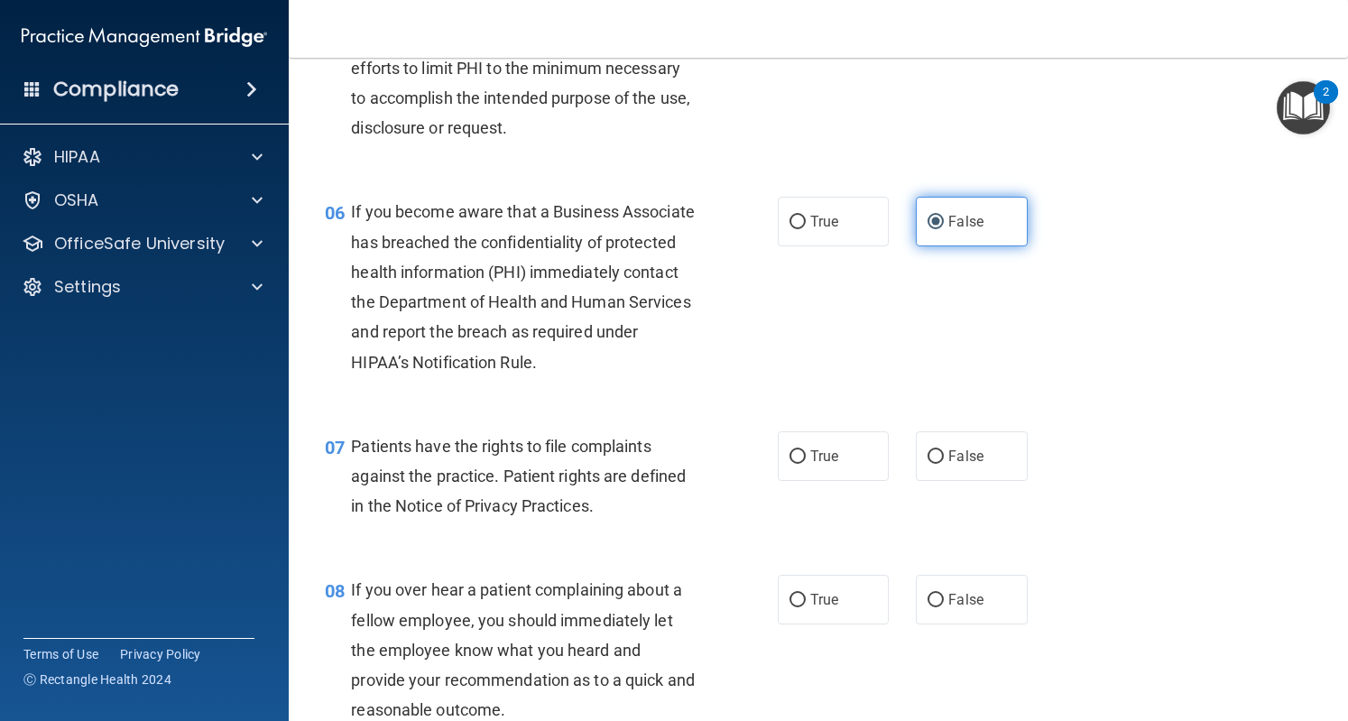
scroll to position [952, 0]
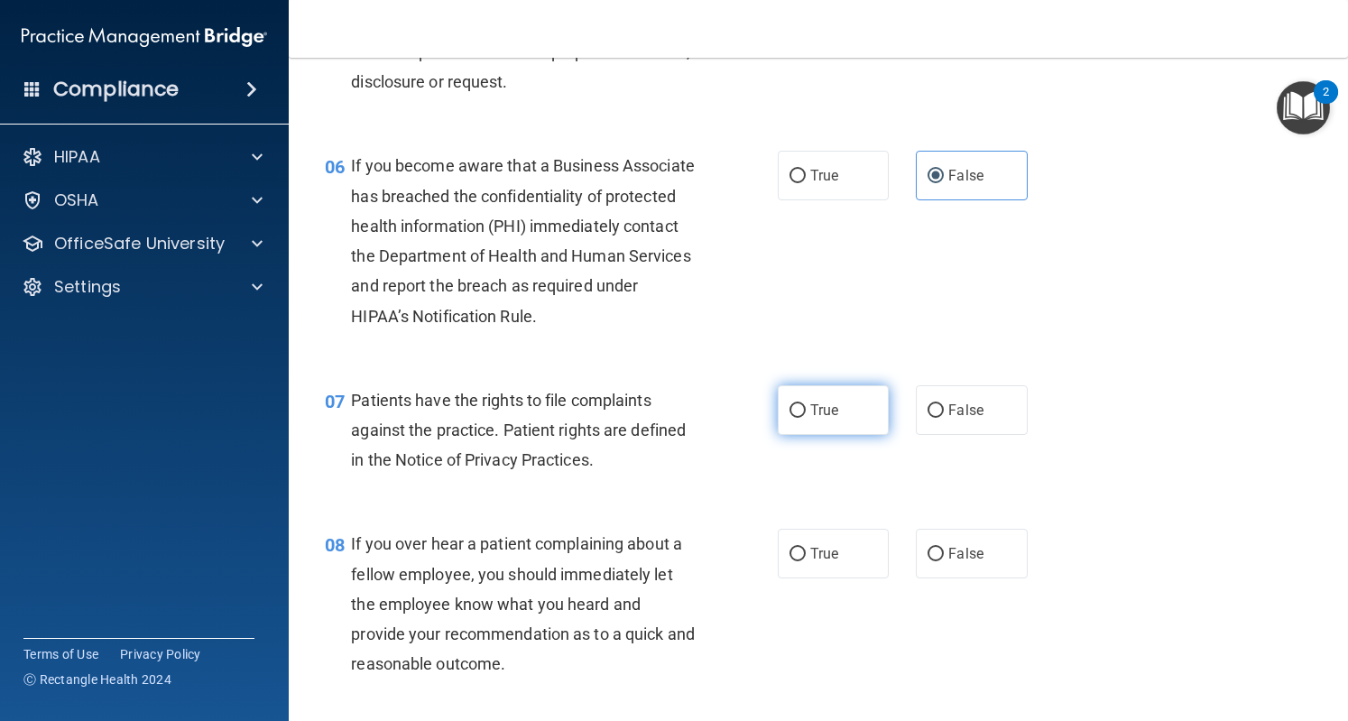
click at [801, 435] on label "True" at bounding box center [833, 410] width 111 height 50
click at [801, 418] on input "True" at bounding box center [798, 411] width 16 height 14
radio input "true"
click at [928, 561] on input "False" at bounding box center [936, 555] width 16 height 14
radio input "true"
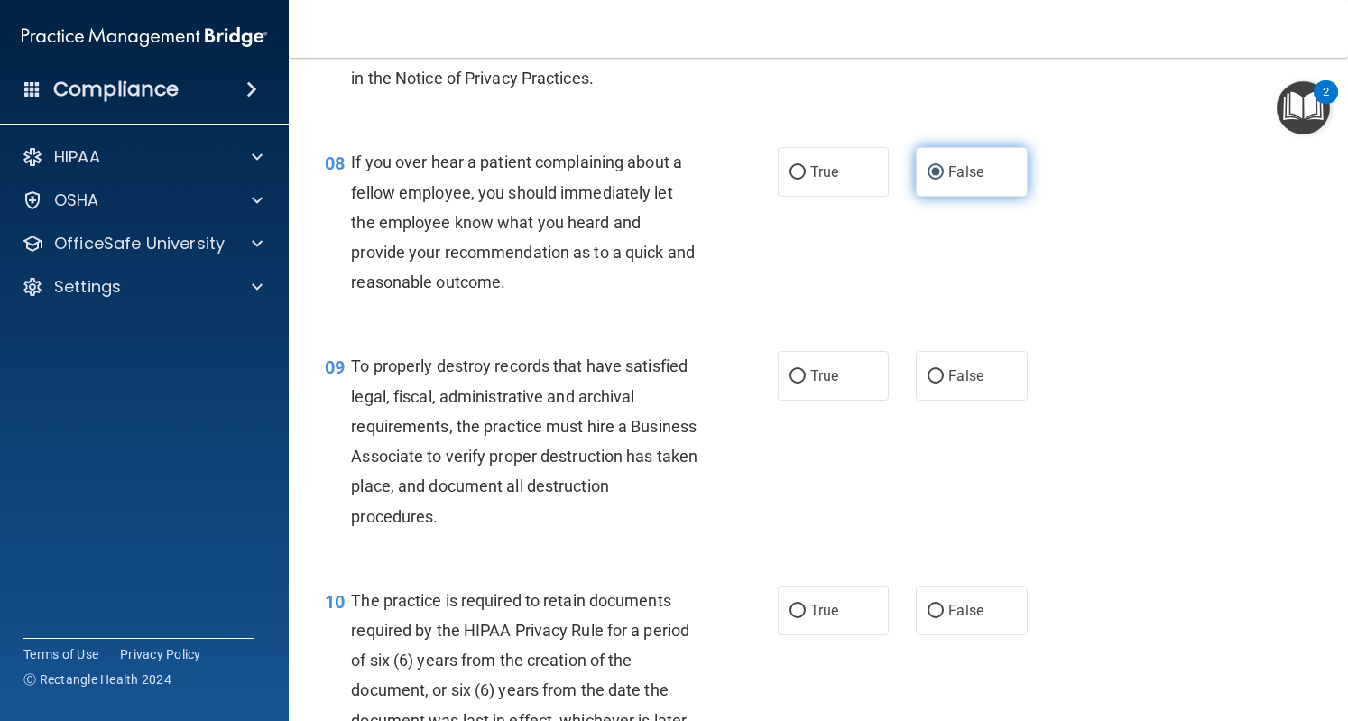
scroll to position [1336, 0]
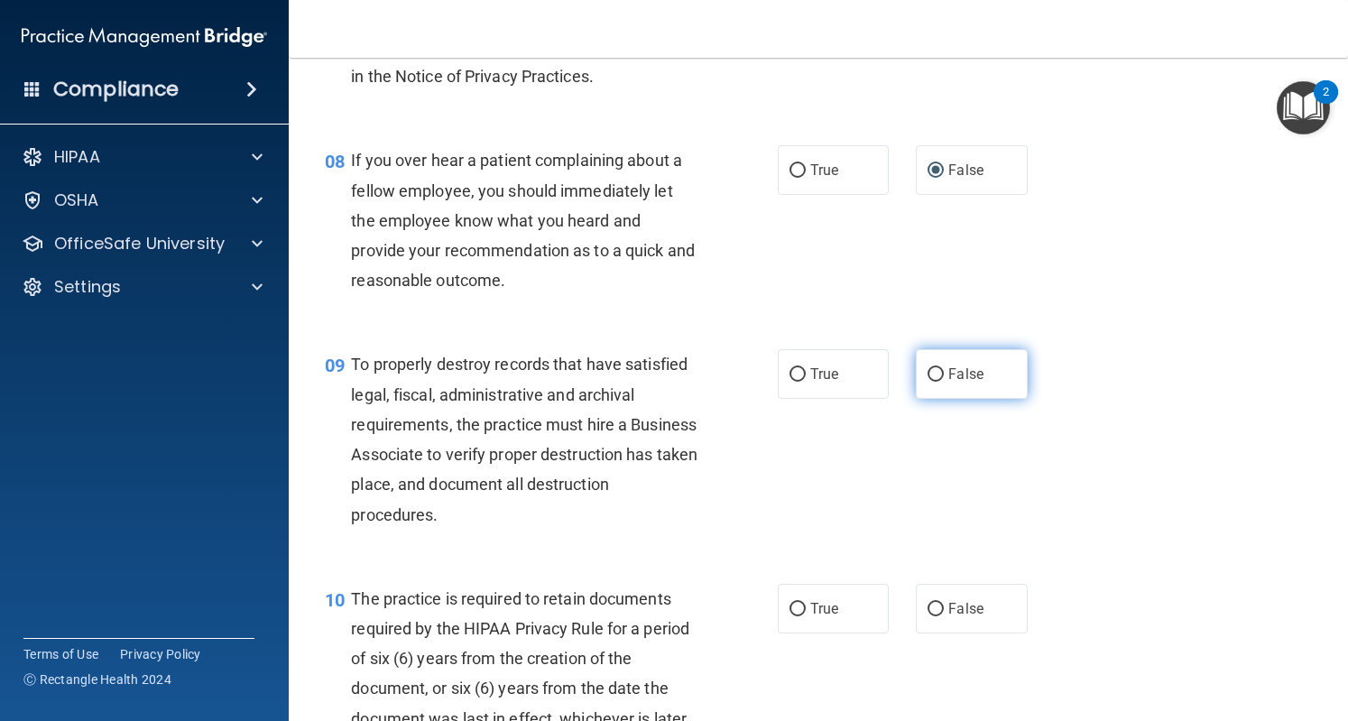
click at [917, 399] on label "False" at bounding box center [971, 374] width 111 height 50
click at [928, 382] on input "False" at bounding box center [936, 375] width 16 height 14
radio input "true"
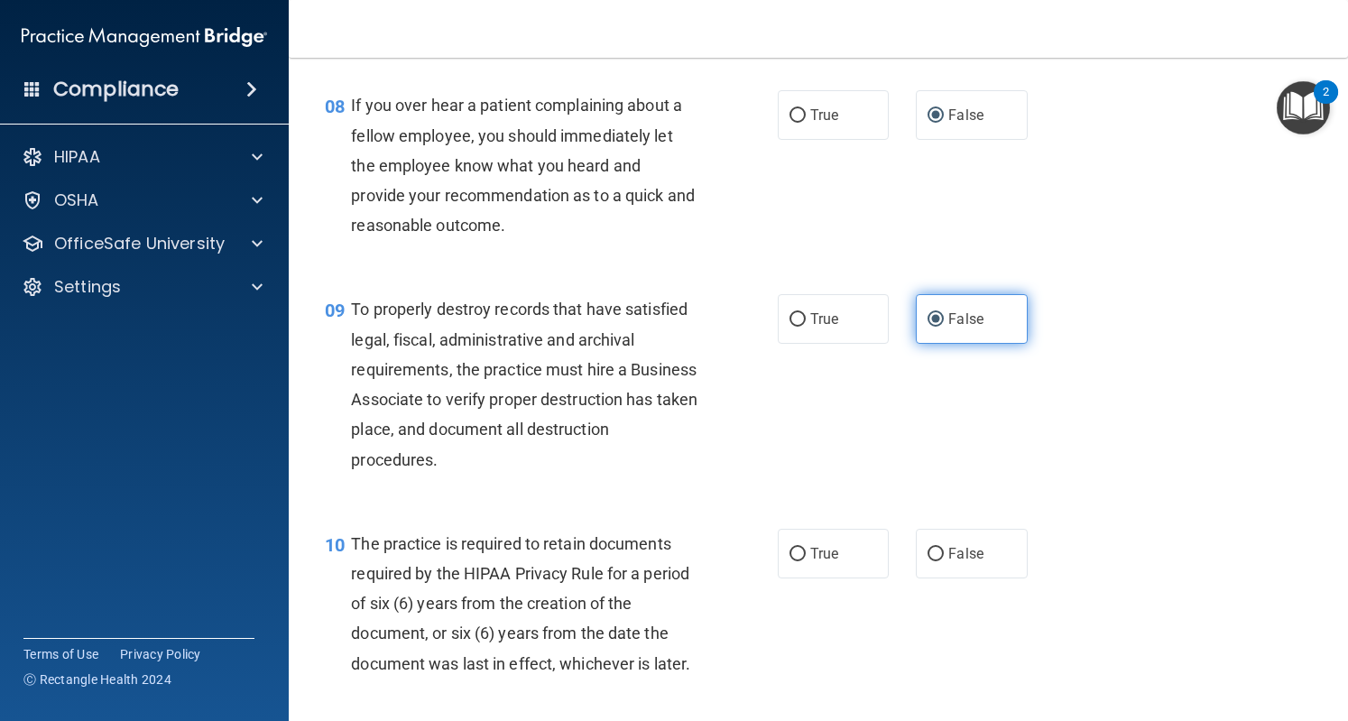
scroll to position [1402, 0]
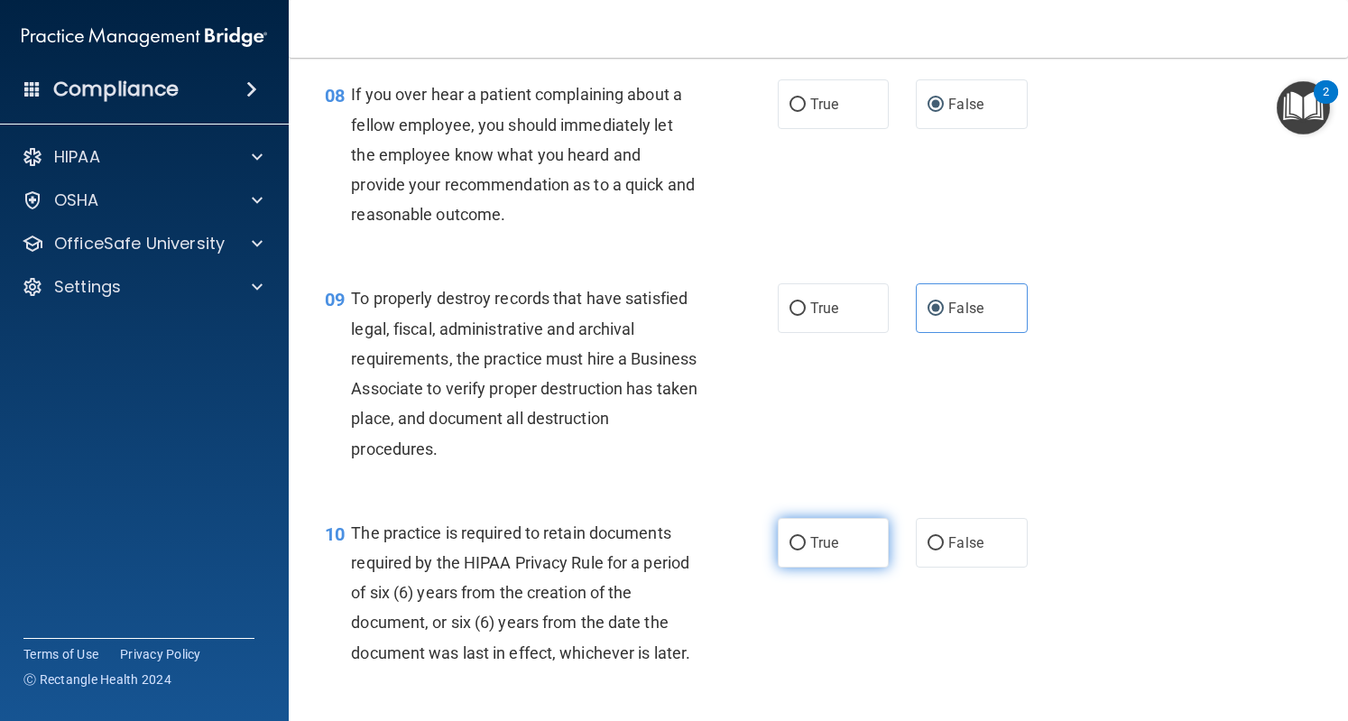
click at [822, 555] on label "True" at bounding box center [833, 543] width 111 height 50
click at [806, 551] on input "True" at bounding box center [798, 544] width 16 height 14
radio input "true"
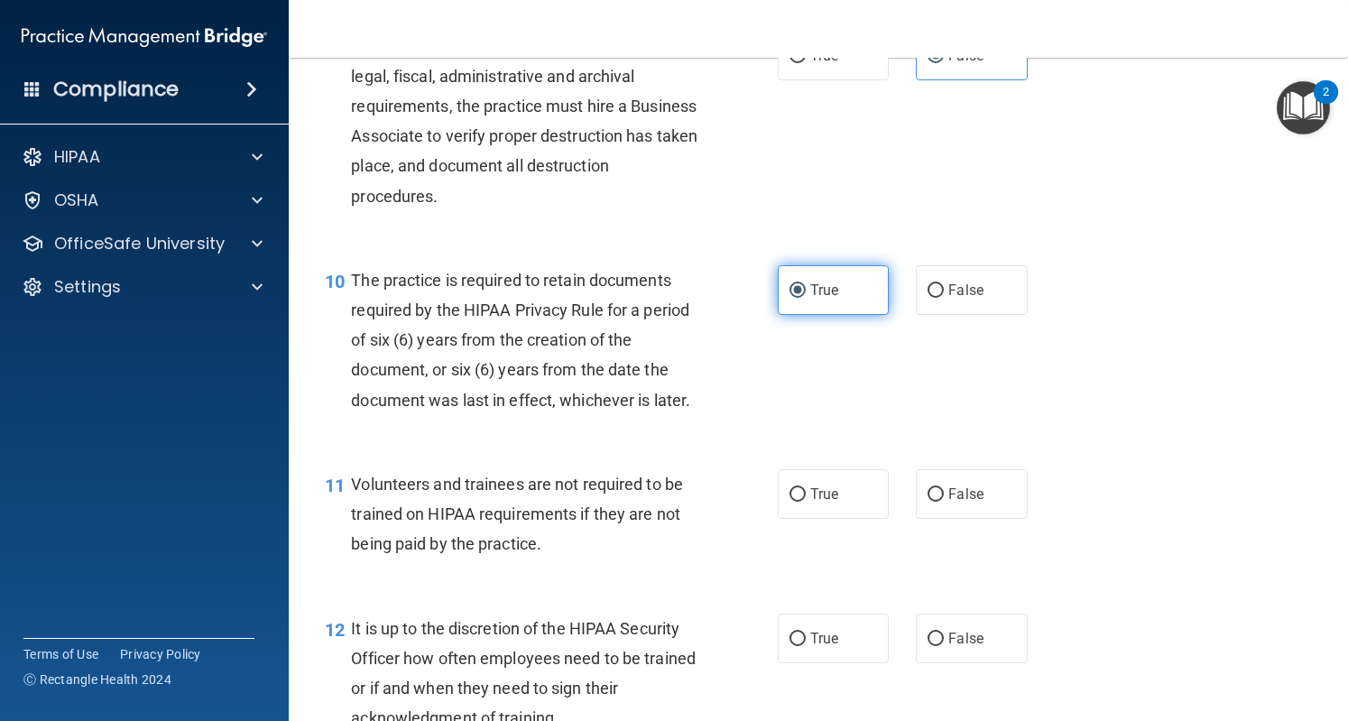
scroll to position [1658, 0]
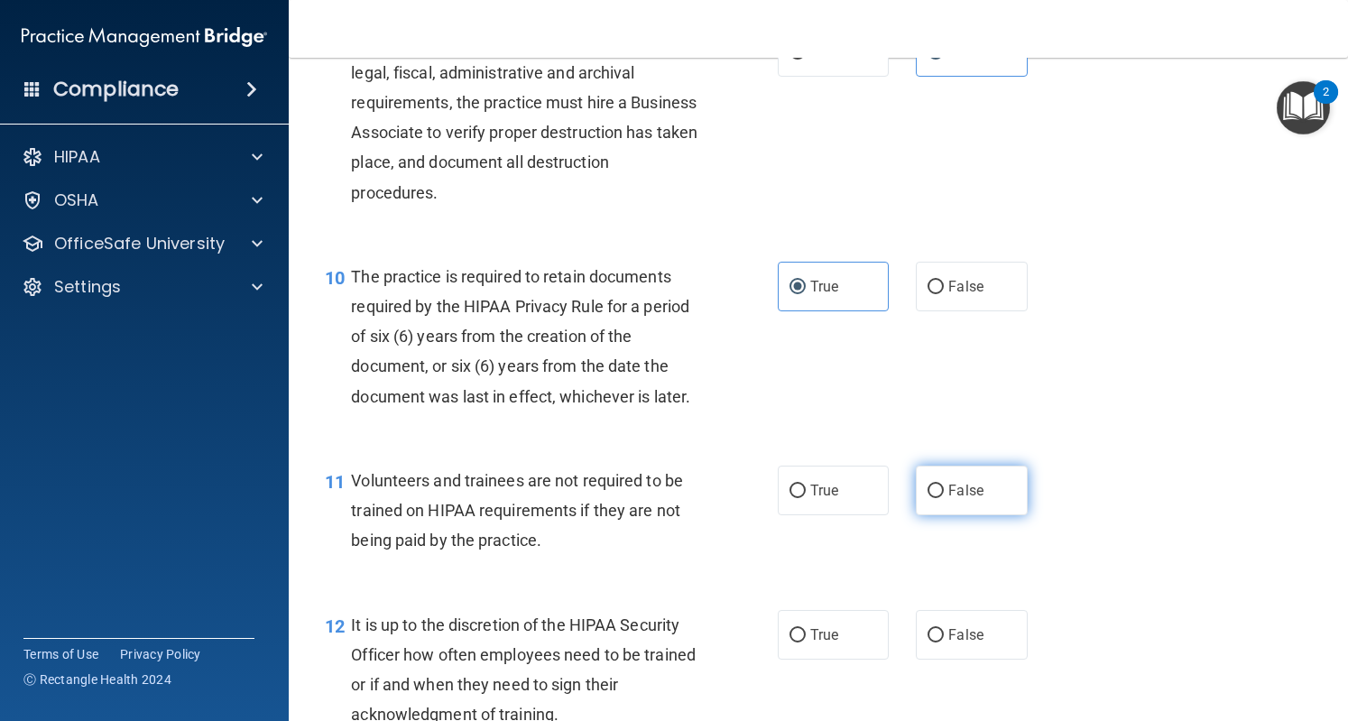
click at [916, 515] on label "False" at bounding box center [971, 491] width 111 height 50
click at [928, 498] on input "False" at bounding box center [936, 492] width 16 height 14
radio input "true"
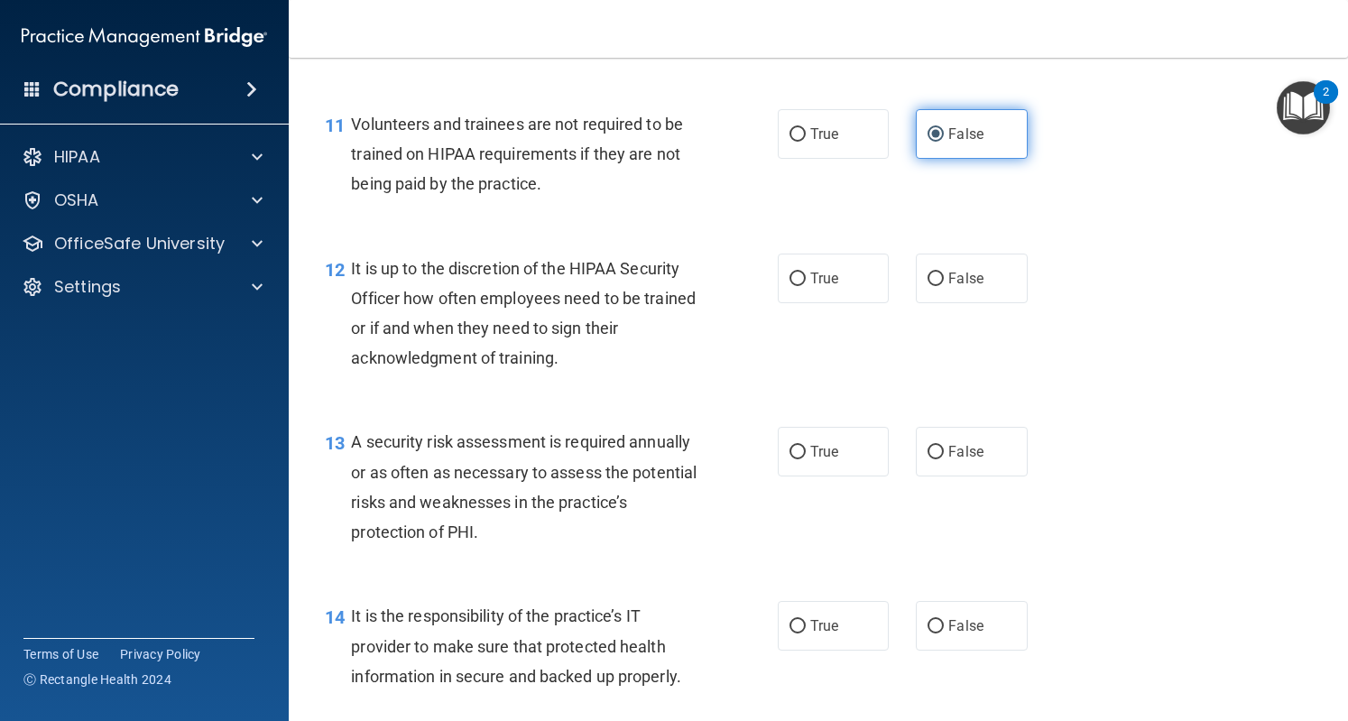
scroll to position [2016, 0]
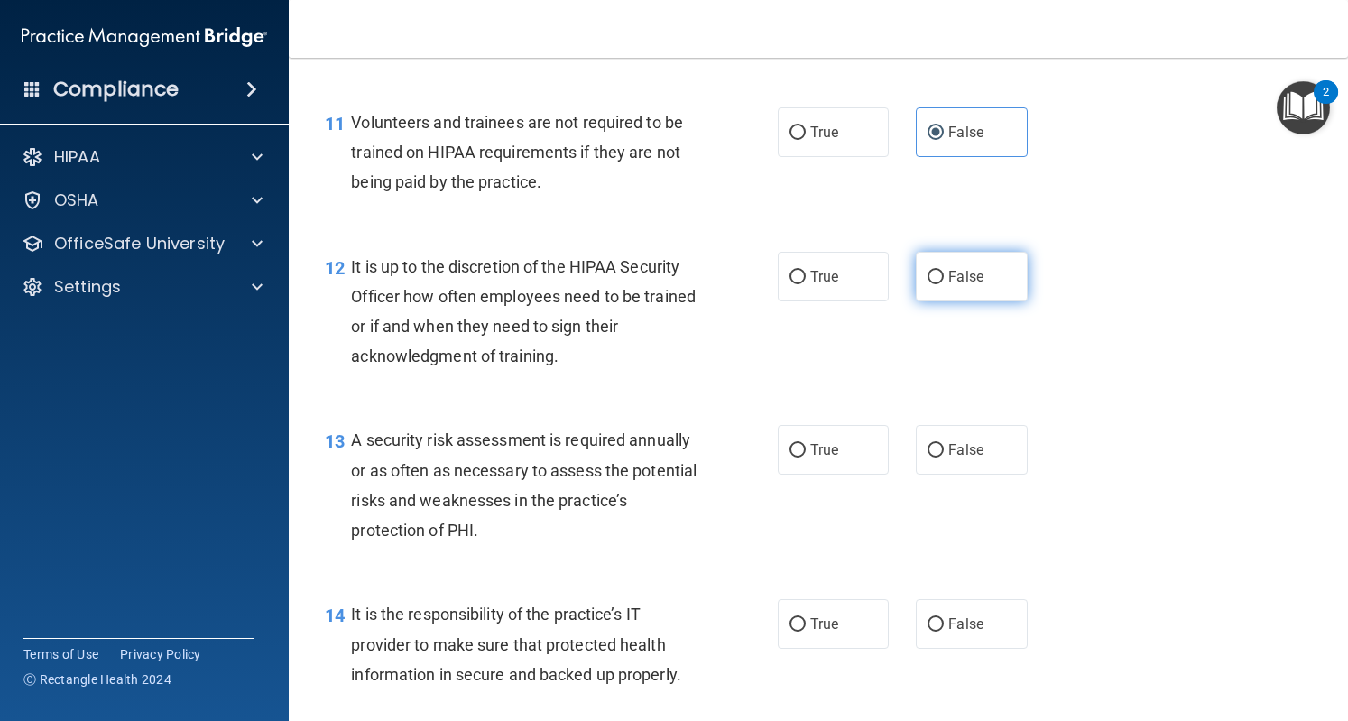
click at [932, 284] on input "False" at bounding box center [936, 278] width 16 height 14
radio input "true"
click at [820, 458] on span "True" at bounding box center [824, 449] width 28 height 17
click at [806, 458] on input "True" at bounding box center [798, 451] width 16 height 14
radio input "true"
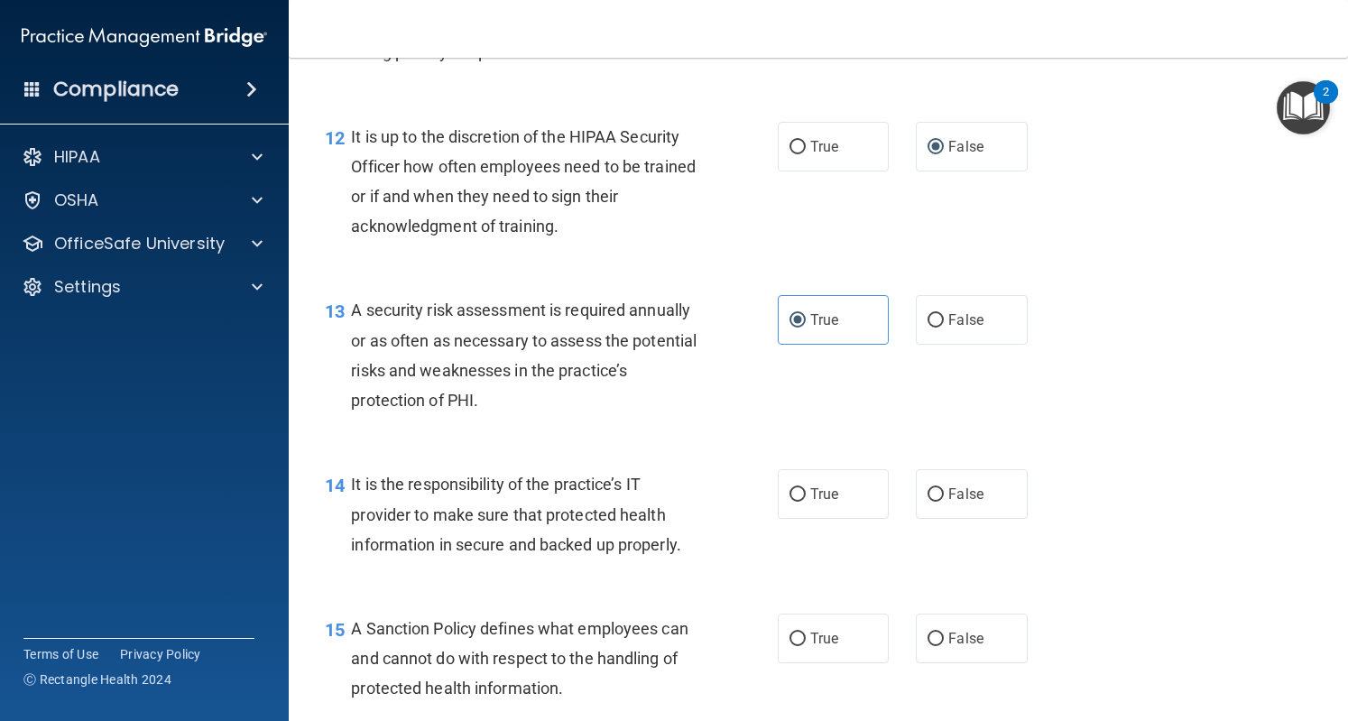
scroll to position [2169, 0]
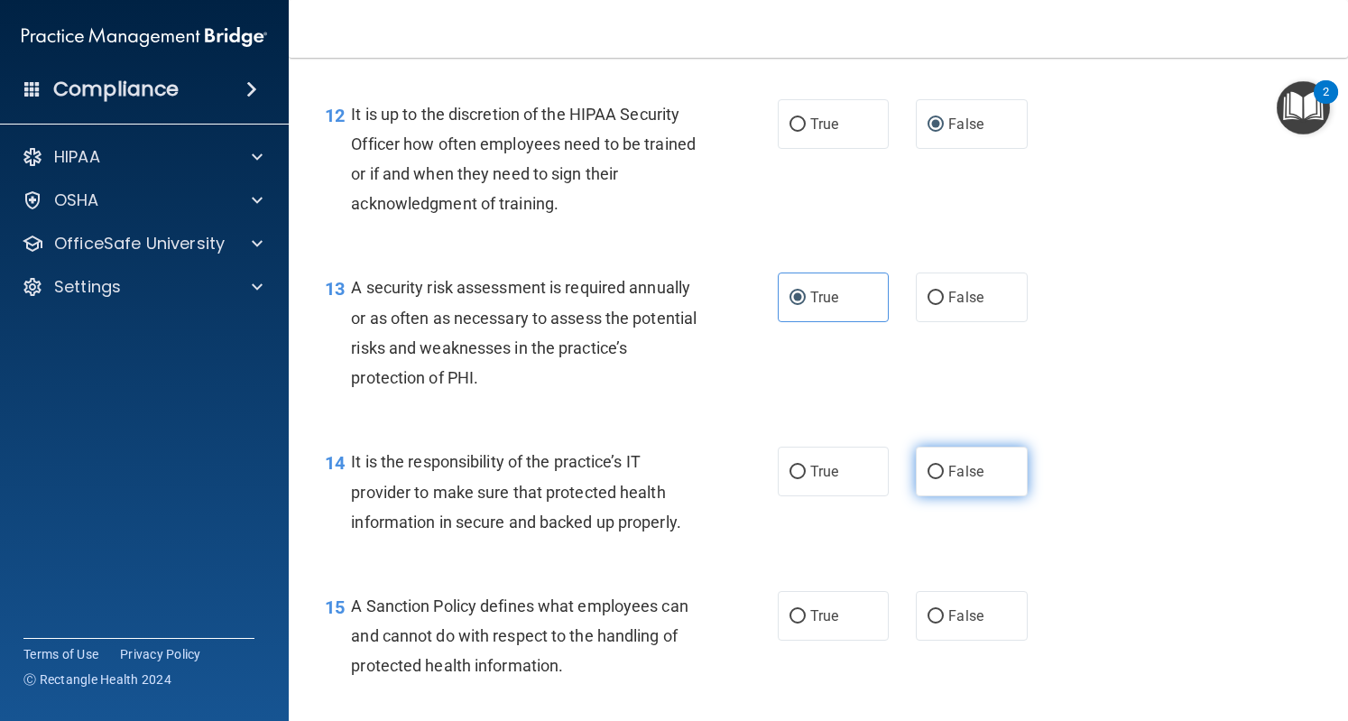
click at [931, 492] on label "False" at bounding box center [971, 472] width 111 height 50
click at [931, 479] on input "False" at bounding box center [936, 473] width 16 height 14
radio input "true"
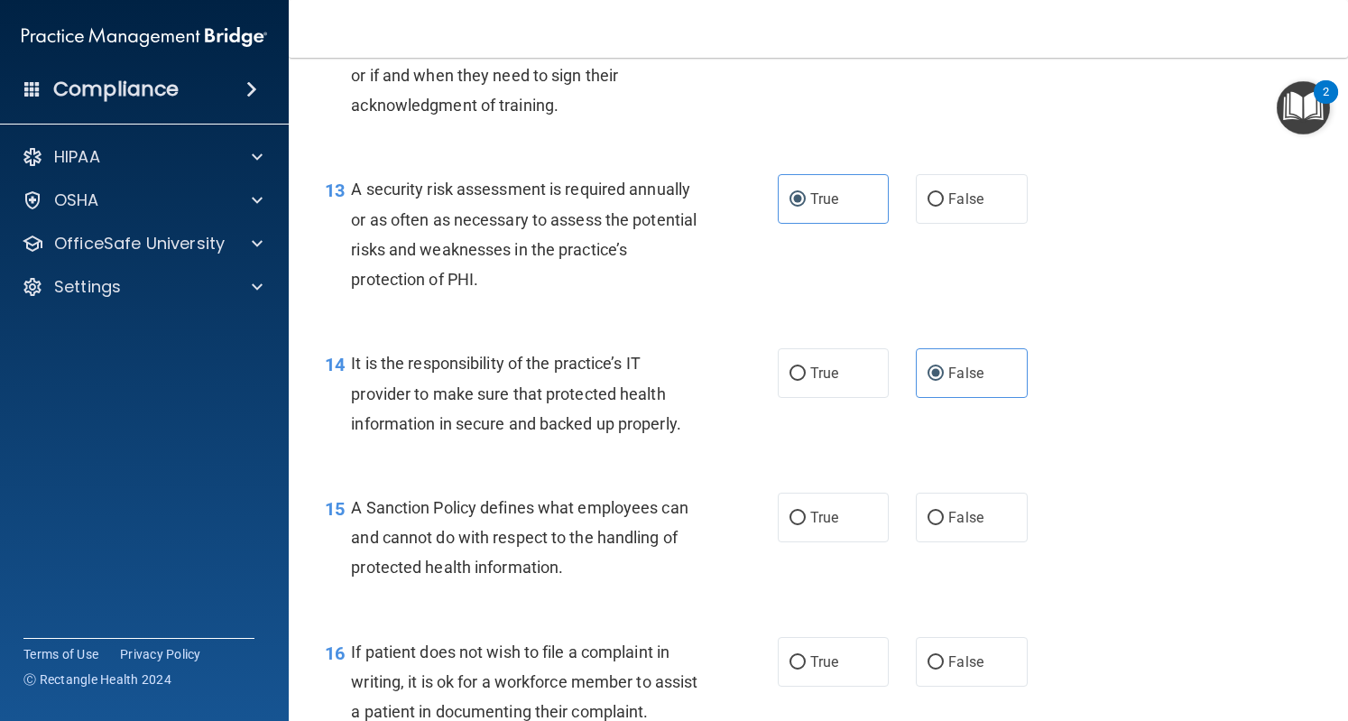
scroll to position [2263, 0]
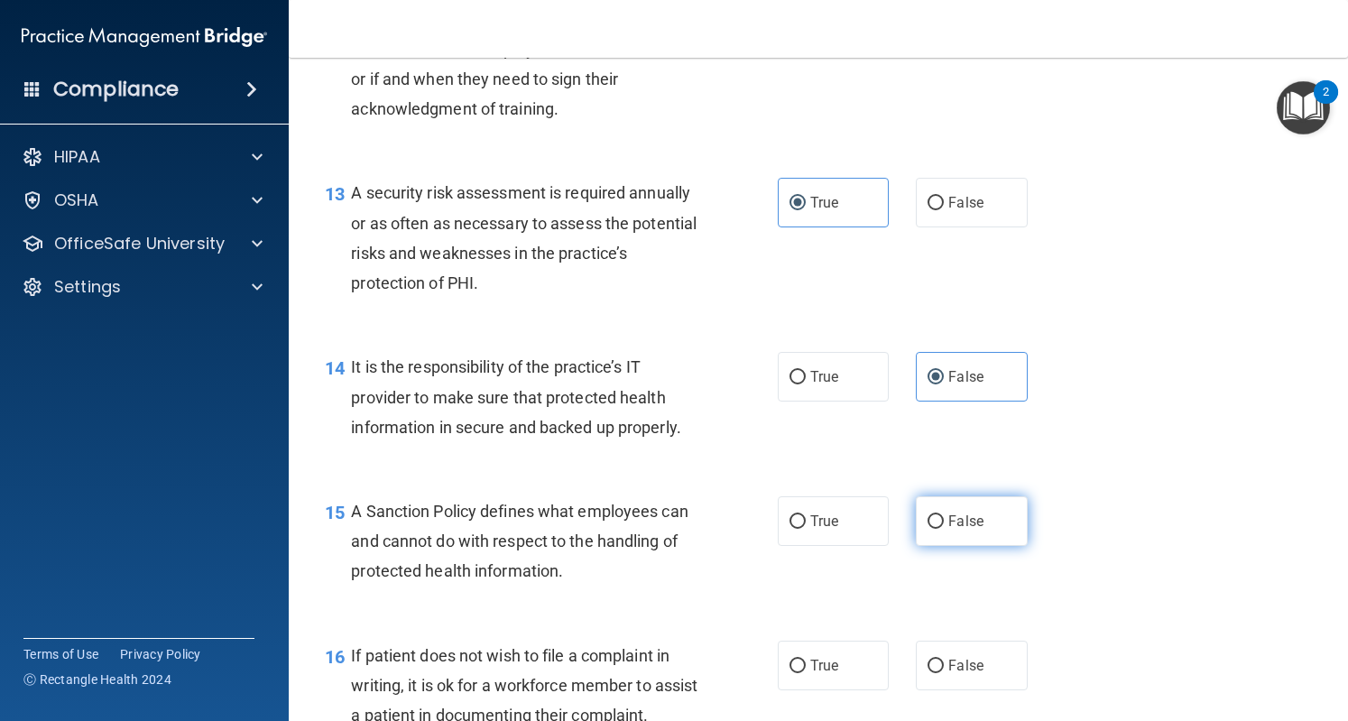
click at [930, 546] on label "False" at bounding box center [971, 521] width 111 height 50
click at [930, 529] on input "False" at bounding box center [936, 522] width 16 height 14
radio input "true"
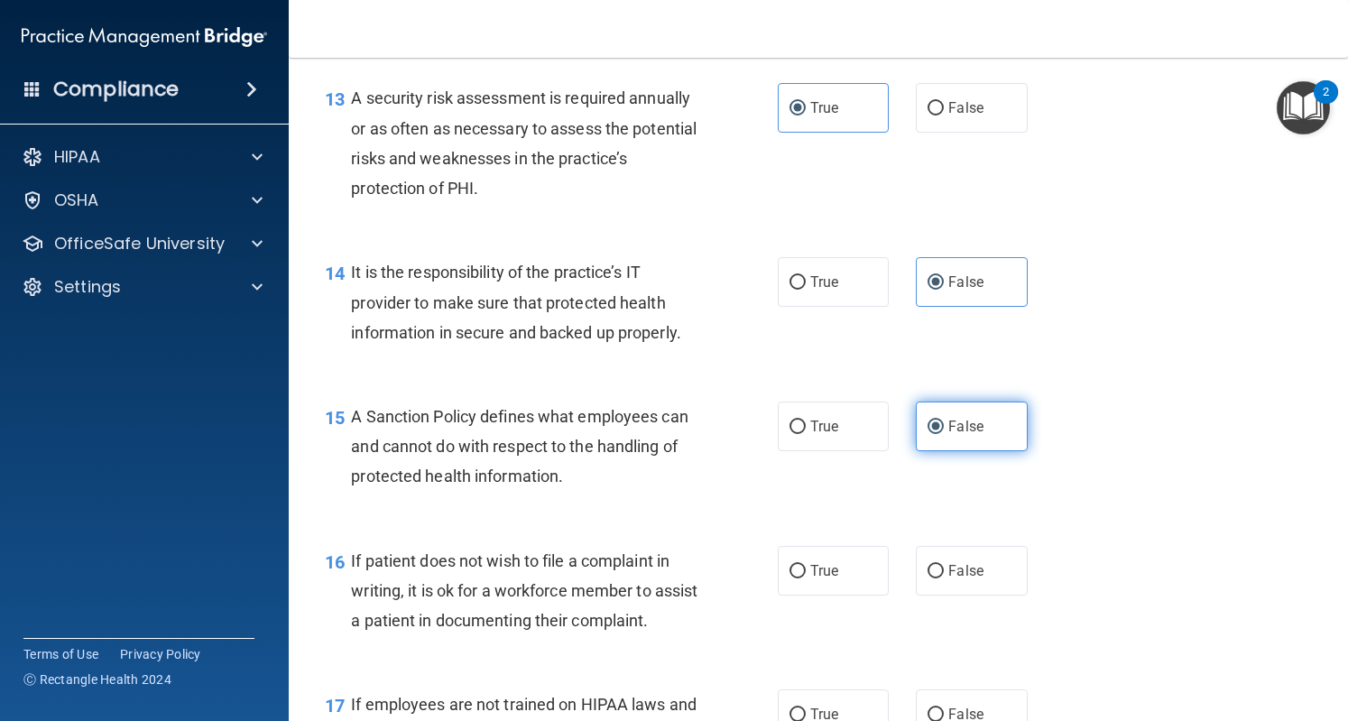
scroll to position [2397, 0]
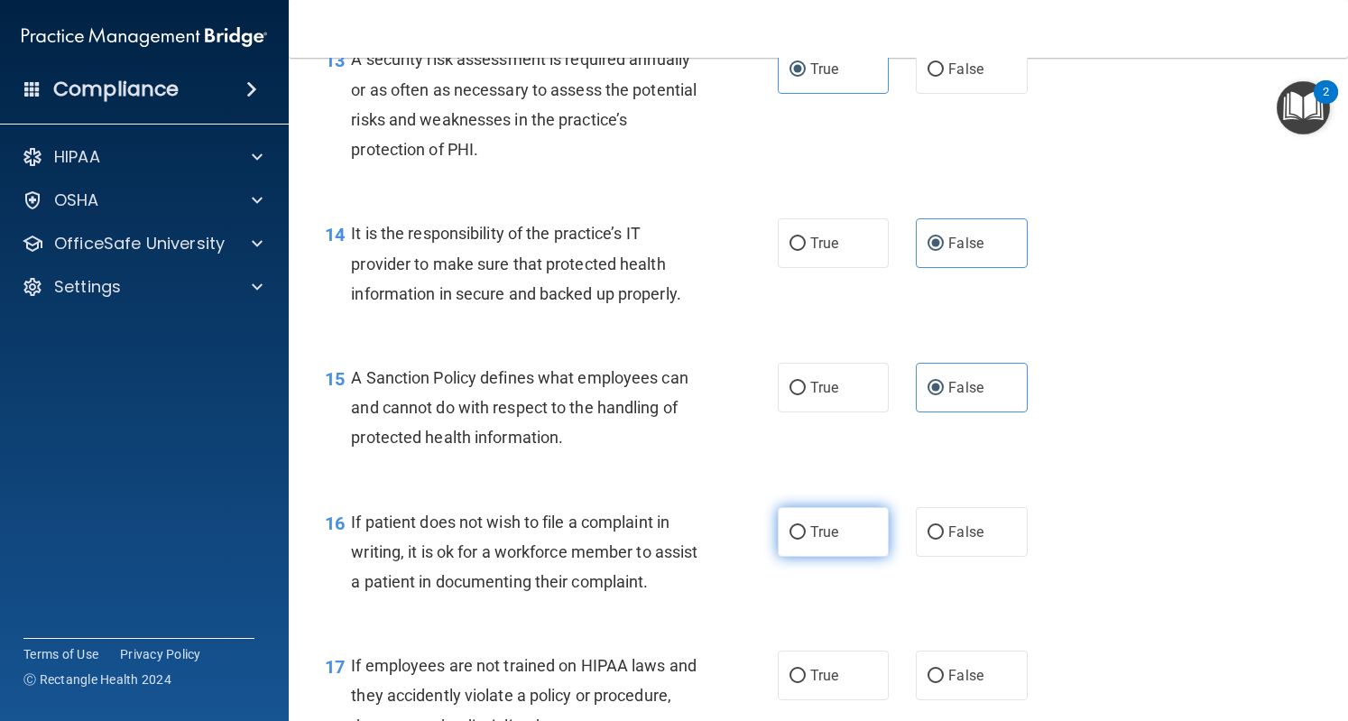
click at [801, 557] on label "True" at bounding box center [833, 532] width 111 height 50
click at [801, 540] on input "True" at bounding box center [798, 533] width 16 height 14
radio input "true"
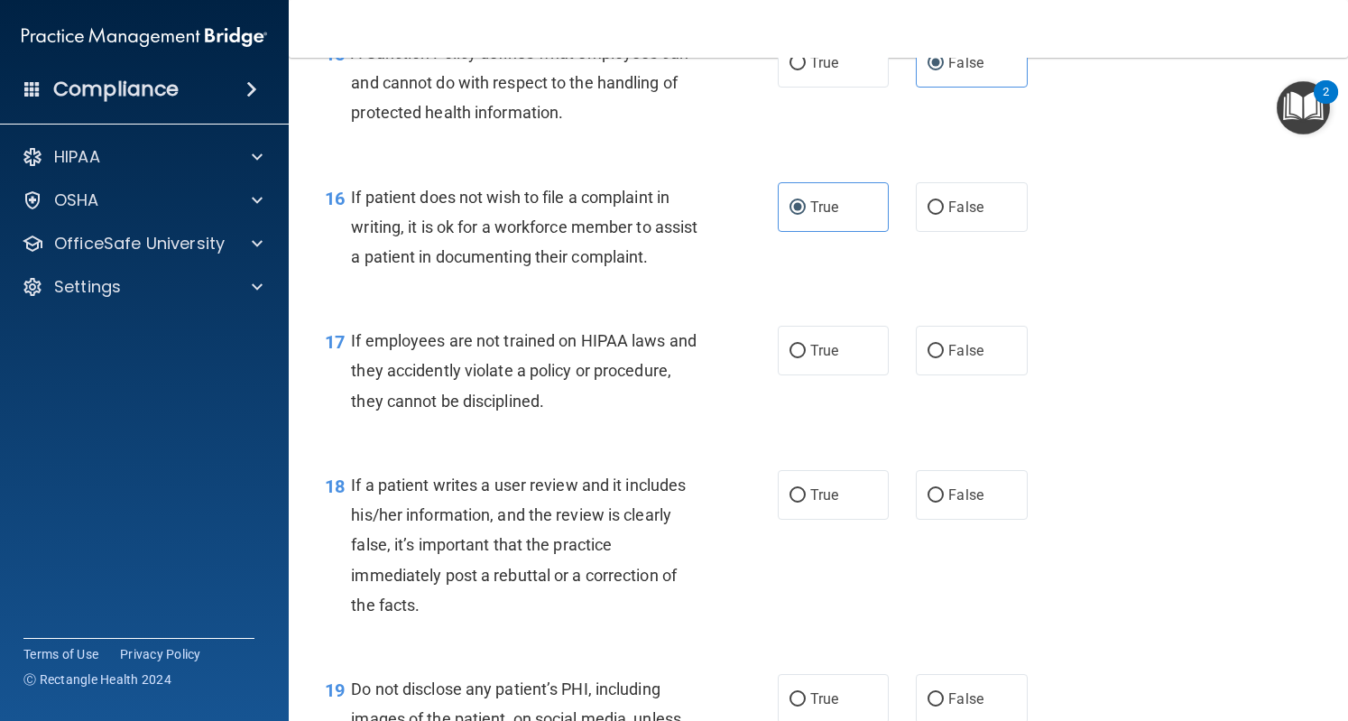
scroll to position [2724, 0]
click at [937, 374] on label "False" at bounding box center [971, 349] width 111 height 50
click at [937, 356] on input "False" at bounding box center [936, 350] width 16 height 14
click at [928, 501] on input "False" at bounding box center [936, 494] width 16 height 14
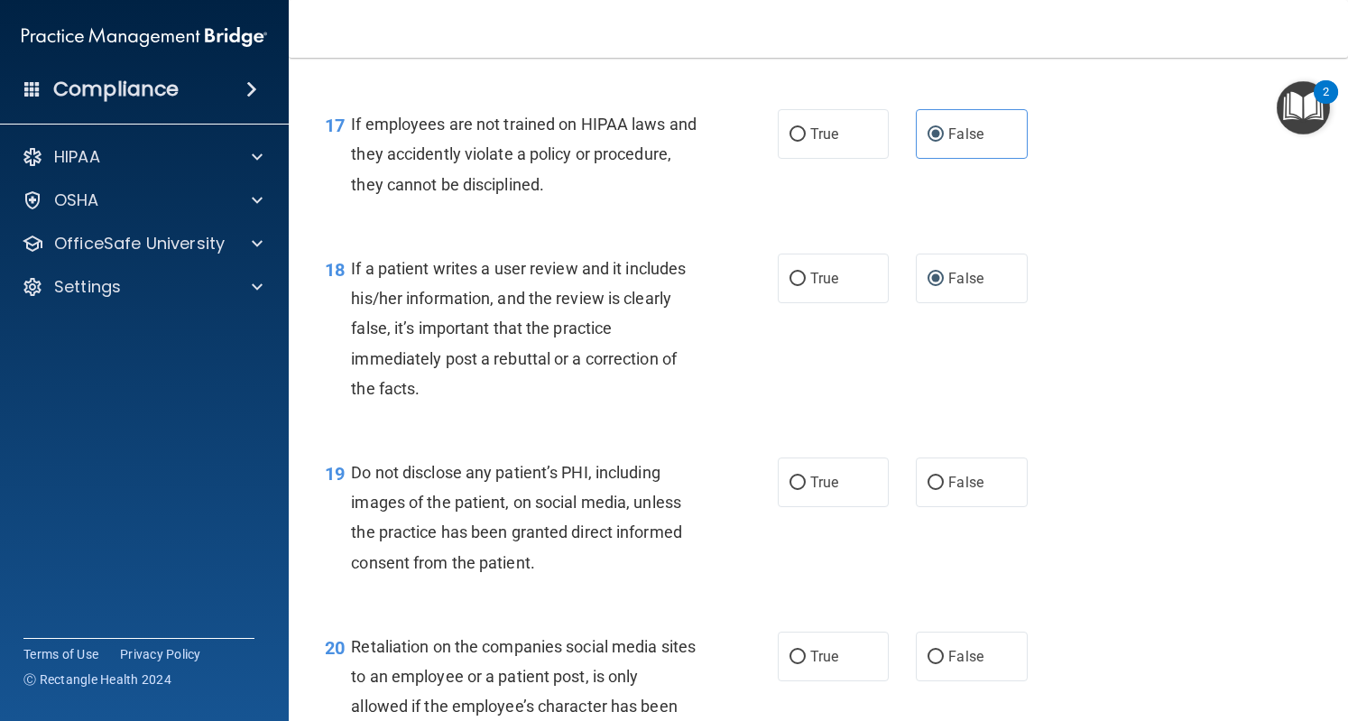
scroll to position [2937, 0]
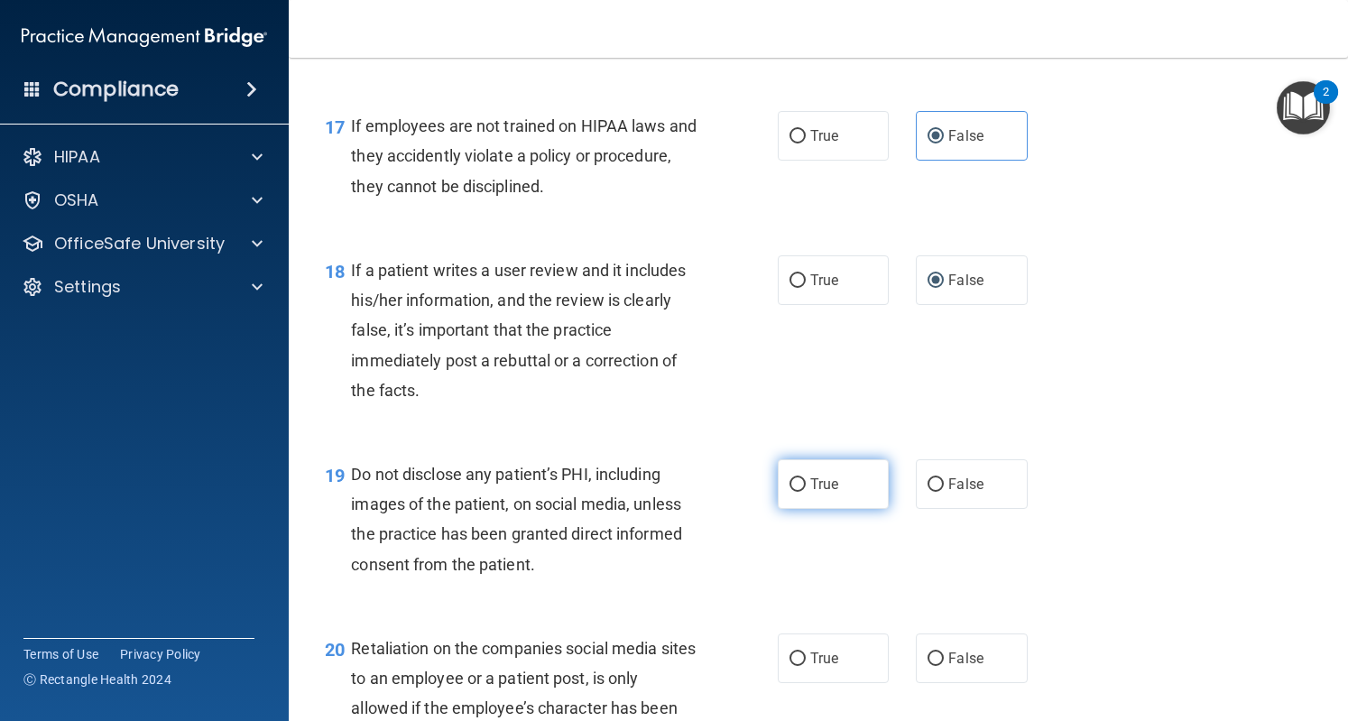
click at [823, 509] on label "True" at bounding box center [833, 484] width 111 height 50
click at [806, 492] on input "True" at bounding box center [798, 485] width 16 height 14
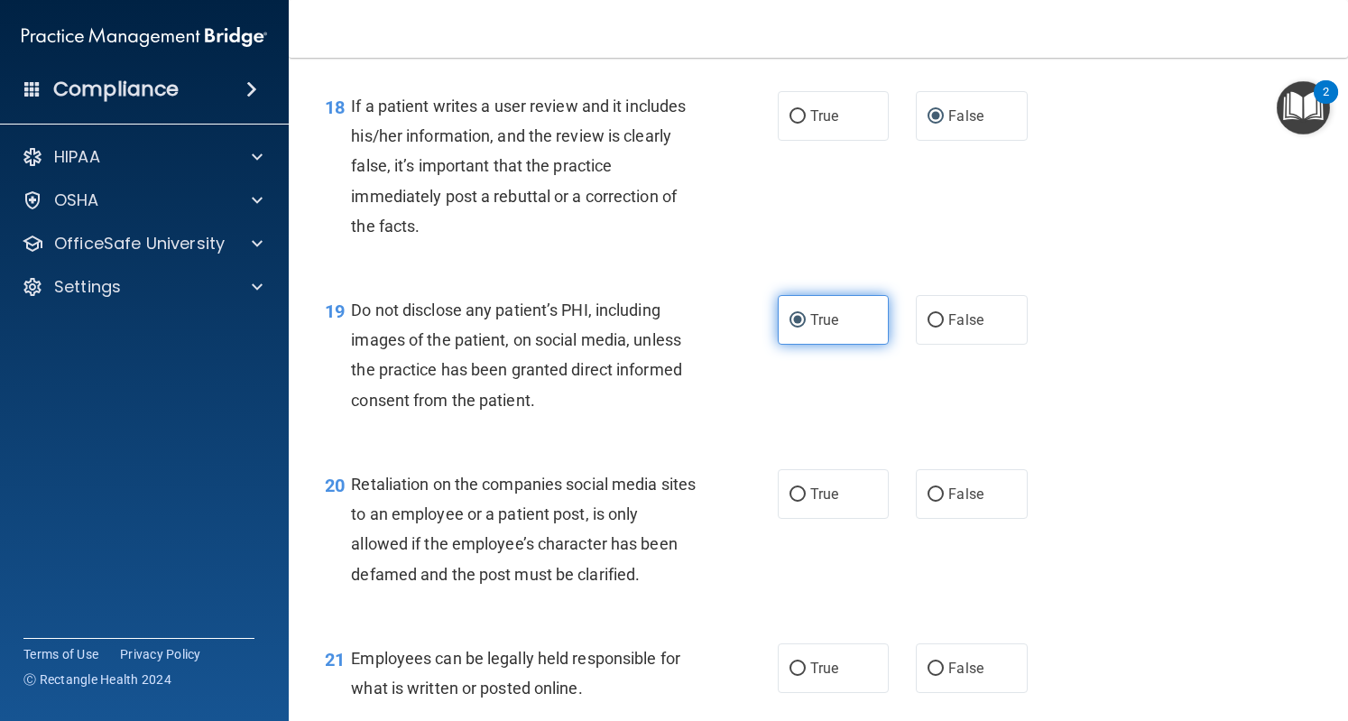
scroll to position [3105, 0]
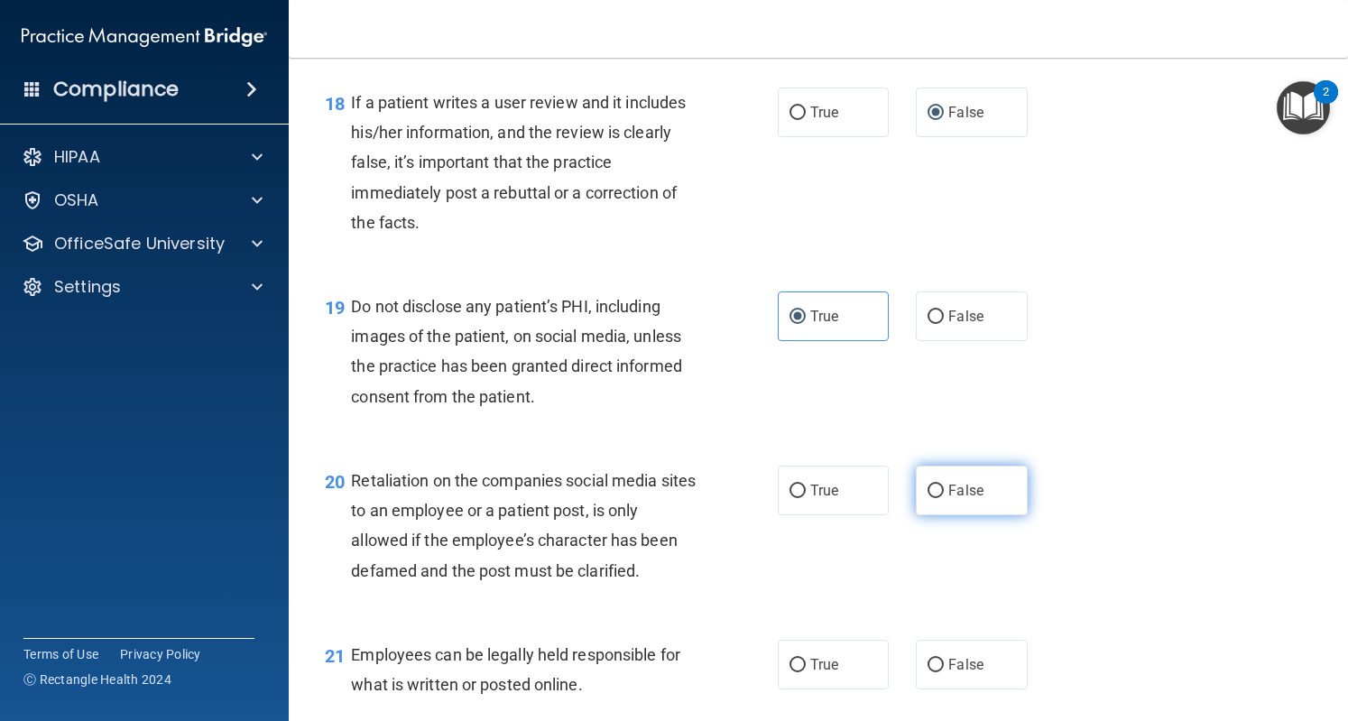
click at [928, 498] on input "False" at bounding box center [936, 492] width 16 height 14
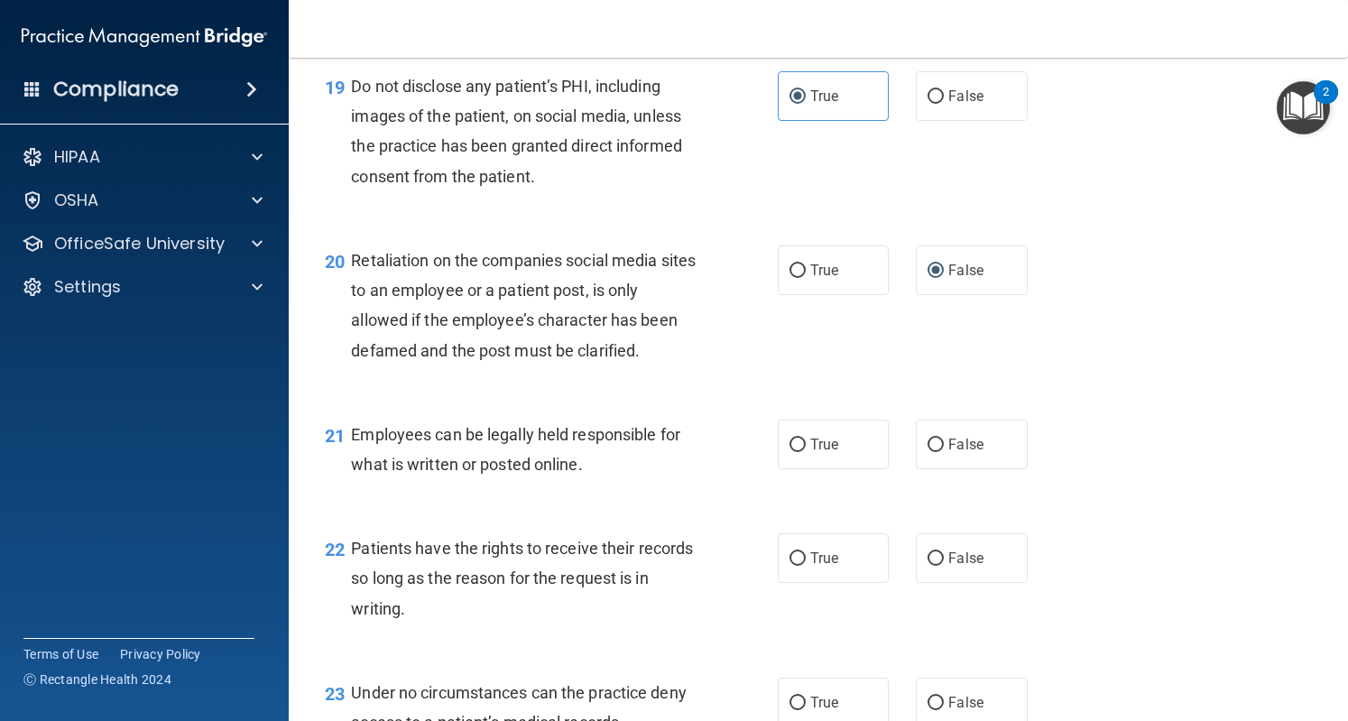
scroll to position [3327, 0]
click at [789, 467] on label "True" at bounding box center [833, 443] width 111 height 50
click at [790, 450] on input "True" at bounding box center [798, 444] width 16 height 14
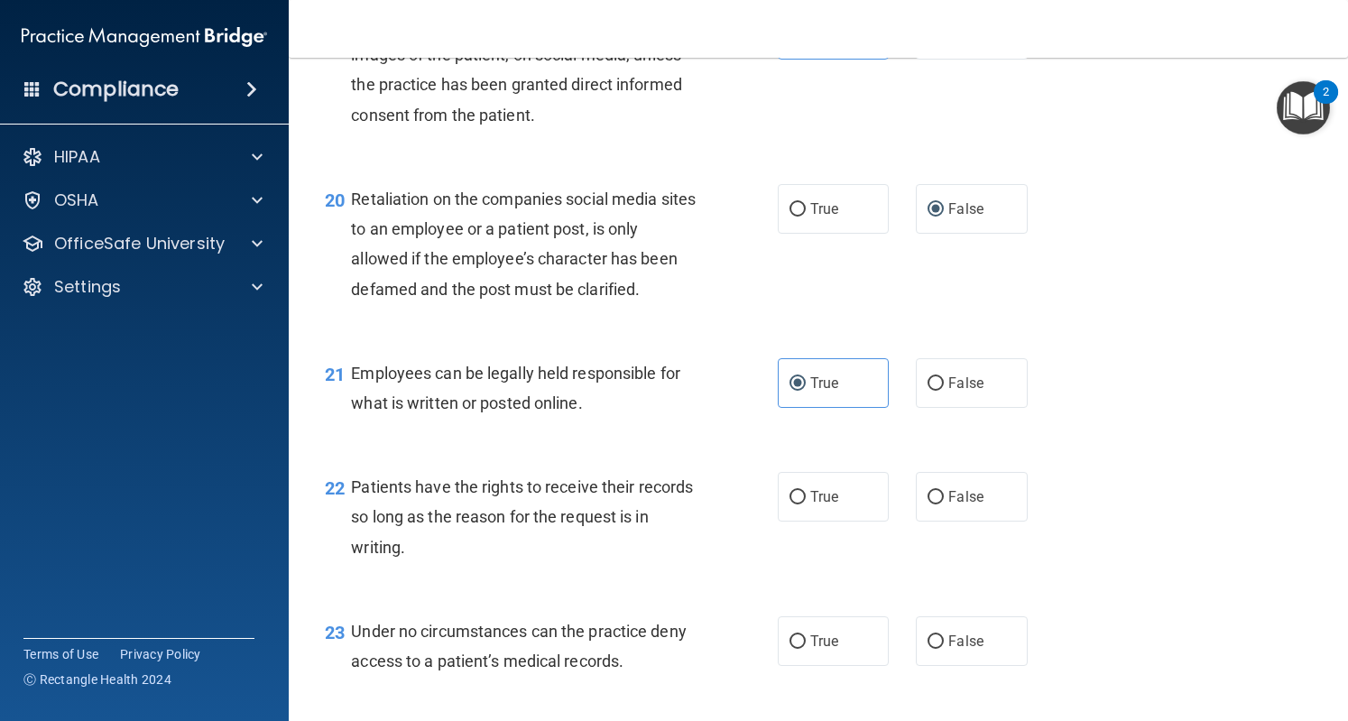
scroll to position [3384, 0]
click at [931, 506] on input "False" at bounding box center [936, 500] width 16 height 14
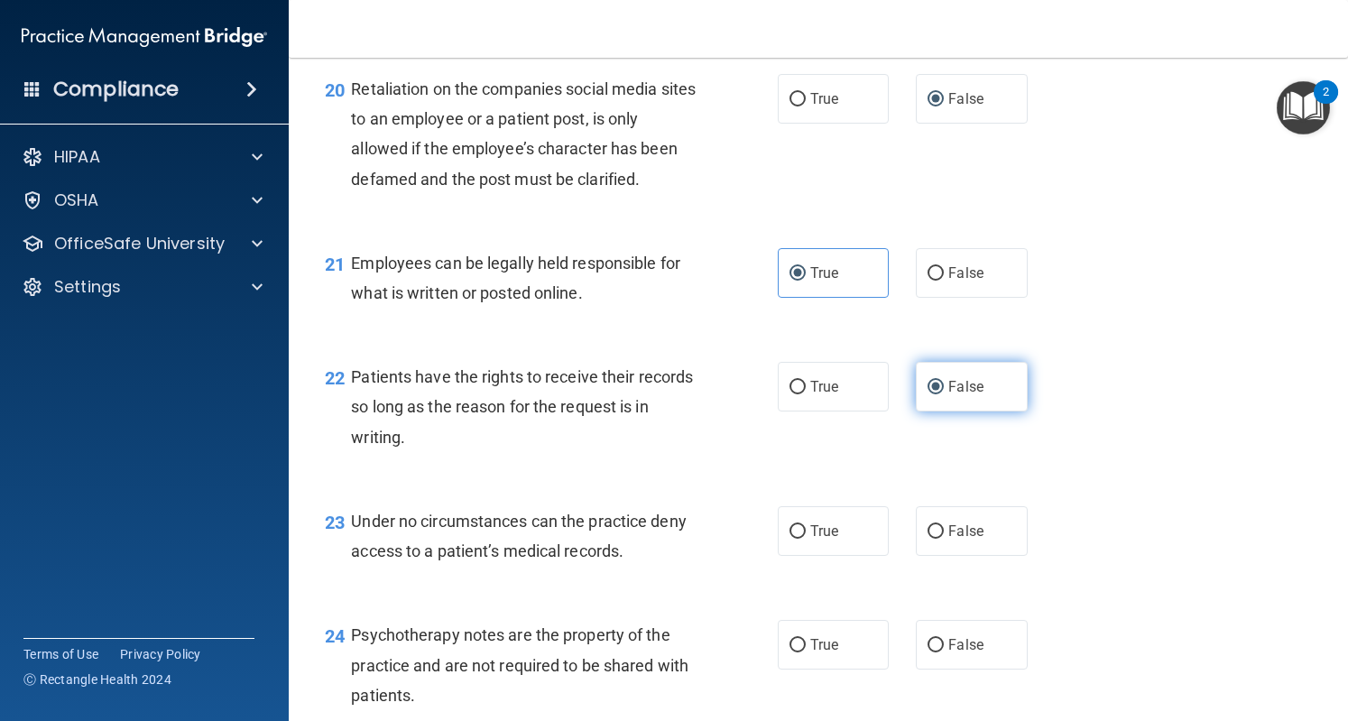
scroll to position [3512, 0]
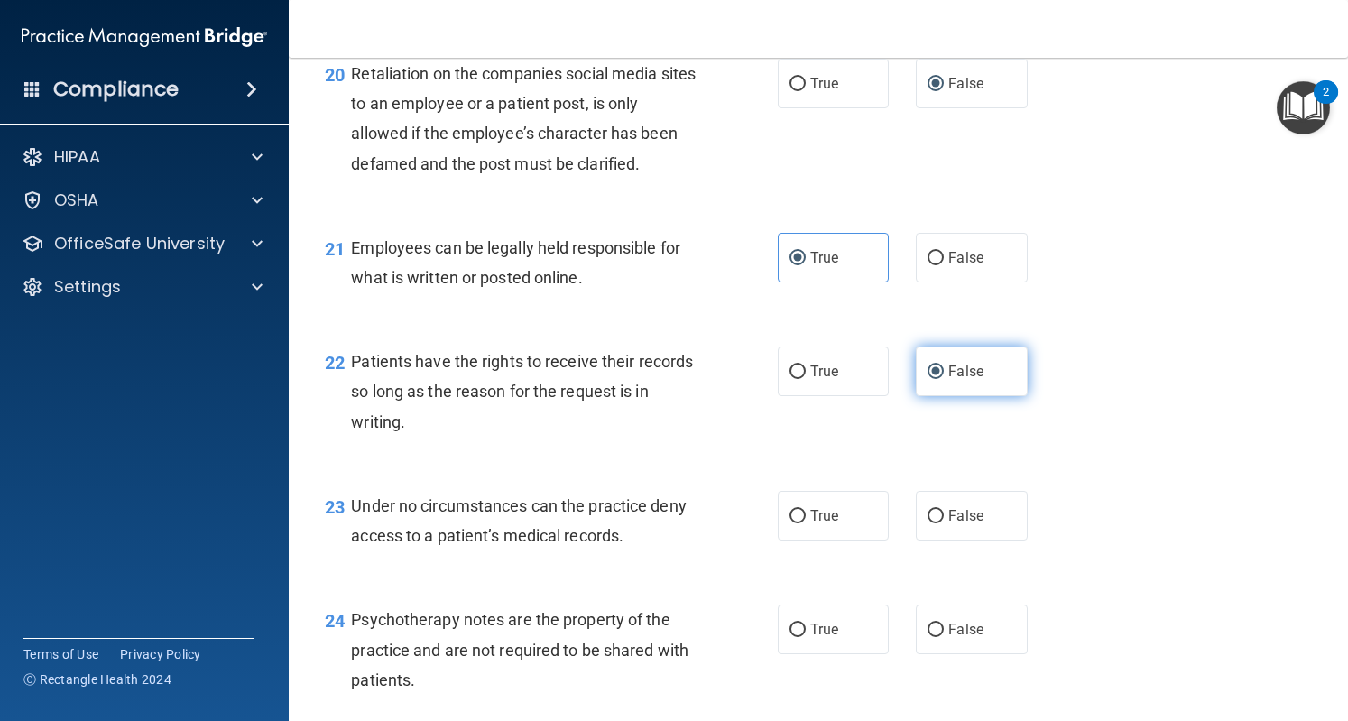
click at [931, 541] on label "False" at bounding box center [971, 516] width 111 height 50
click at [931, 523] on input "False" at bounding box center [936, 517] width 16 height 14
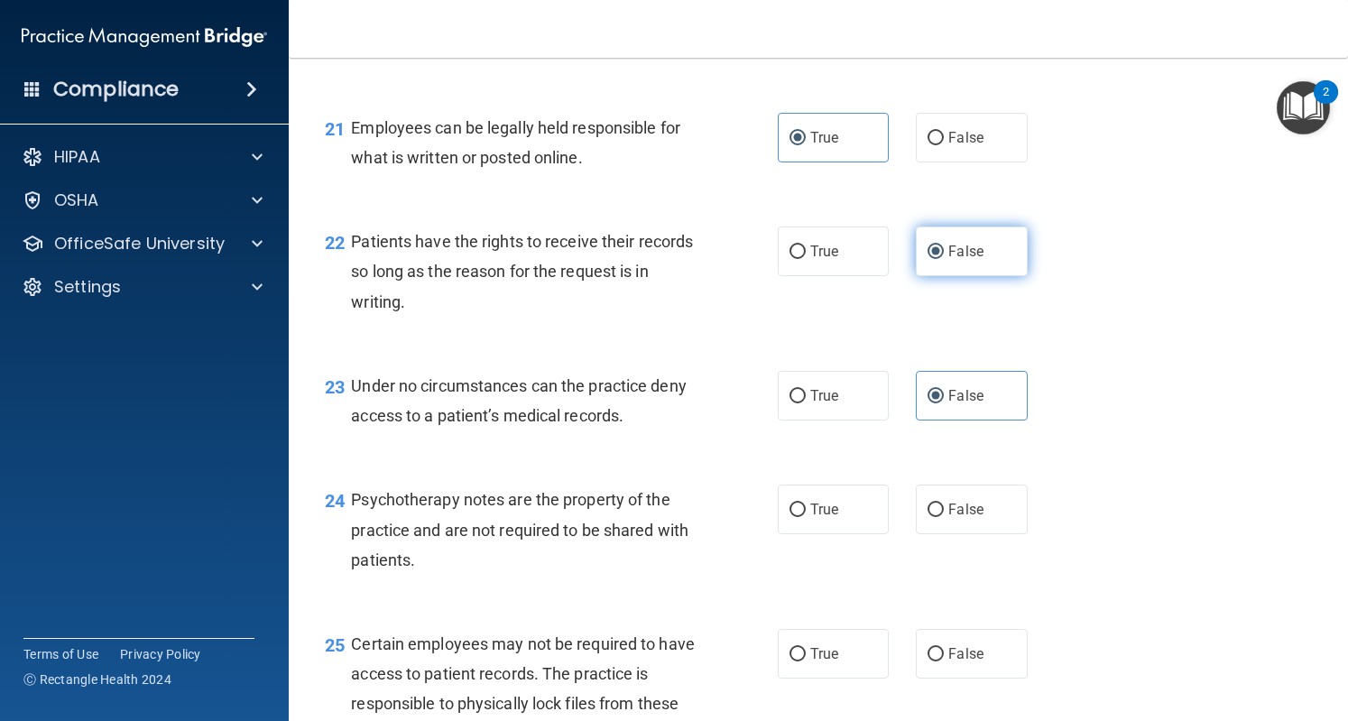
scroll to position [3632, 0]
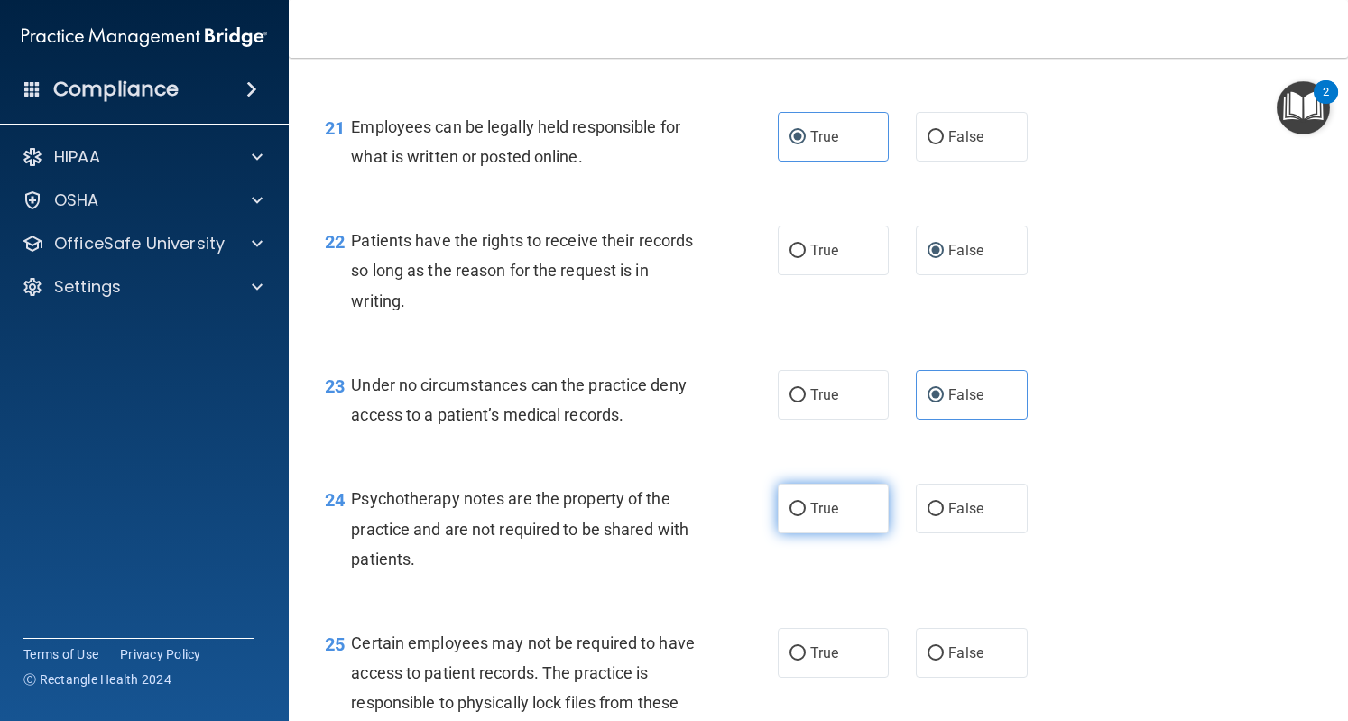
click at [796, 516] on input "True" at bounding box center [798, 510] width 16 height 14
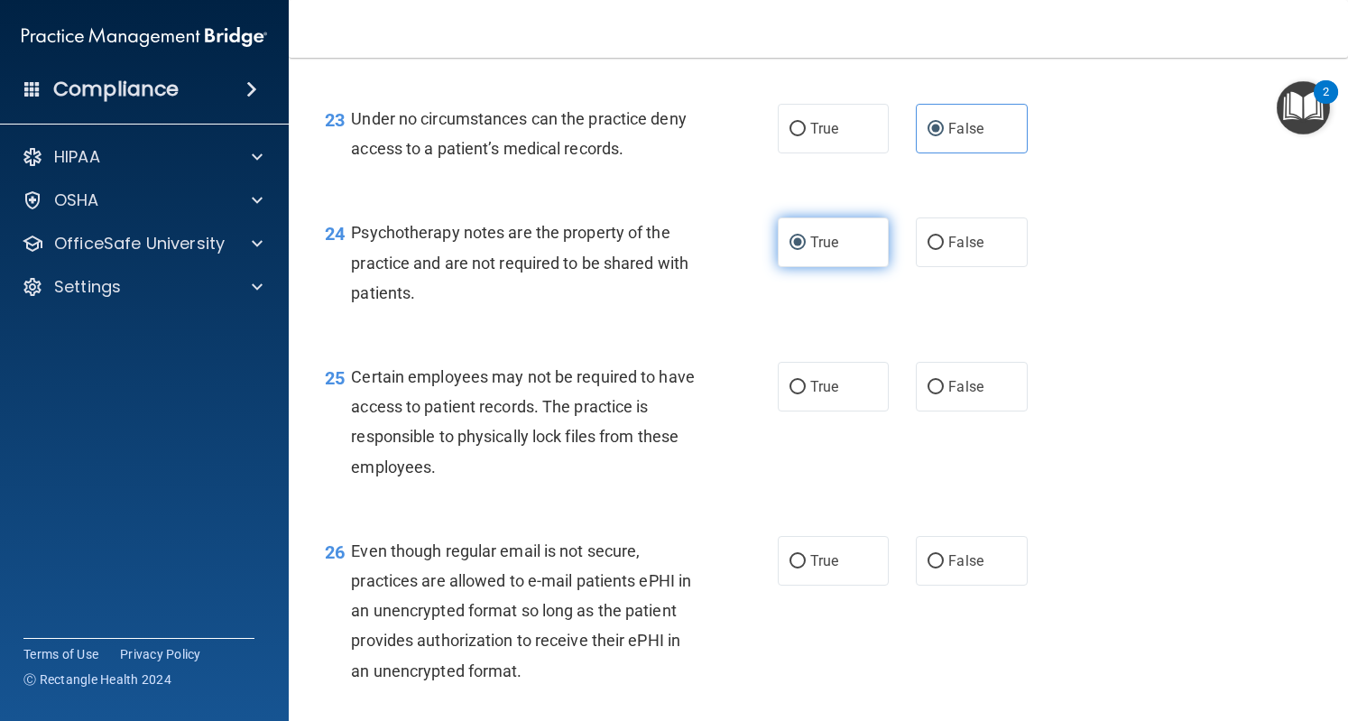
scroll to position [3906, 0]
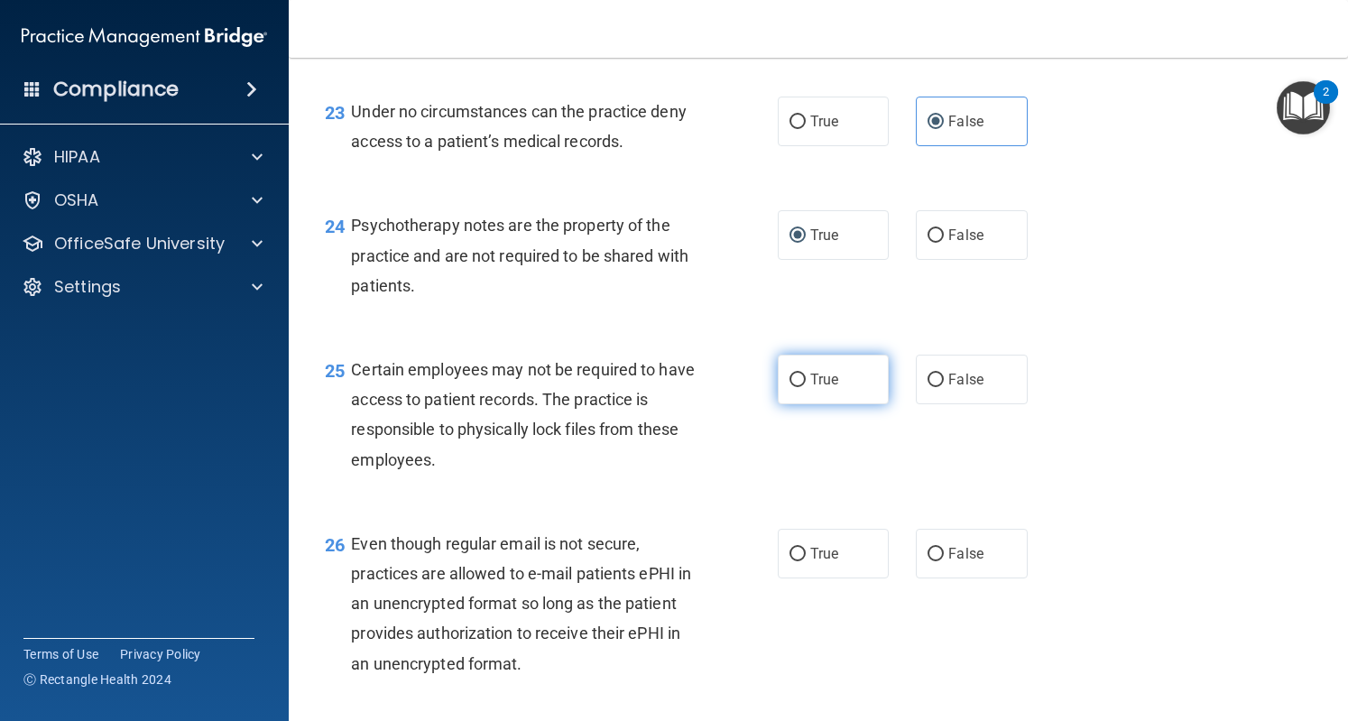
click at [801, 404] on label "True" at bounding box center [833, 380] width 111 height 50
click at [801, 387] on input "True" at bounding box center [798, 381] width 16 height 14
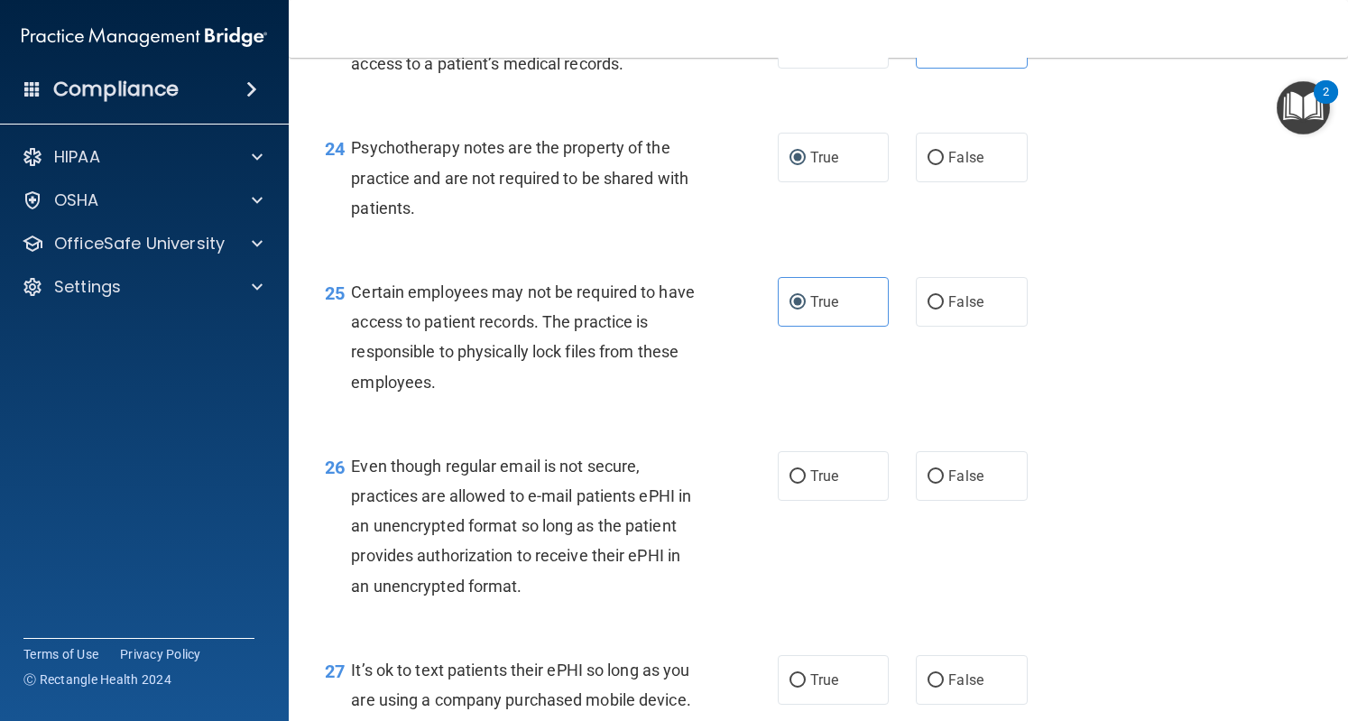
scroll to position [3997, 0]
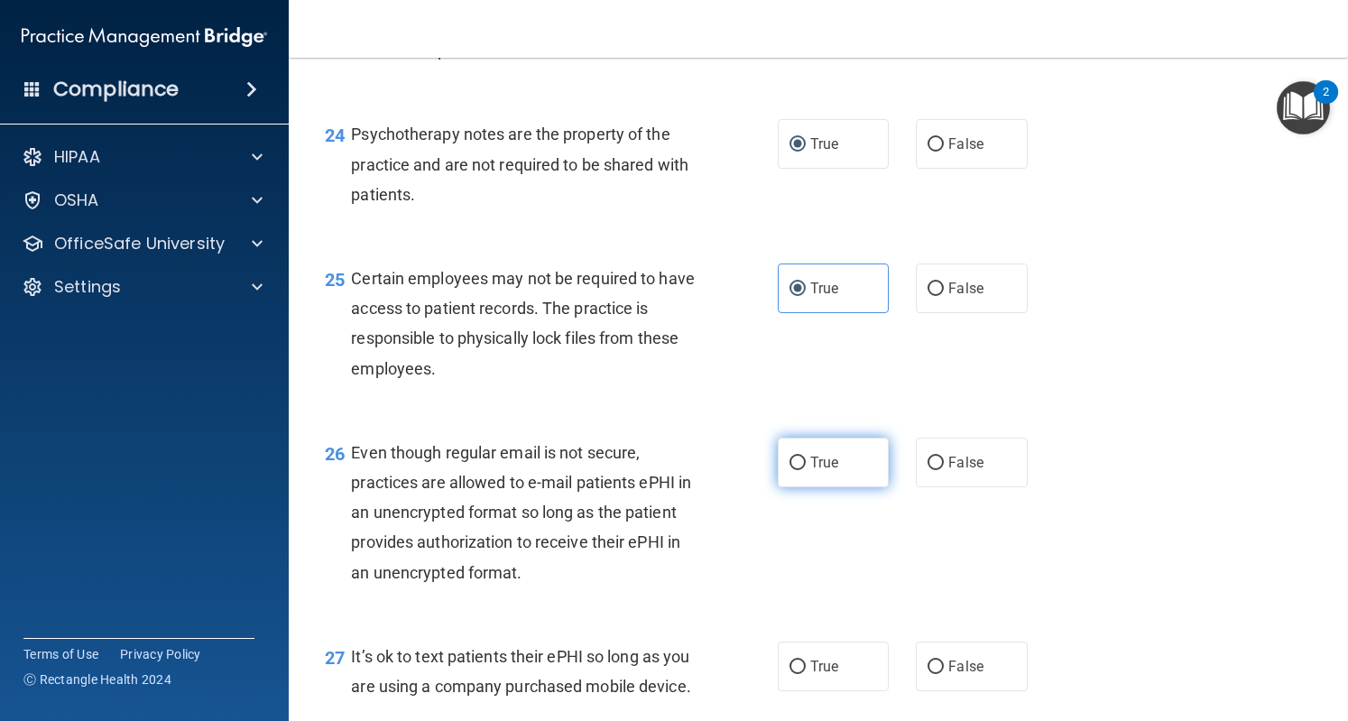
click at [810, 471] on span "True" at bounding box center [824, 462] width 28 height 17
click at [803, 470] on input "True" at bounding box center [798, 464] width 16 height 14
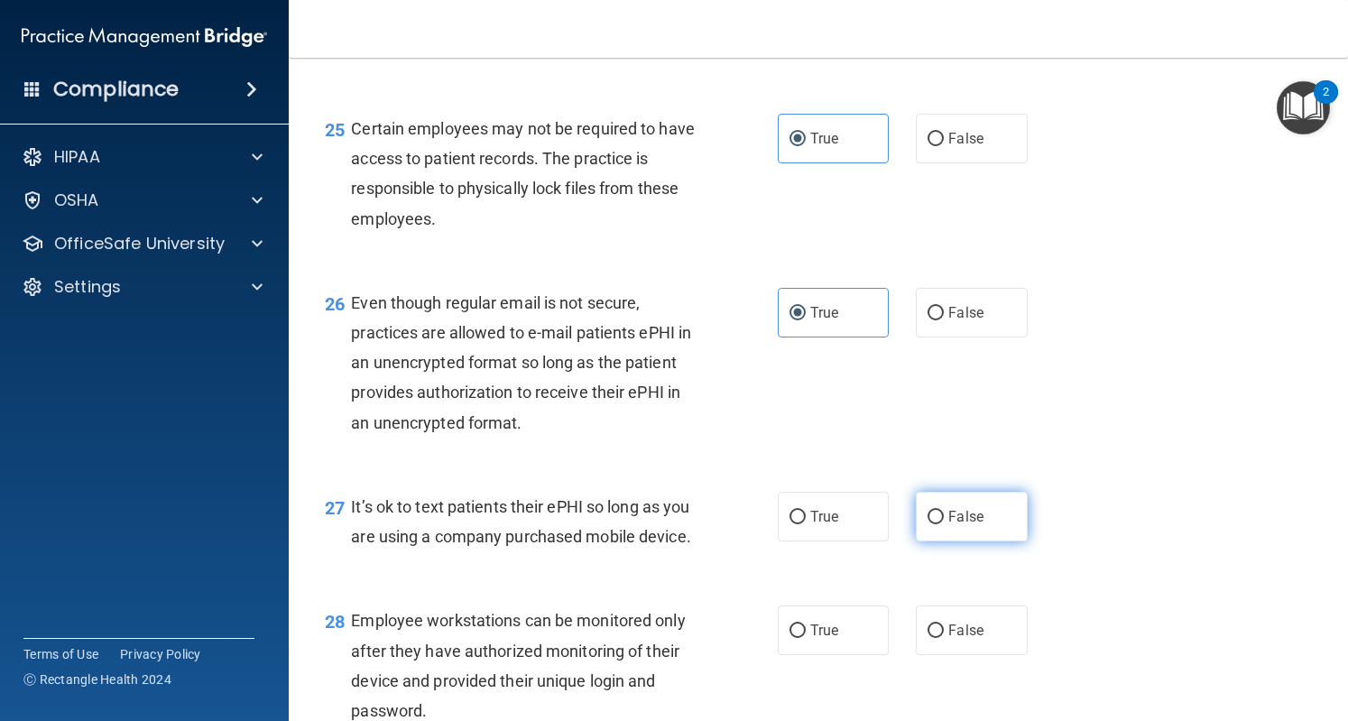
scroll to position [4146, 0]
click at [928, 525] on input "False" at bounding box center [936, 519] width 16 height 14
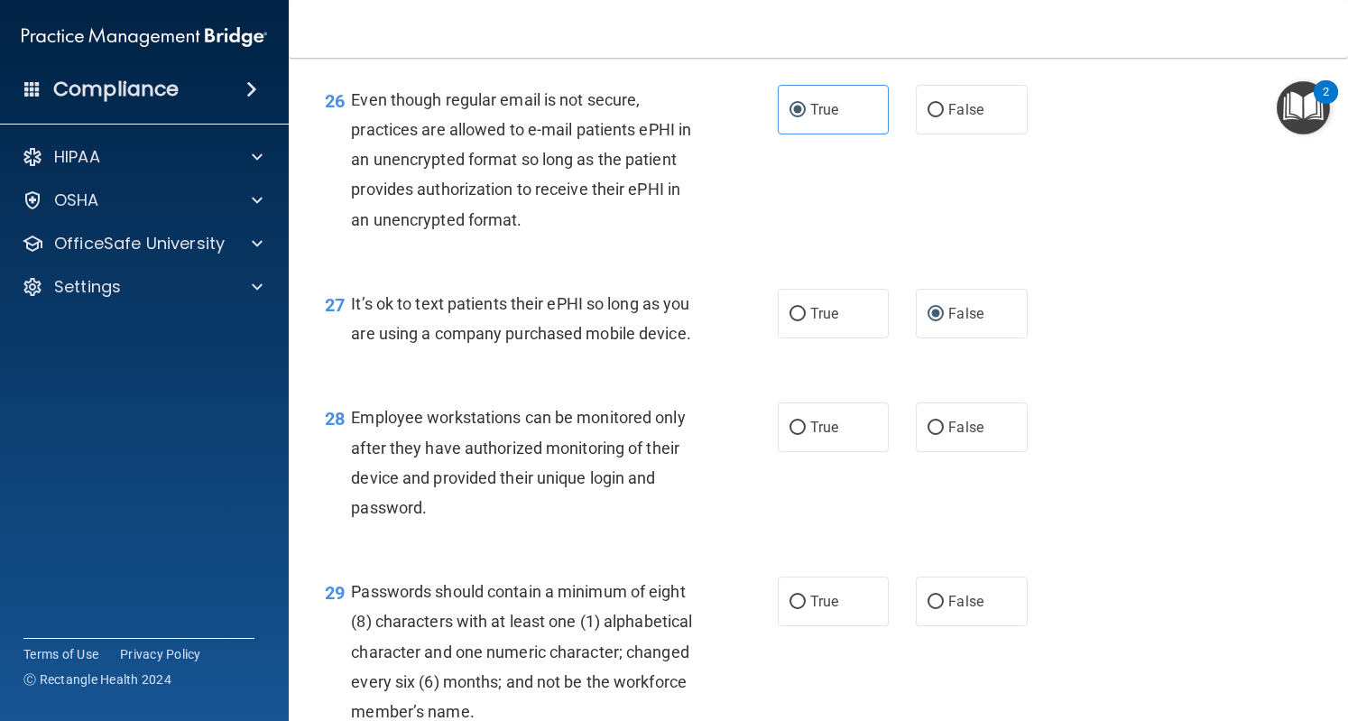
scroll to position [4353, 0]
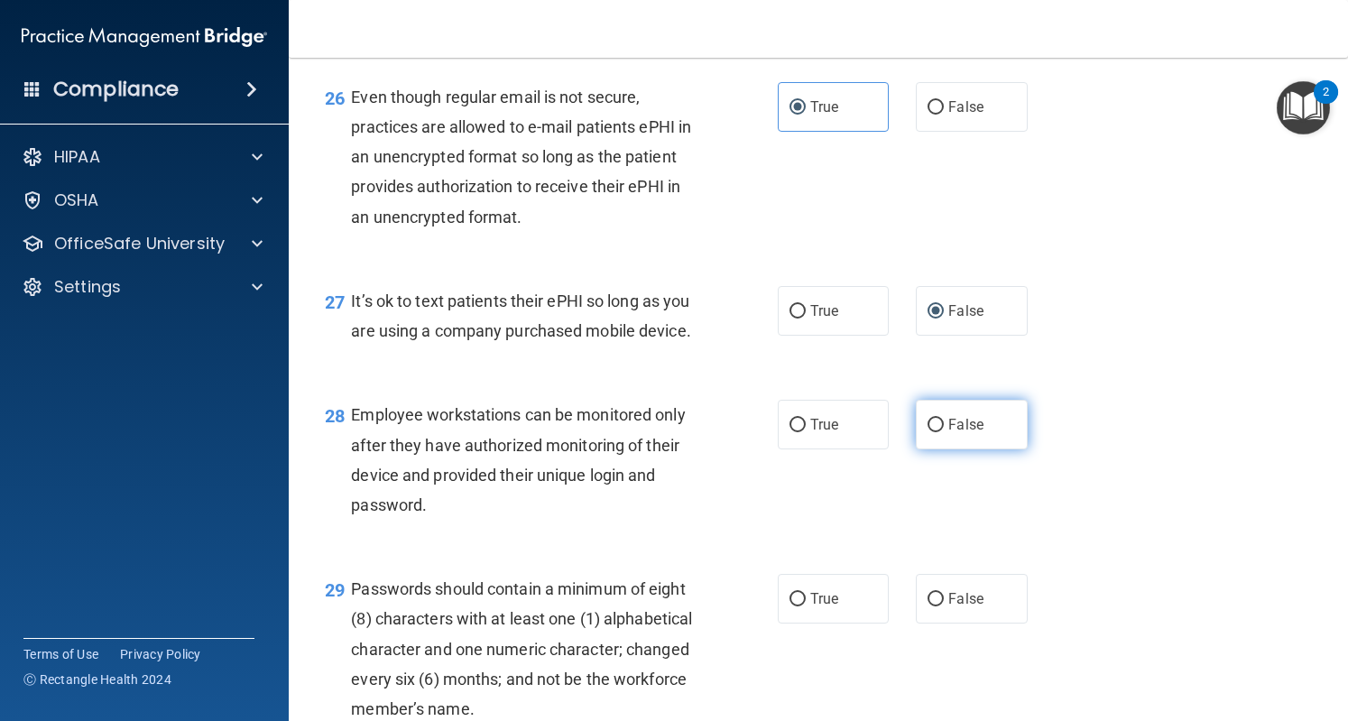
click at [935, 432] on input "False" at bounding box center [936, 426] width 16 height 14
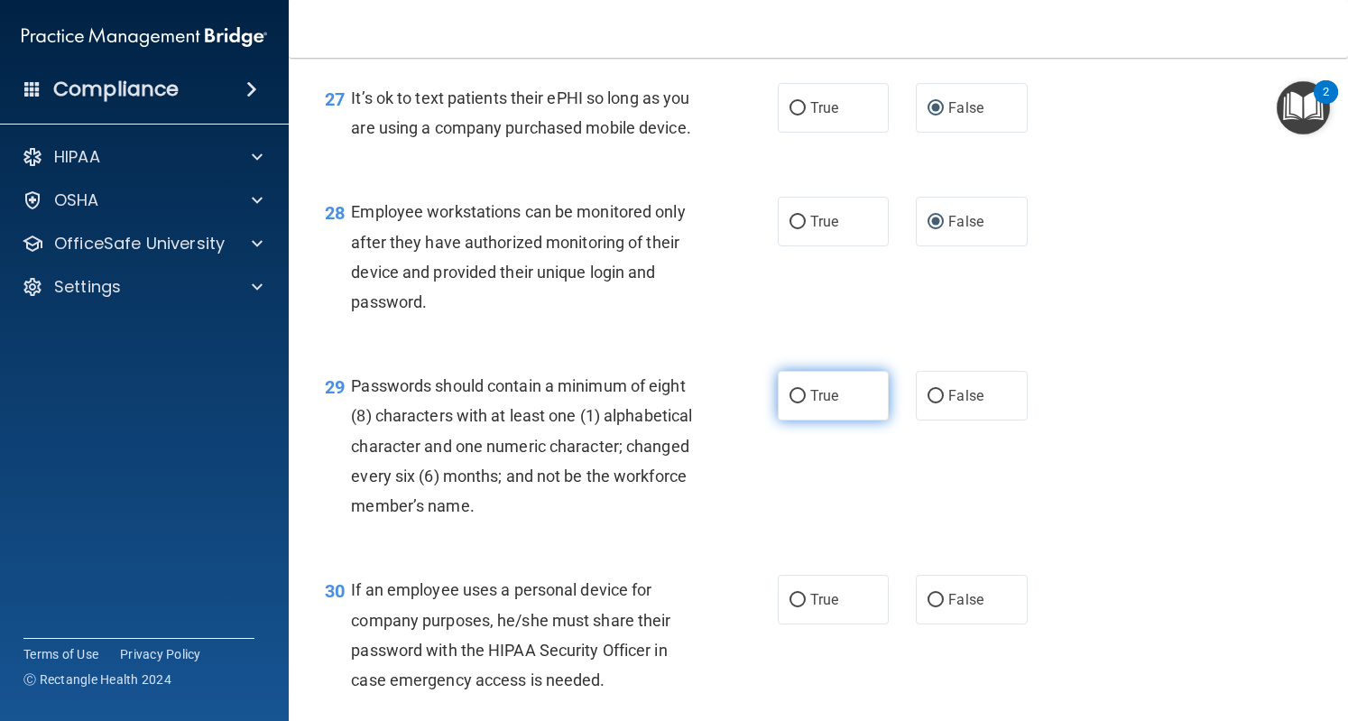
scroll to position [4558, 0]
click at [819, 403] on span "True" at bounding box center [824, 393] width 28 height 17
click at [806, 402] on input "True" at bounding box center [798, 395] width 16 height 14
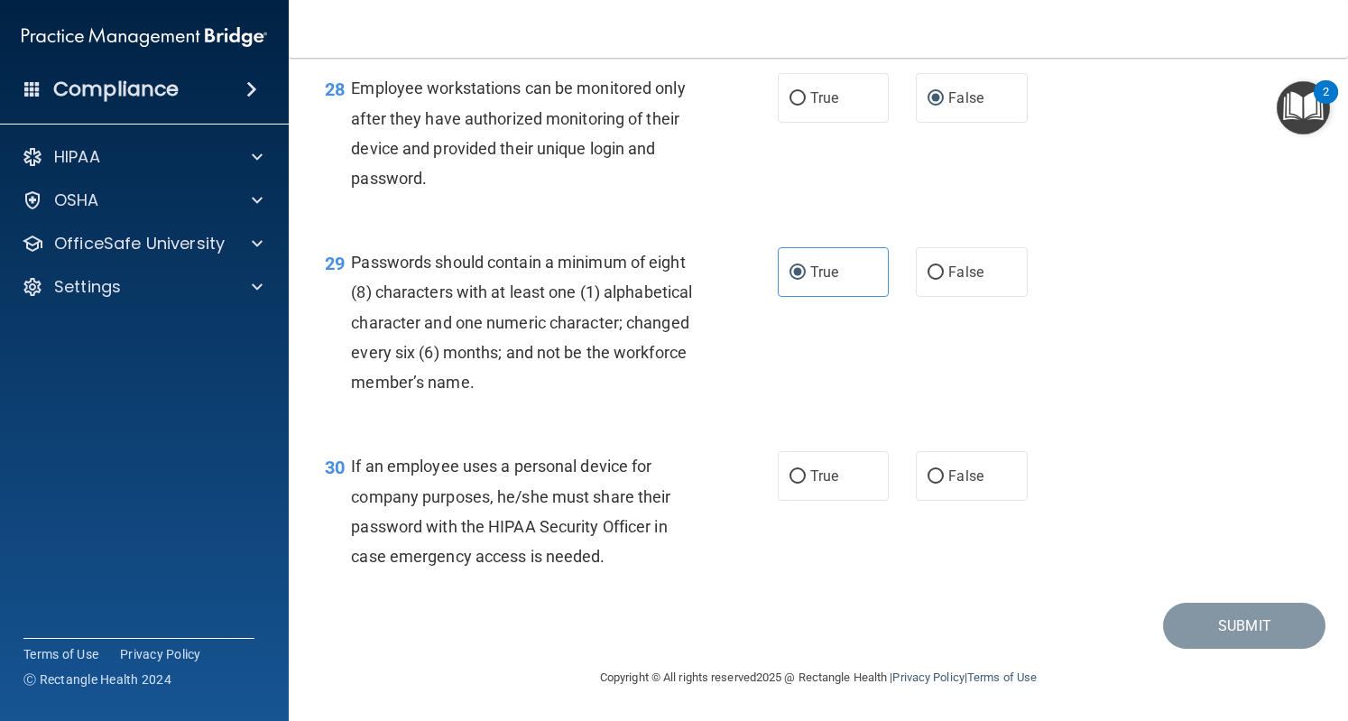
scroll to position [4703, 0]
click at [949, 485] on span "False" at bounding box center [966, 475] width 35 height 17
click at [944, 484] on input "False" at bounding box center [936, 477] width 16 height 14
click at [1181, 649] on button "Submit" at bounding box center [1244, 626] width 162 height 46
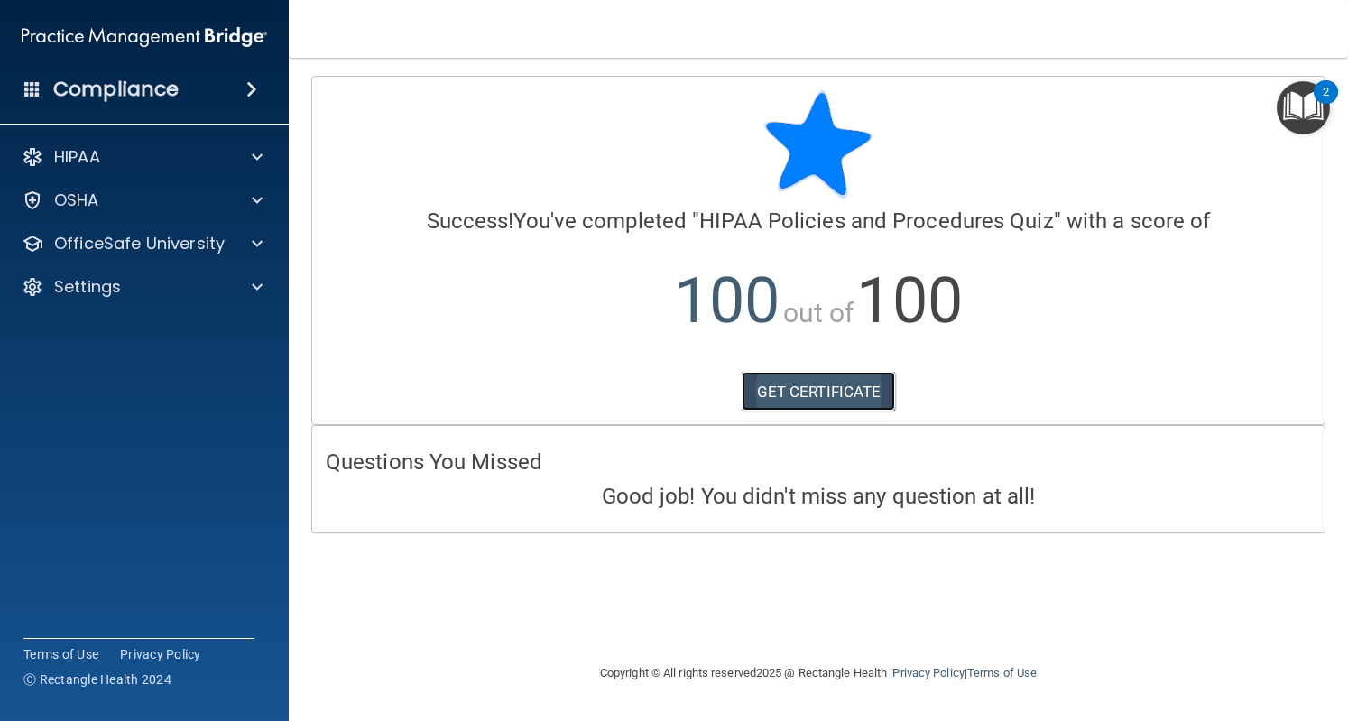
click at [791, 395] on link "GET CERTIFICATE" at bounding box center [819, 392] width 154 height 40
click at [1309, 102] on img "Open Resource Center, 2 new notifications" at bounding box center [1303, 107] width 53 height 53
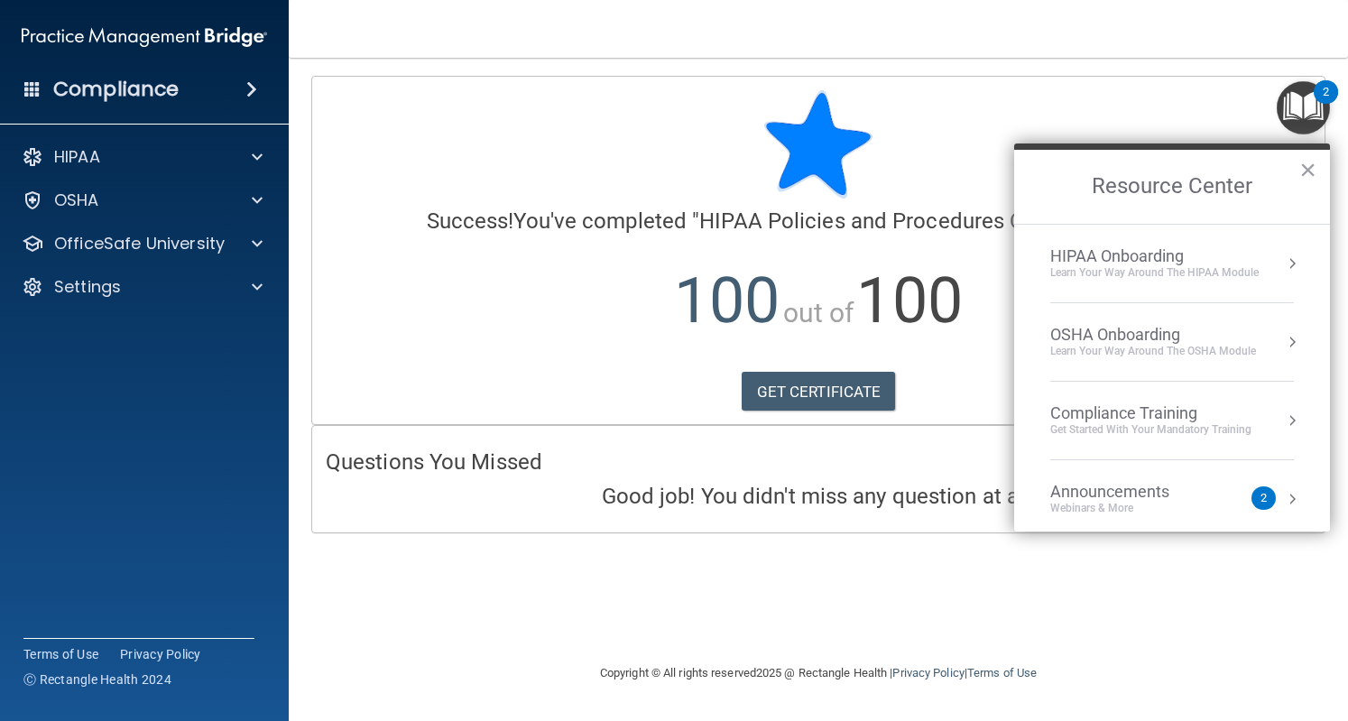
click at [1119, 269] on div "Learn Your Way around the HIPAA module" at bounding box center [1154, 272] width 208 height 15
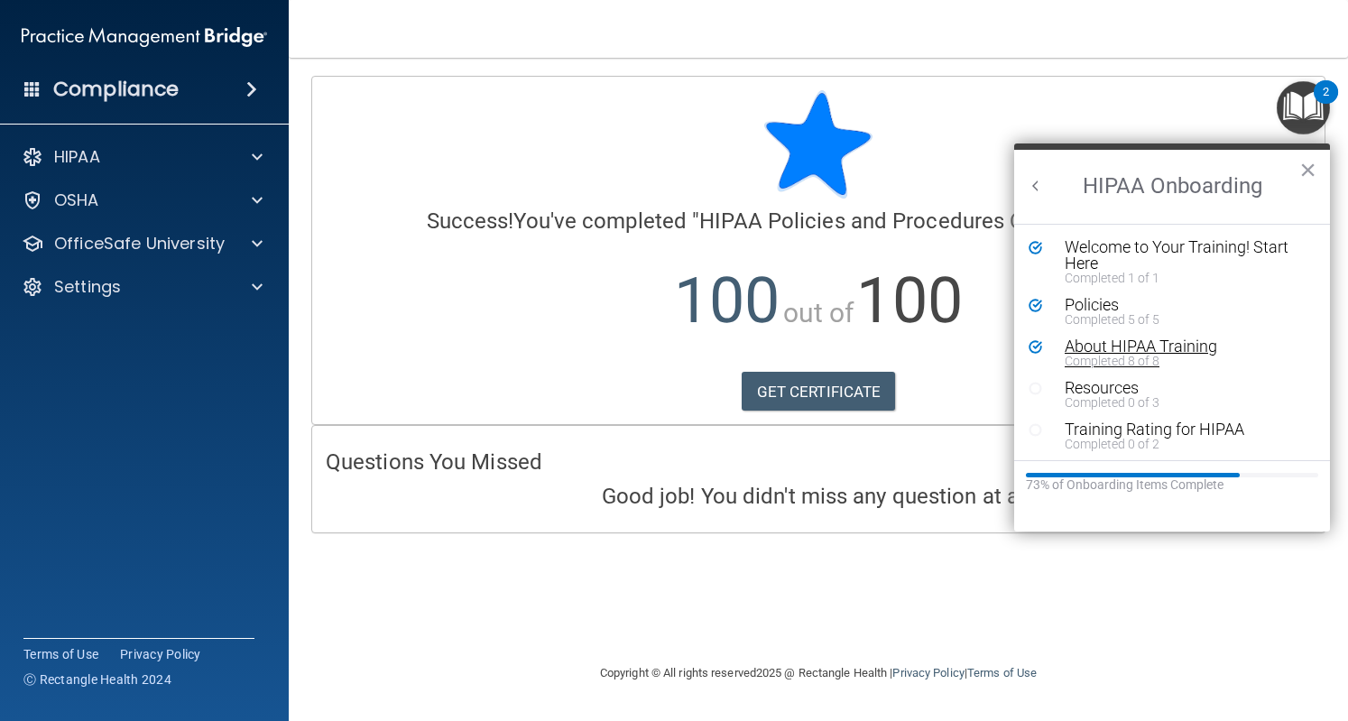
click at [1094, 351] on div "About HIPAA Training" at bounding box center [1178, 346] width 227 height 16
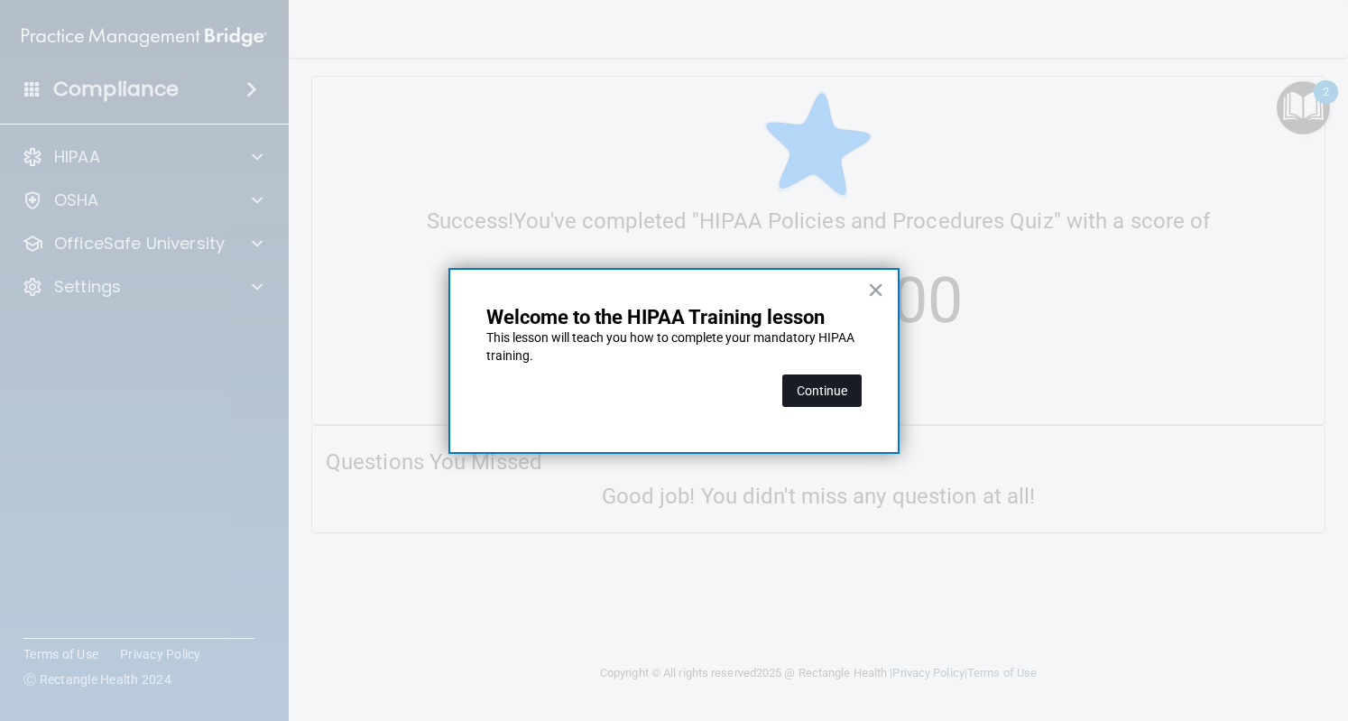
click at [812, 391] on button "Continue" at bounding box center [821, 391] width 79 height 32
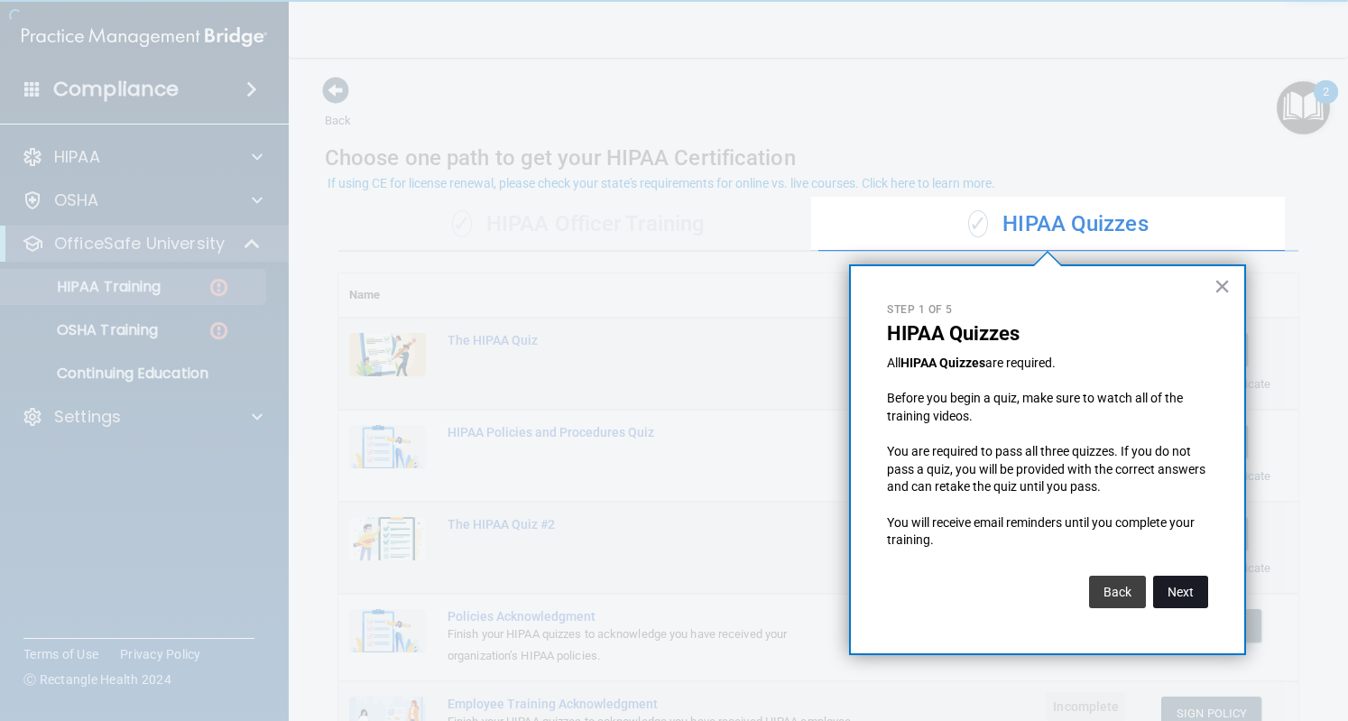
click at [1193, 586] on button "Next" at bounding box center [1180, 592] width 55 height 32
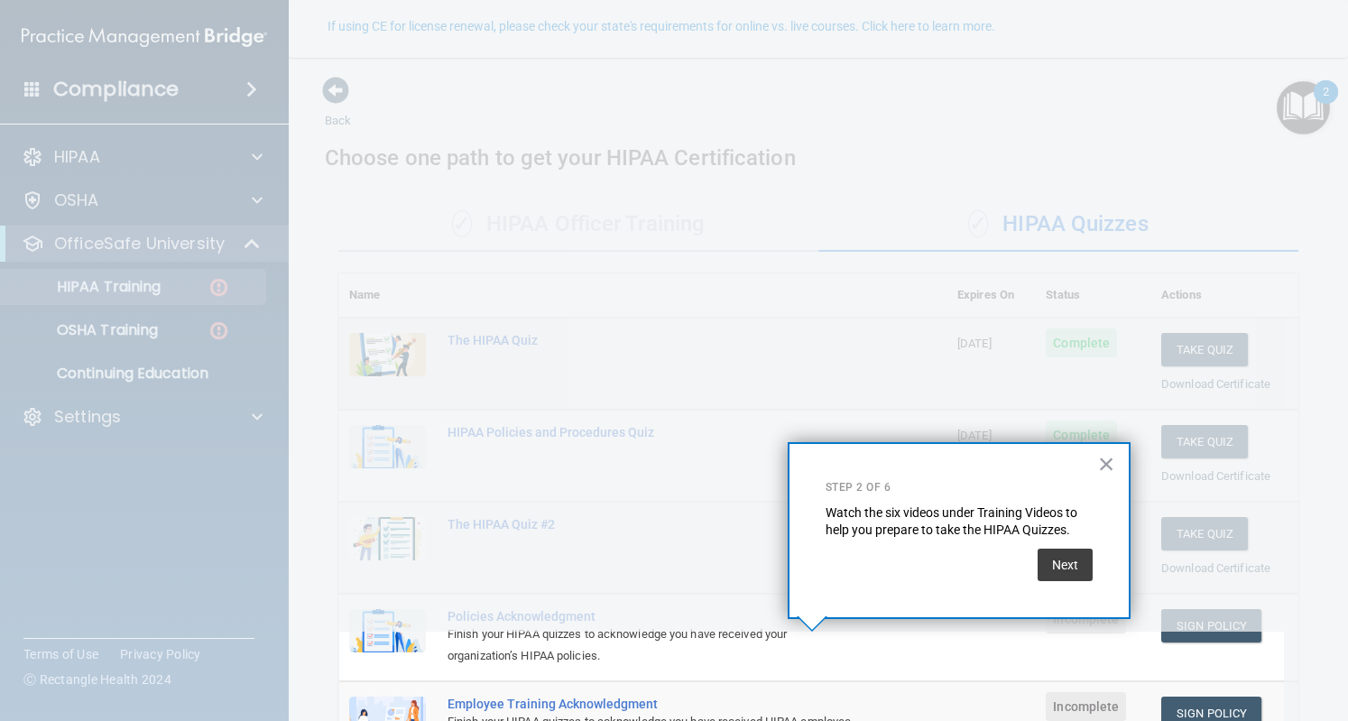
scroll to position [157, 0]
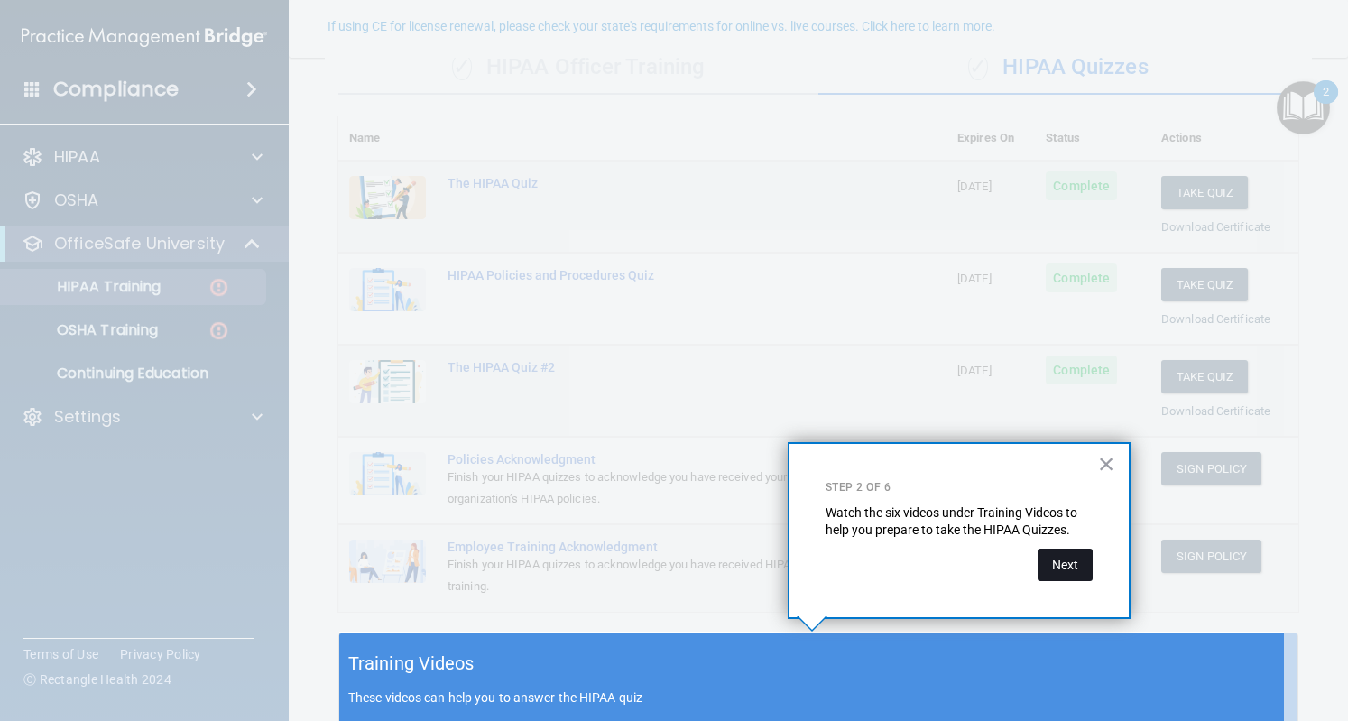
click at [1066, 572] on button "Next" at bounding box center [1065, 565] width 55 height 32
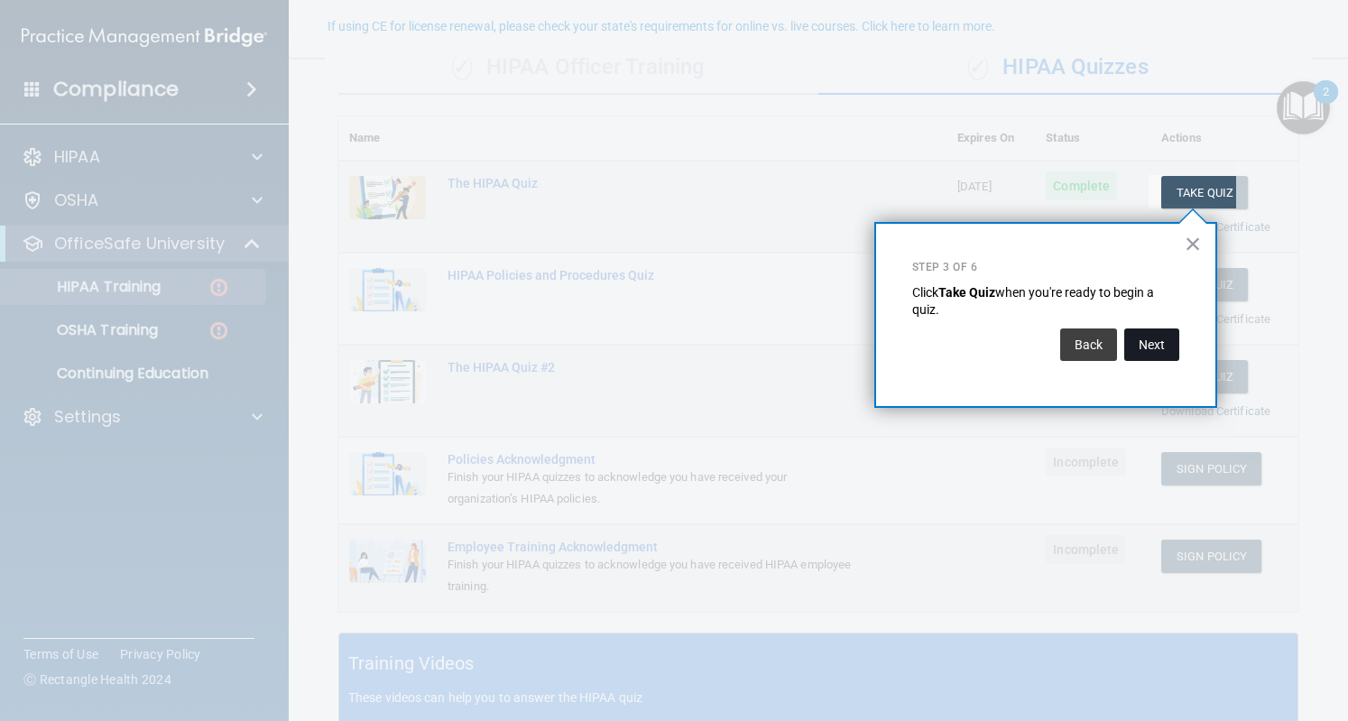
click at [1158, 347] on button "Next" at bounding box center [1151, 345] width 55 height 32
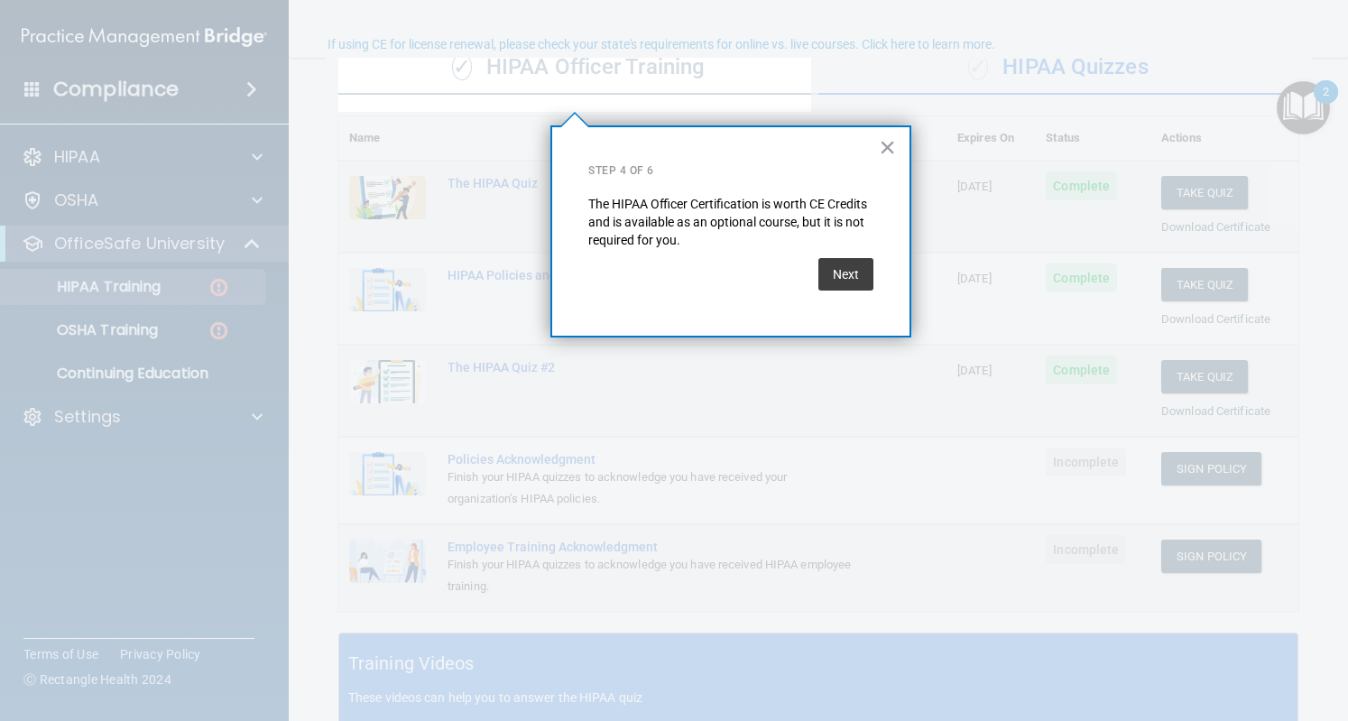
scroll to position [139, 0]
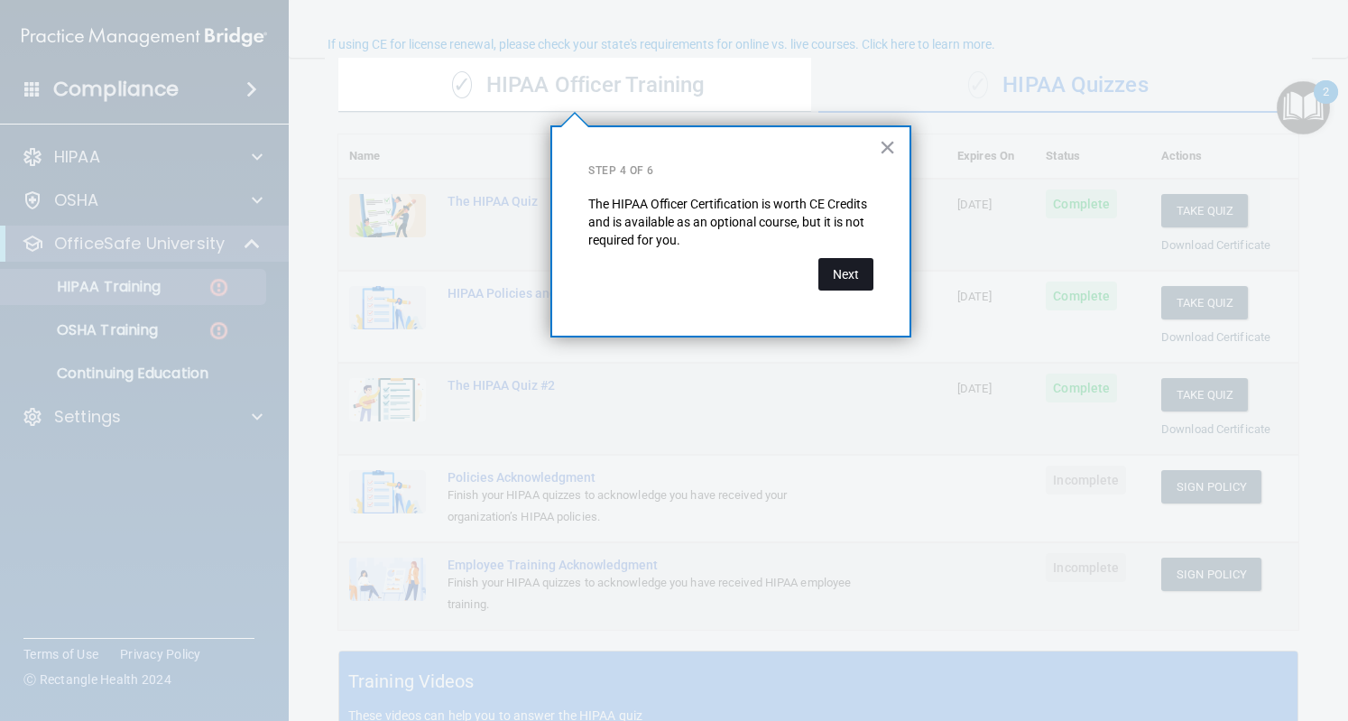
click at [856, 268] on button "Next" at bounding box center [846, 274] width 55 height 32
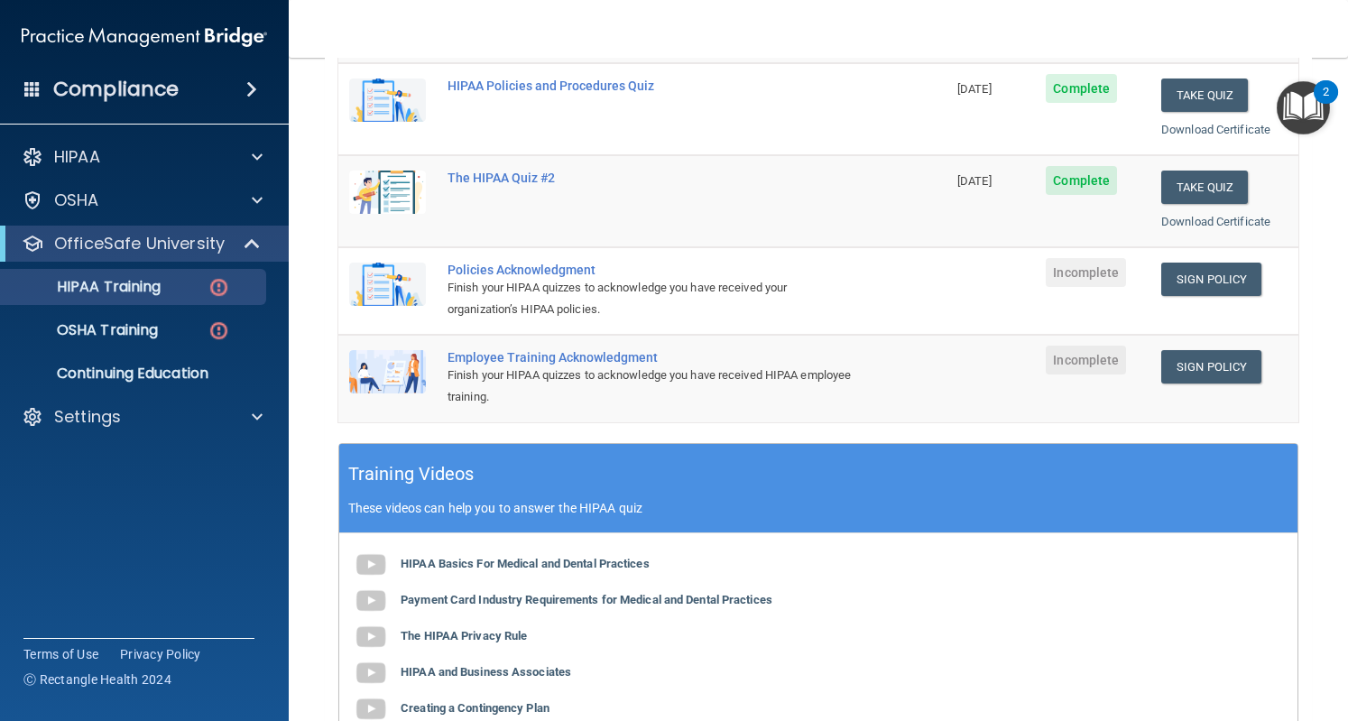
scroll to position [341, 0]
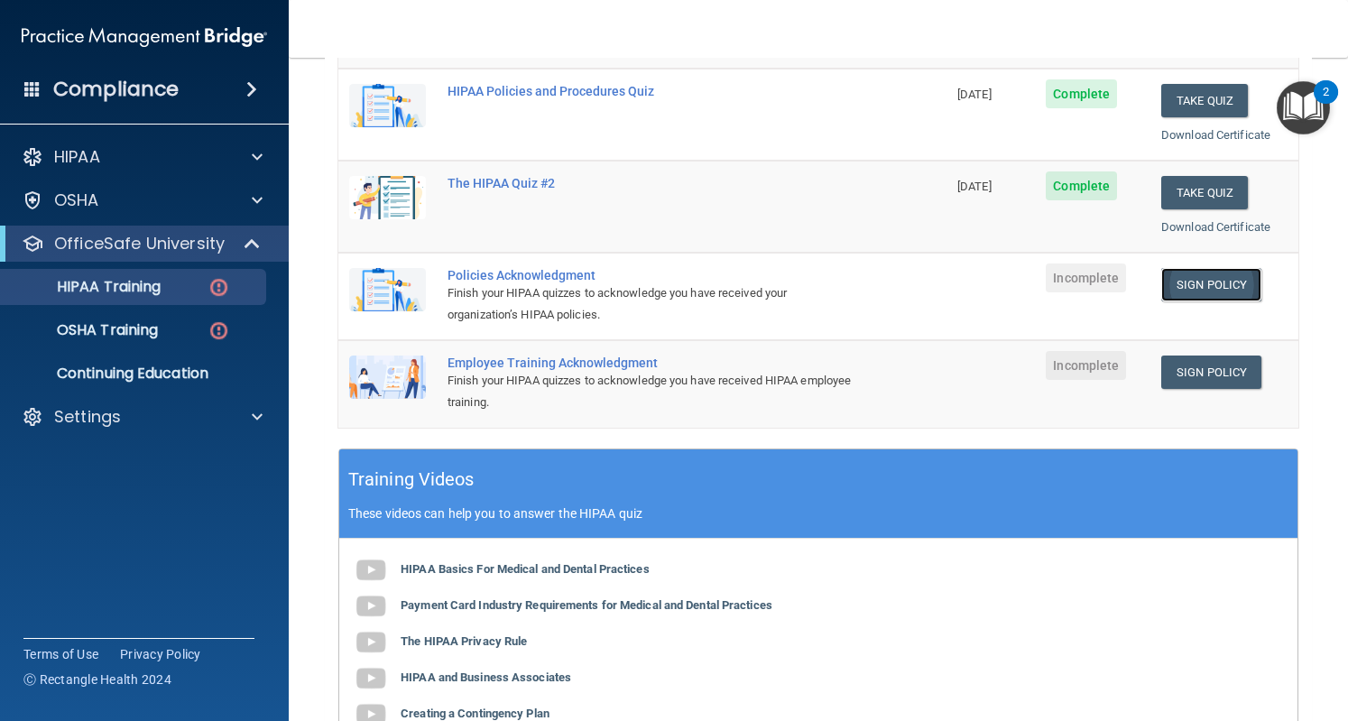
click at [1196, 280] on link "Sign Policy" at bounding box center [1211, 284] width 100 height 33
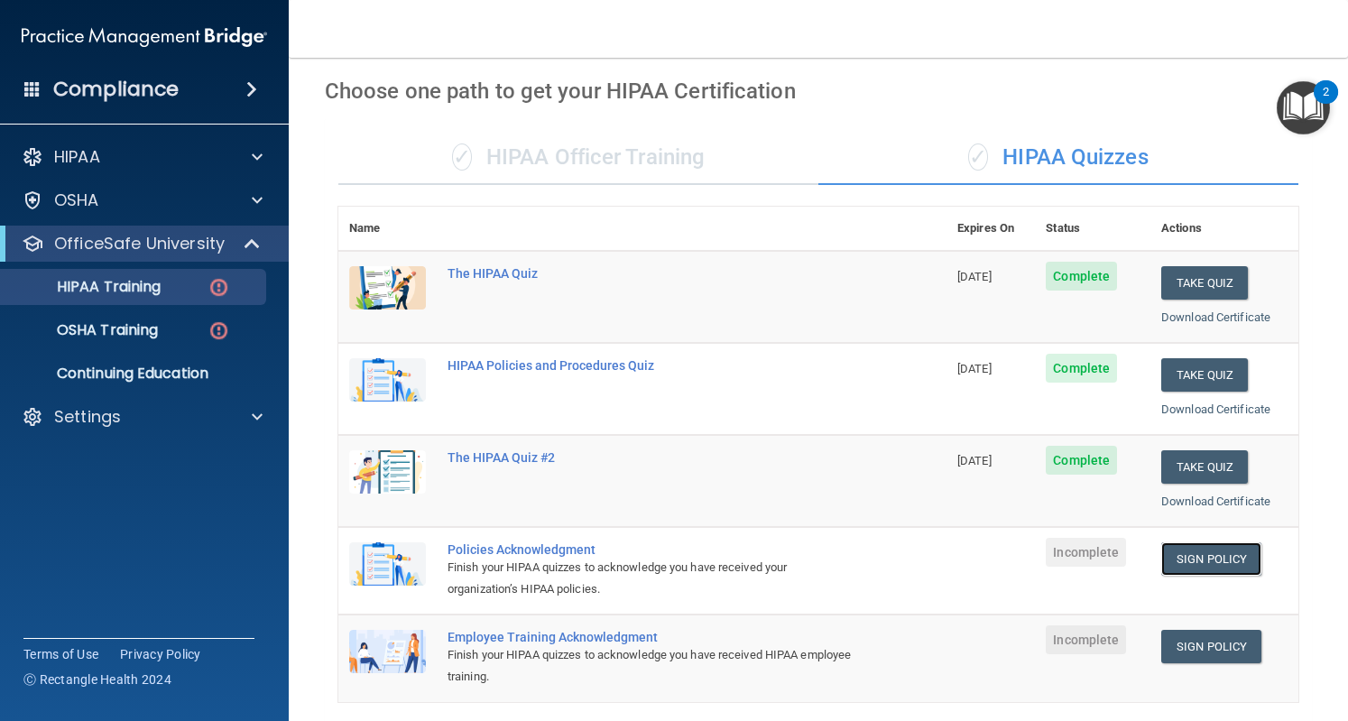
scroll to position [61, 0]
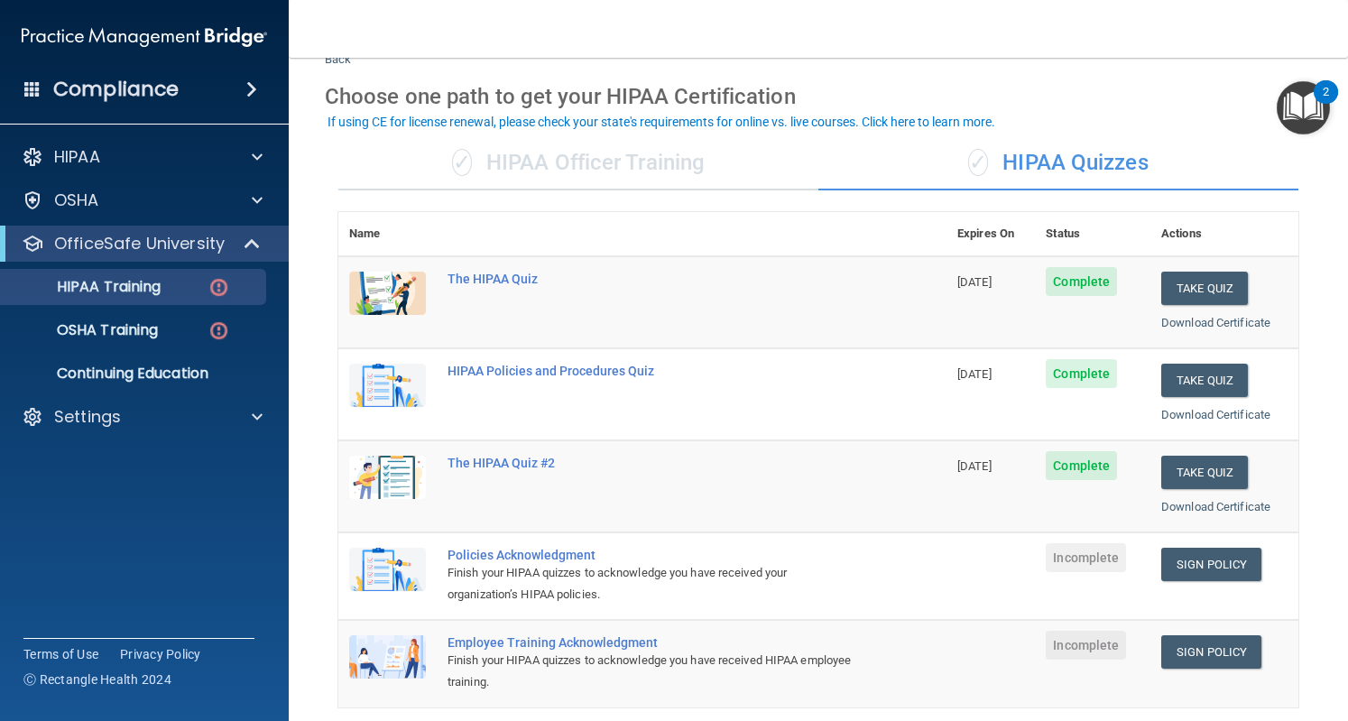
click at [1311, 107] on img "Open Resource Center, 2 new notifications" at bounding box center [1303, 107] width 53 height 53
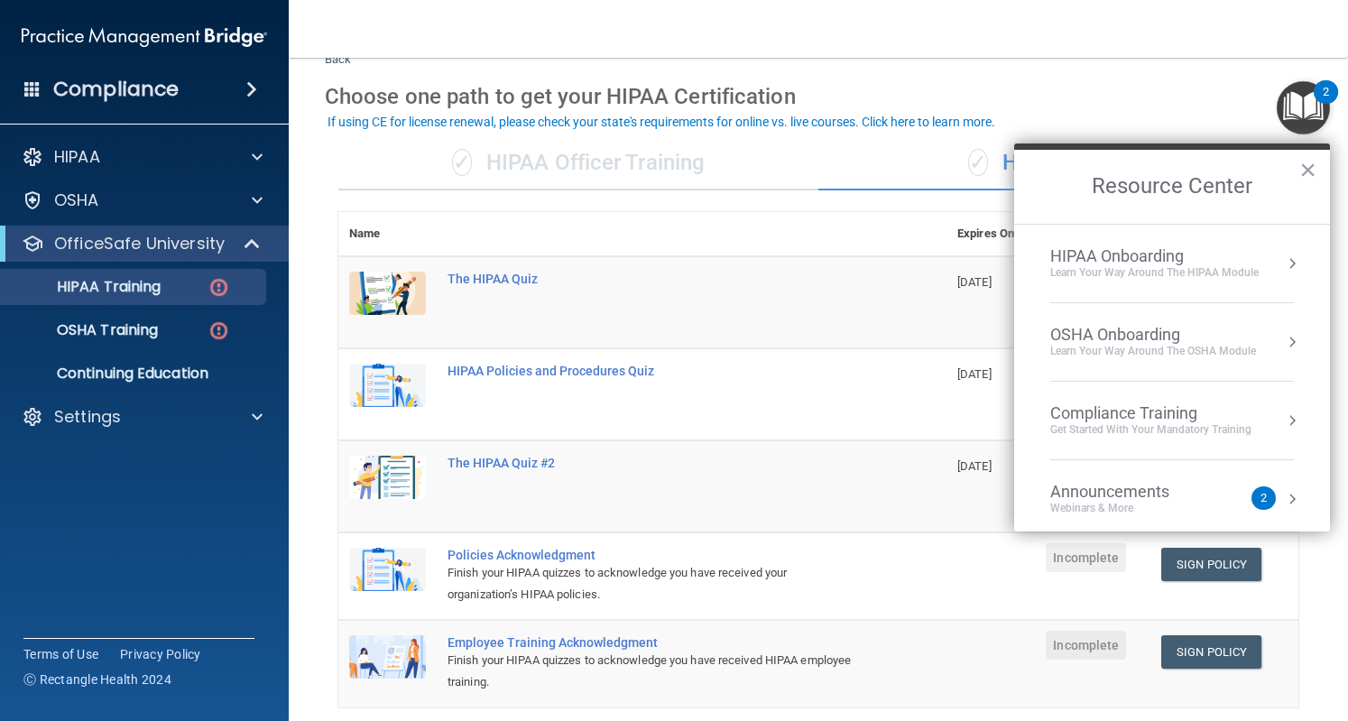
click at [1181, 273] on div "Learn Your Way around the HIPAA module" at bounding box center [1154, 272] width 208 height 15
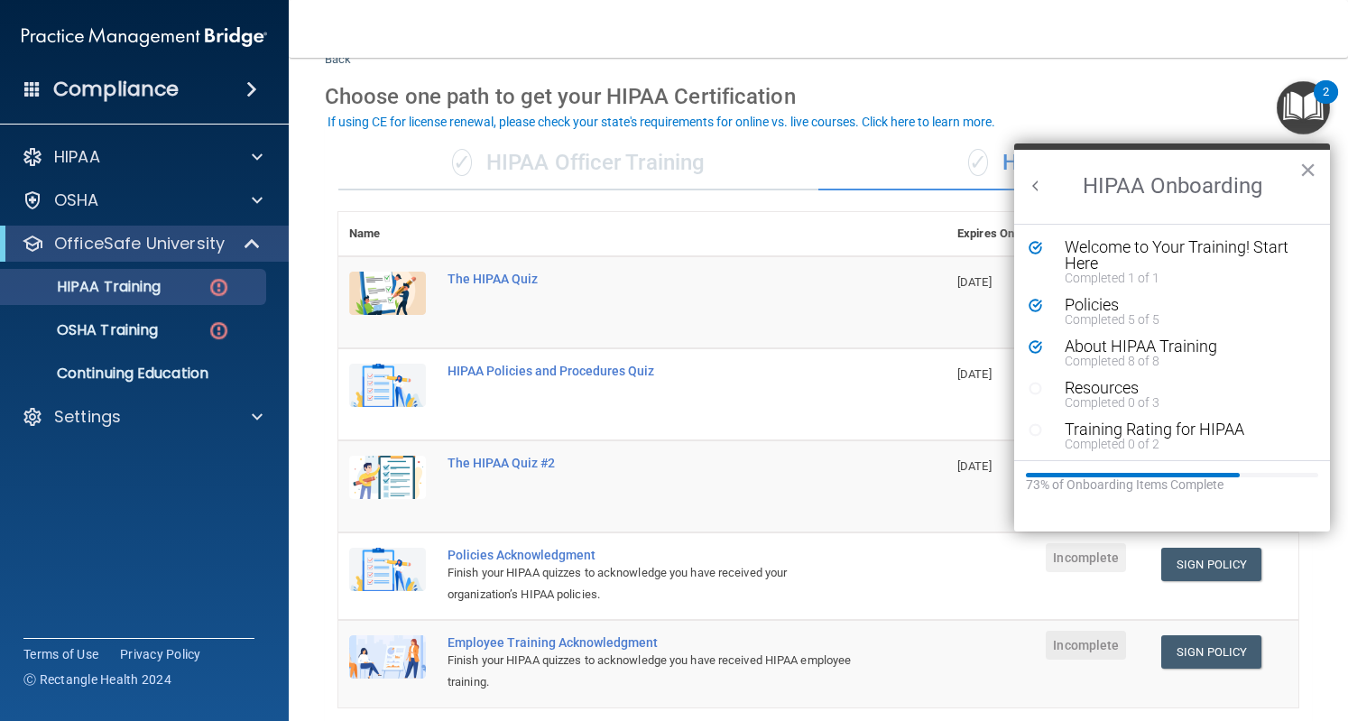
scroll to position [0, 0]
click at [1135, 344] on div "About HIPAA Training" at bounding box center [1178, 346] width 227 height 16
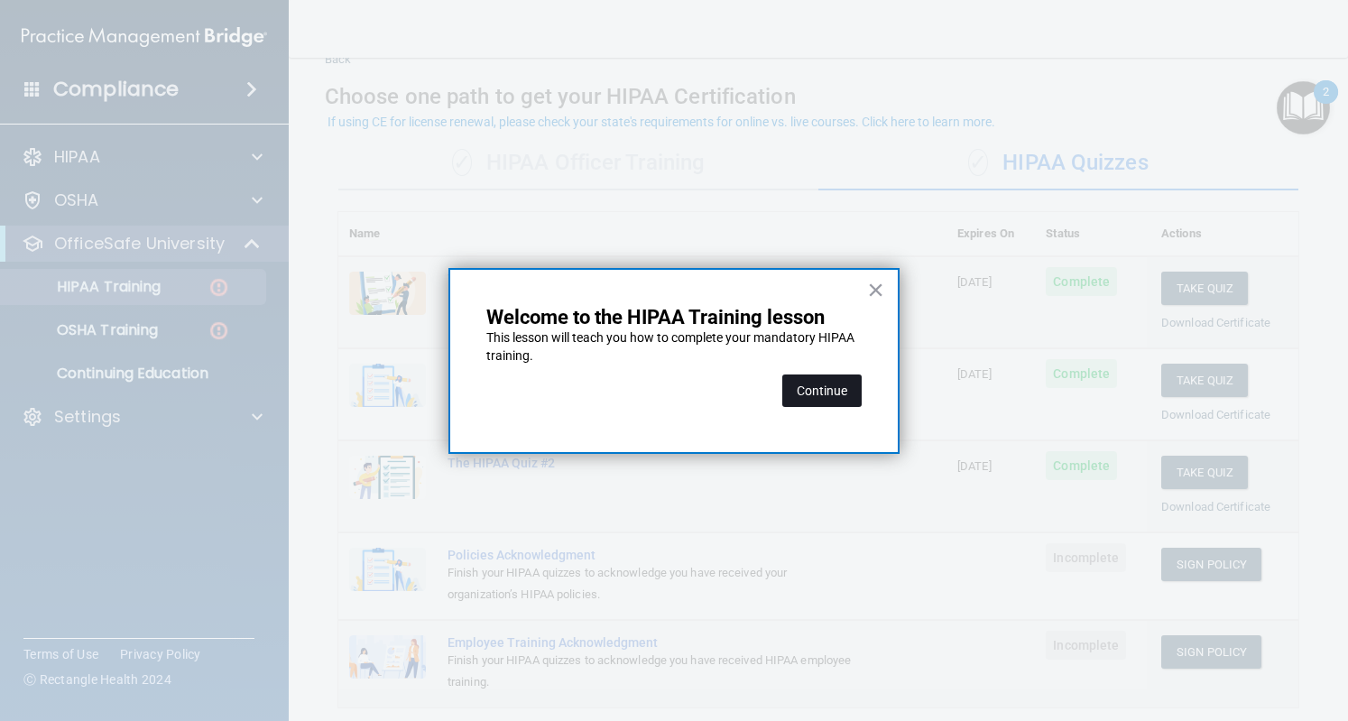
click at [842, 382] on button "Continue" at bounding box center [821, 391] width 79 height 32
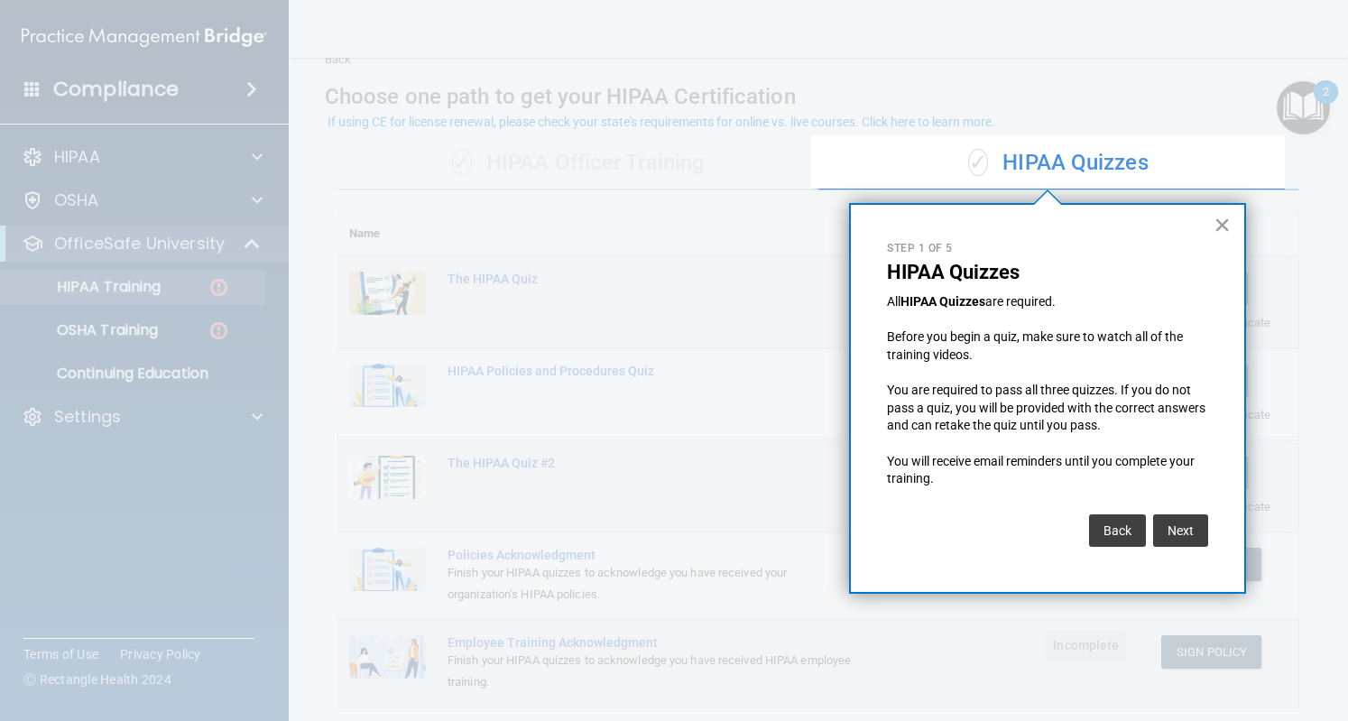
click at [1226, 227] on button "×" at bounding box center [1222, 224] width 17 height 29
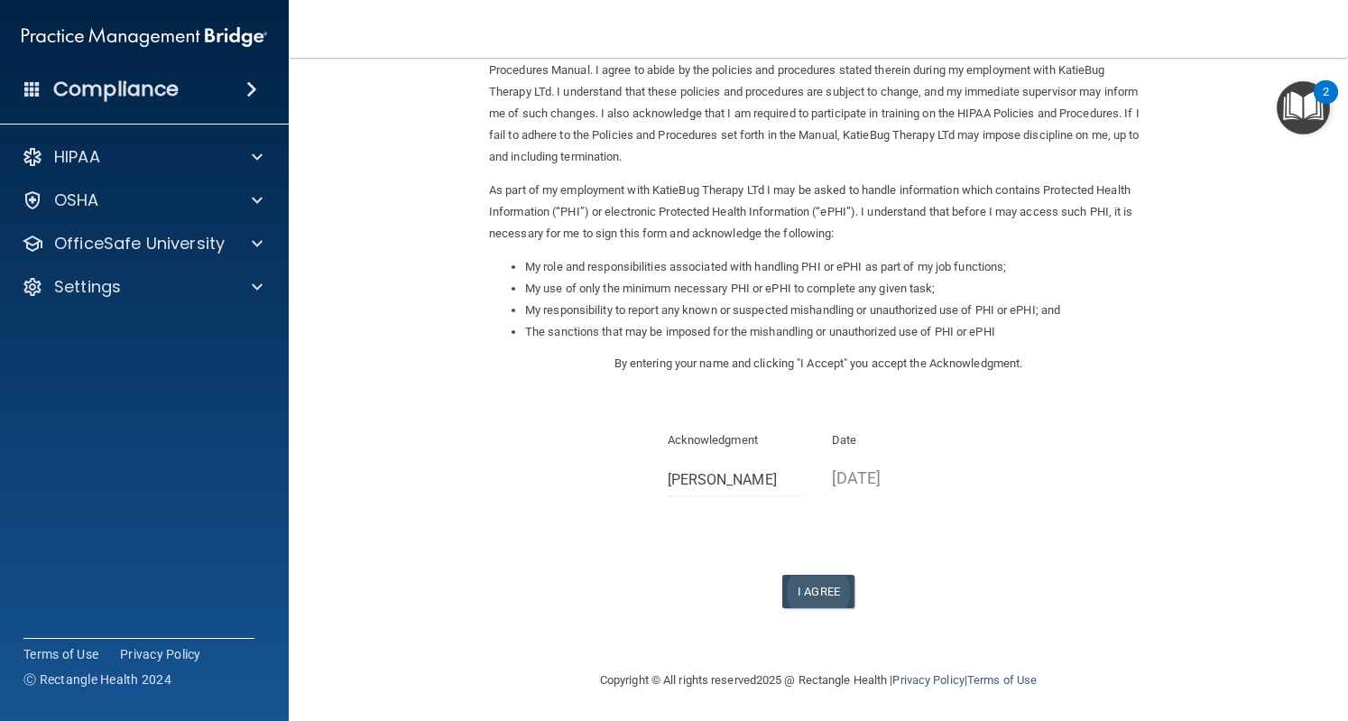
scroll to position [105, 0]
click at [809, 582] on button "I Agree" at bounding box center [818, 589] width 72 height 33
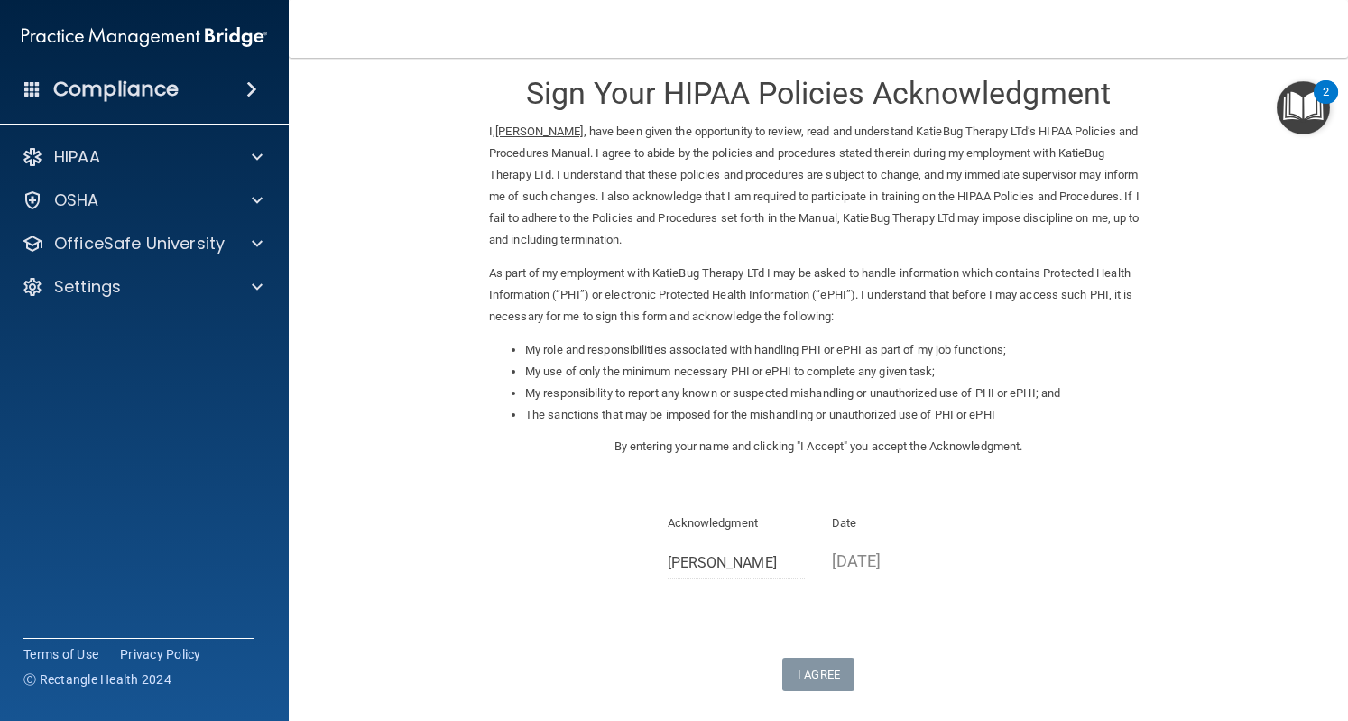
scroll to position [0, 0]
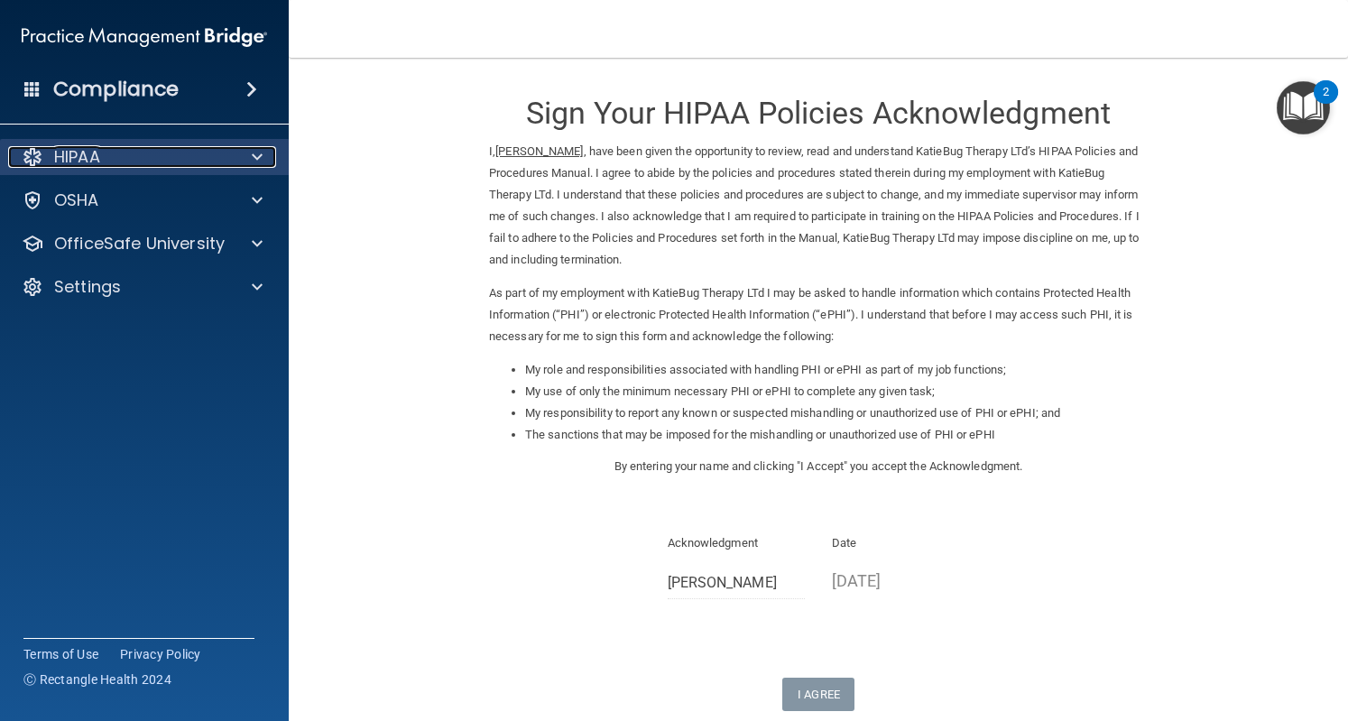
click at [235, 147] on div at bounding box center [254, 157] width 45 height 22
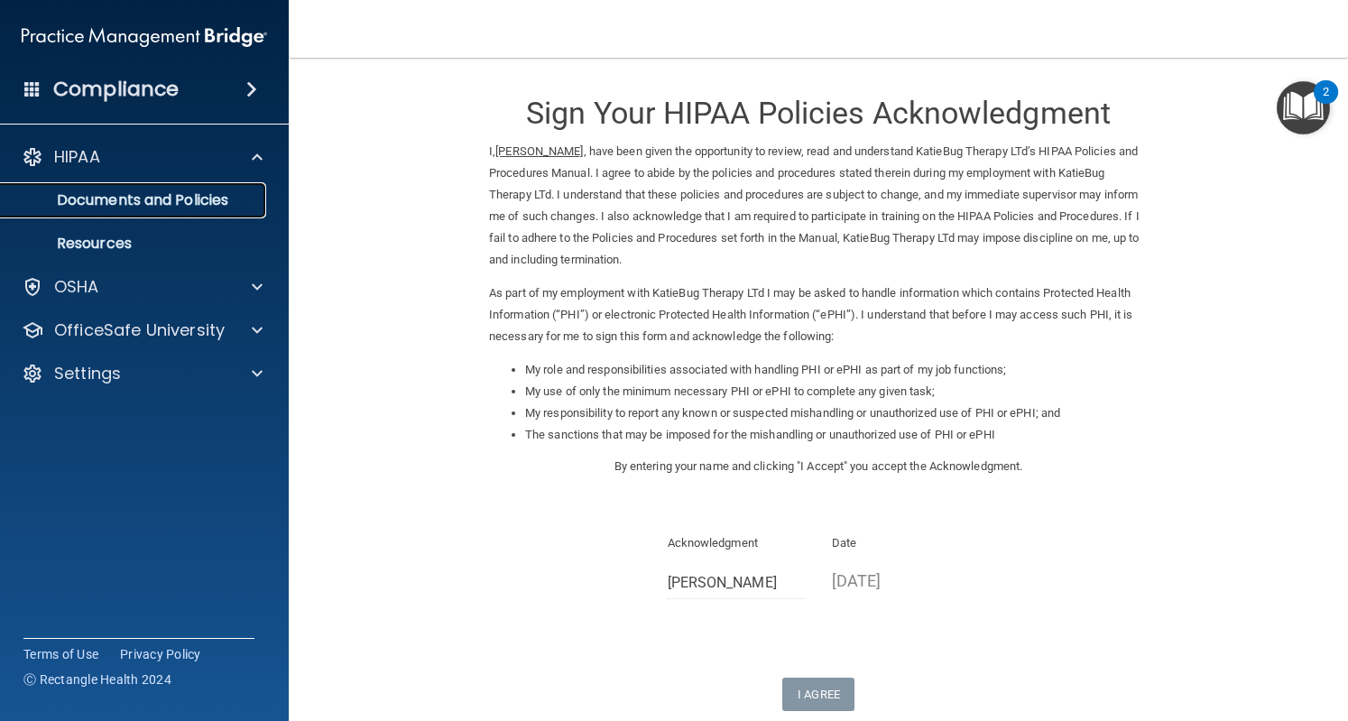
click at [215, 209] on p "Documents and Policies" at bounding box center [135, 200] width 246 height 18
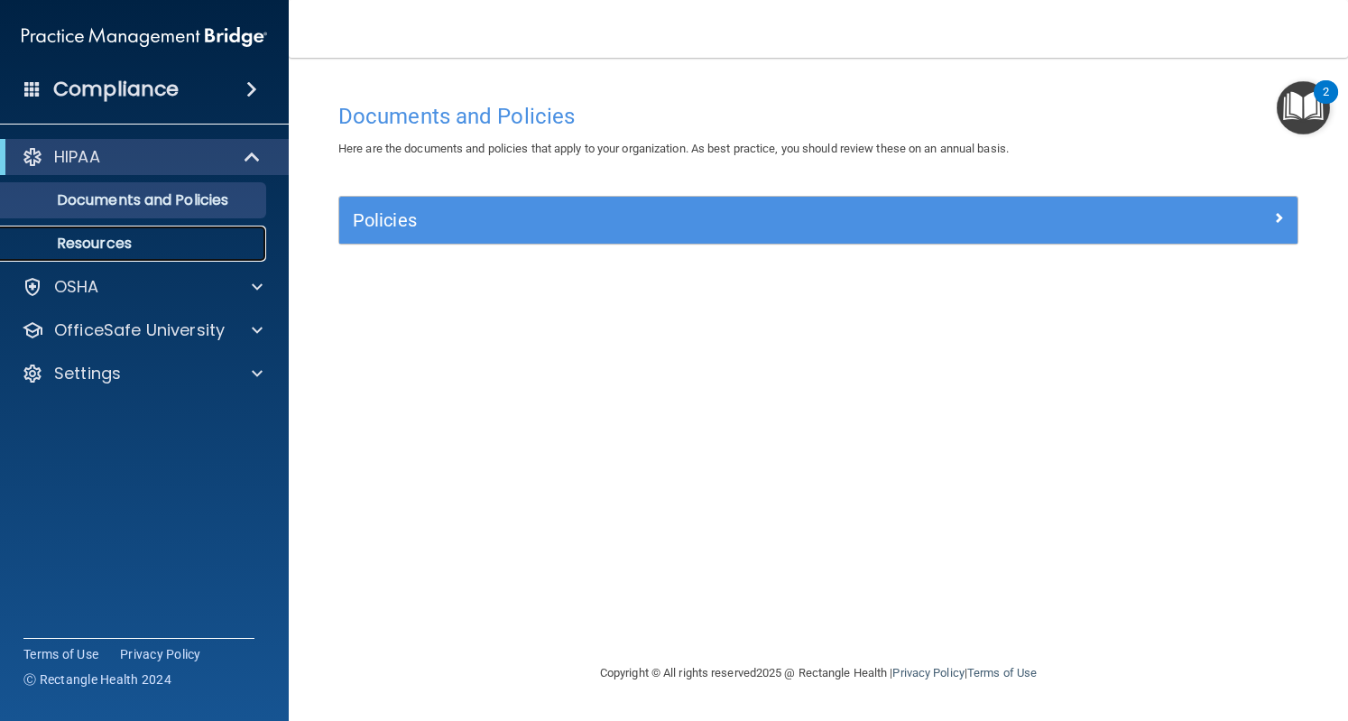
click at [216, 236] on p "Resources" at bounding box center [135, 244] width 246 height 18
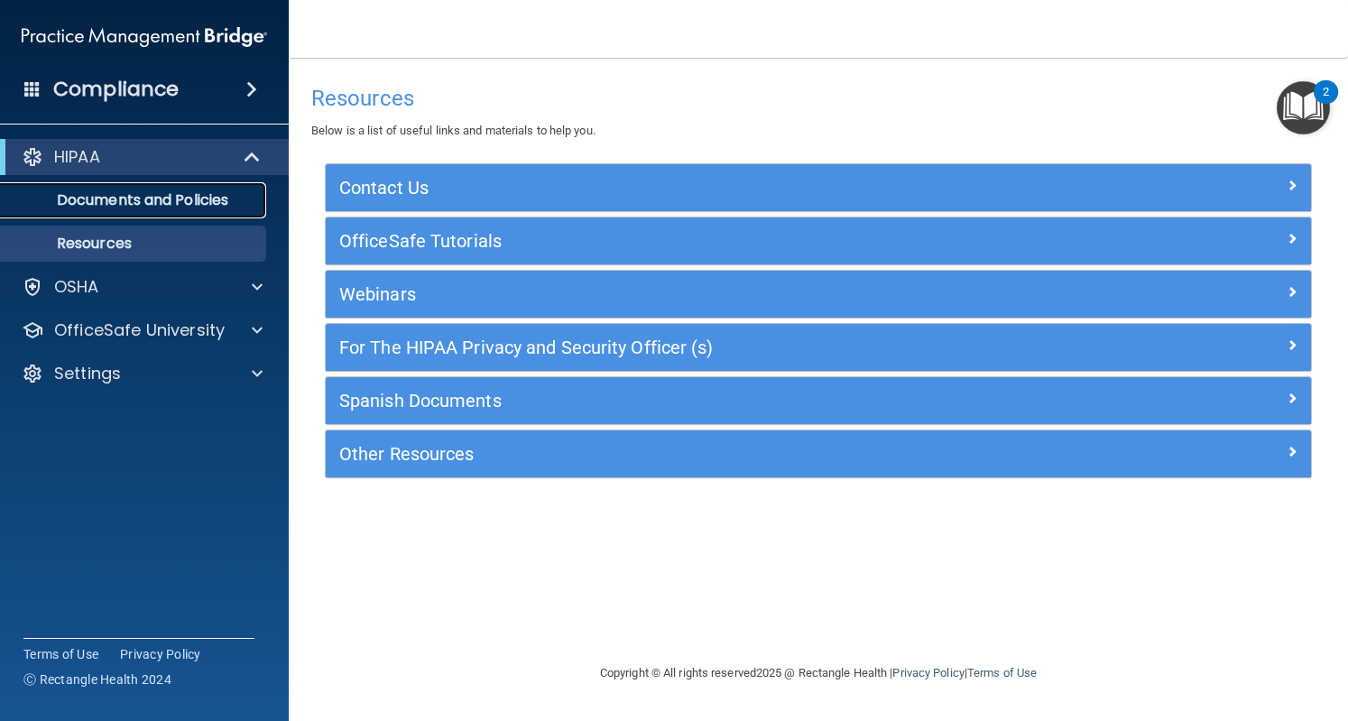
click at [215, 192] on p "Documents and Policies" at bounding box center [135, 200] width 246 height 18
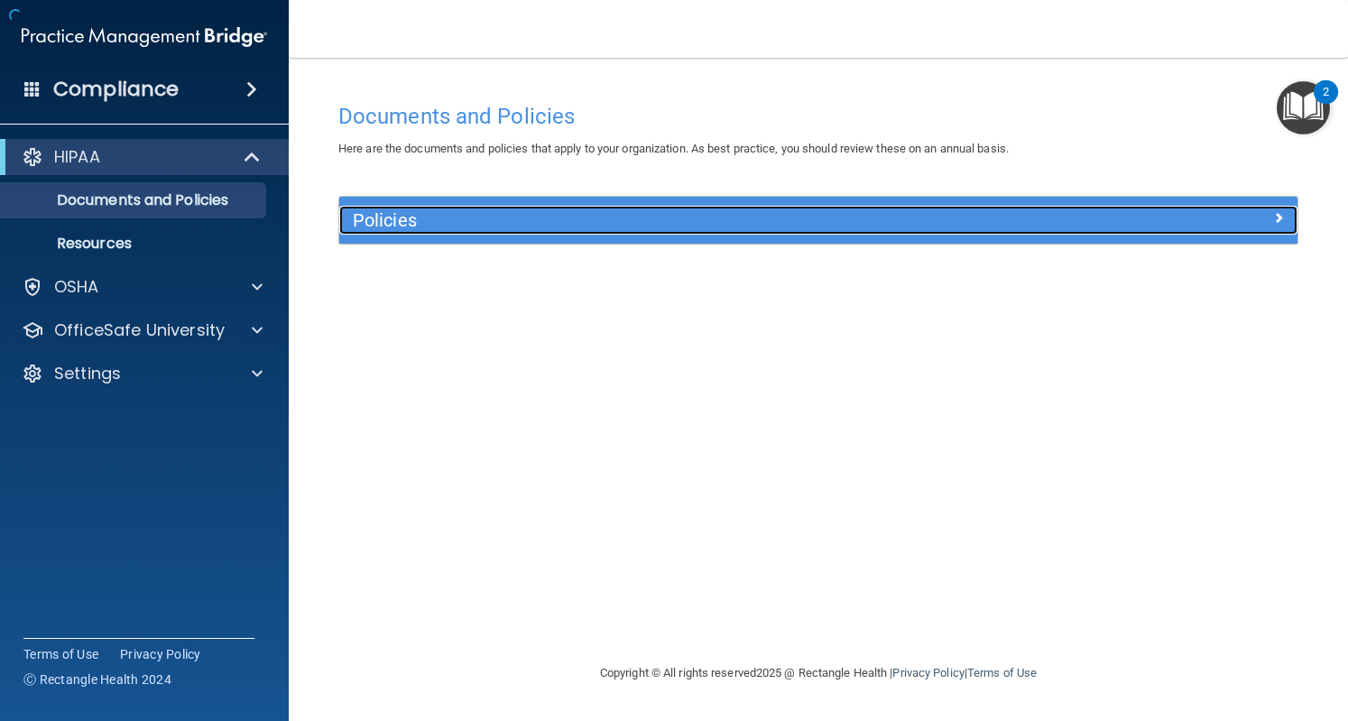
click at [611, 208] on div "Policies" at bounding box center [698, 220] width 719 height 29
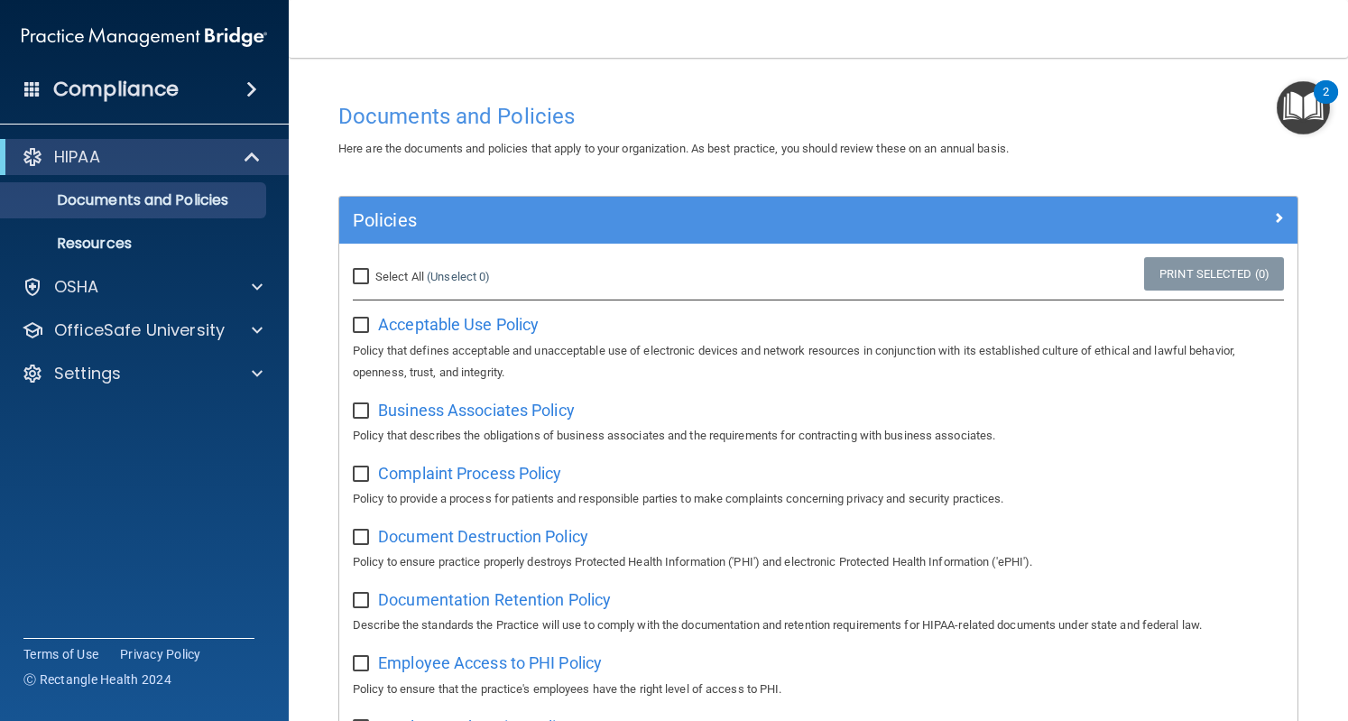
click at [1314, 100] on img "Open Resource Center, 2 new notifications" at bounding box center [1303, 107] width 53 height 53
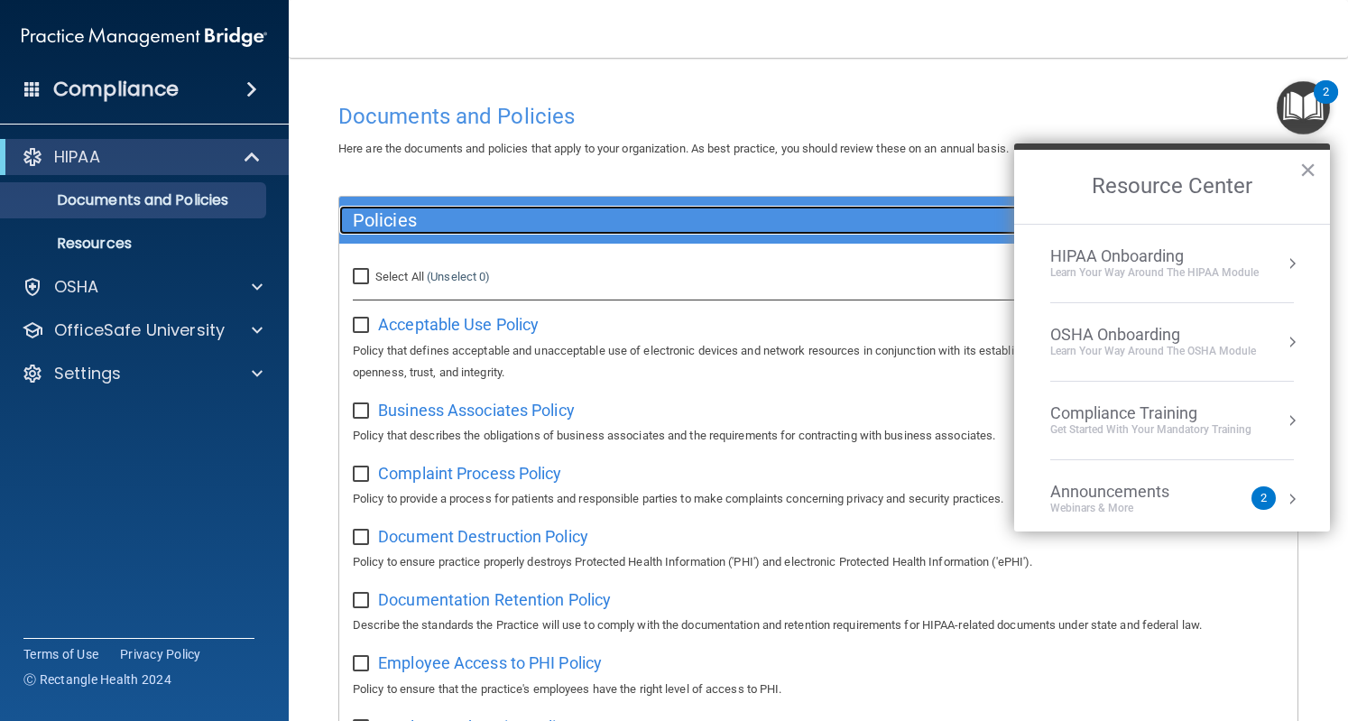
click at [957, 232] on div "Policies" at bounding box center [698, 220] width 719 height 29
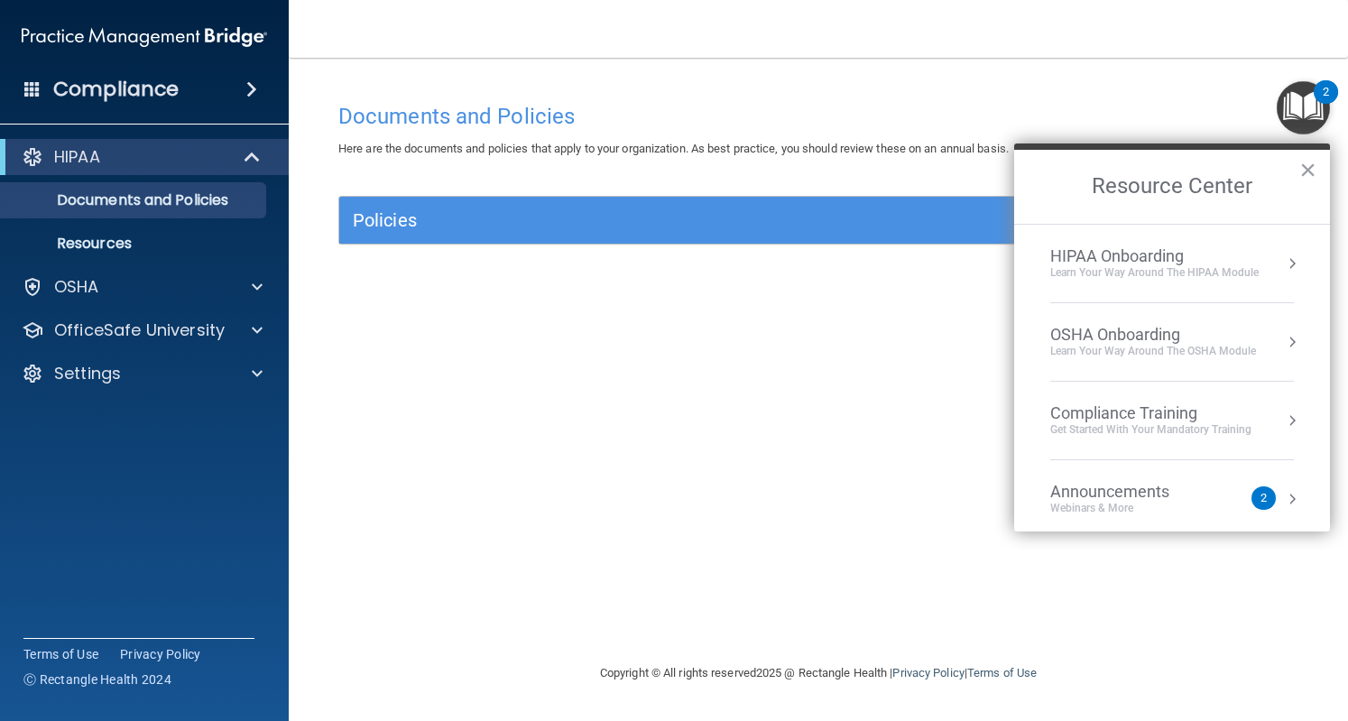
click at [1143, 246] on div "HIPAA Onboarding" at bounding box center [1154, 256] width 208 height 20
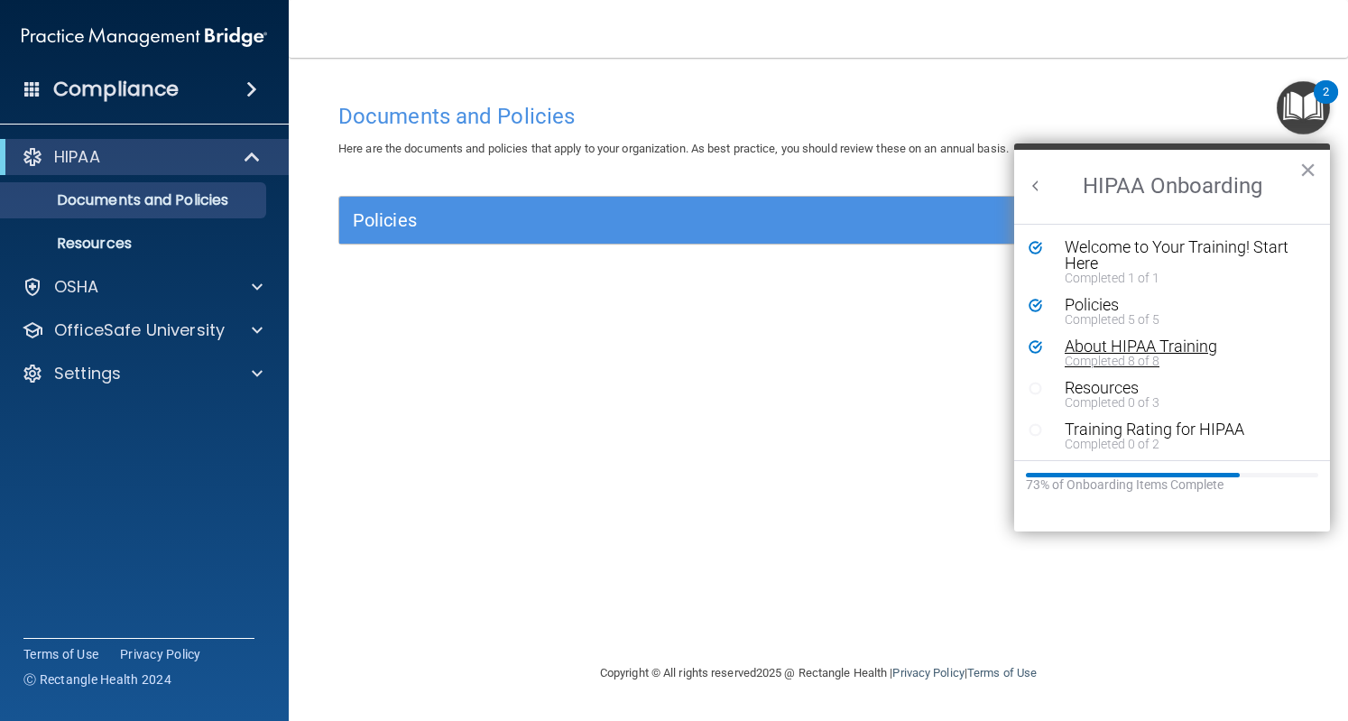
click at [1099, 349] on div "About HIPAA Training" at bounding box center [1178, 346] width 227 height 16
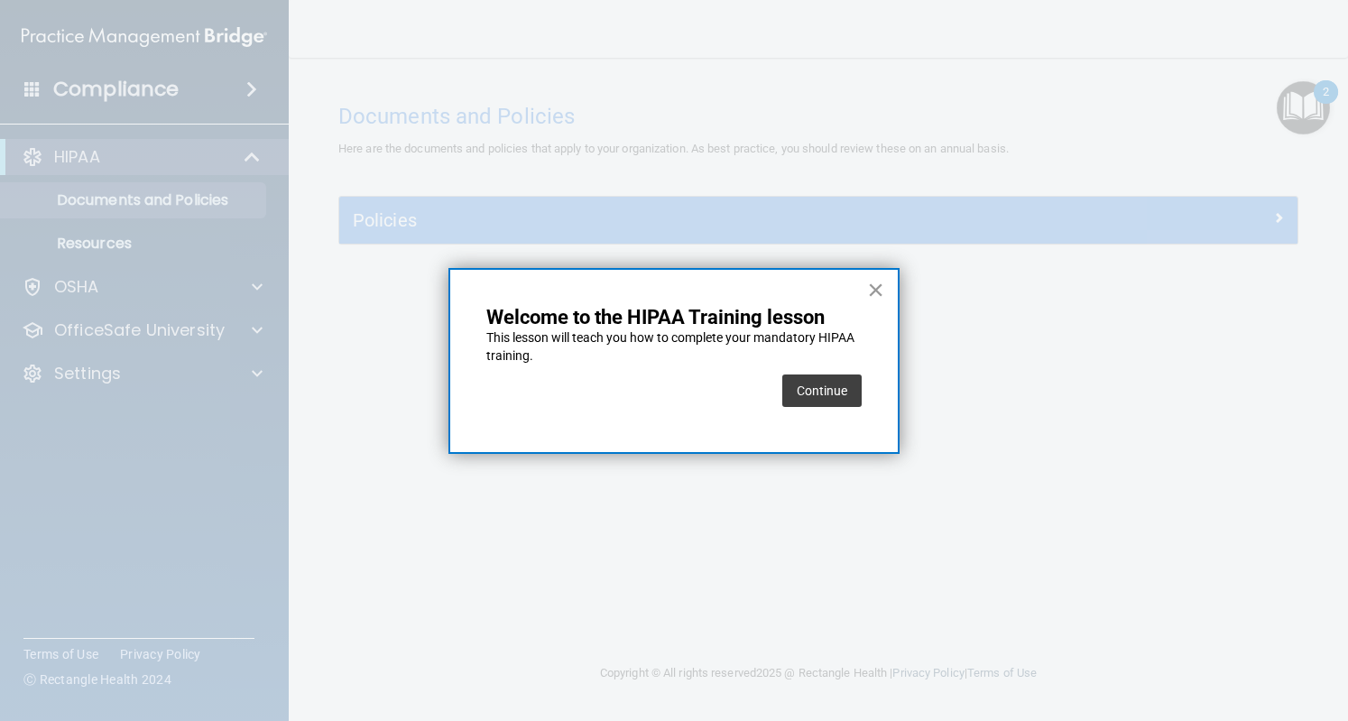
click at [875, 288] on button "×" at bounding box center [875, 289] width 17 height 29
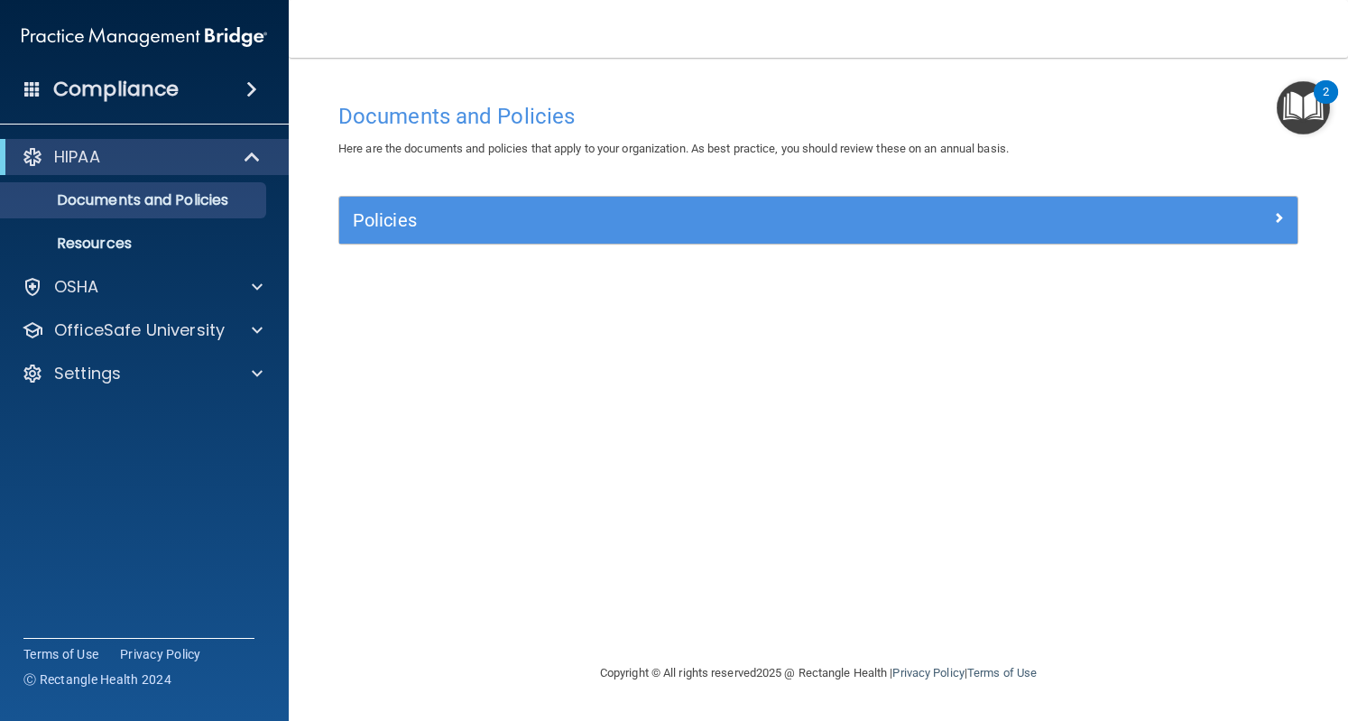
click at [1314, 106] on img "Open Resource Center, 2 new notifications" at bounding box center [1303, 107] width 53 height 53
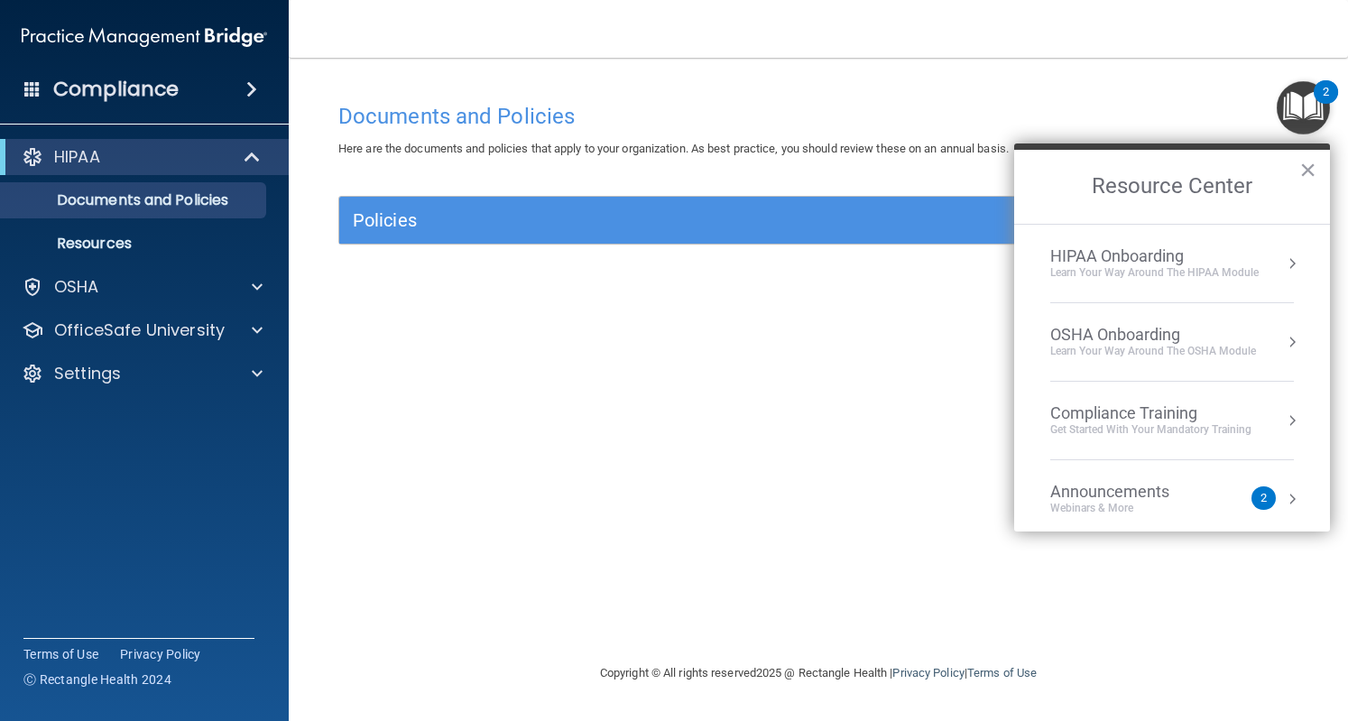
click at [1172, 256] on div "HIPAA Onboarding" at bounding box center [1154, 256] width 208 height 20
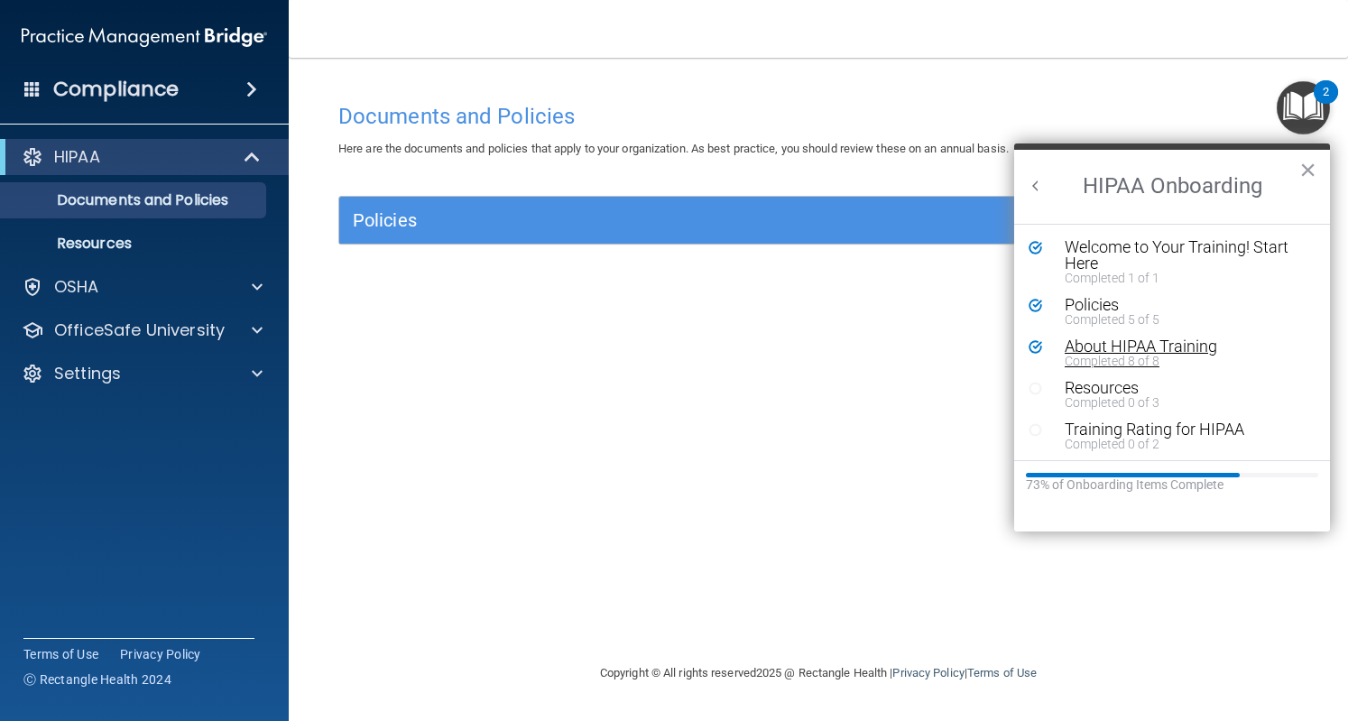
click at [1117, 347] on div "About HIPAA Training" at bounding box center [1178, 346] width 227 height 16
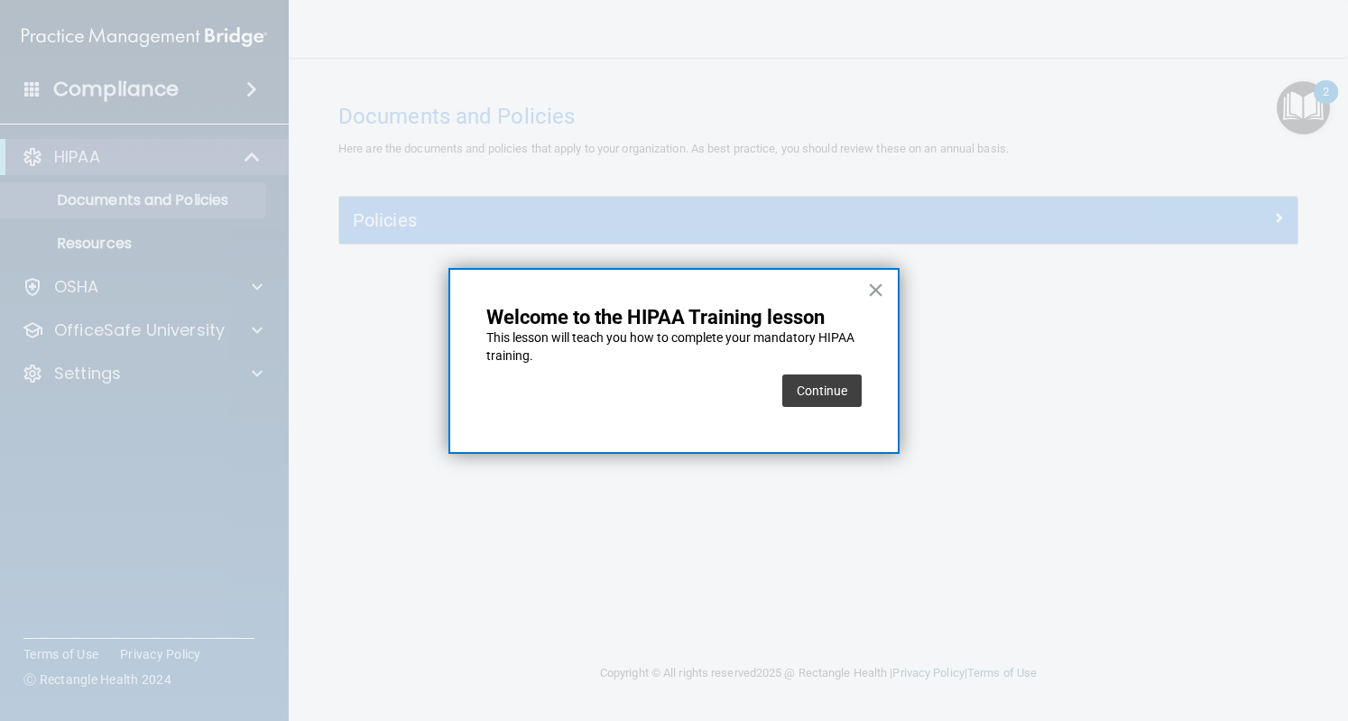
click at [834, 367] on div "Continue" at bounding box center [821, 391] width 79 height 51
click at [830, 382] on button "Continue" at bounding box center [821, 391] width 79 height 32
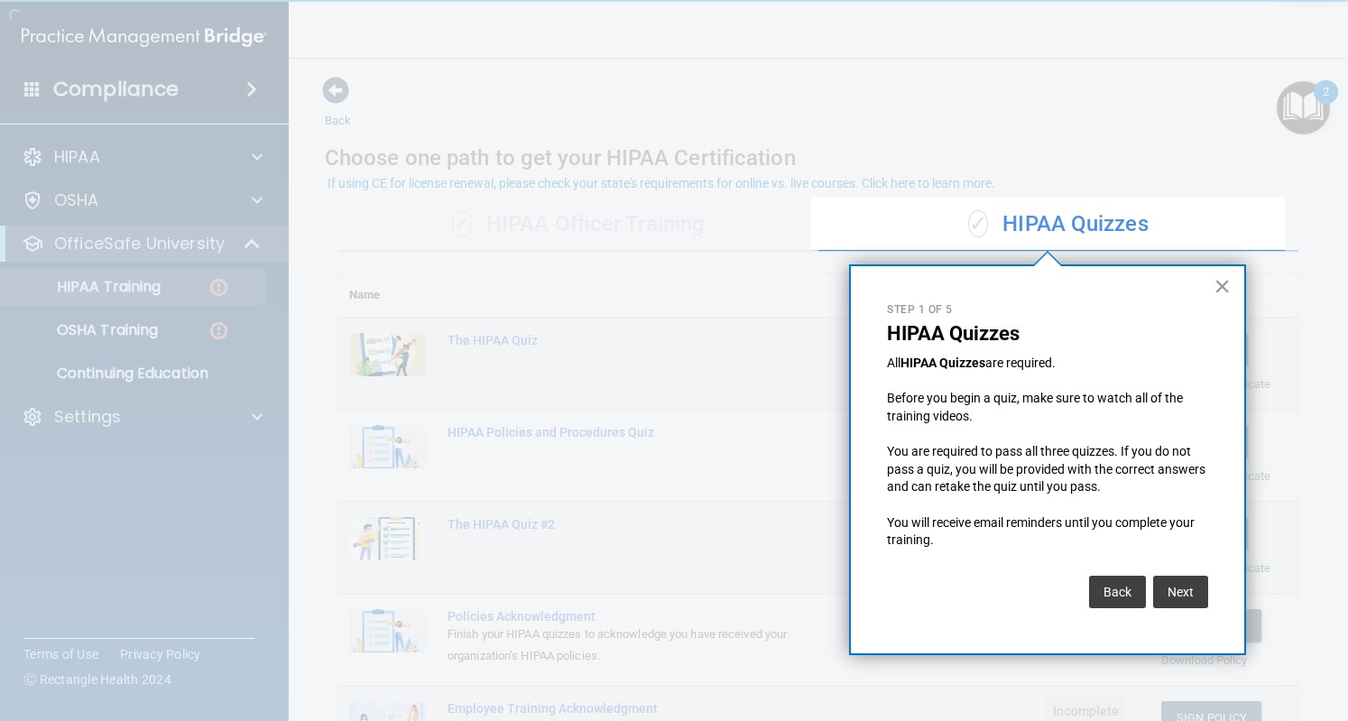
click at [1223, 289] on button "×" at bounding box center [1222, 286] width 17 height 29
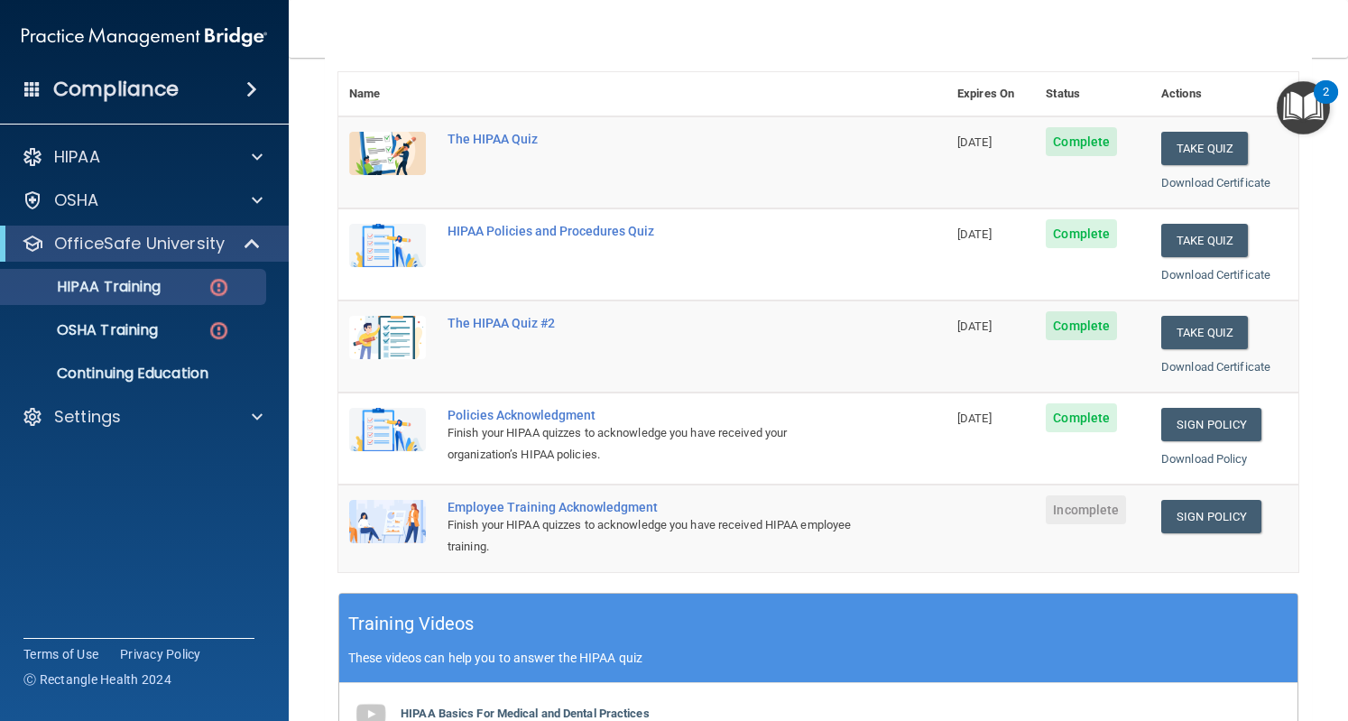
scroll to position [200, 0]
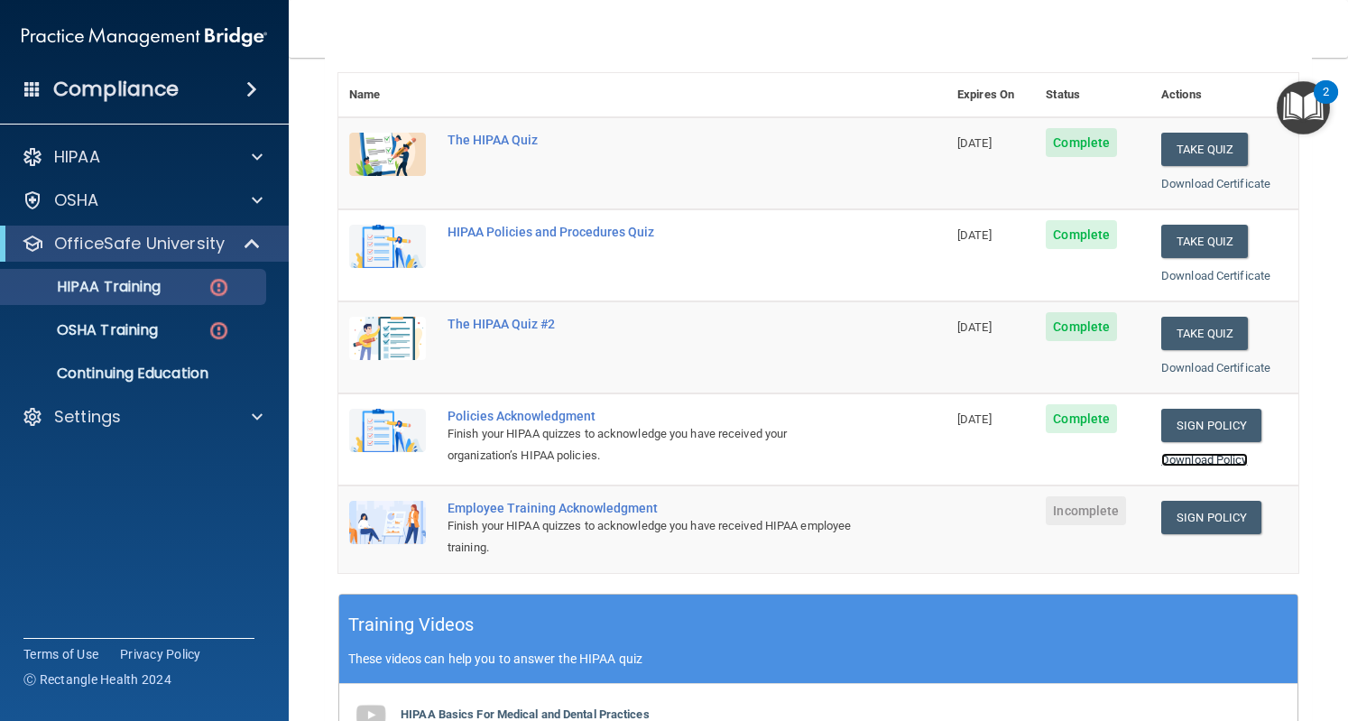
click at [1195, 457] on link "Download Policy" at bounding box center [1204, 460] width 87 height 14
click at [1217, 510] on link "Sign Policy" at bounding box center [1211, 517] width 100 height 33
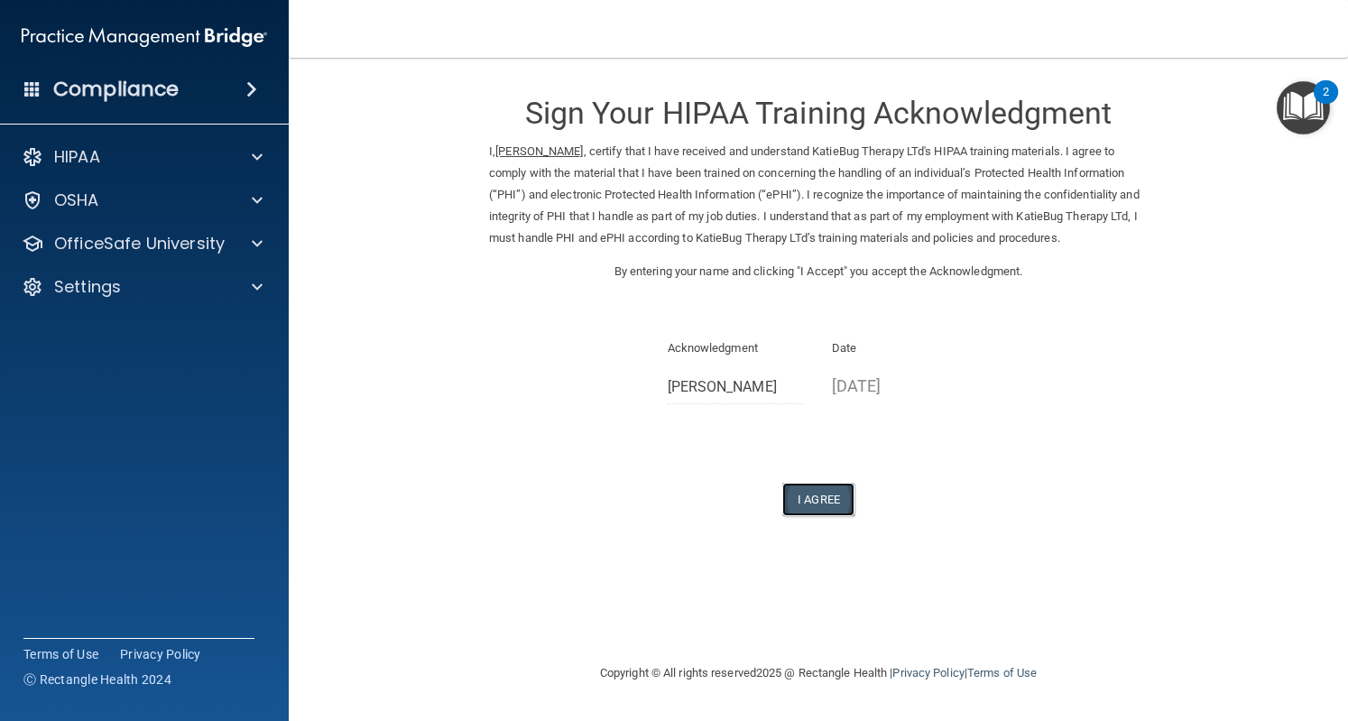
click at [805, 501] on button "I Agree" at bounding box center [818, 499] width 72 height 33
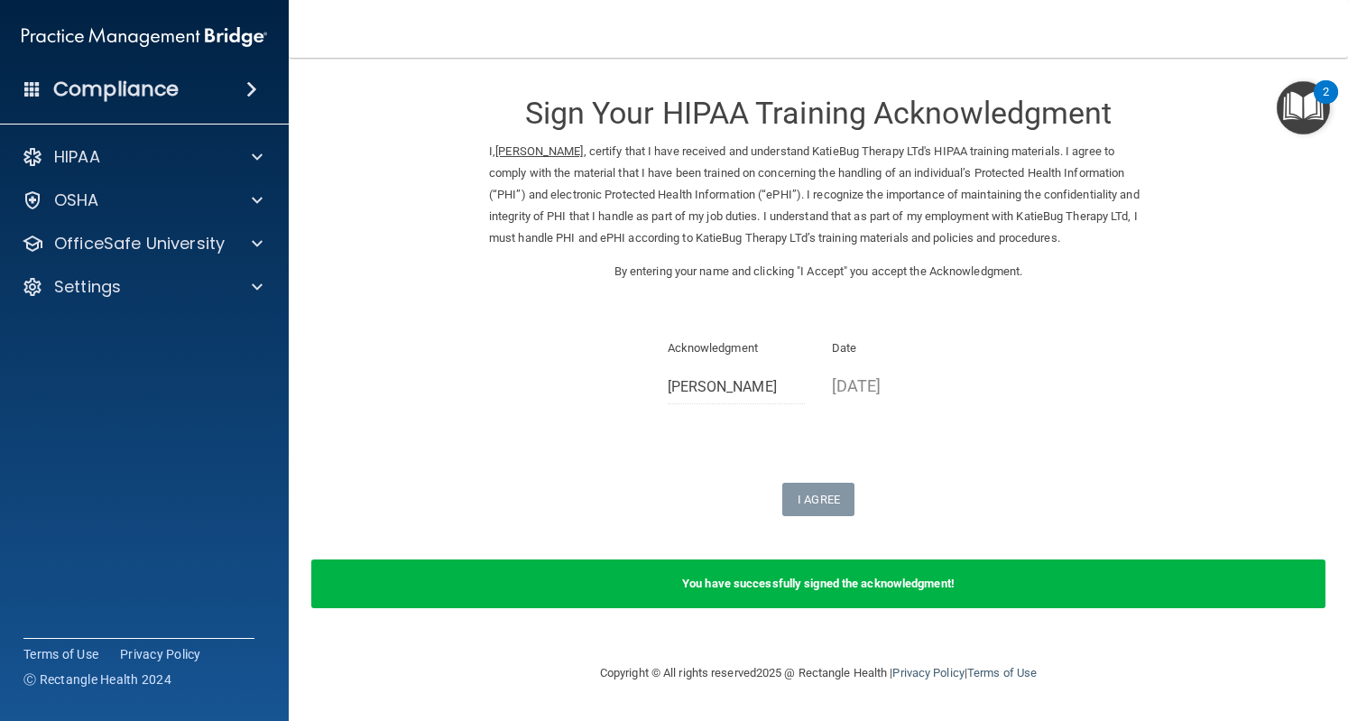
click at [1294, 104] on img "Open Resource Center, 2 new notifications" at bounding box center [1303, 107] width 53 height 53
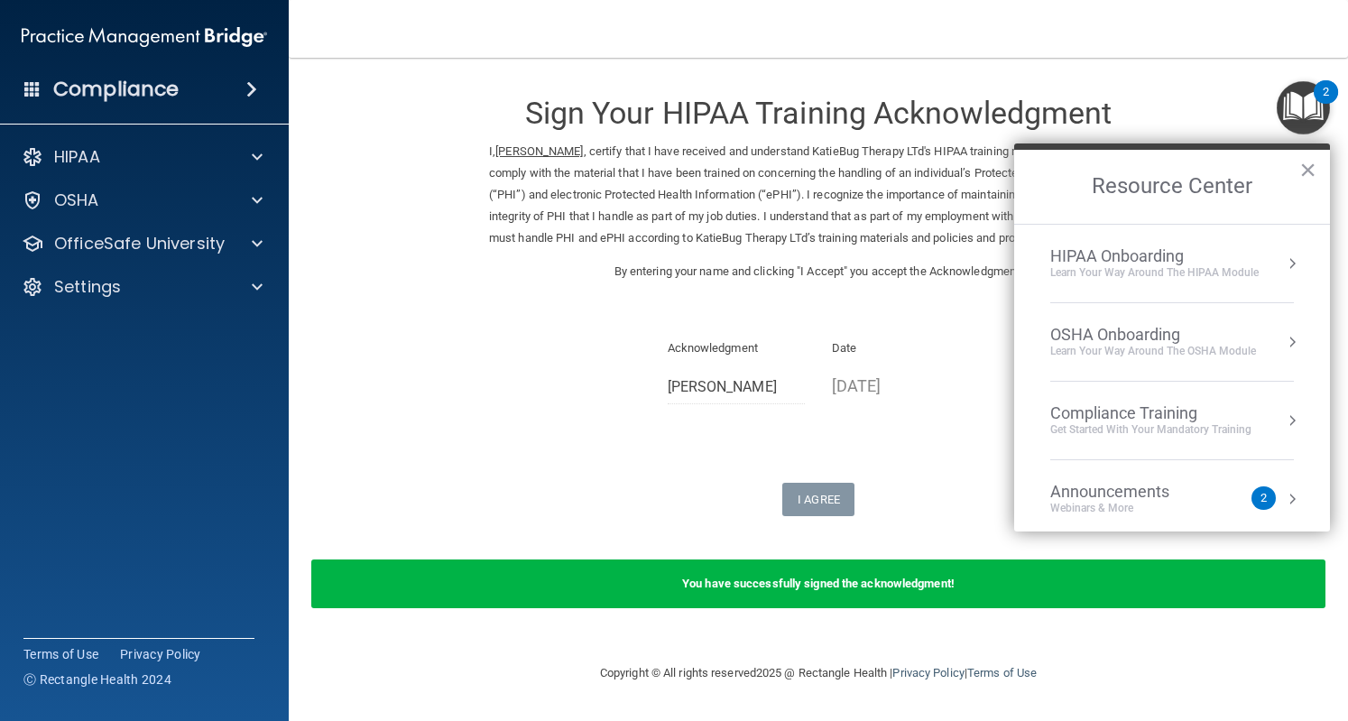
click at [1167, 263] on div "HIPAA Onboarding" at bounding box center [1154, 256] width 208 height 20
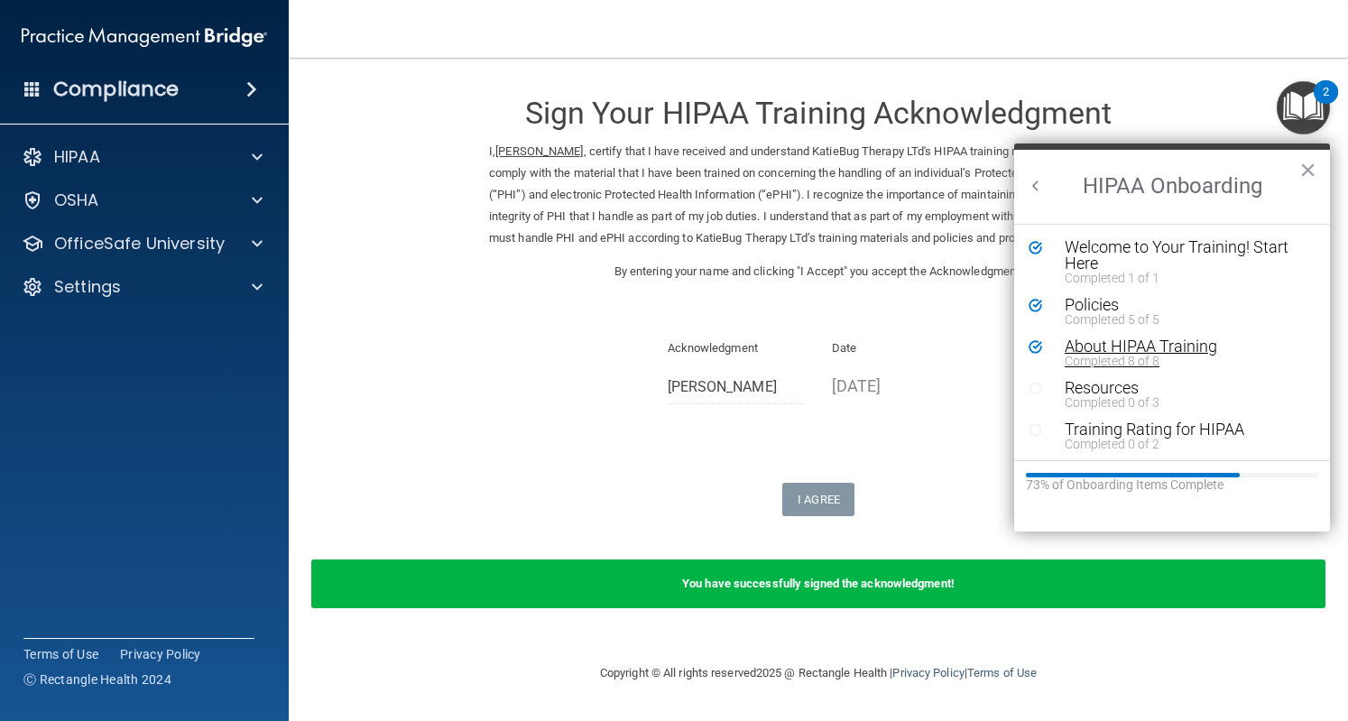
click at [1126, 342] on div "About HIPAA Training" at bounding box center [1178, 346] width 227 height 16
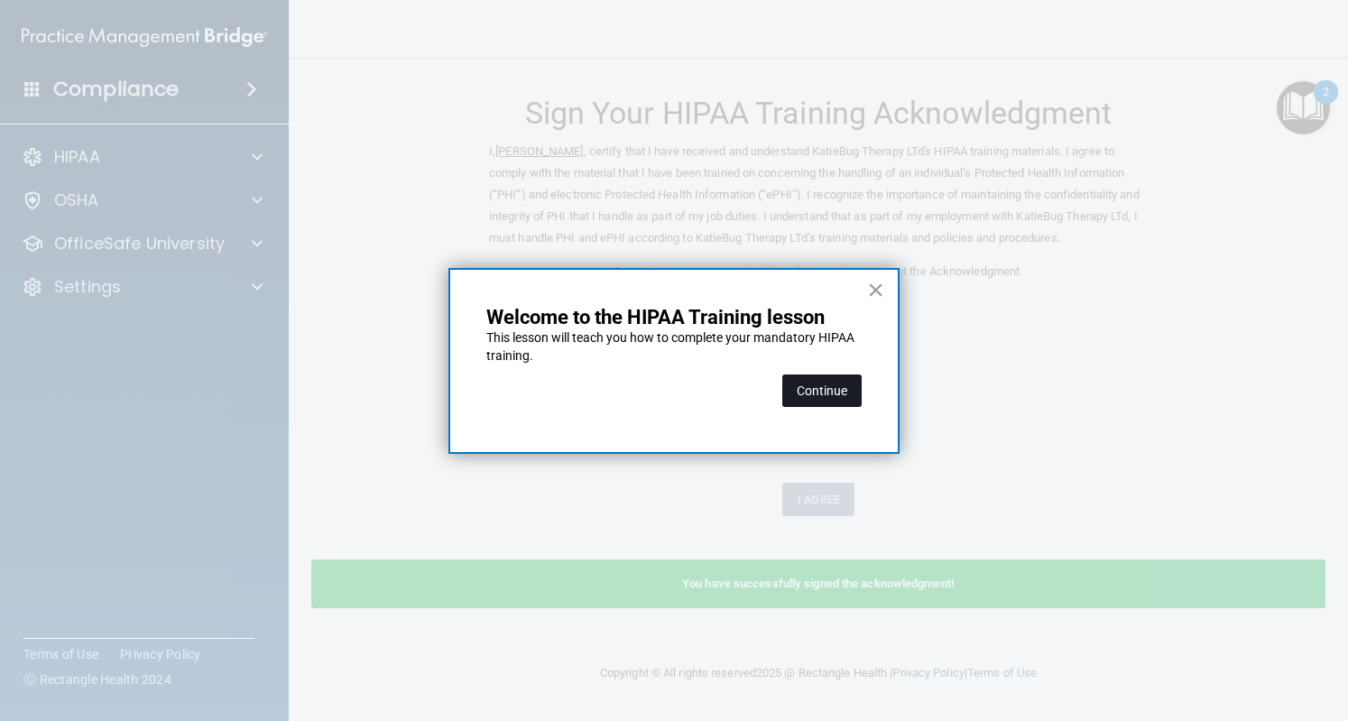
click at [828, 394] on button "Continue" at bounding box center [821, 391] width 79 height 32
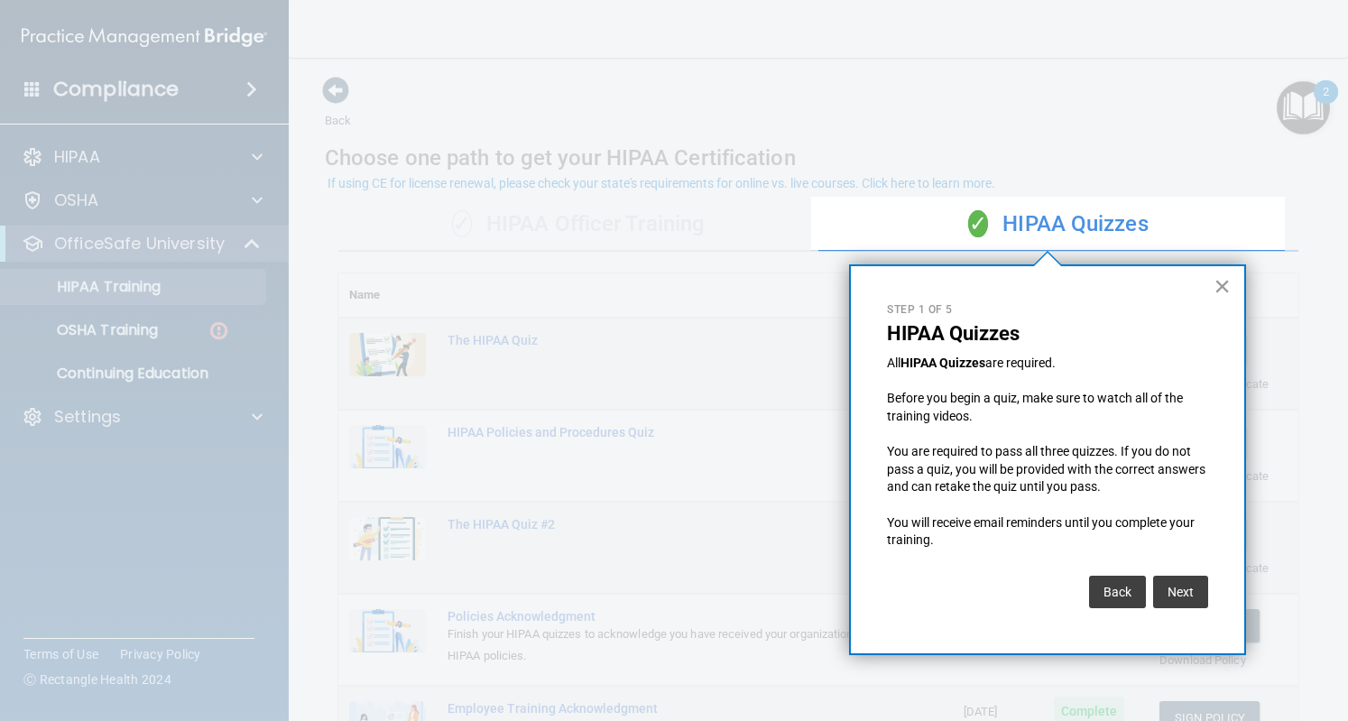
click at [1214, 288] on button "×" at bounding box center [1222, 286] width 17 height 29
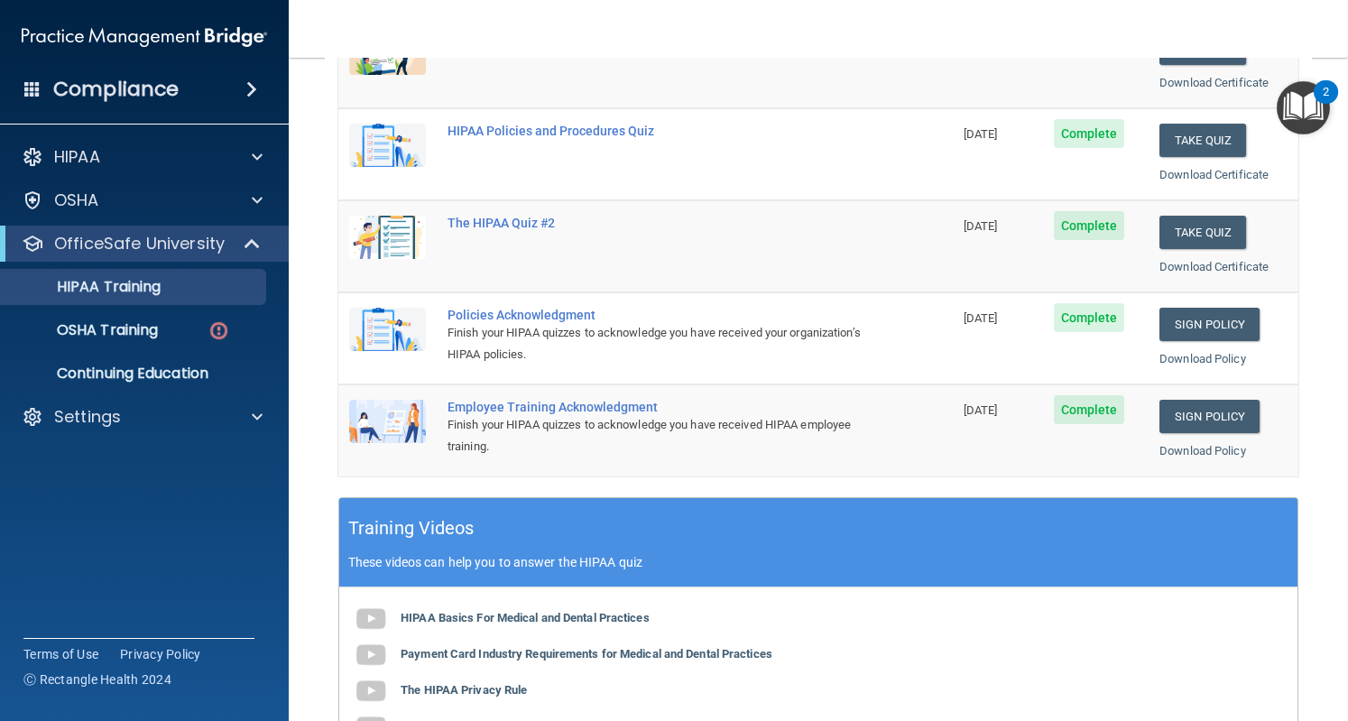
scroll to position [303, 0]
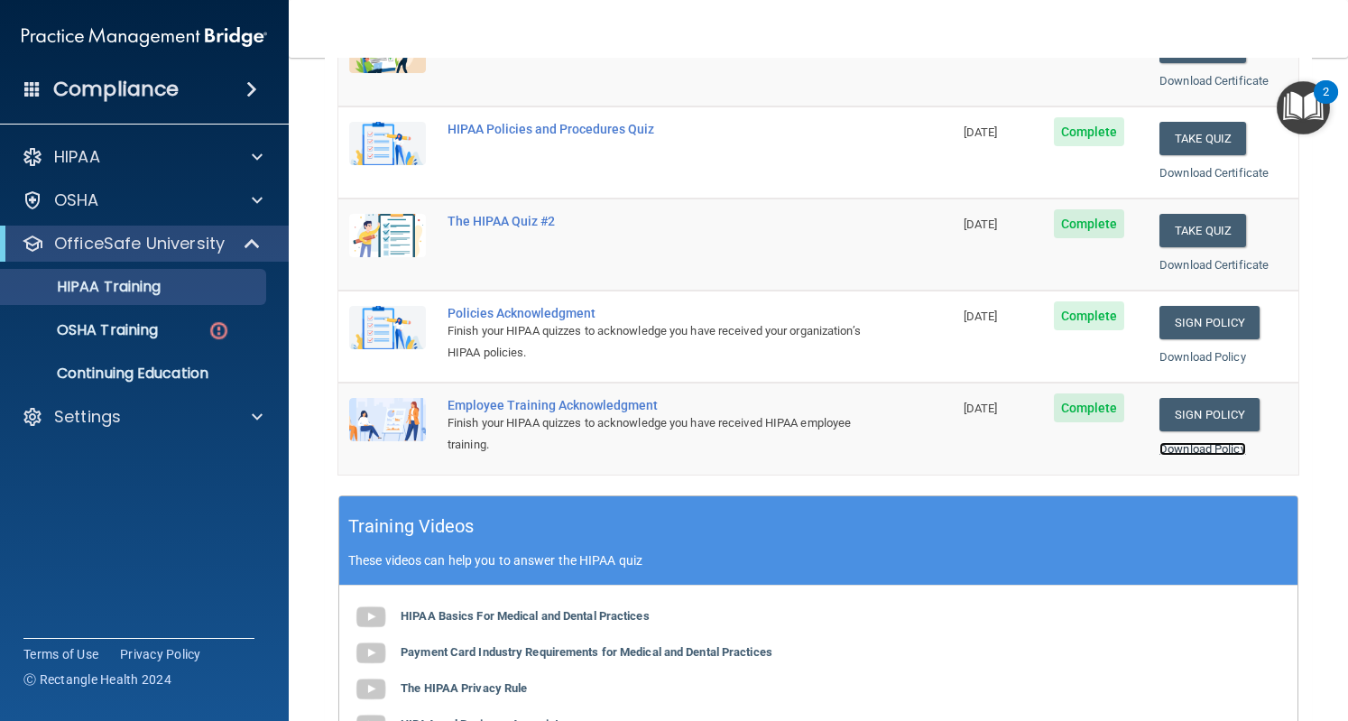
click at [1181, 442] on link "Download Policy" at bounding box center [1203, 449] width 87 height 14
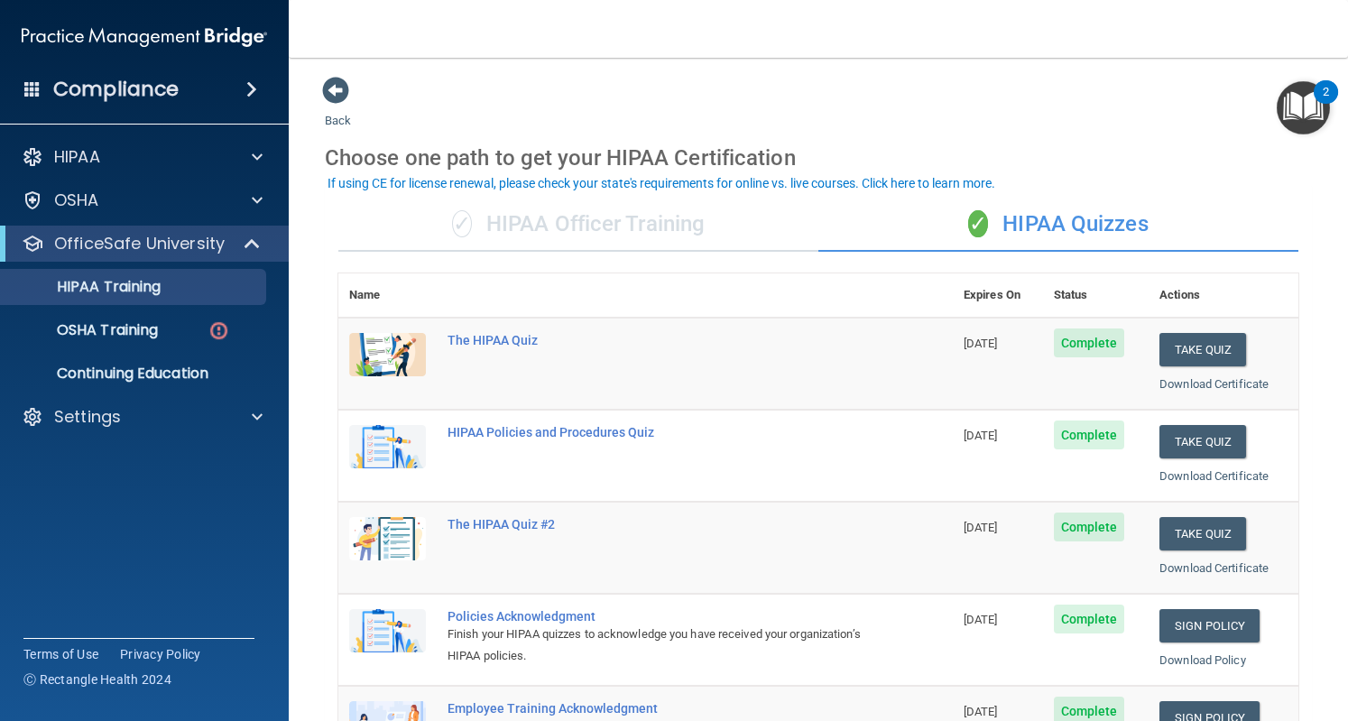
click at [1285, 106] on img "Open Resource Center, 2 new notifications" at bounding box center [1303, 107] width 53 height 53
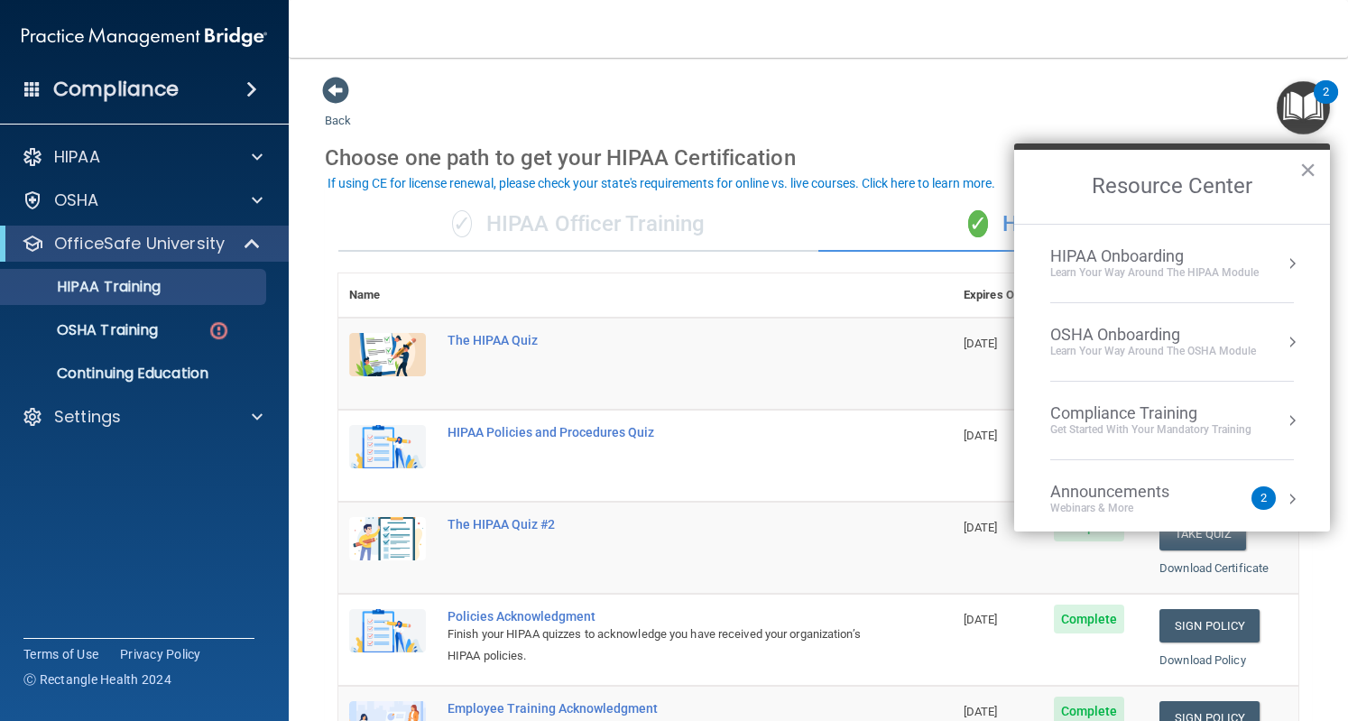
click at [1146, 258] on div "HIPAA Onboarding" at bounding box center [1154, 256] width 208 height 20
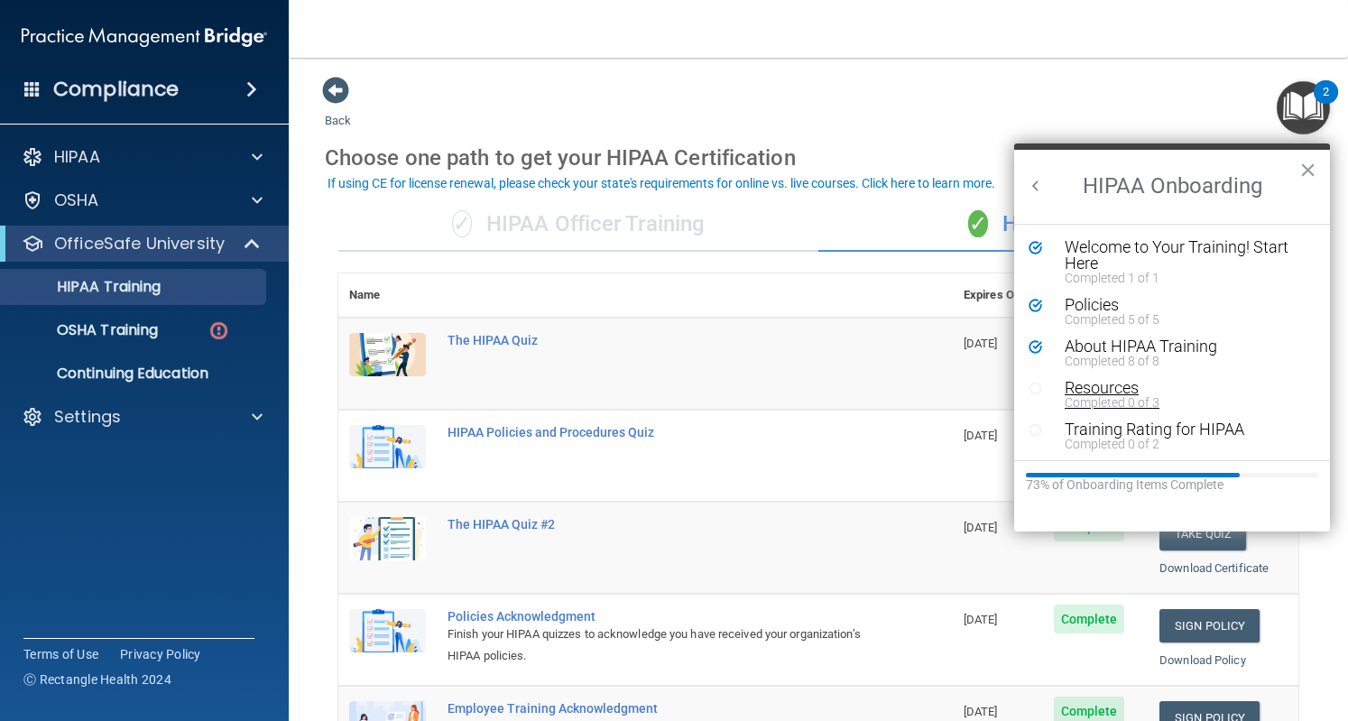
scroll to position [2, 0]
click at [1104, 378] on div "Resources" at bounding box center [1178, 386] width 227 height 16
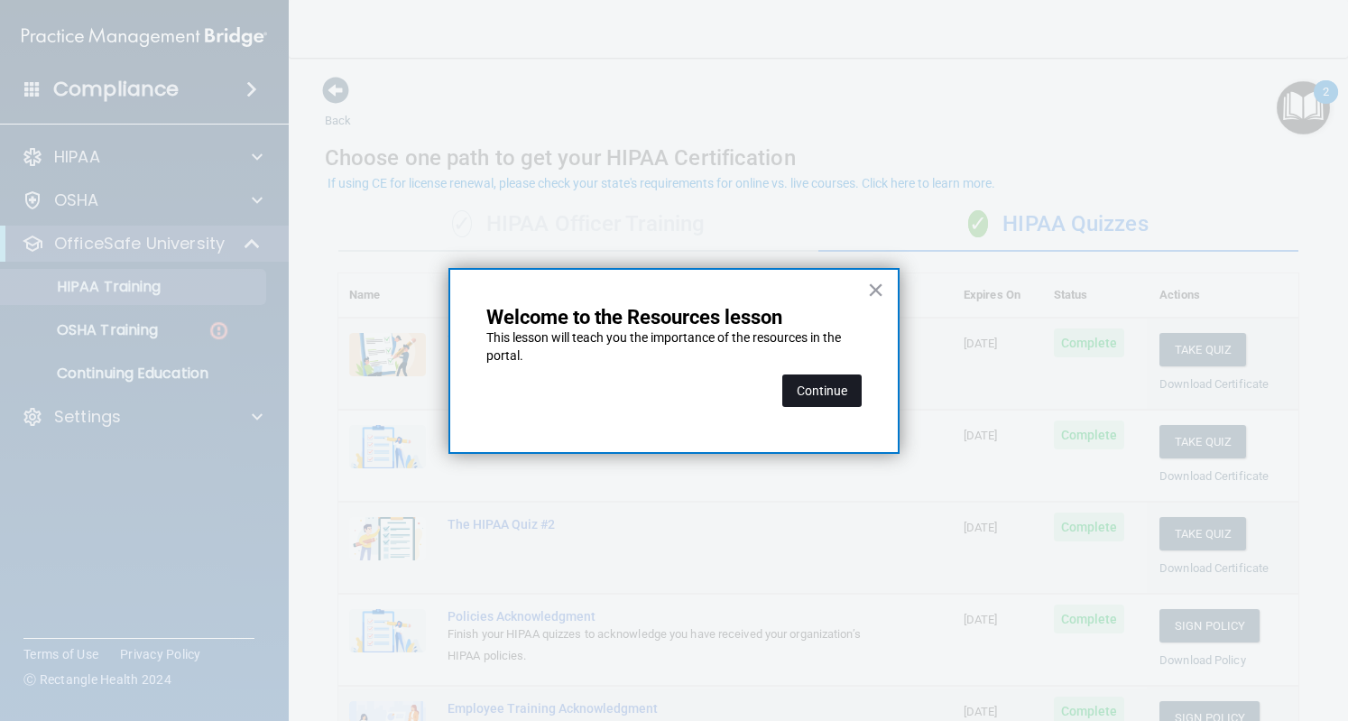
click at [832, 386] on button "Continue" at bounding box center [821, 391] width 79 height 32
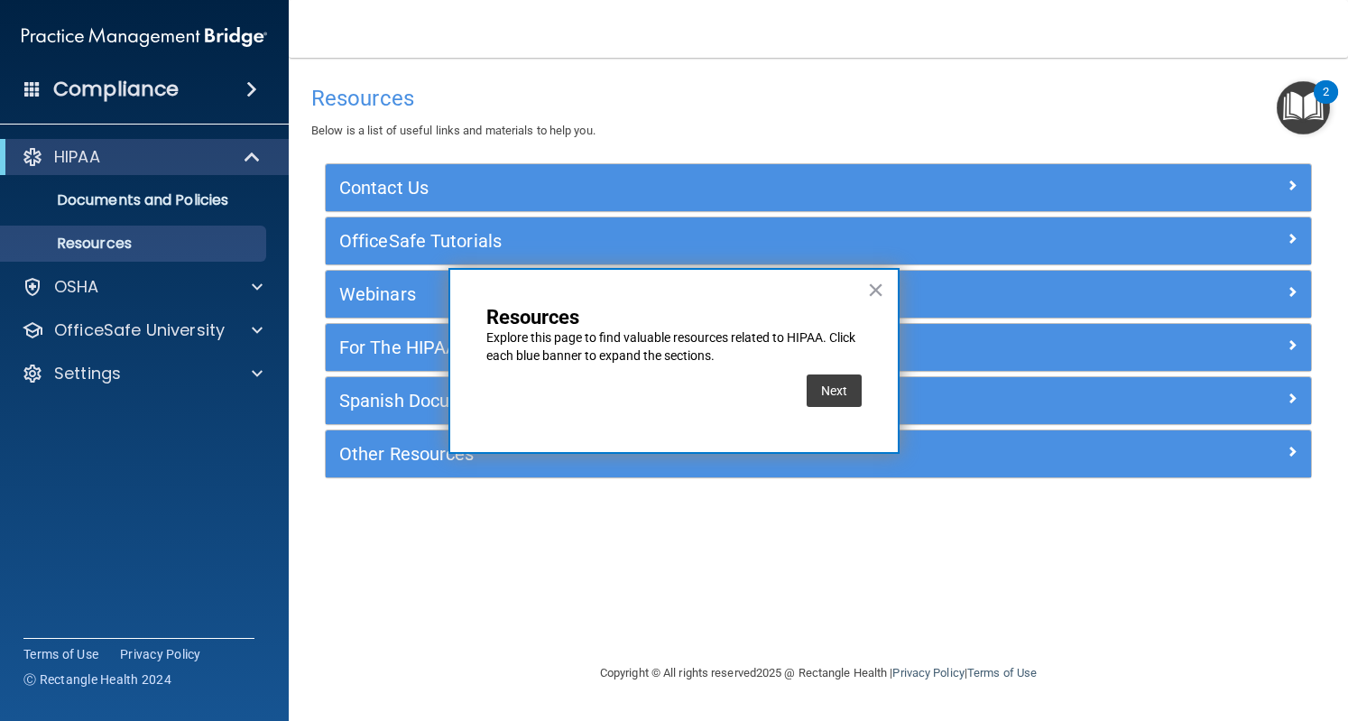
click at [832, 386] on button "Next" at bounding box center [834, 391] width 55 height 32
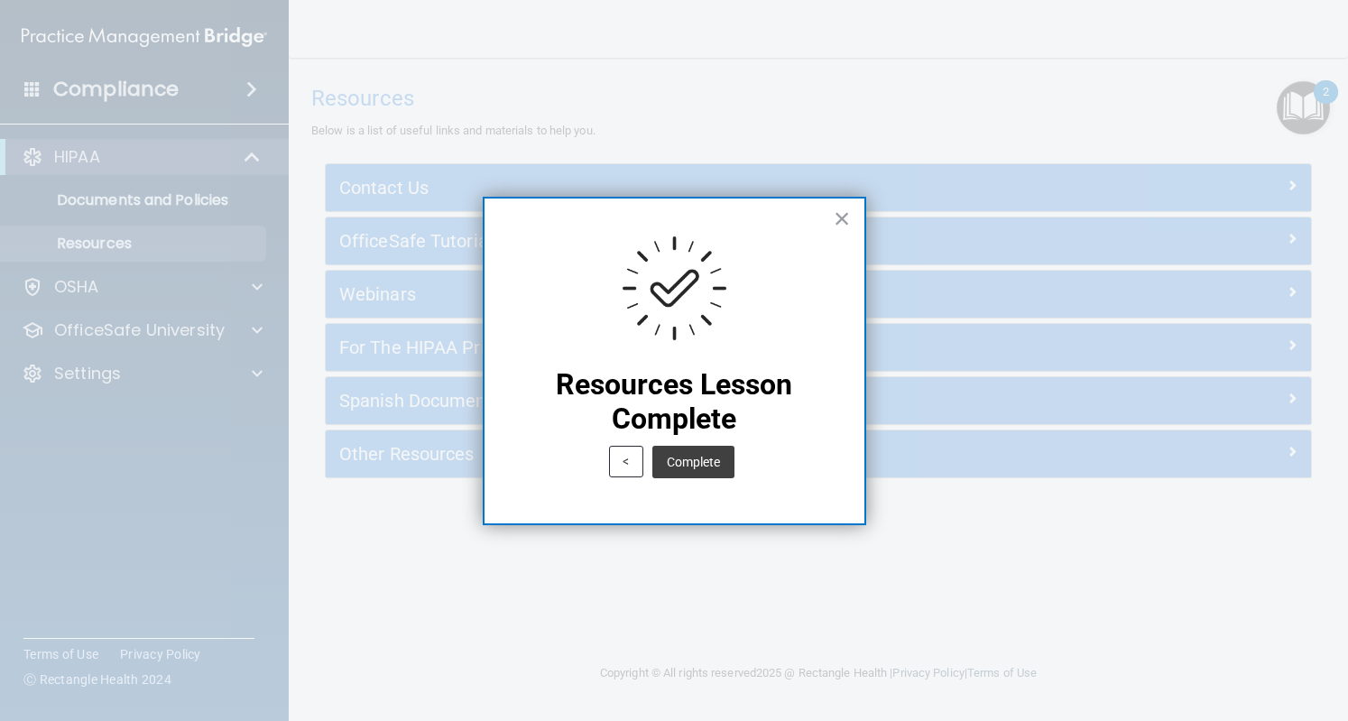
drag, startPoint x: 712, startPoint y: 456, endPoint x: 689, endPoint y: 458, distance: 22.6
click at [689, 458] on button "Complete" at bounding box center [693, 462] width 82 height 32
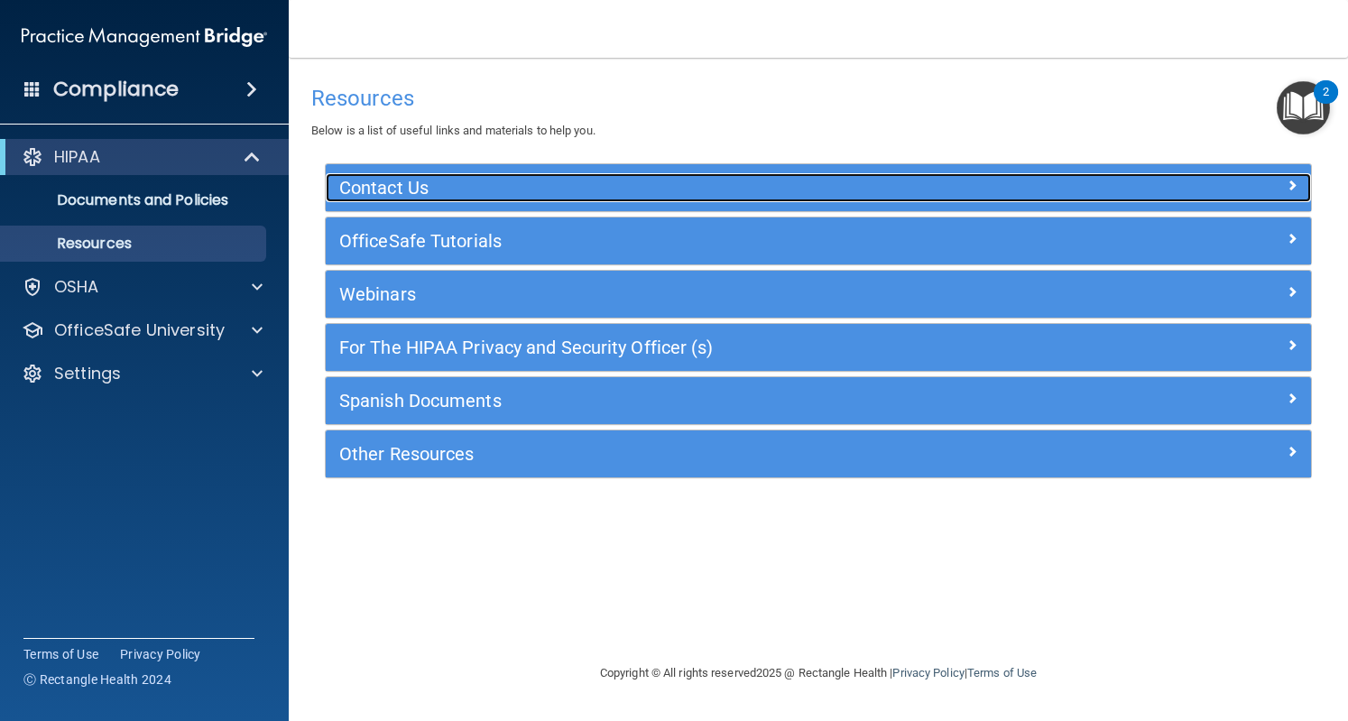
click at [578, 192] on h5 "Contact Us" at bounding box center [695, 188] width 712 height 20
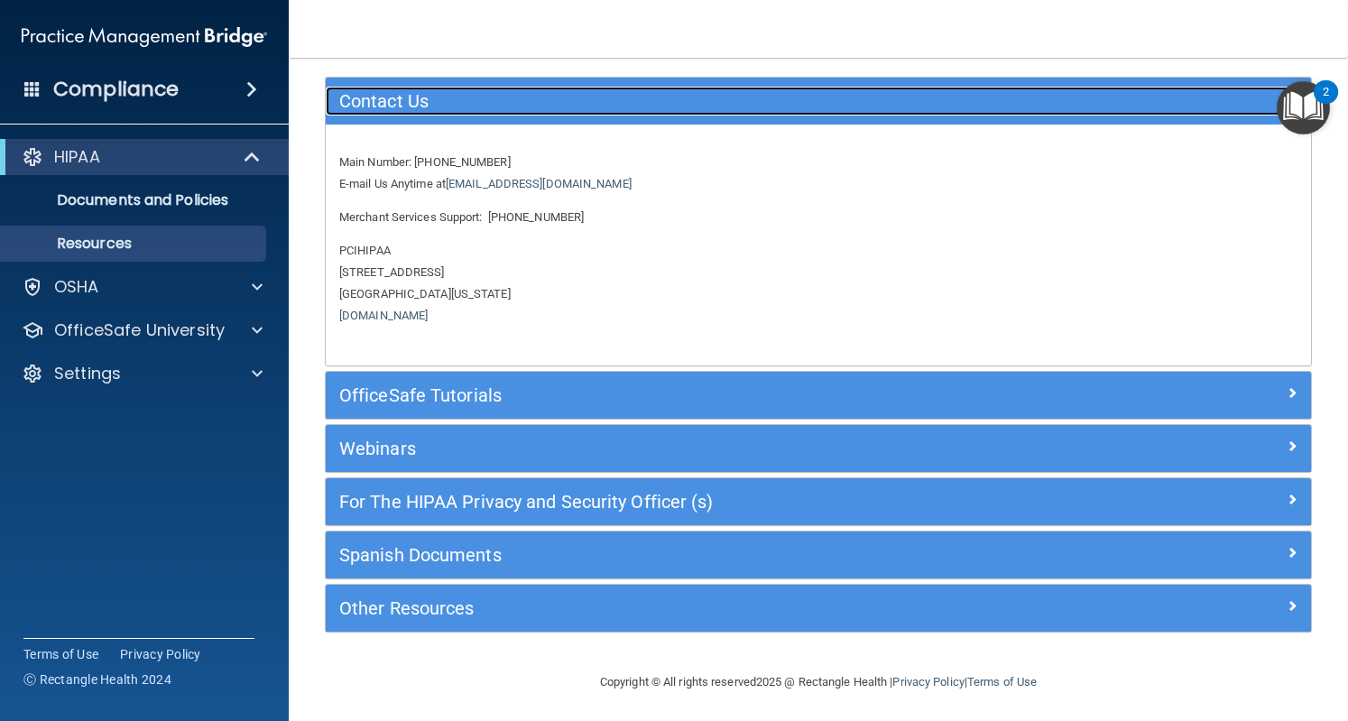
scroll to position [63, 0]
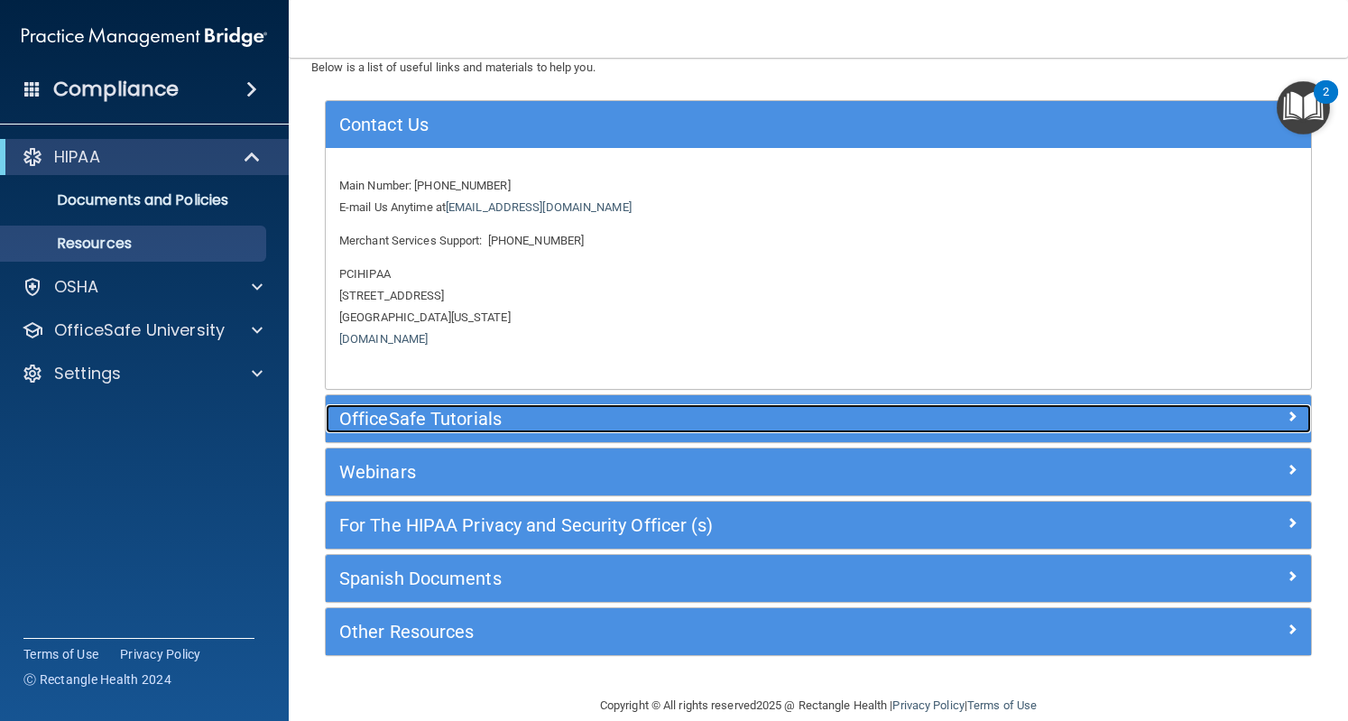
click at [604, 413] on h5 "OfficeSafe Tutorials" at bounding box center [695, 419] width 712 height 20
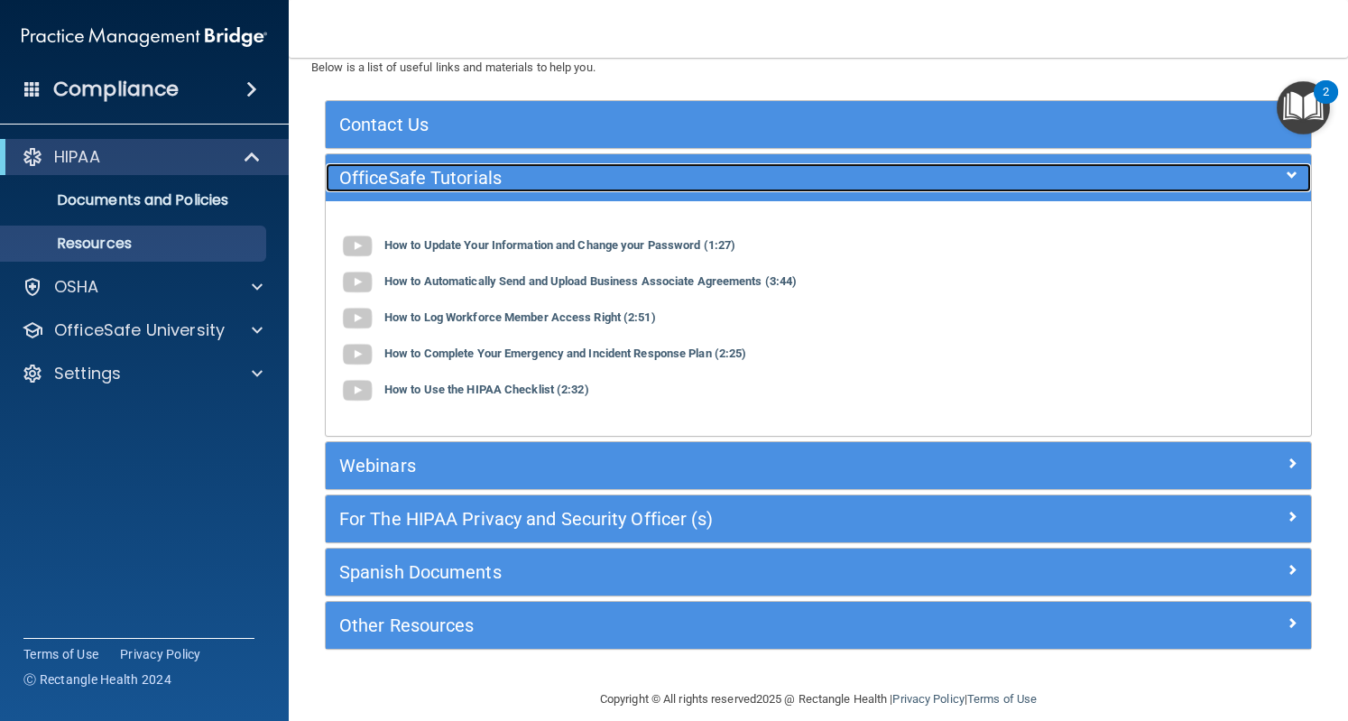
scroll to position [81, 0]
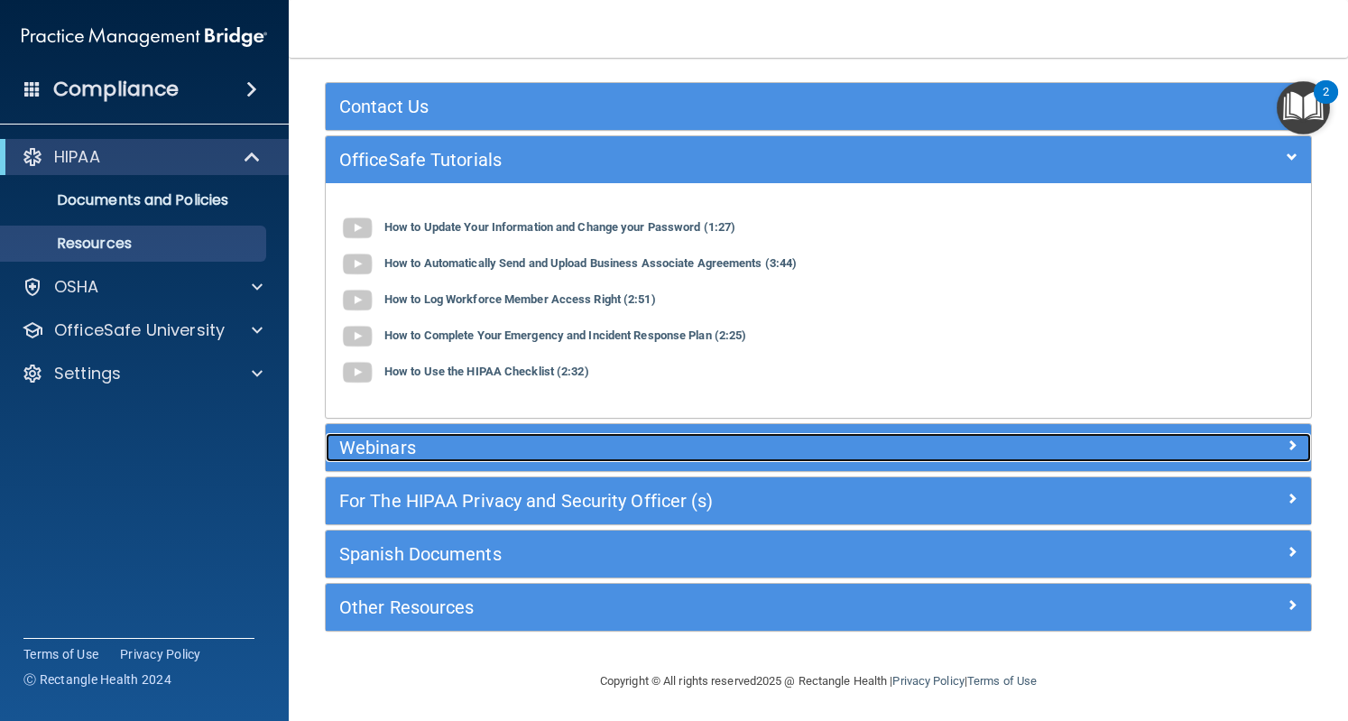
click at [604, 438] on h5 "Webinars" at bounding box center [695, 448] width 712 height 20
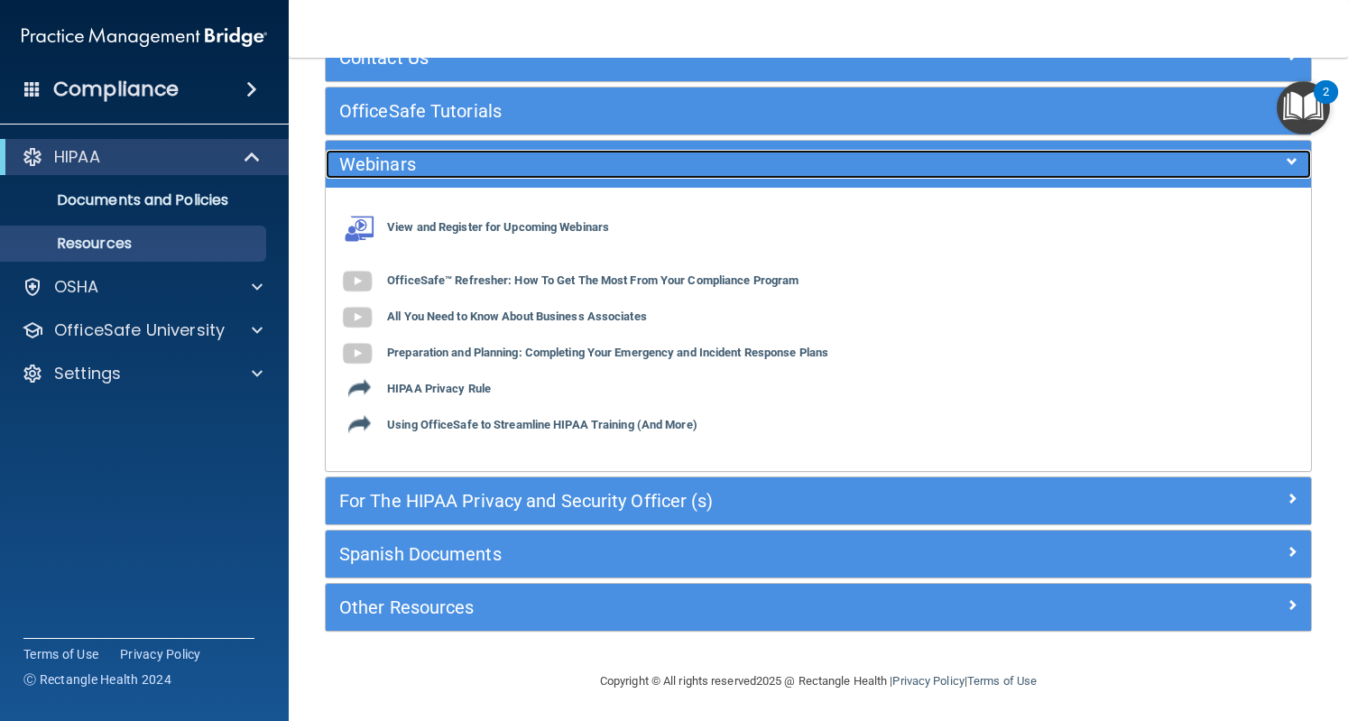
scroll to position [101, 0]
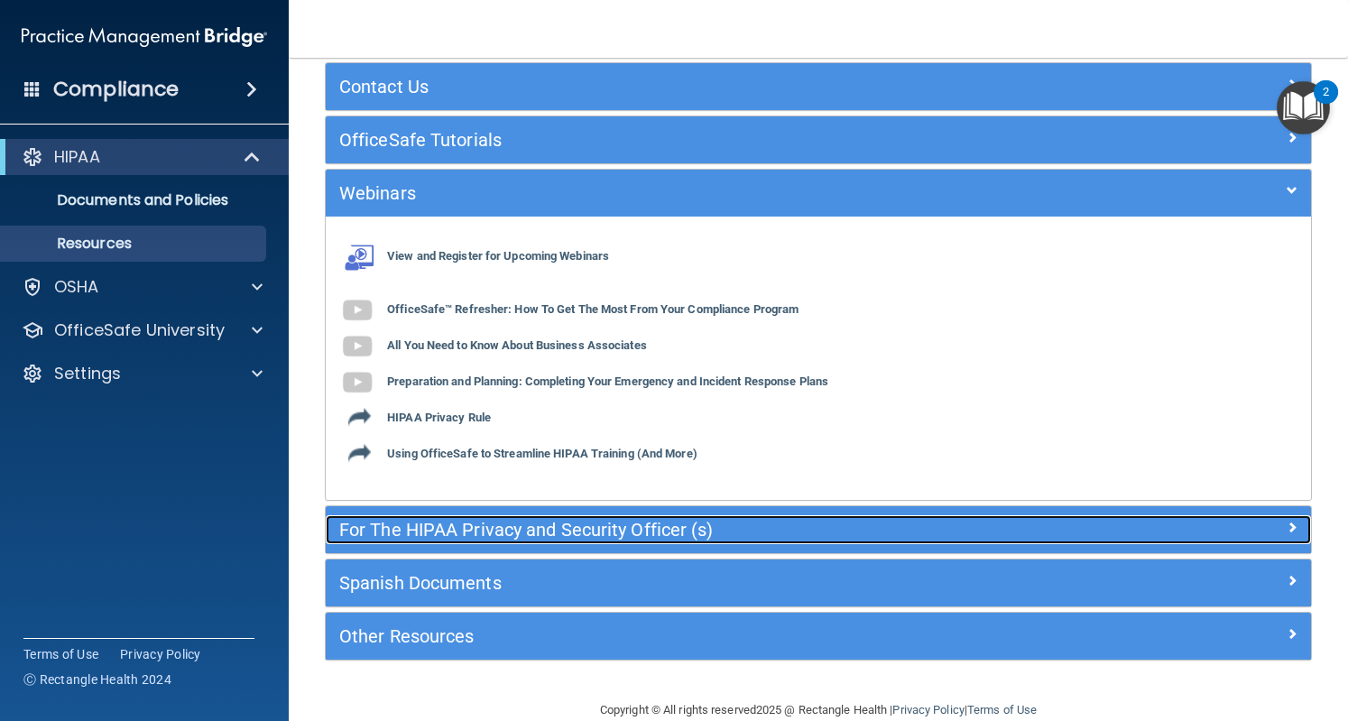
click at [628, 529] on h5 "For The HIPAA Privacy and Security Officer (s)" at bounding box center [695, 530] width 712 height 20
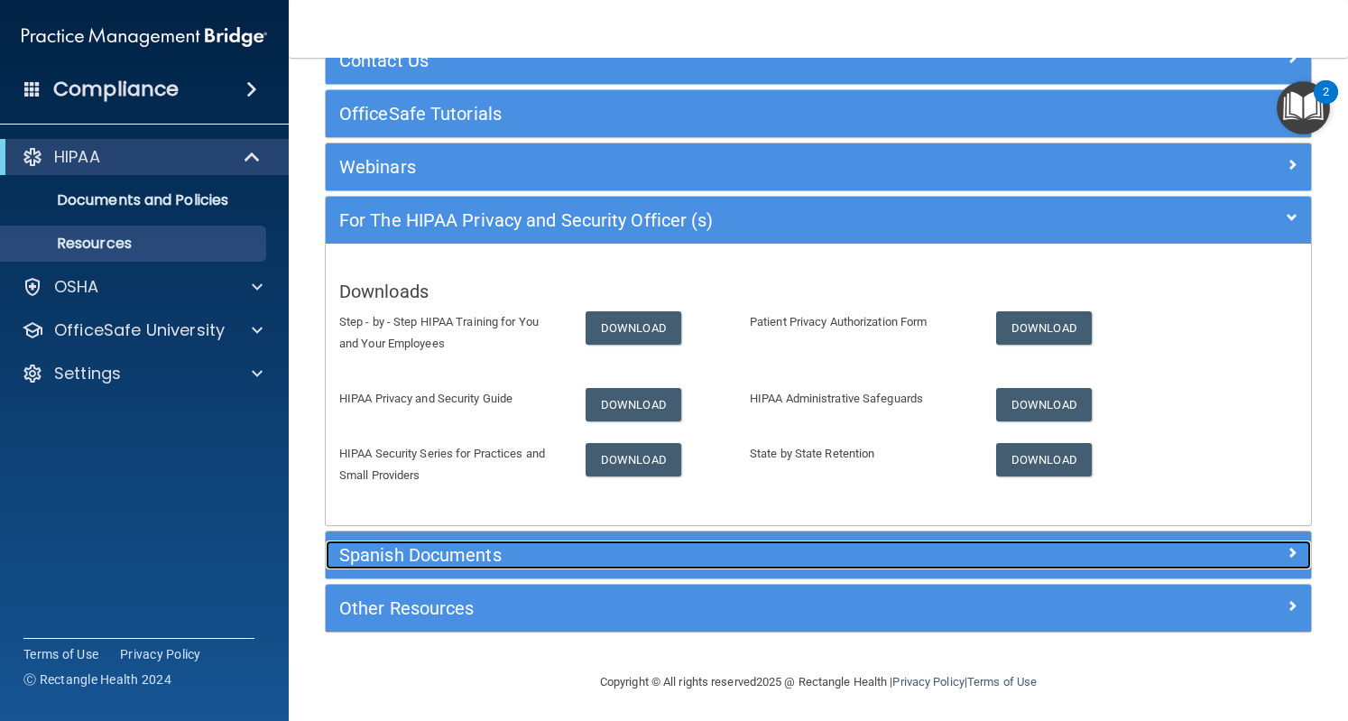
click at [628, 545] on h5 "Spanish Documents" at bounding box center [695, 555] width 712 height 20
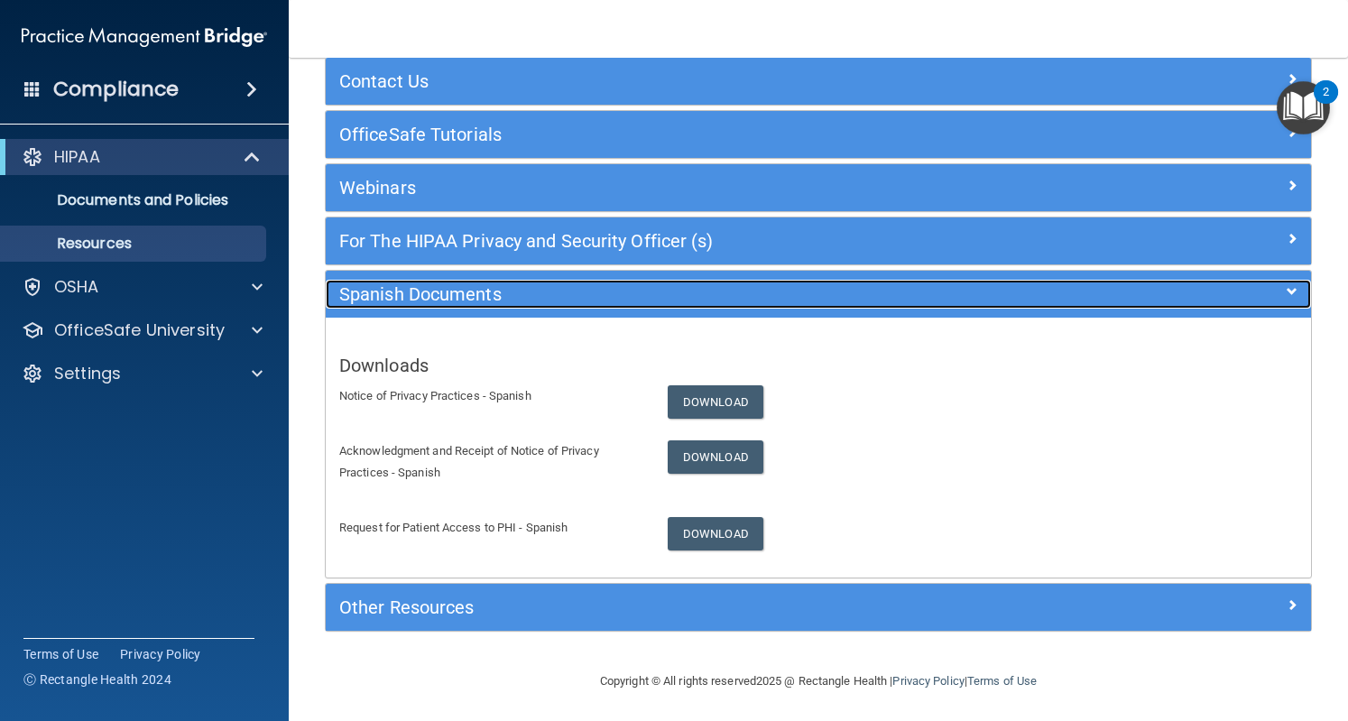
scroll to position [106, 0]
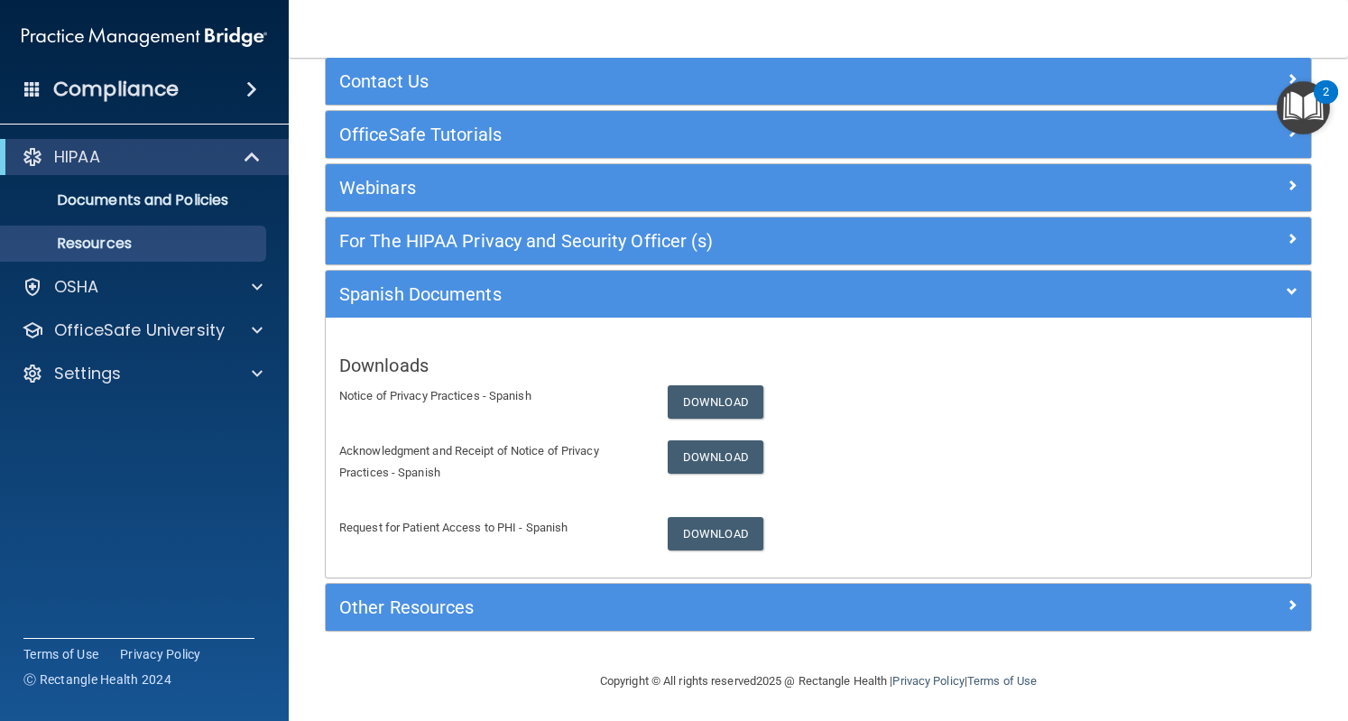
click at [628, 618] on div "Other Resources" at bounding box center [819, 607] width 986 height 47
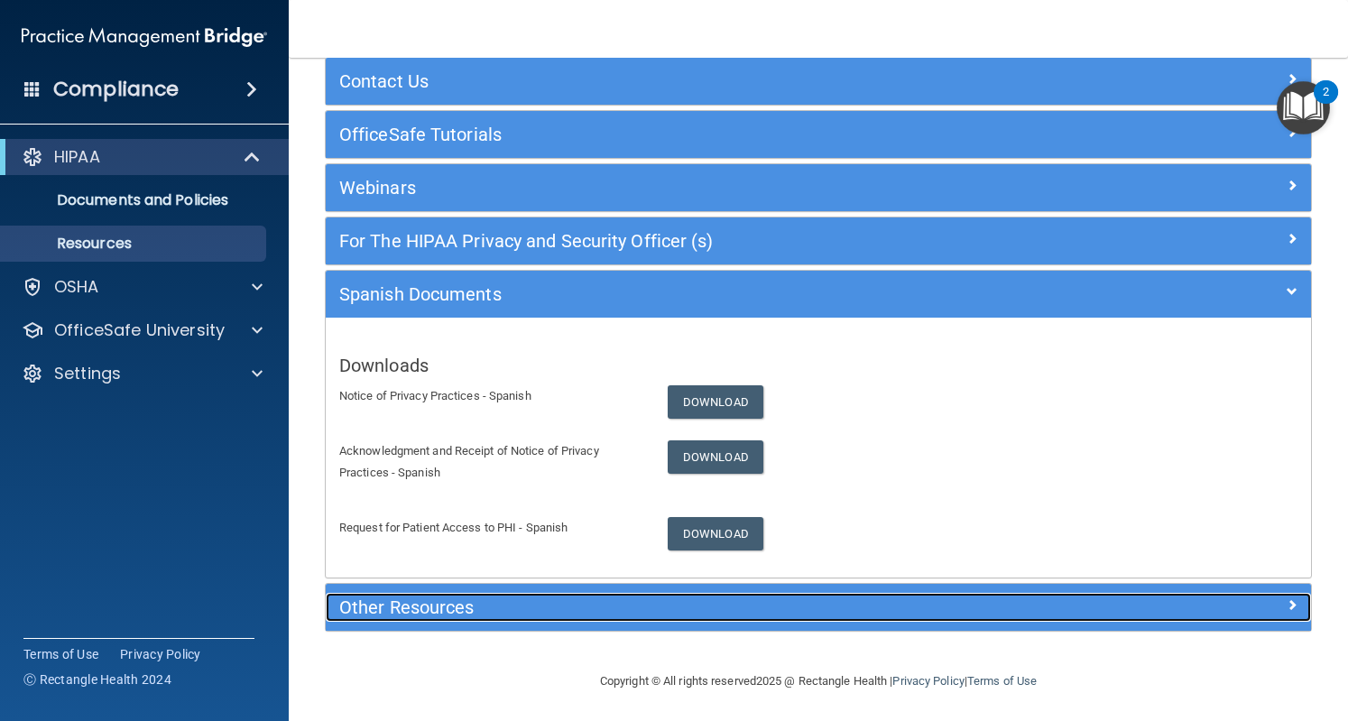
click at [756, 616] on div "Other Resources" at bounding box center [695, 607] width 739 height 29
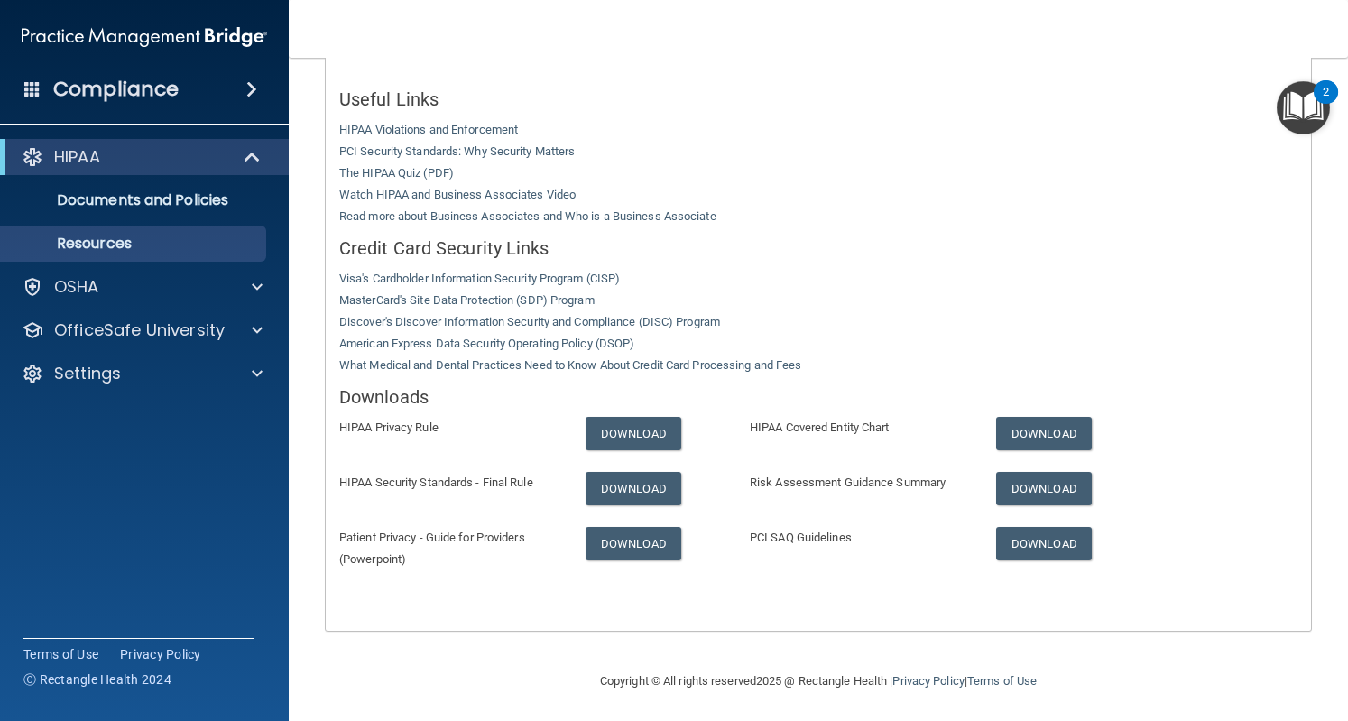
scroll to position [0, 0]
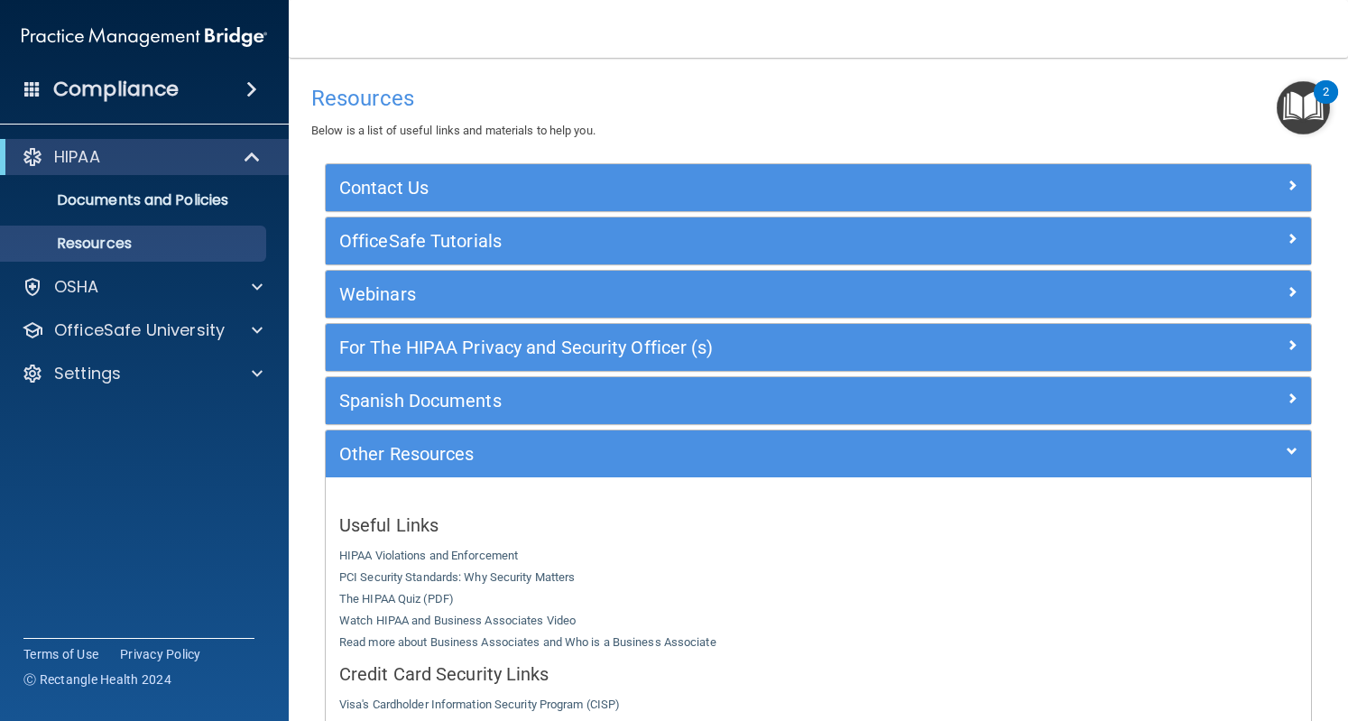
click at [1291, 92] on img "Open Resource Center, 2 new notifications" at bounding box center [1303, 107] width 53 height 53
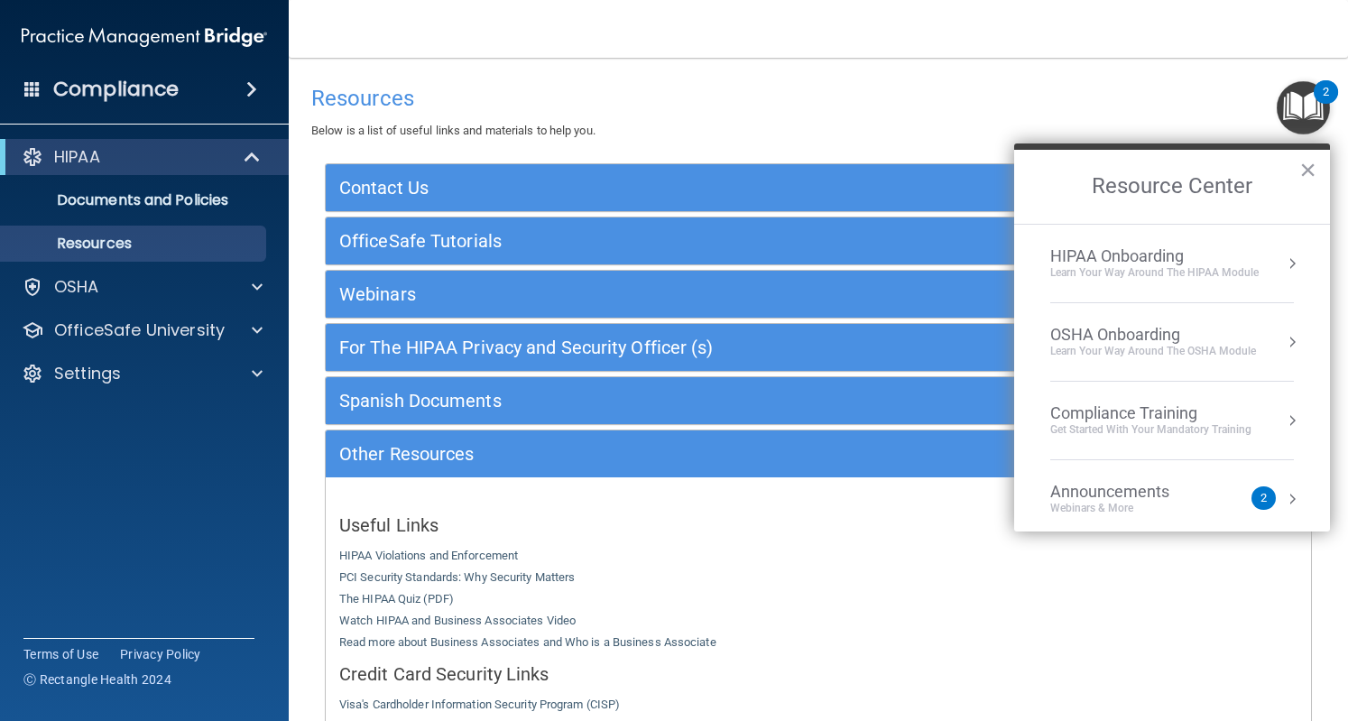
click at [1194, 247] on div "HIPAA Onboarding" at bounding box center [1154, 256] width 208 height 20
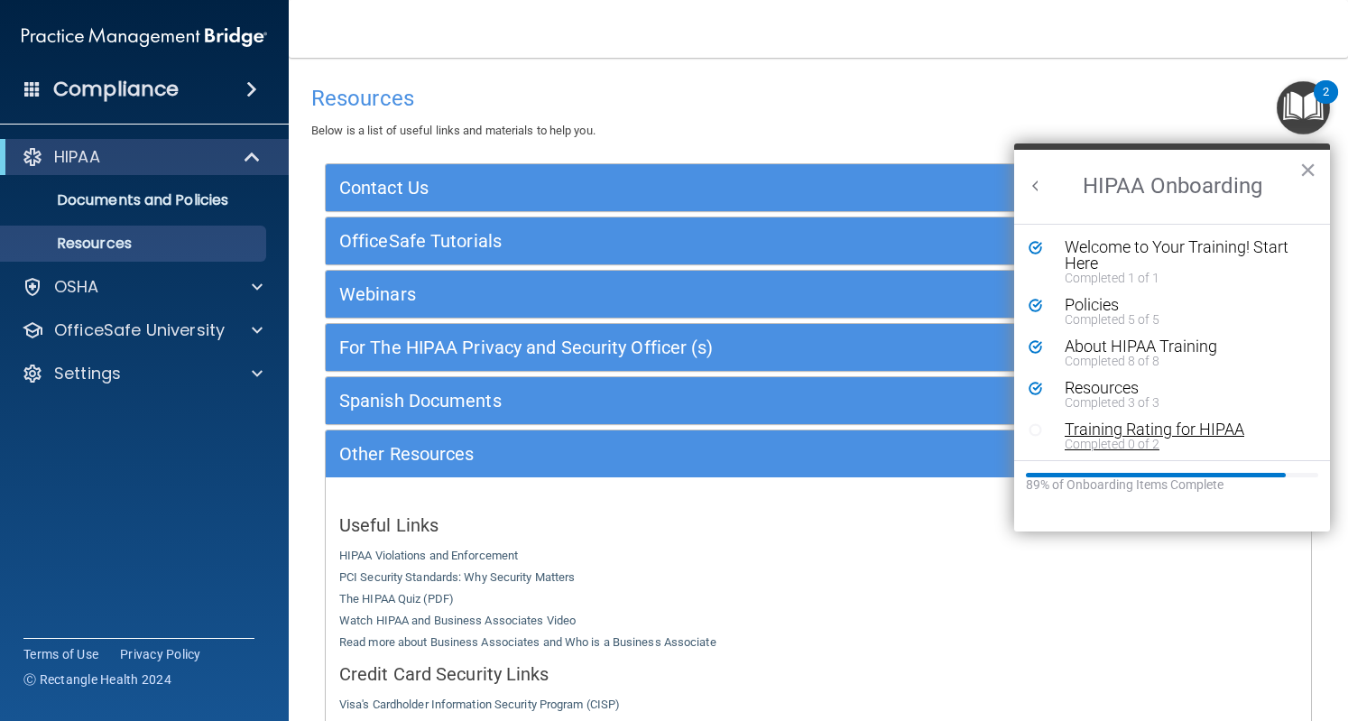
scroll to position [2, 0]
click at [1130, 425] on div "Training Rating for HIPAA" at bounding box center [1178, 428] width 227 height 16
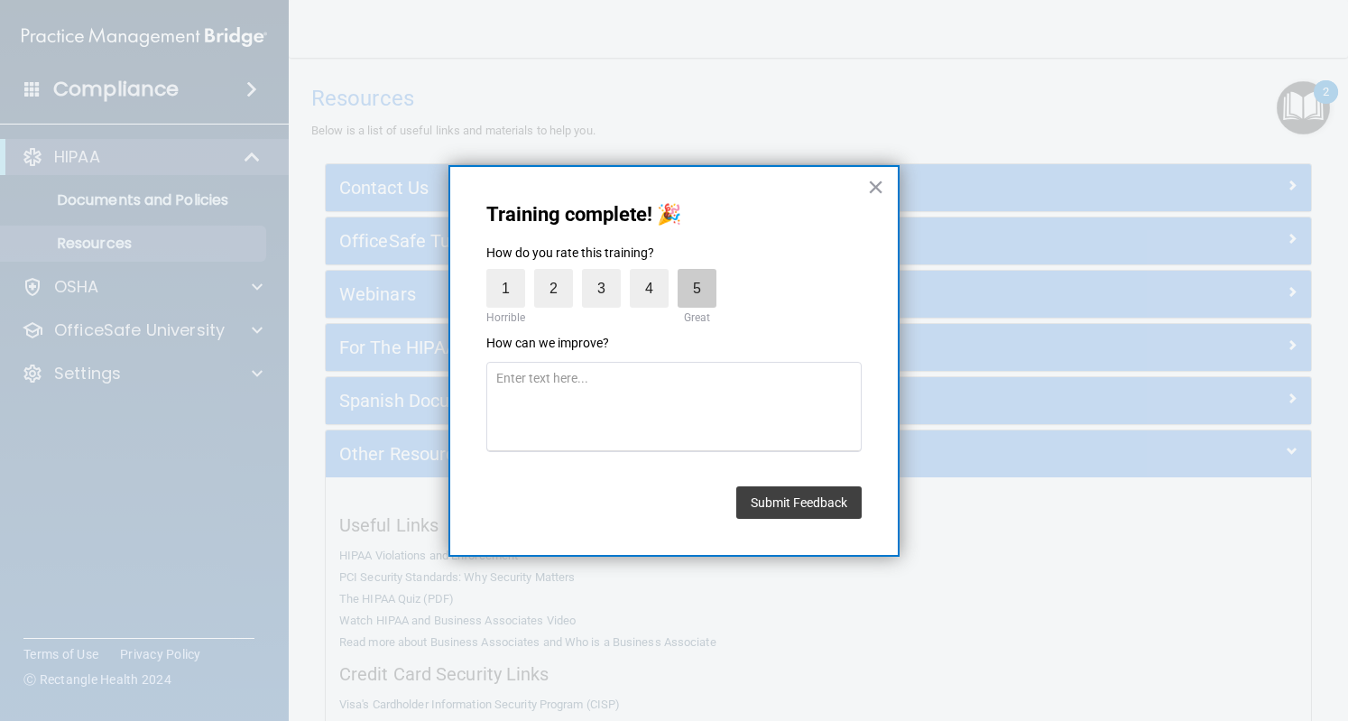
click at [704, 292] on label "5" at bounding box center [697, 288] width 39 height 39
click at [655, 273] on input "5" at bounding box center [655, 273] width 0 height 0
click at [724, 443] on textarea at bounding box center [673, 407] width 375 height 90
type textarea "N"
type textarea "N/A"
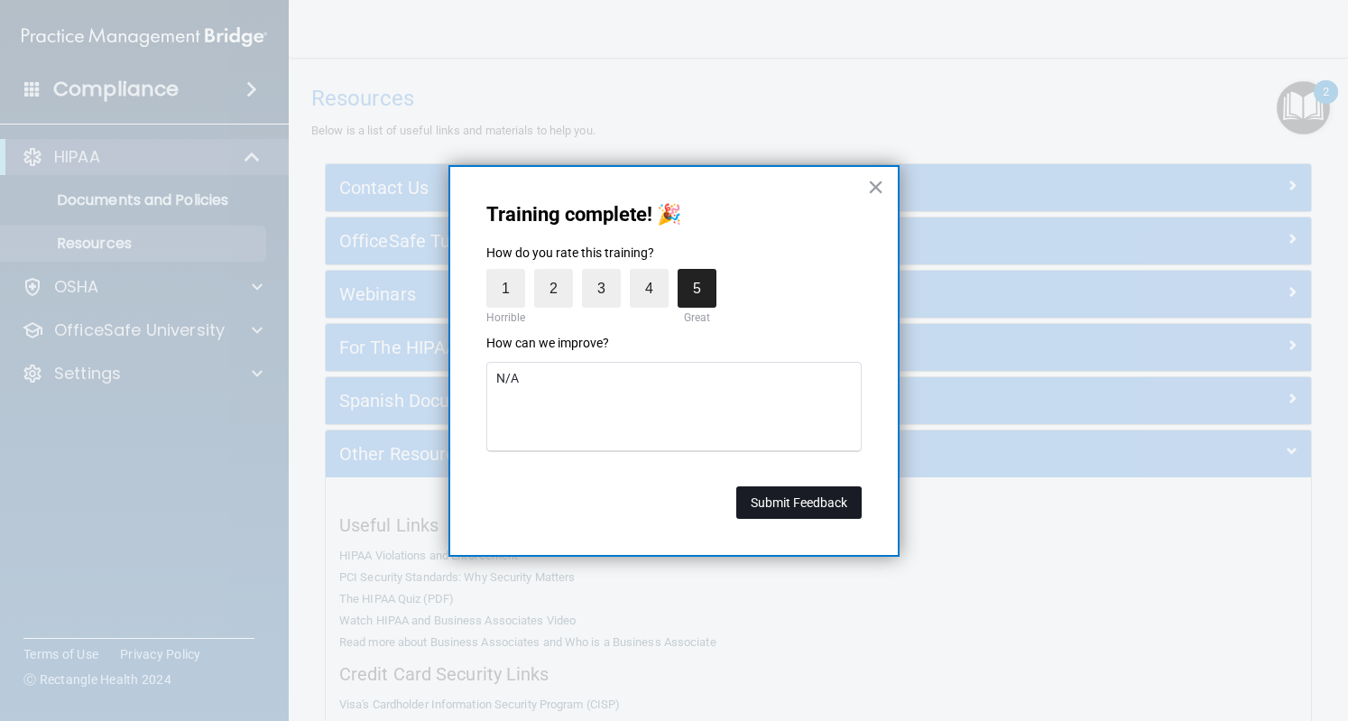
click at [828, 499] on button "Submit Feedback" at bounding box center [798, 502] width 125 height 32
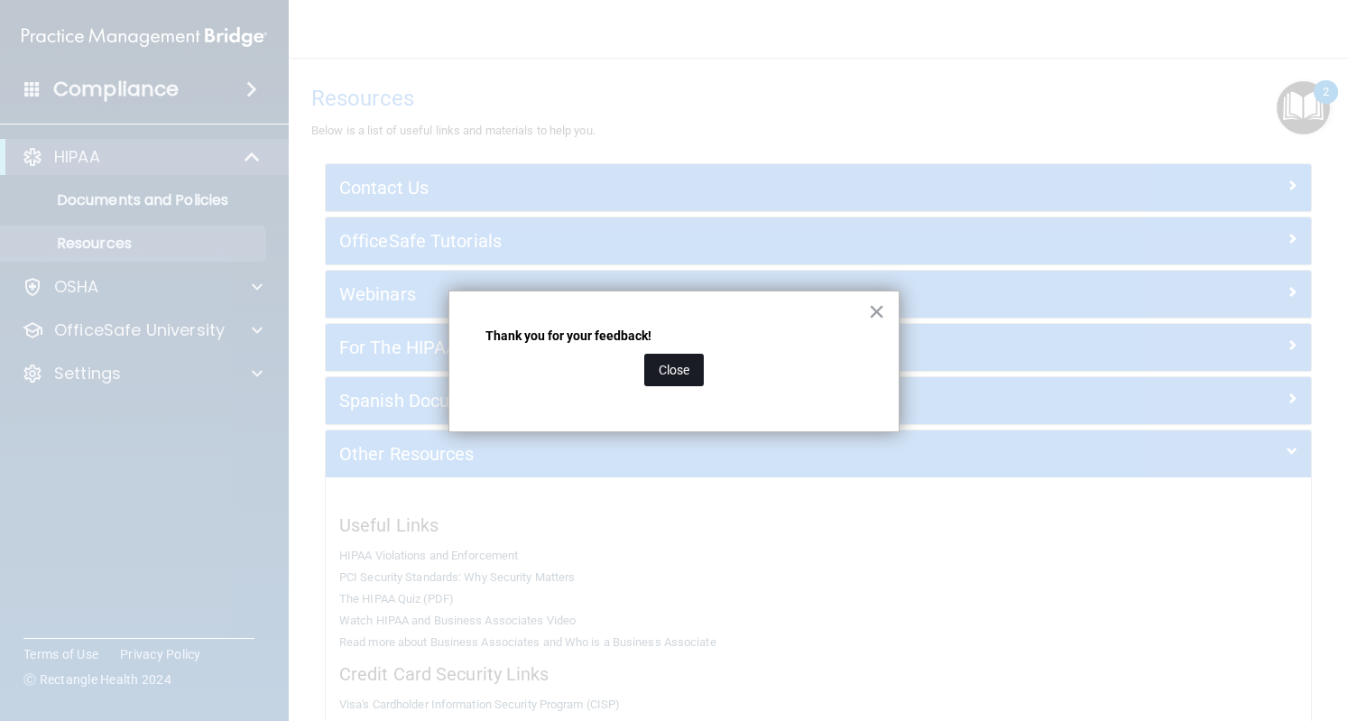
click at [684, 382] on button "Close" at bounding box center [674, 370] width 60 height 32
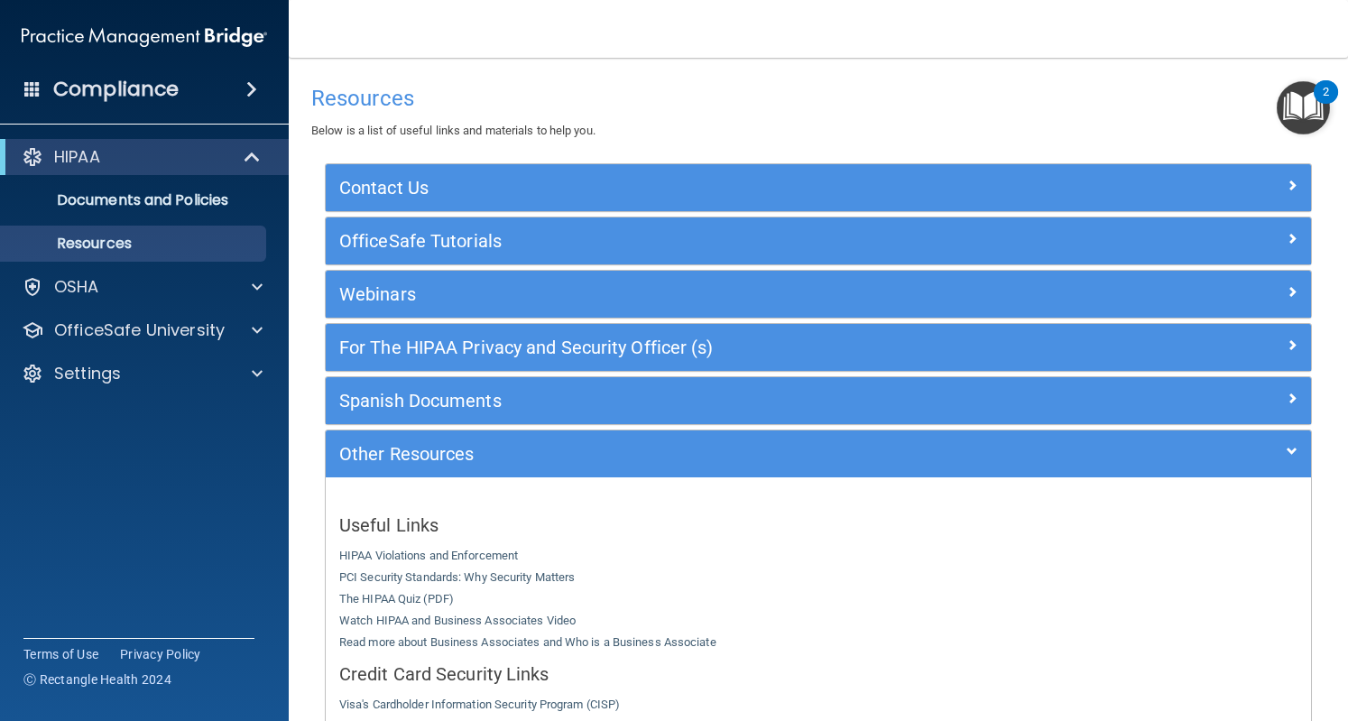
click at [1311, 102] on img "Open Resource Center, 2 new notifications" at bounding box center [1303, 107] width 53 height 53
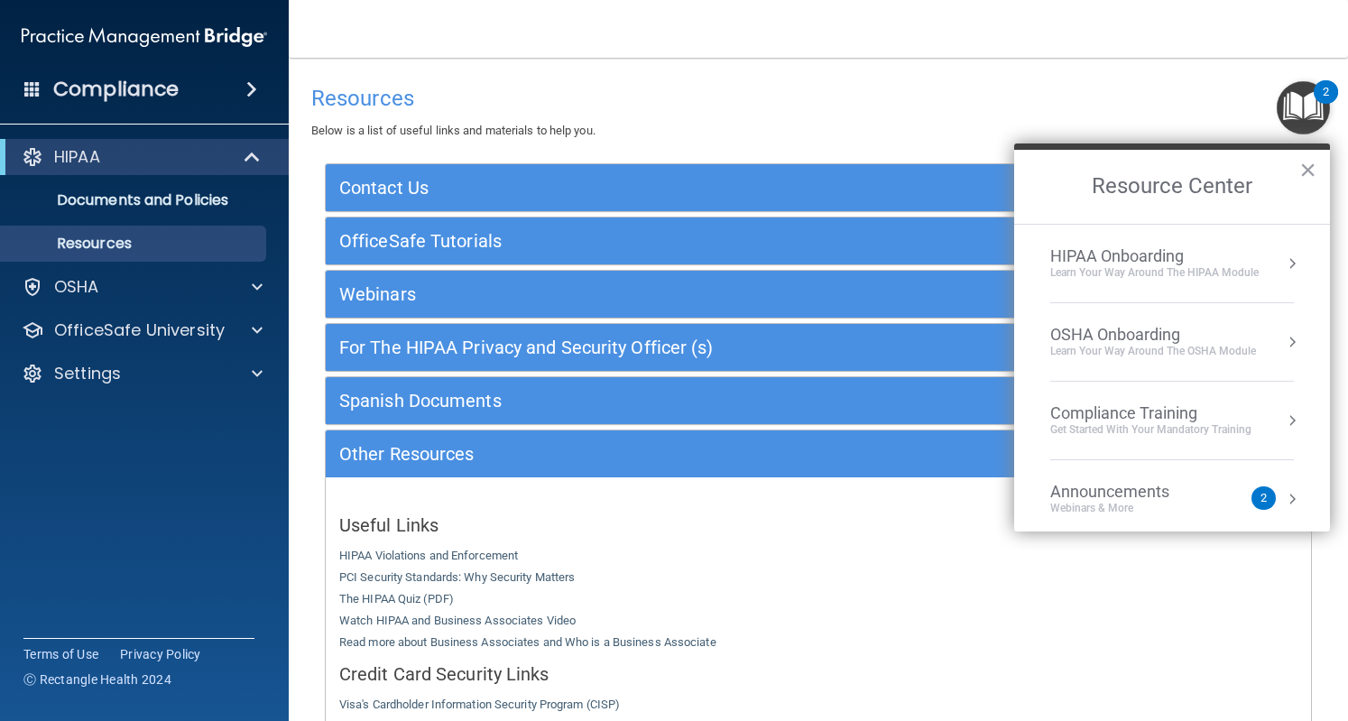
click at [1256, 256] on div "HIPAA Onboarding" at bounding box center [1154, 256] width 208 height 20
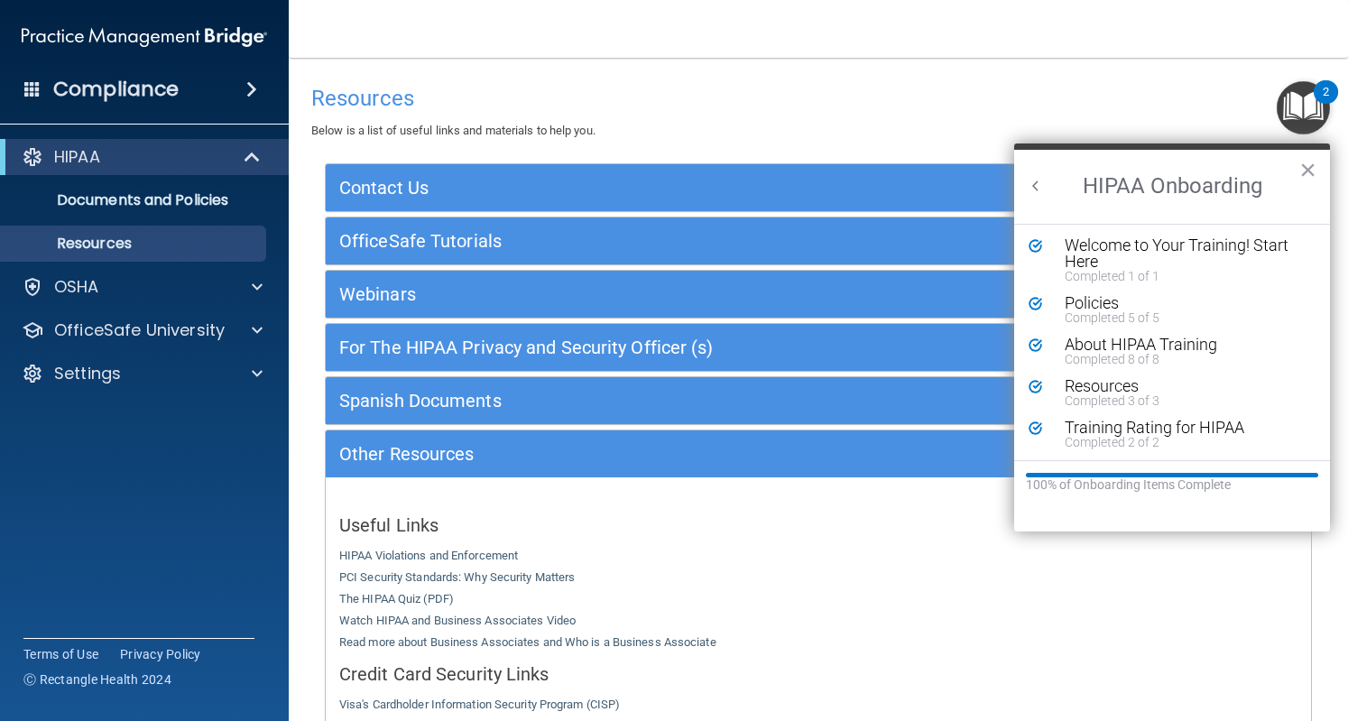
click at [1041, 190] on button "Back to Resource Center Home" at bounding box center [1036, 186] width 18 height 18
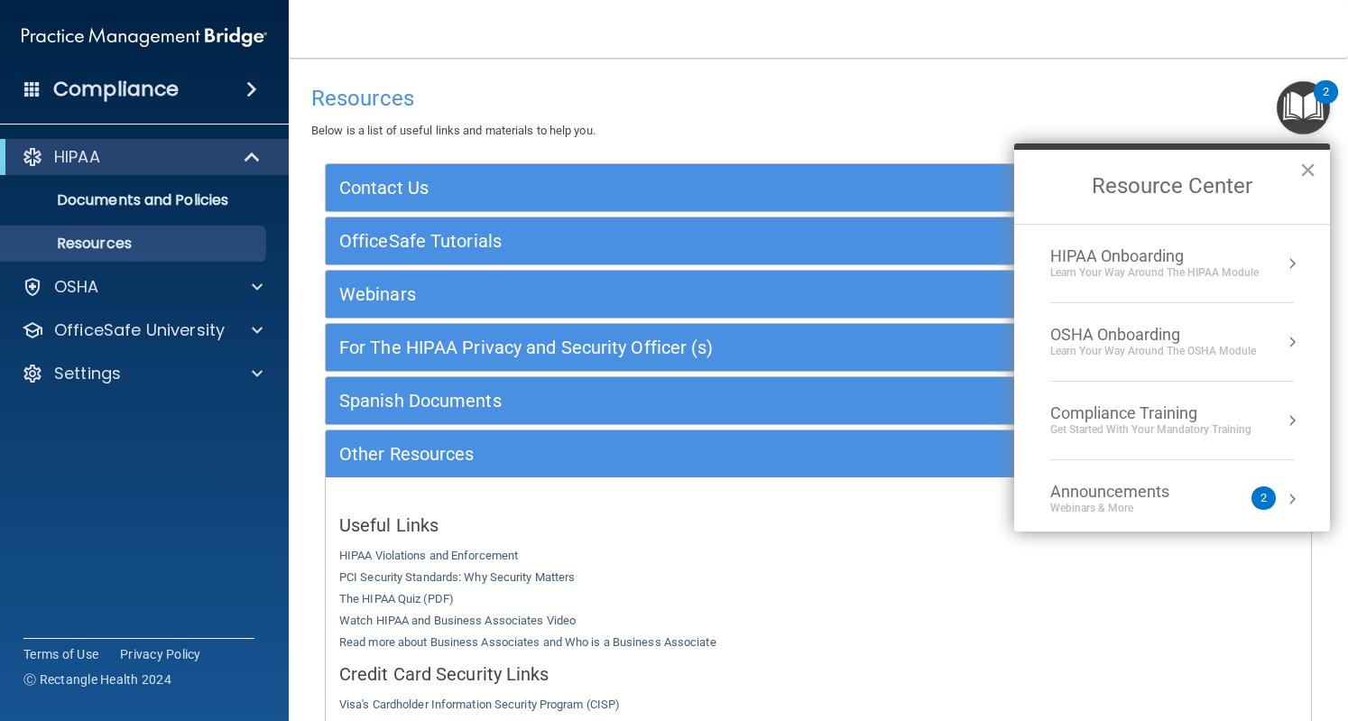
scroll to position [0, 0]
click at [1198, 335] on div "OSHA Onboarding" at bounding box center [1153, 335] width 206 height 20
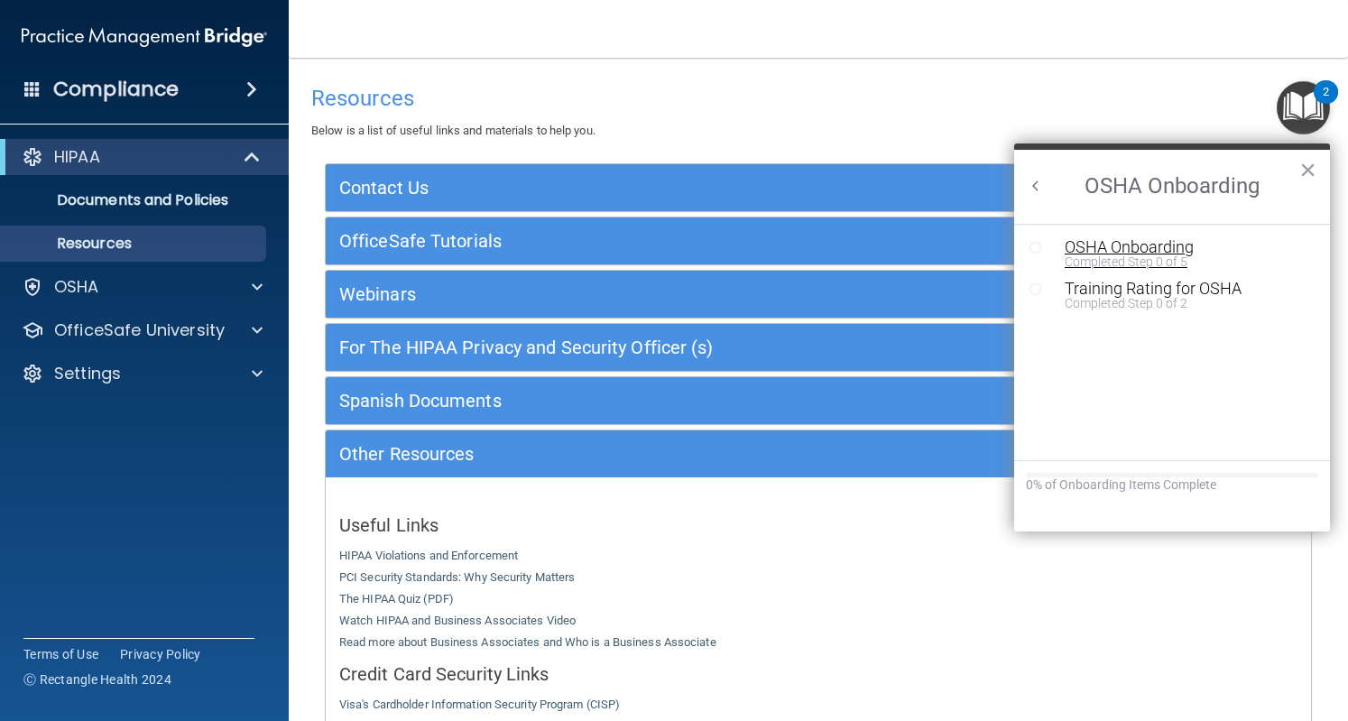
click at [1139, 248] on div "OSHA Onboarding" at bounding box center [1186, 247] width 242 height 16
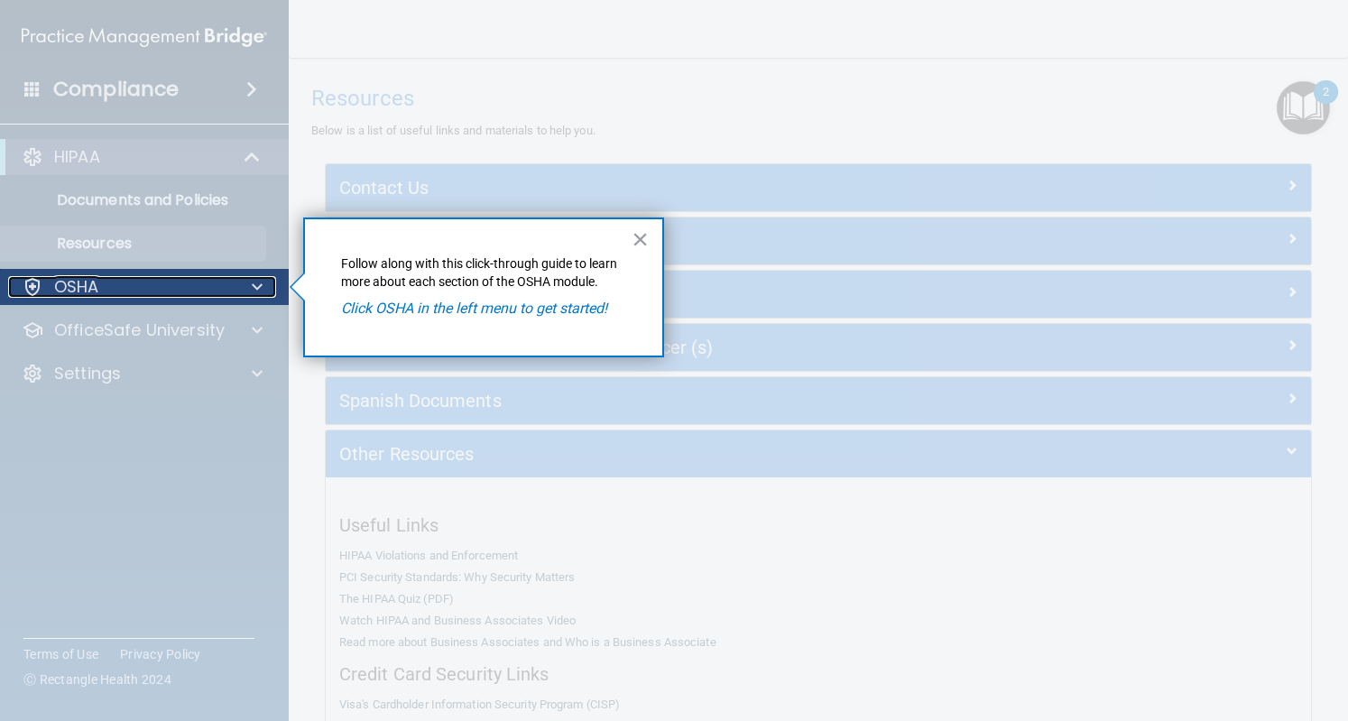
click at [175, 295] on div "OSHA" at bounding box center [120, 287] width 224 height 22
click at [79, 283] on p "OSHA" at bounding box center [76, 287] width 45 height 22
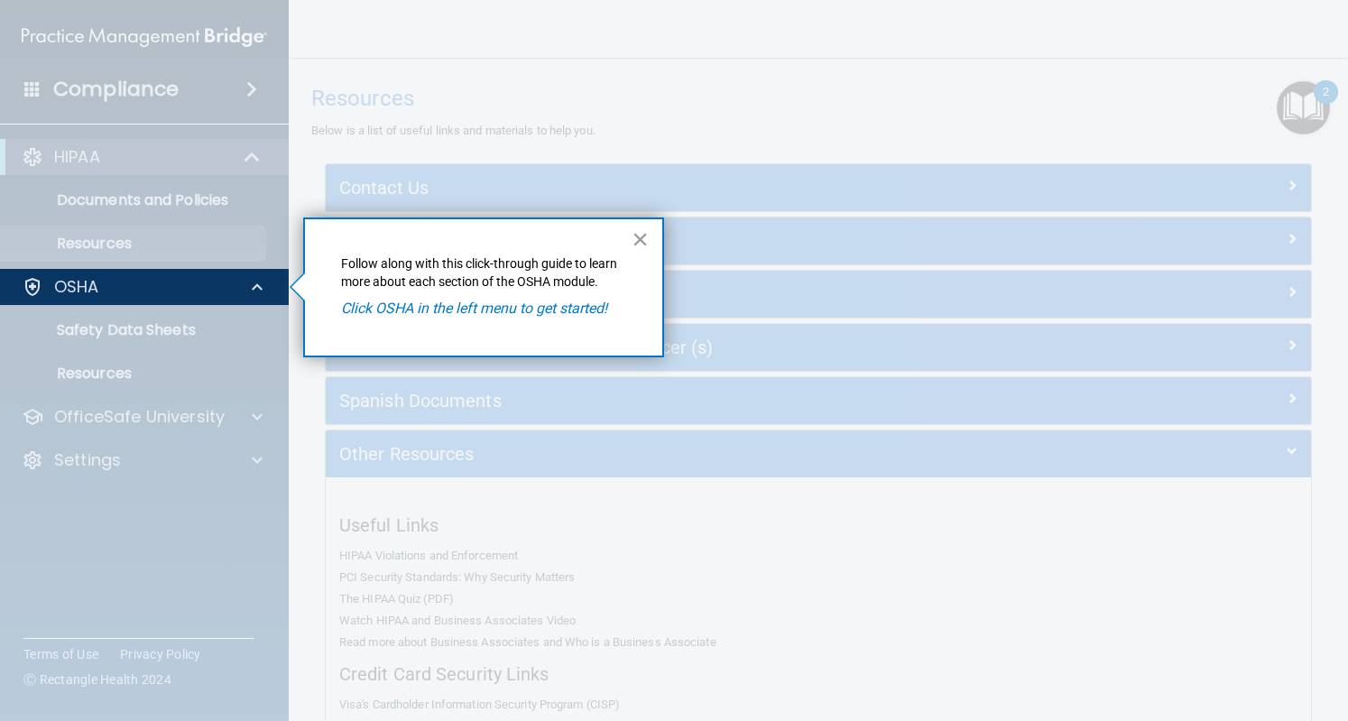
click at [638, 228] on button "×" at bounding box center [640, 239] width 17 height 29
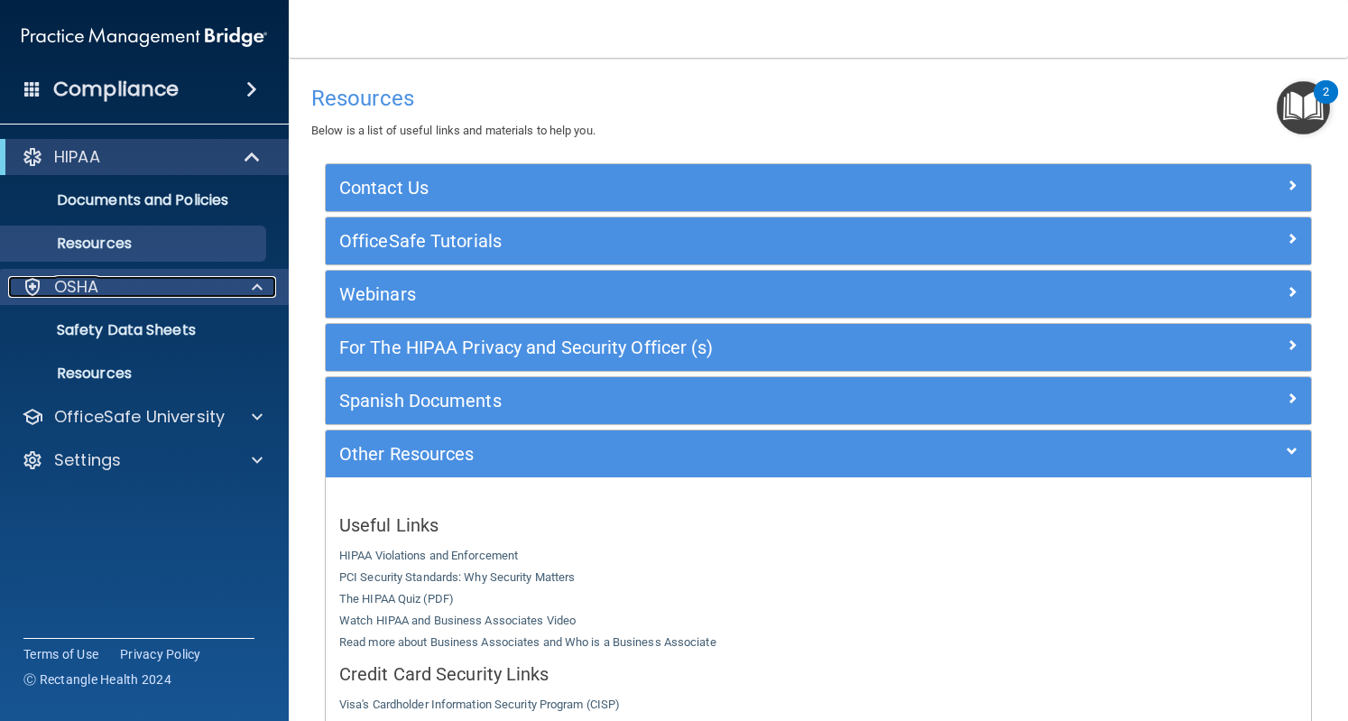
click at [133, 283] on div "OSHA" at bounding box center [120, 287] width 224 height 22
click at [133, 284] on div "OSHA" at bounding box center [120, 287] width 224 height 22
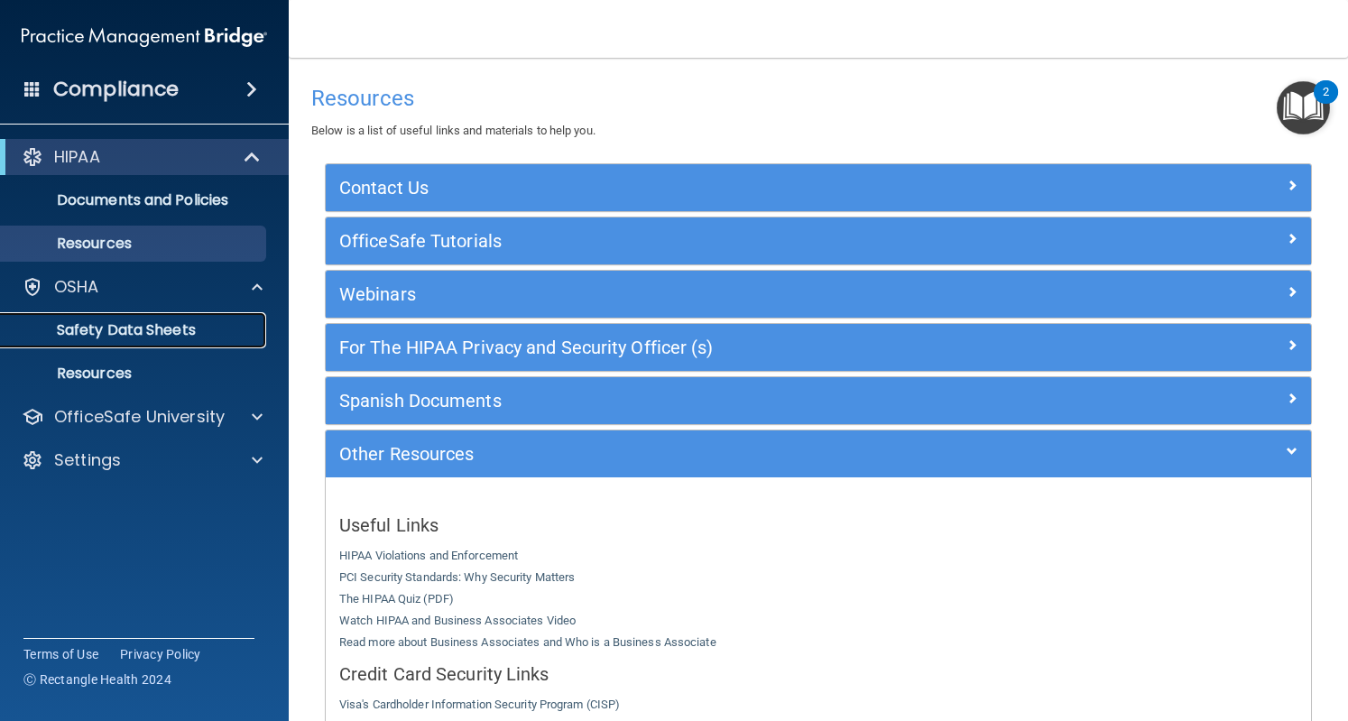
click at [144, 326] on p "Safety Data Sheets" at bounding box center [135, 330] width 246 height 18
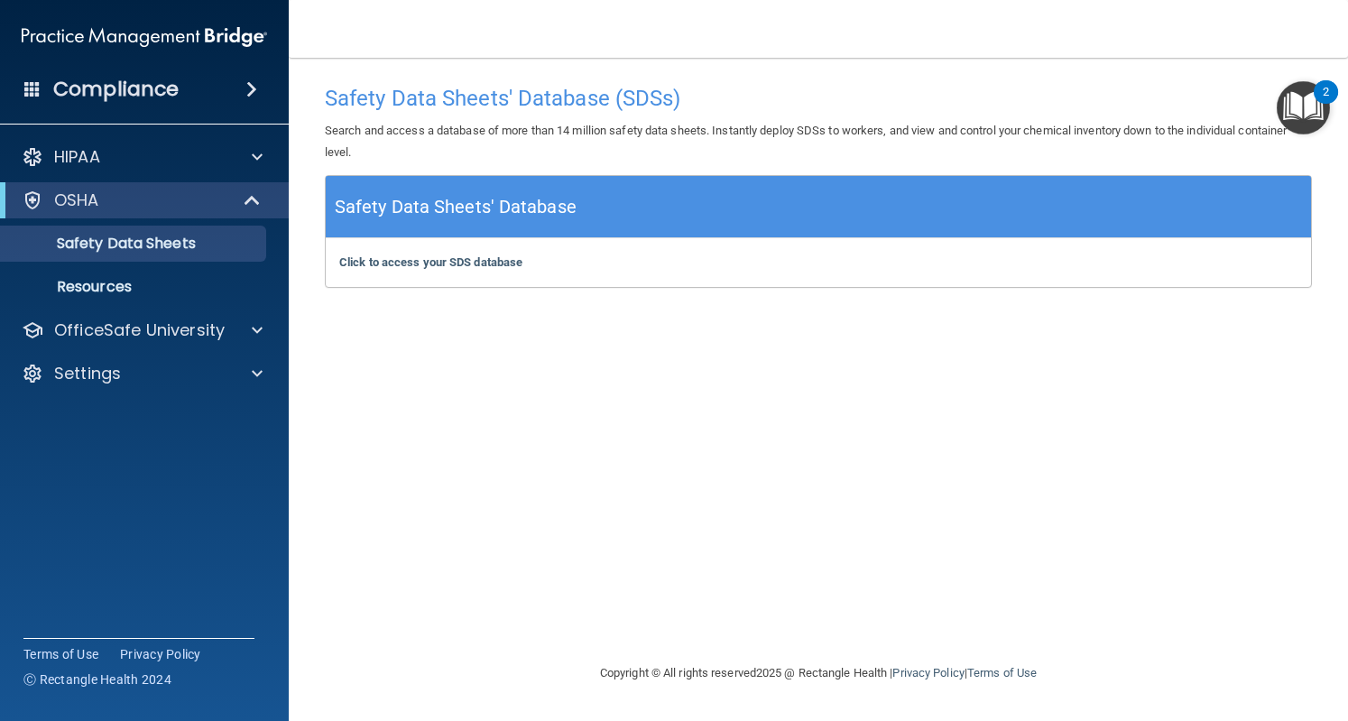
click at [1298, 97] on img "Open Resource Center, 2 new notifications" at bounding box center [1303, 107] width 53 height 53
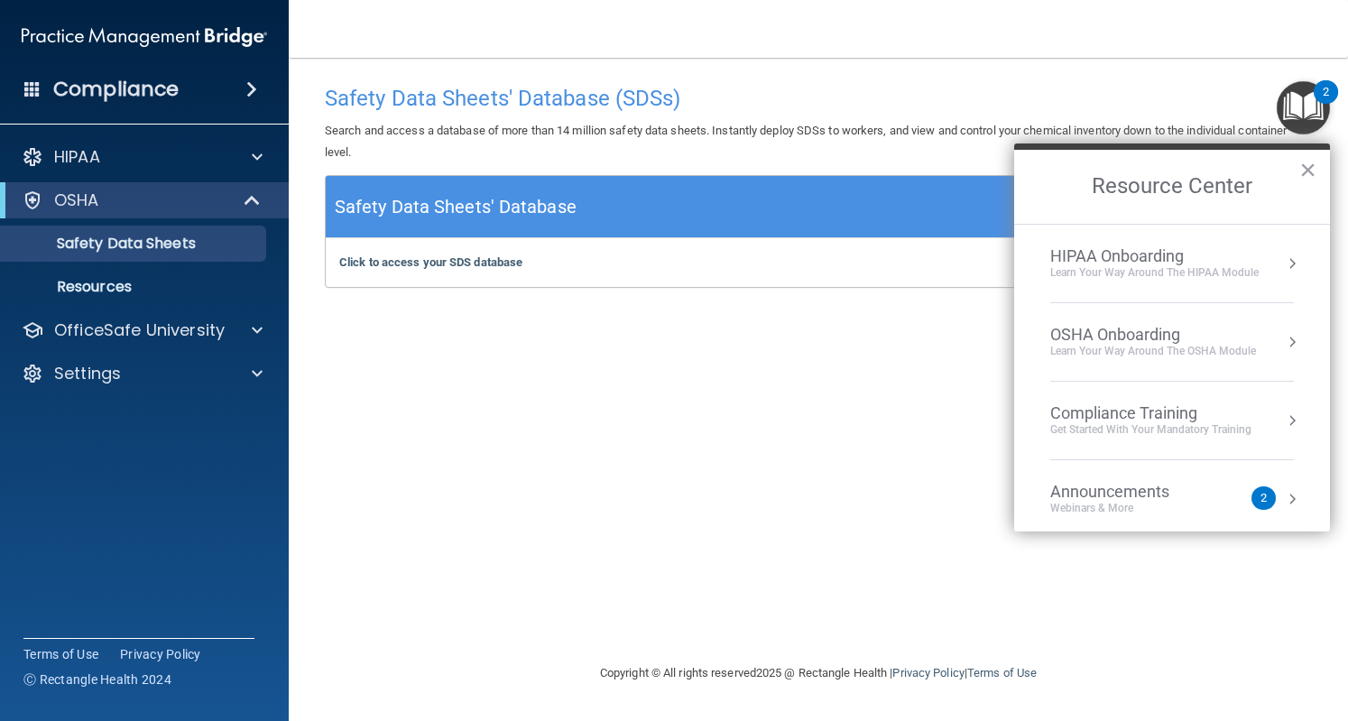
click at [1212, 325] on div "OSHA Onboarding" at bounding box center [1153, 335] width 206 height 20
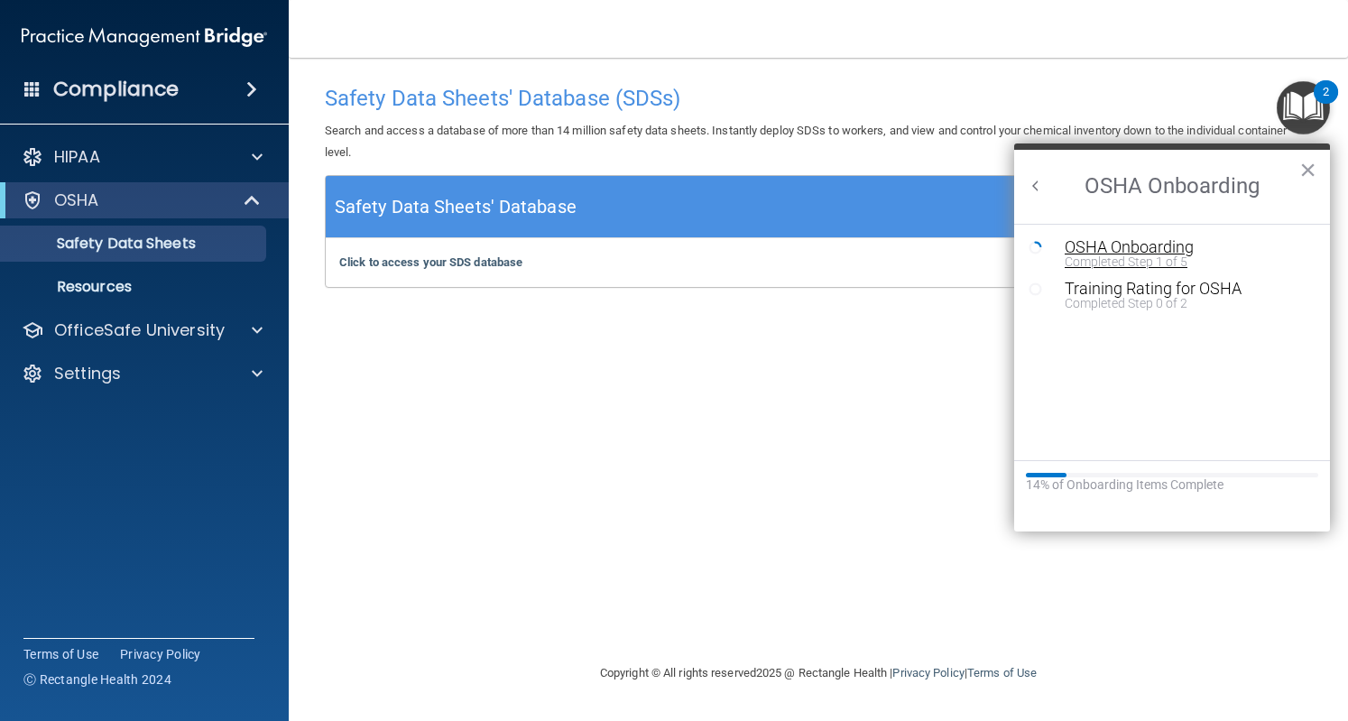
click at [1157, 246] on div "OSHA Onboarding" at bounding box center [1186, 247] width 242 height 16
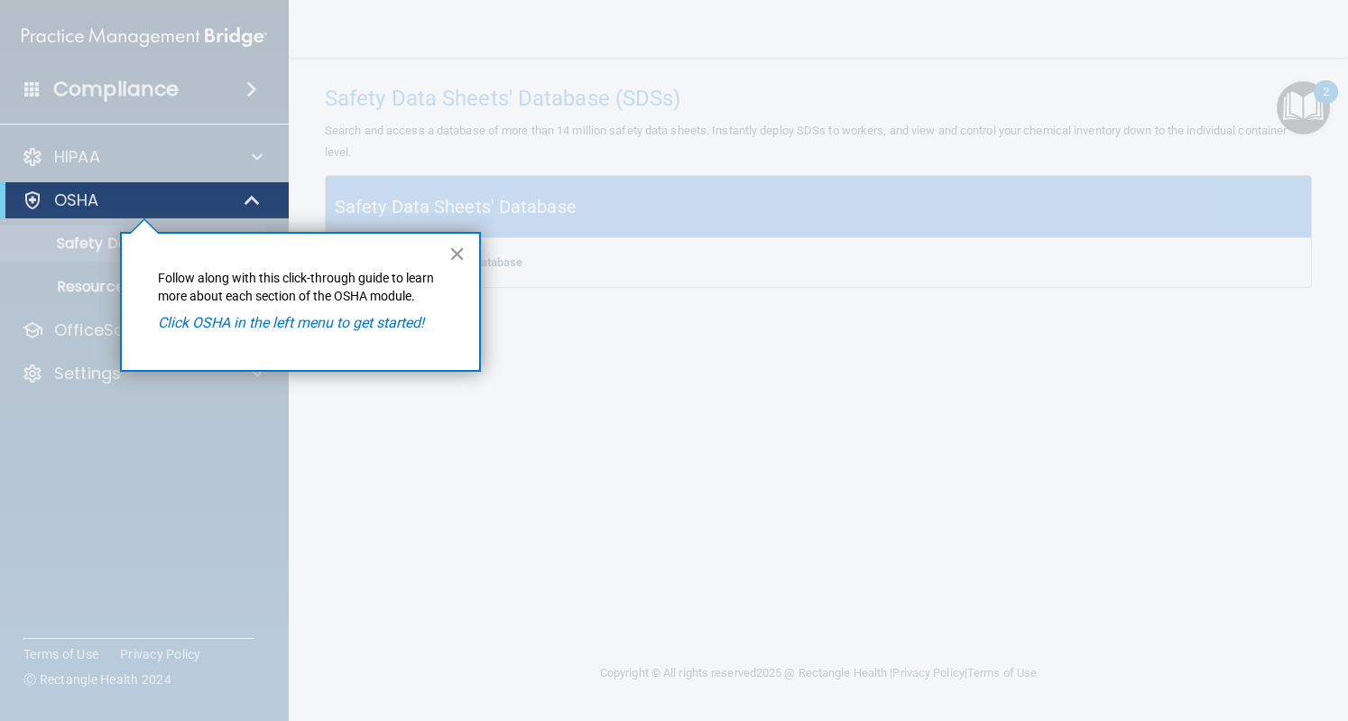
click at [455, 246] on button "×" at bounding box center [457, 253] width 17 height 29
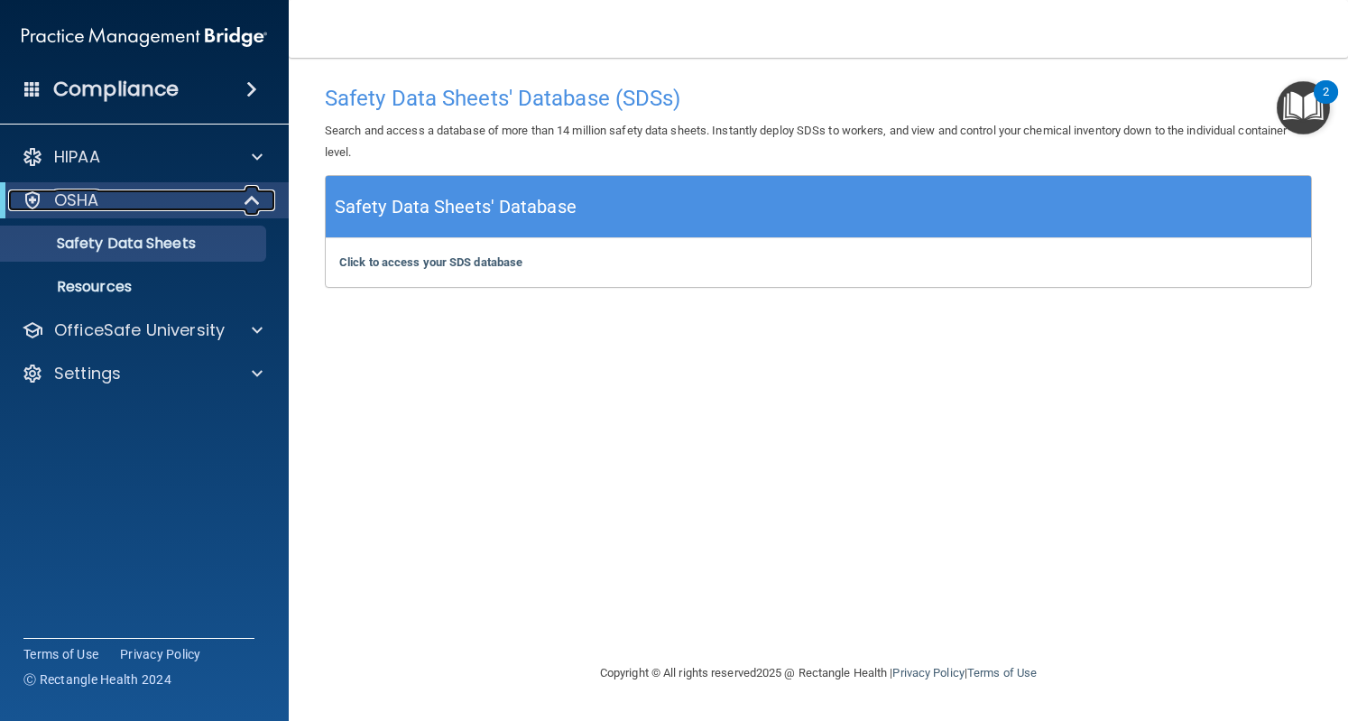
click at [40, 191] on div at bounding box center [33, 201] width 22 height 22
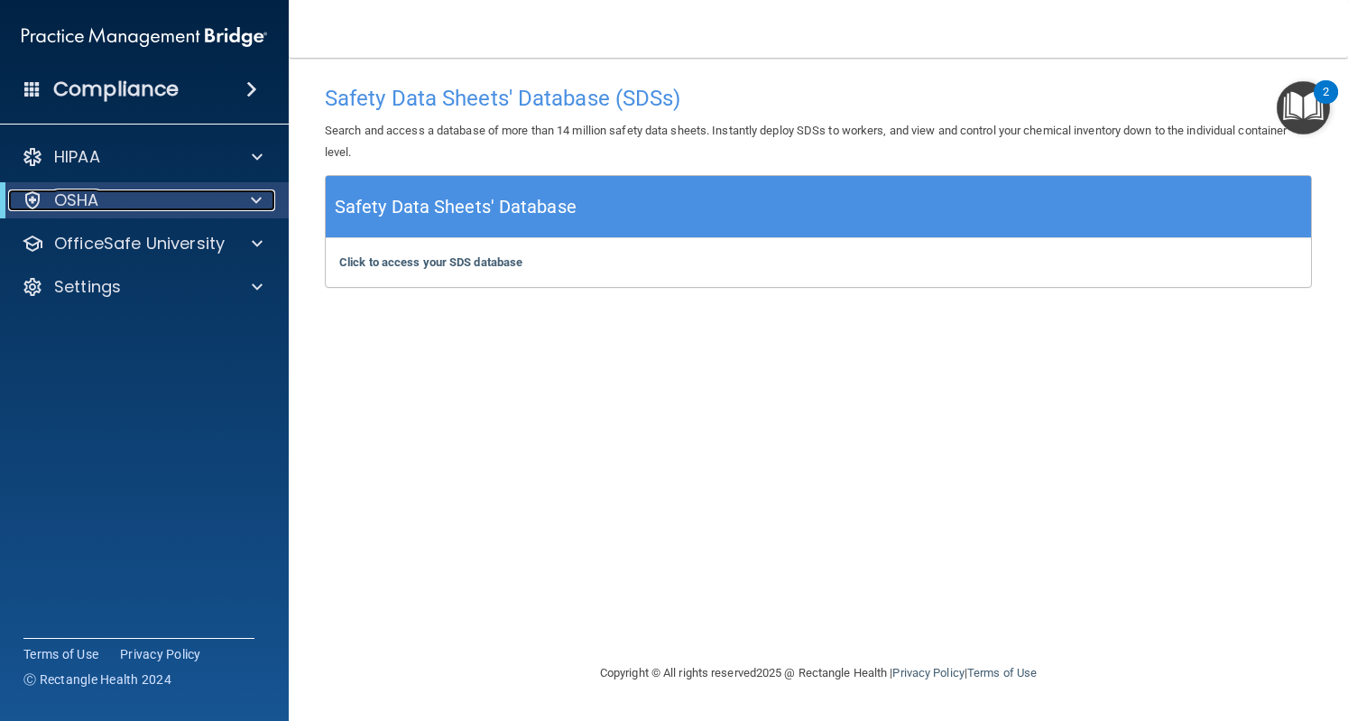
click at [40, 191] on div at bounding box center [33, 201] width 22 height 22
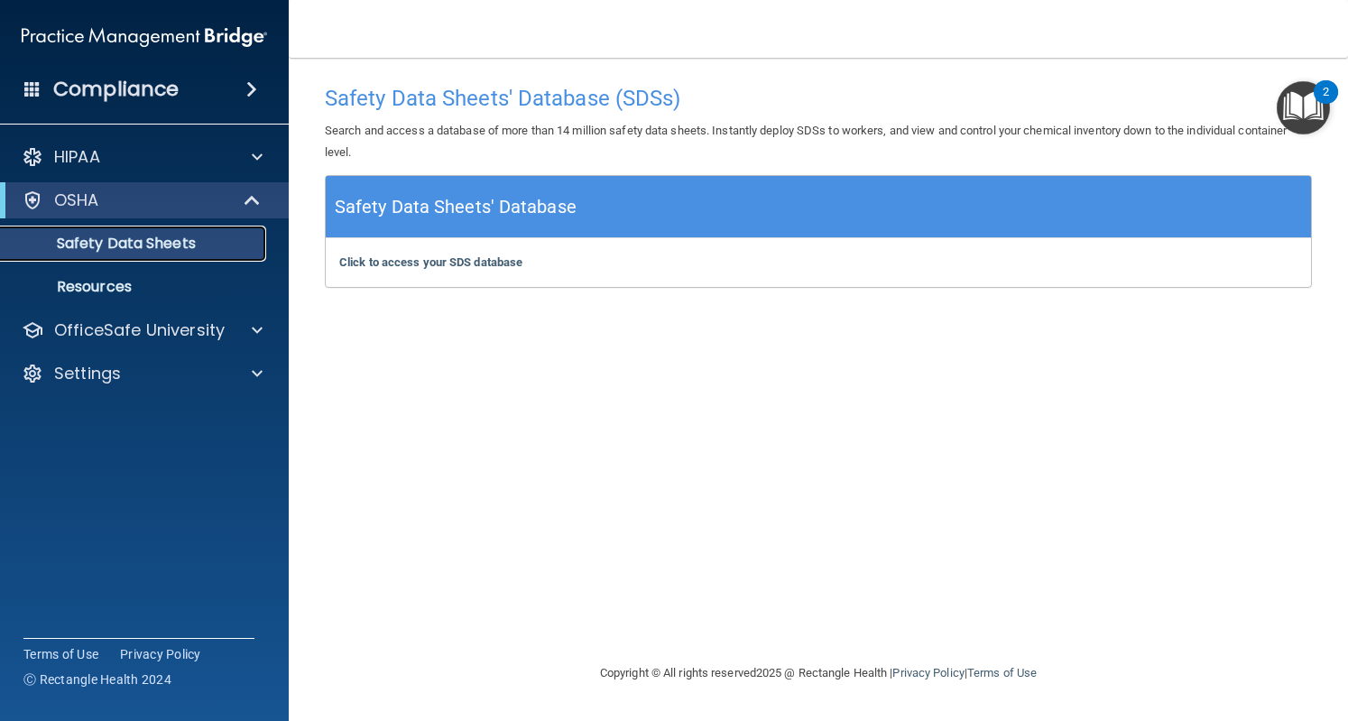
click at [91, 249] on p "Safety Data Sheets" at bounding box center [135, 244] width 246 height 18
click at [379, 265] on b "Click to access your SDS database" at bounding box center [430, 262] width 183 height 14
click at [1306, 111] on img "Open Resource Center, 2 new notifications" at bounding box center [1303, 107] width 53 height 53
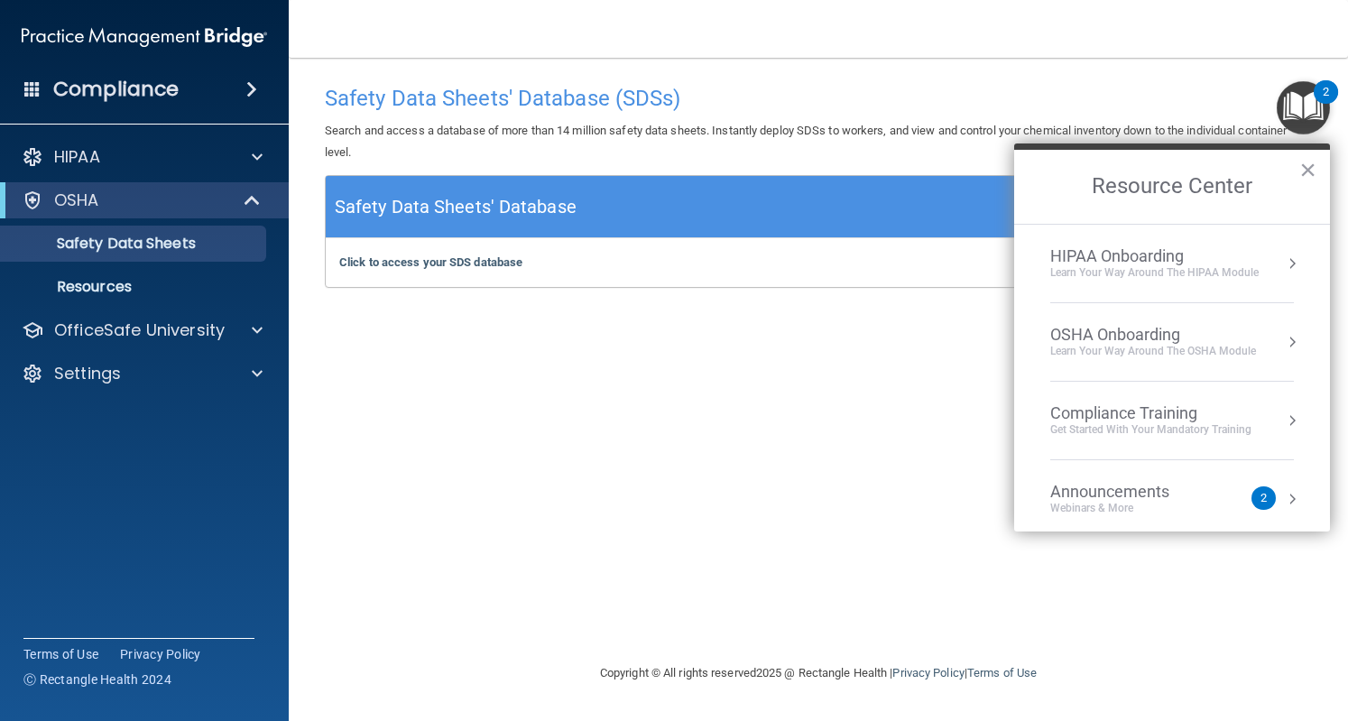
click at [1243, 312] on li "OSHA Onboarding Learn your way around the OSHA module" at bounding box center [1172, 342] width 244 height 79
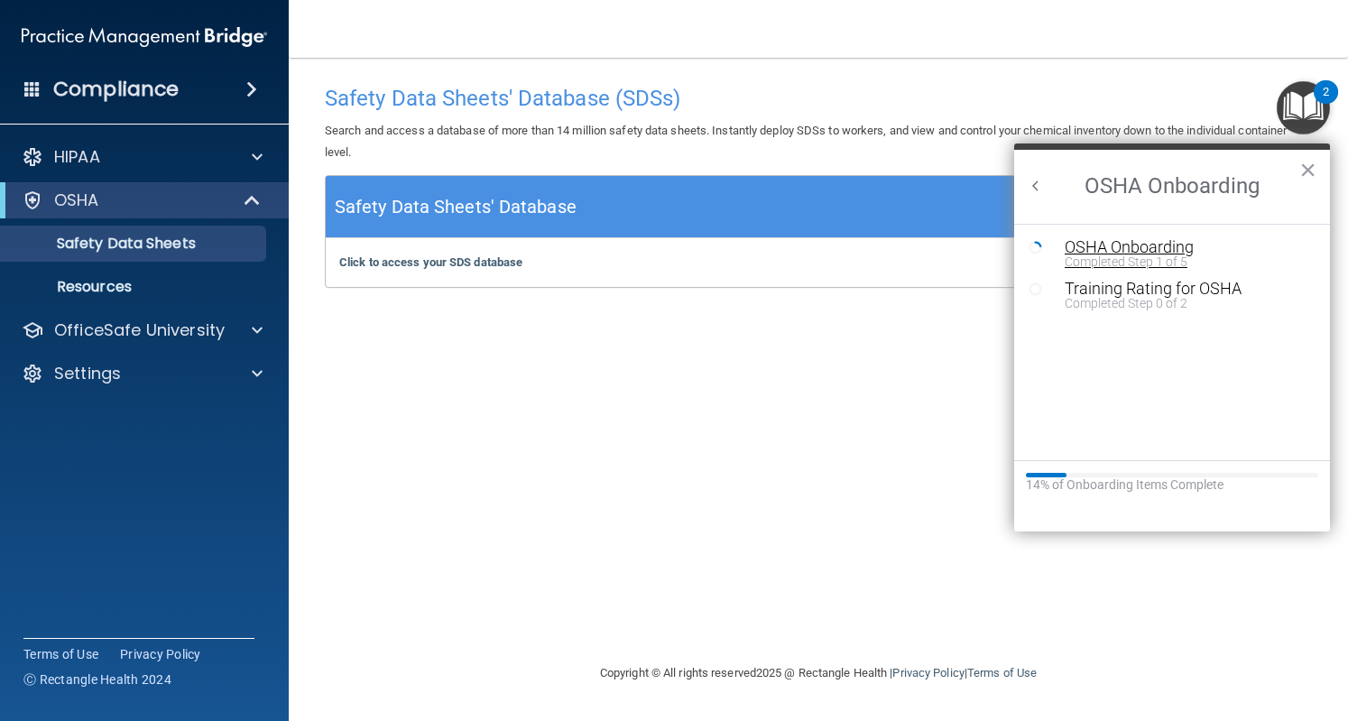
click at [1177, 259] on div "Completed Step 1 of 5" at bounding box center [1186, 261] width 242 height 13
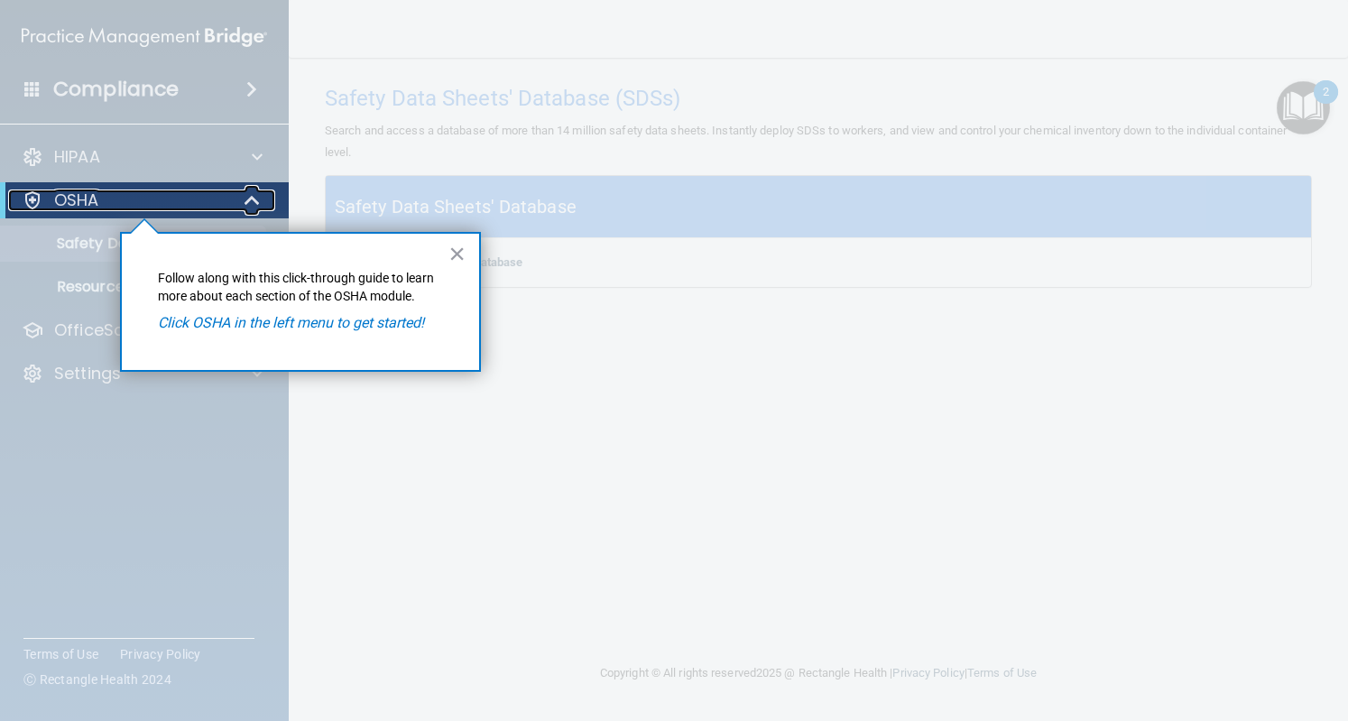
click at [117, 195] on div "OSHA" at bounding box center [119, 201] width 223 height 22
click at [58, 203] on p "OSHA" at bounding box center [76, 201] width 45 height 22
click at [72, 240] on div at bounding box center [144, 469] width 289 height 503
click at [460, 259] on button "×" at bounding box center [457, 253] width 17 height 29
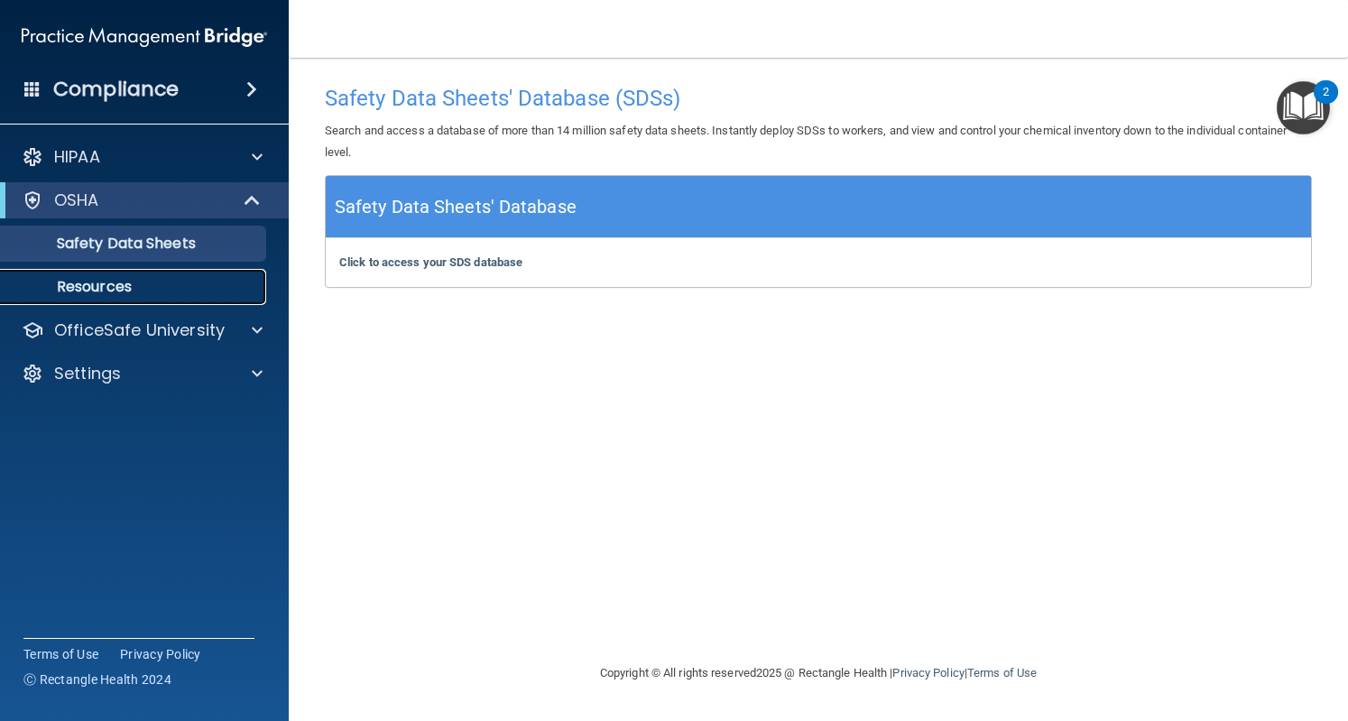
click at [164, 290] on p "Resources" at bounding box center [135, 287] width 246 height 18
click at [1316, 122] on img "Open Resource Center, 2 new notifications" at bounding box center [1303, 107] width 53 height 53
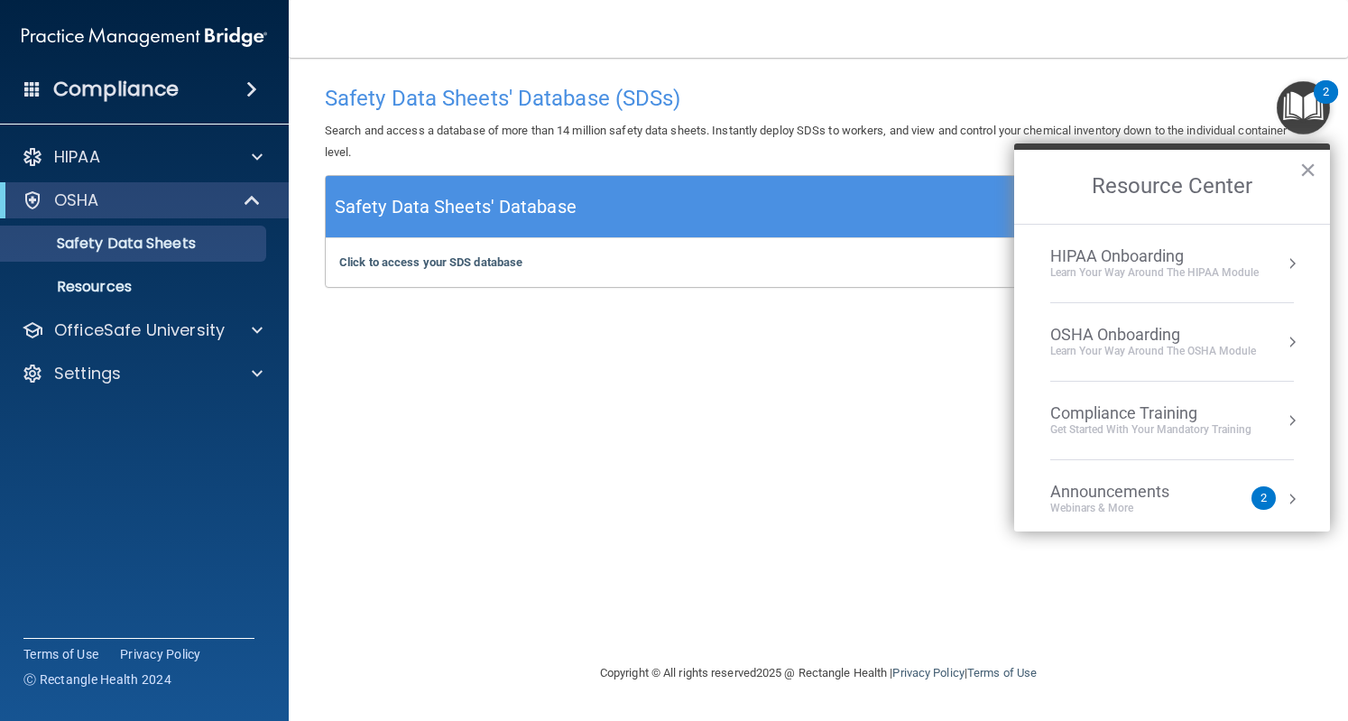
click at [1202, 325] on div "OSHA Onboarding" at bounding box center [1153, 335] width 206 height 20
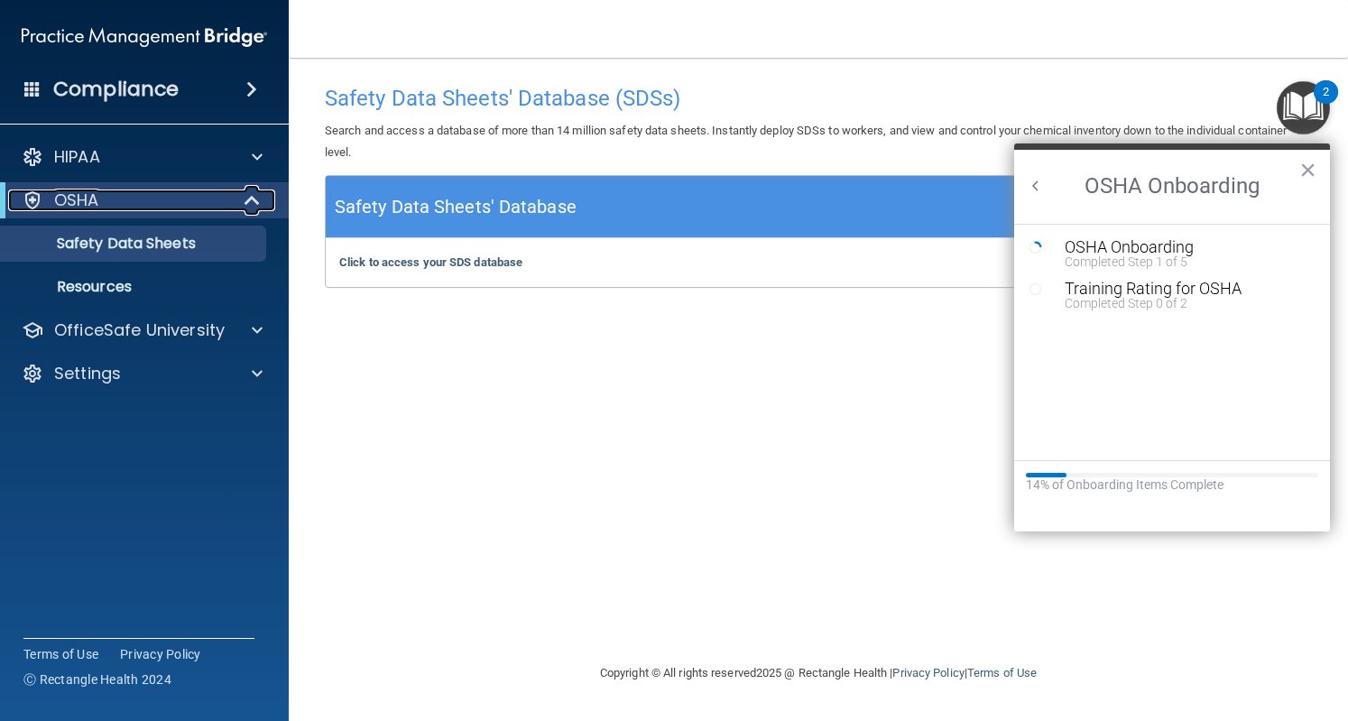
click at [83, 196] on p "OSHA" at bounding box center [76, 201] width 45 height 22
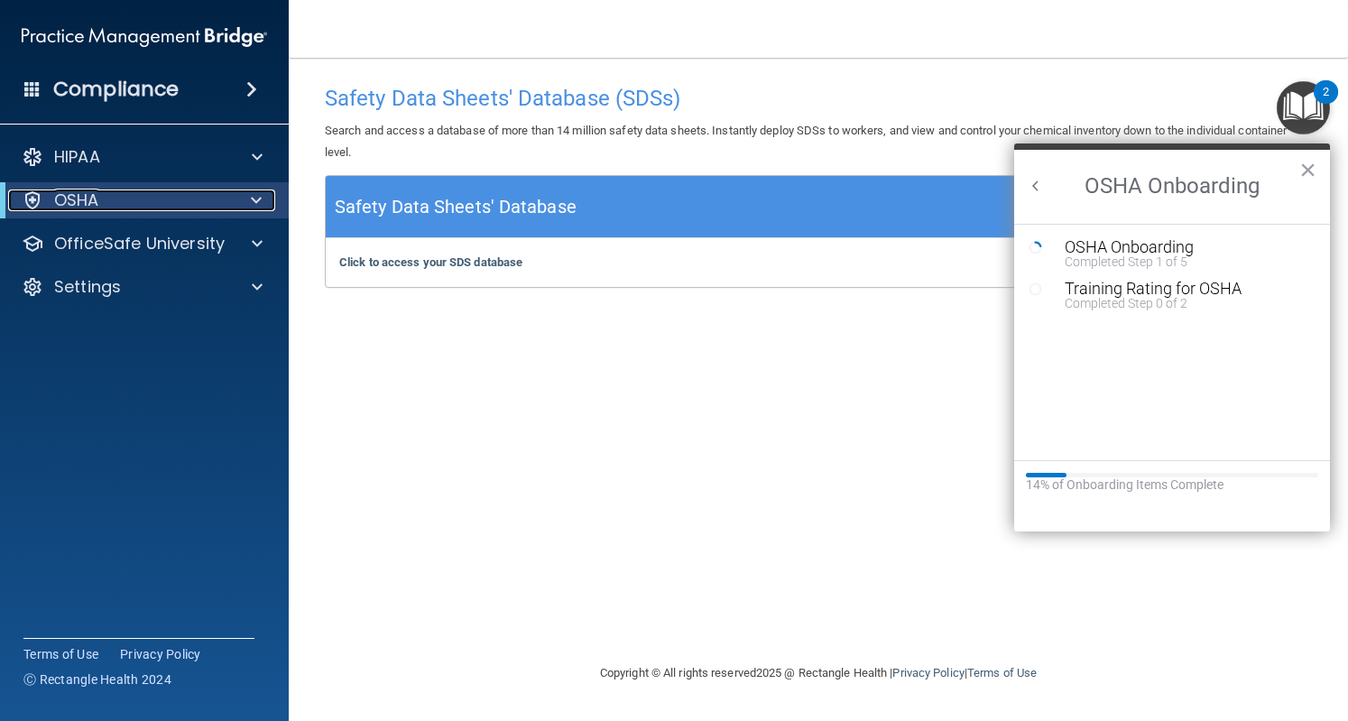
click at [83, 196] on p "OSHA" at bounding box center [76, 201] width 45 height 22
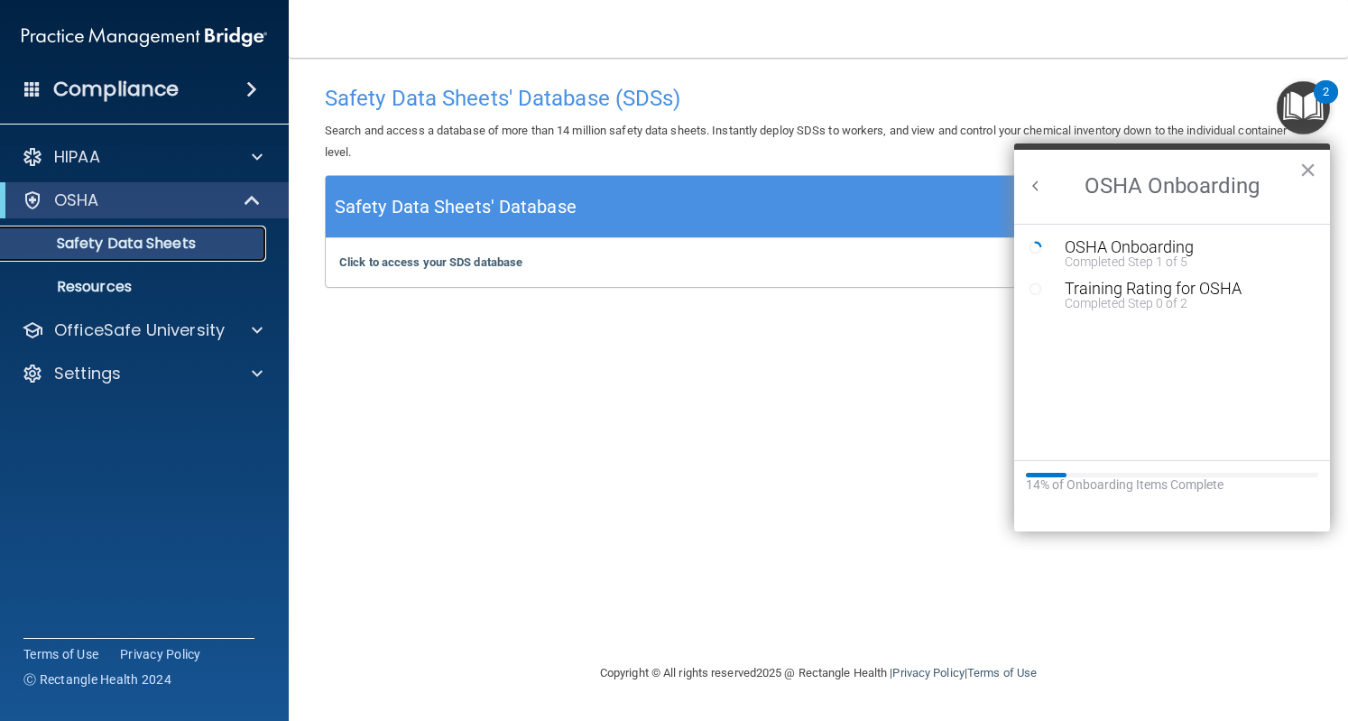
click at [106, 246] on p "Safety Data Sheets" at bounding box center [135, 244] width 246 height 18
click at [1155, 255] on div "Completed Step 1 of 5" at bounding box center [1186, 261] width 242 height 13
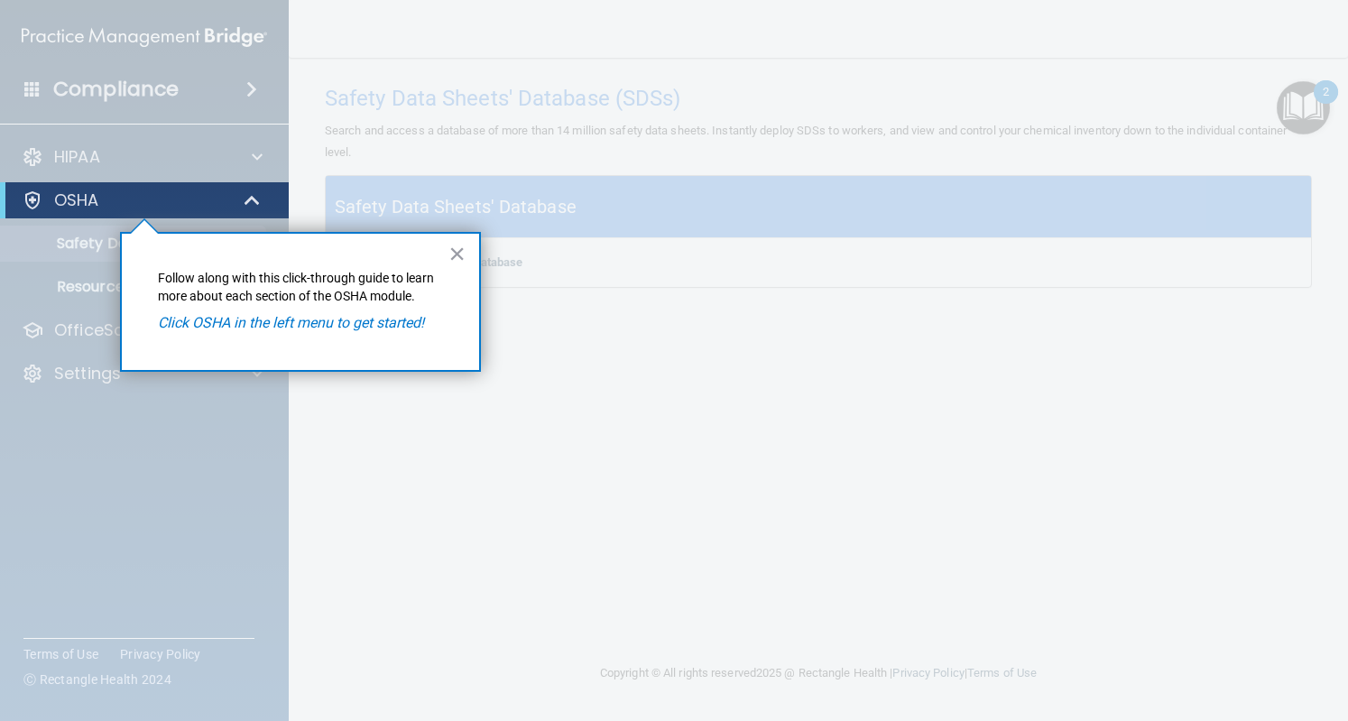
click at [316, 327] on em "Click OSHA in the left menu to get started!" at bounding box center [291, 322] width 266 height 17
click at [460, 250] on button "×" at bounding box center [457, 253] width 17 height 29
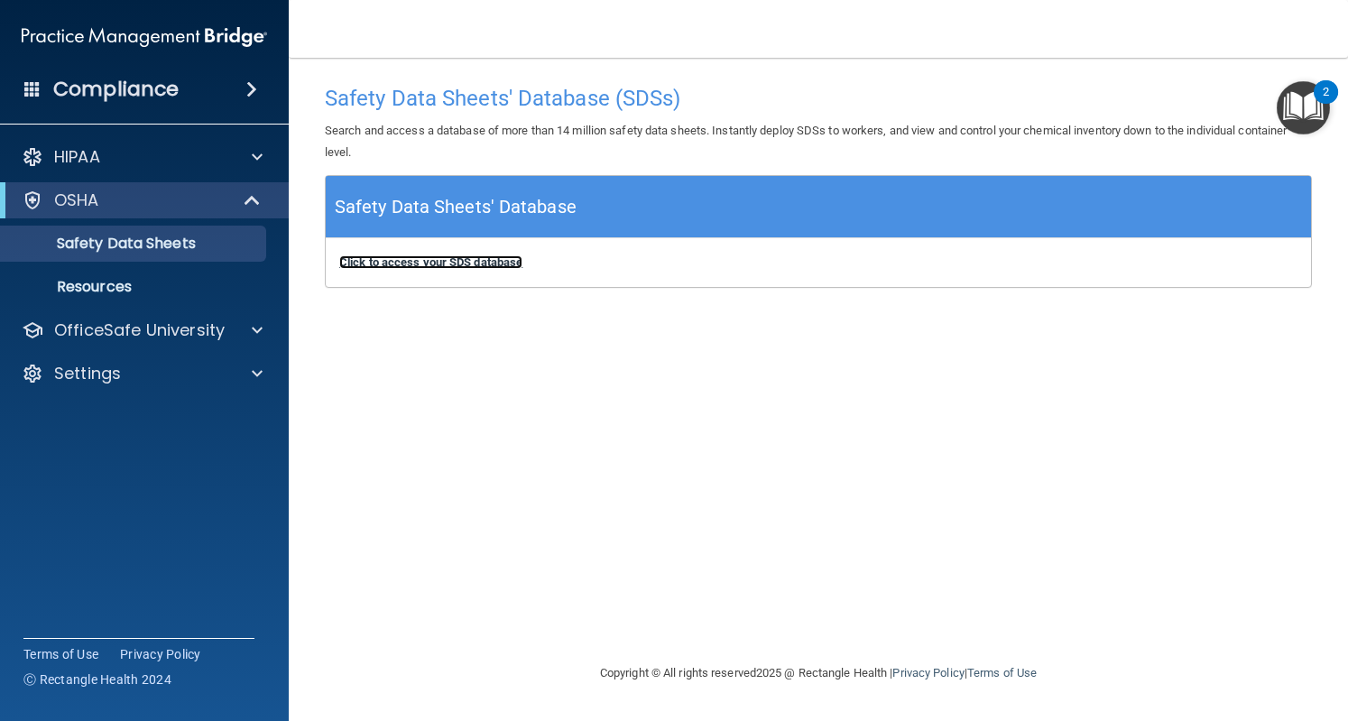
click at [486, 261] on b "Click to access your SDS database" at bounding box center [430, 262] width 183 height 14
click at [1312, 107] on img "Open Resource Center, 2 new notifications" at bounding box center [1303, 107] width 53 height 53
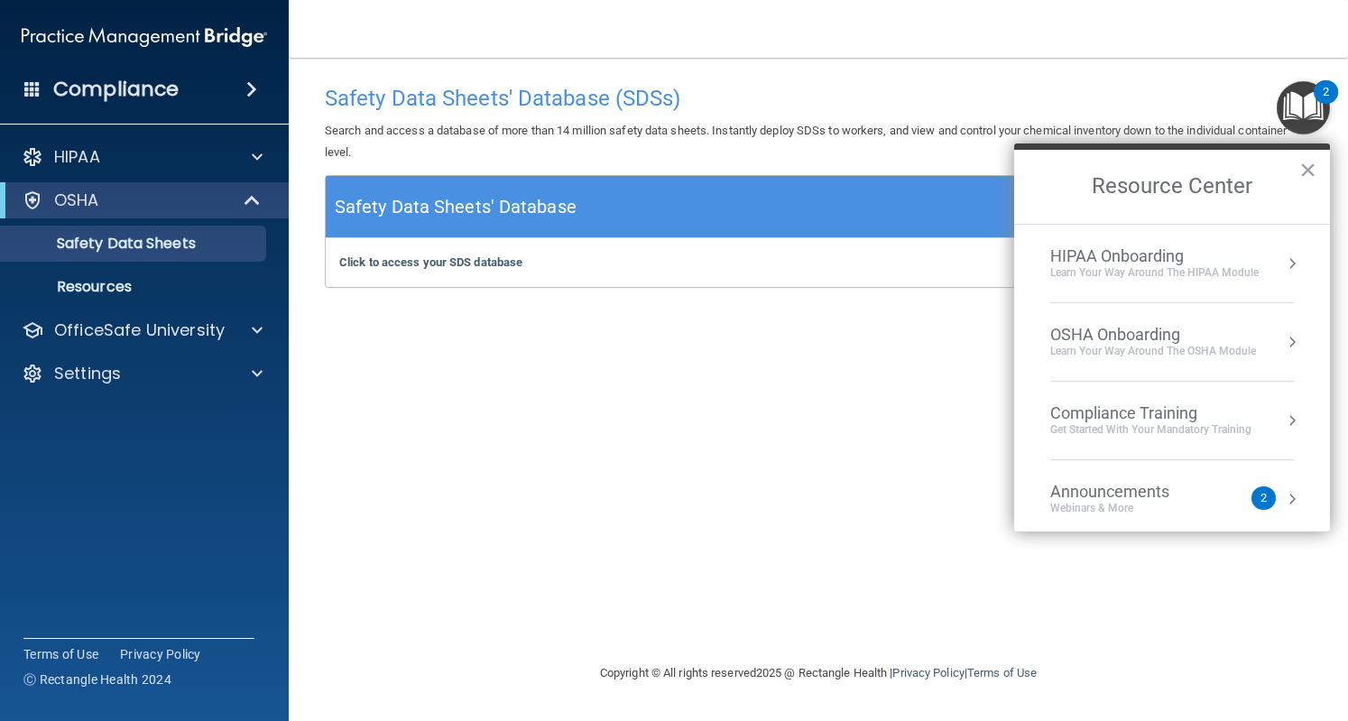
drag, startPoint x: 1222, startPoint y: 416, endPoint x: 1273, endPoint y: 430, distance: 52.6
click at [1273, 430] on div "Compliance Training Get Started with your mandatory training" at bounding box center [1172, 420] width 244 height 34
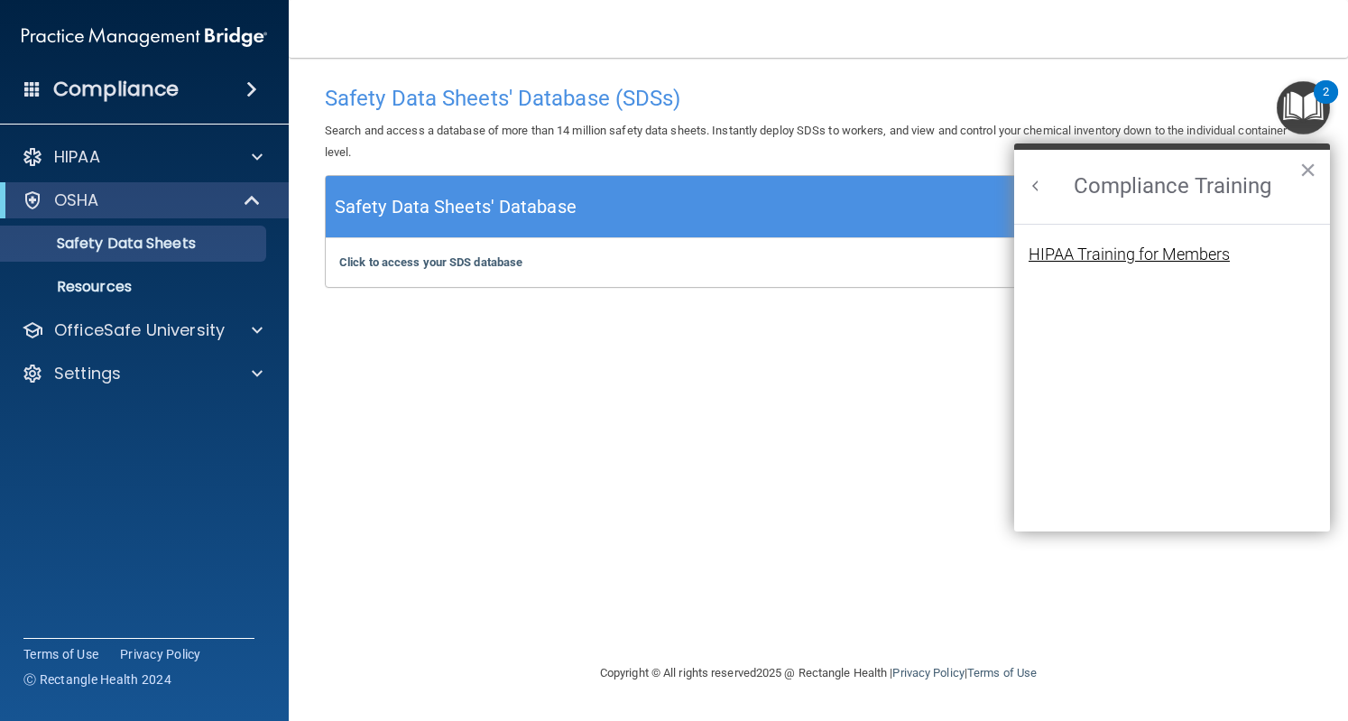
click at [1103, 253] on div "HIPAA Training for Members" at bounding box center [1129, 254] width 201 height 16
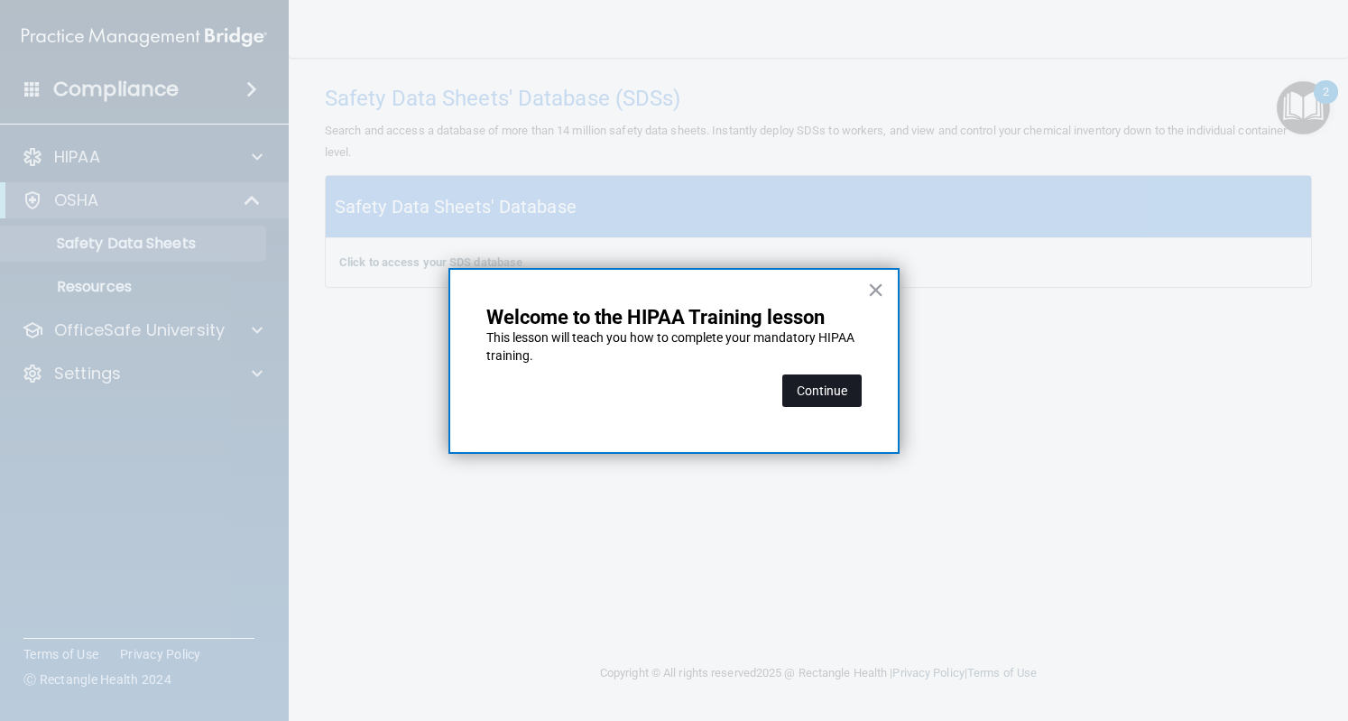
click at [810, 390] on button "Continue" at bounding box center [821, 391] width 79 height 32
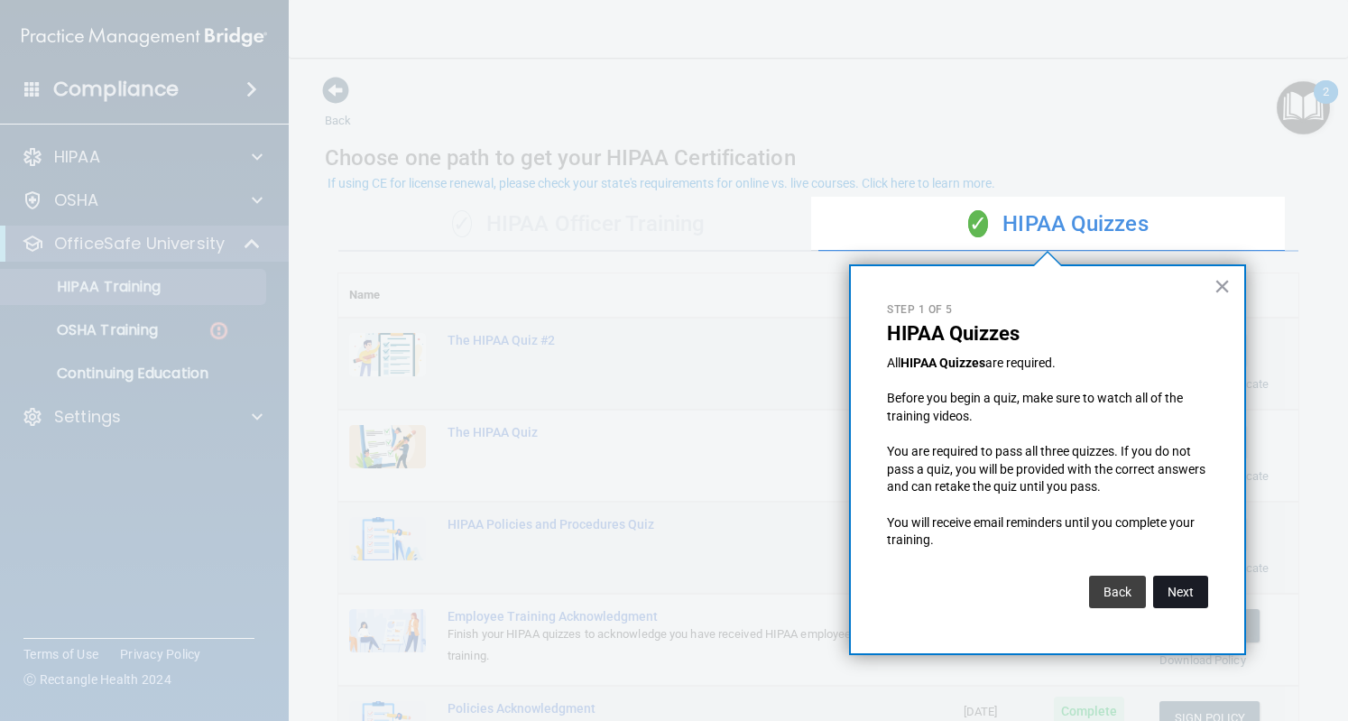
click at [1190, 595] on button "Next" at bounding box center [1180, 592] width 55 height 32
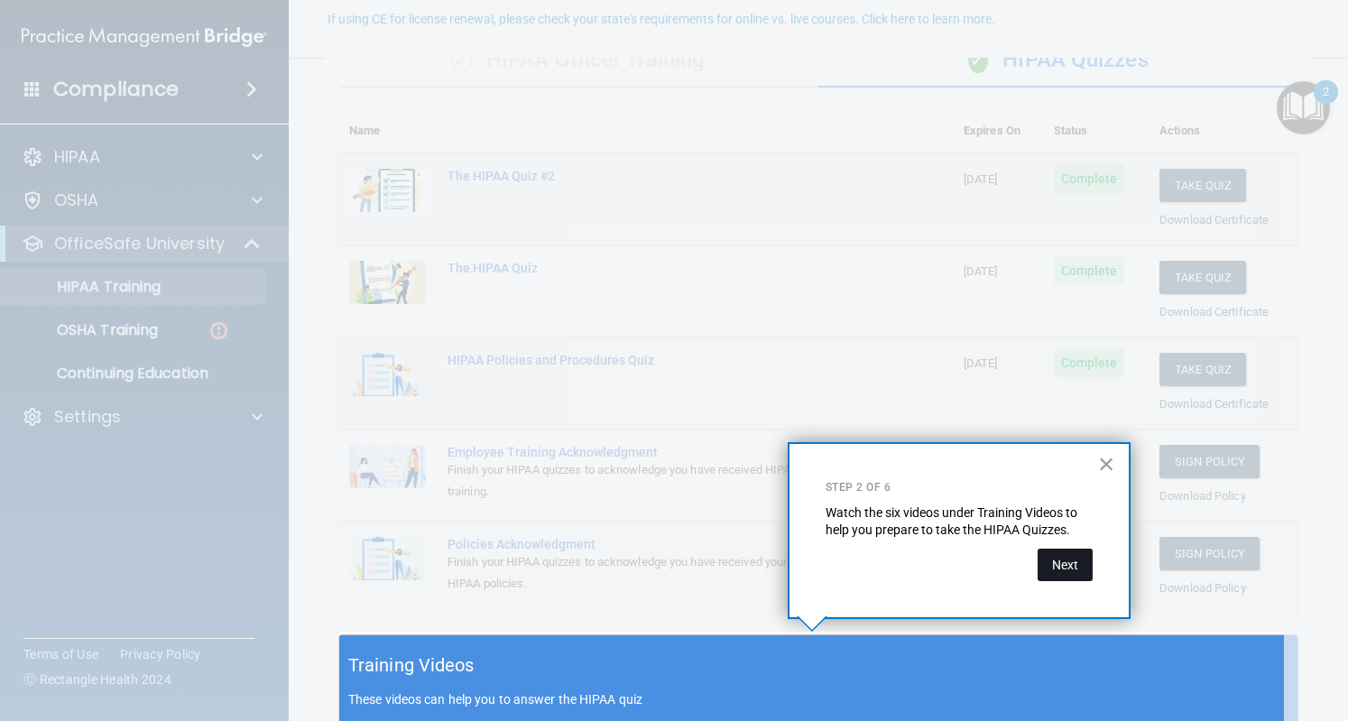
click at [1062, 566] on button "Next" at bounding box center [1065, 565] width 55 height 32
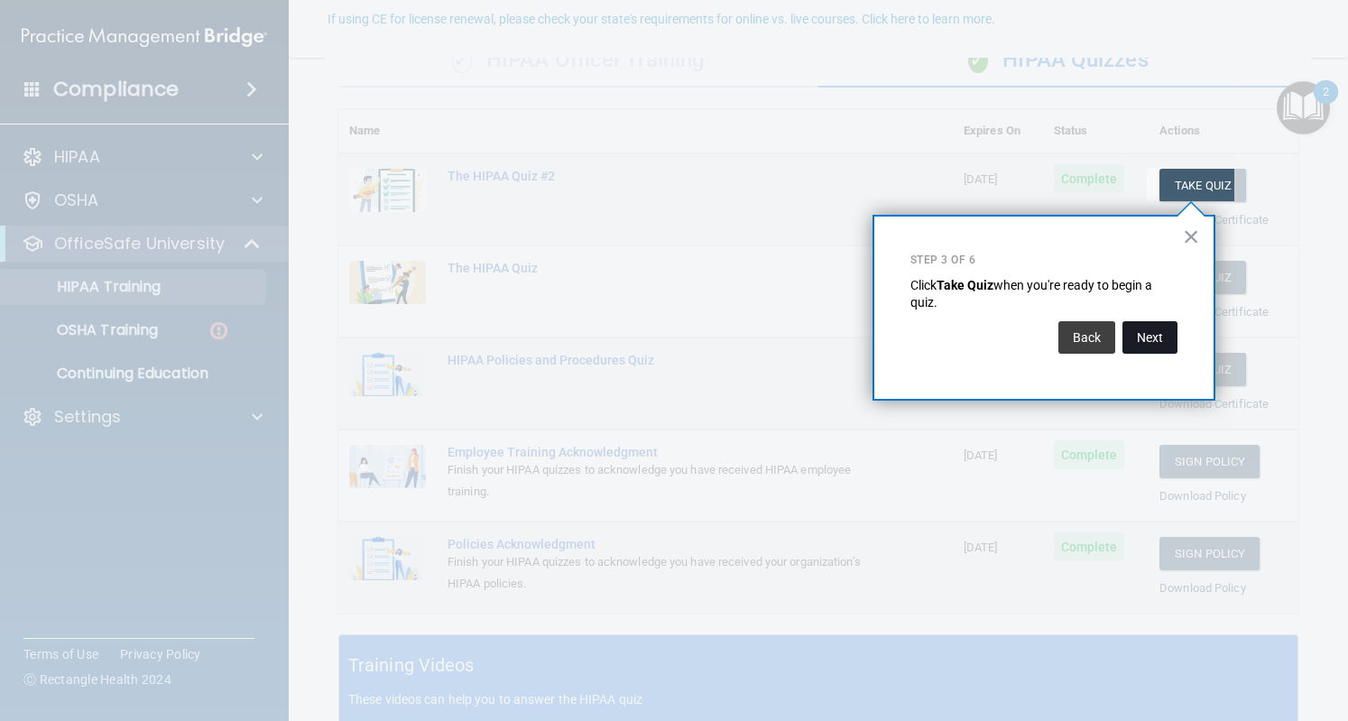
click at [1159, 337] on button "Next" at bounding box center [1150, 337] width 55 height 32
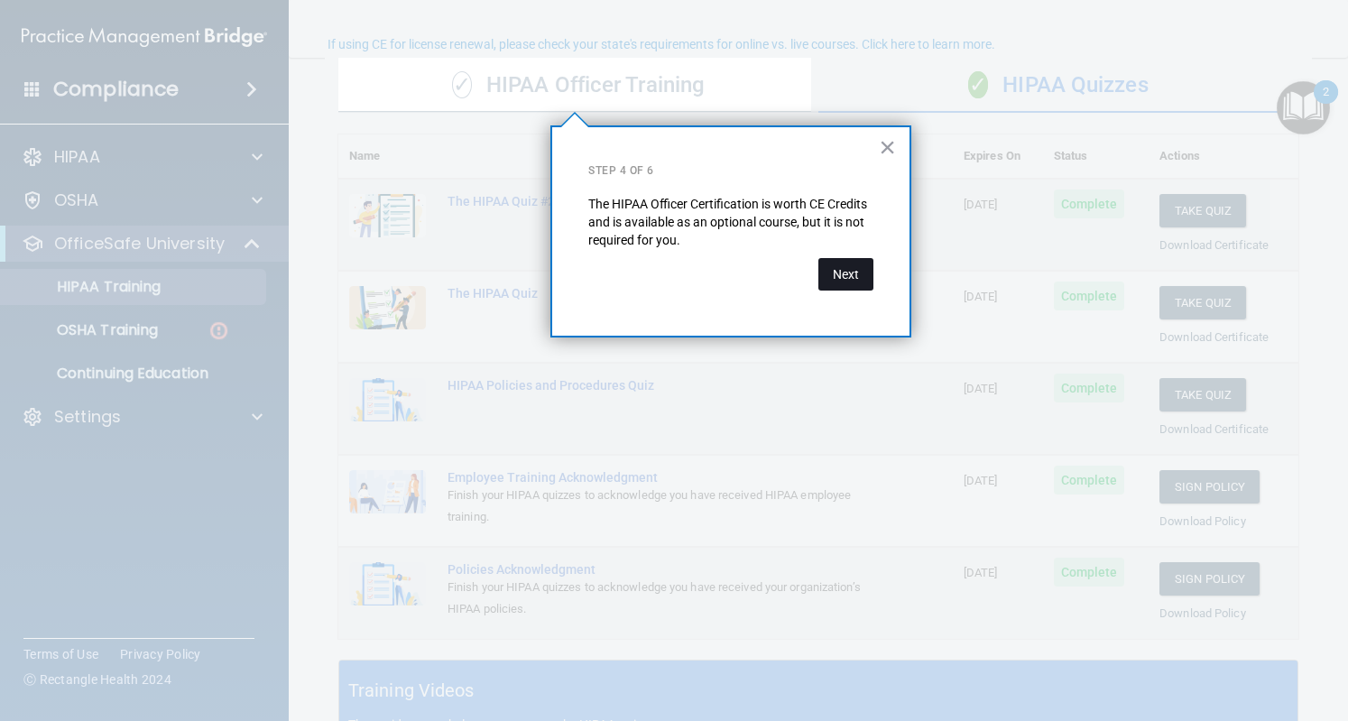
click at [852, 274] on button "Next" at bounding box center [846, 274] width 55 height 32
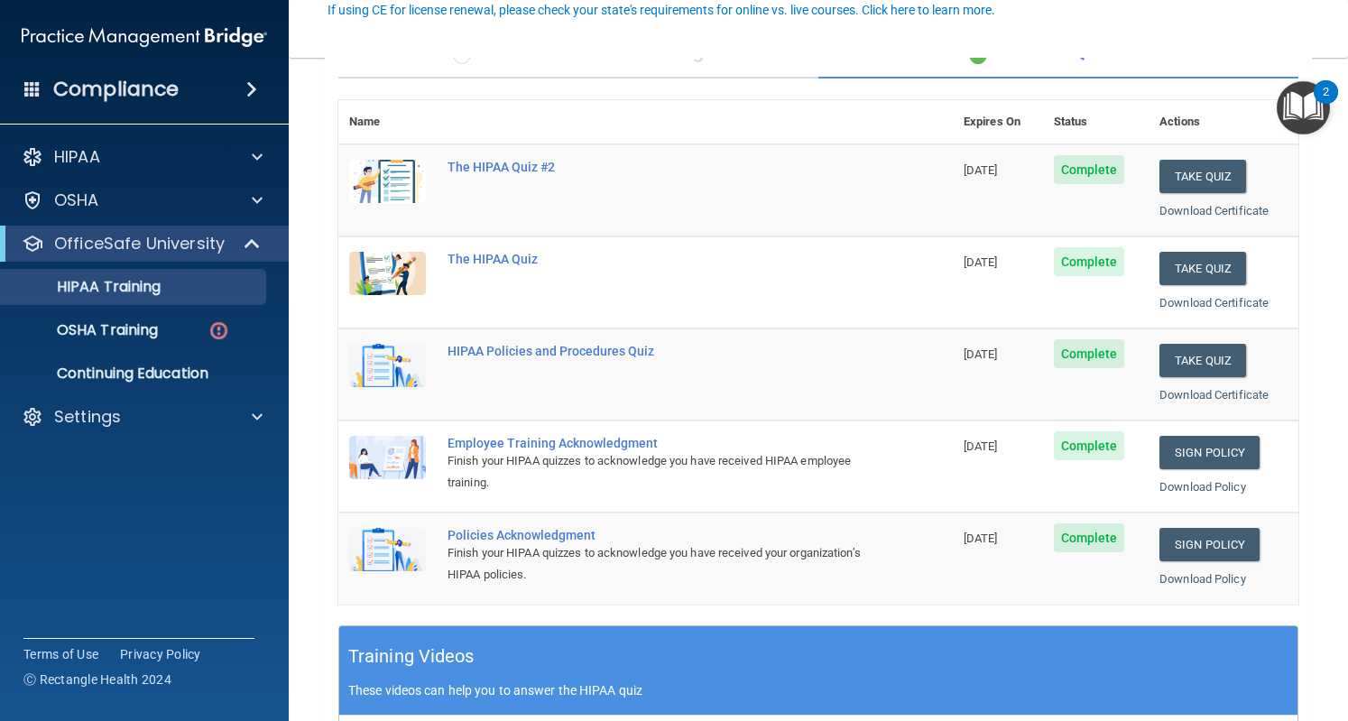
scroll to position [0, 0]
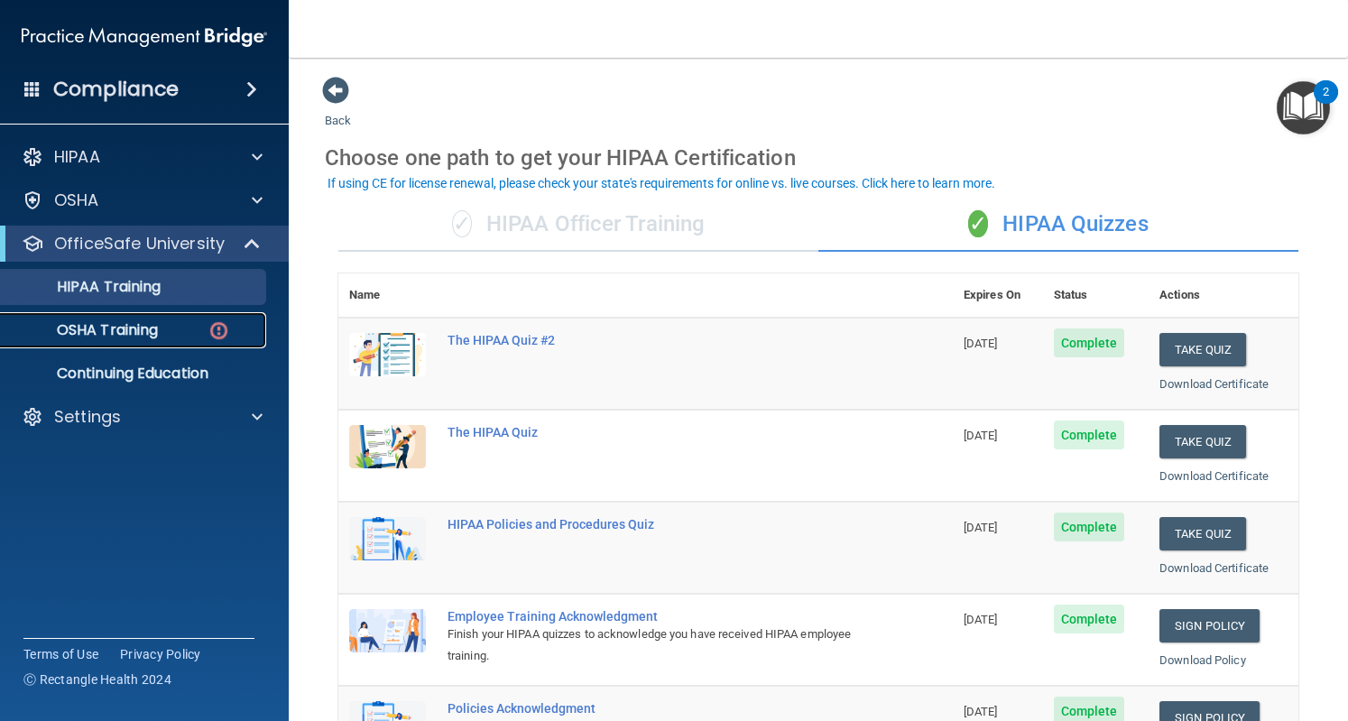
click at [175, 324] on div "OSHA Training" at bounding box center [135, 330] width 246 height 18
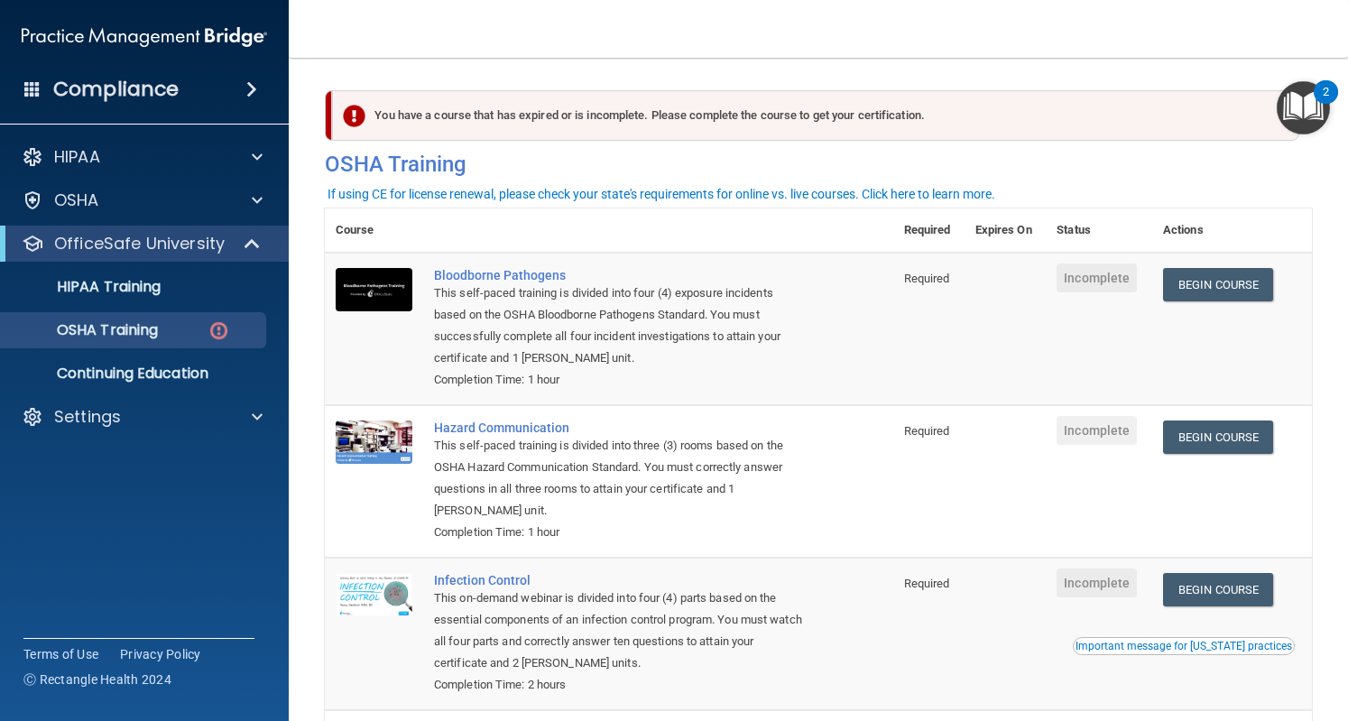
click at [1307, 102] on img "Open Resource Center, 2 new notifications" at bounding box center [1303, 107] width 53 height 53
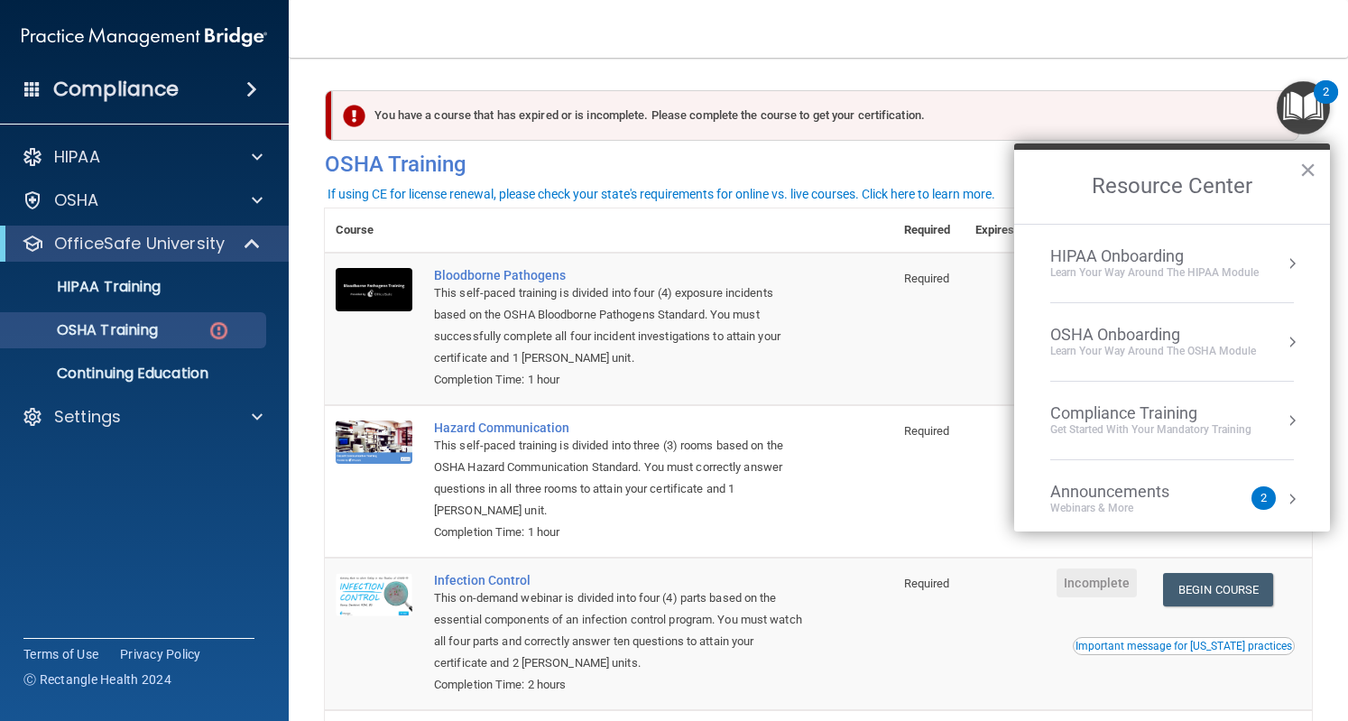
click at [1087, 325] on div "OSHA Onboarding" at bounding box center [1153, 335] width 206 height 20
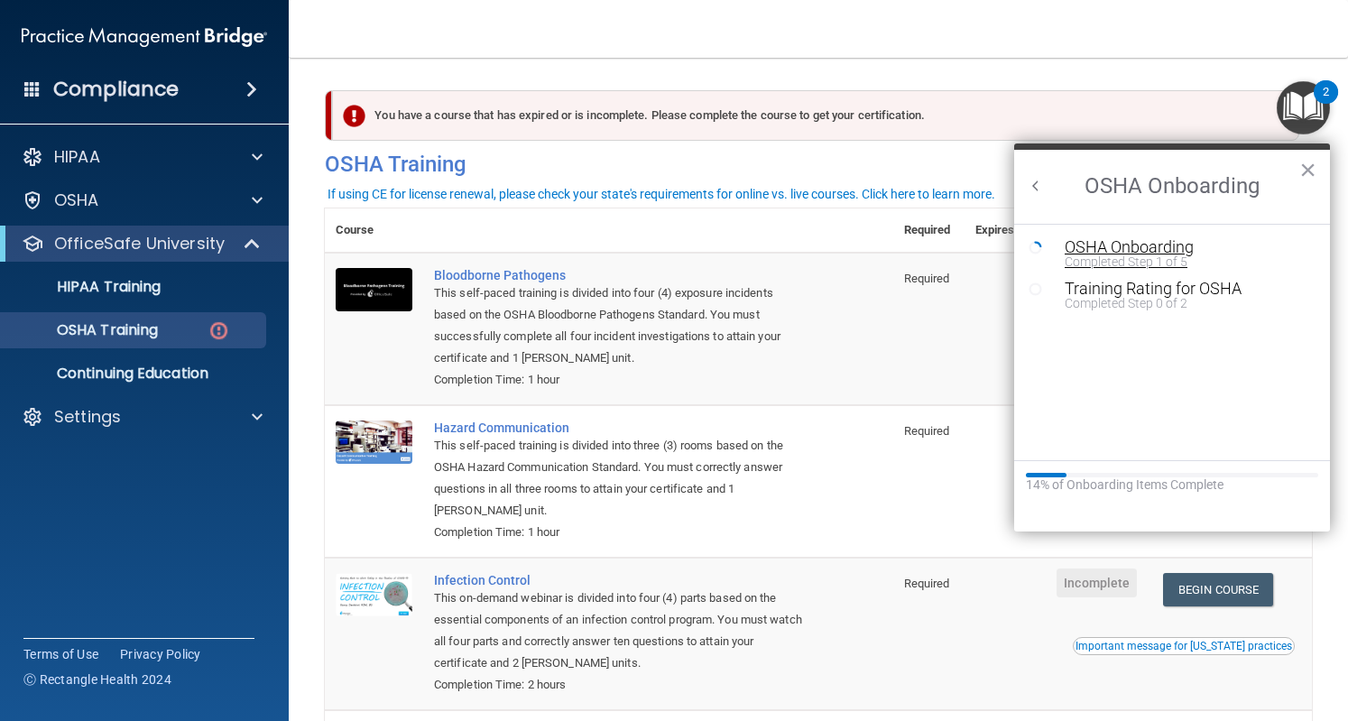
click at [1152, 249] on div "OSHA Onboarding" at bounding box center [1186, 247] width 242 height 16
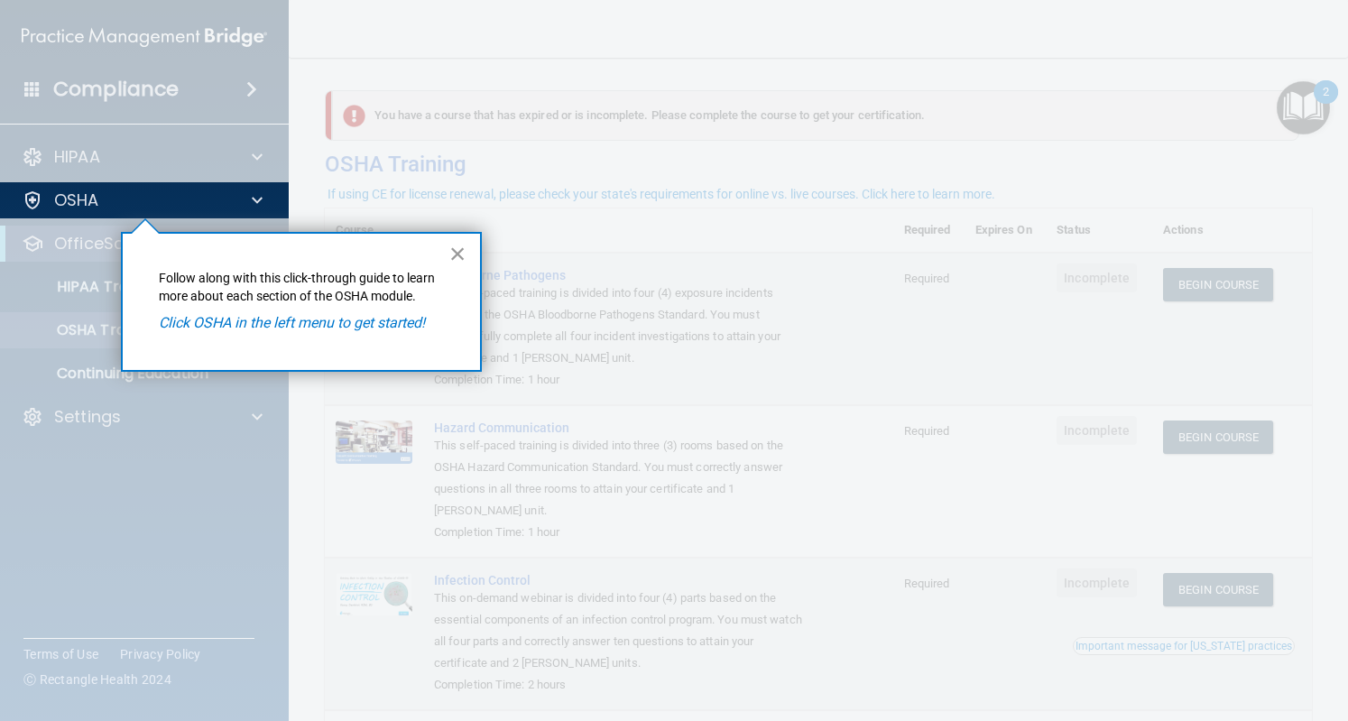
click at [457, 249] on button "×" at bounding box center [457, 253] width 17 height 29
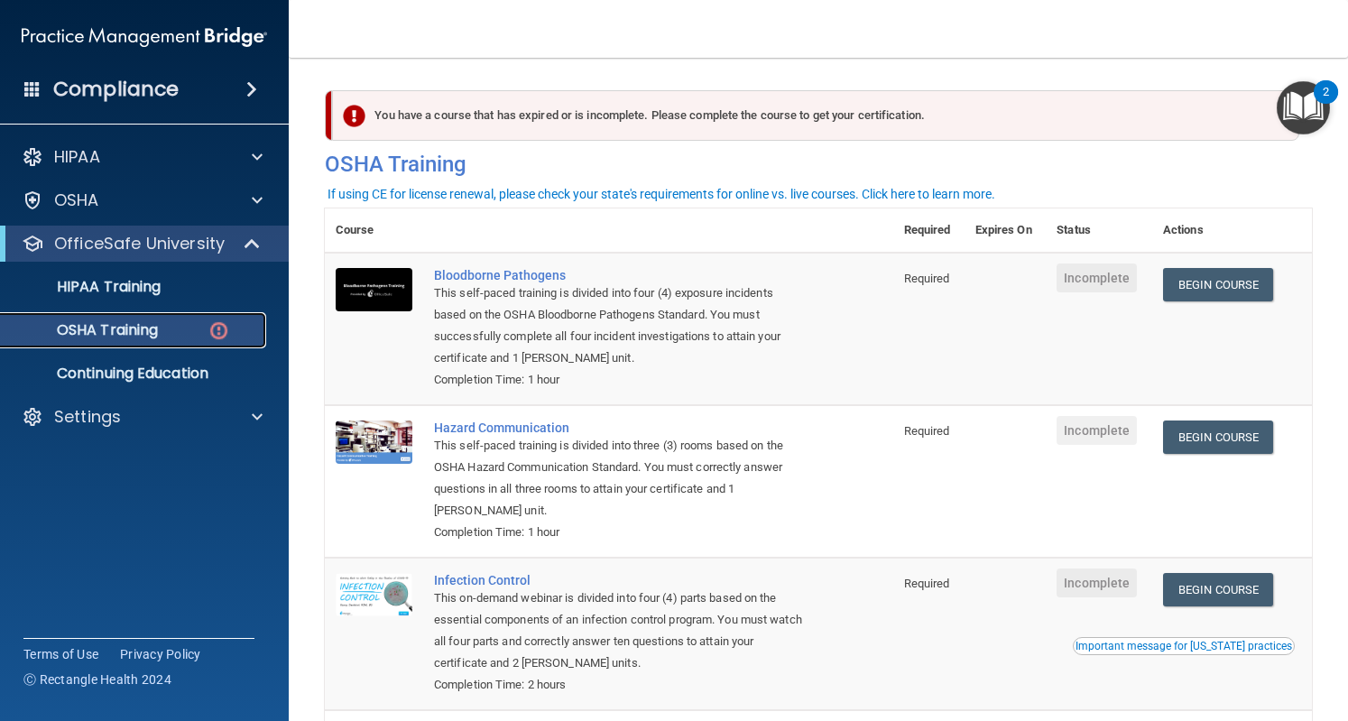
click at [157, 322] on p "OSHA Training" at bounding box center [85, 330] width 146 height 18
click at [92, 223] on div "HIPAA Documents and Policies Report an Incident Business Associates Emergency P…" at bounding box center [145, 291] width 290 height 318
click at [96, 196] on p "OSHA" at bounding box center [76, 201] width 45 height 22
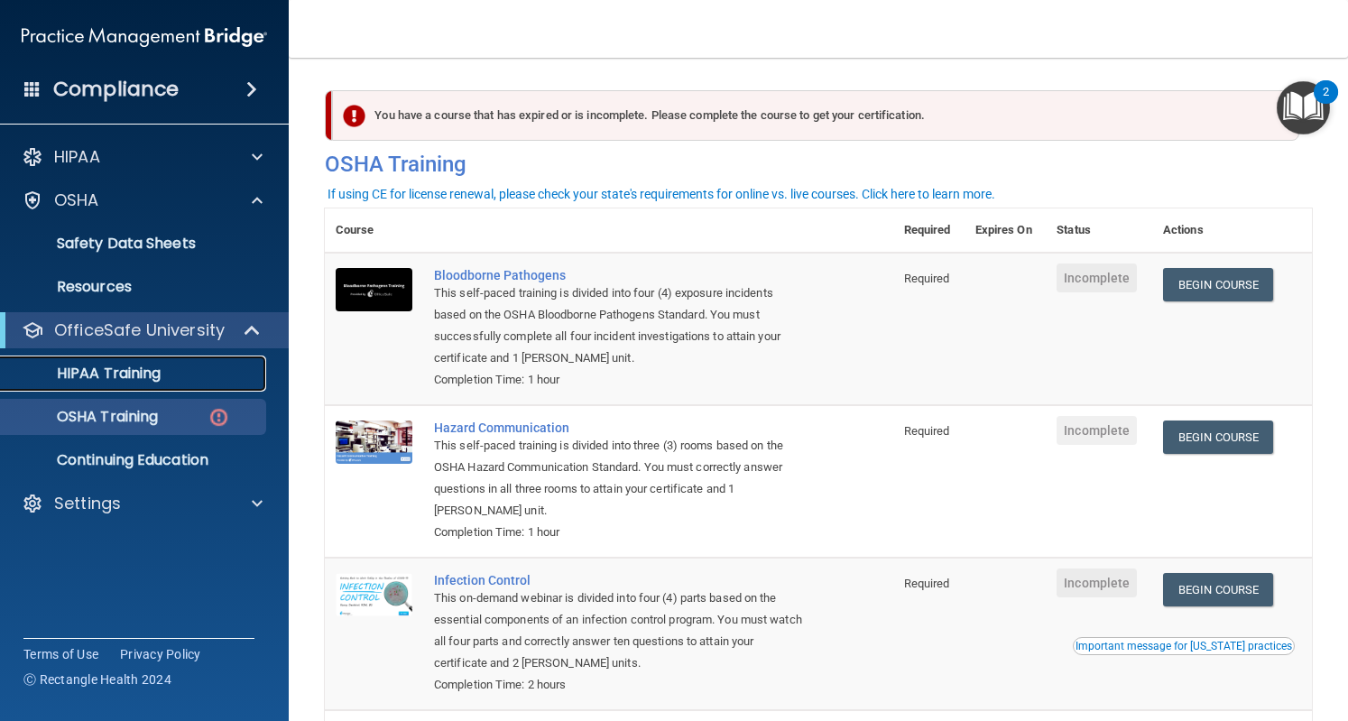
click at [202, 385] on link "HIPAA Training" at bounding box center [124, 374] width 284 height 36
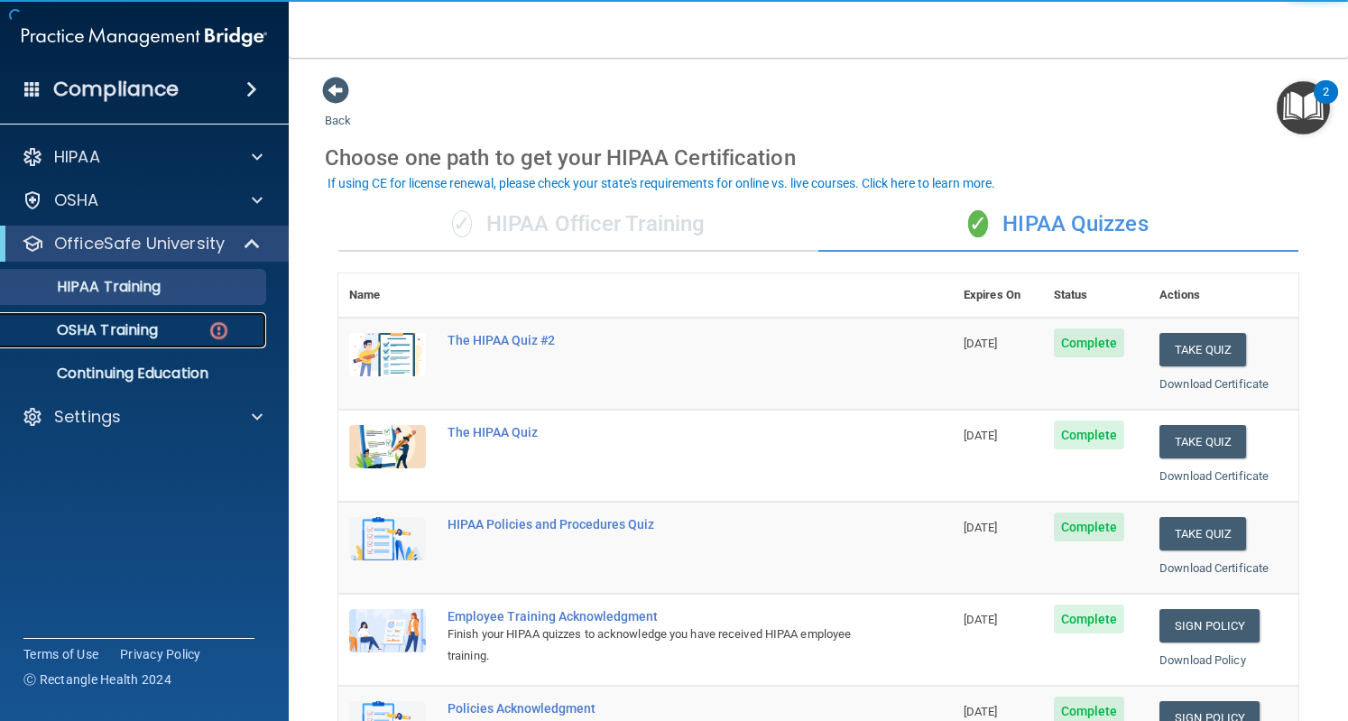
click at [133, 316] on link "OSHA Training" at bounding box center [124, 330] width 284 height 36
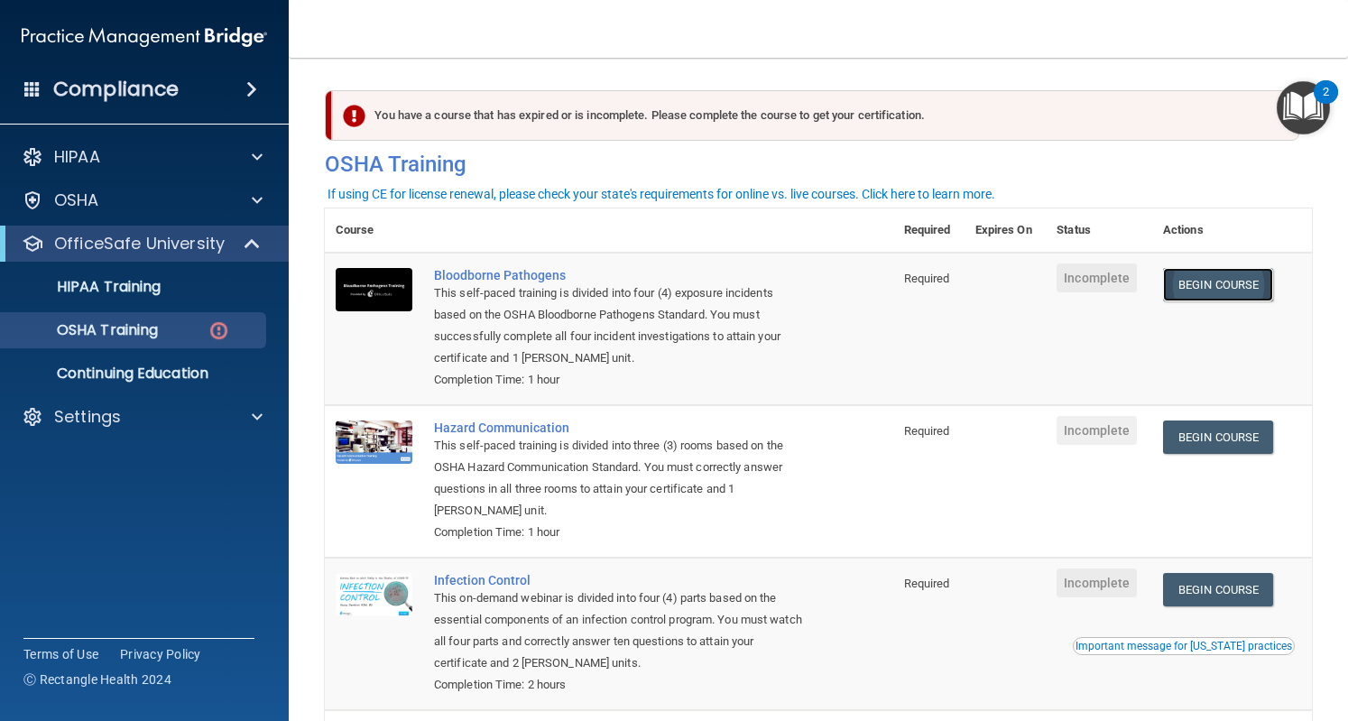
click at [1222, 286] on link "Begin Course" at bounding box center [1218, 284] width 110 height 33
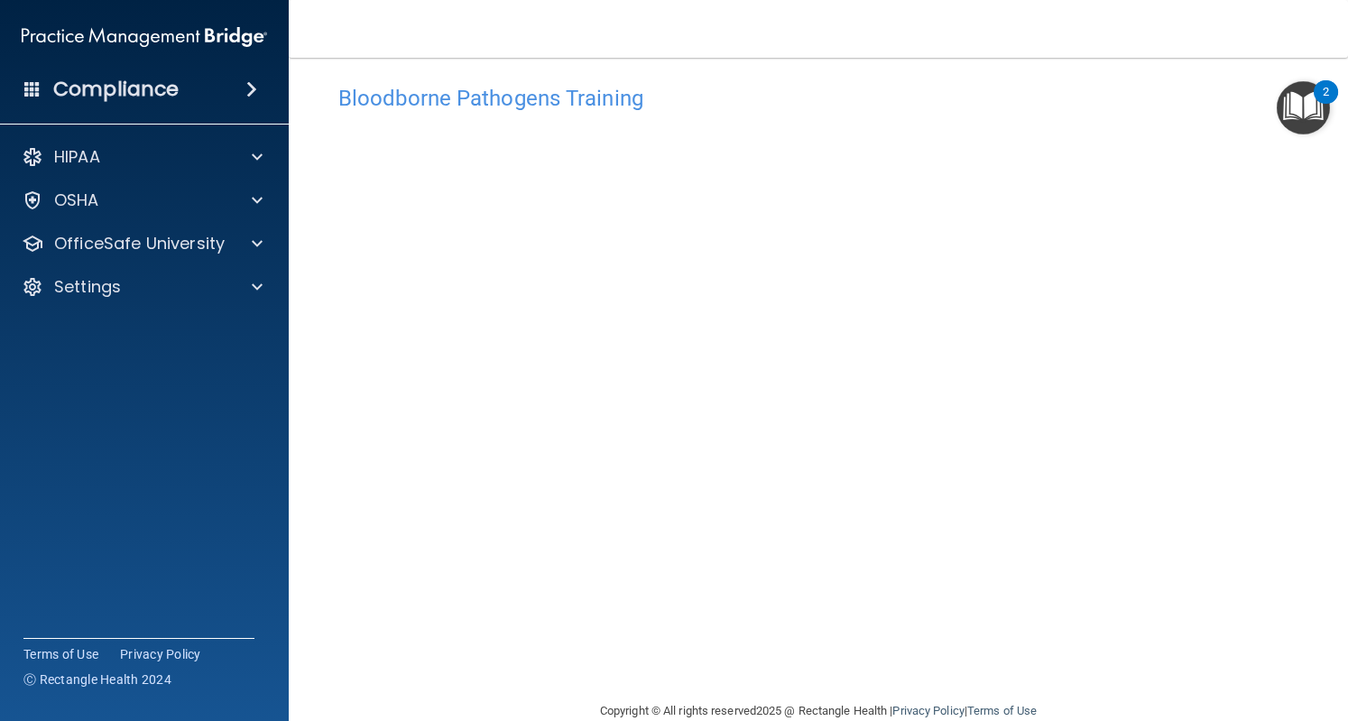
scroll to position [51, 0]
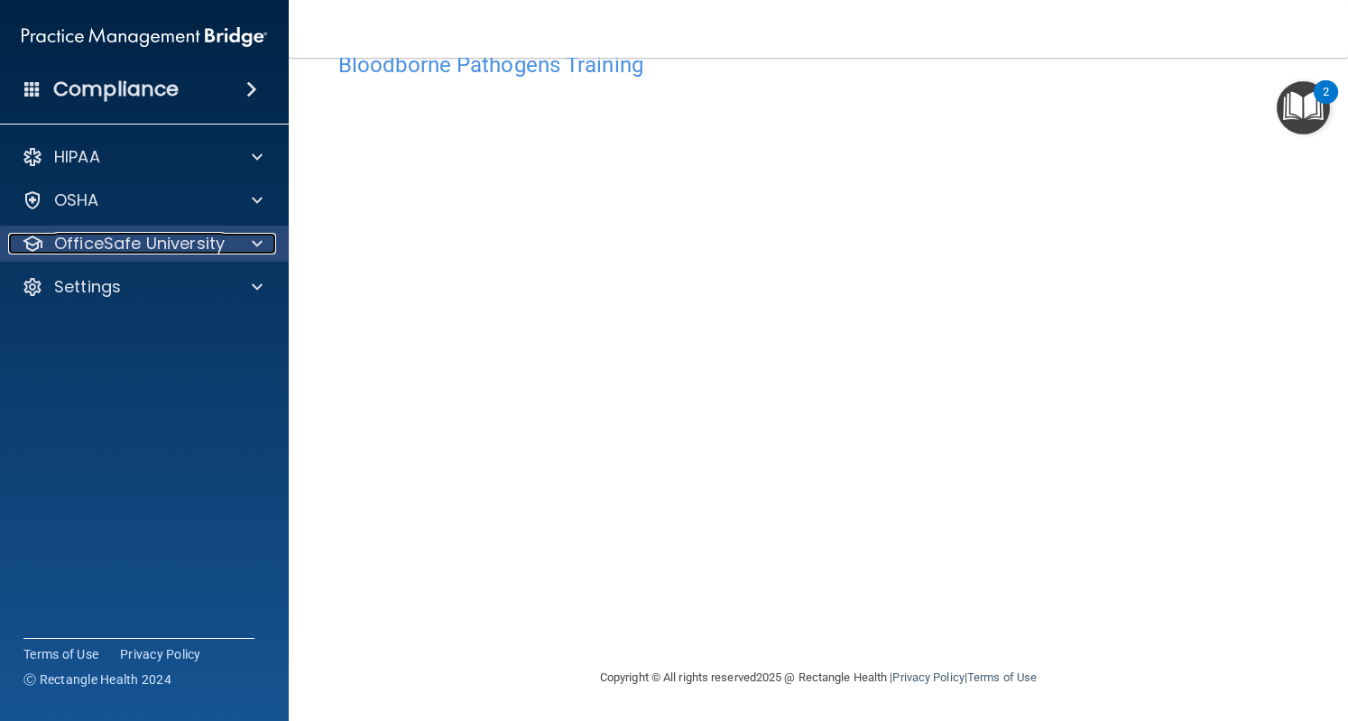
click at [253, 242] on span at bounding box center [257, 244] width 11 height 22
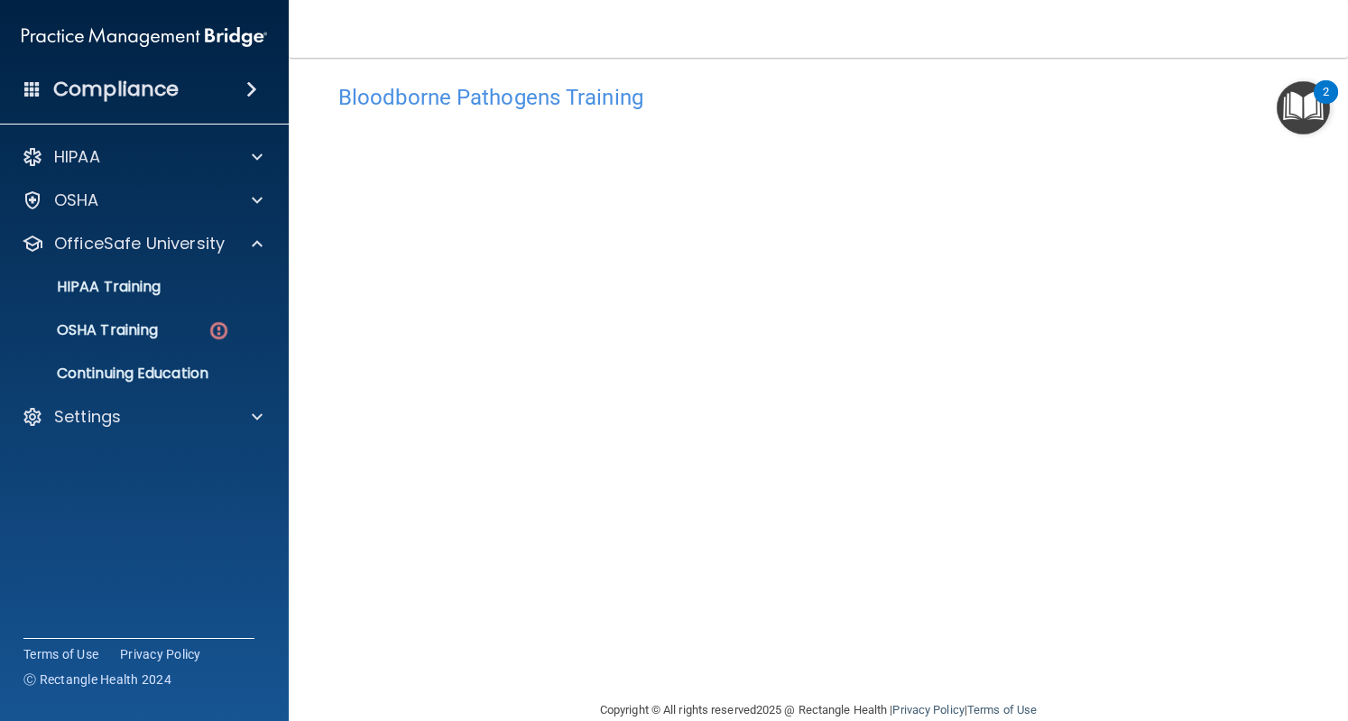
scroll to position [30, 0]
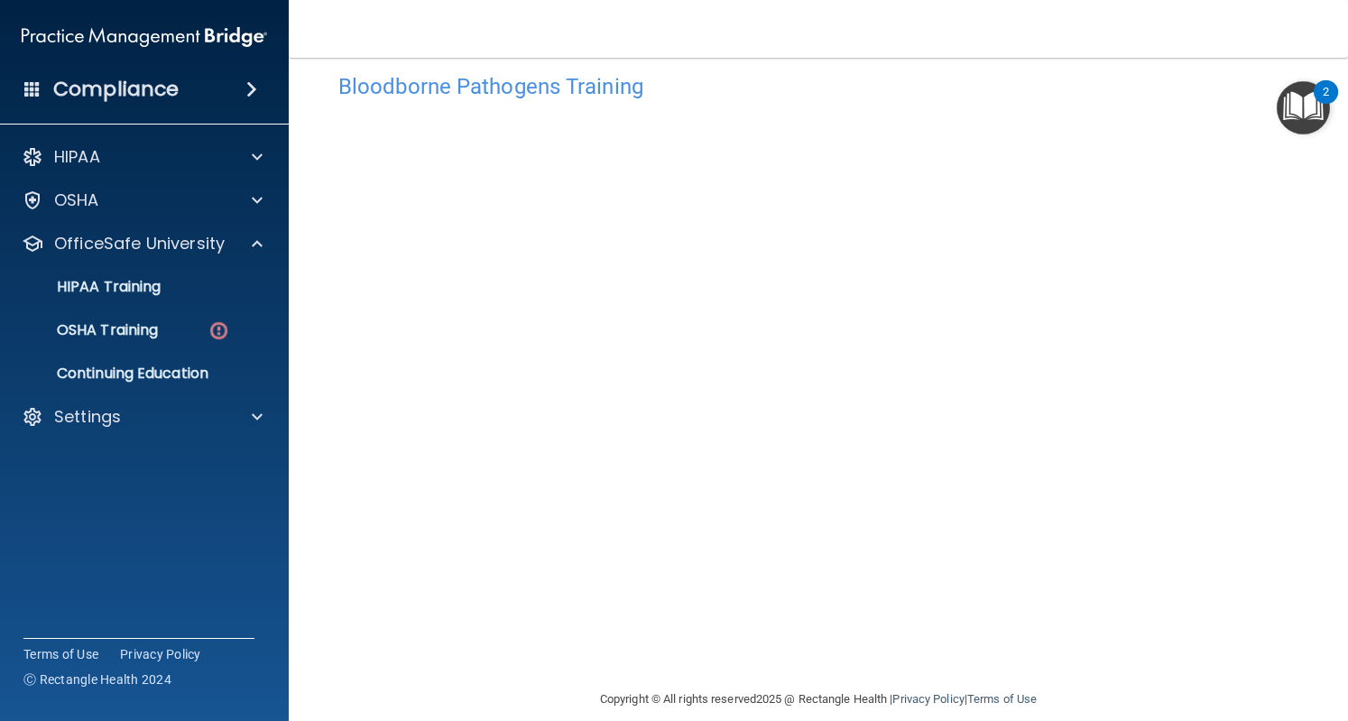
click at [1296, 97] on img "Open Resource Center, 2 new notifications" at bounding box center [1303, 107] width 53 height 53
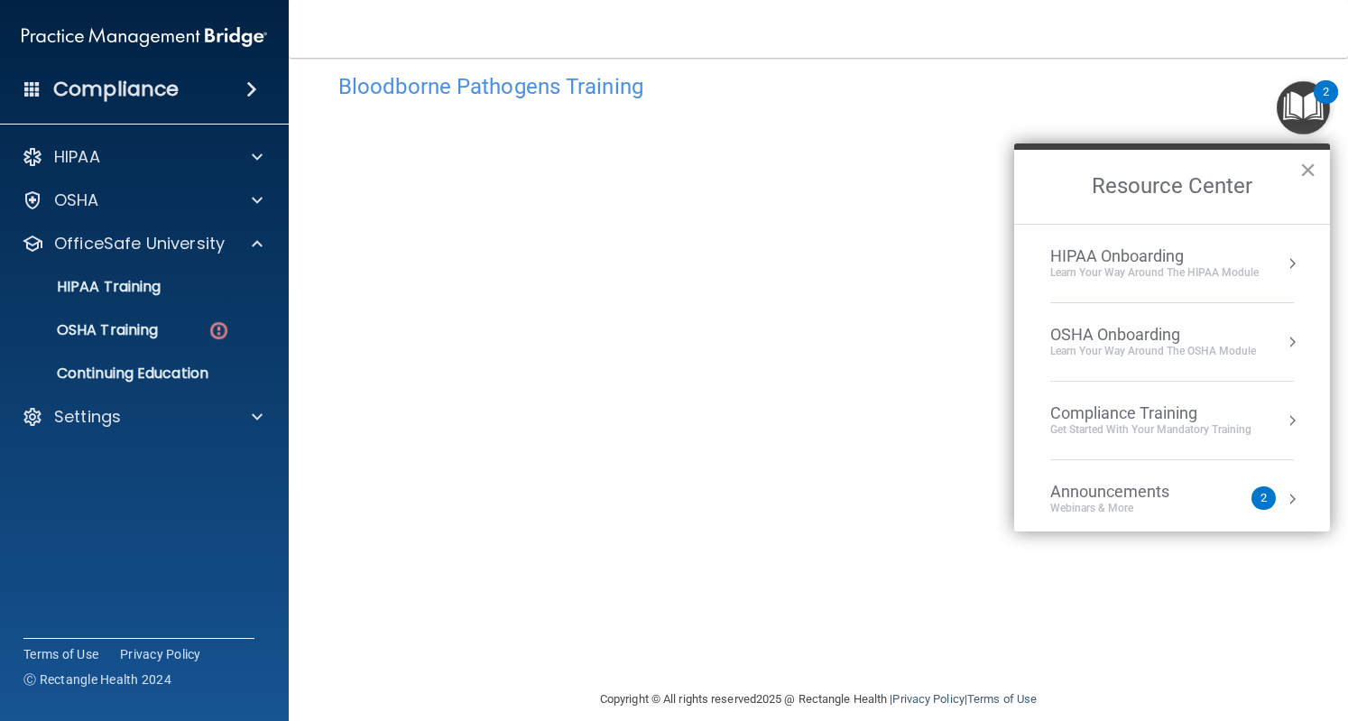
click at [1283, 341] on button "Resource Center" at bounding box center [1292, 342] width 18 height 18
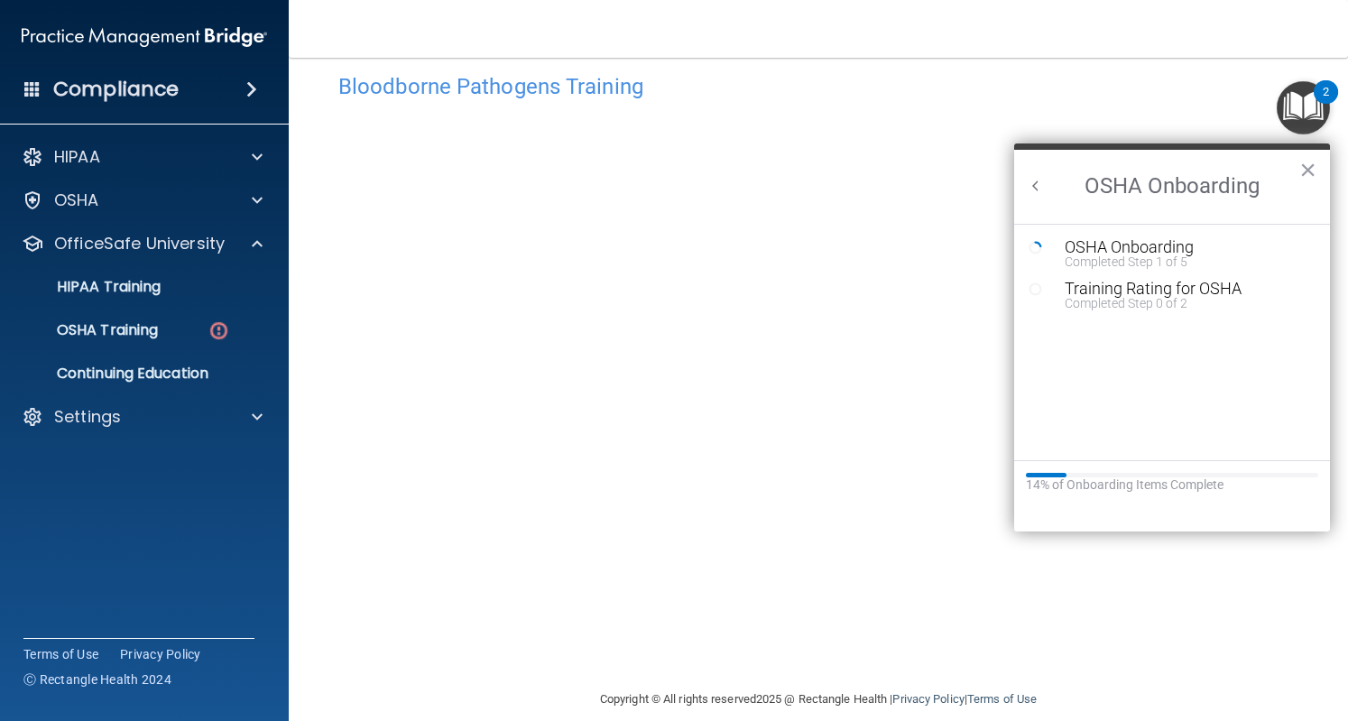
scroll to position [0, 0]
click at [1175, 93] on h4 "Bloodborne Pathogens Training" at bounding box center [818, 86] width 960 height 23
click at [1309, 172] on button "×" at bounding box center [1308, 169] width 17 height 29
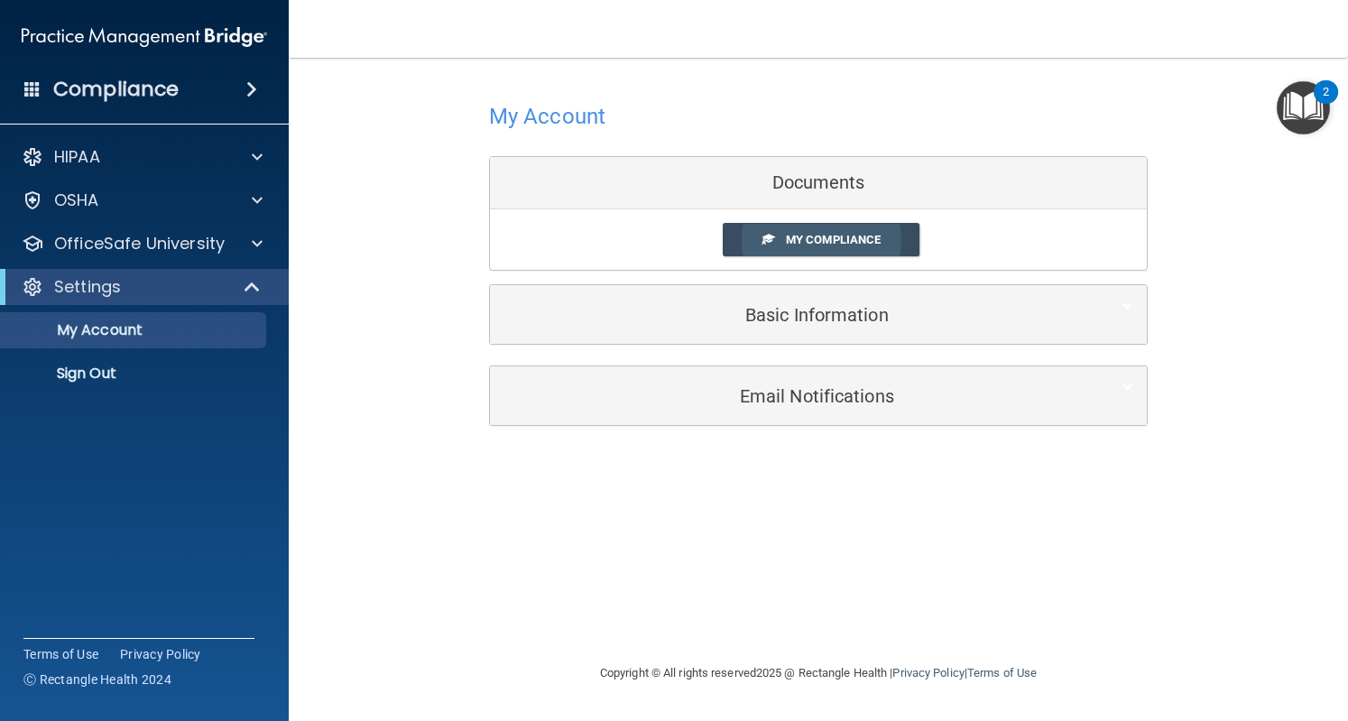
click at [792, 236] on span "My Compliance" at bounding box center [833, 240] width 95 height 14
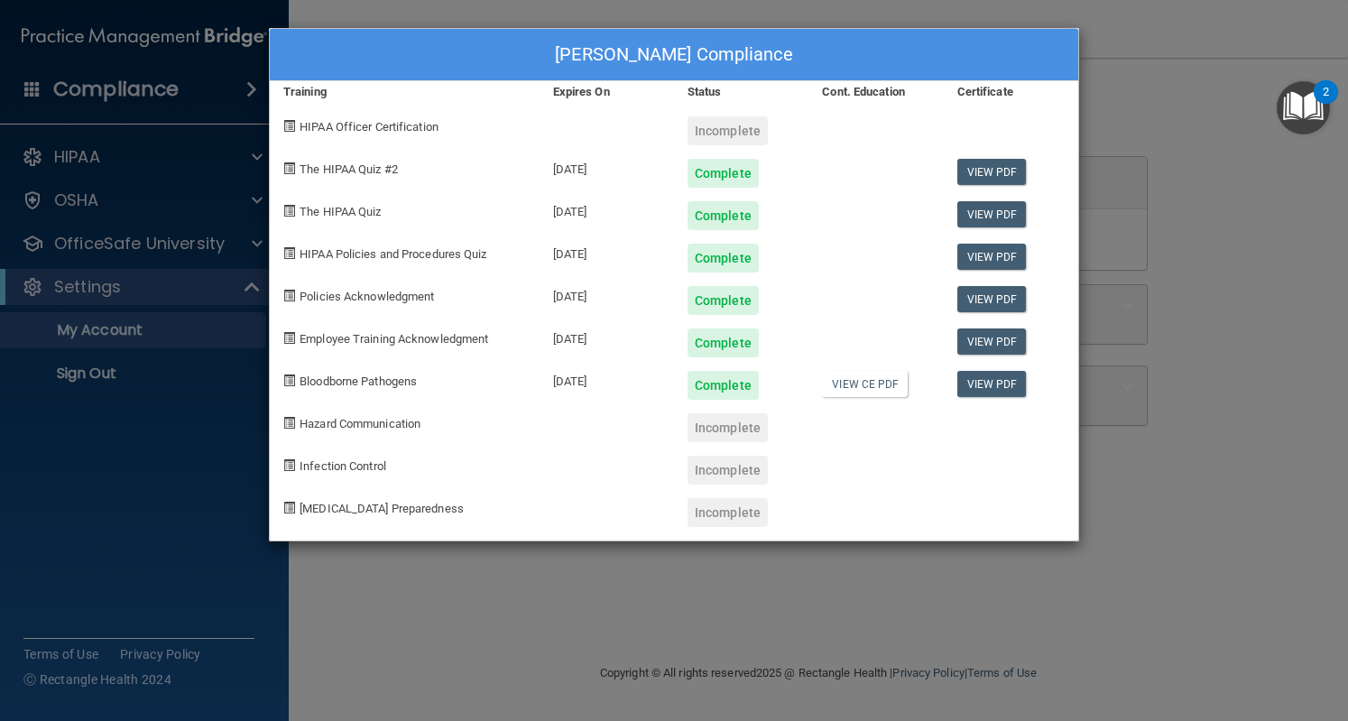
click at [1218, 134] on div "[PERSON_NAME] Compliance Training Expires On Status Cont. Education Certificate…" at bounding box center [674, 360] width 1348 height 721
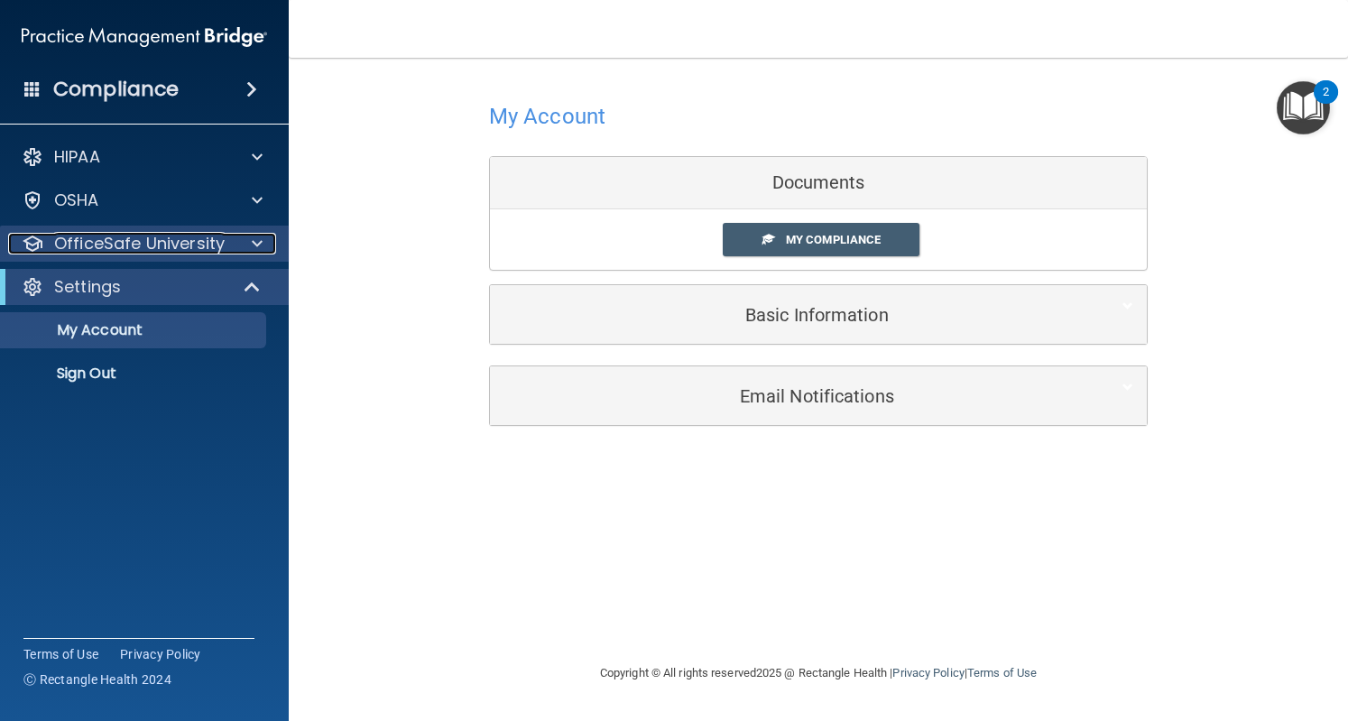
click at [195, 233] on p "OfficeSafe University" at bounding box center [139, 244] width 171 height 22
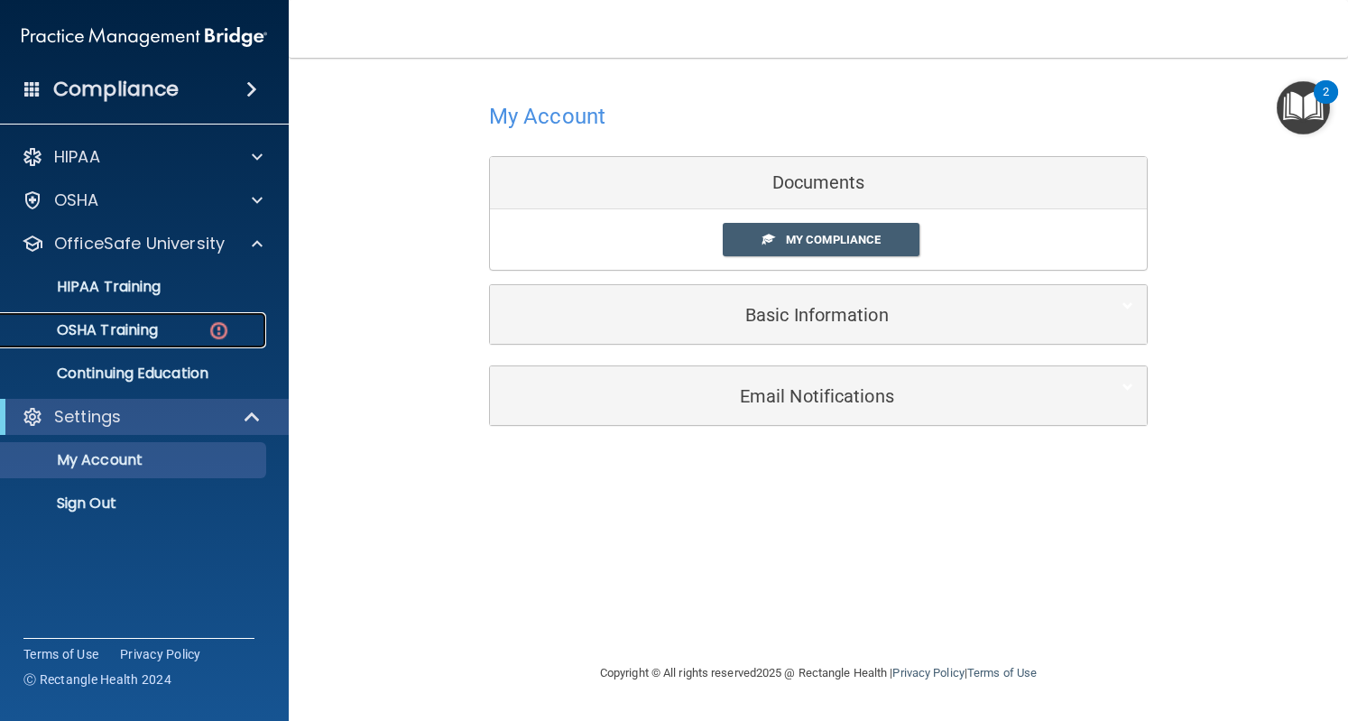
click at [162, 332] on div "OSHA Training" at bounding box center [135, 330] width 246 height 18
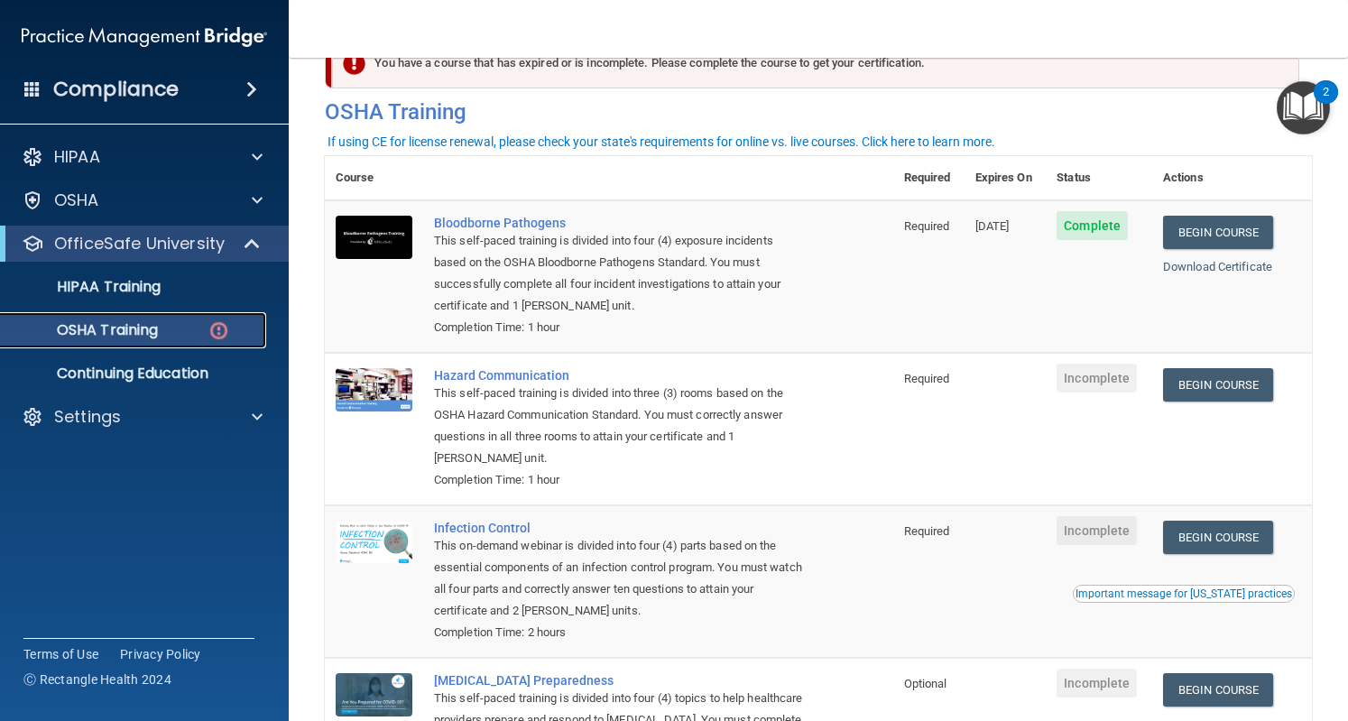
scroll to position [55, 0]
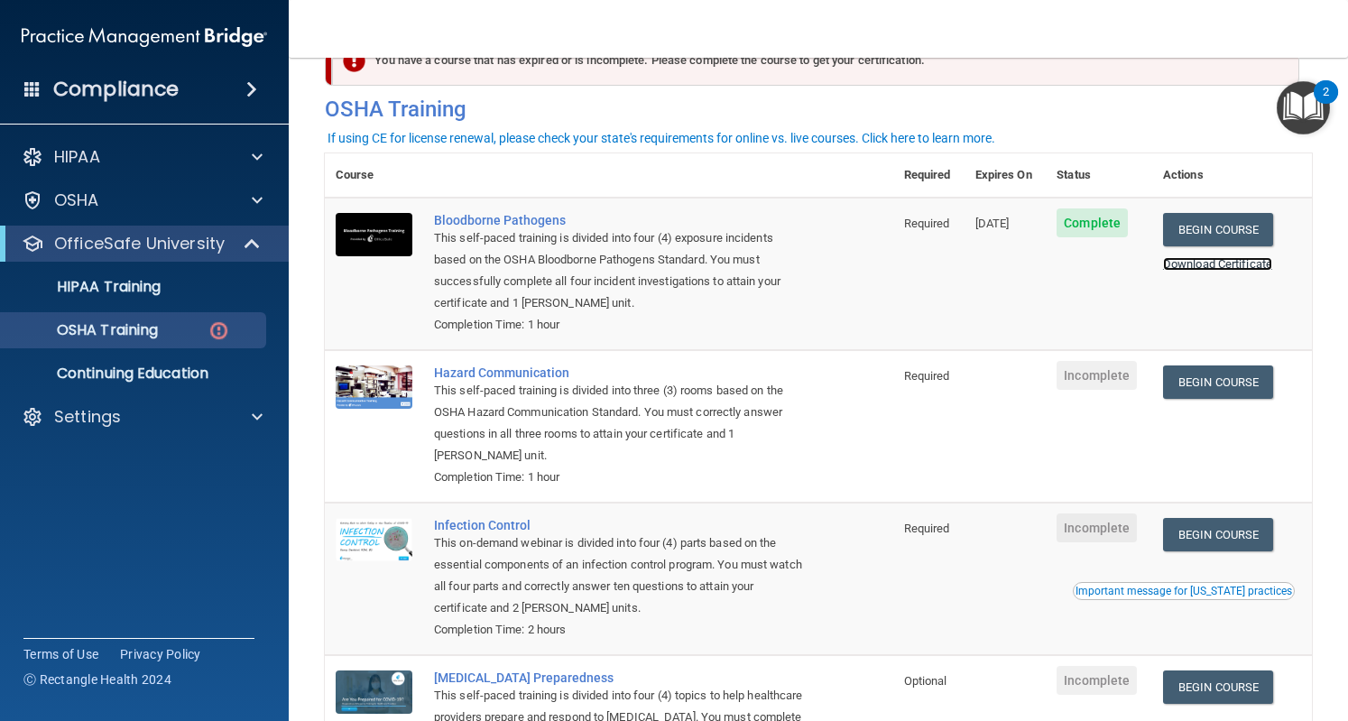
click at [1211, 261] on link "Download Certificate" at bounding box center [1217, 264] width 109 height 14
click at [1226, 383] on link "Begin Course" at bounding box center [1218, 382] width 110 height 33
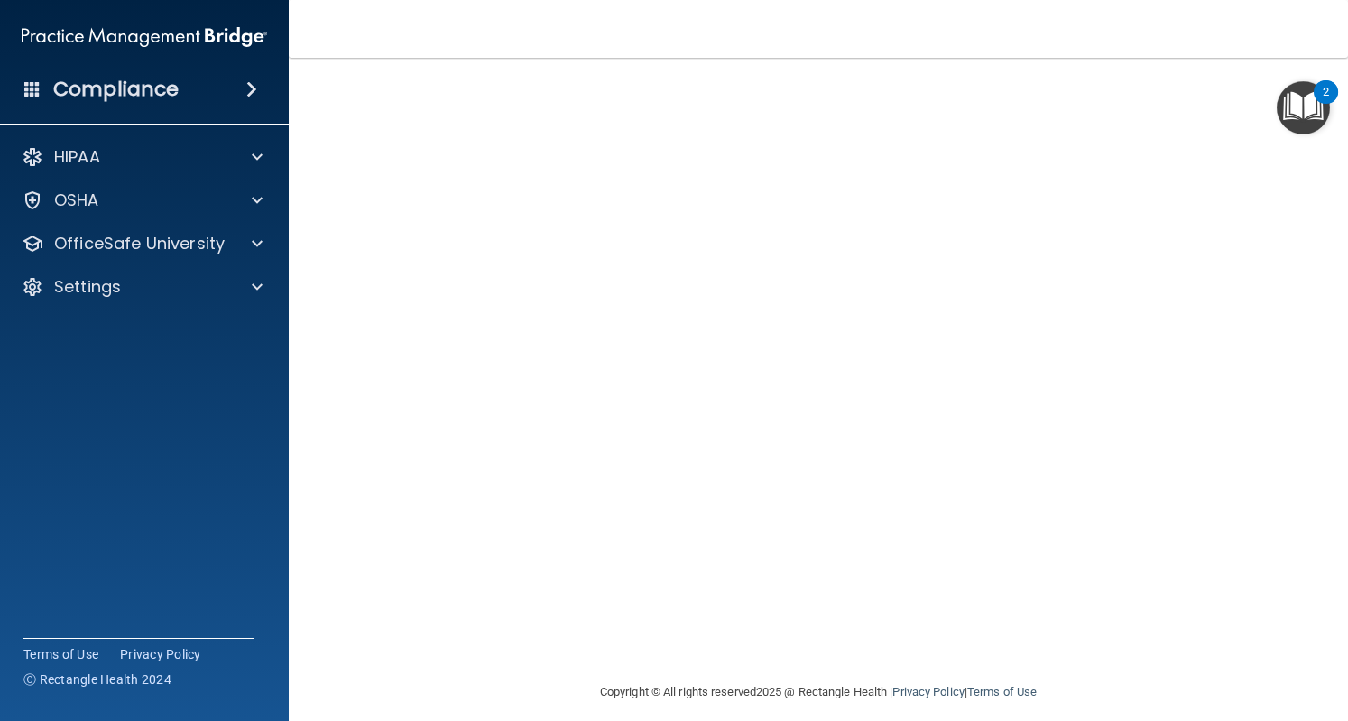
scroll to position [76, 0]
click at [256, 237] on span at bounding box center [257, 244] width 11 height 22
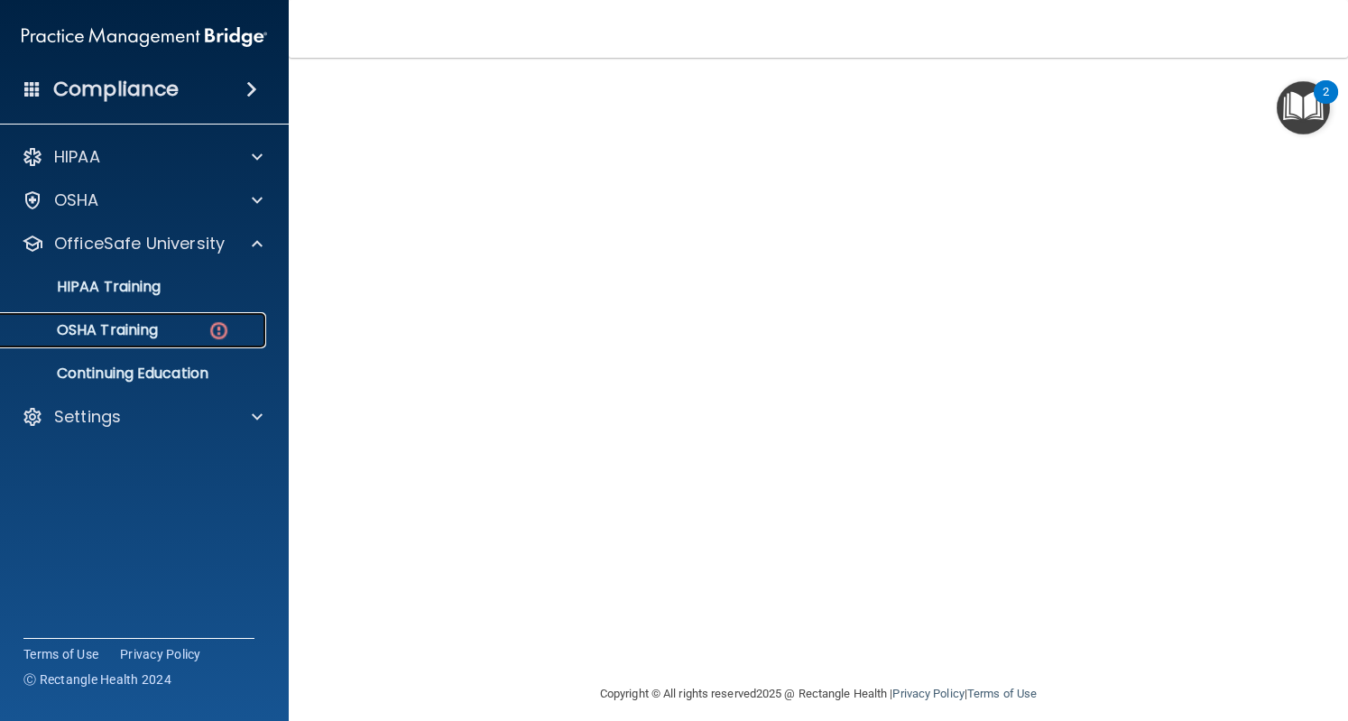
click at [151, 335] on p "OSHA Training" at bounding box center [85, 330] width 146 height 18
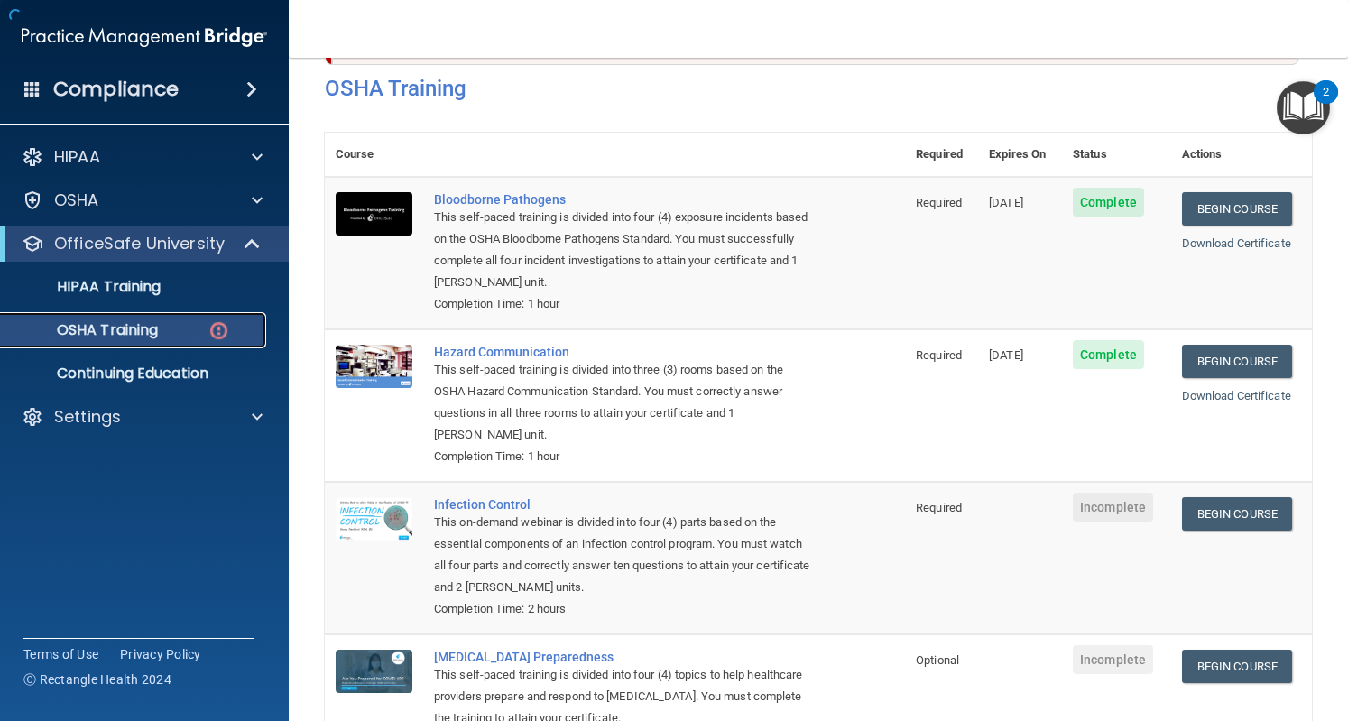
scroll to position [199, 0]
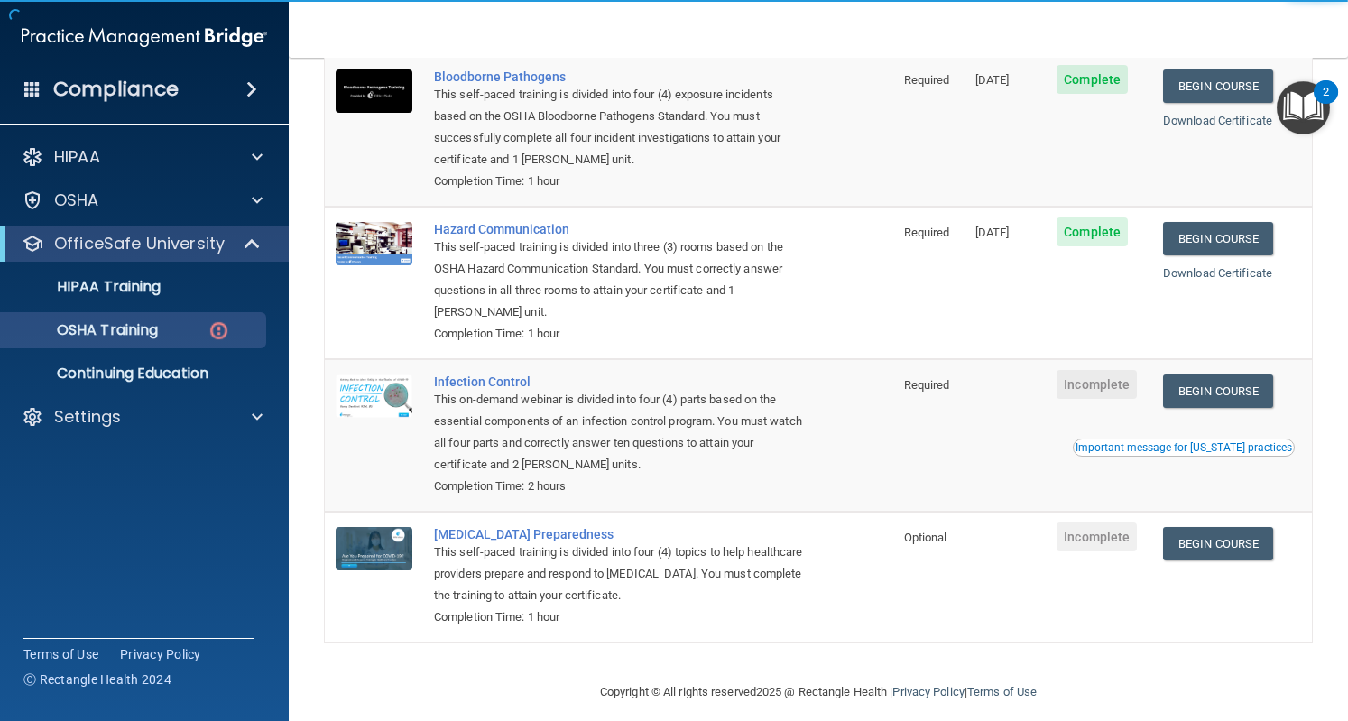
click at [1302, 106] on img "Open Resource Center, 2 new notifications" at bounding box center [1303, 107] width 53 height 53
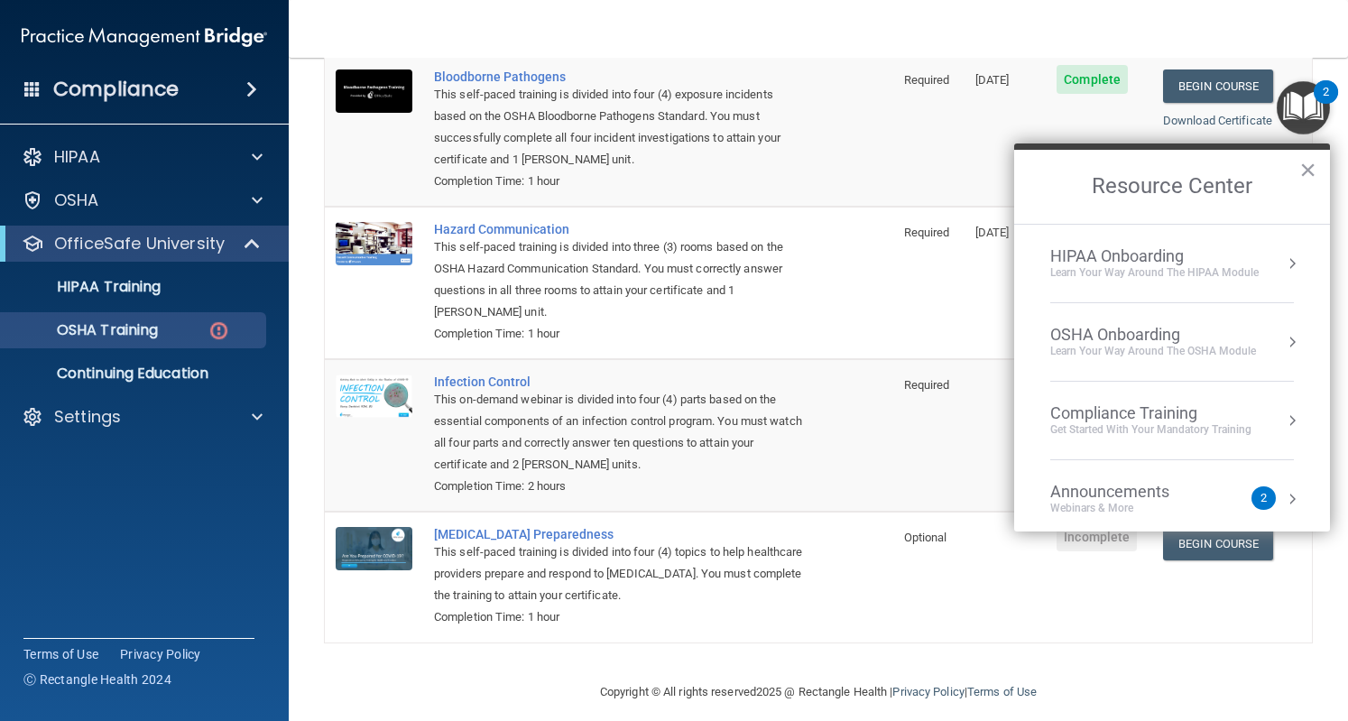
click at [1206, 331] on div "OSHA Onboarding" at bounding box center [1153, 335] width 206 height 20
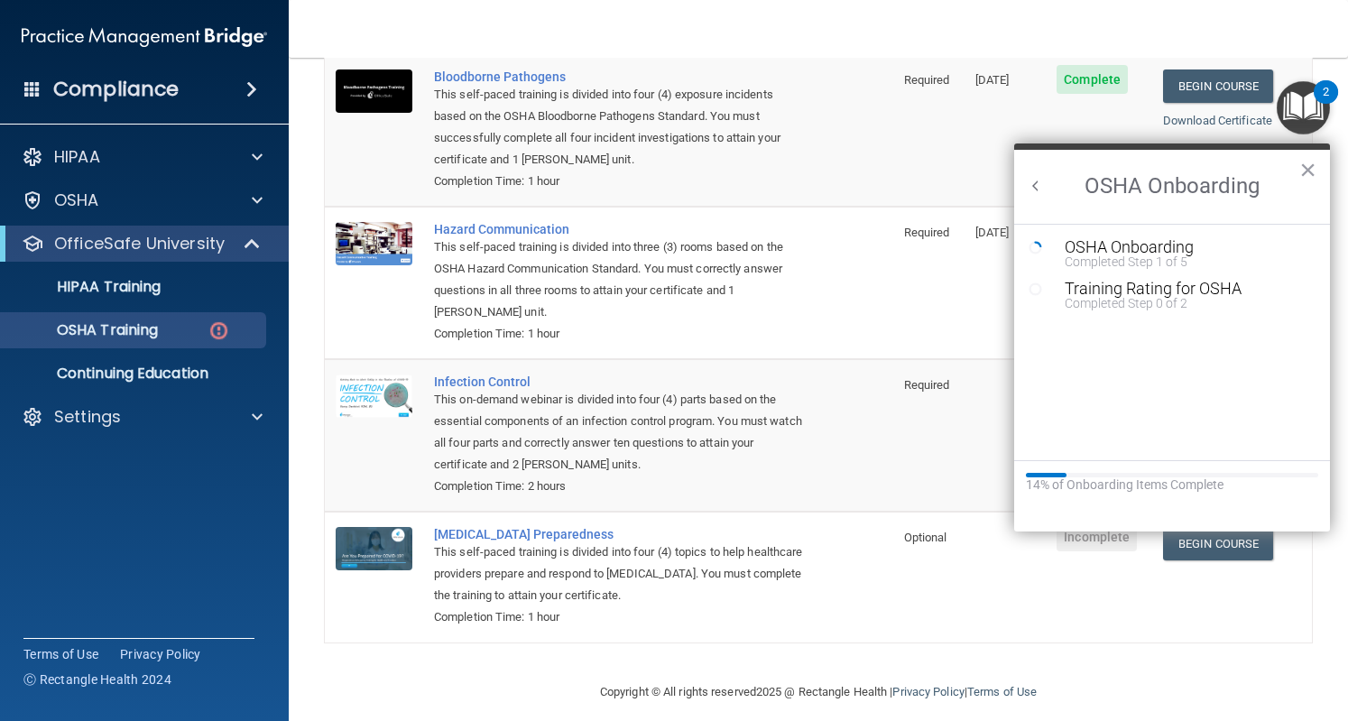
scroll to position [0, 0]
click at [1311, 156] on button "×" at bounding box center [1308, 169] width 17 height 29
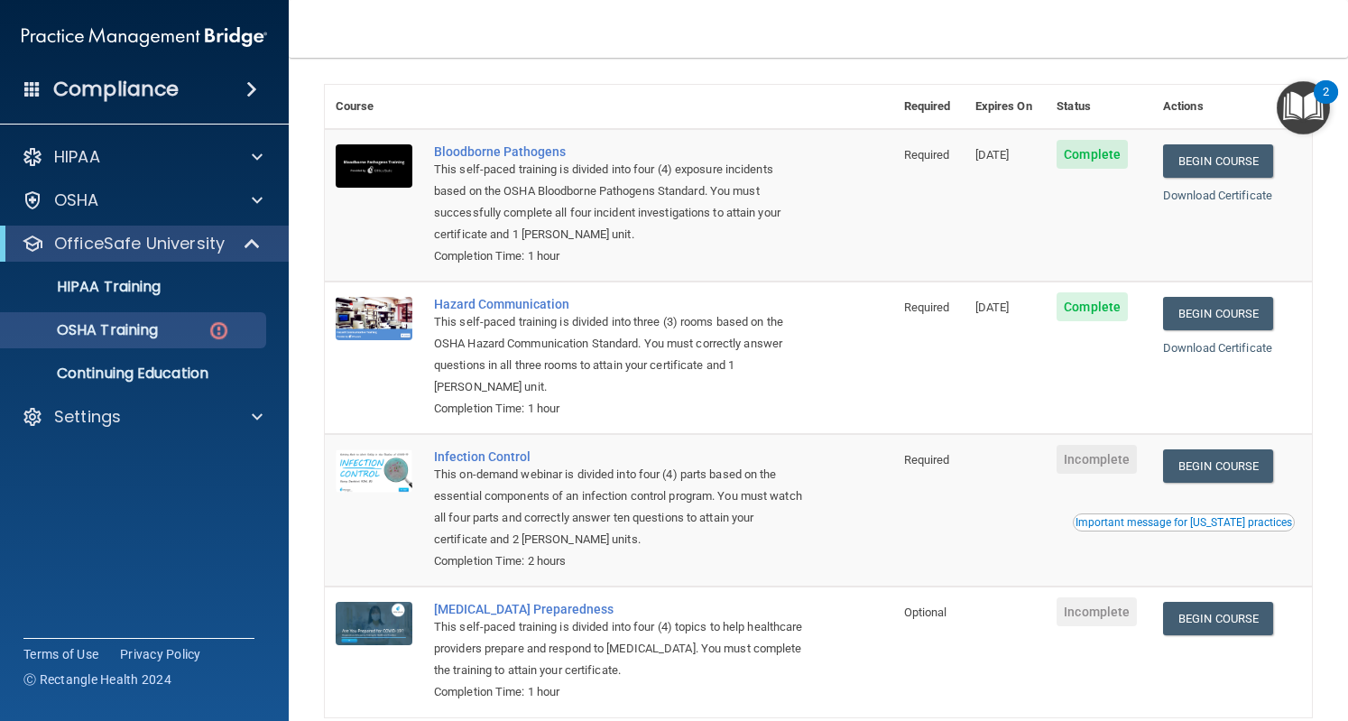
scroll to position [215, 0]
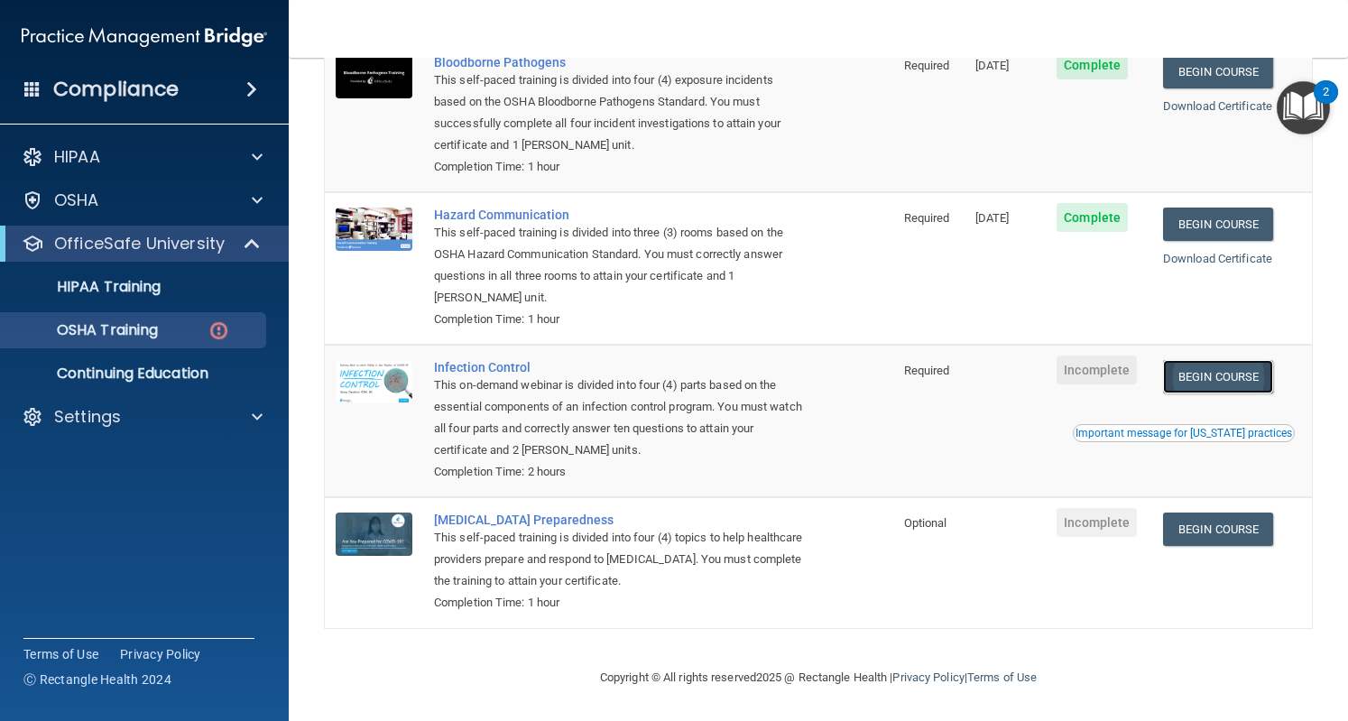
click at [1210, 378] on link "Begin Course" at bounding box center [1218, 376] width 110 height 33
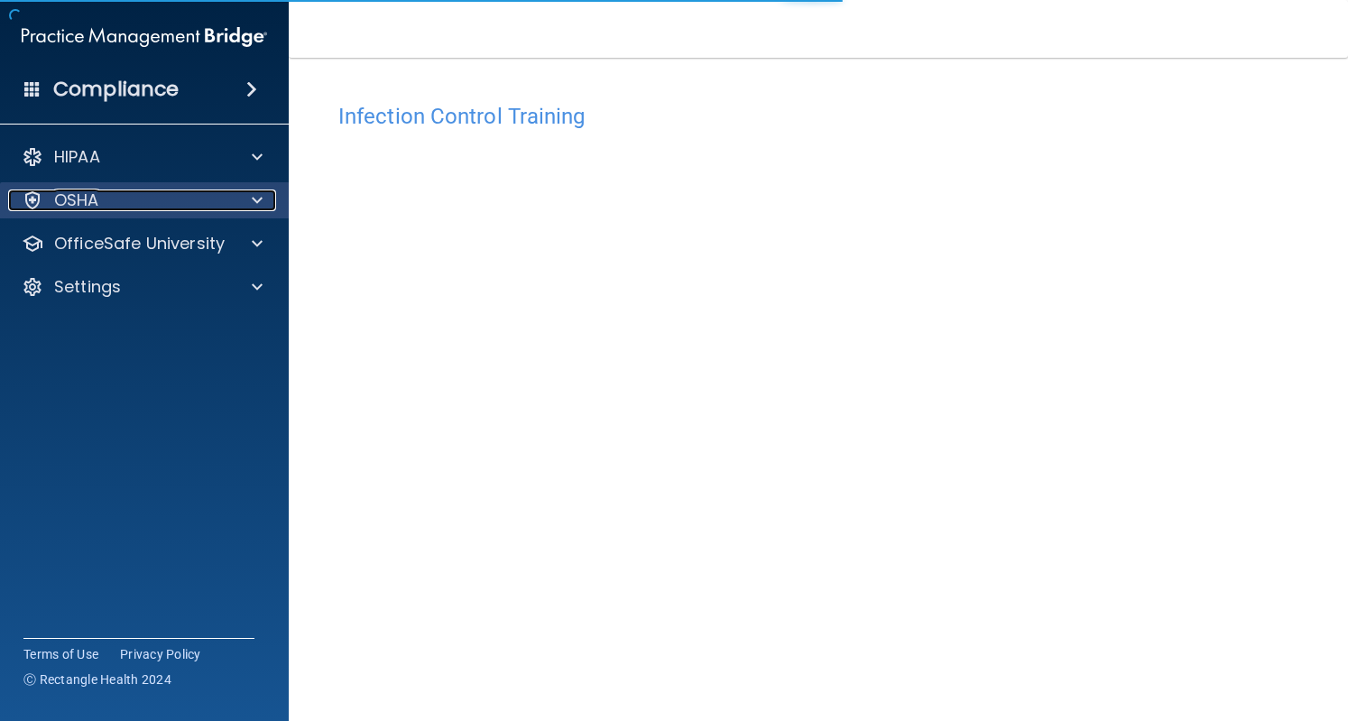
click at [180, 199] on div "OSHA" at bounding box center [120, 201] width 224 height 22
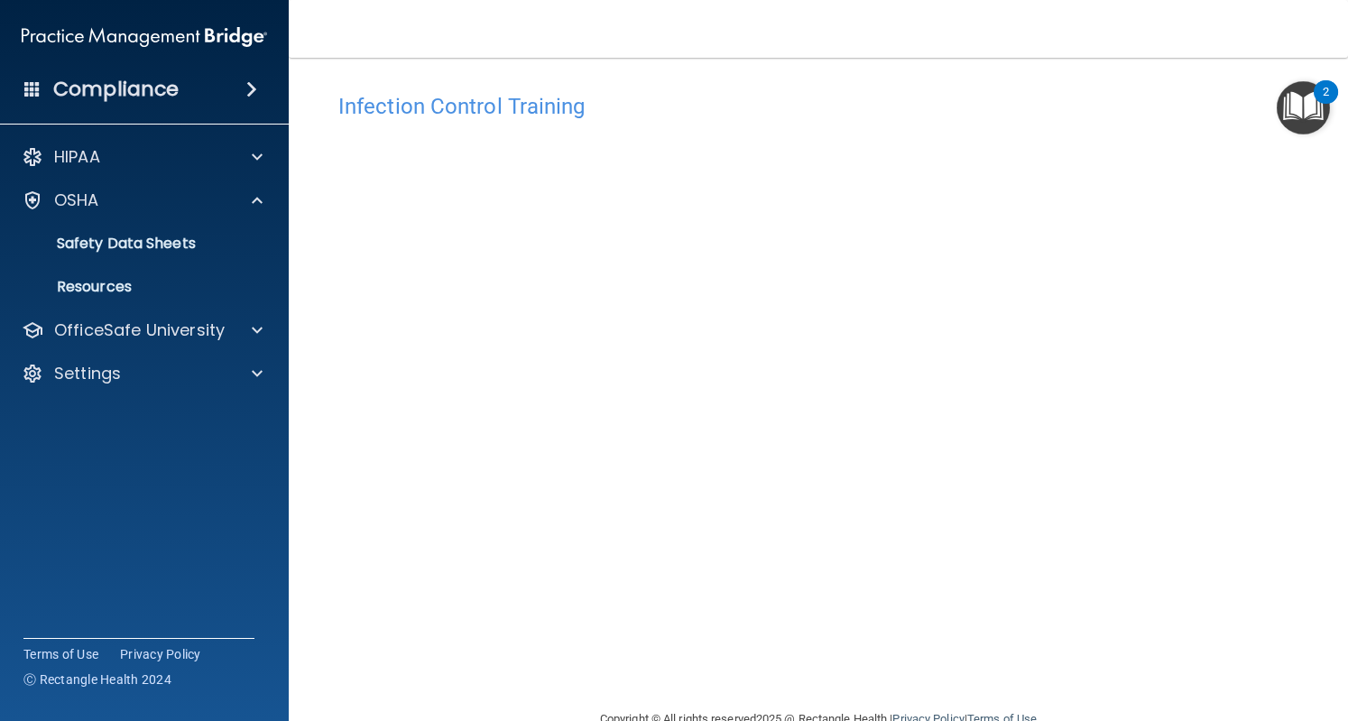
scroll to position [51, 0]
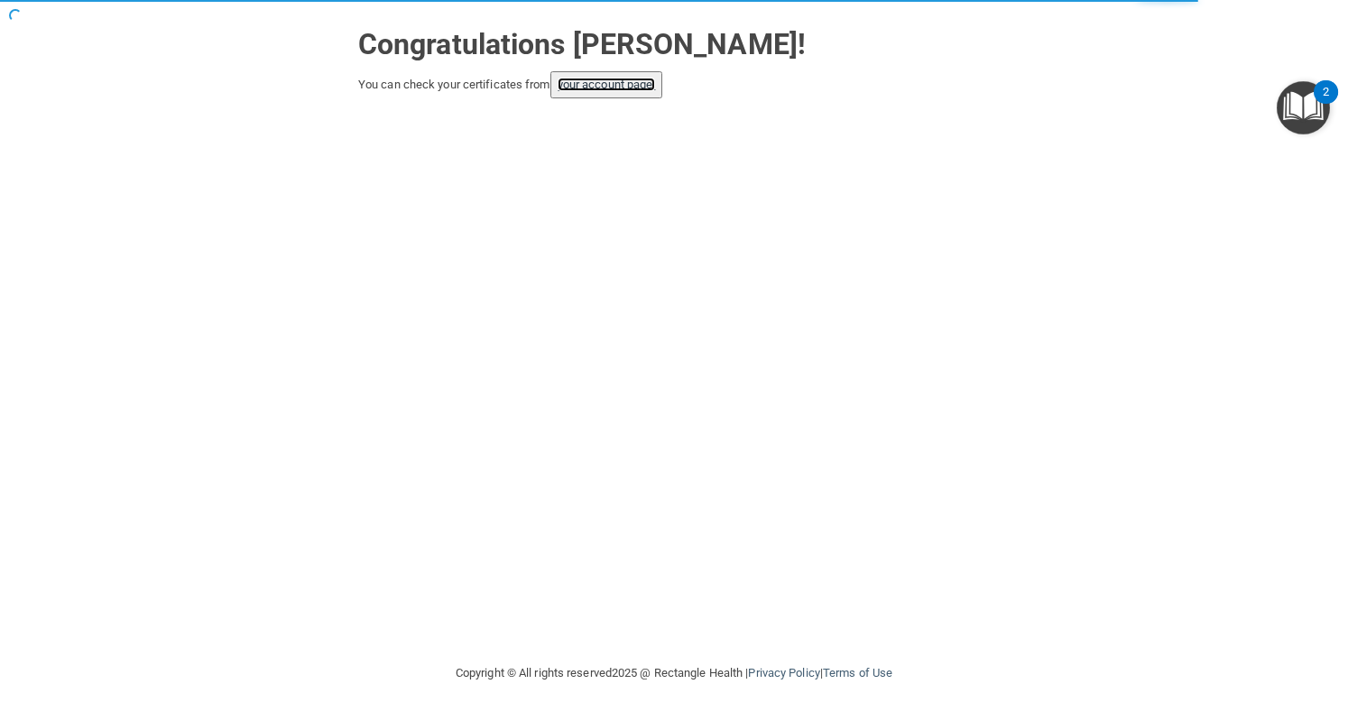
click at [623, 83] on link "your account page!" at bounding box center [607, 85] width 98 height 14
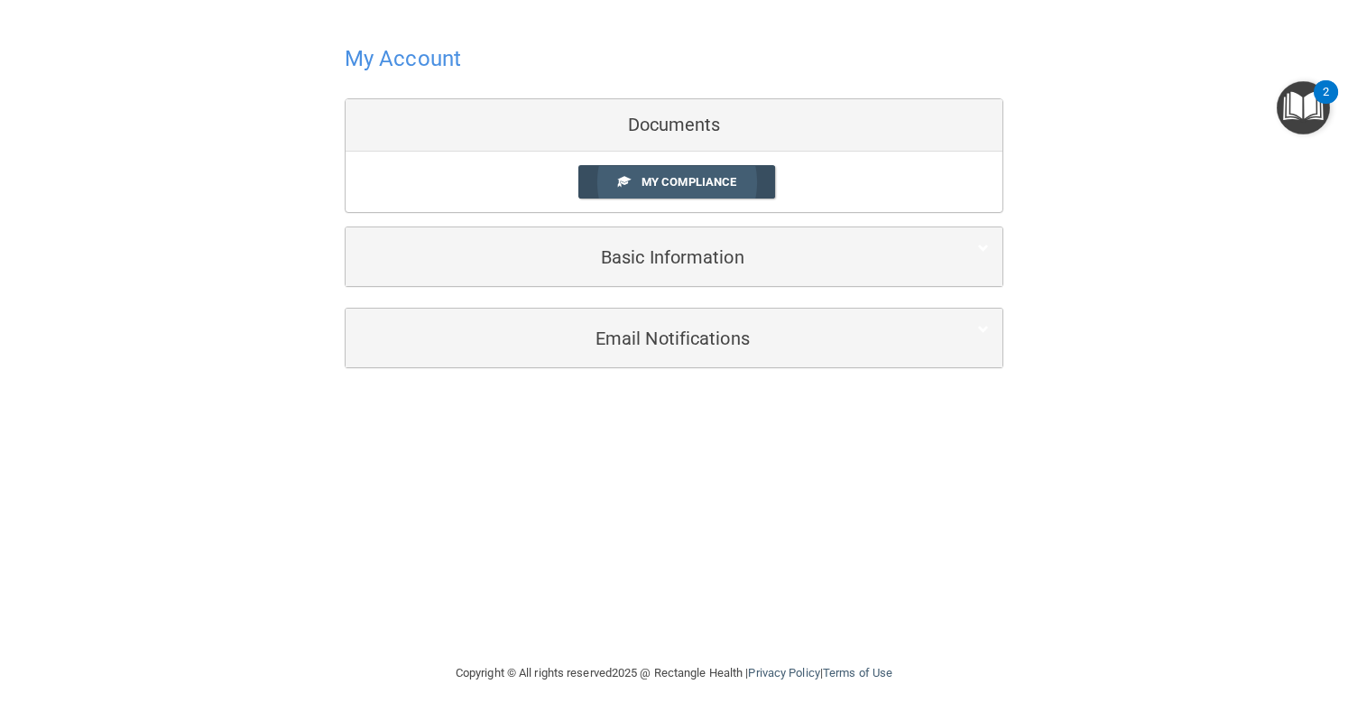
click at [724, 179] on span "My Compliance" at bounding box center [689, 182] width 95 height 14
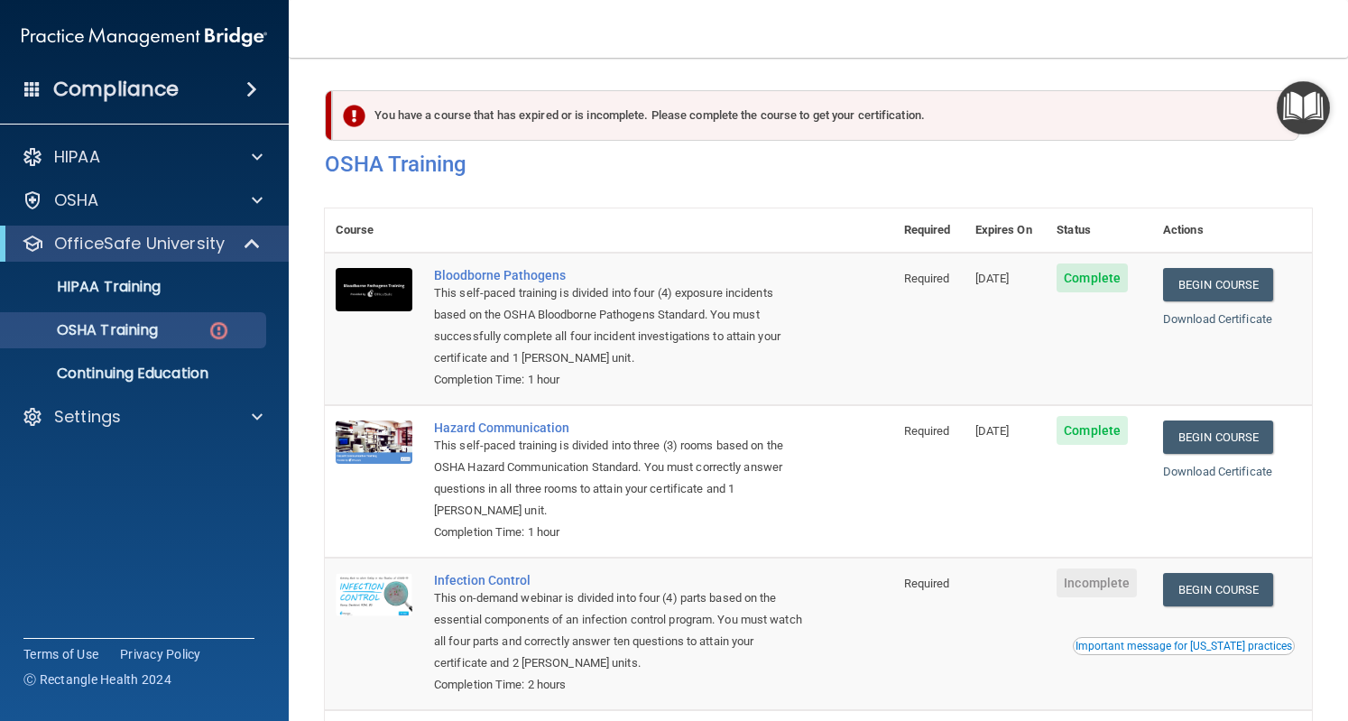
scroll to position [215, 0]
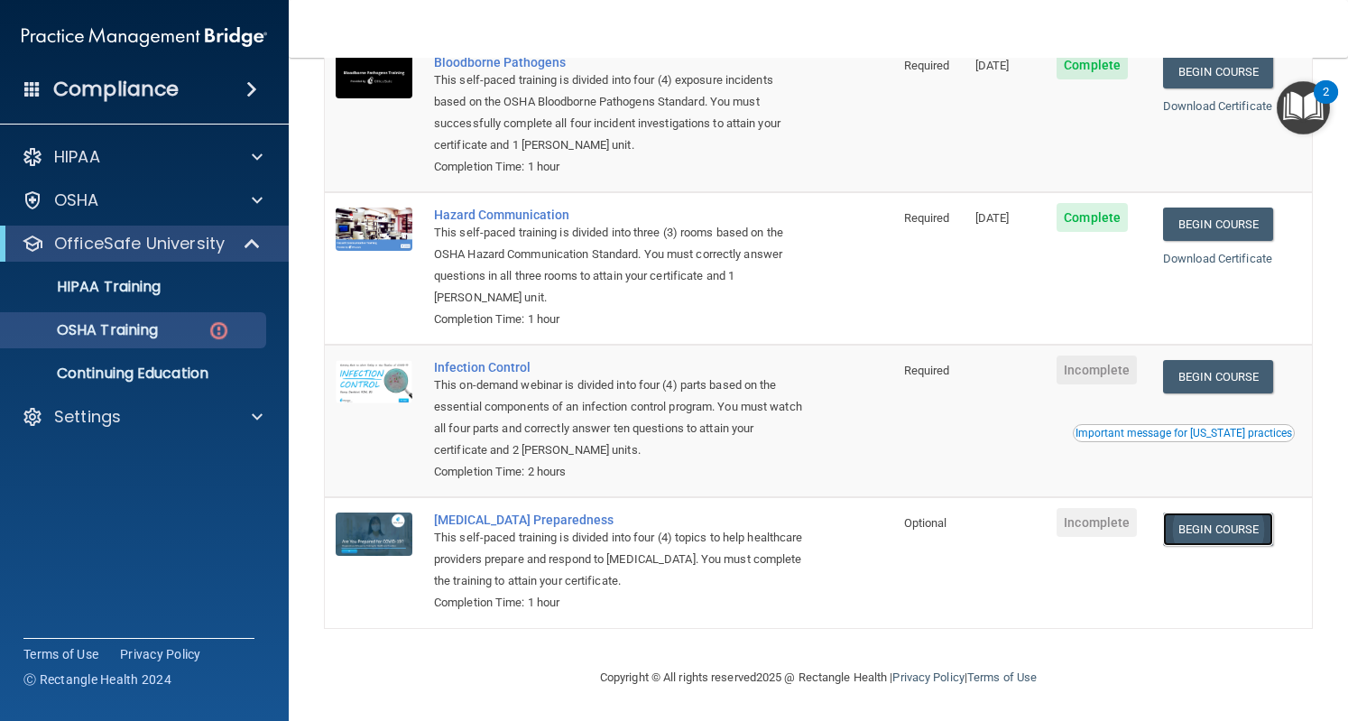
click at [1202, 532] on link "Begin Course" at bounding box center [1218, 529] width 110 height 33
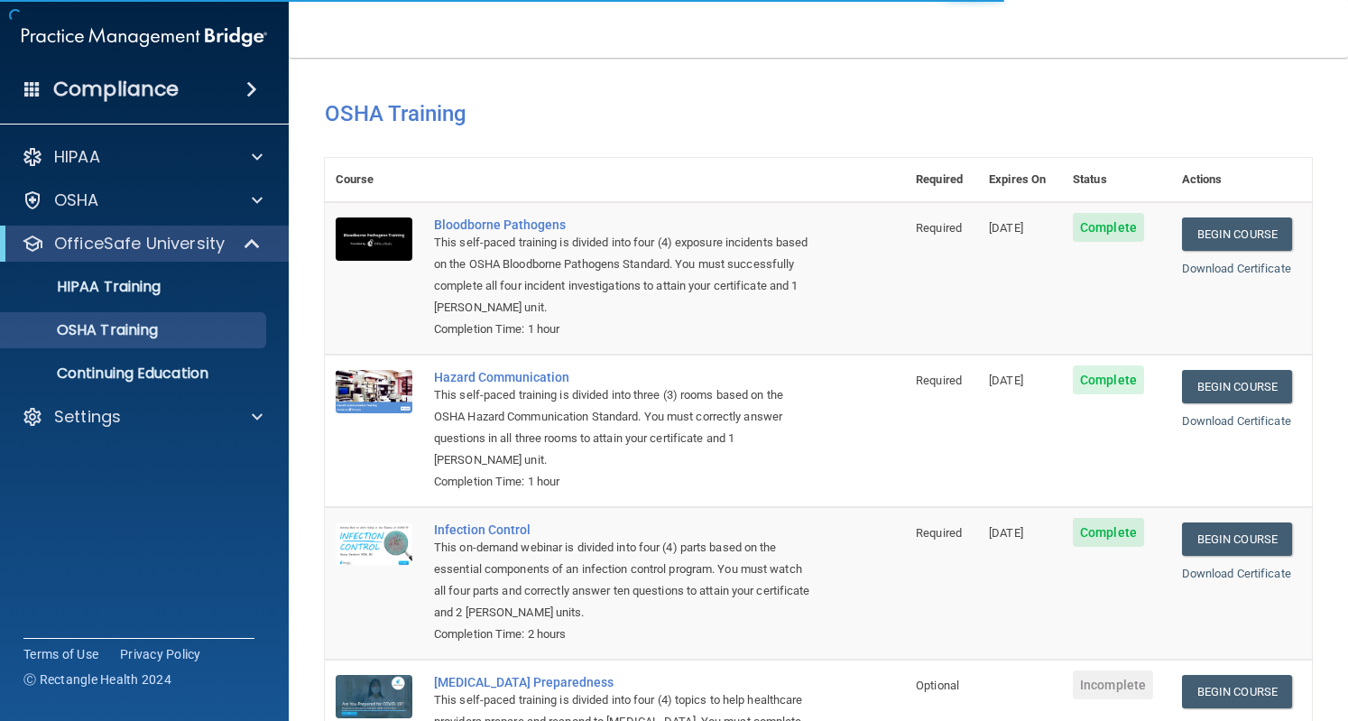
scroll to position [164, 0]
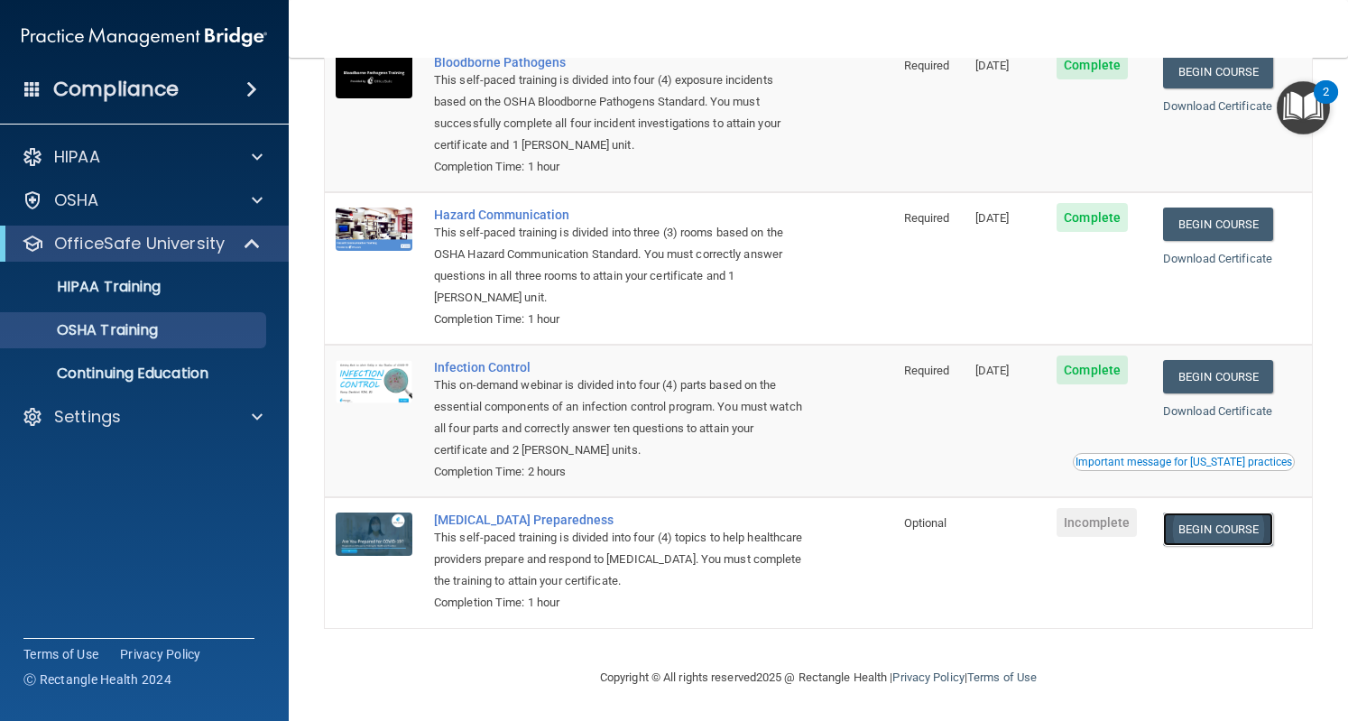
click at [1202, 528] on link "Begin Course" at bounding box center [1218, 529] width 110 height 33
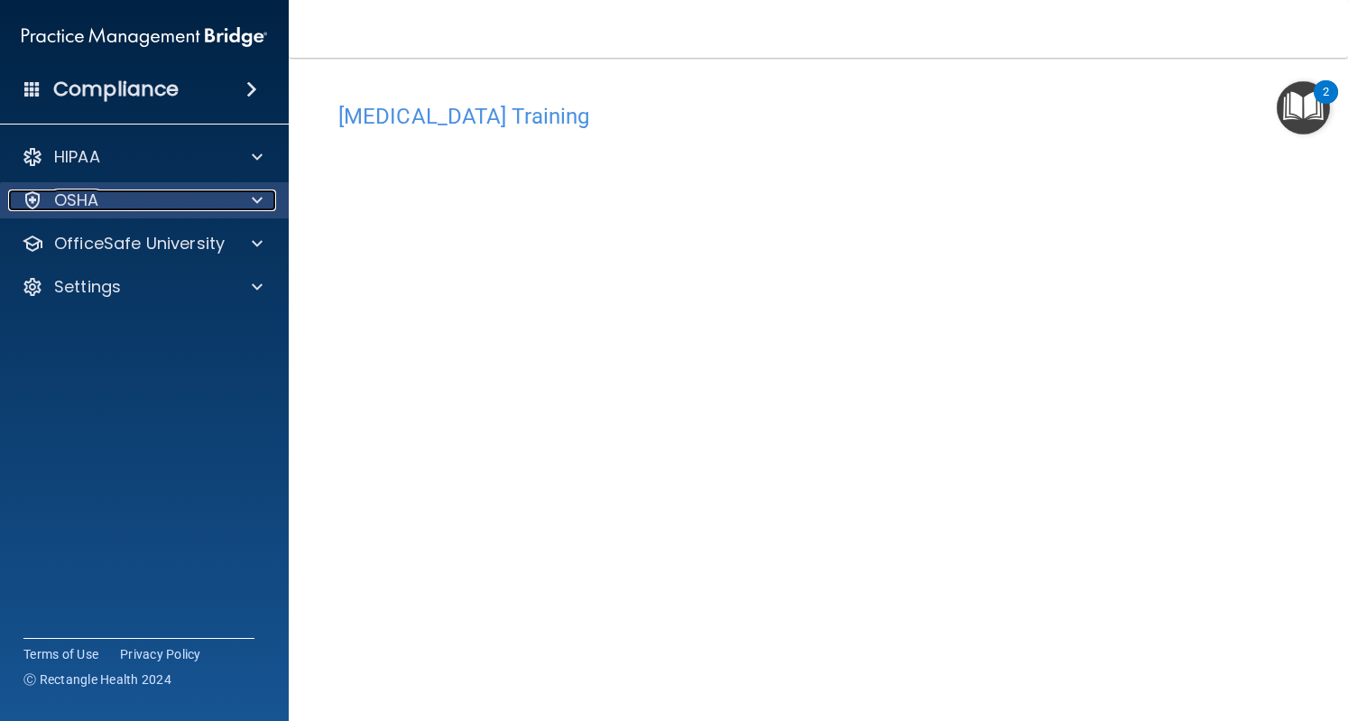
click at [177, 194] on div "OSHA" at bounding box center [120, 201] width 224 height 22
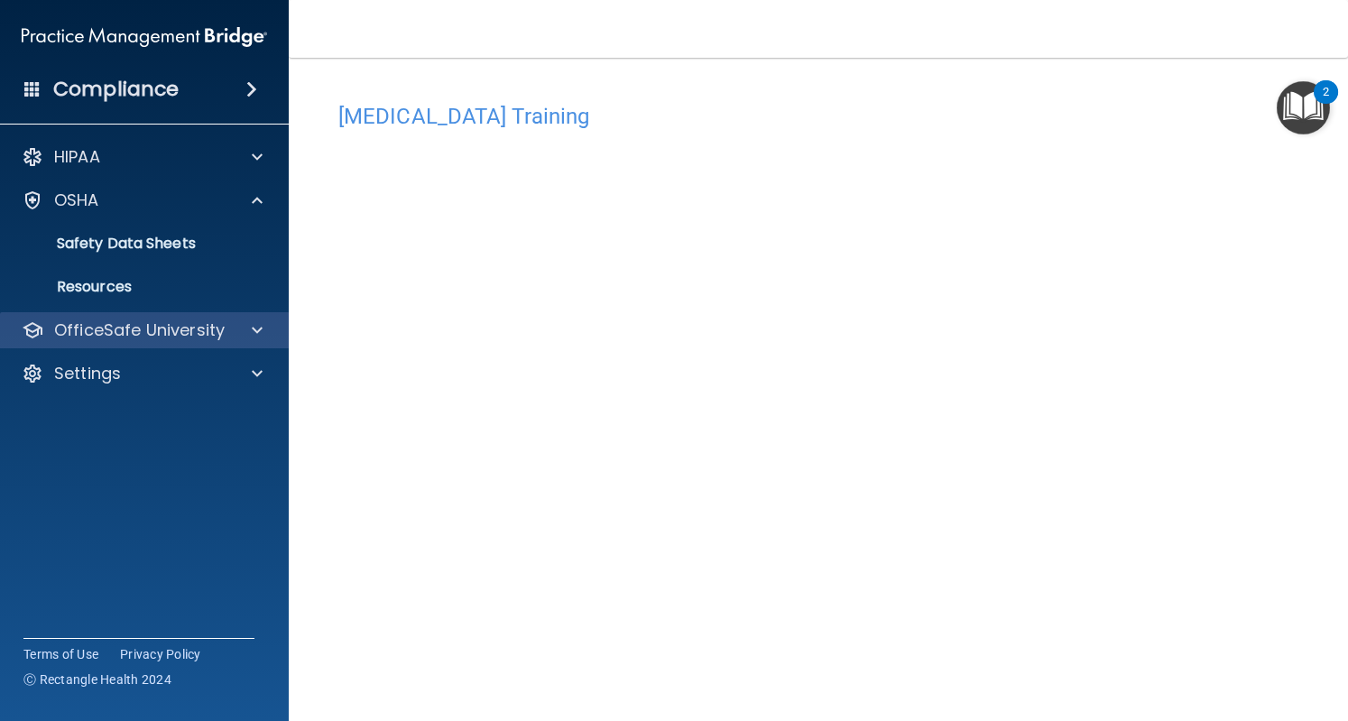
click at [112, 317] on div "OfficeSafe University" at bounding box center [145, 330] width 290 height 36
click at [105, 330] on p "OfficeSafe University" at bounding box center [139, 330] width 171 height 22
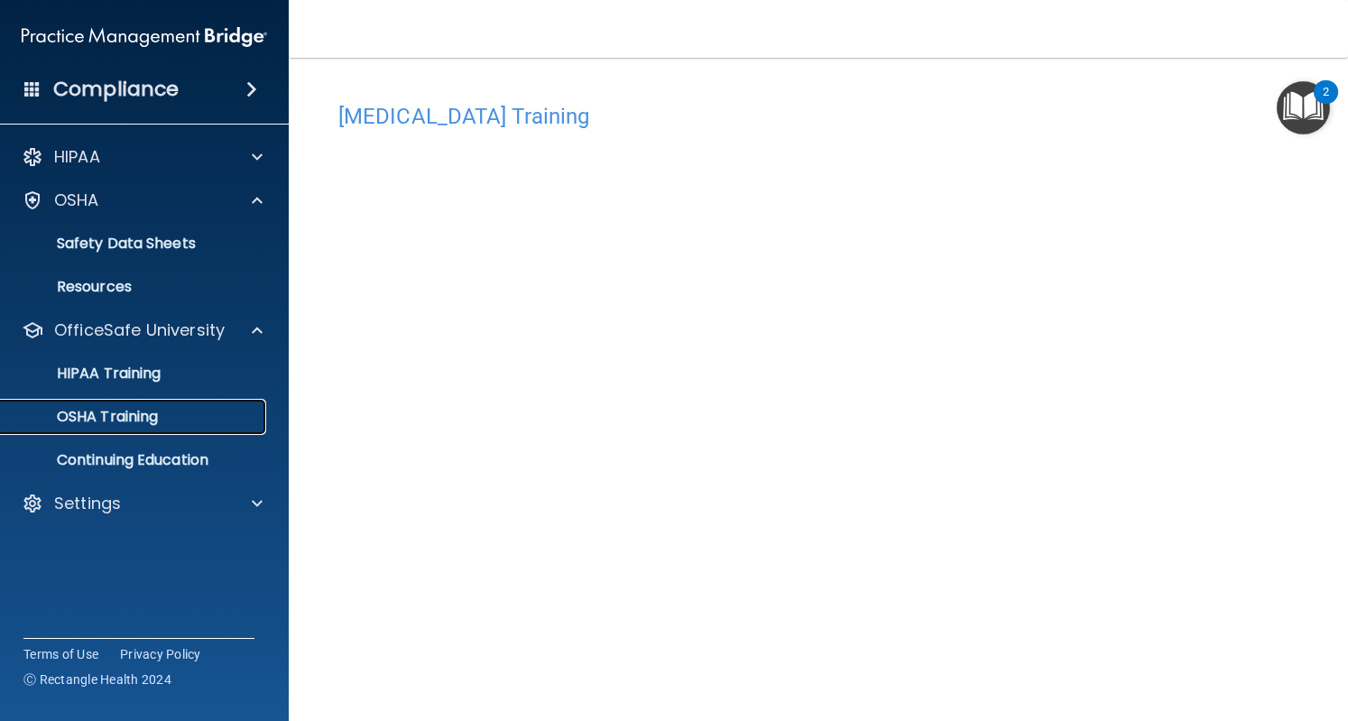
click at [116, 421] on p "OSHA Training" at bounding box center [85, 417] width 146 height 18
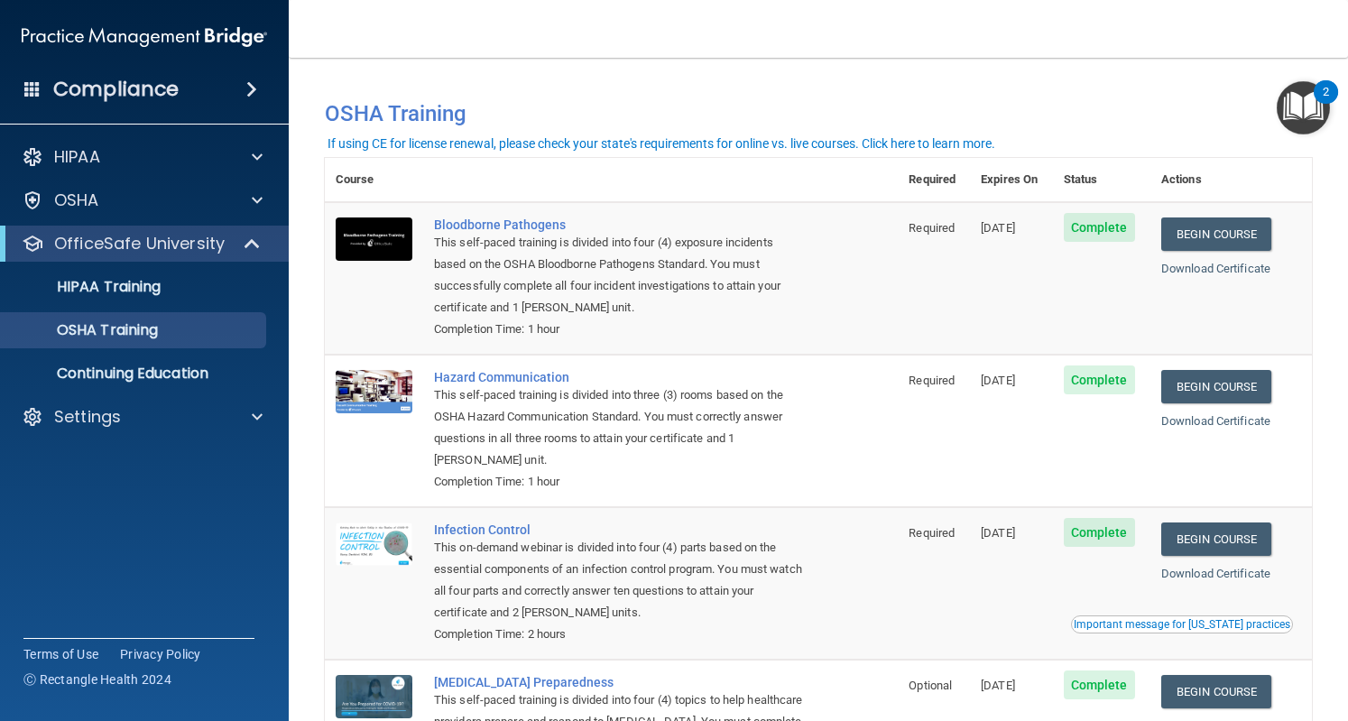
click at [1289, 104] on img "Open Resource Center, 2 new notifications" at bounding box center [1303, 107] width 53 height 53
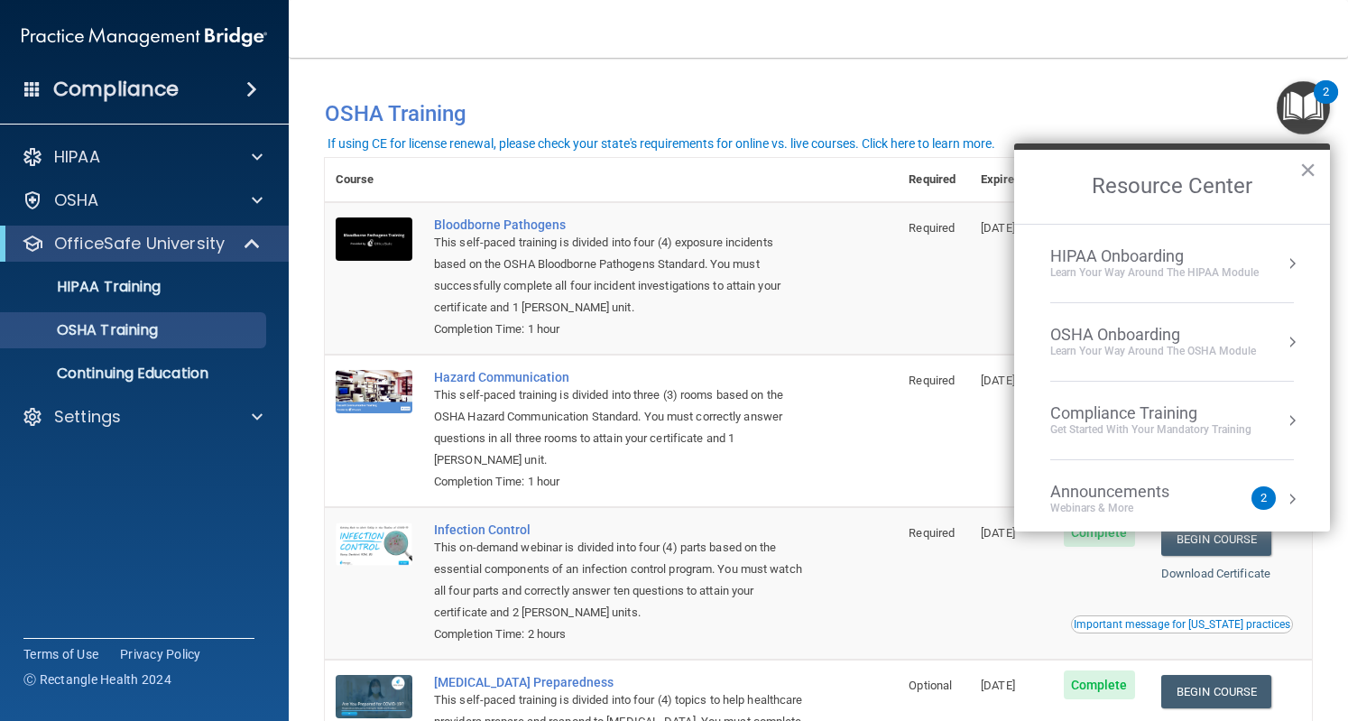
click at [1152, 338] on div "OSHA Onboarding" at bounding box center [1153, 335] width 206 height 20
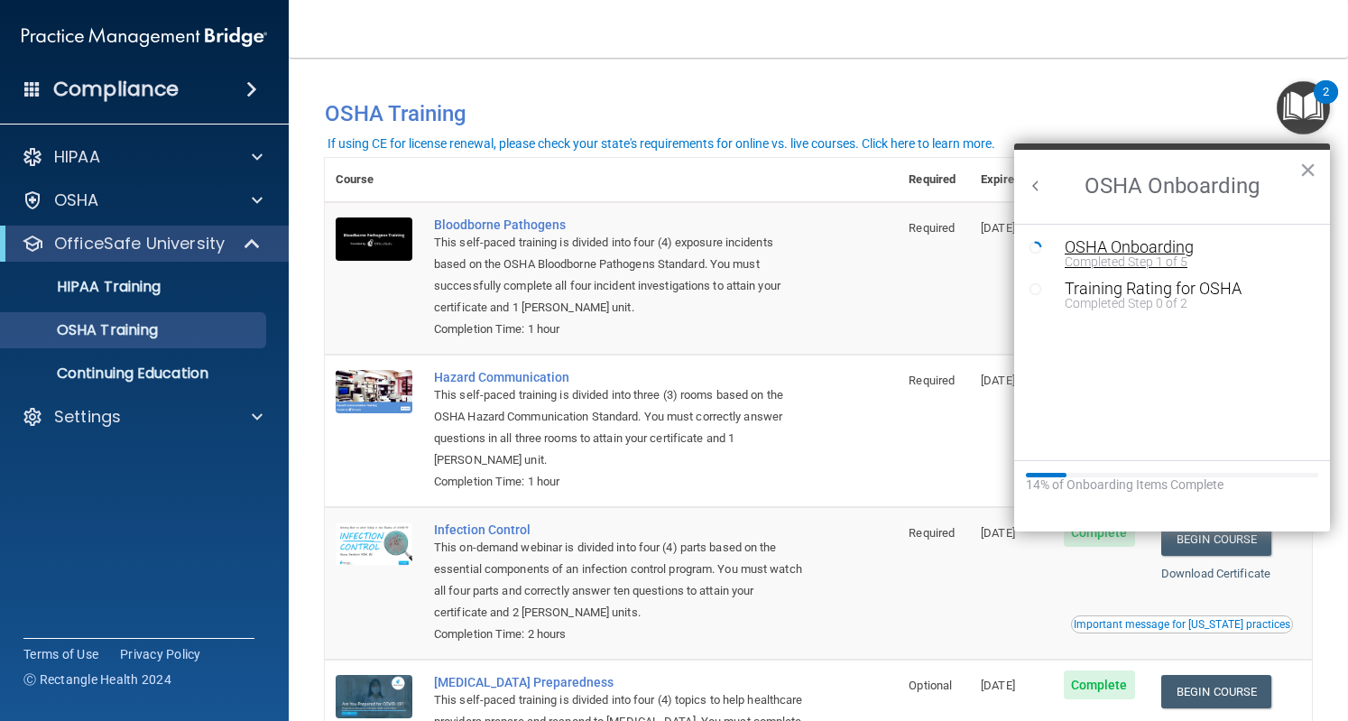
click at [1115, 267] on div "Completed Step 1 of 5" at bounding box center [1186, 261] width 242 height 13
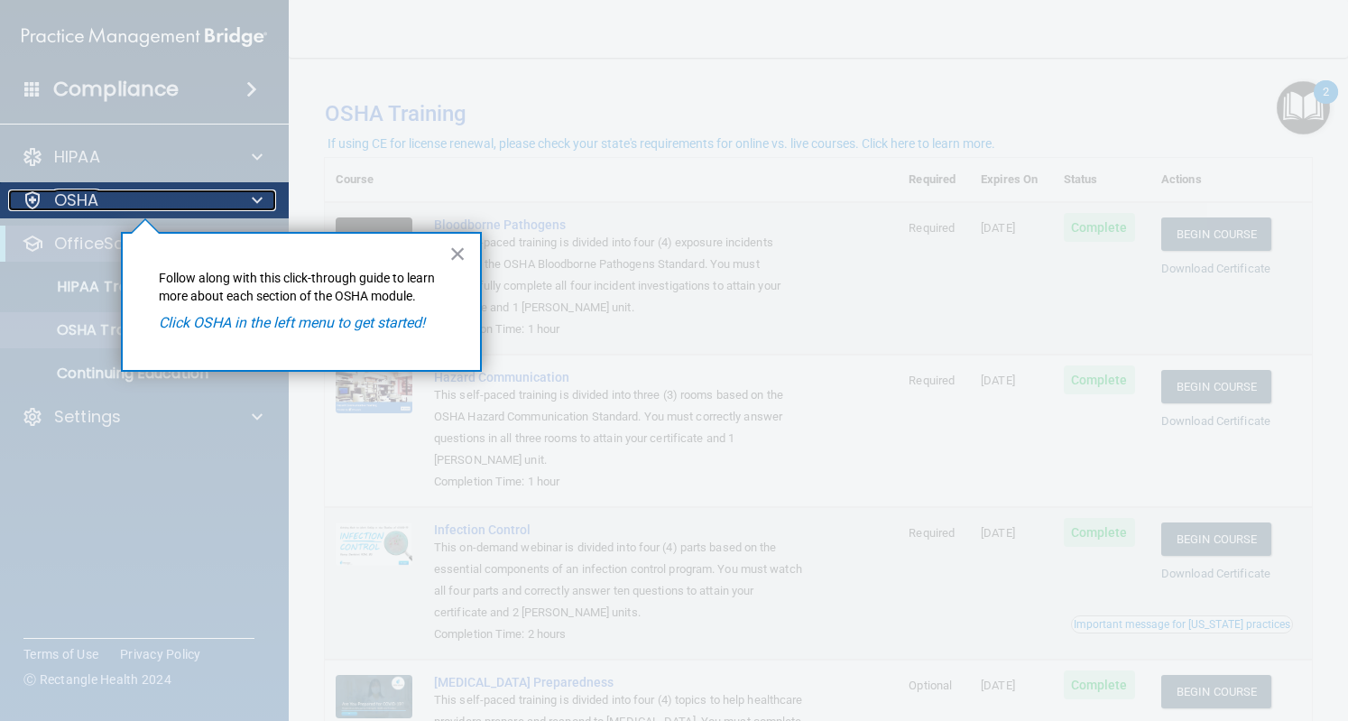
click at [136, 190] on div "OSHA" at bounding box center [120, 201] width 224 height 22
click at [79, 208] on p "OSHA" at bounding box center [76, 201] width 45 height 22
click at [193, 338] on div "× Follow along with this click-through guide to learn more about each section o…" at bounding box center [301, 302] width 361 height 140
click at [457, 261] on button "×" at bounding box center [457, 253] width 17 height 29
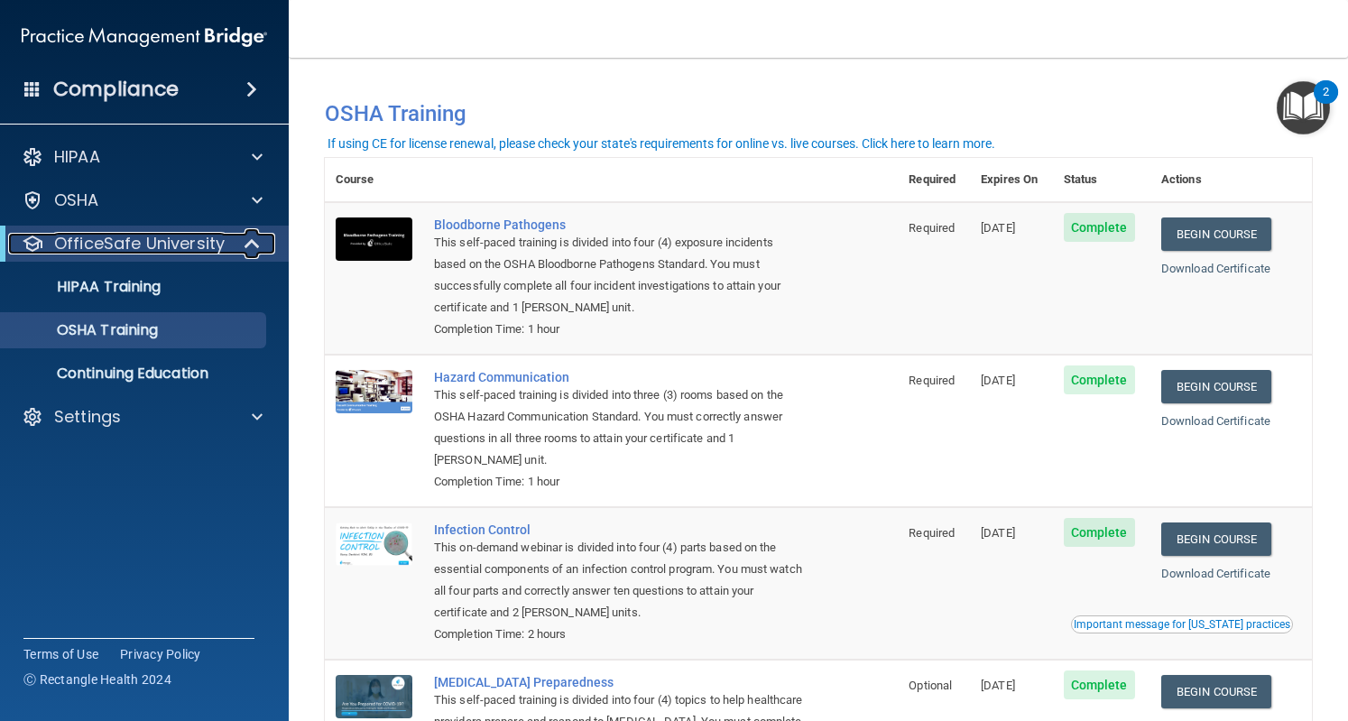
click at [66, 250] on p "OfficeSafe University" at bounding box center [139, 244] width 171 height 22
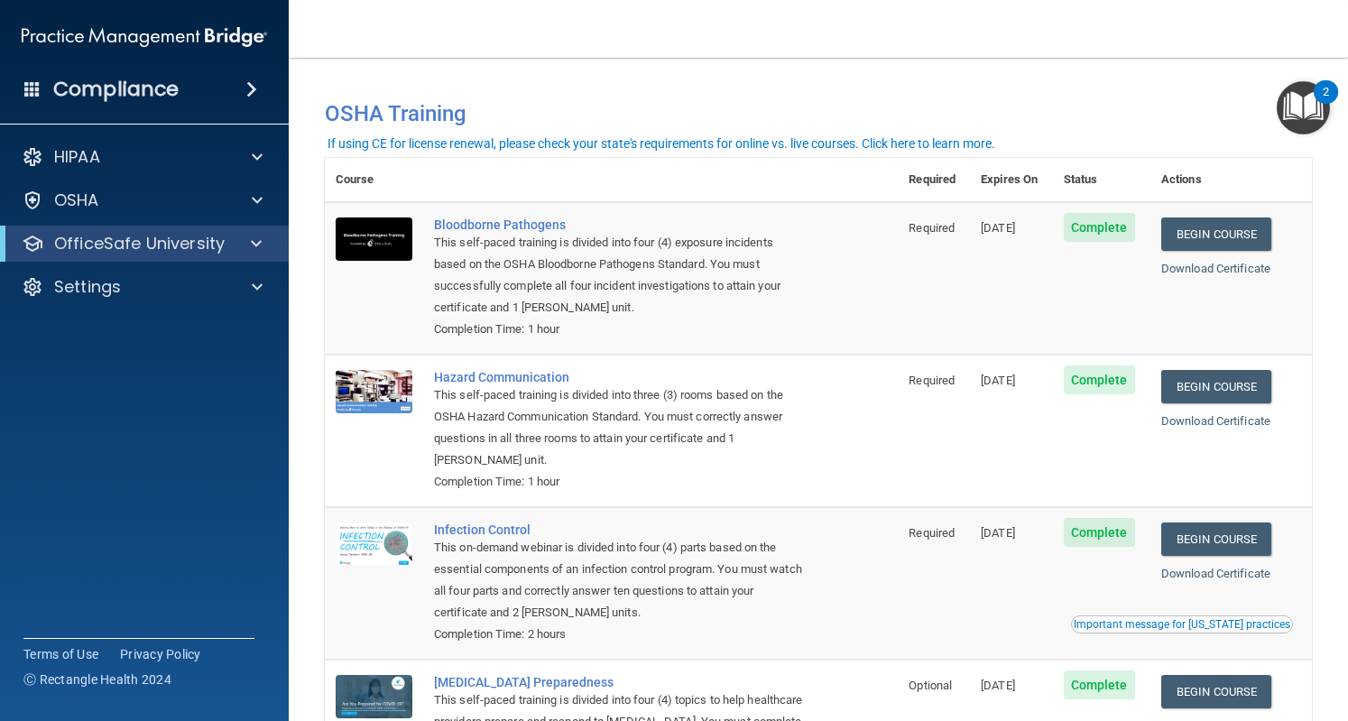
click at [50, 221] on div "HIPAA Documents and Policies Report an Incident Business Associates Emergency P…" at bounding box center [145, 226] width 290 height 188
click at [59, 204] on p "OSHA" at bounding box center [76, 201] width 45 height 22
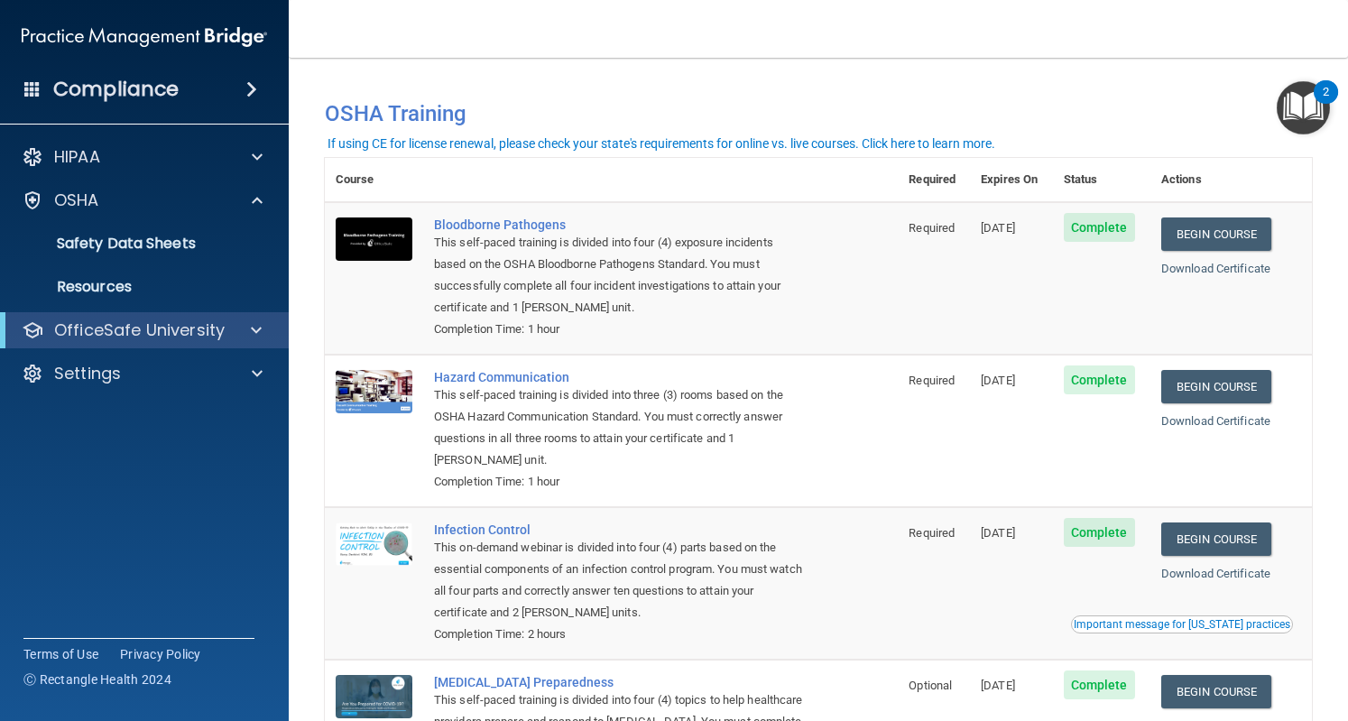
click at [65, 225] on ul "Documents Safety Data Sheets Self-Assessment Injury and Illness Report Resources" at bounding box center [145, 261] width 327 height 87
click at [70, 247] on p "Safety Data Sheets" at bounding box center [135, 244] width 246 height 18
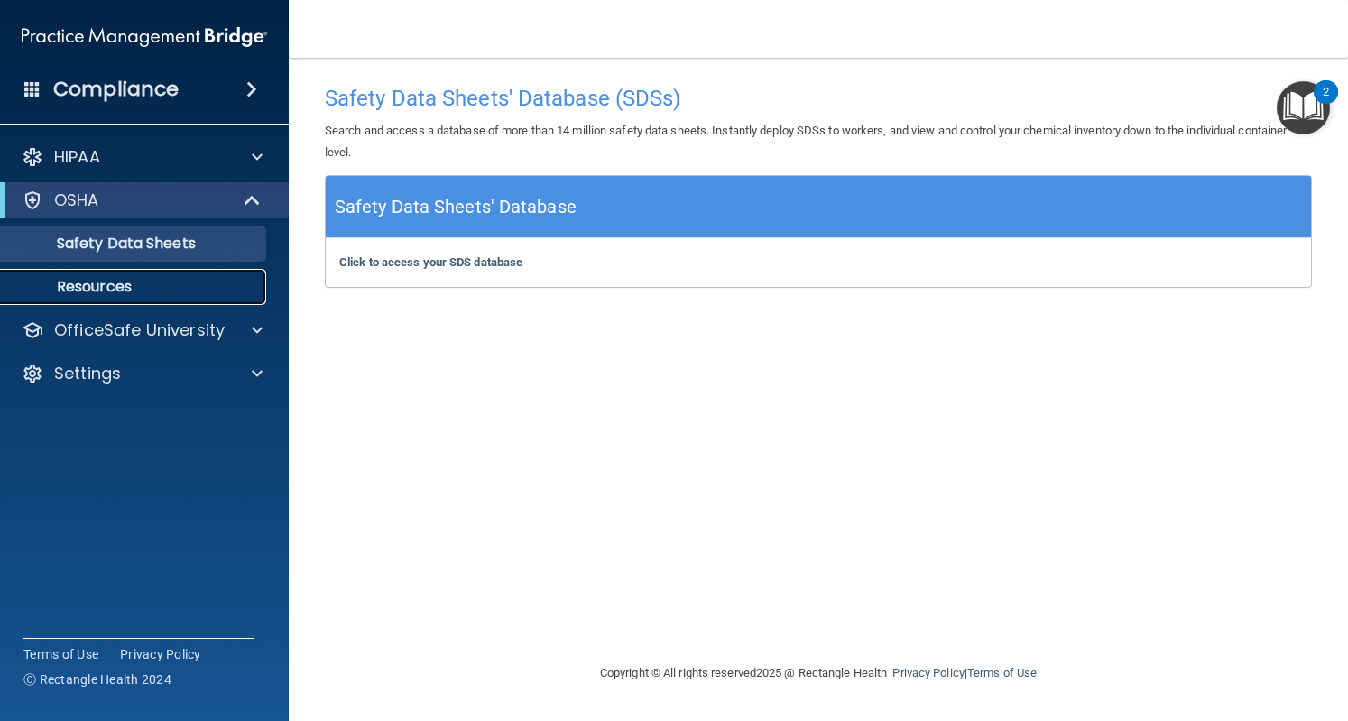
click at [156, 282] on p "Resources" at bounding box center [135, 287] width 246 height 18
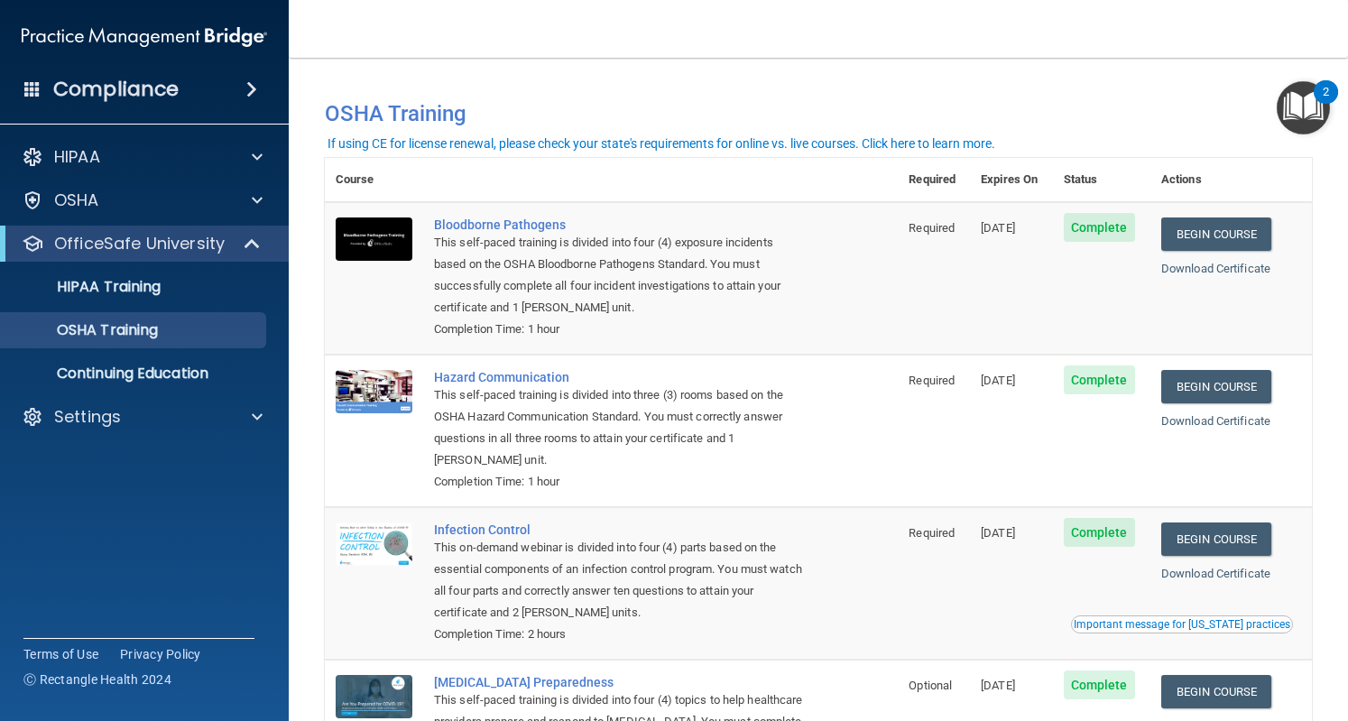
click at [1312, 99] on img "Open Resource Center, 2 new notifications" at bounding box center [1303, 107] width 53 height 53
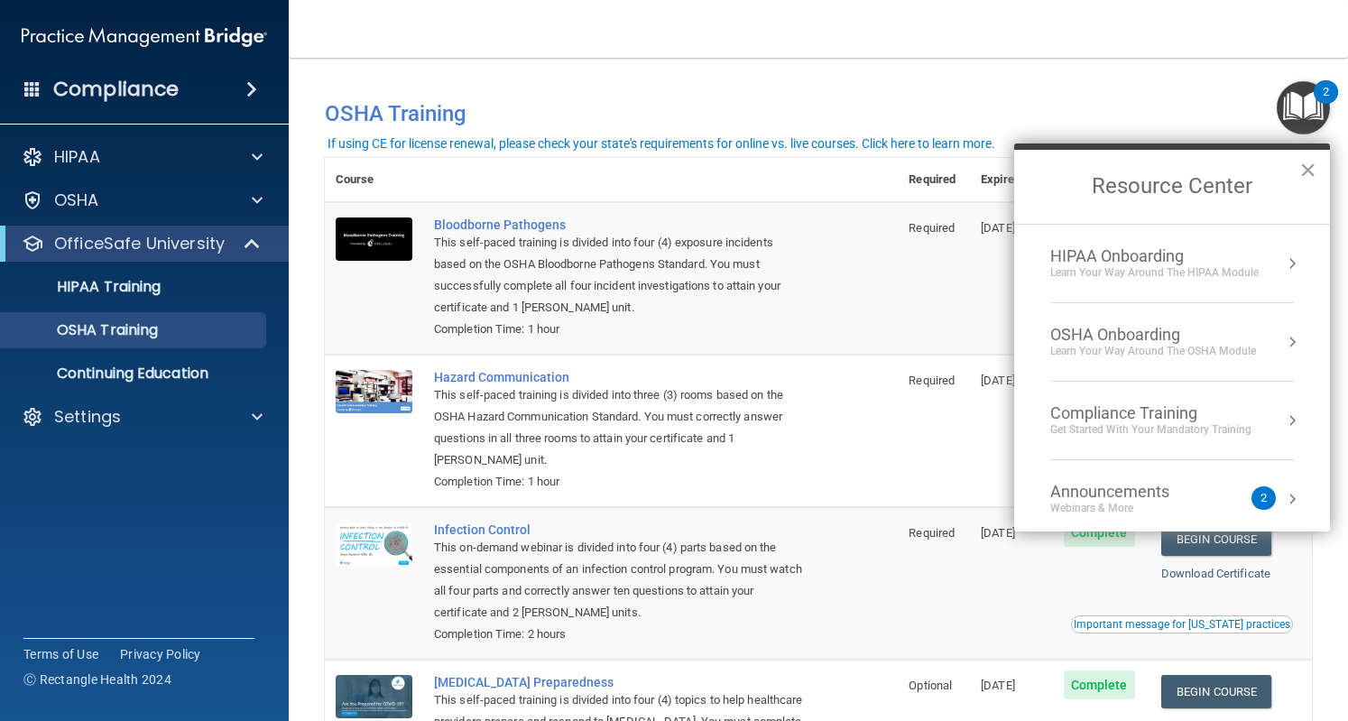
click at [1177, 423] on div "Get Started with your mandatory training" at bounding box center [1150, 429] width 201 height 15
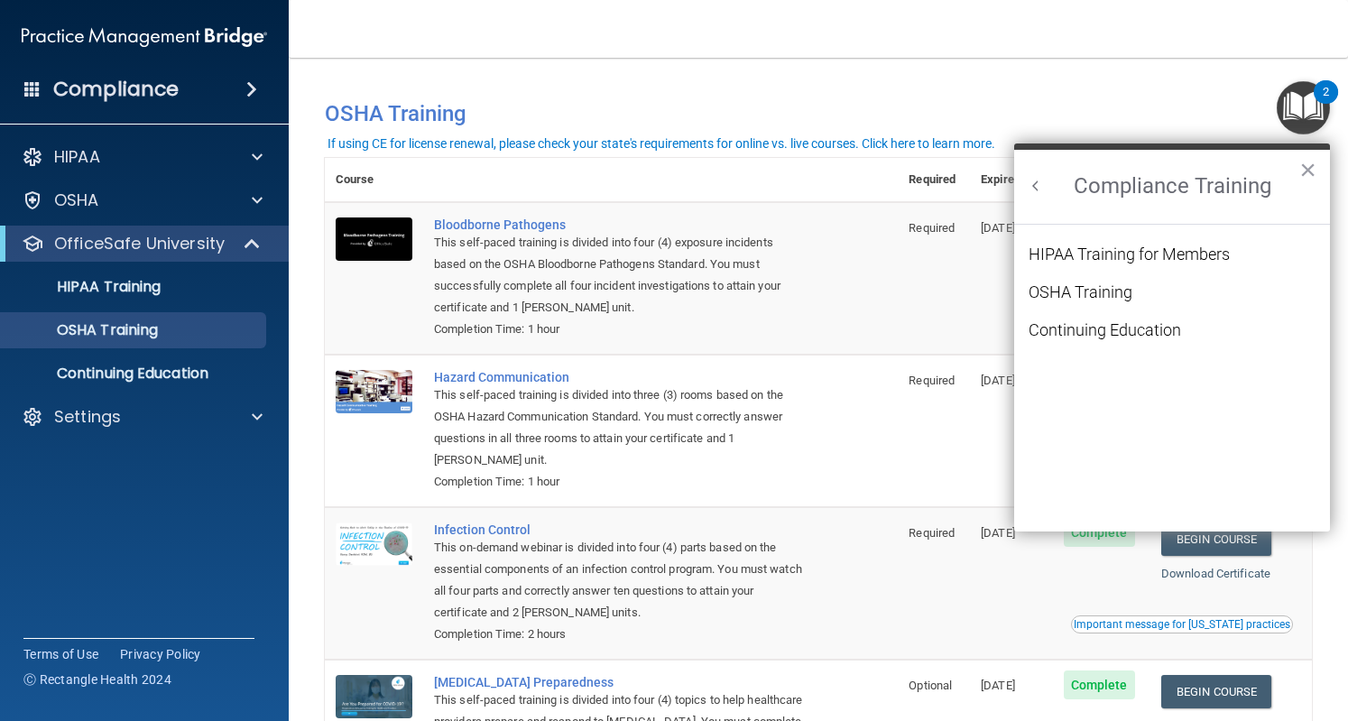
click at [1032, 184] on button "Back to Resource Center Home" at bounding box center [1036, 186] width 18 height 18
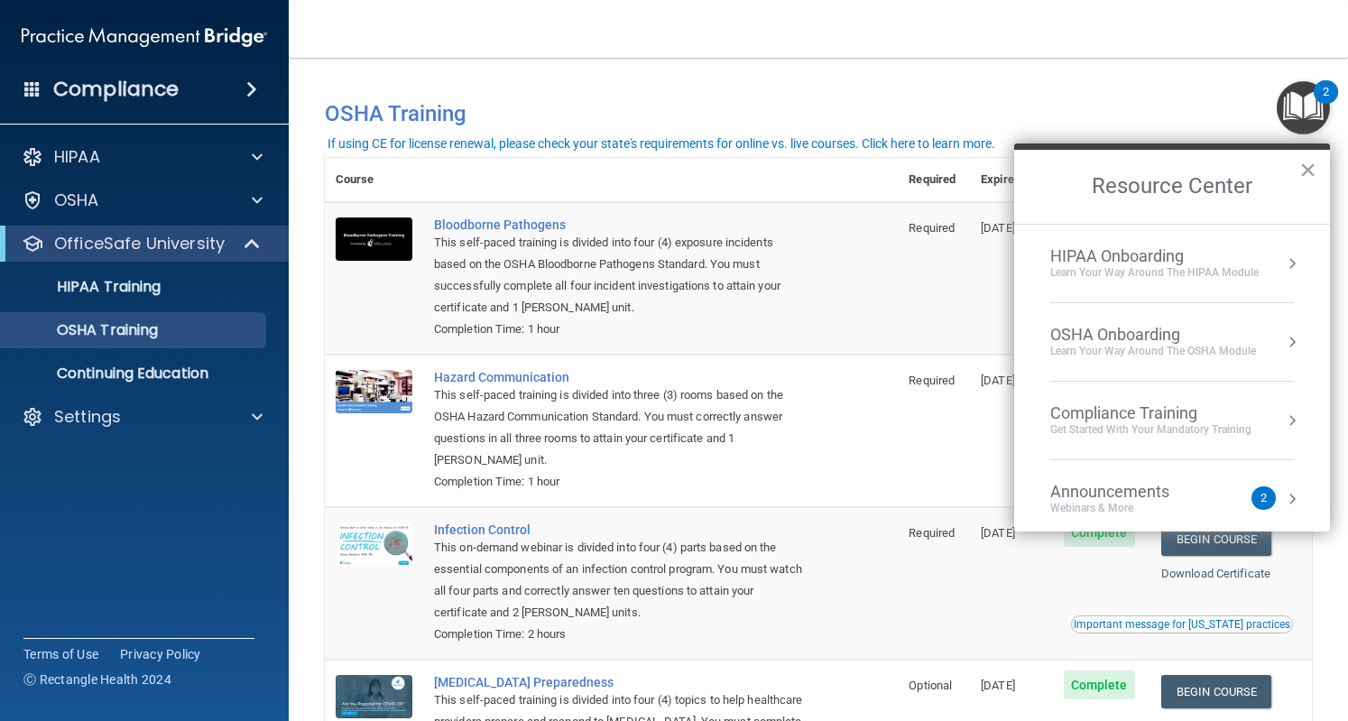
click at [1141, 348] on div "Learn your way around the OSHA module" at bounding box center [1153, 351] width 206 height 15
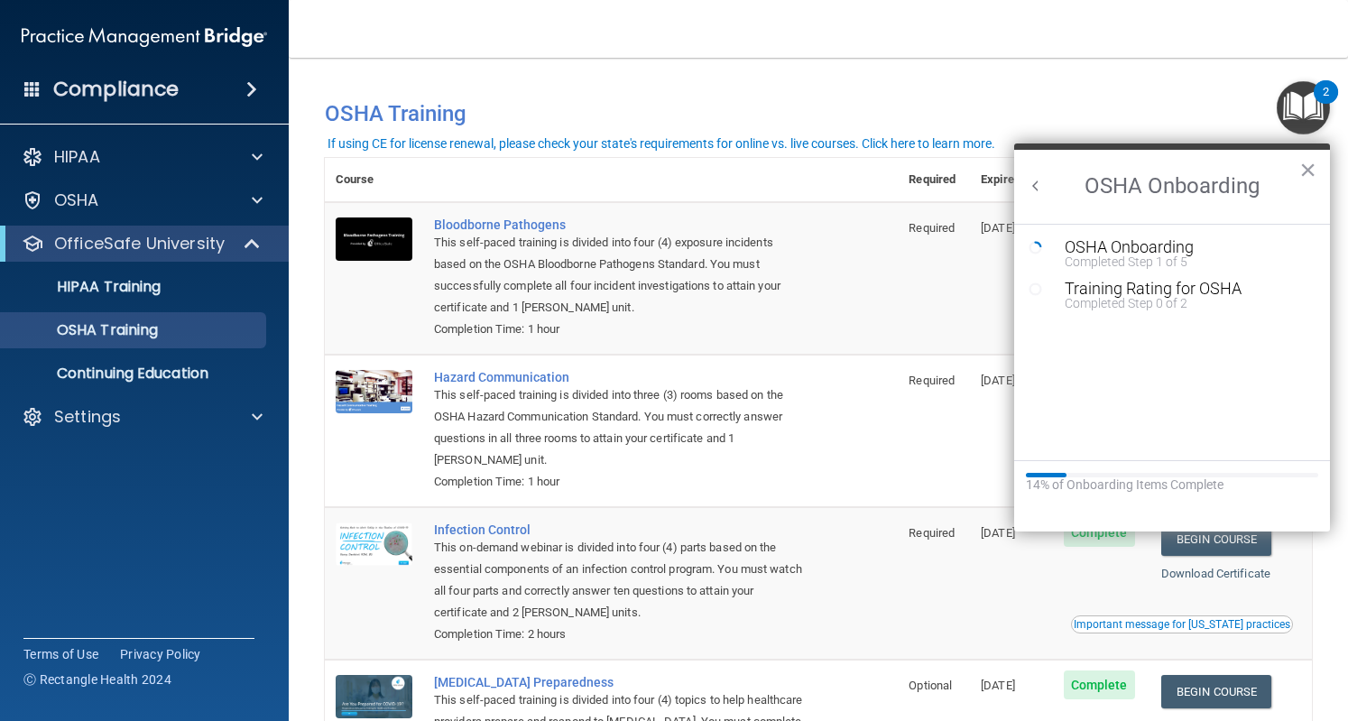
click at [1032, 186] on button "Back to Resource Center Home" at bounding box center [1036, 186] width 18 height 18
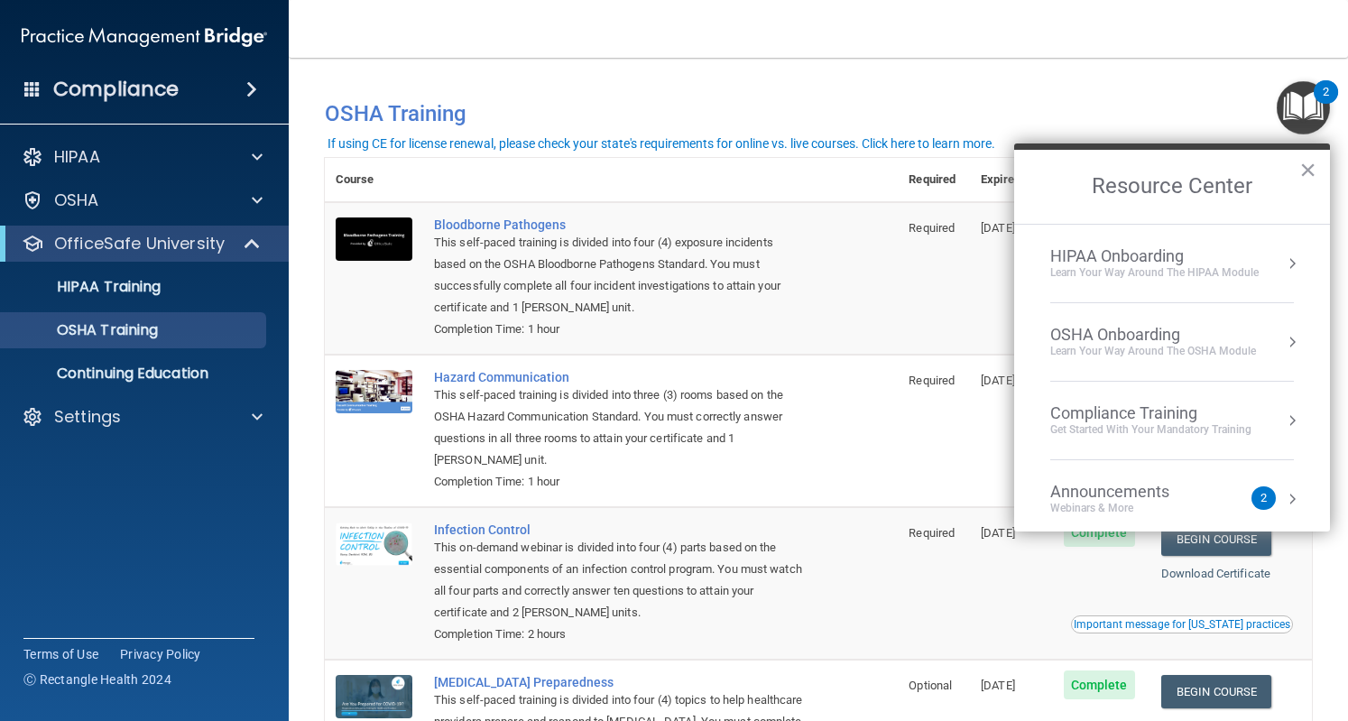
click at [1189, 272] on div "Learn Your Way around the HIPAA module" at bounding box center [1154, 272] width 208 height 15
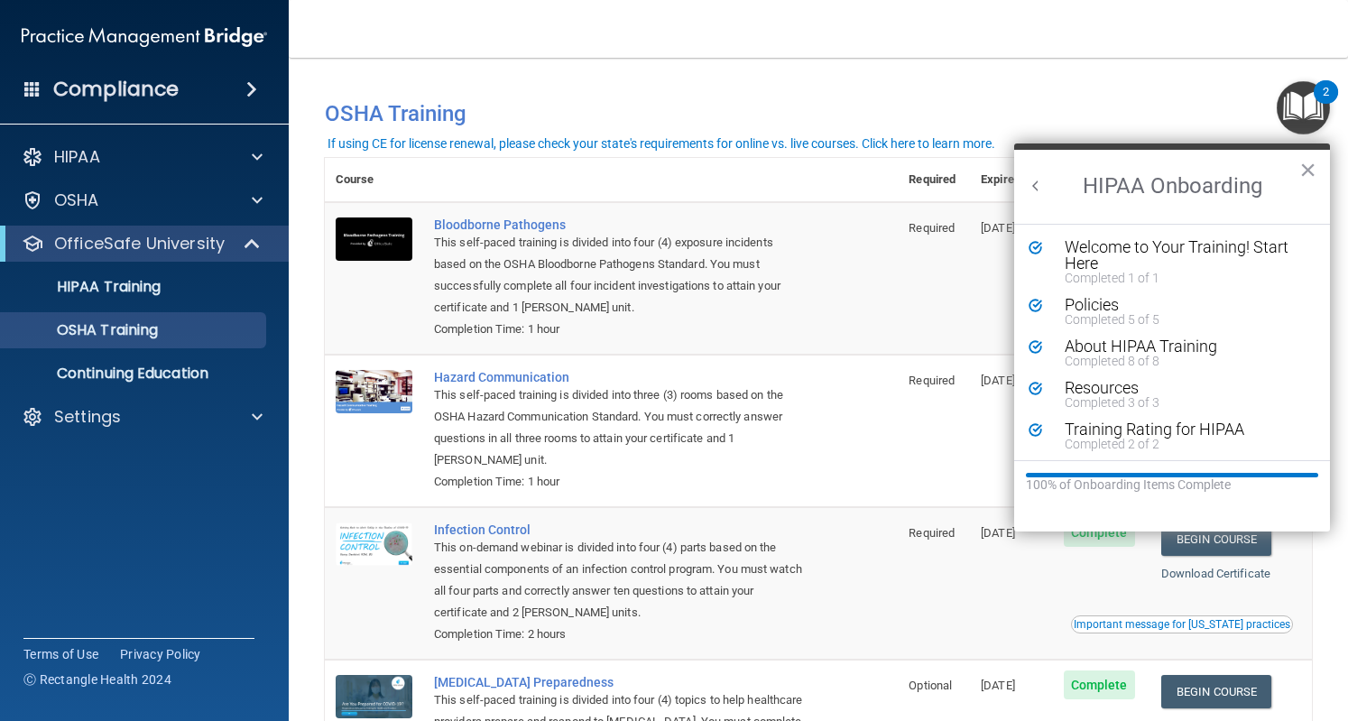
click at [1030, 189] on button "Back to Resource Center Home" at bounding box center [1036, 186] width 18 height 18
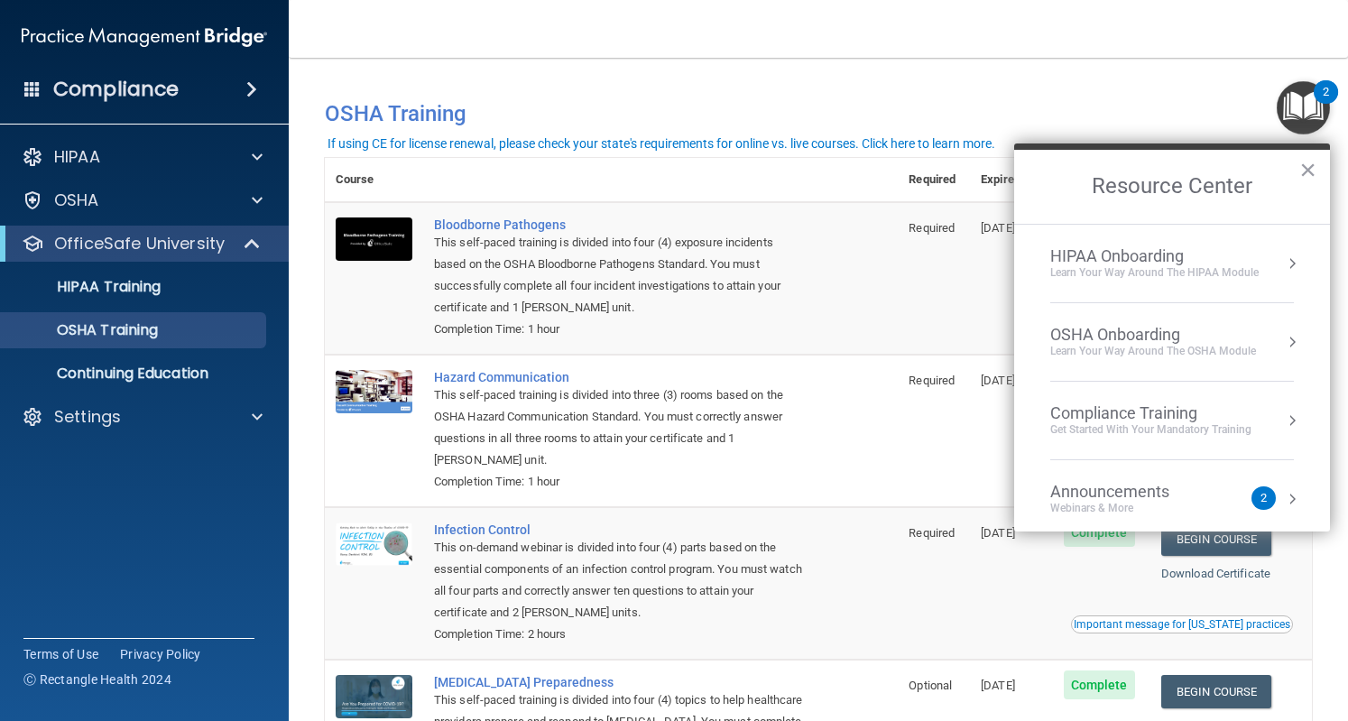
click at [1233, 484] on div "Announcements Webinars & More" at bounding box center [1145, 499] width 191 height 34
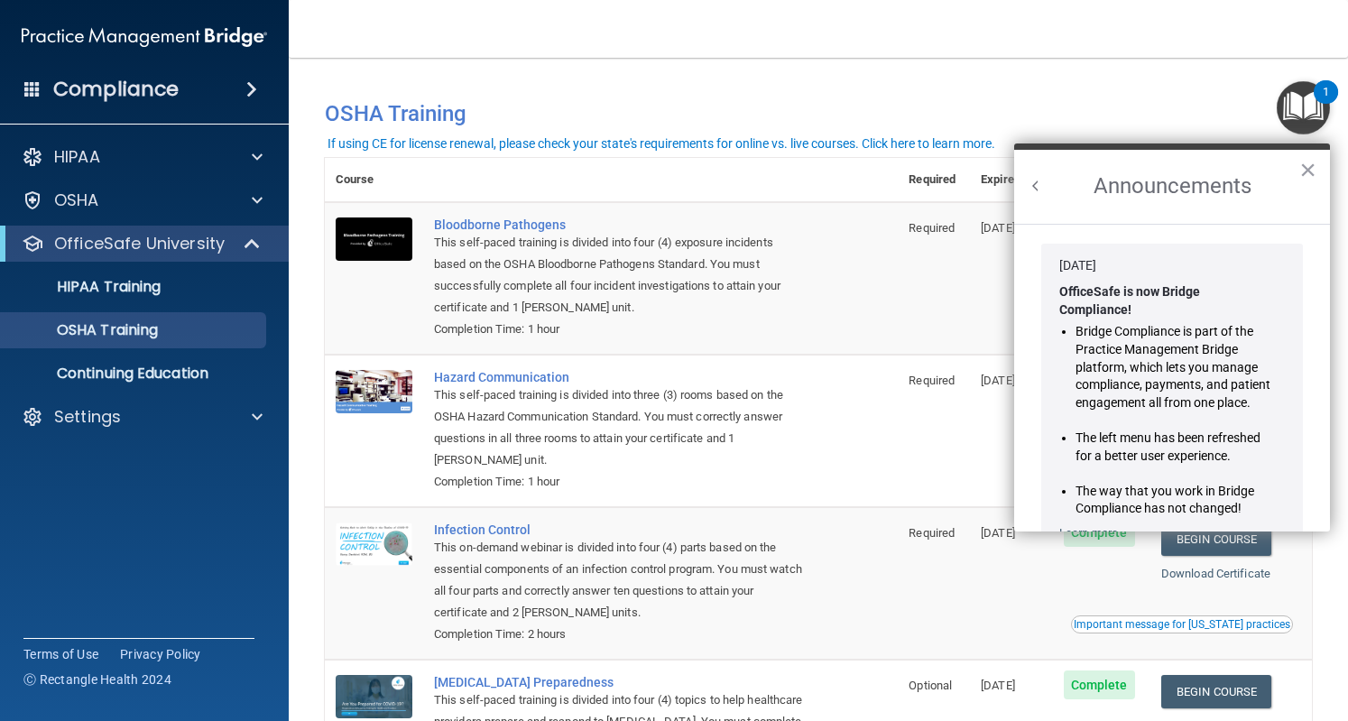
scroll to position [294, 0]
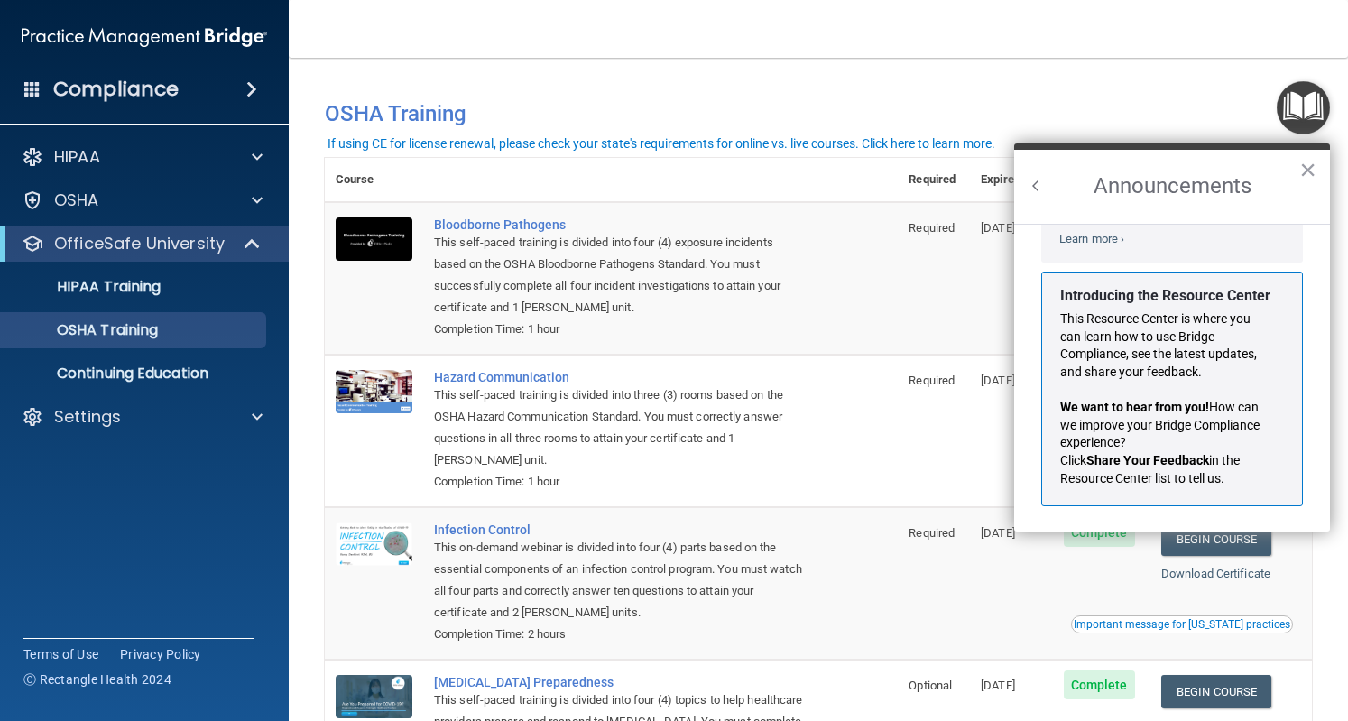
click at [1032, 180] on button "Back to Resource Center Home" at bounding box center [1036, 186] width 18 height 18
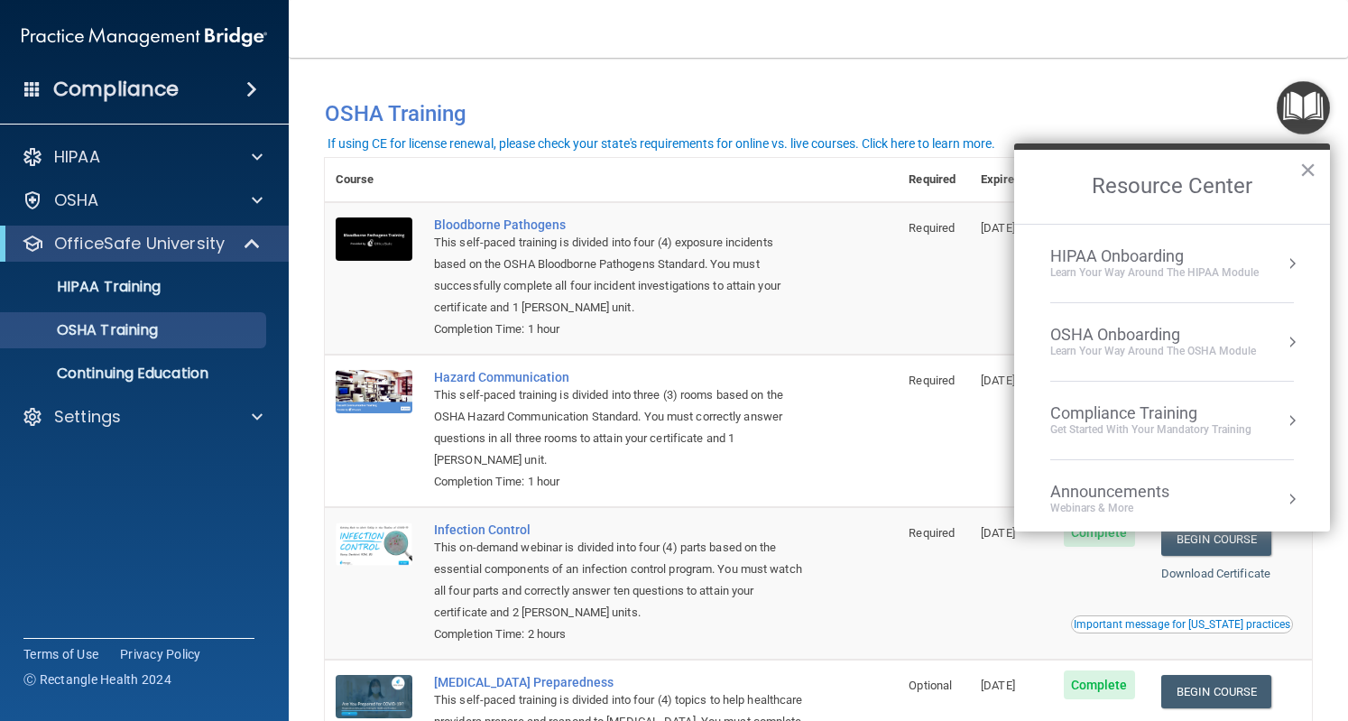
click at [1137, 427] on div "Get Started with your mandatory training" at bounding box center [1150, 429] width 201 height 15
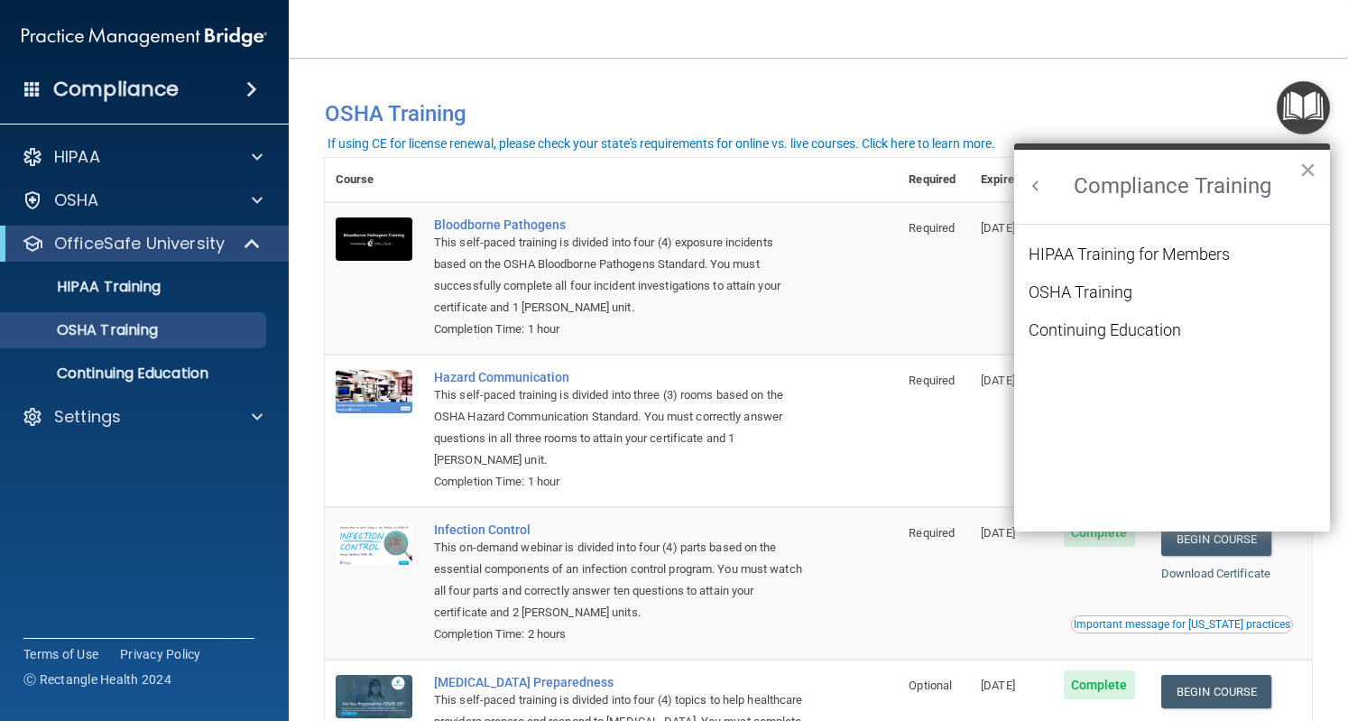
scroll to position [0, 0]
click at [1119, 292] on div "OSHA Training" at bounding box center [1081, 292] width 104 height 16
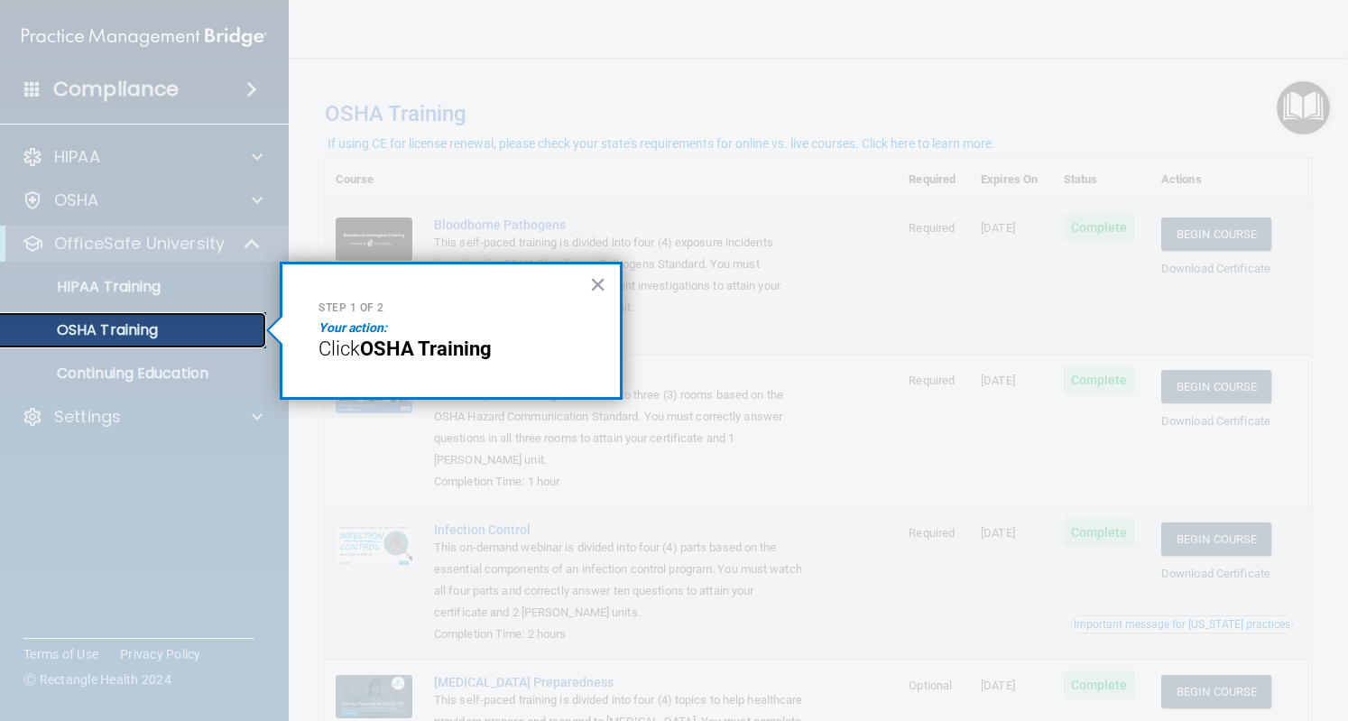
click at [226, 319] on link "OSHA Training" at bounding box center [124, 330] width 284 height 36
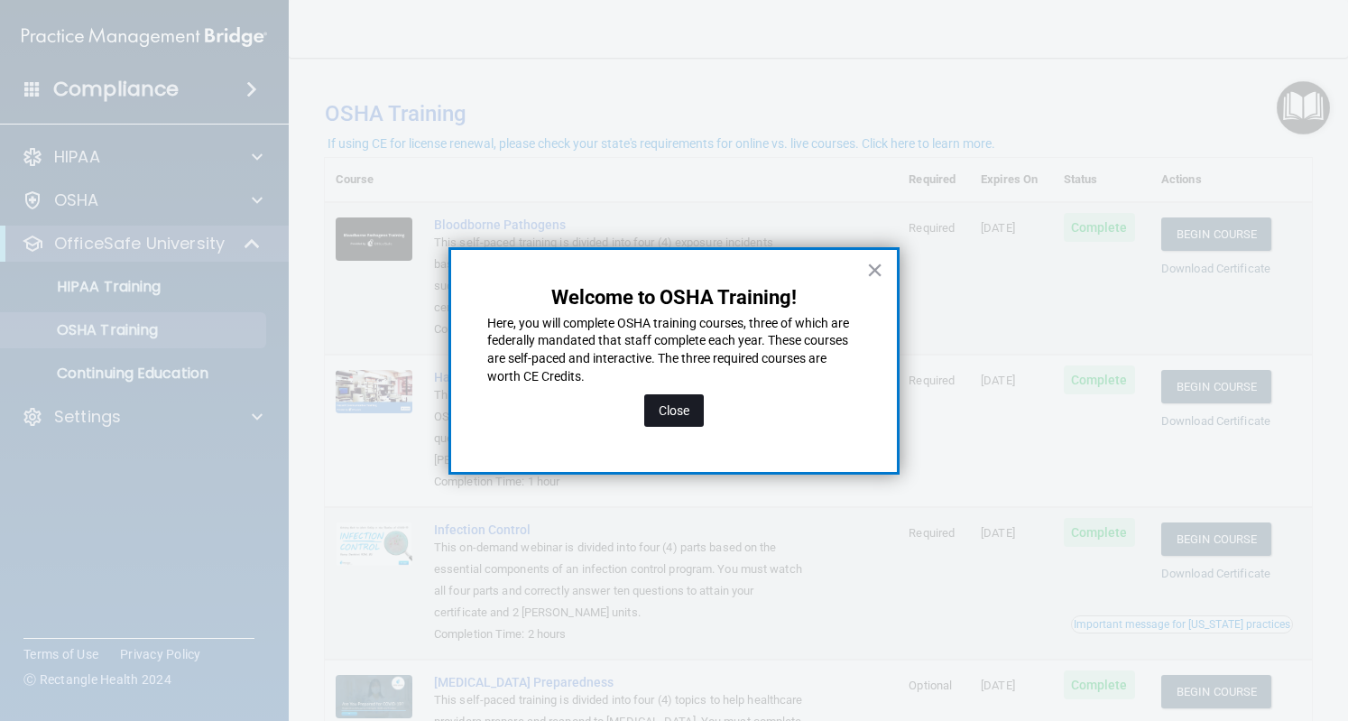
click at [693, 396] on button "Close" at bounding box center [674, 410] width 60 height 32
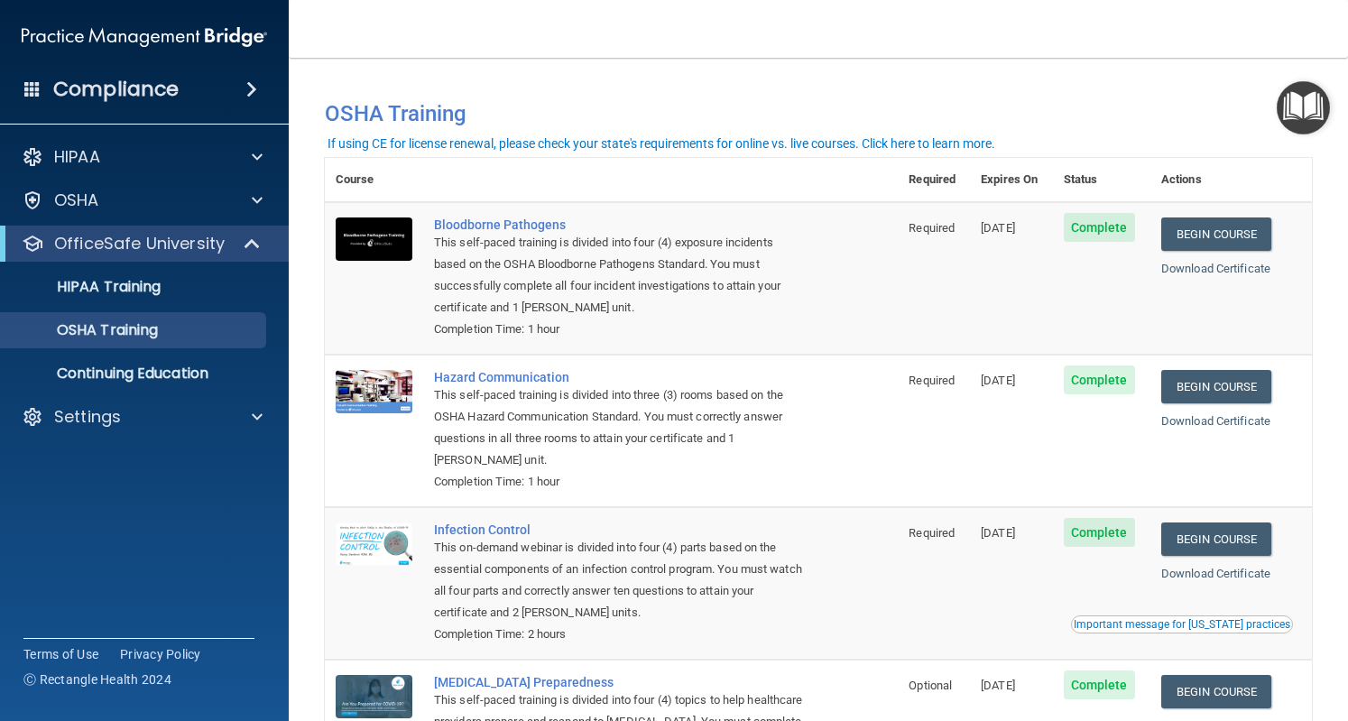
click at [1289, 107] on img "Open Resource Center" at bounding box center [1303, 107] width 53 height 53
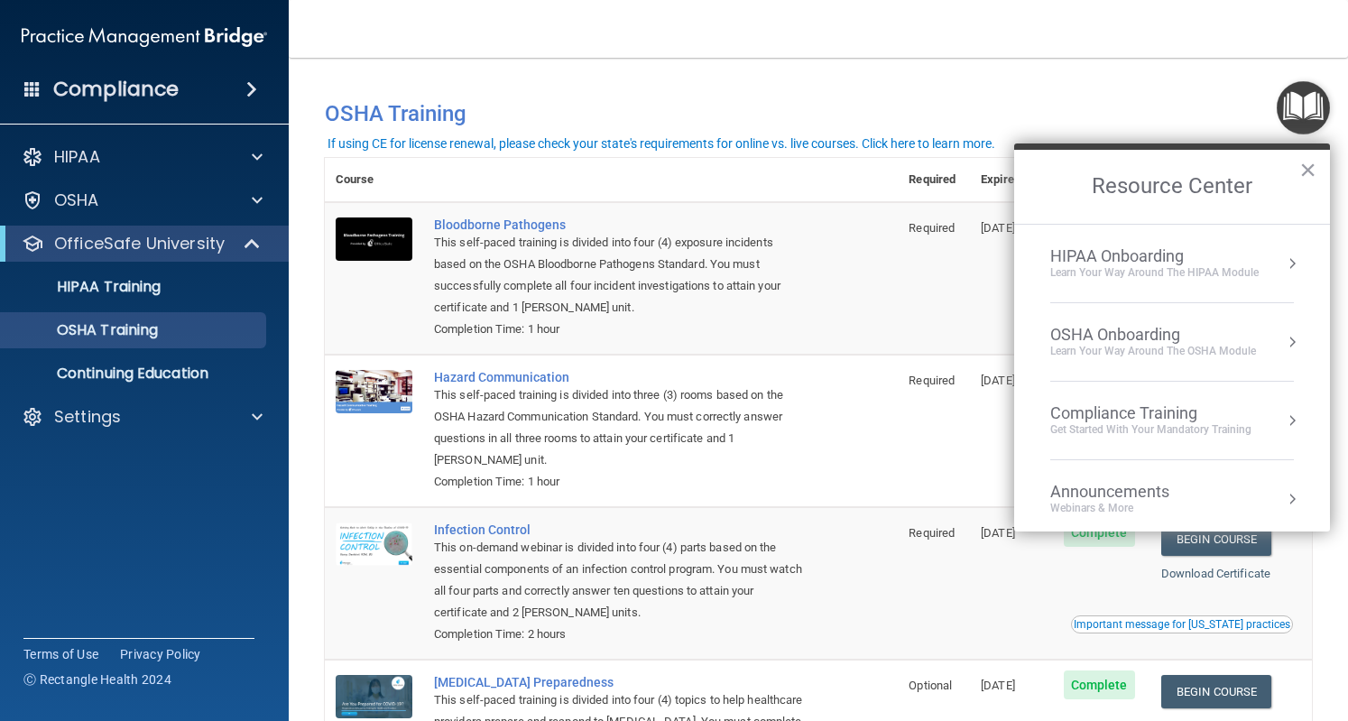
click at [1198, 335] on div "OSHA Onboarding" at bounding box center [1153, 335] width 206 height 20
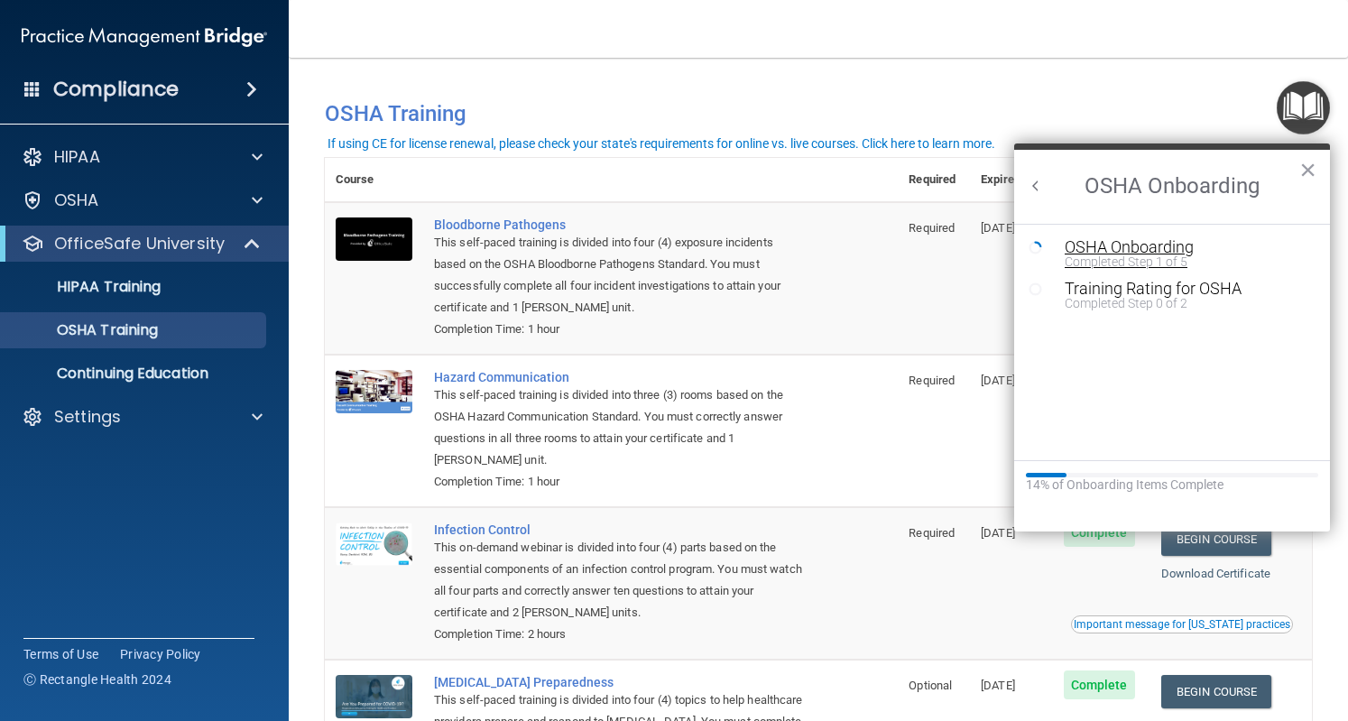
click at [1168, 264] on div "Completed Step 1 of 5" at bounding box center [1186, 261] width 242 height 13
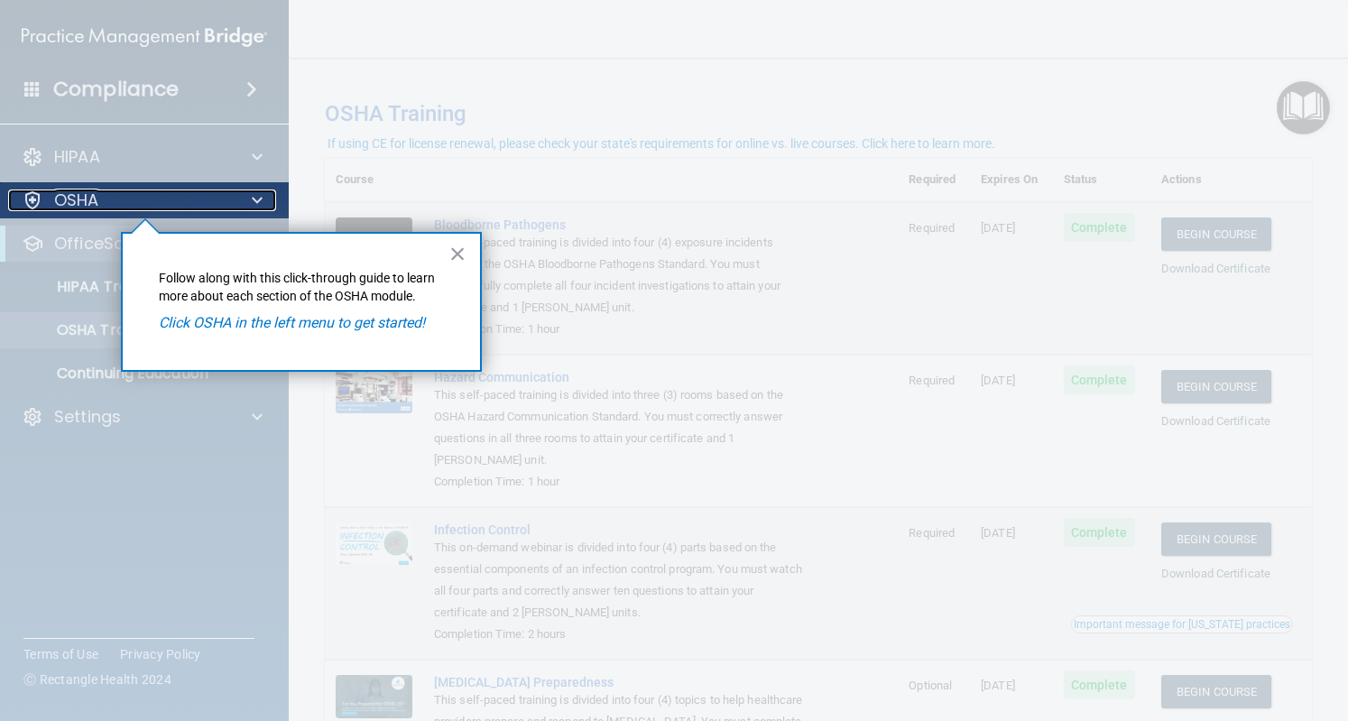
click at [217, 200] on div "OSHA" at bounding box center [120, 201] width 224 height 22
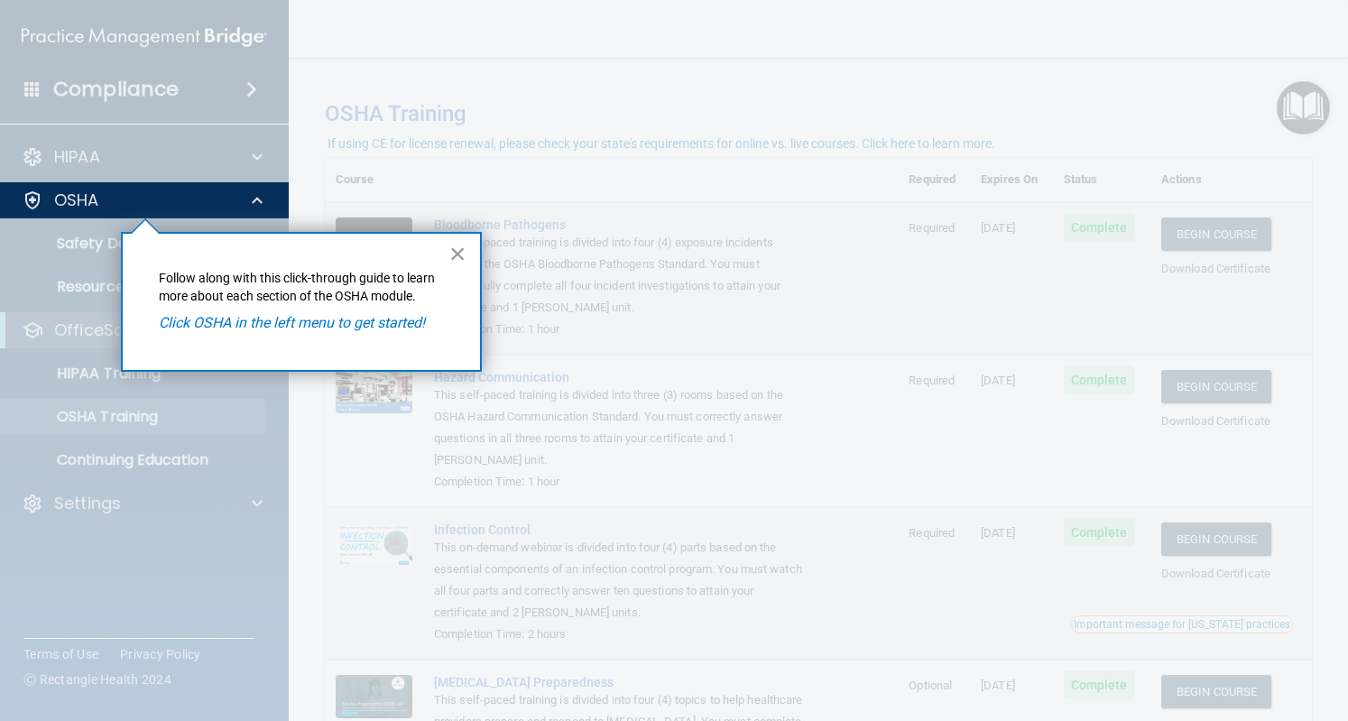
click at [466, 249] on div "× Follow along with this click-through guide to learn more about each section o…" at bounding box center [301, 302] width 361 height 140
click at [465, 249] on button "×" at bounding box center [457, 253] width 17 height 29
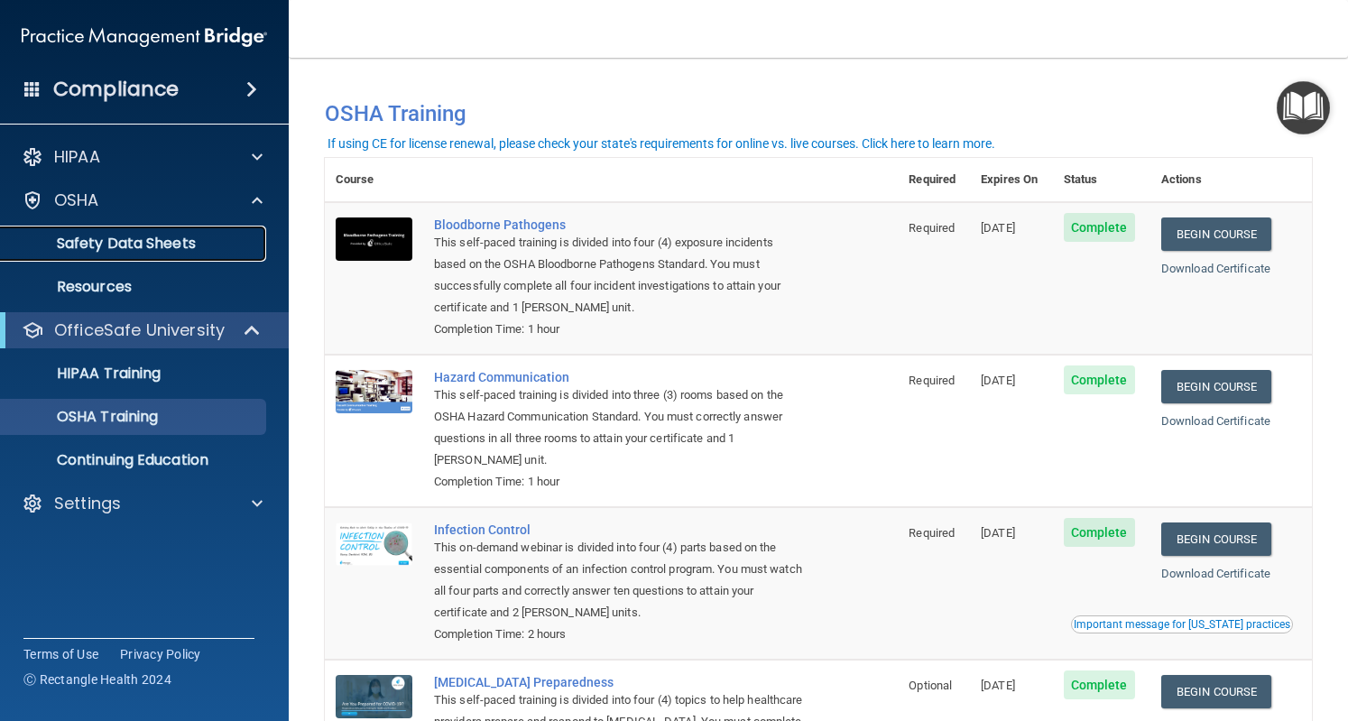
click at [193, 236] on p "Safety Data Sheets" at bounding box center [135, 244] width 246 height 18
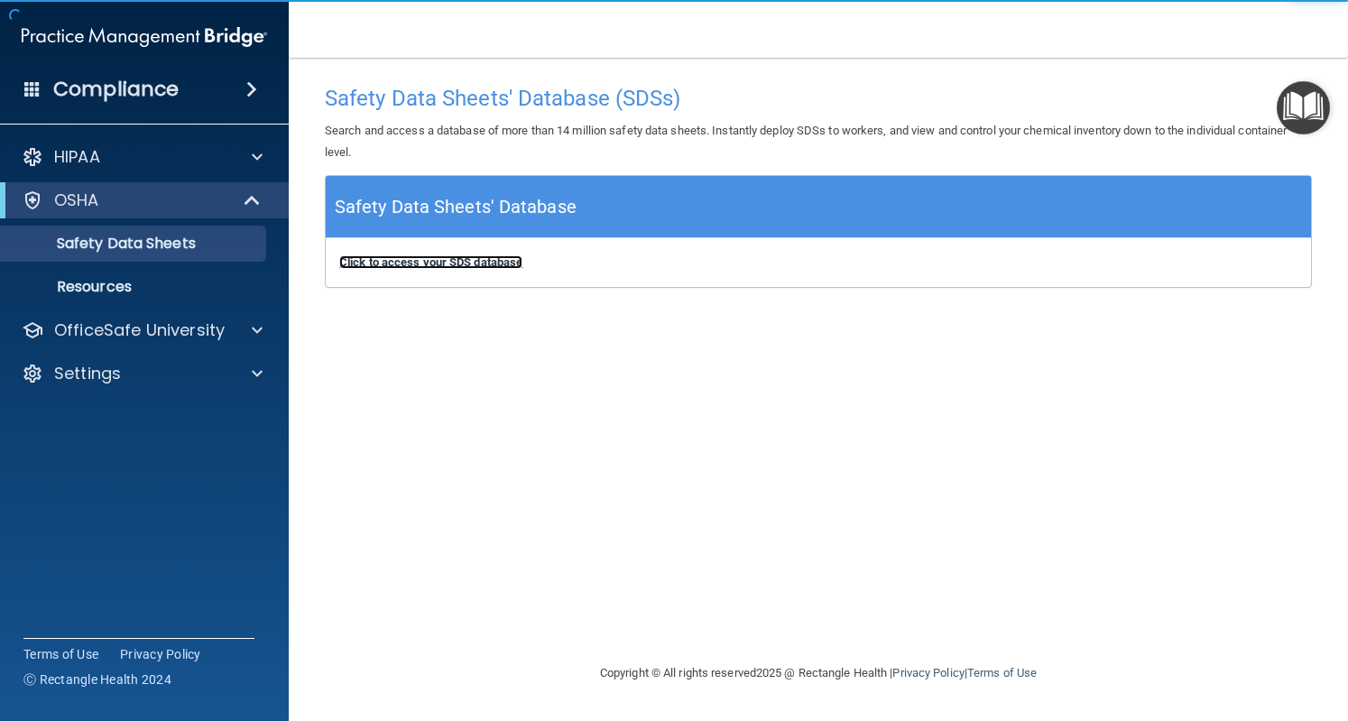
click at [500, 255] on b "Click to access your SDS database" at bounding box center [430, 262] width 183 height 14
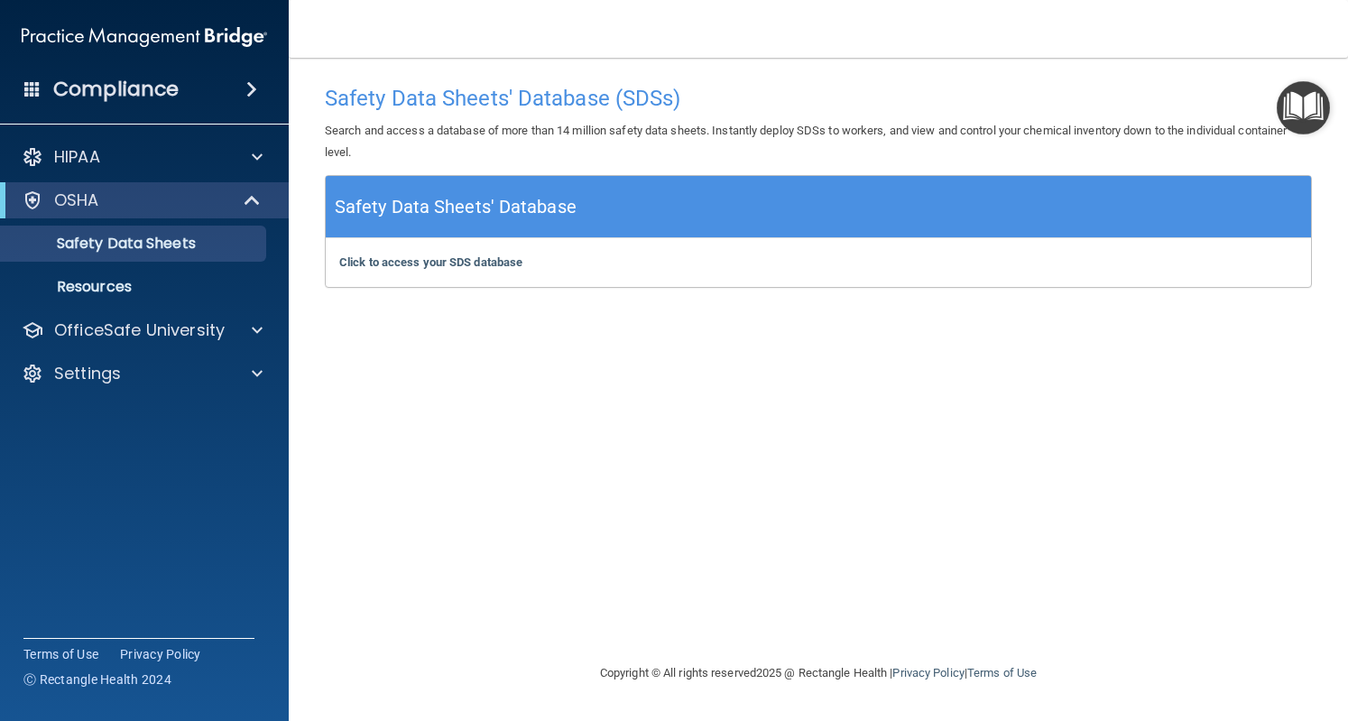
click at [1309, 95] on img "Open Resource Center" at bounding box center [1303, 107] width 53 height 53
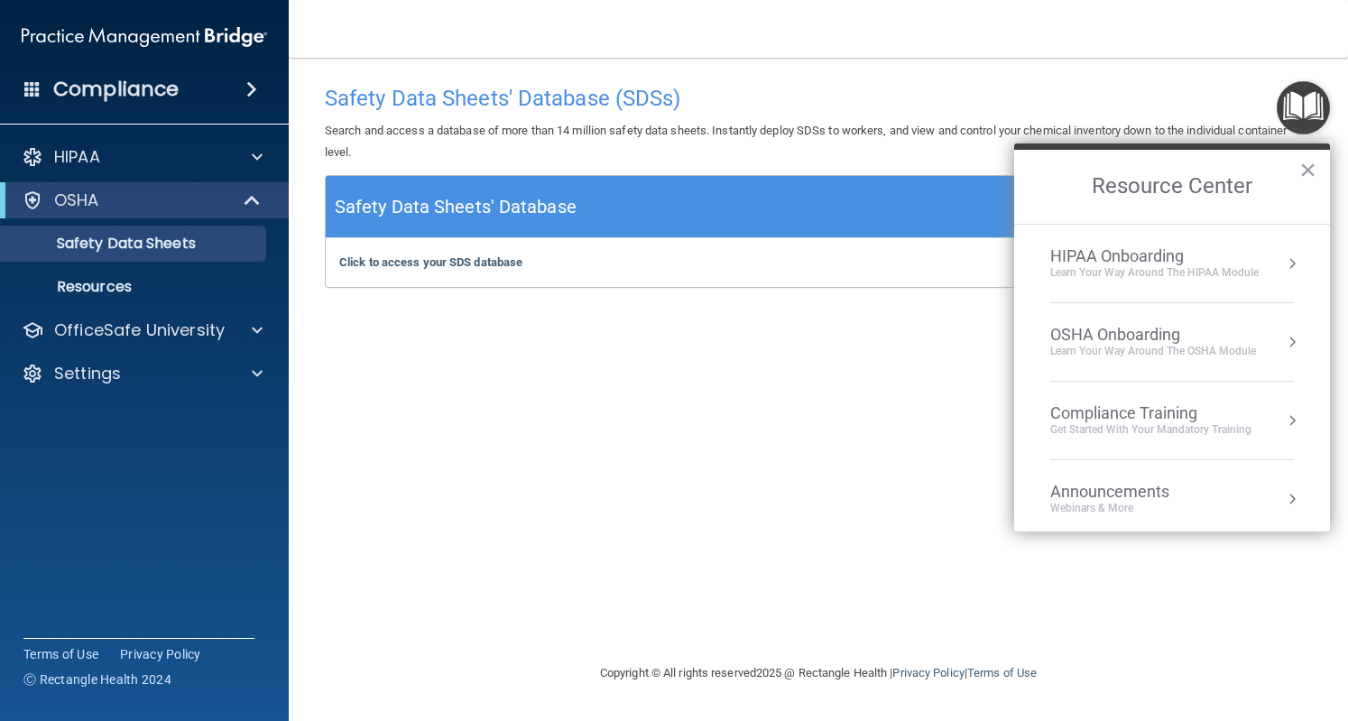
click at [1218, 274] on div "Learn Your Way around the HIPAA module" at bounding box center [1154, 272] width 208 height 15
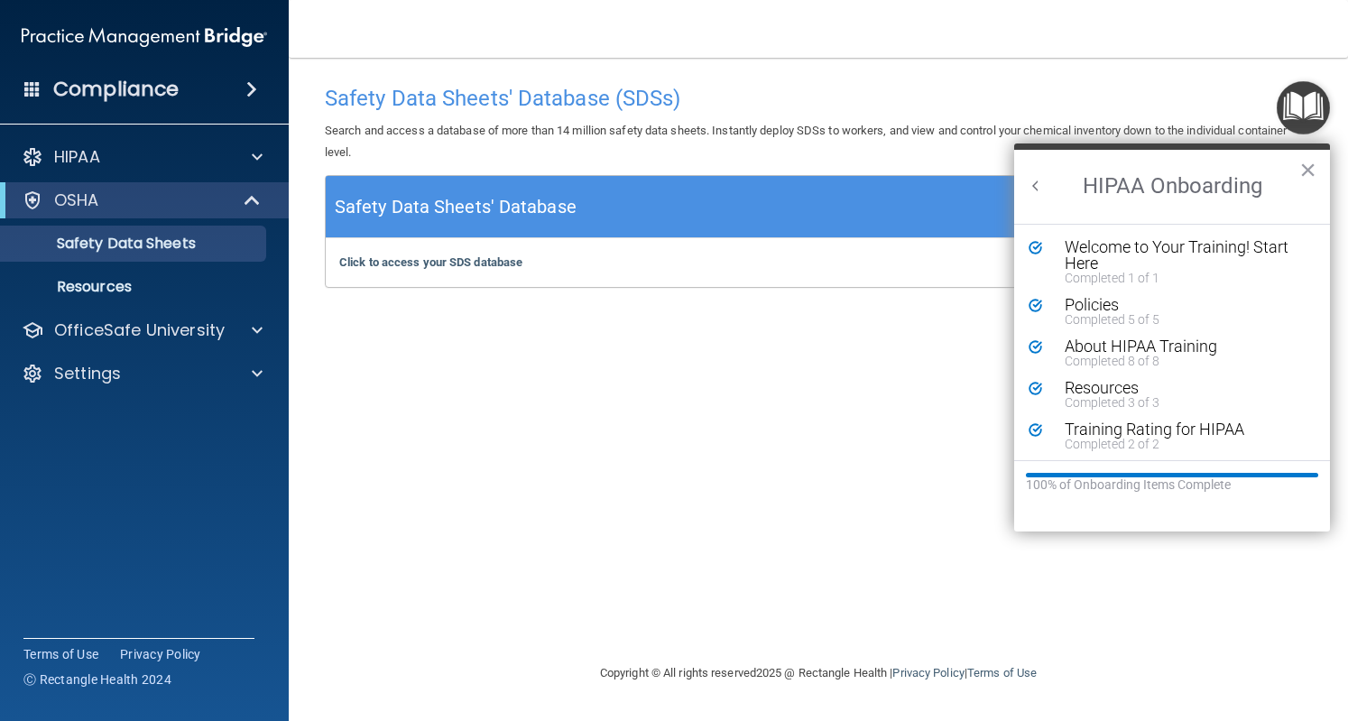
click at [1298, 171] on h2 "HIPAA Onboarding" at bounding box center [1172, 187] width 316 height 74
click at [1308, 165] on button "×" at bounding box center [1308, 169] width 17 height 29
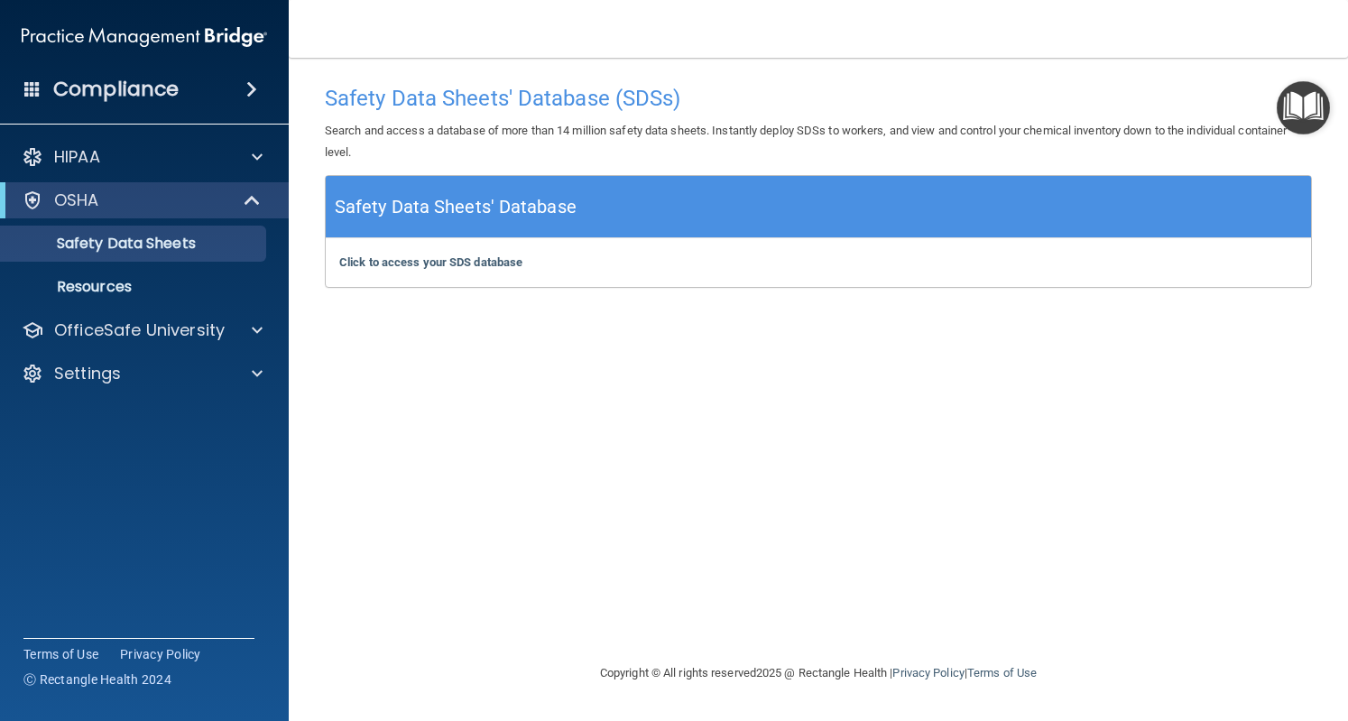
click at [1310, 116] on img "Open Resource Center" at bounding box center [1303, 107] width 53 height 53
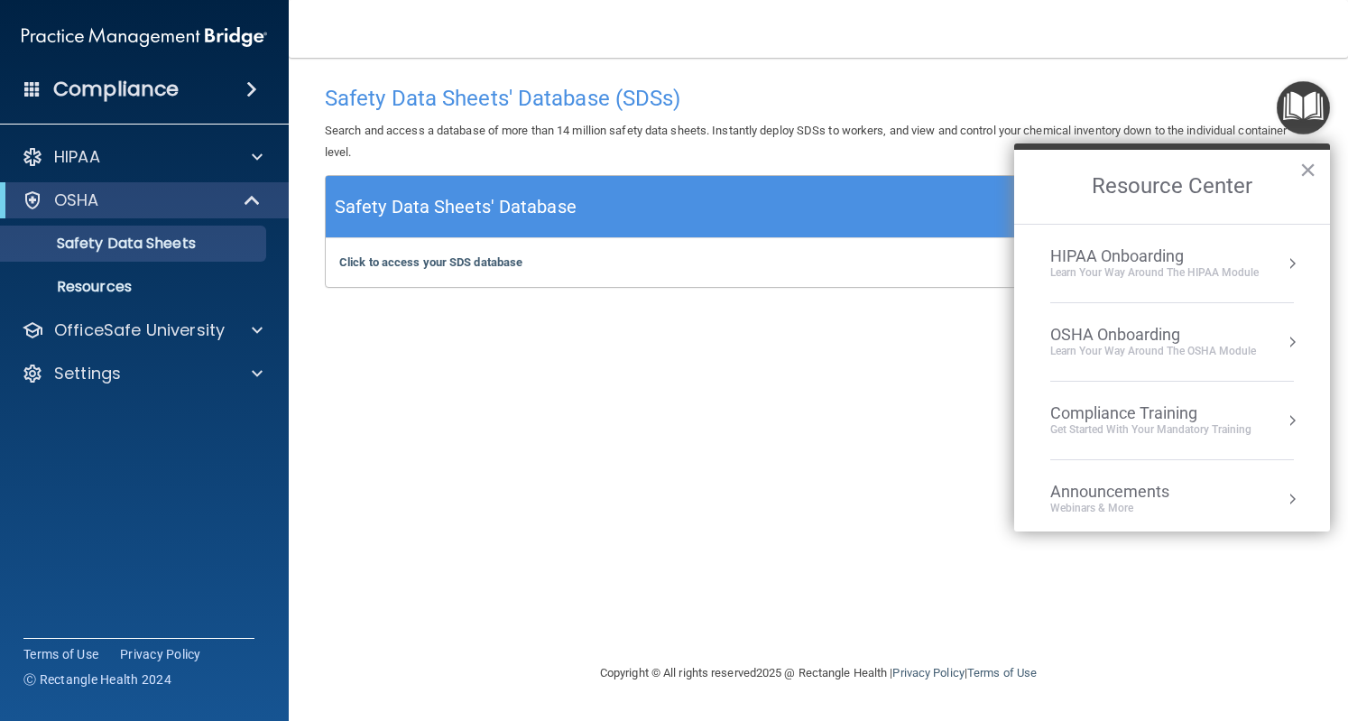
click at [1256, 349] on div "OSHA Onboarding Learn your way around the OSHA module" at bounding box center [1172, 342] width 244 height 34
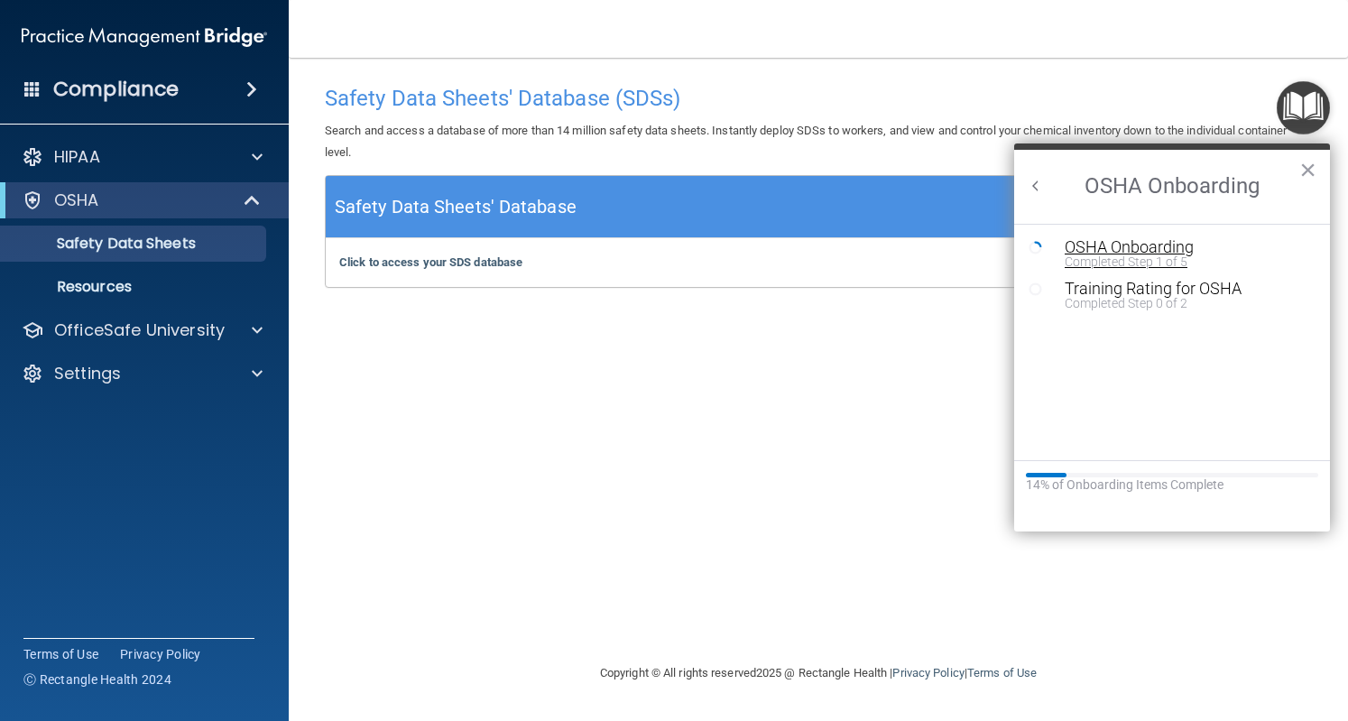
click at [1146, 262] on div "Completed Step 1 of 5" at bounding box center [1186, 261] width 242 height 13
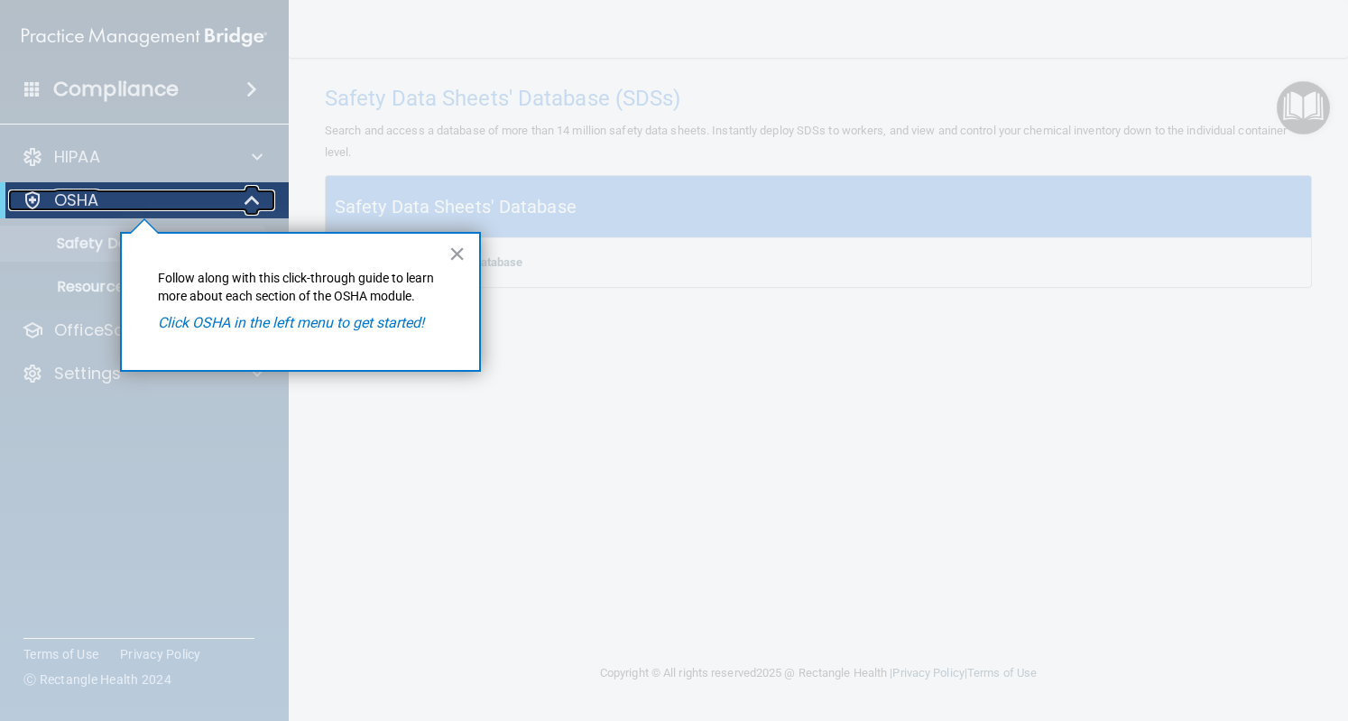
click at [79, 206] on p "OSHA" at bounding box center [76, 201] width 45 height 22
click at [462, 255] on button "×" at bounding box center [457, 253] width 17 height 29
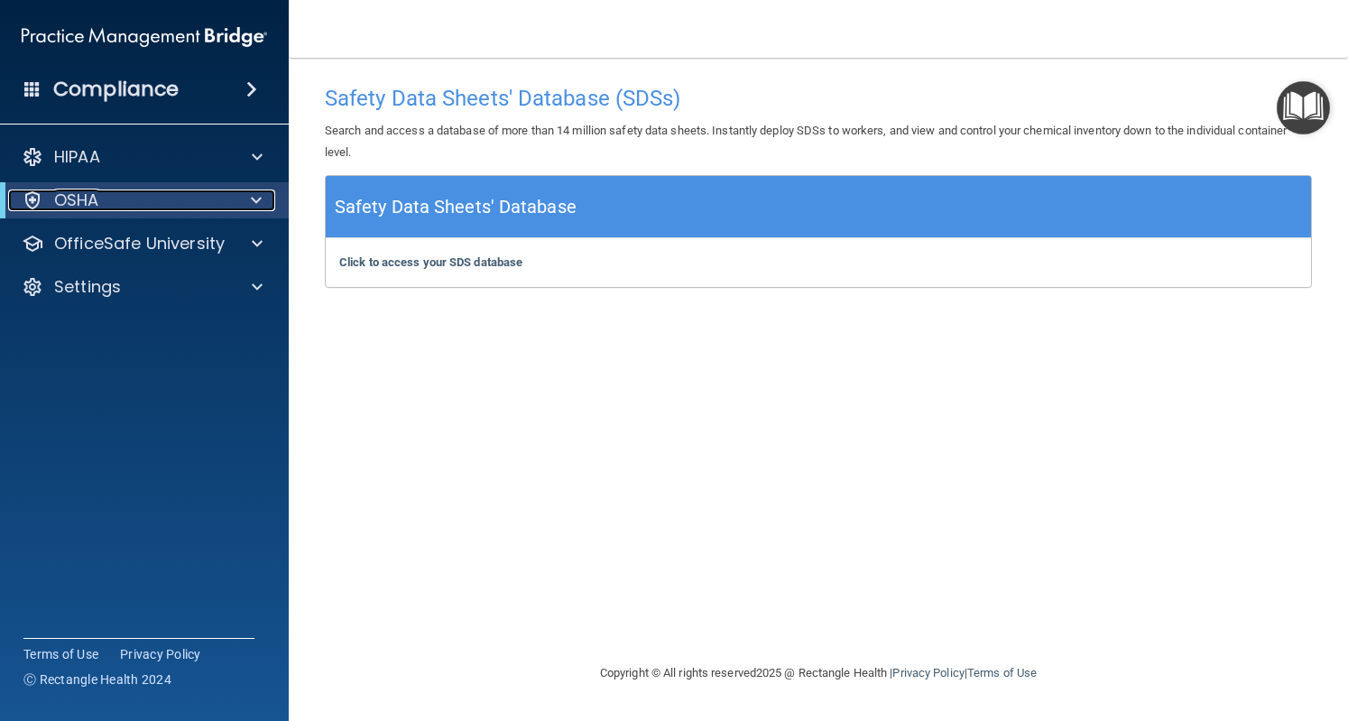
click at [137, 191] on div "OSHA" at bounding box center [119, 201] width 223 height 22
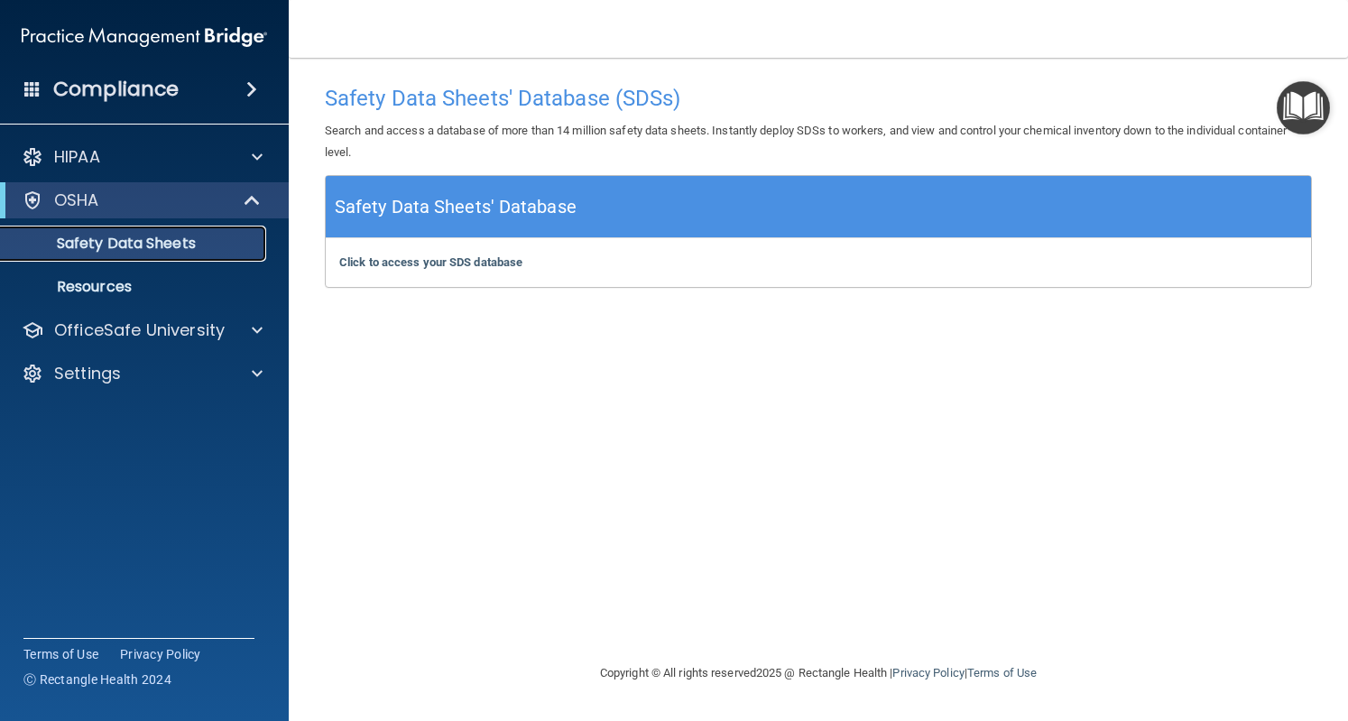
click at [148, 251] on p "Safety Data Sheets" at bounding box center [135, 244] width 246 height 18
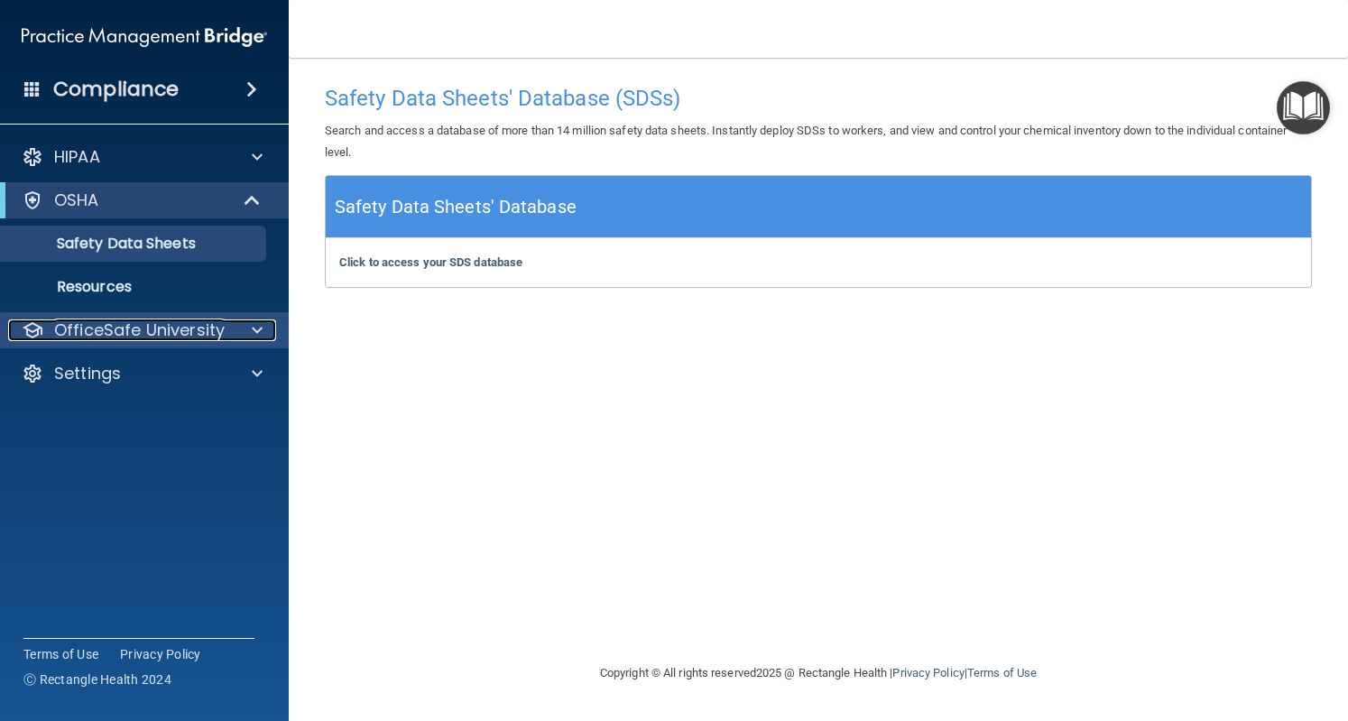
click at [184, 336] on p "OfficeSafe University" at bounding box center [139, 330] width 171 height 22
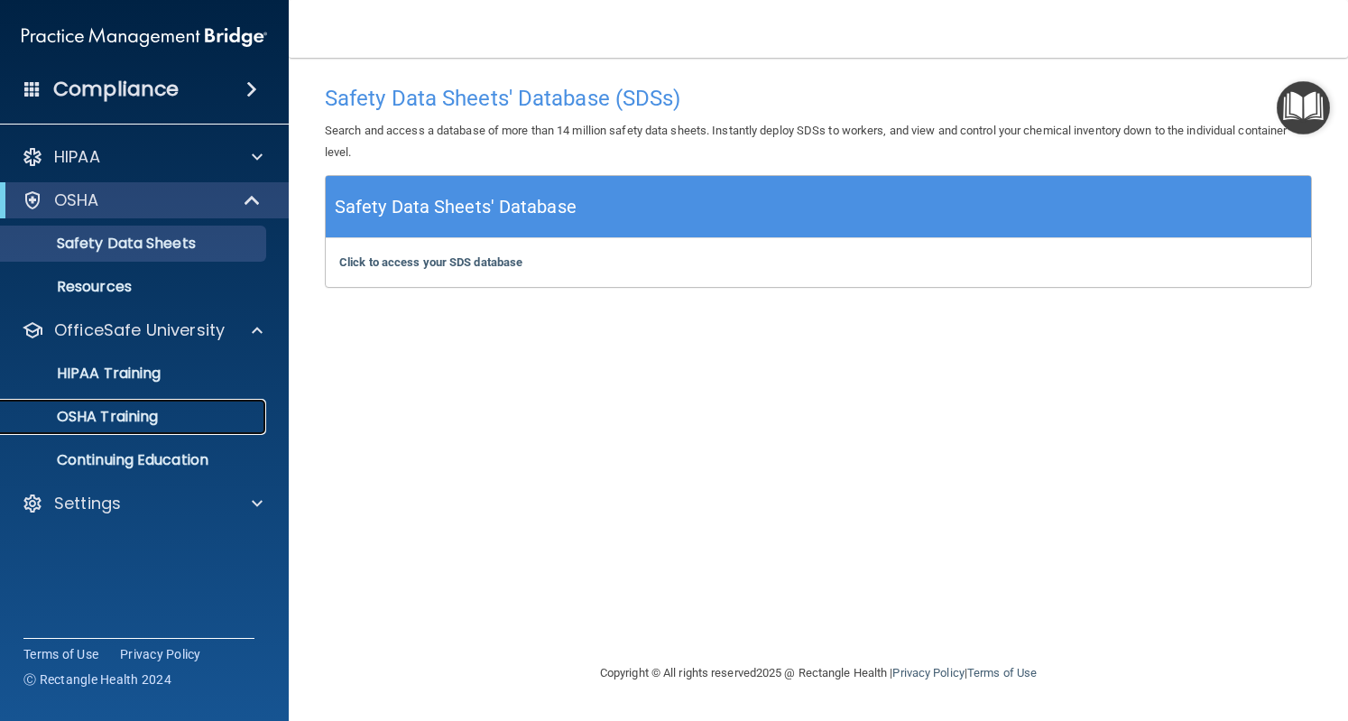
click at [141, 422] on p "OSHA Training" at bounding box center [85, 417] width 146 height 18
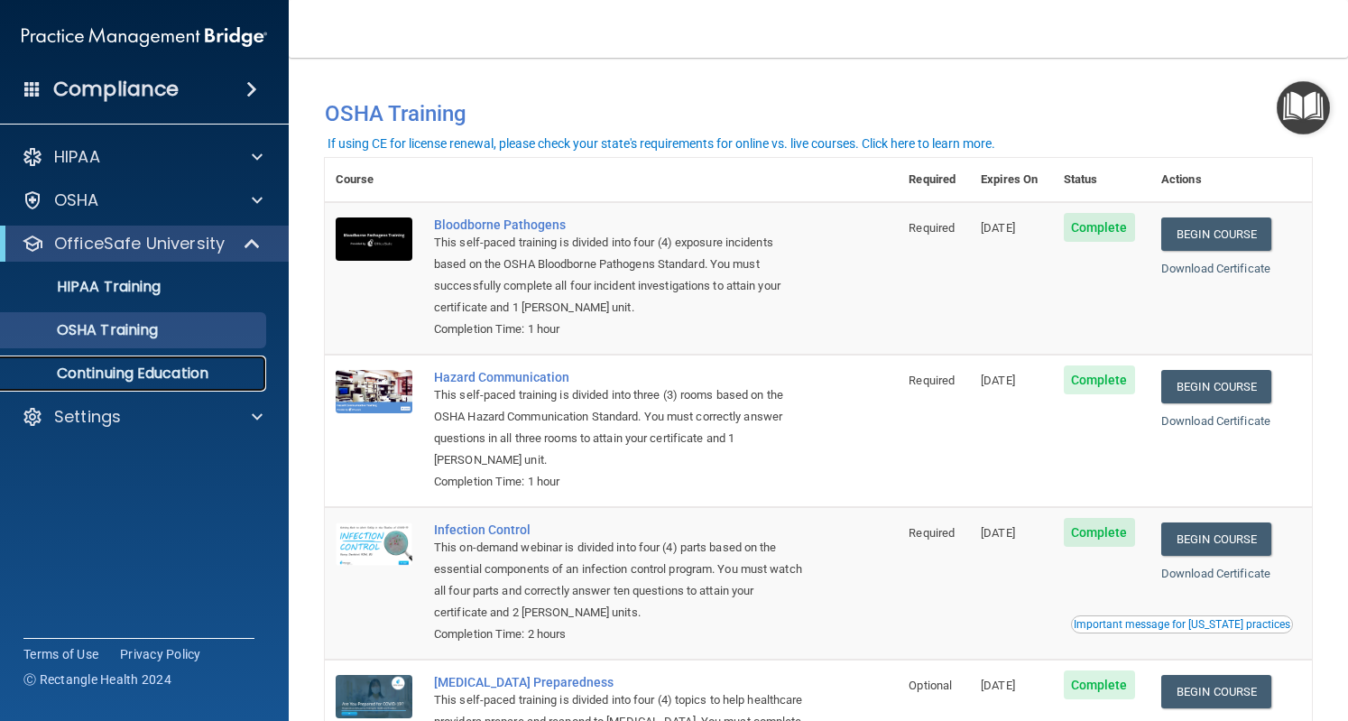
click at [155, 376] on p "Continuing Education" at bounding box center [135, 374] width 246 height 18
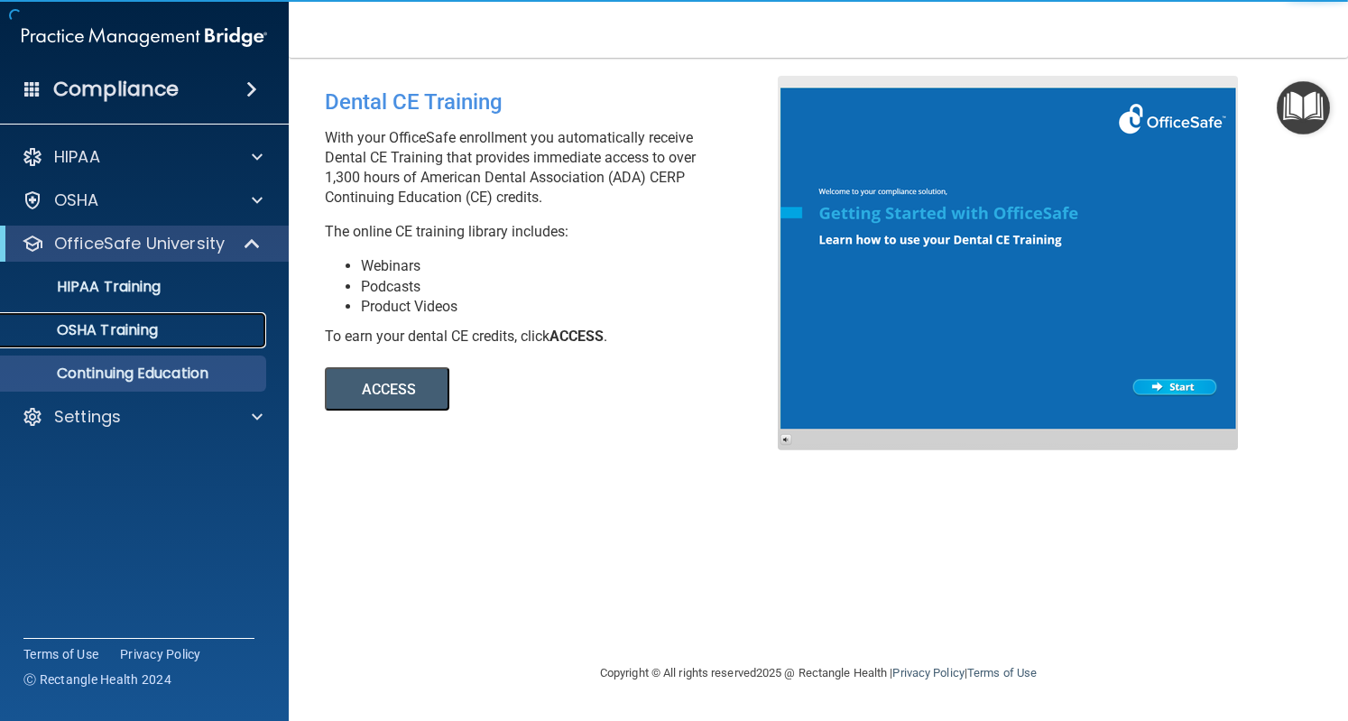
click at [125, 334] on p "OSHA Training" at bounding box center [85, 330] width 146 height 18
